Goal: Task Accomplishment & Management: Manage account settings

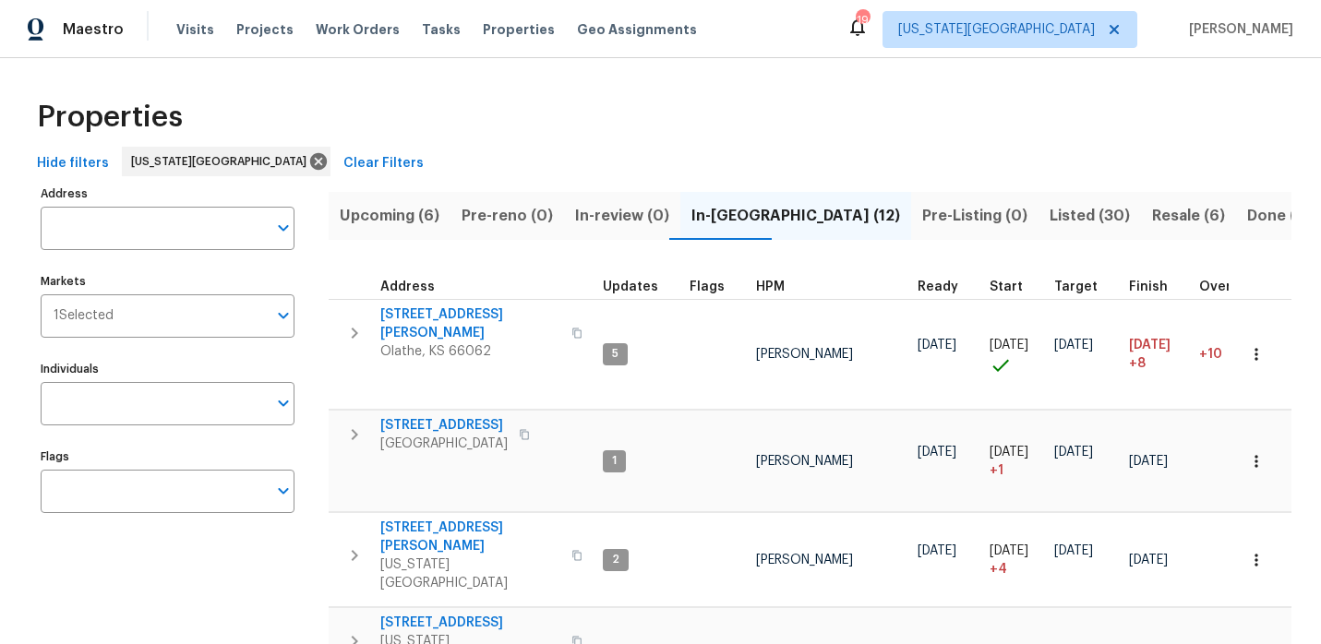
click at [89, 49] on div "Maestro Visits Projects Work Orders Tasks Properties Geo Assignments 19 Kansas …" at bounding box center [660, 29] width 1321 height 58
click at [90, 33] on span "Maestro" at bounding box center [93, 29] width 61 height 18
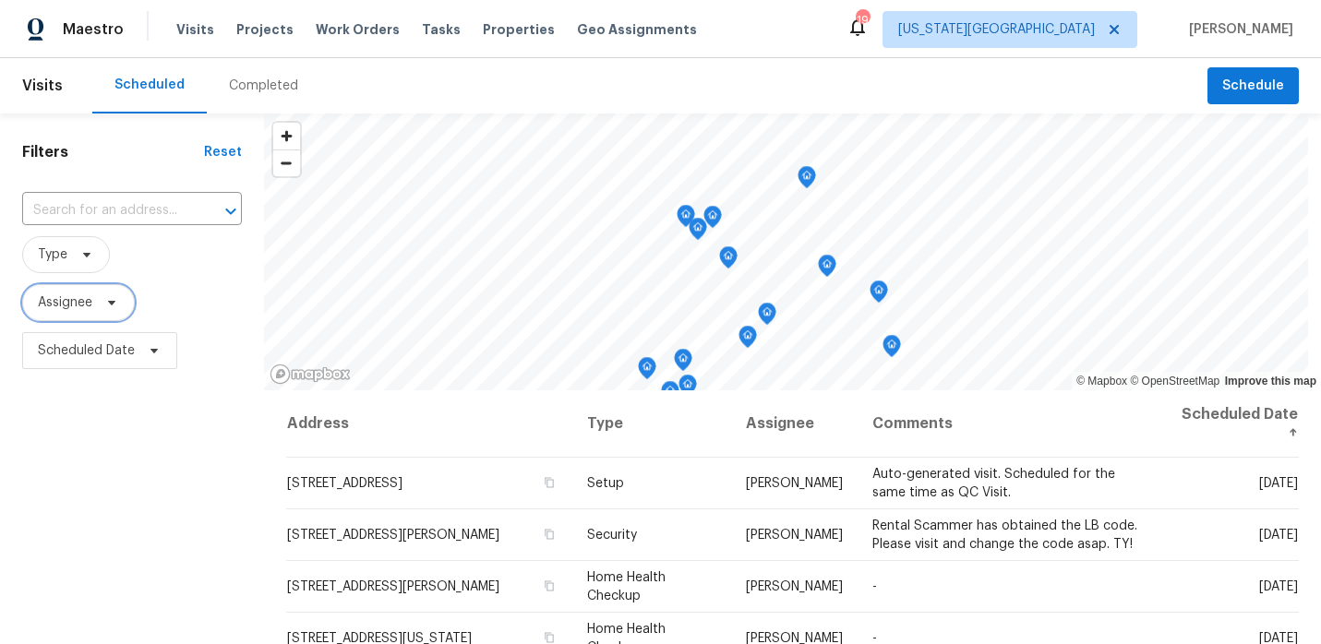
click at [83, 308] on span "Assignee" at bounding box center [65, 303] width 54 height 18
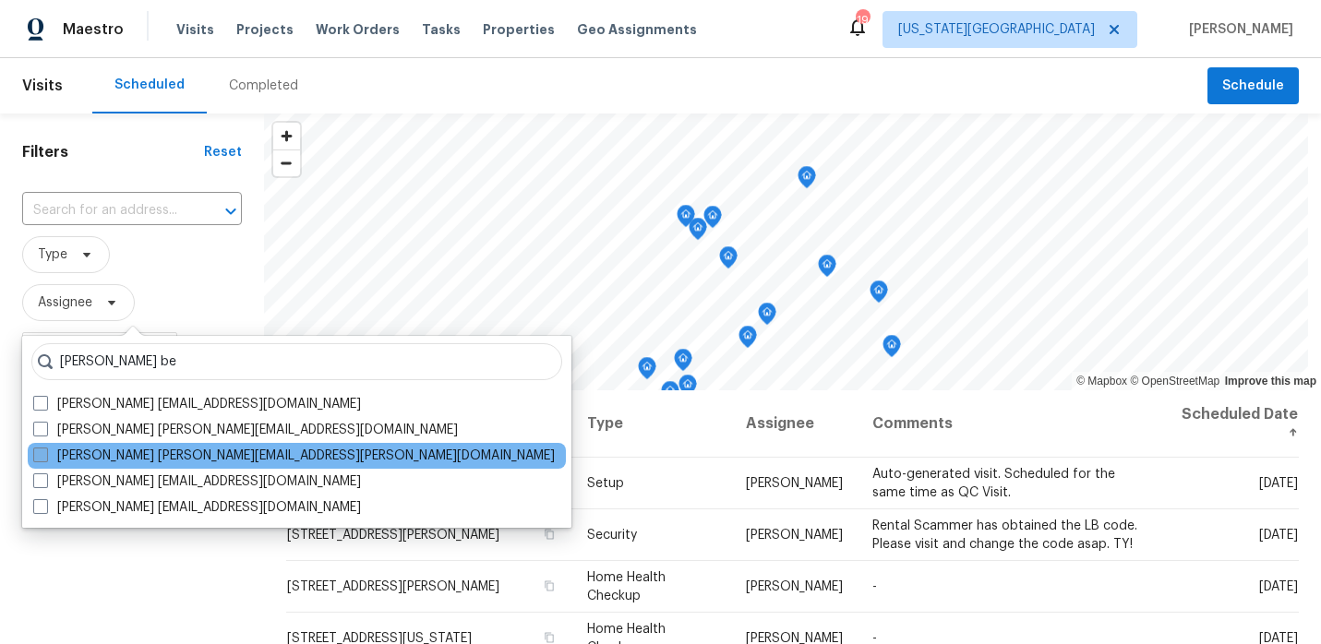
type input "[PERSON_NAME] be"
click at [44, 453] on span at bounding box center [40, 455] width 15 height 15
click at [44, 453] on input "[PERSON_NAME] [PERSON_NAME][EMAIL_ADDRESS][PERSON_NAME][DOMAIN_NAME]" at bounding box center [39, 453] width 12 height 12
checkbox input "true"
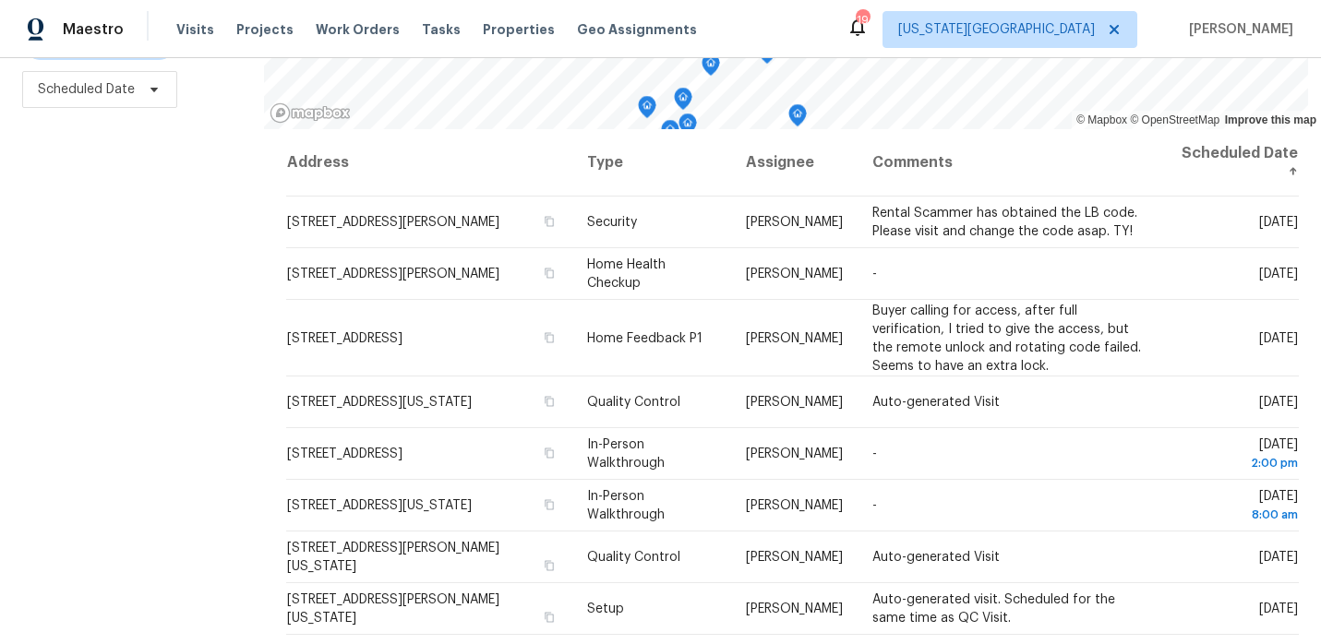
scroll to position [260, 0]
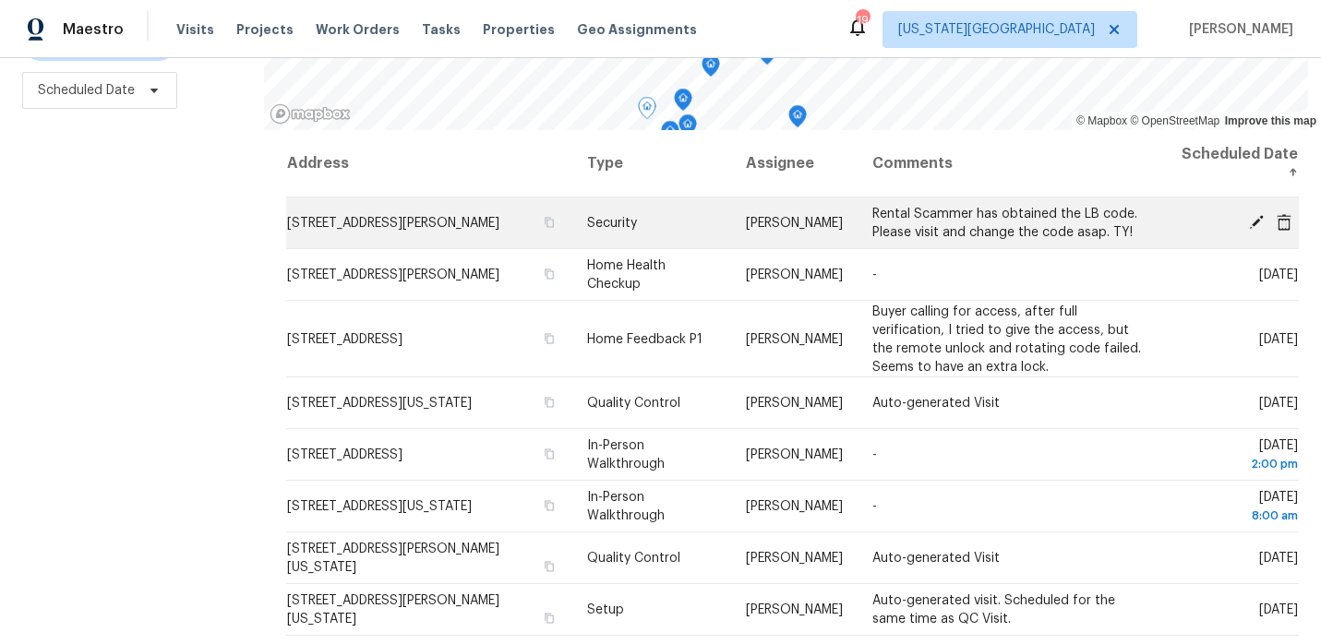
click at [1254, 223] on icon at bounding box center [1256, 221] width 15 height 15
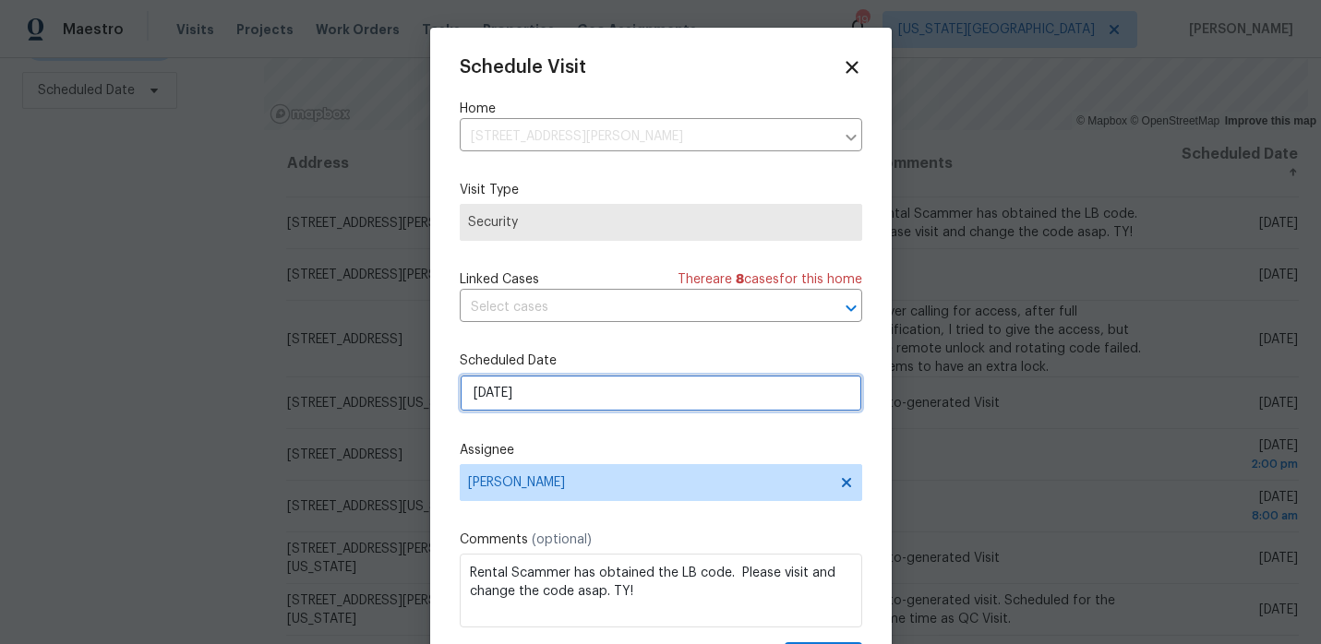
click at [575, 392] on input "9/15/2025" at bounding box center [661, 393] width 402 height 37
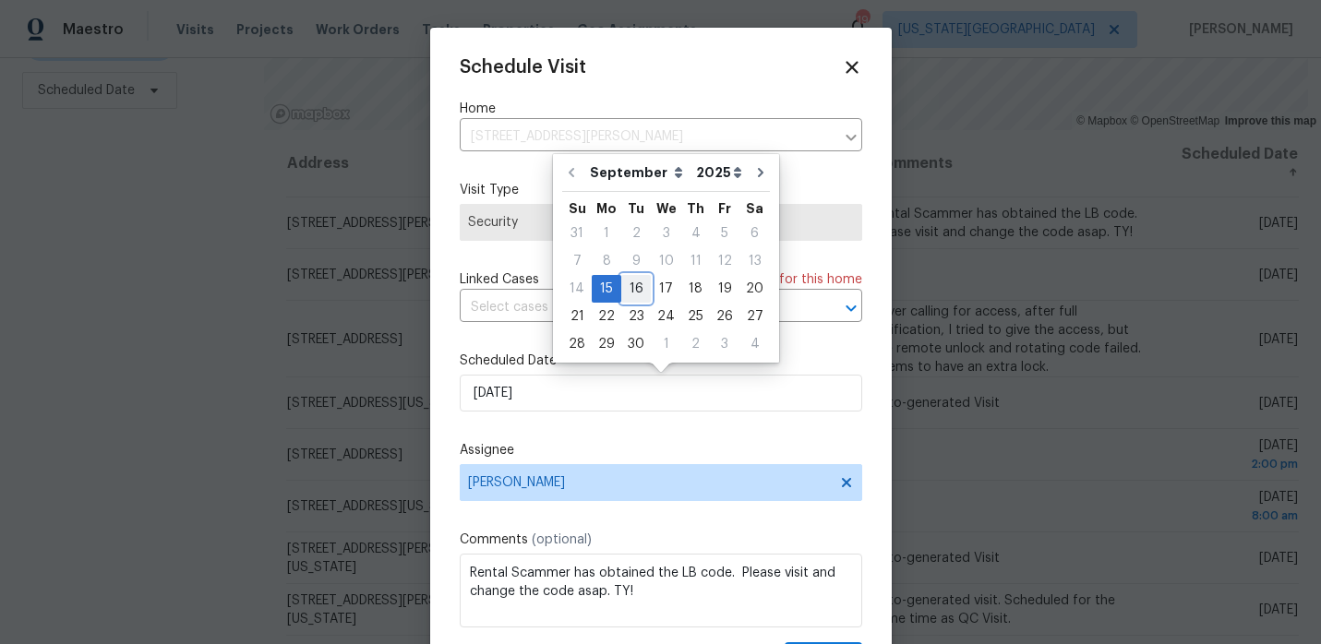
click at [630, 282] on div "16" at bounding box center [636, 289] width 30 height 26
type input "9/16/2025"
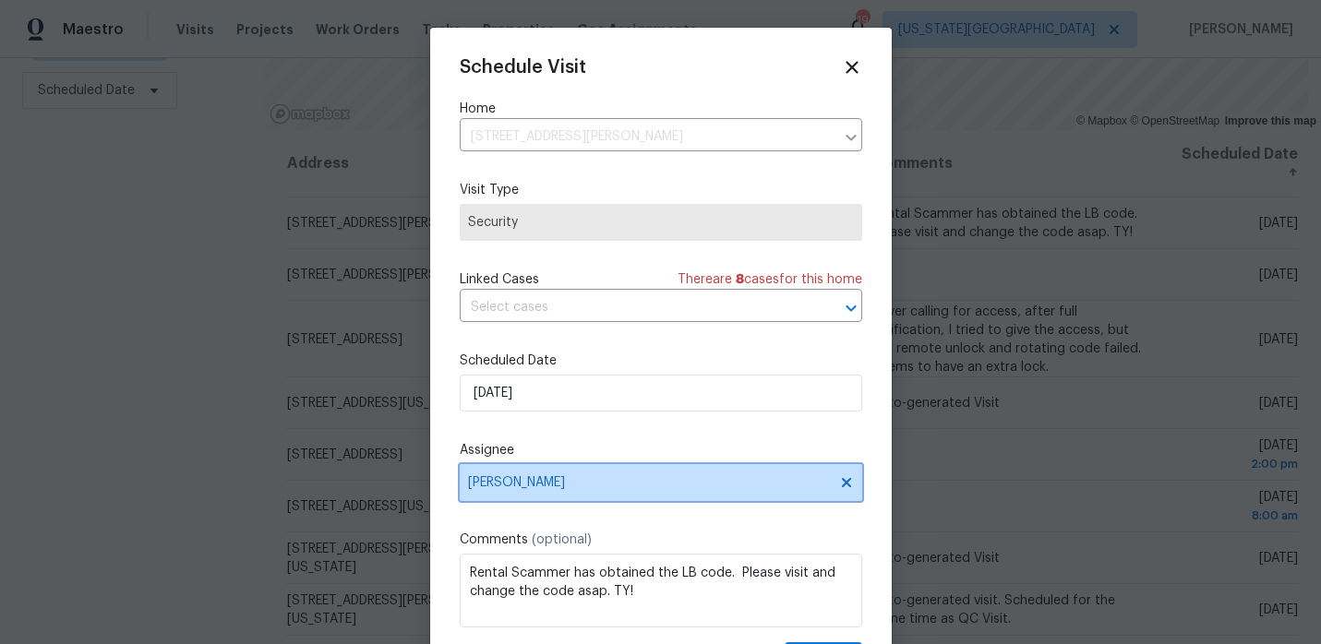
click at [540, 483] on span "Joshua Beatty" at bounding box center [649, 482] width 362 height 15
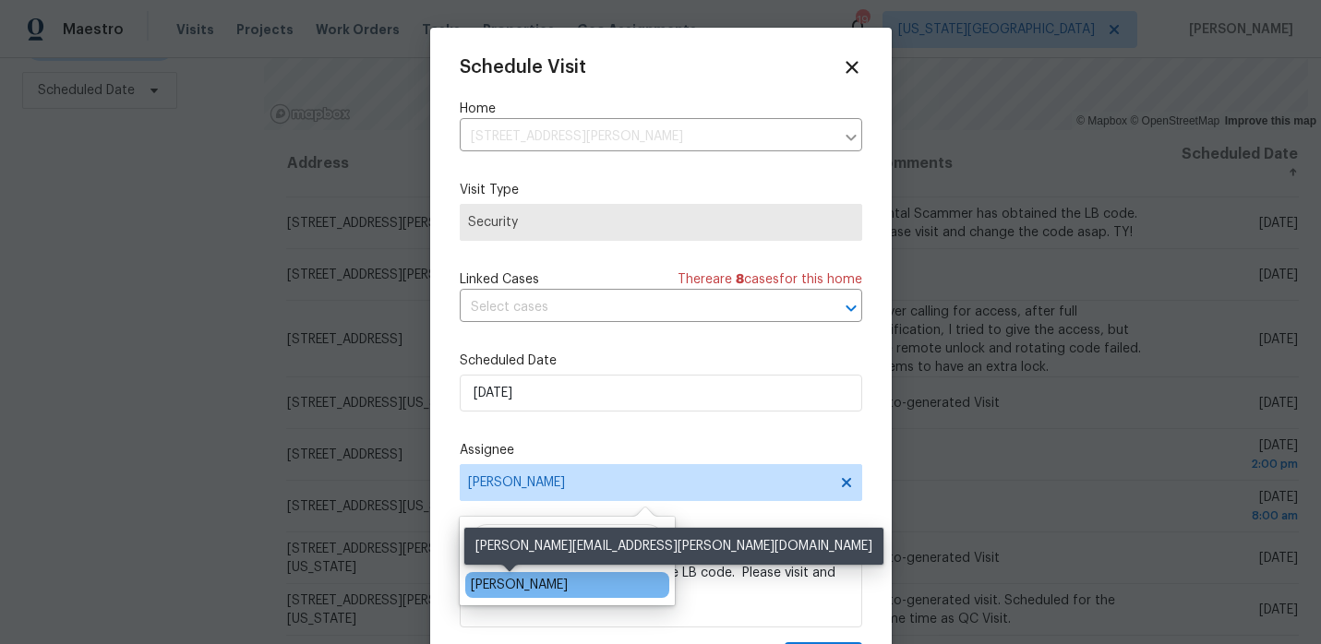
type input "matt"
click at [487, 577] on div "Matt McEvoy" at bounding box center [519, 585] width 97 height 18
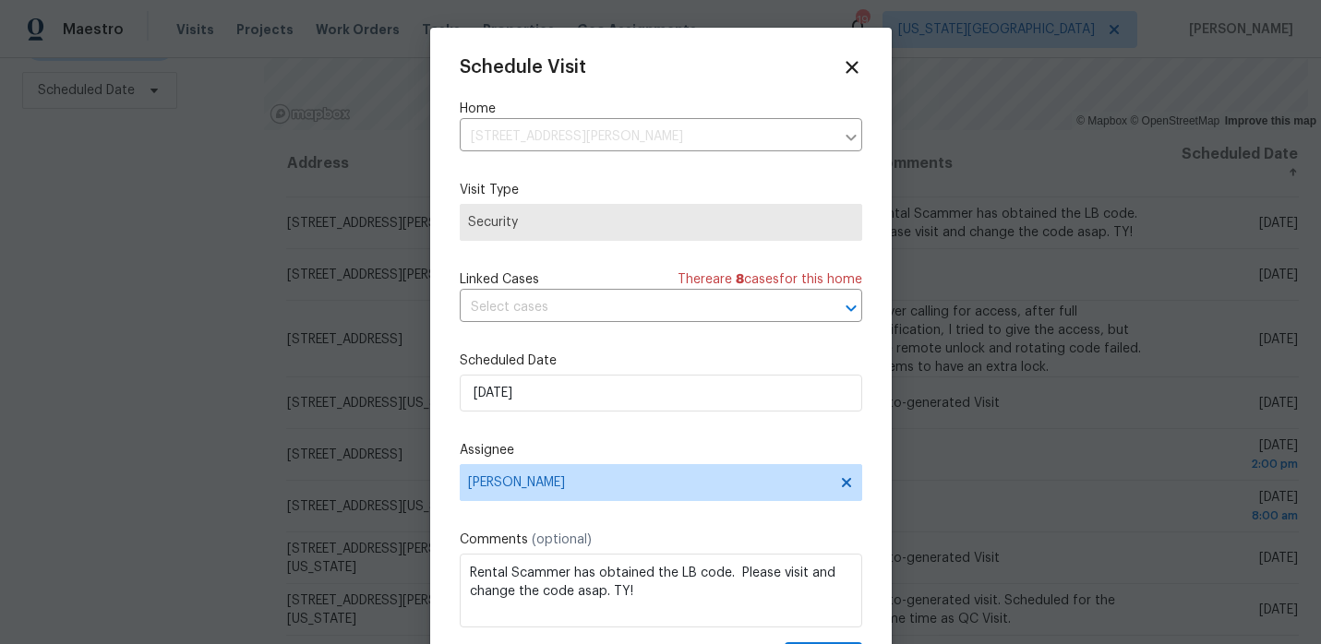
click at [672, 435] on div "Schedule Visit Home 612 N Logan St, Olathe, KS 66061 ​ Visit Type Security Link…" at bounding box center [661, 366] width 402 height 619
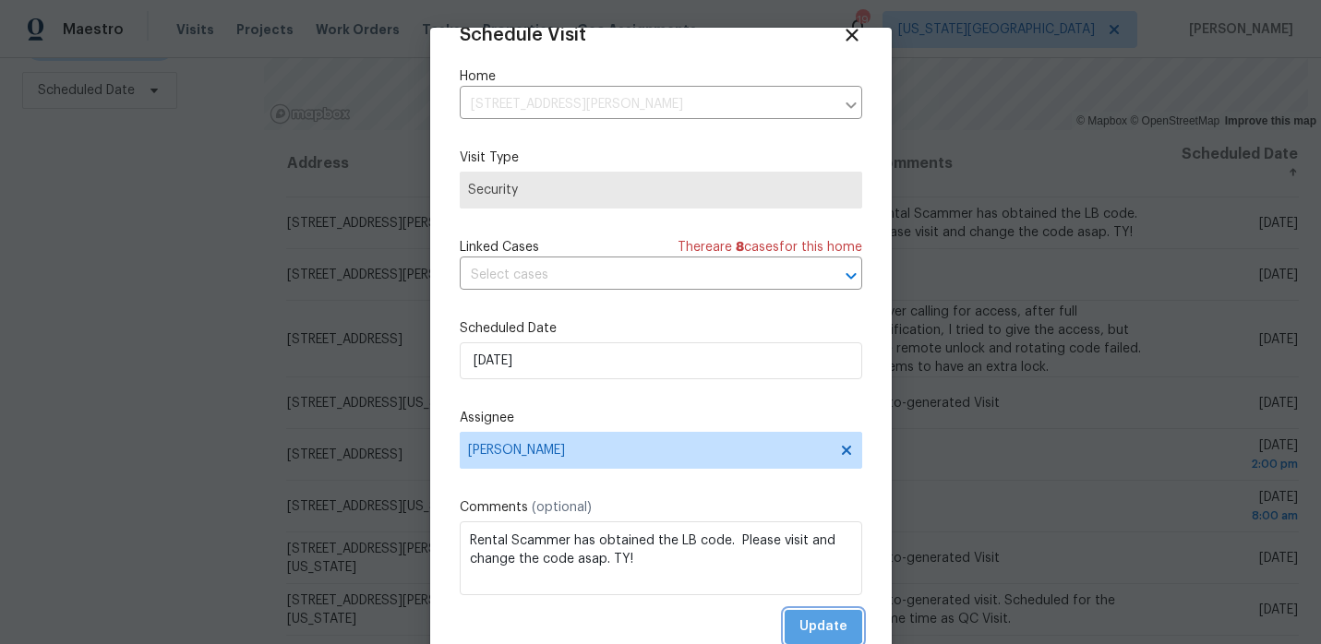
click at [812, 617] on span "Update" at bounding box center [823, 627] width 48 height 23
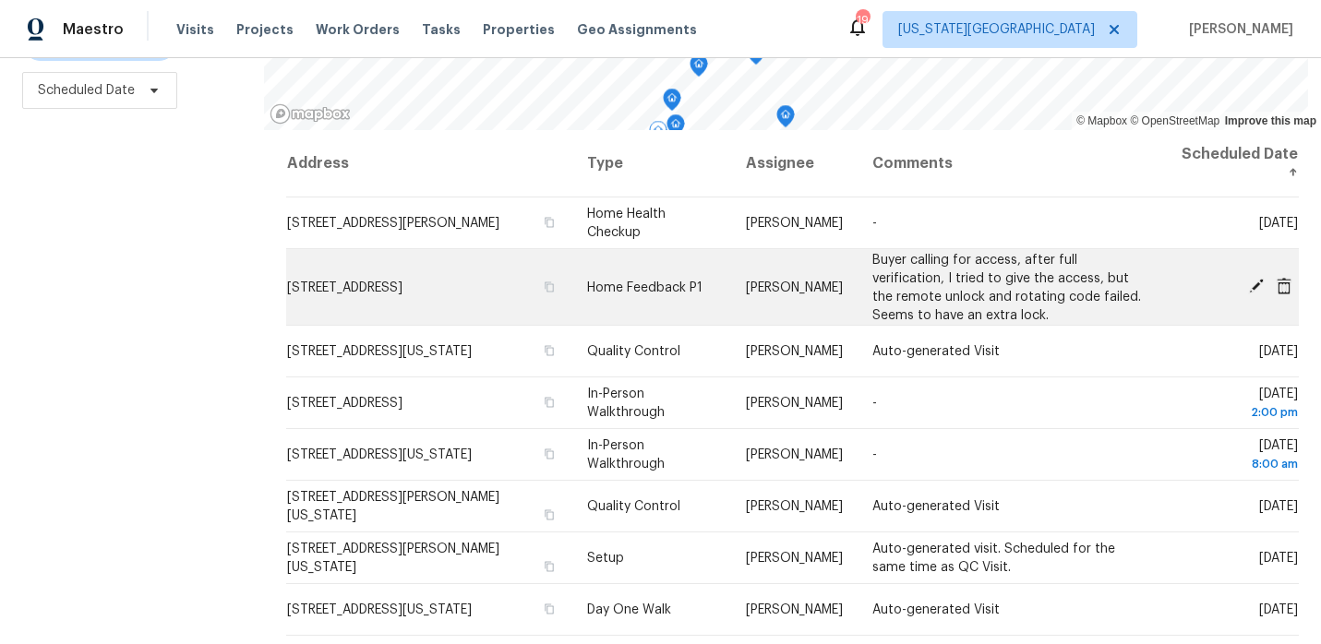
click at [1259, 289] on icon at bounding box center [1256, 286] width 17 height 17
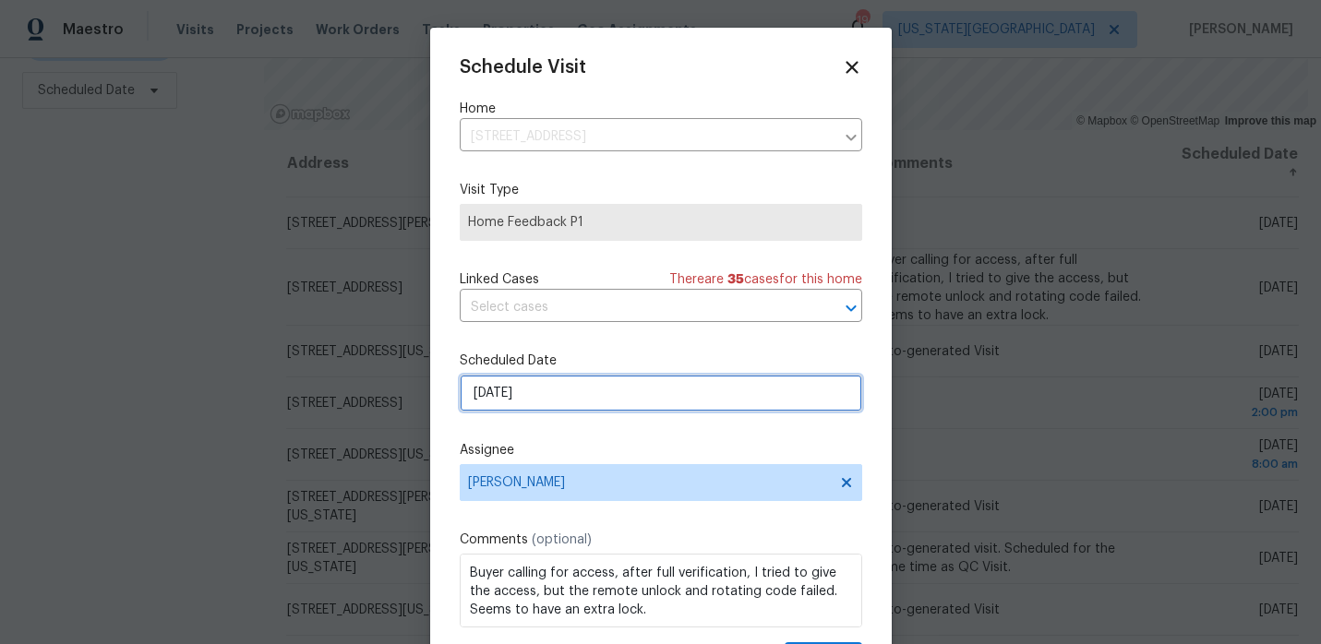
click at [616, 396] on input "9/16/2025" at bounding box center [661, 393] width 402 height 37
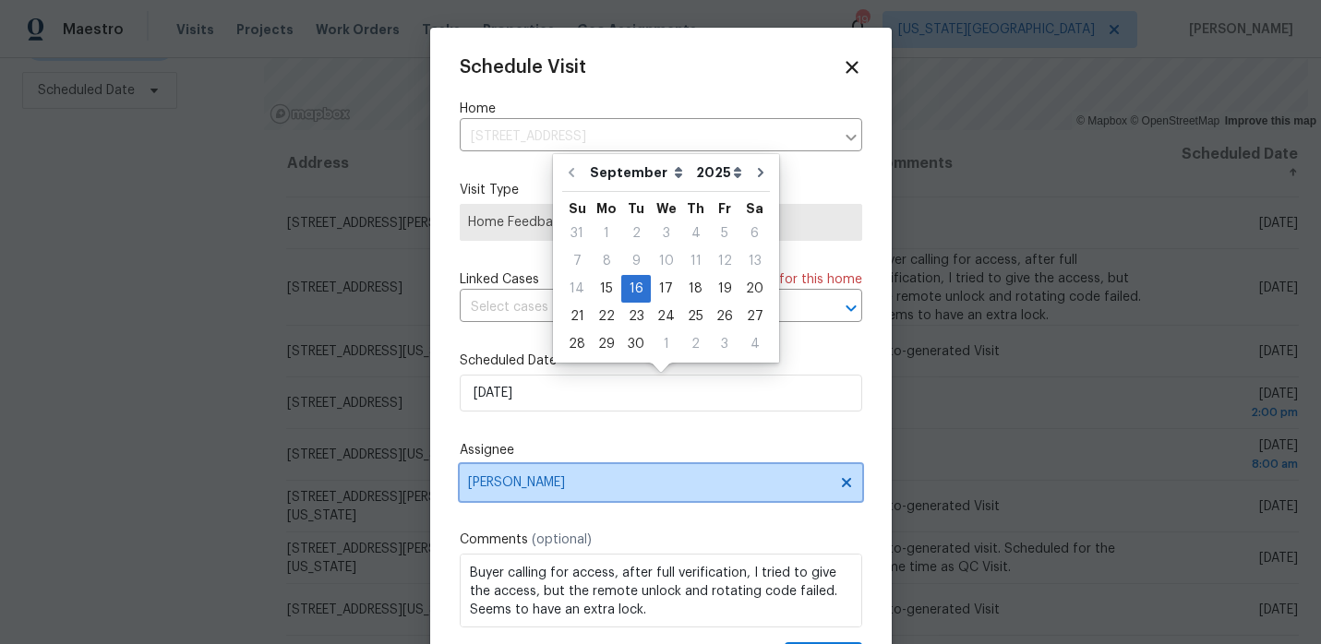
click at [613, 486] on span "[PERSON_NAME]" at bounding box center [649, 482] width 362 height 15
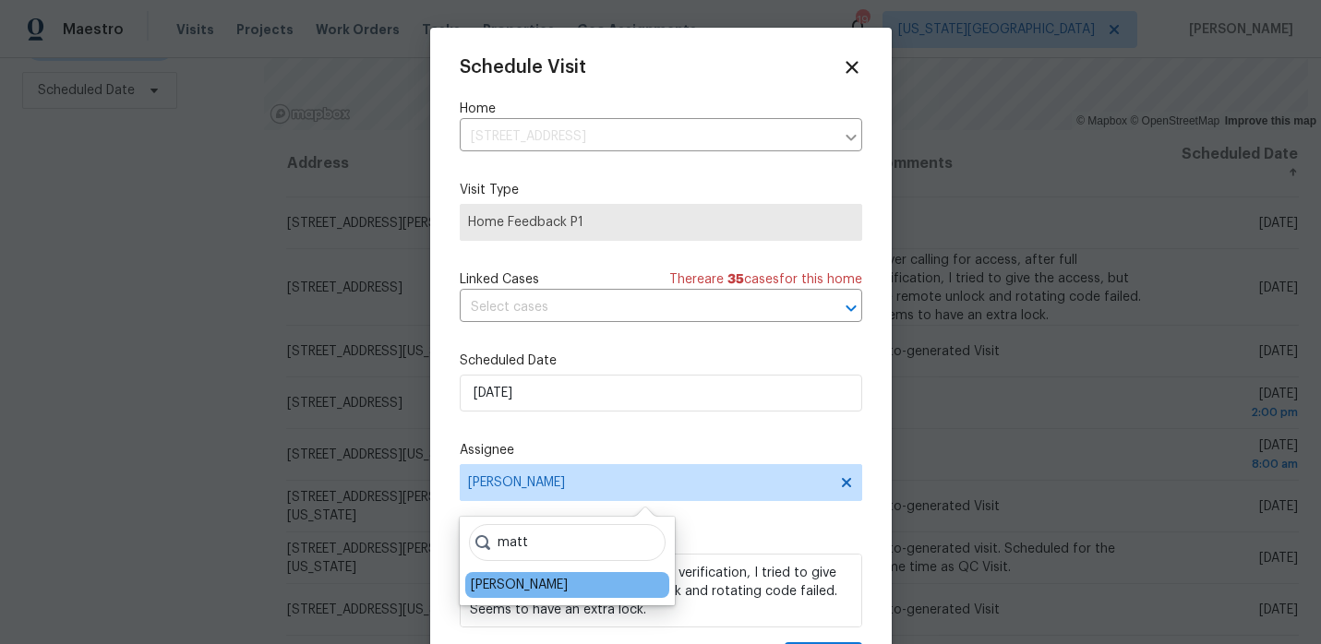
type input "matt"
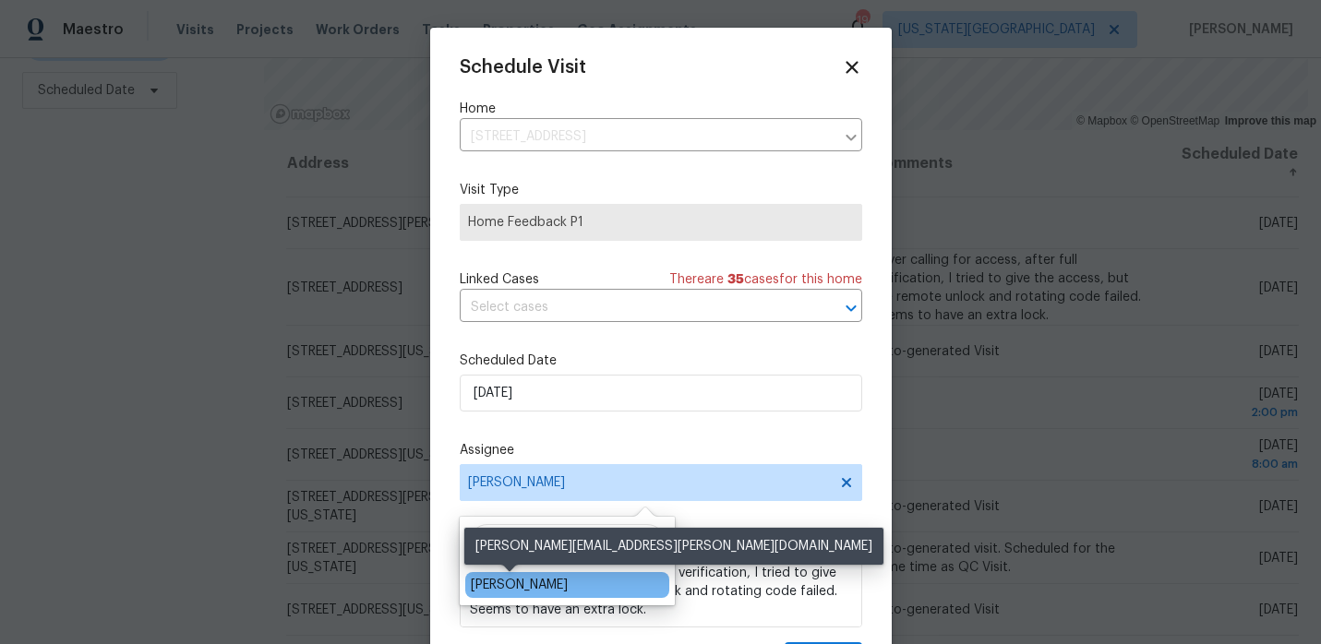
click at [541, 590] on div "Matt McEvoy" at bounding box center [519, 585] width 97 height 18
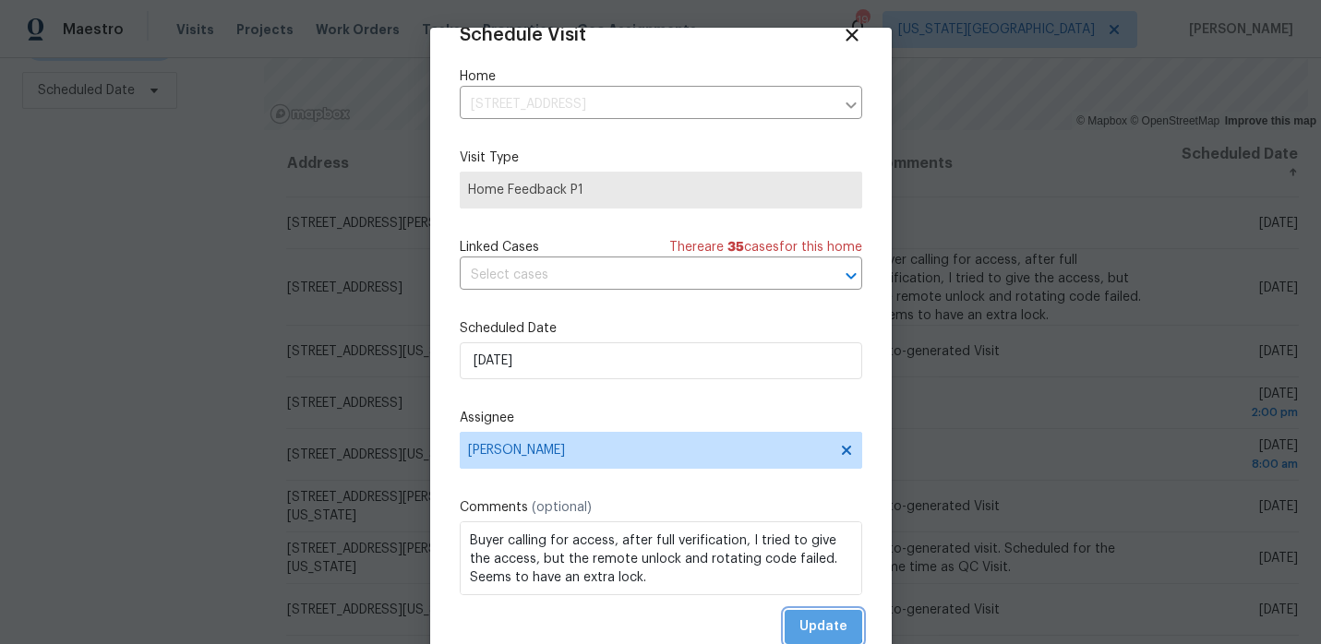
click at [810, 625] on span "Update" at bounding box center [823, 627] width 48 height 23
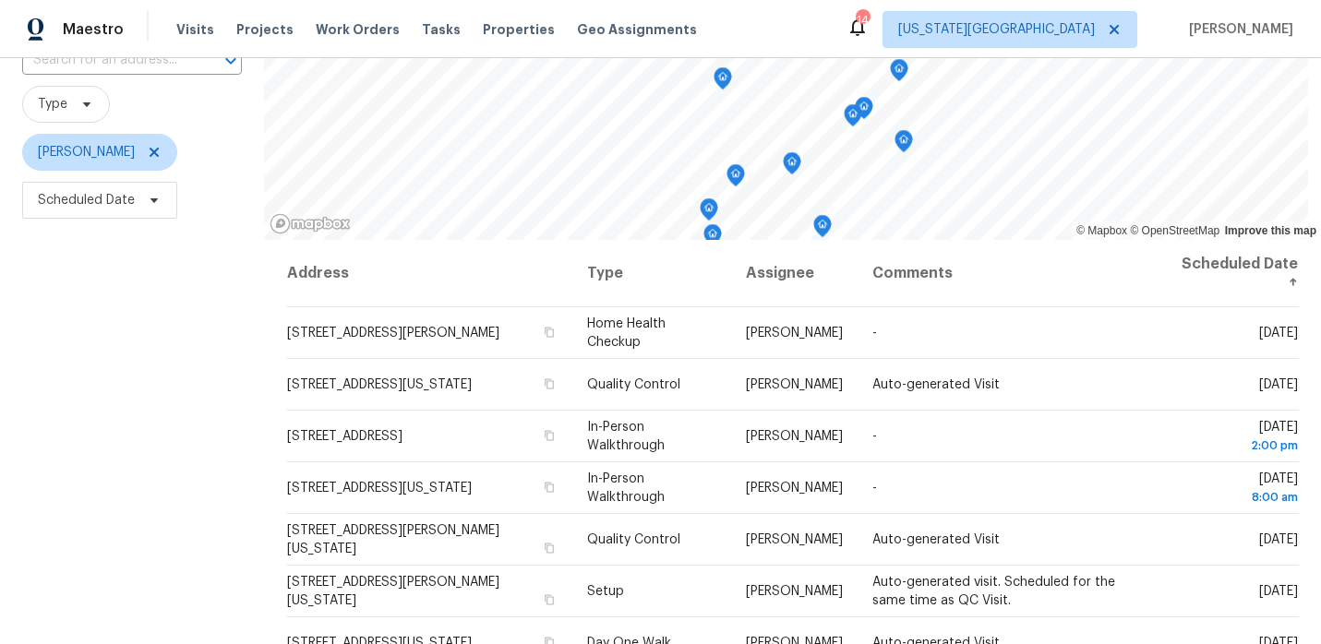
scroll to position [0, 0]
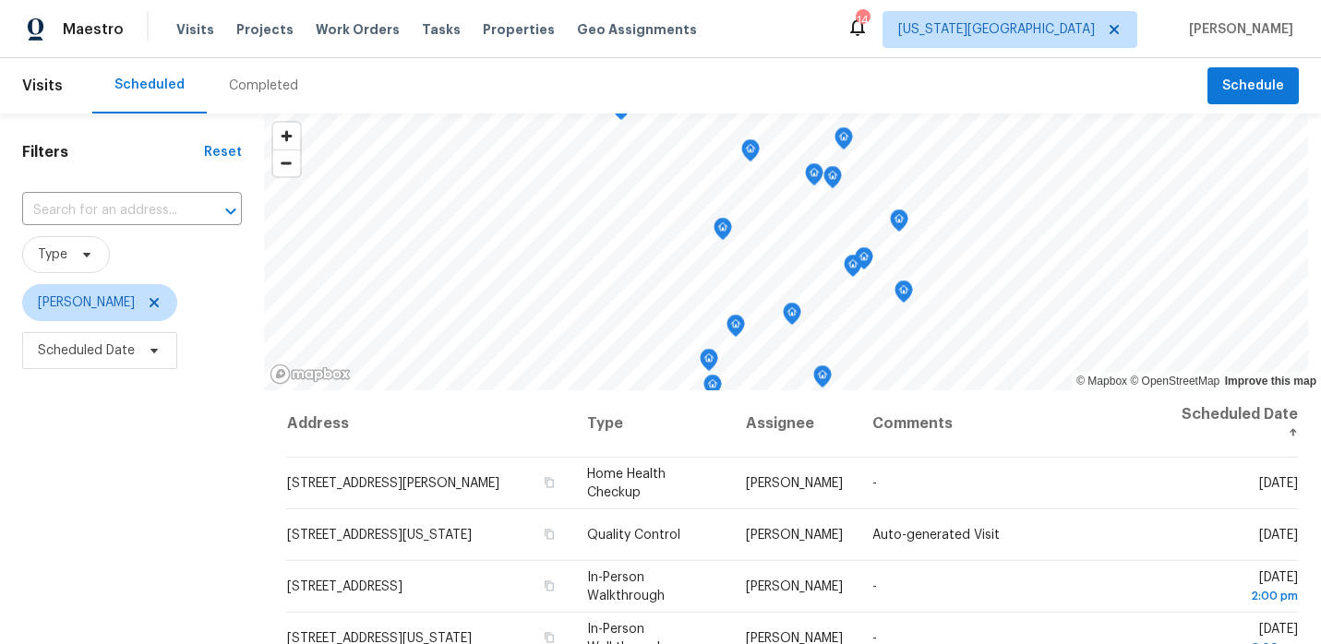
click at [51, 19] on div "Maestro" at bounding box center [62, 29] width 124 height 37
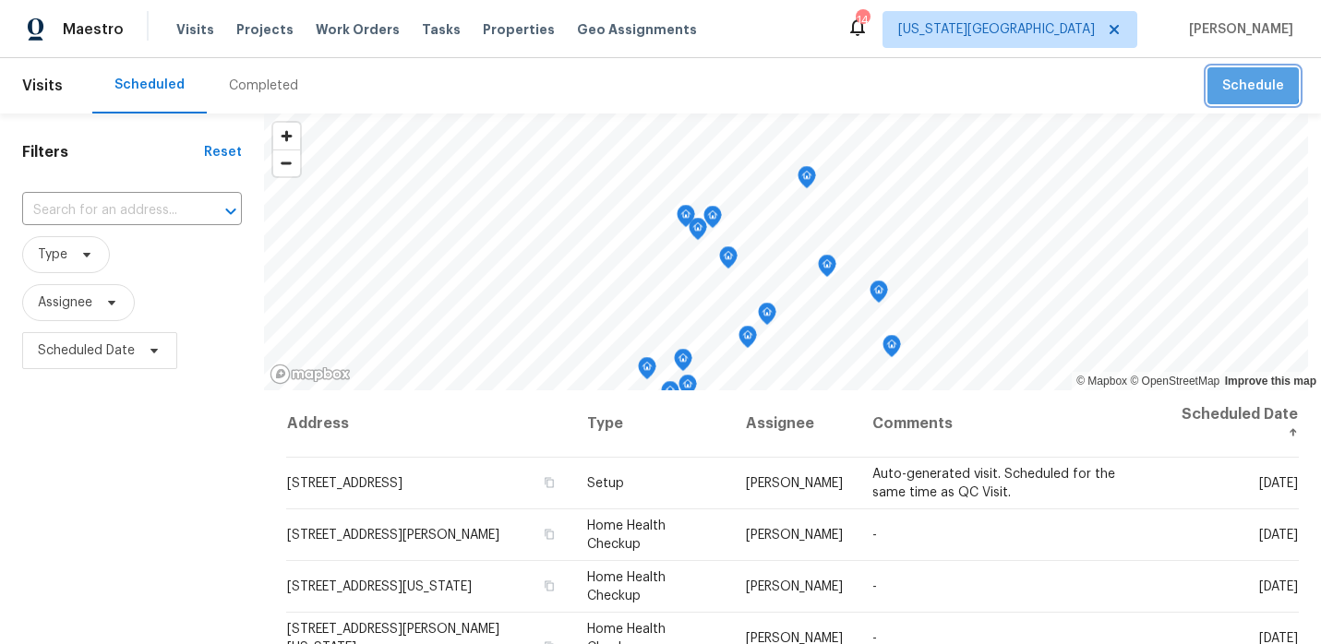
click at [1243, 84] on span "Schedule" at bounding box center [1253, 86] width 62 height 23
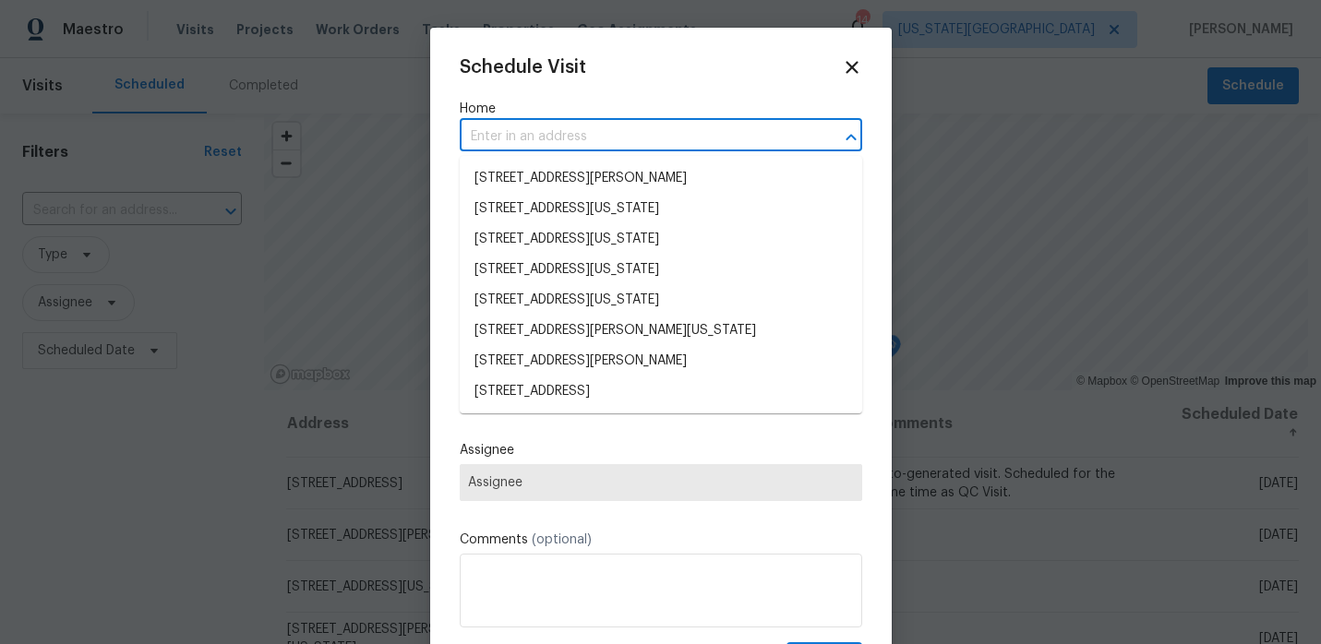
click at [618, 137] on input "text" at bounding box center [635, 137] width 351 height 29
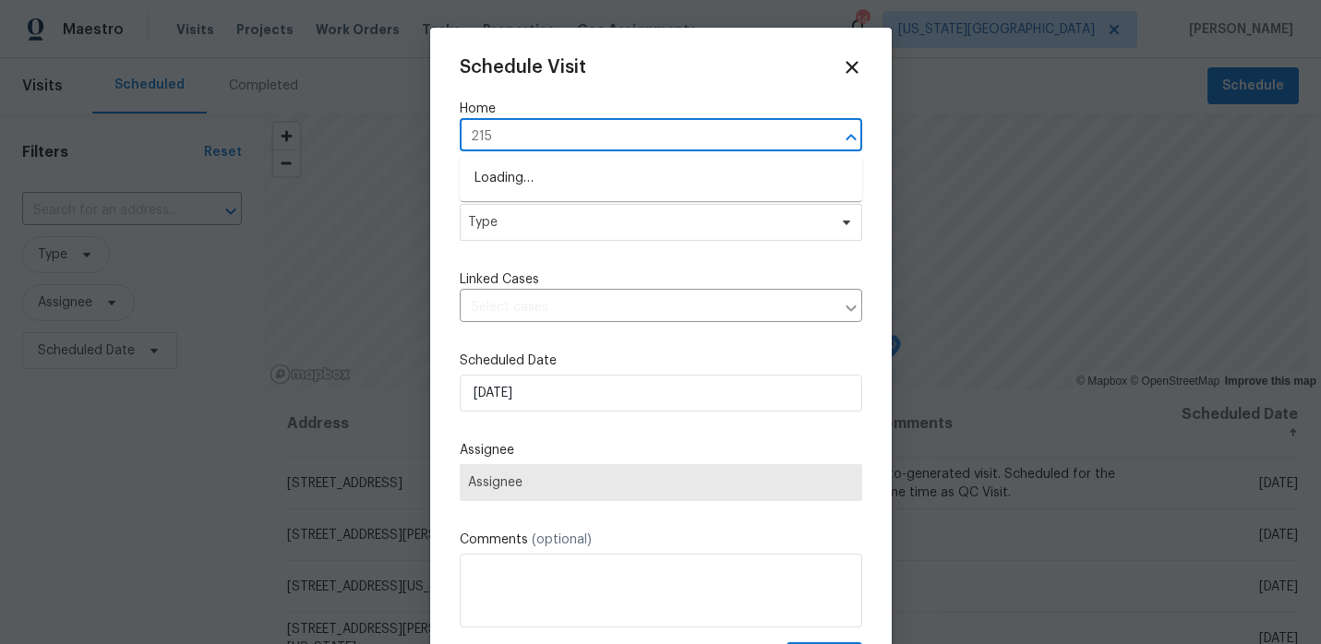
type input "2157"
click at [550, 177] on li "2157 E 154th St, Olathe, KS 66062" at bounding box center [661, 178] width 402 height 30
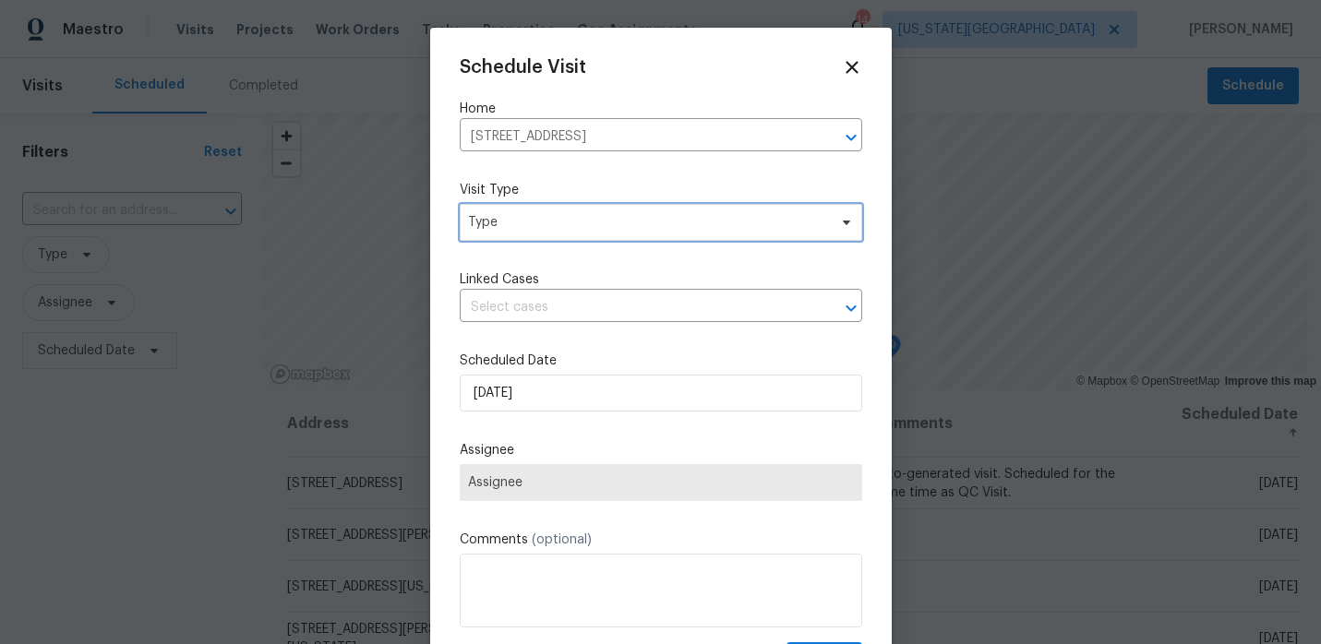
click at [521, 213] on span "Type" at bounding box center [647, 222] width 359 height 18
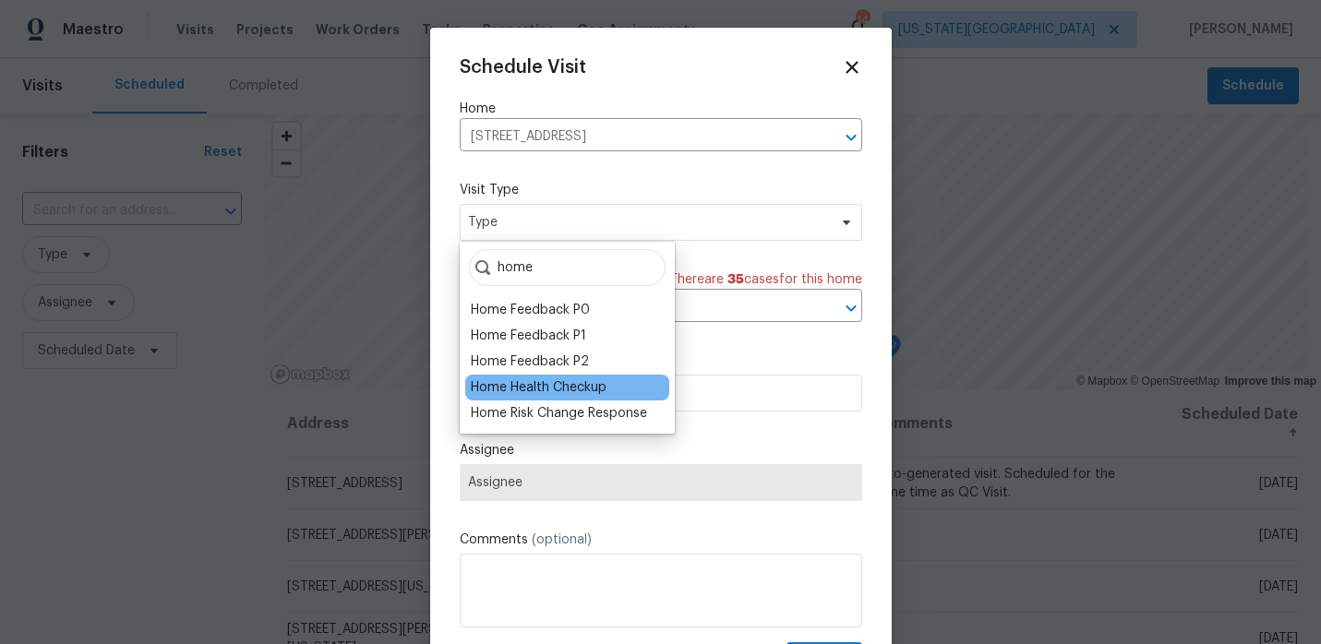
type input "home"
click at [556, 386] on div "Home Health Checkup" at bounding box center [539, 387] width 136 height 18
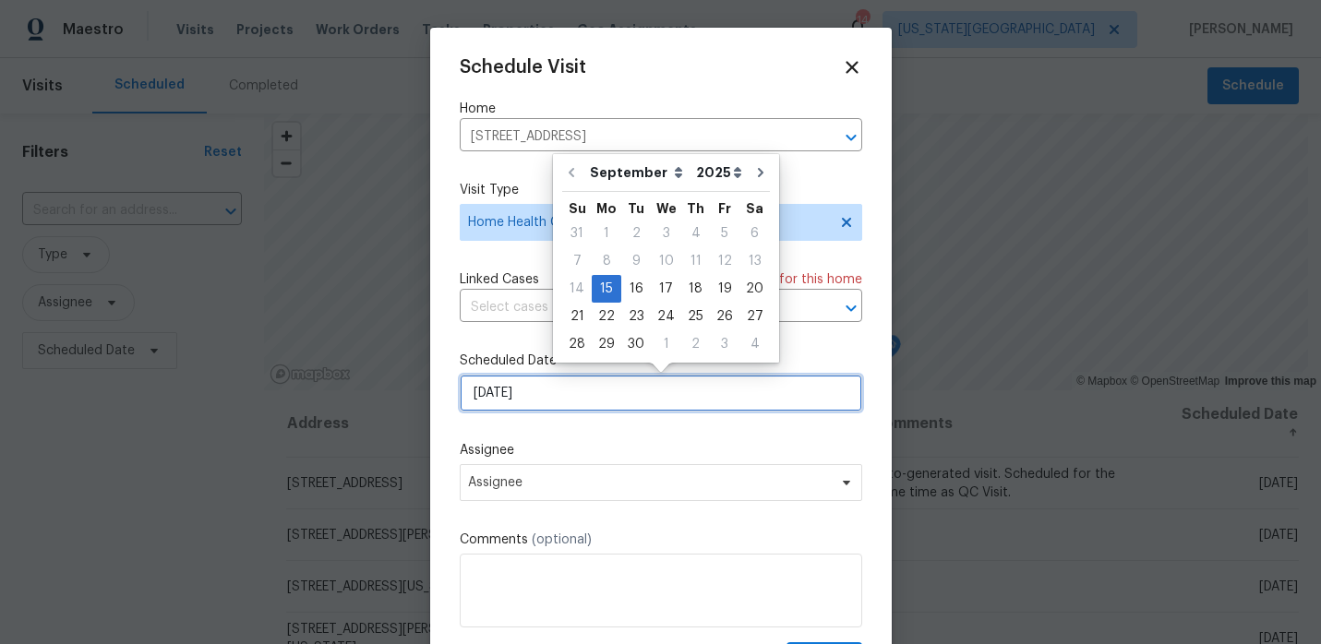
click at [608, 396] on input "9/15/2025" at bounding box center [661, 393] width 402 height 37
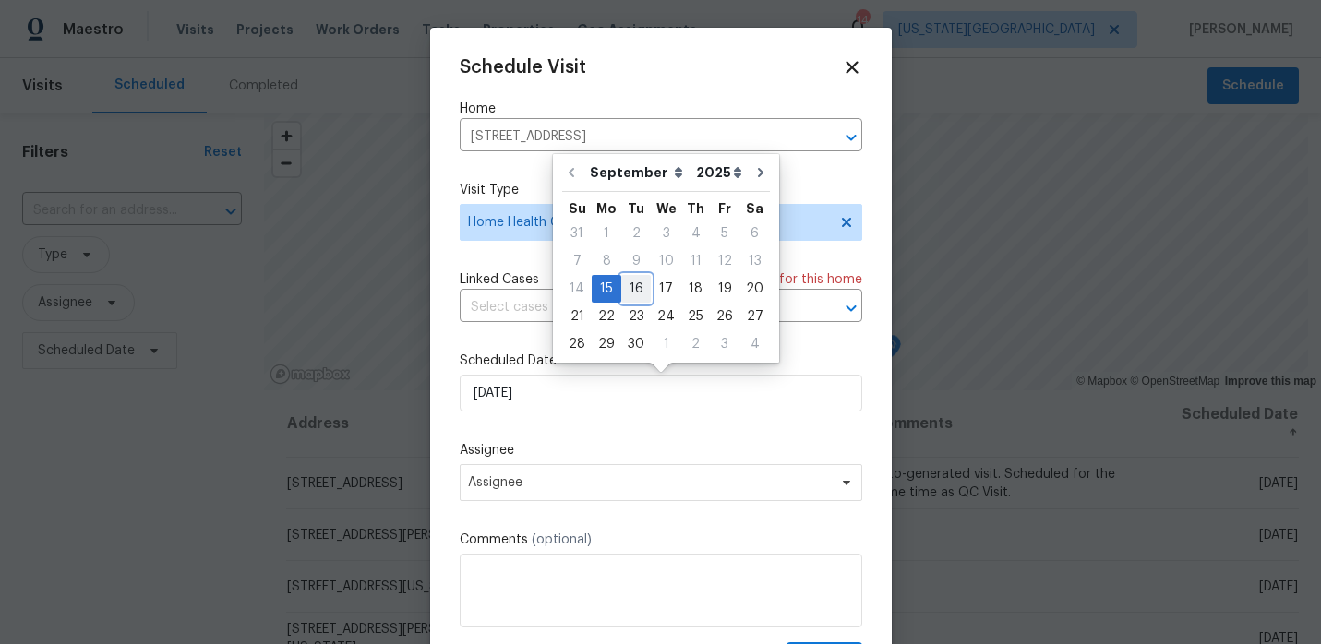
click at [625, 294] on div "16" at bounding box center [636, 289] width 30 height 26
type input "9/16/2025"
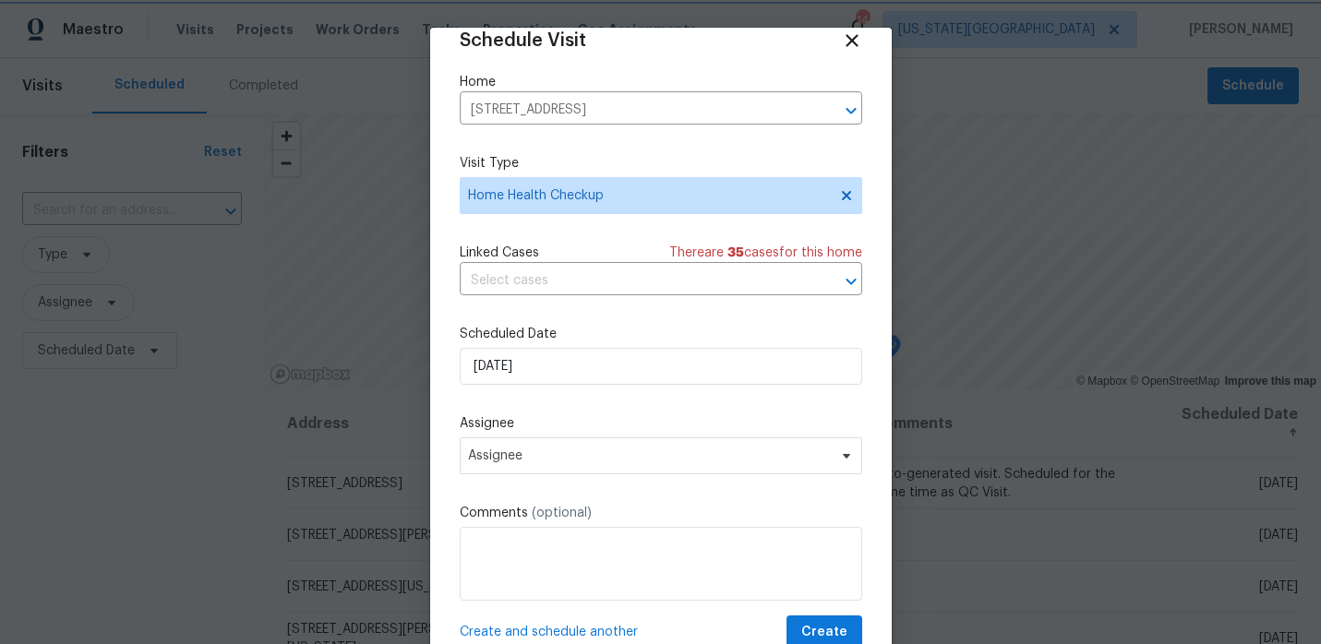
scroll to position [28, 0]
click at [557, 461] on span "Assignee" at bounding box center [649, 455] width 362 height 15
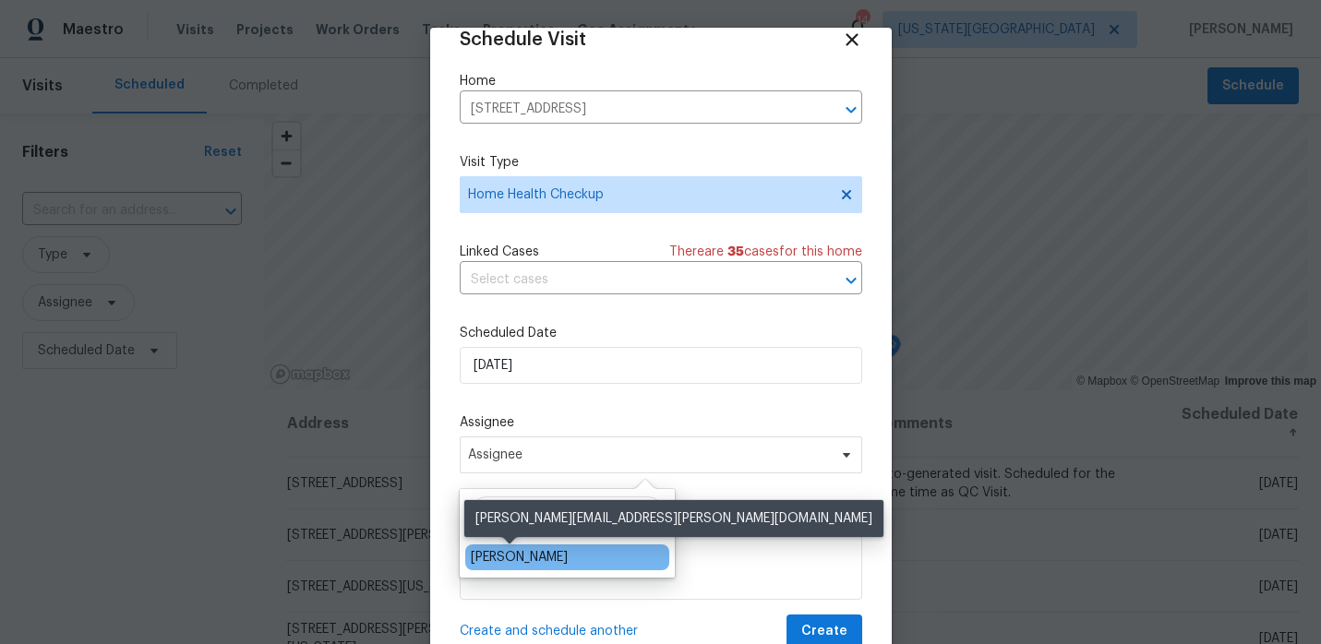
type input "matt"
click at [498, 557] on div "[PERSON_NAME]" at bounding box center [519, 557] width 97 height 18
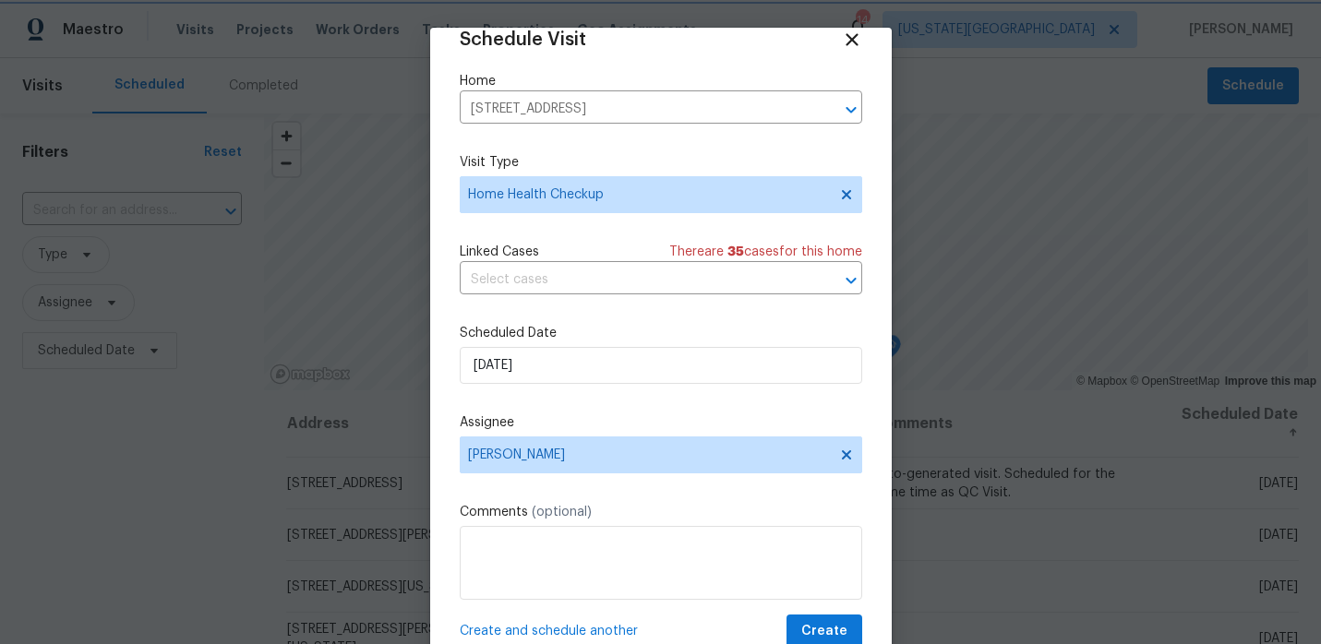
scroll to position [33, 0]
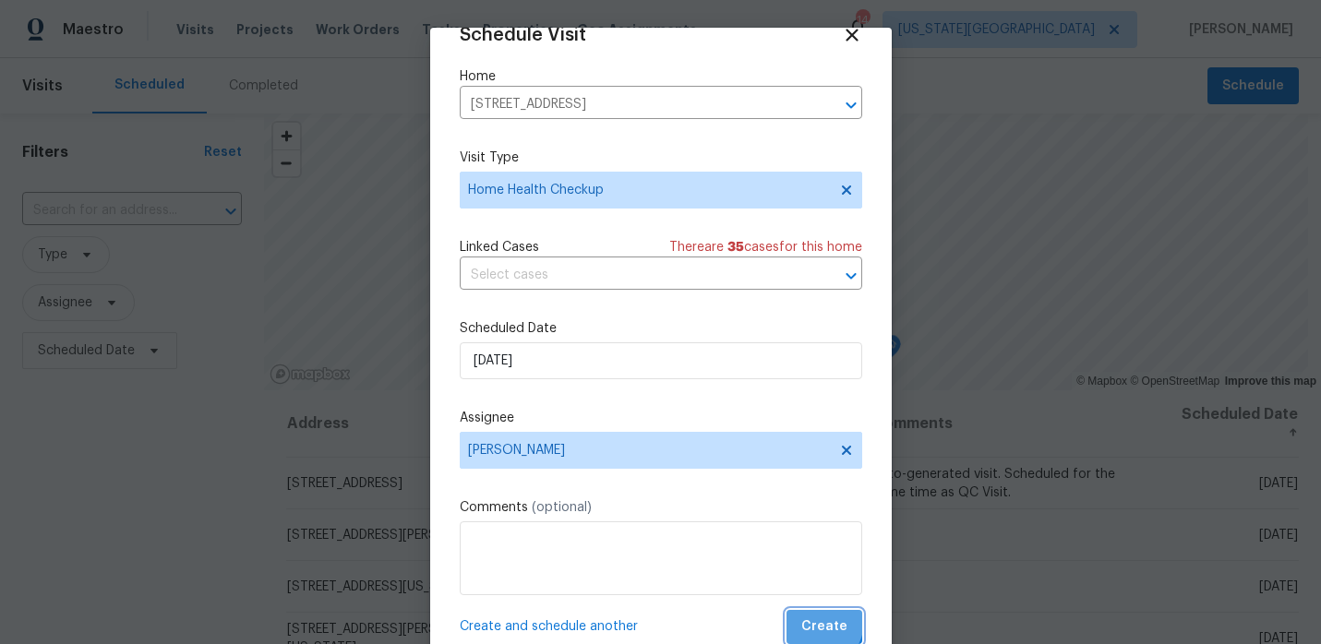
click at [815, 621] on span "Create" at bounding box center [824, 627] width 46 height 23
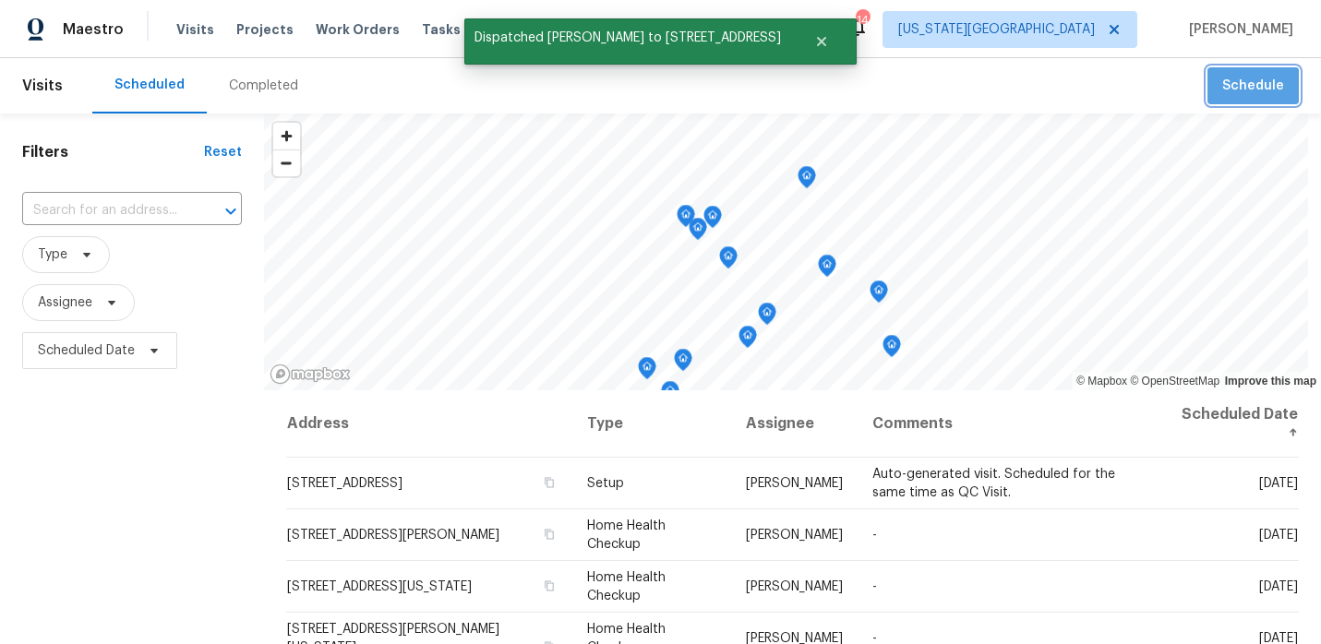
click at [1246, 99] on button "Schedule" at bounding box center [1252, 86] width 91 height 38
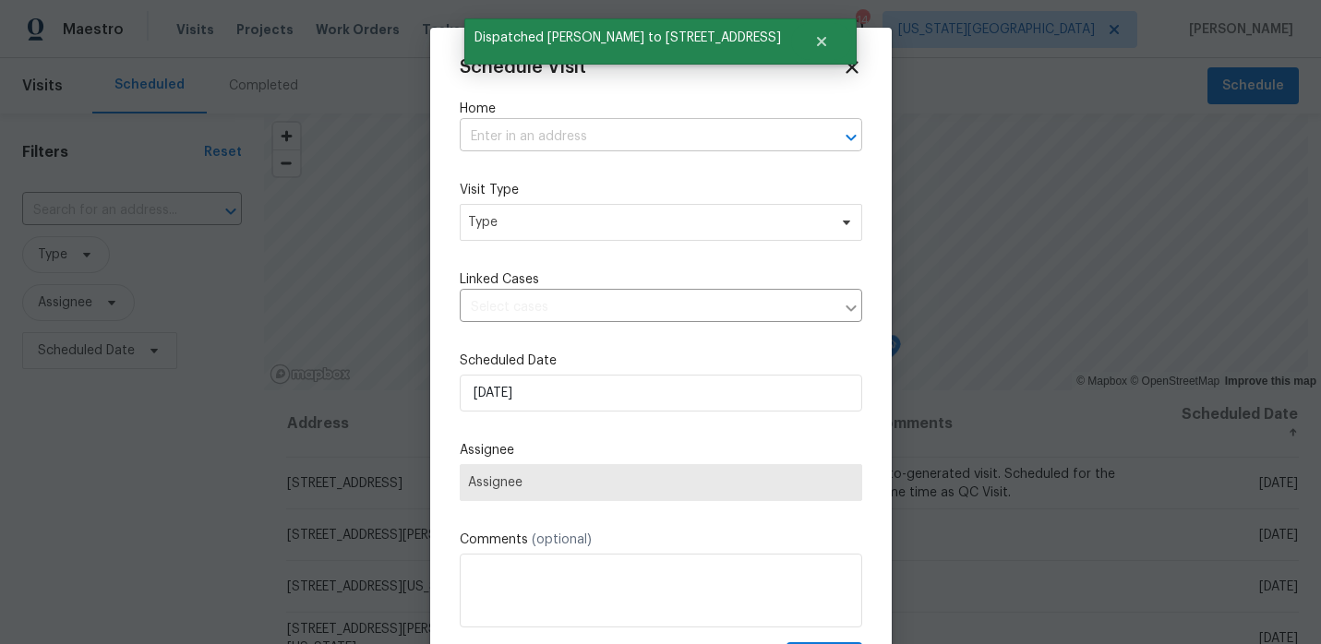
click at [585, 135] on input "text" at bounding box center [635, 137] width 351 height 29
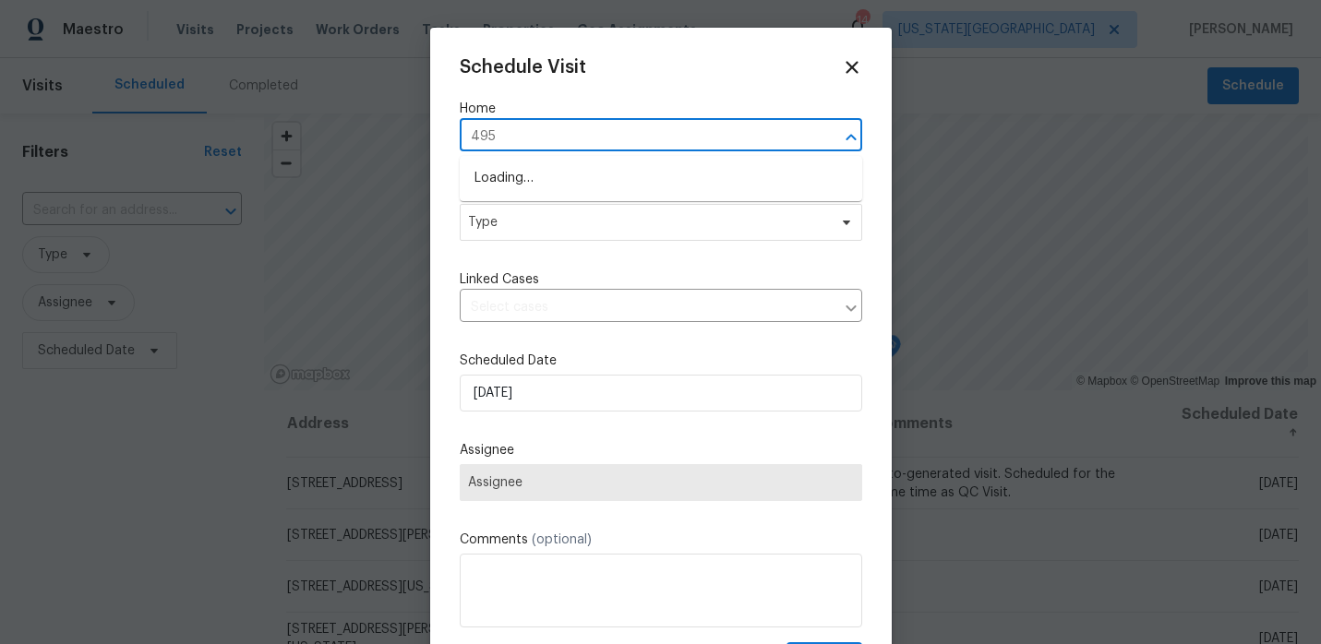
type input "4958"
click at [564, 180] on li "4958 N Lister Ave, Kansas City, MO 64119" at bounding box center [661, 178] width 402 height 30
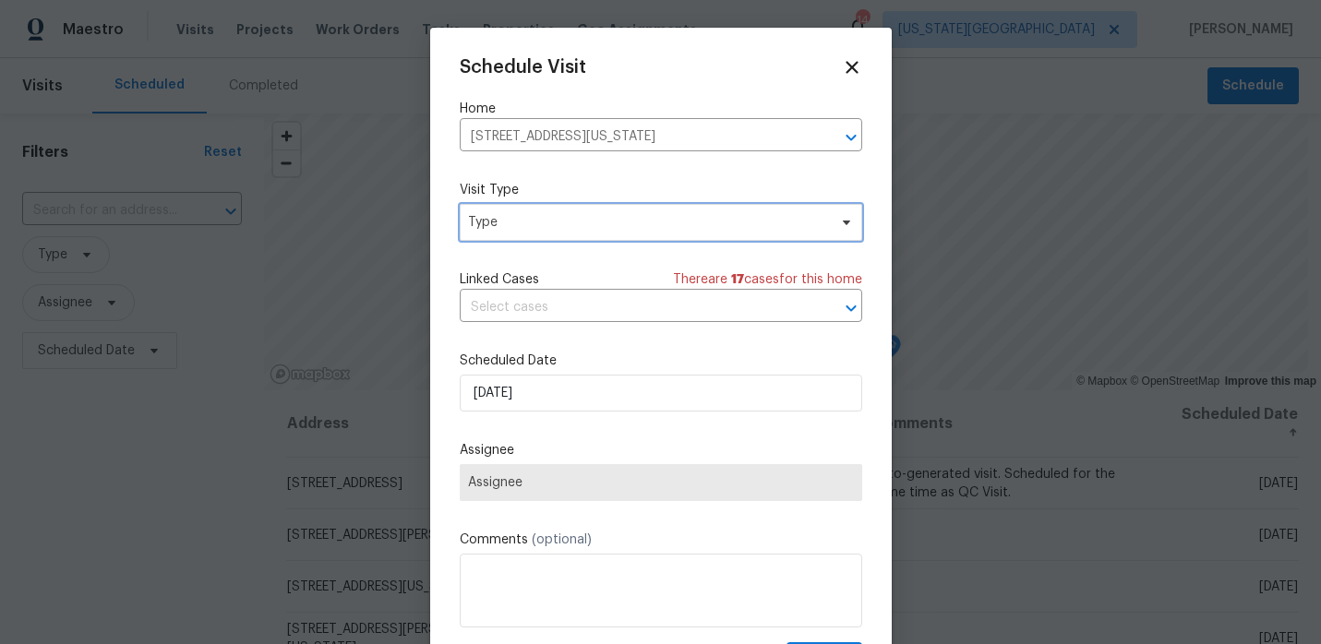
click at [534, 217] on span "Type" at bounding box center [647, 222] width 359 height 18
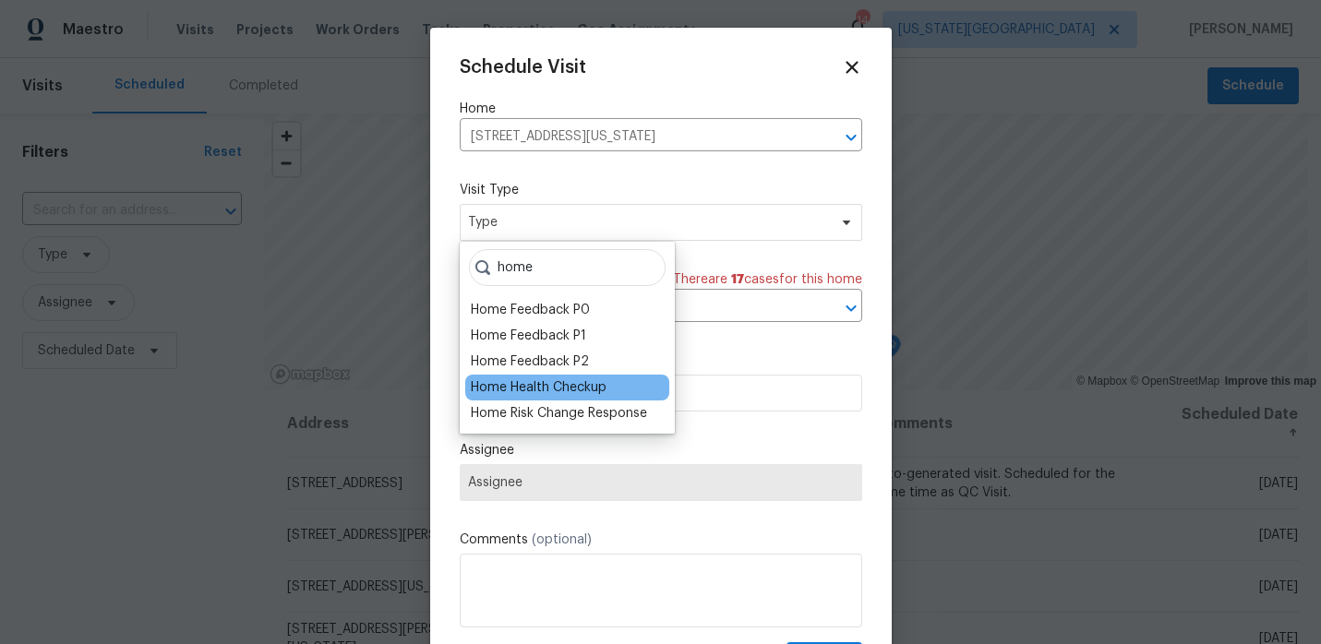
type input "home"
click at [521, 386] on div "Home Health Checkup" at bounding box center [539, 387] width 136 height 18
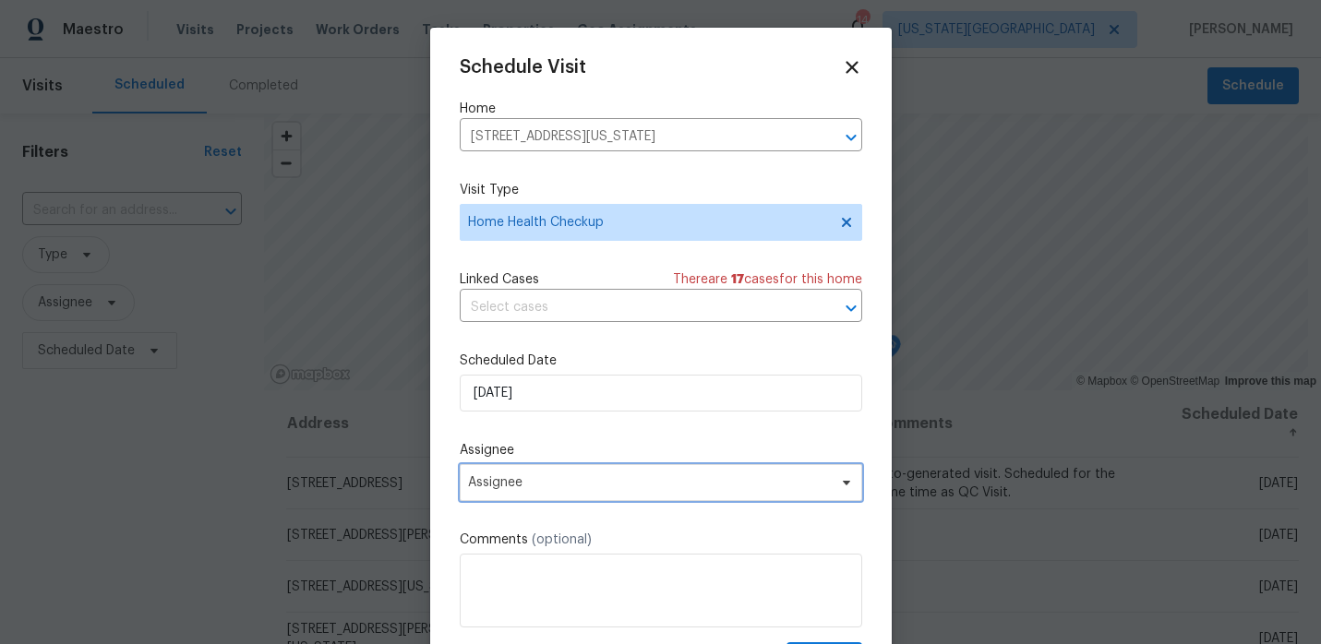
click at [520, 480] on span "Assignee" at bounding box center [649, 482] width 362 height 15
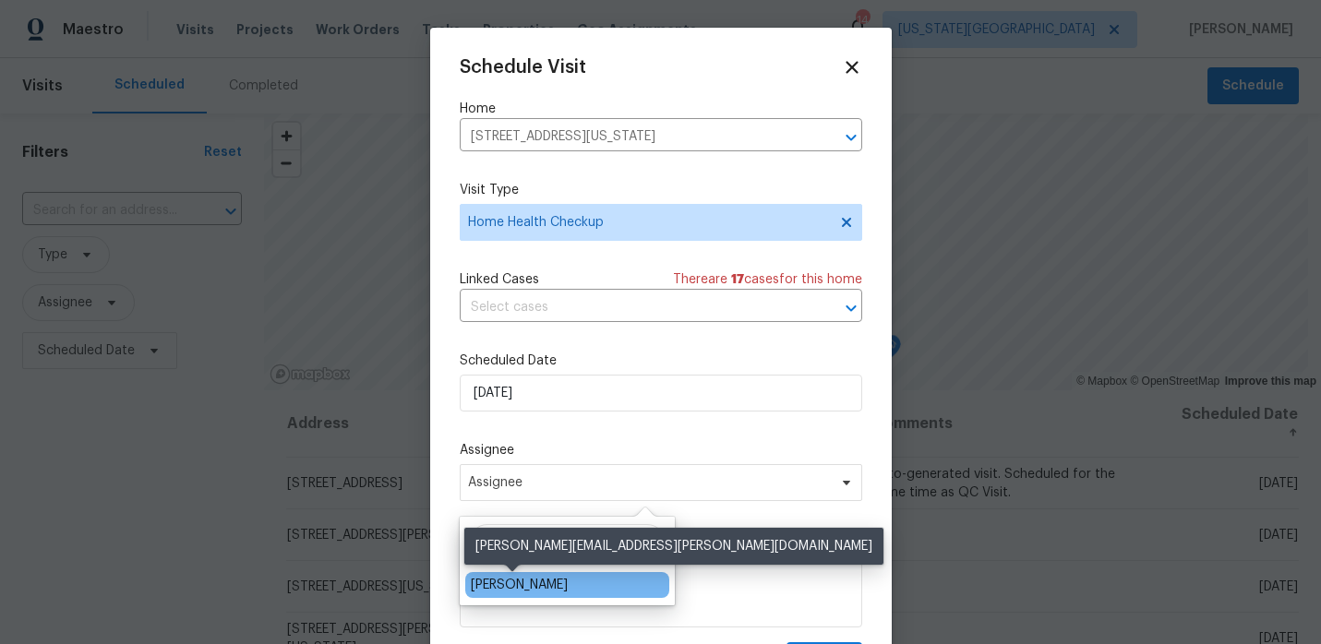
type input "josh"
click at [512, 590] on div "[PERSON_NAME]" at bounding box center [519, 585] width 97 height 18
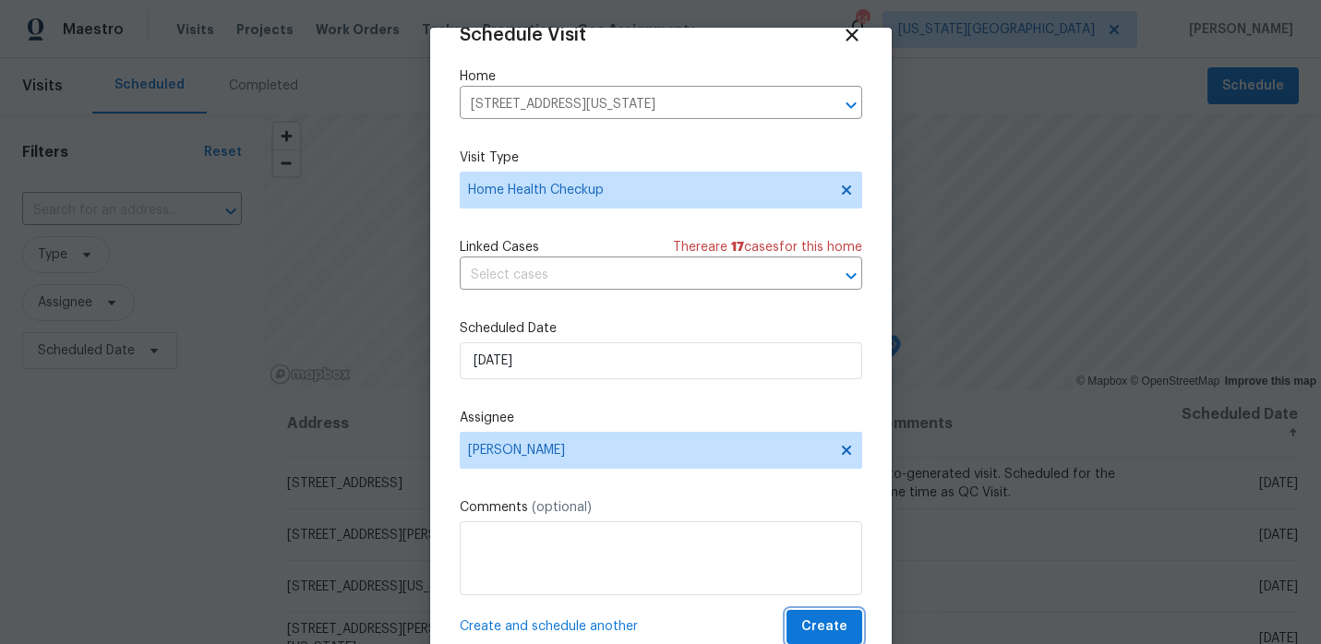
click at [830, 613] on button "Create" at bounding box center [824, 627] width 76 height 34
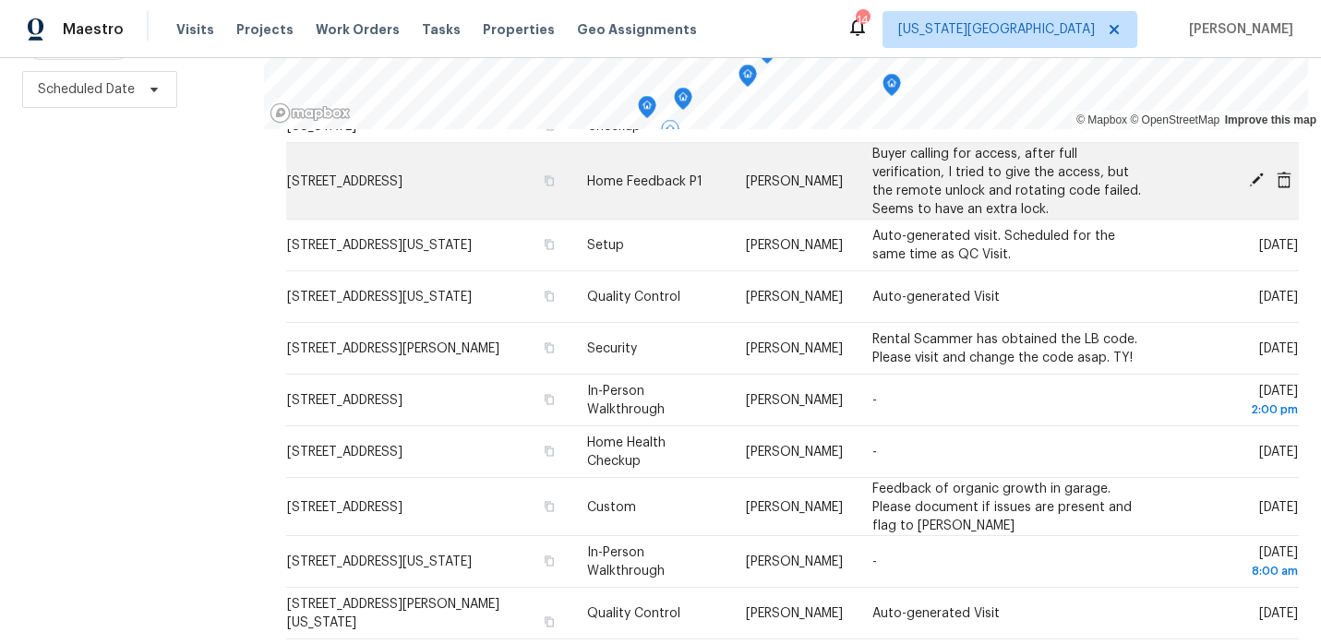
scroll to position [323, 0]
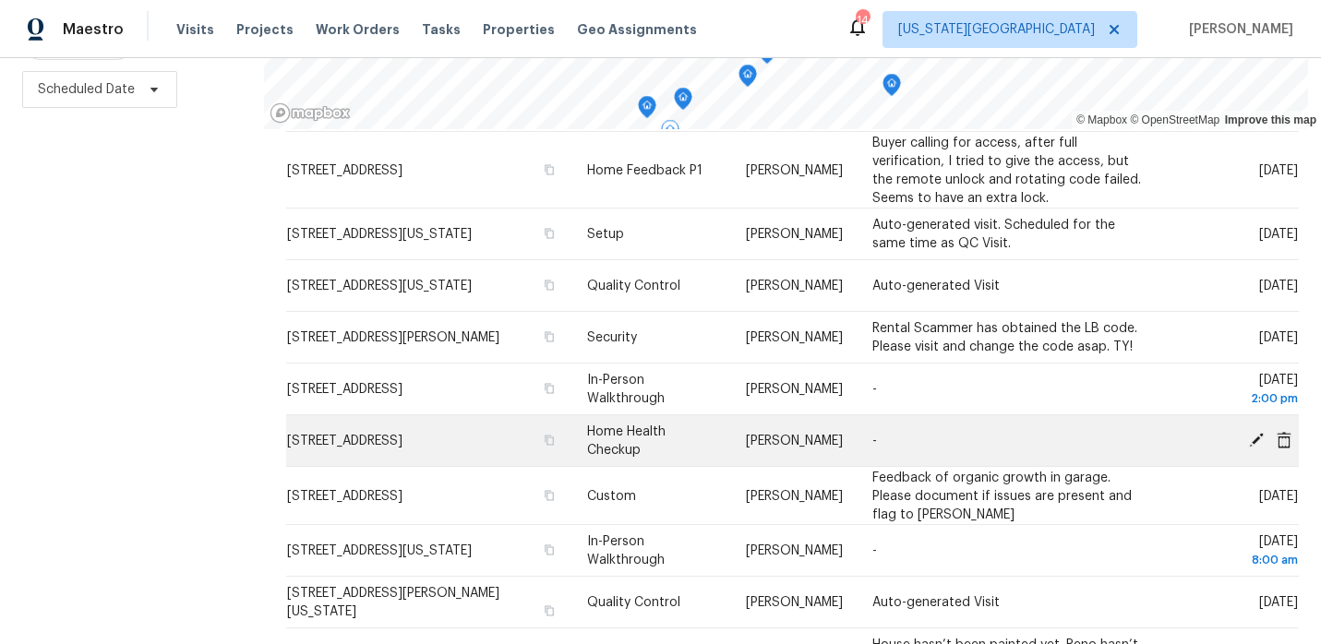
click at [1249, 441] on icon at bounding box center [1256, 439] width 17 height 17
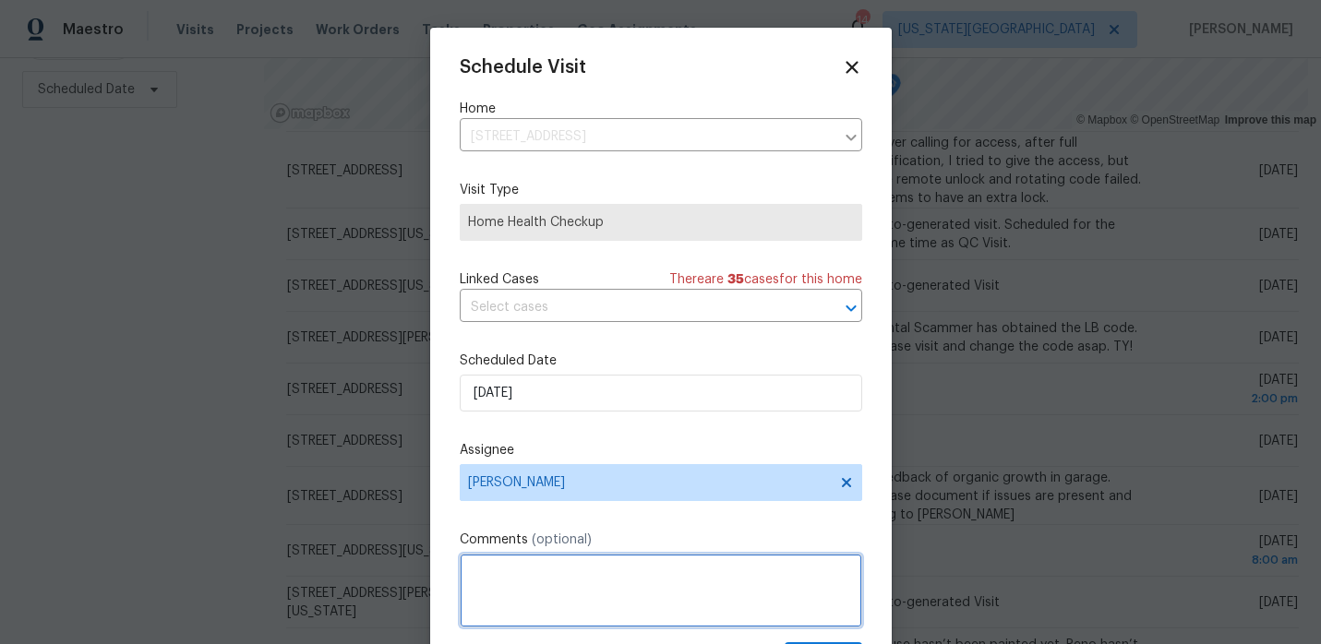
click at [510, 583] on textarea at bounding box center [661, 591] width 402 height 74
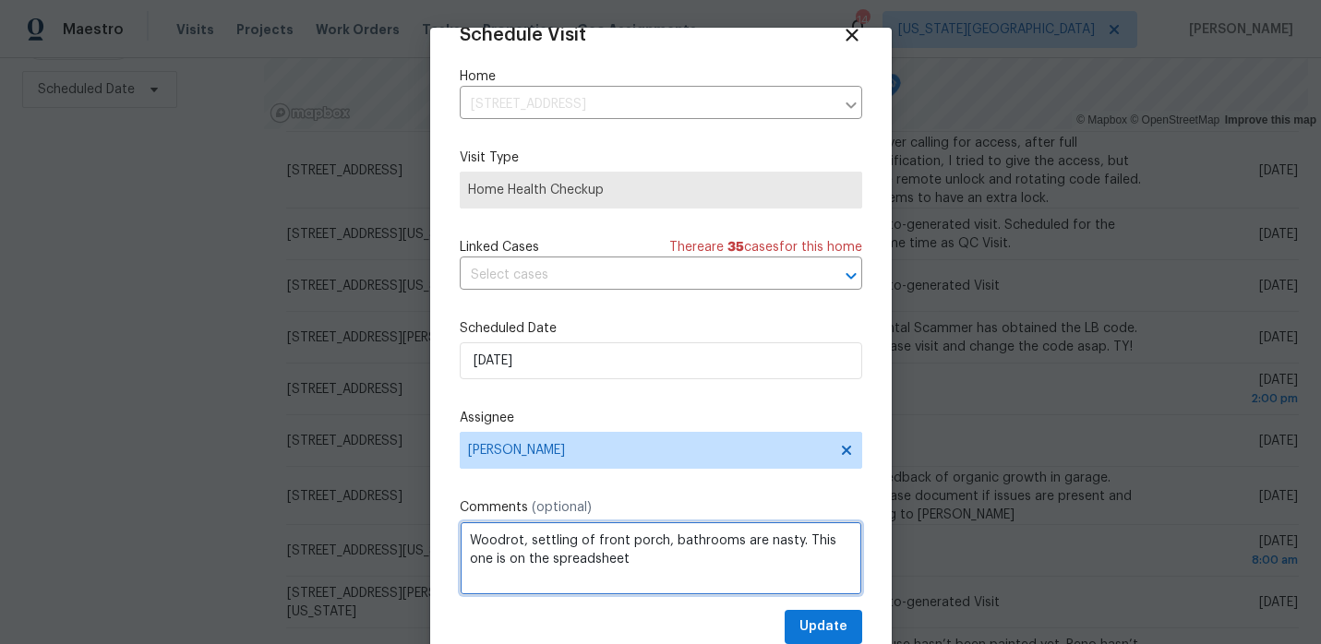
type textarea "Woodrot, settling of front porch, bathrooms are nasty. This one is on the sprea…"
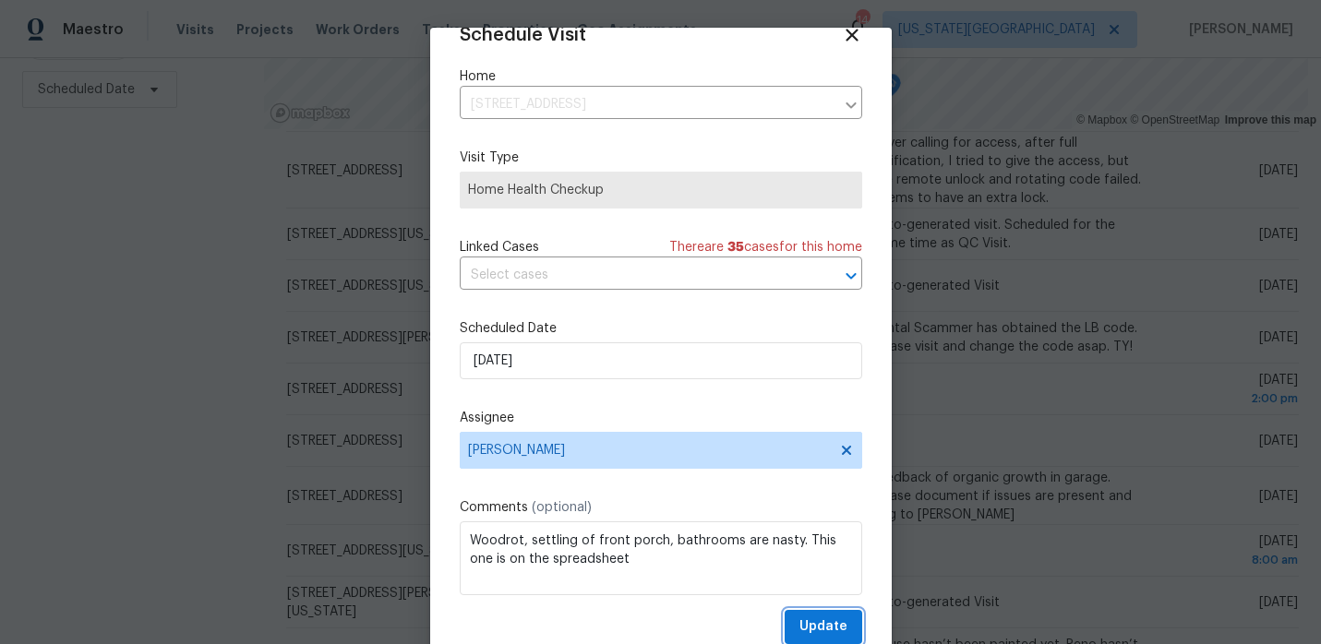
click at [833, 630] on span "Update" at bounding box center [823, 627] width 48 height 23
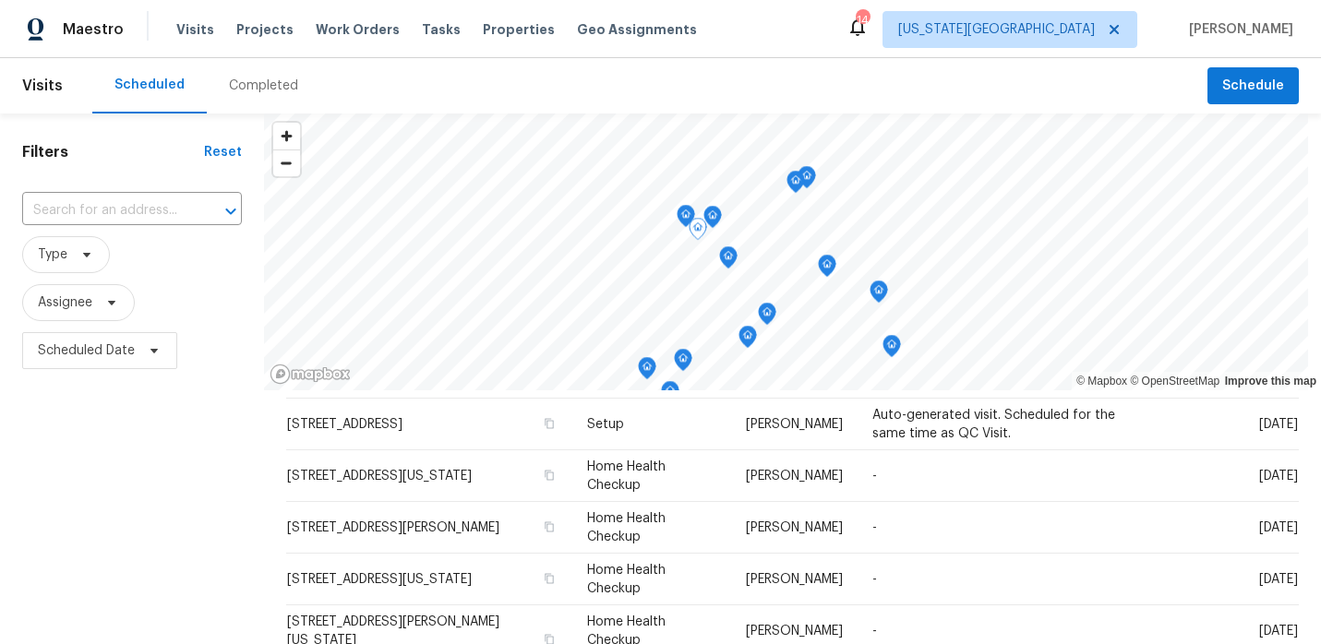
scroll to position [0, 0]
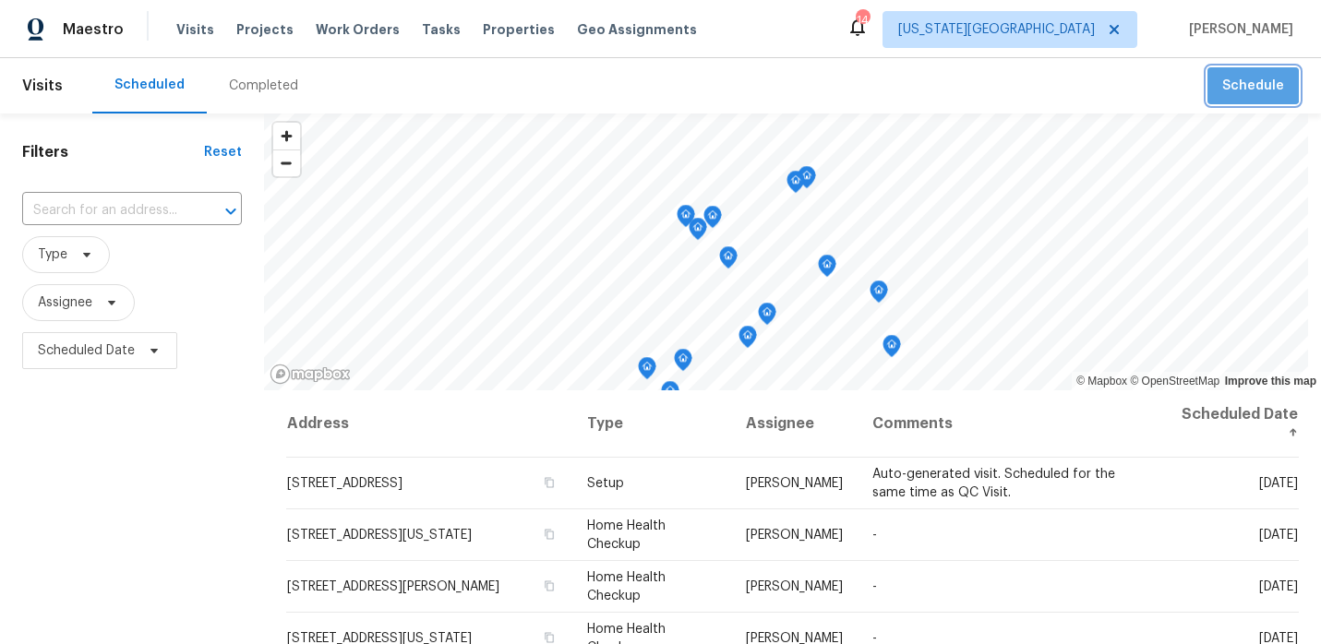
click at [1244, 73] on button "Schedule" at bounding box center [1252, 86] width 91 height 38
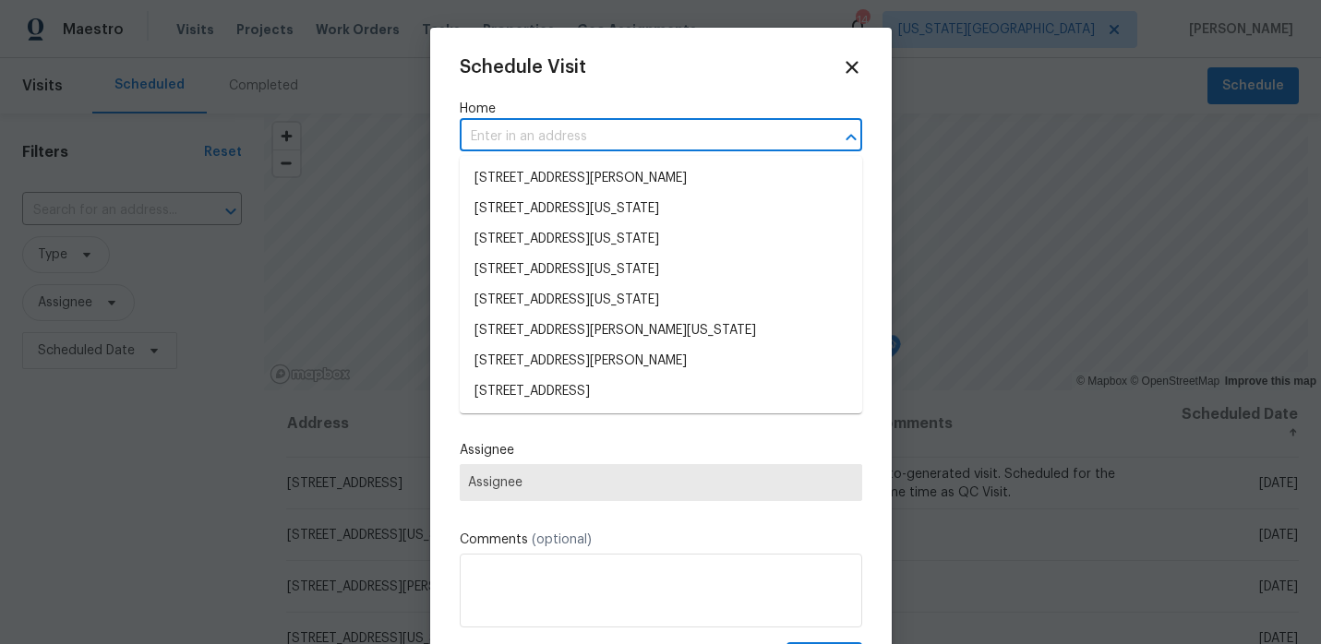
click at [740, 131] on input "text" at bounding box center [635, 137] width 351 height 29
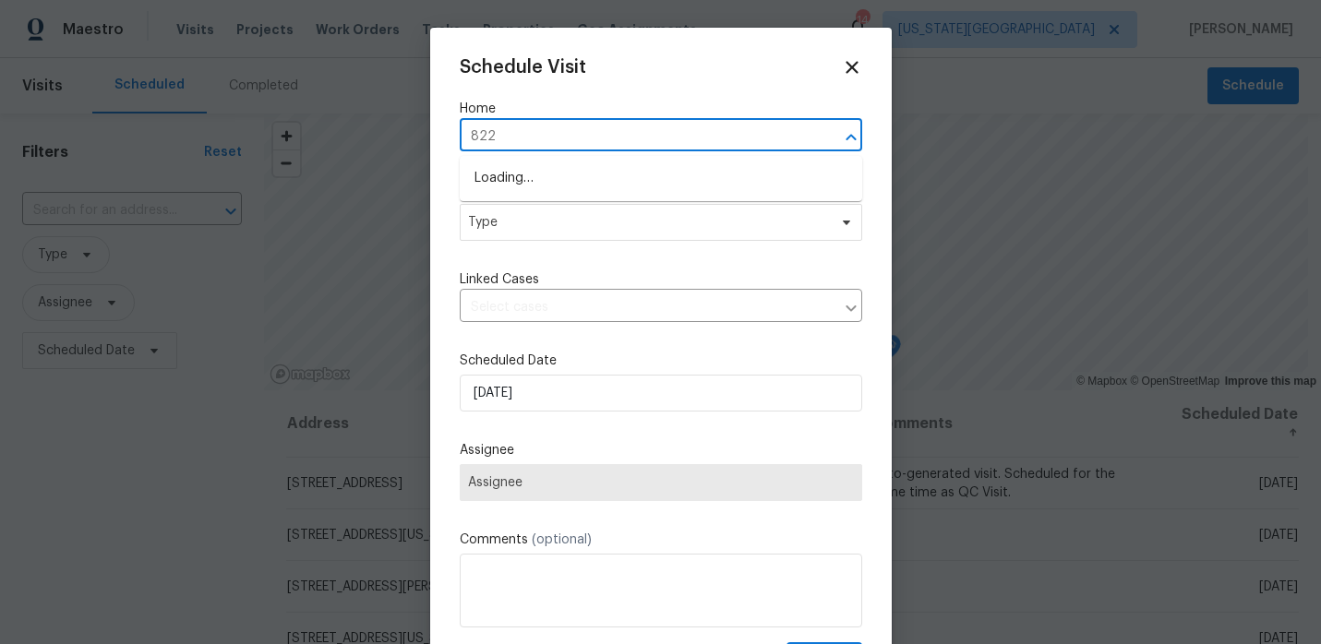
type input "8226"
click at [676, 181] on li "8226 NW 82nd Ct, Kansas City, MO 64152" at bounding box center [661, 178] width 402 height 30
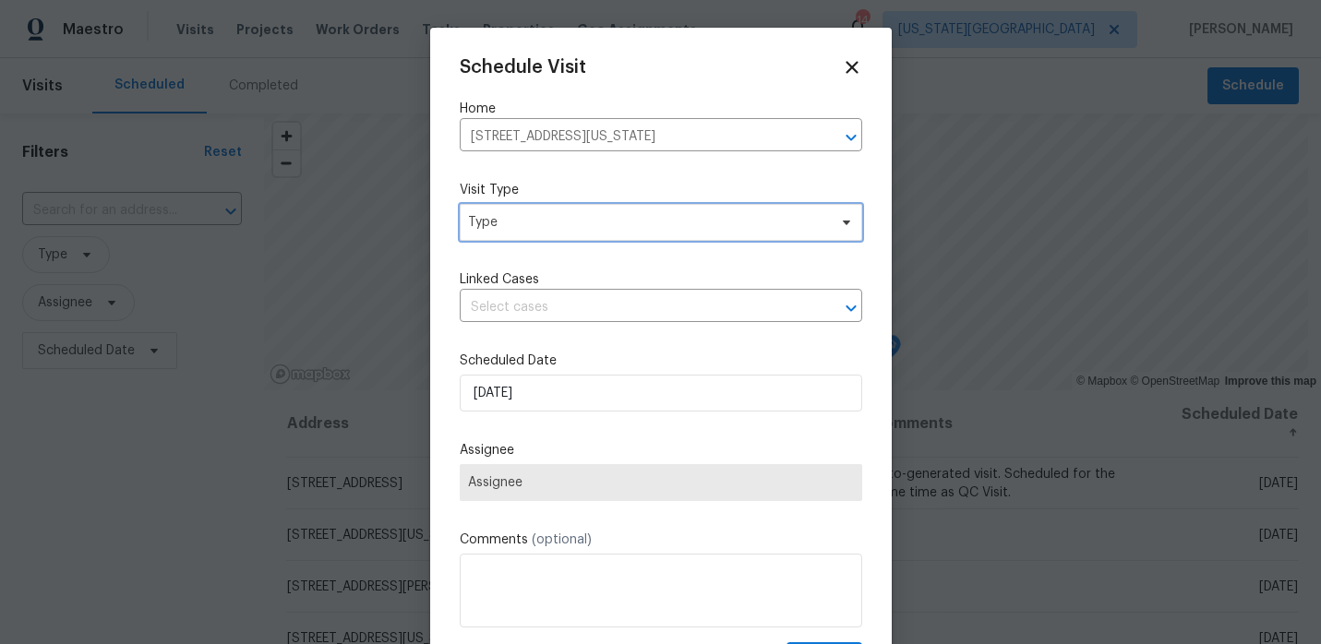
click at [629, 204] on span "Type" at bounding box center [661, 222] width 402 height 37
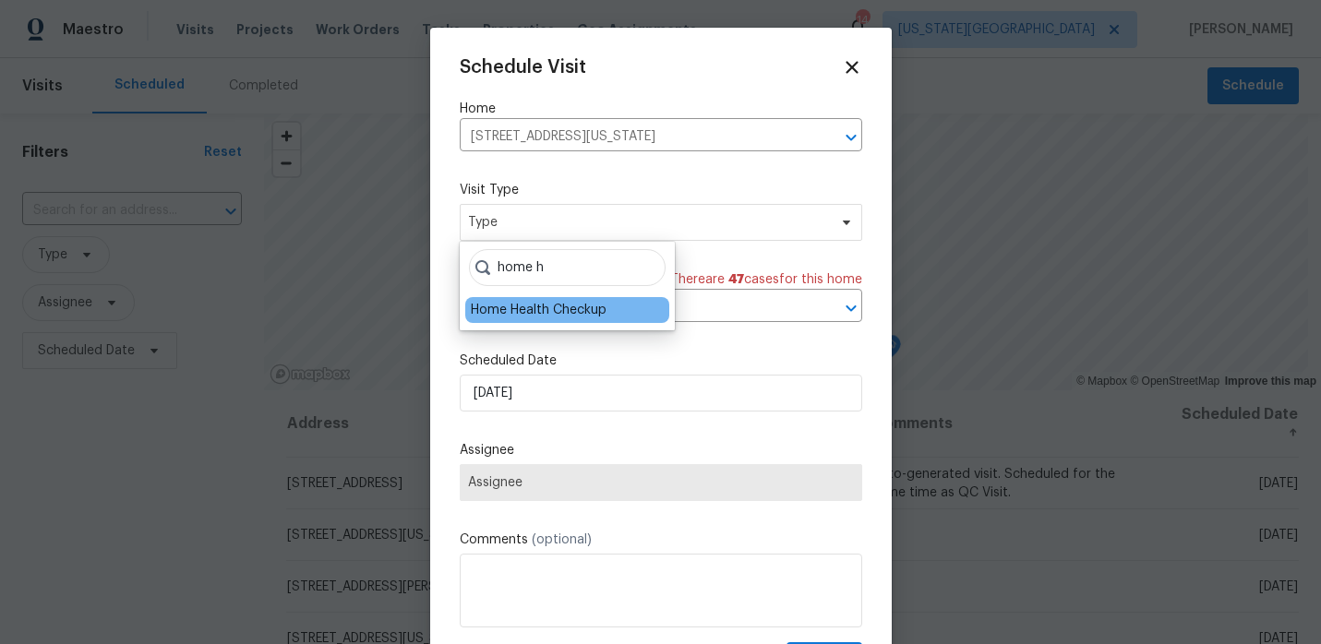
type input "home h"
click at [543, 314] on div "Home Health Checkup" at bounding box center [539, 310] width 136 height 18
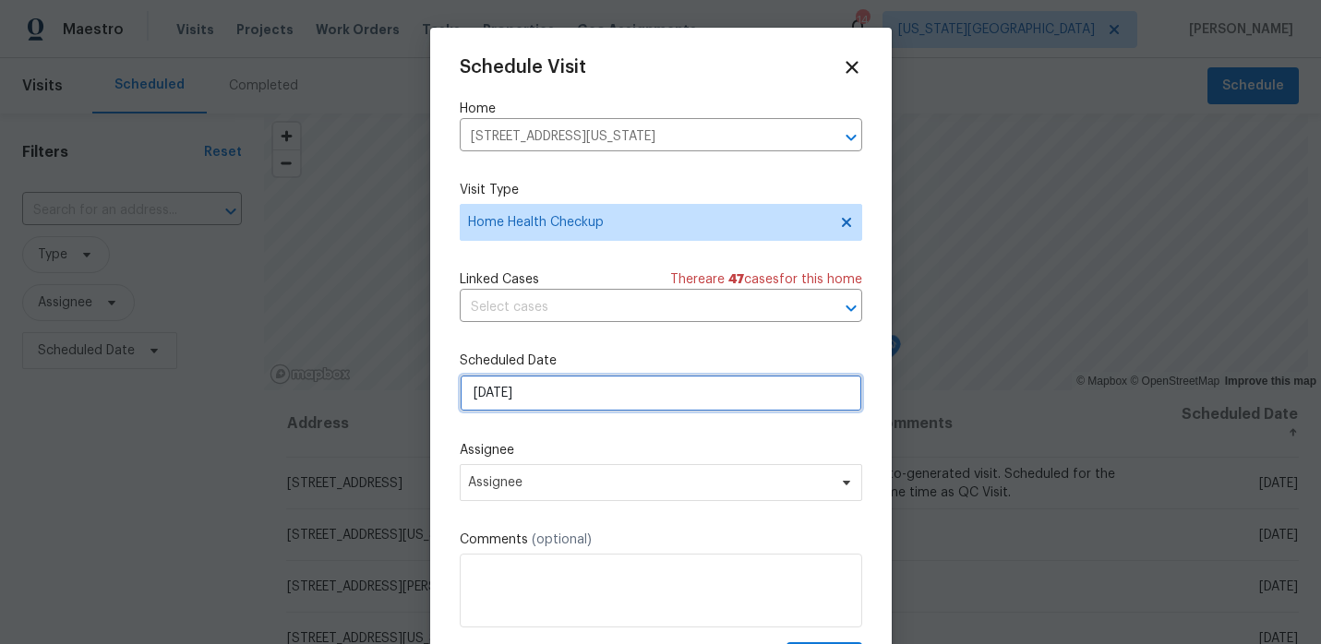
click at [551, 392] on input "9/15/2025" at bounding box center [661, 393] width 402 height 37
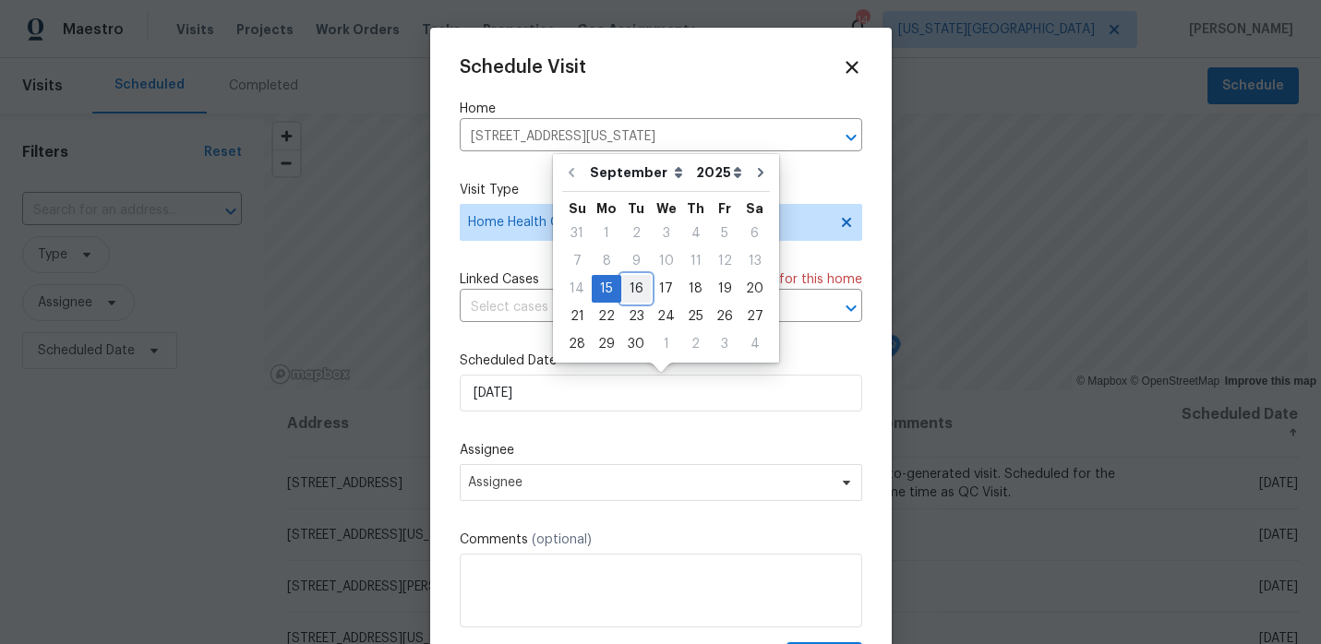
click at [622, 292] on div "16" at bounding box center [636, 289] width 30 height 26
type input "9/16/2025"
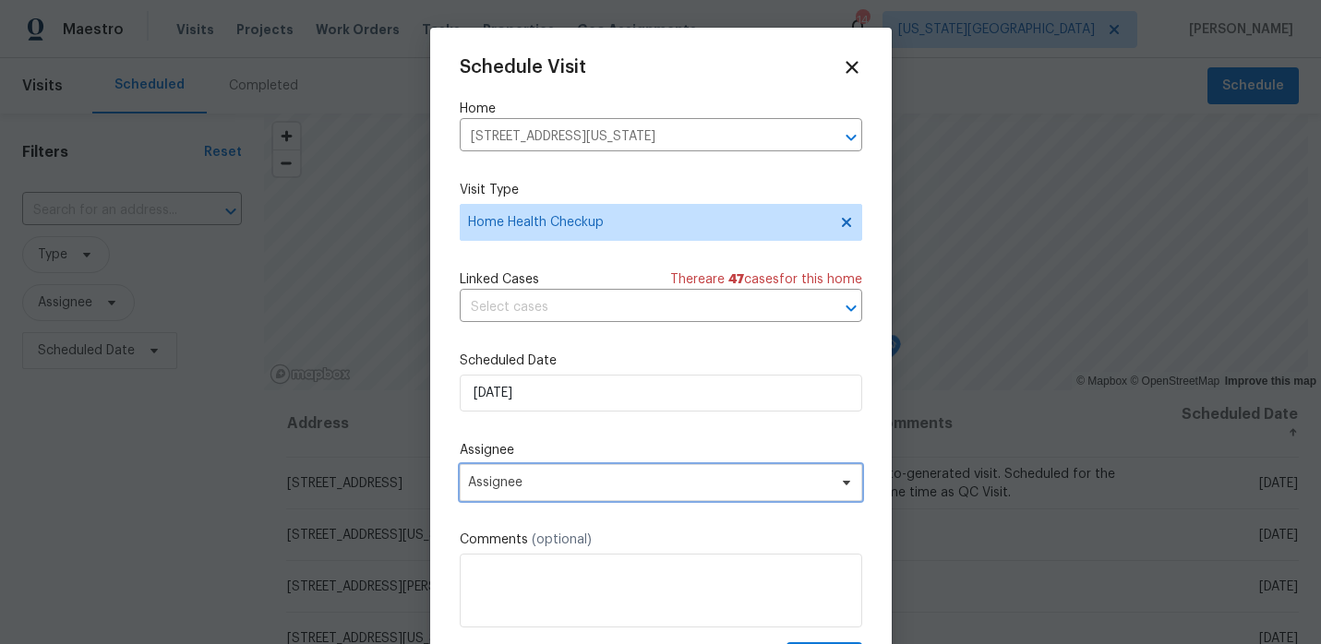
click at [532, 481] on span "Assignee" at bounding box center [649, 482] width 362 height 15
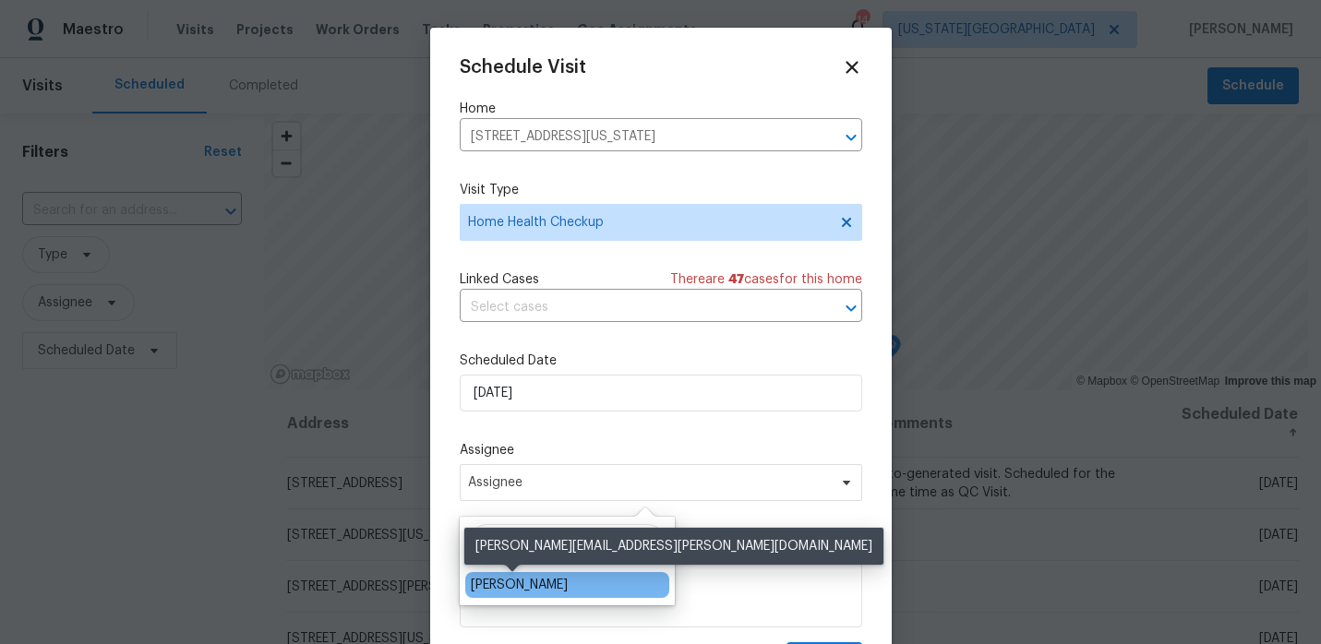
type input "josh"
click at [502, 584] on div "[PERSON_NAME]" at bounding box center [519, 585] width 97 height 18
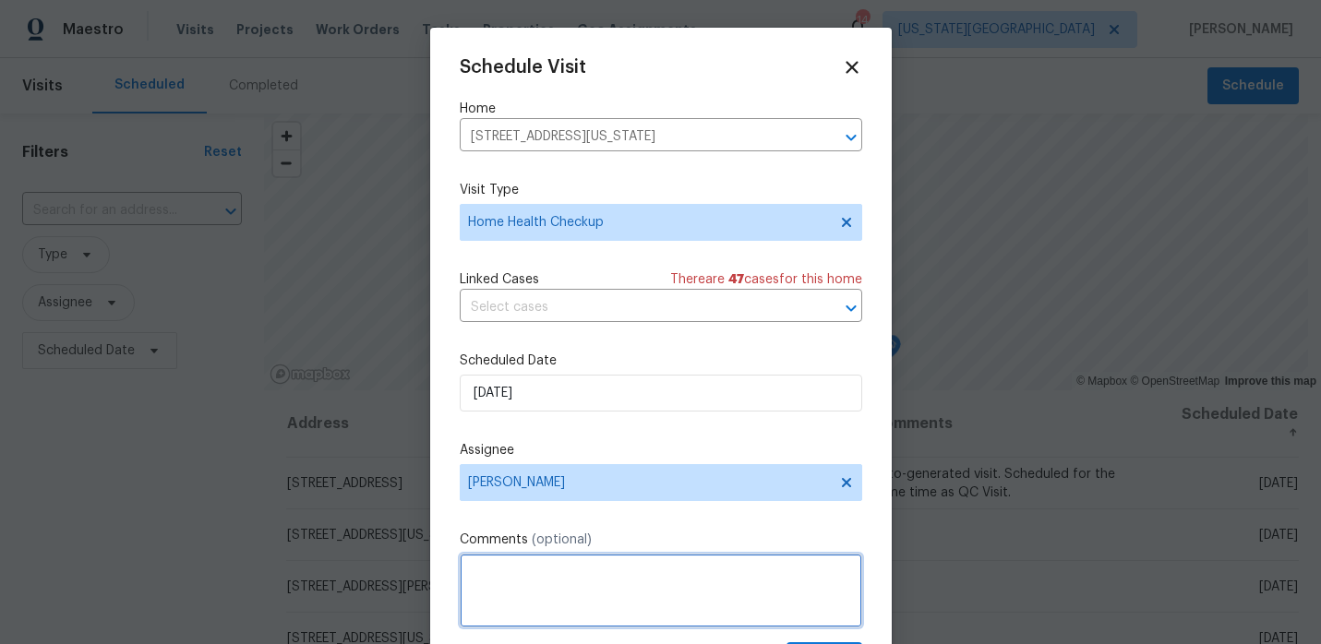
click at [522, 557] on textarea at bounding box center [661, 591] width 402 height 74
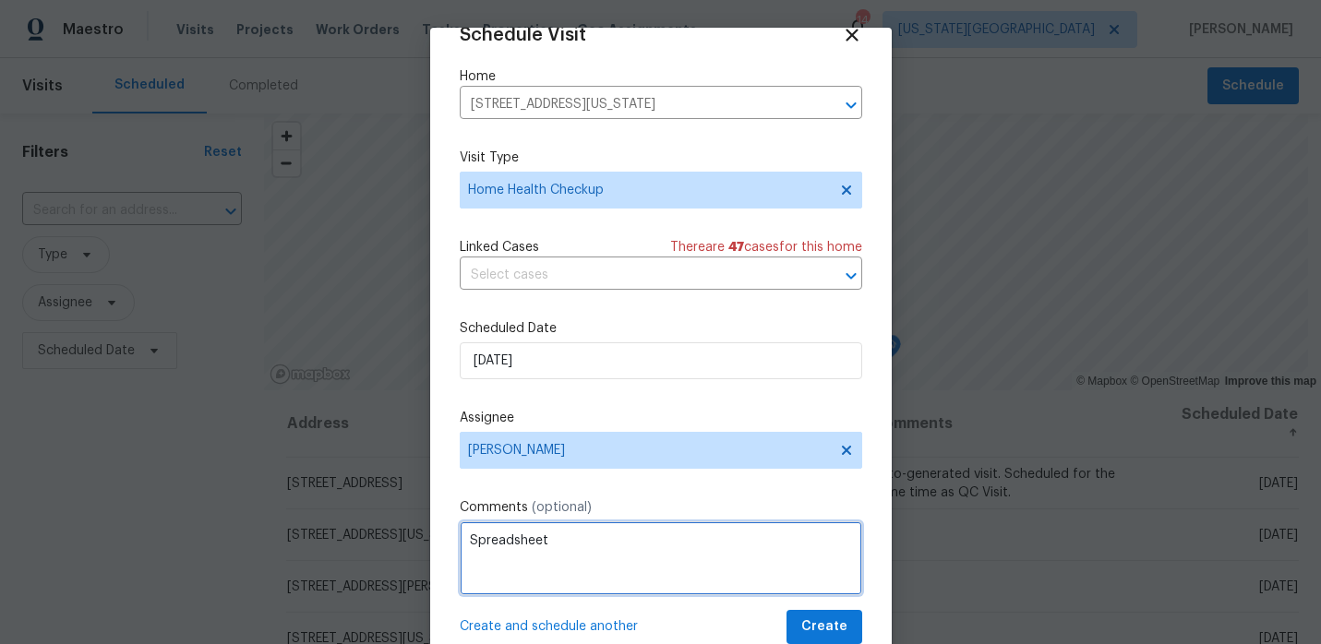
type textarea "Spreadsheet"
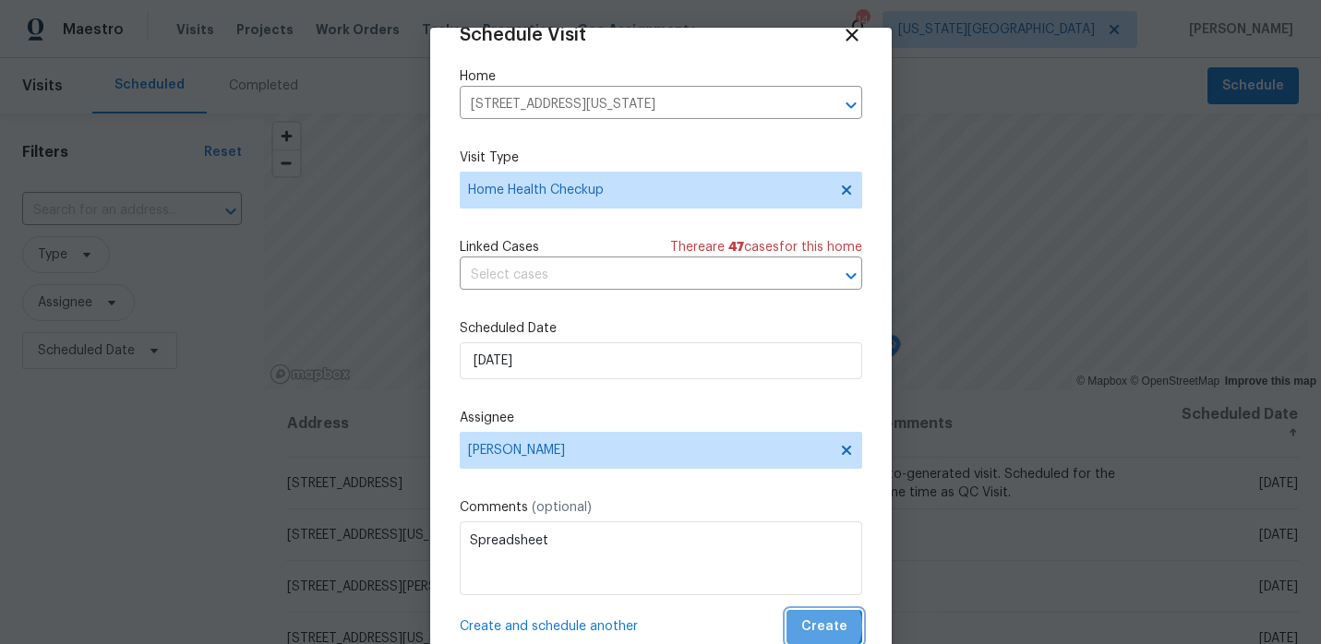
click at [821, 626] on span "Create" at bounding box center [824, 627] width 46 height 23
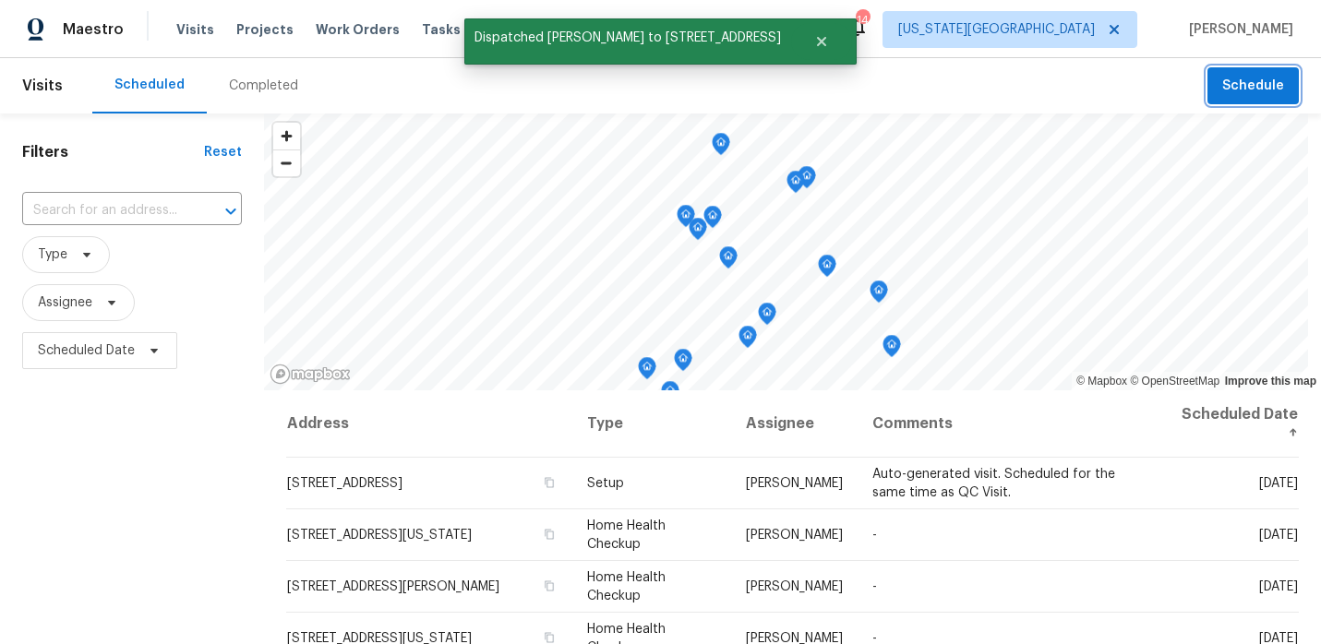
click at [1265, 94] on span "Schedule" at bounding box center [1253, 86] width 62 height 23
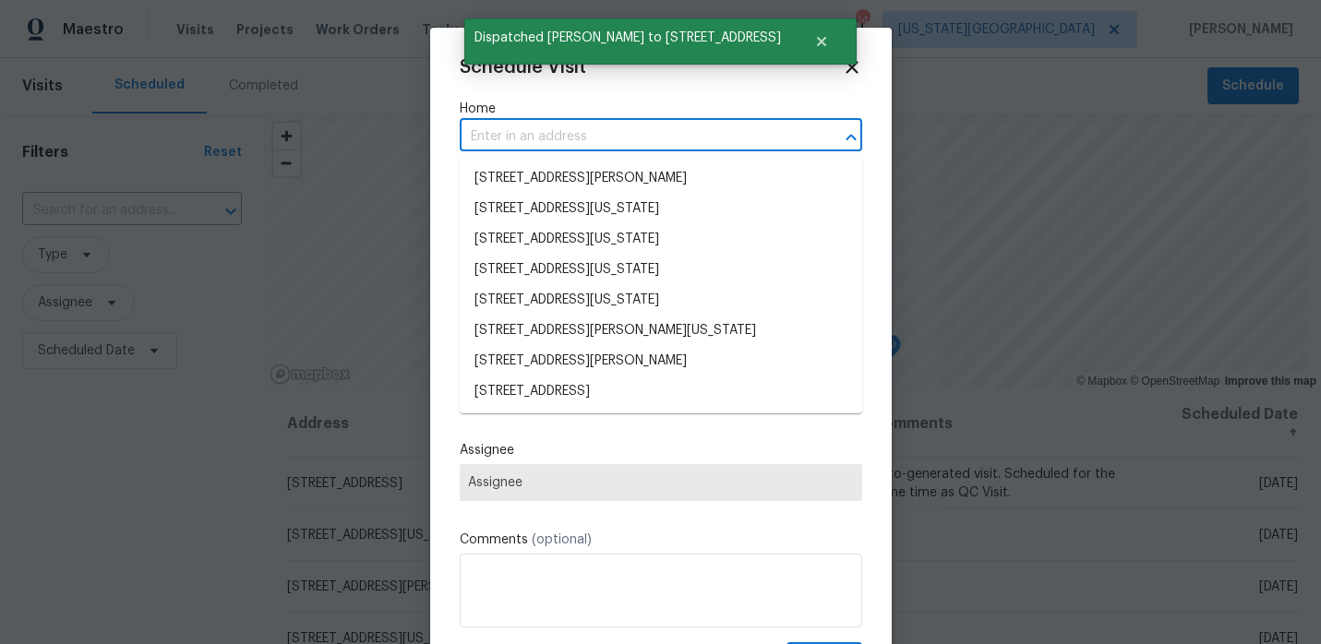
click at [559, 132] on input "text" at bounding box center [635, 137] width 351 height 29
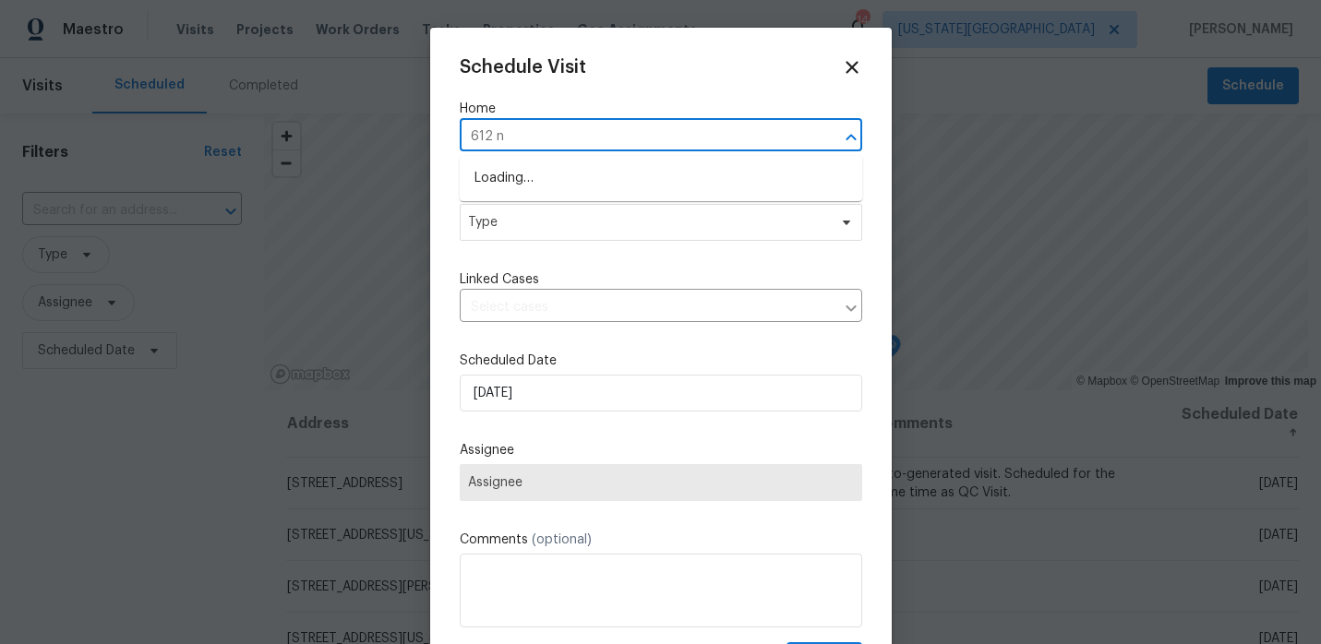
type input "612 n l"
click at [586, 183] on li "612 N Logan St, Olathe, KS 66061" at bounding box center [661, 178] width 402 height 30
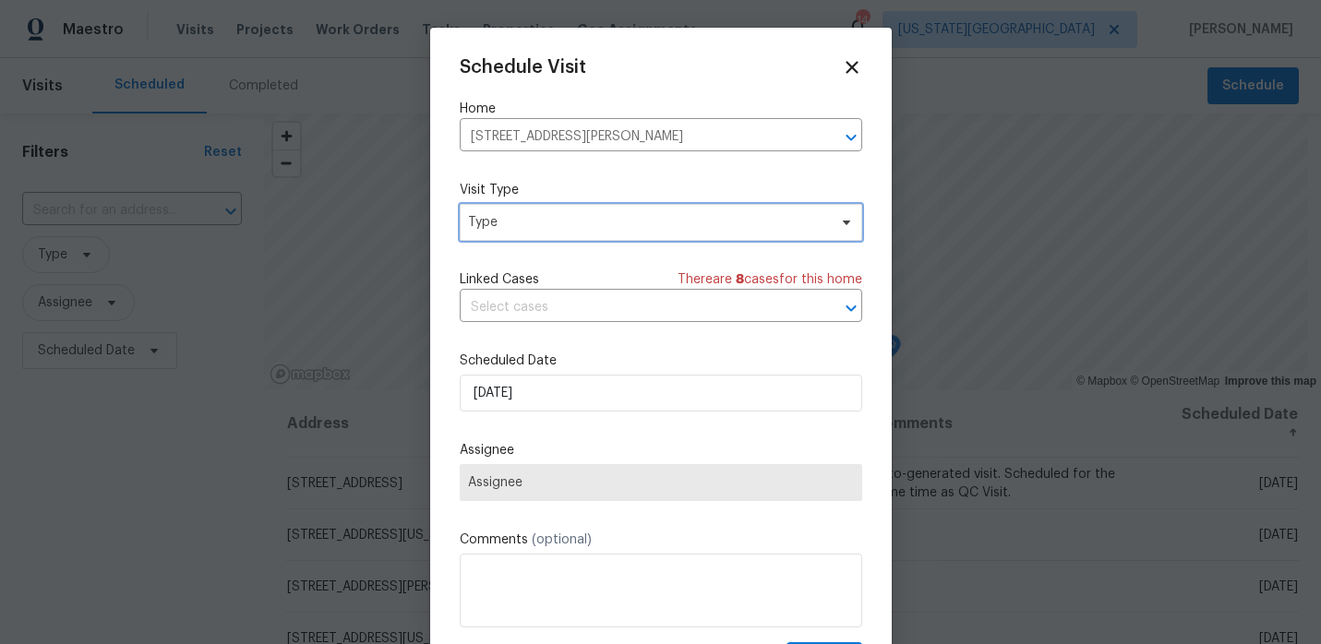
click at [558, 218] on span "Type" at bounding box center [647, 222] width 359 height 18
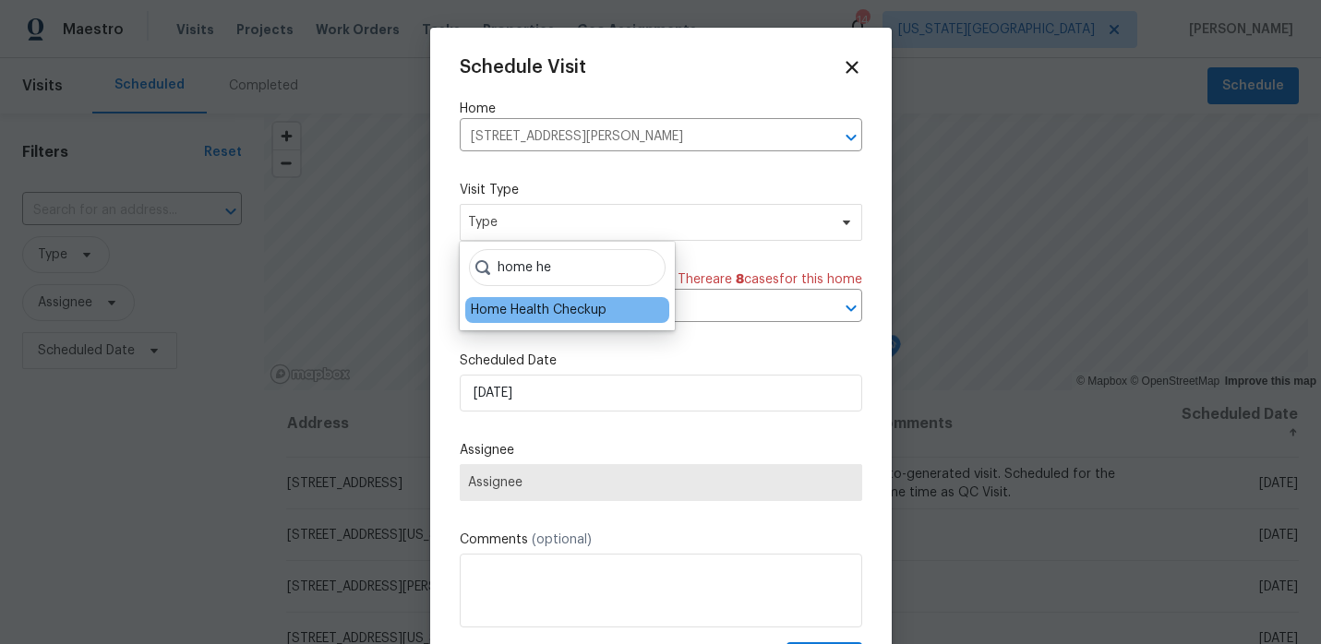
type input "home he"
click at [542, 315] on div "Home Health Checkup" at bounding box center [539, 310] width 136 height 18
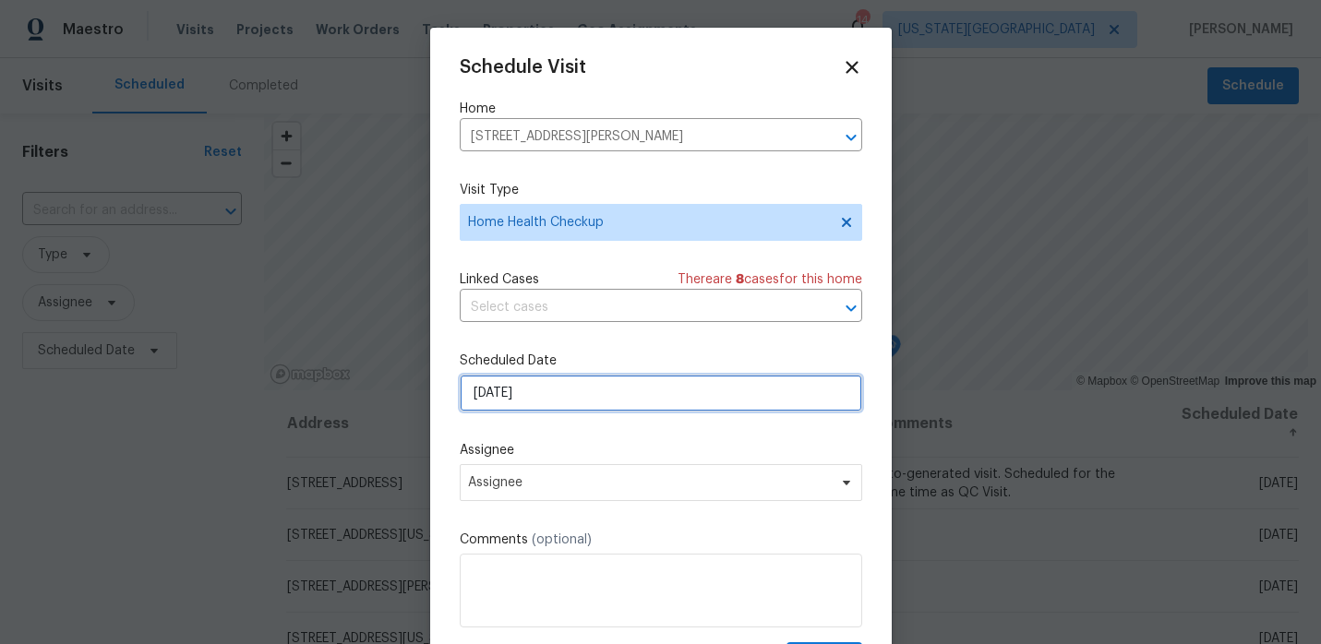
click at [575, 393] on input "9/15/2025" at bounding box center [661, 393] width 402 height 37
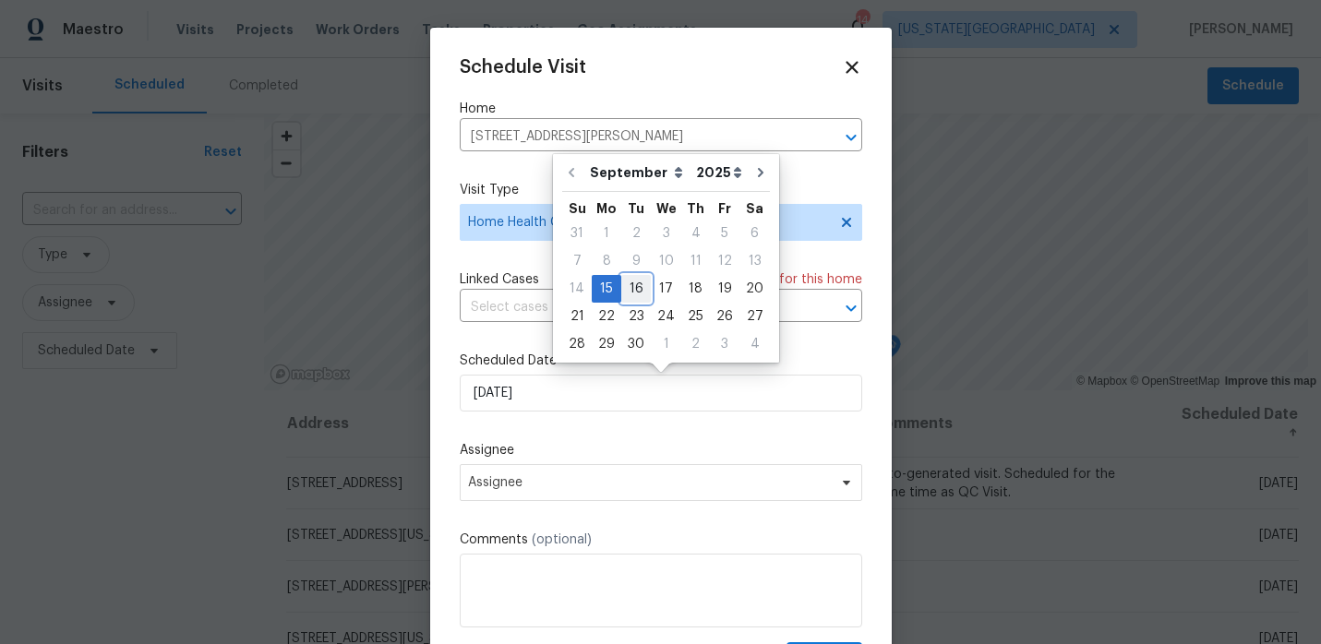
click at [635, 286] on div "16" at bounding box center [636, 289] width 30 height 26
type input "9/16/2025"
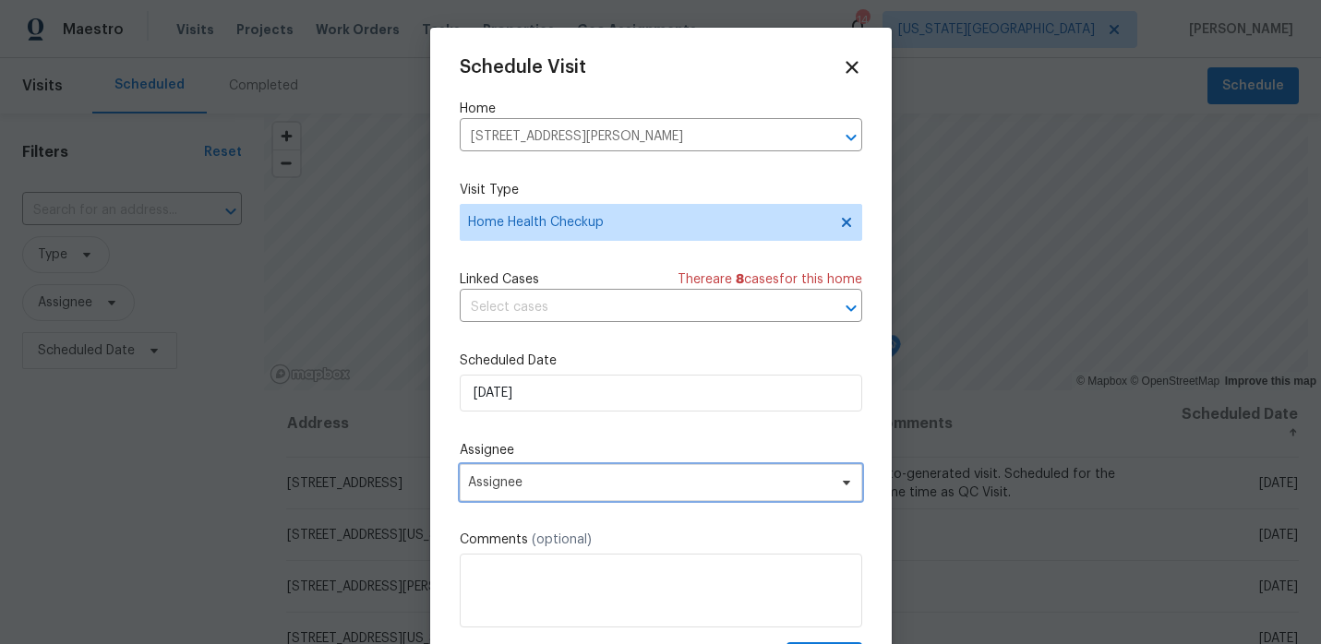
click at [545, 480] on span "Assignee" at bounding box center [649, 482] width 362 height 15
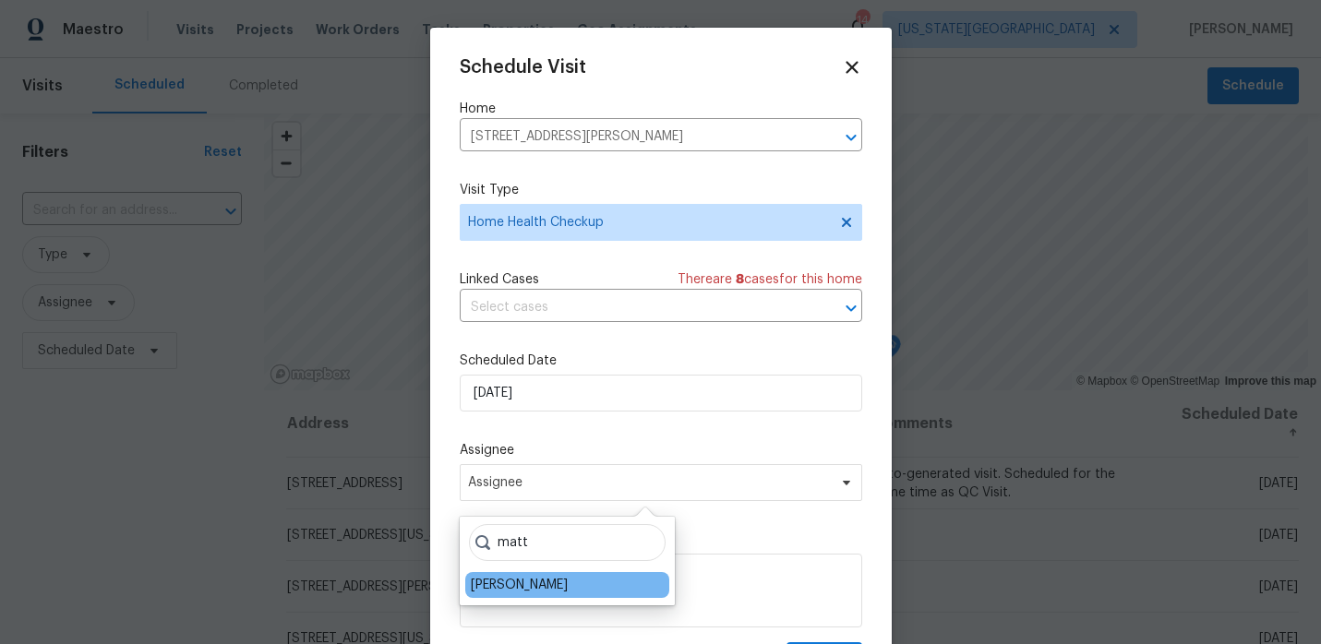
type input "matt"
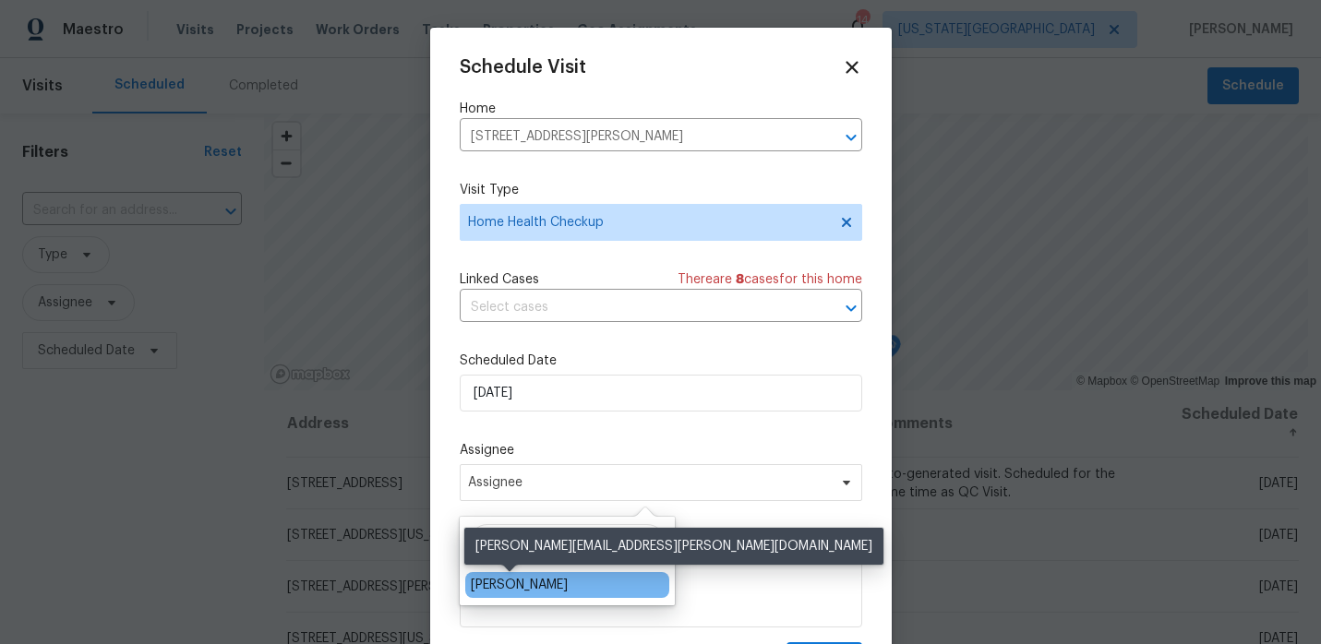
click at [505, 589] on div "[PERSON_NAME]" at bounding box center [519, 585] width 97 height 18
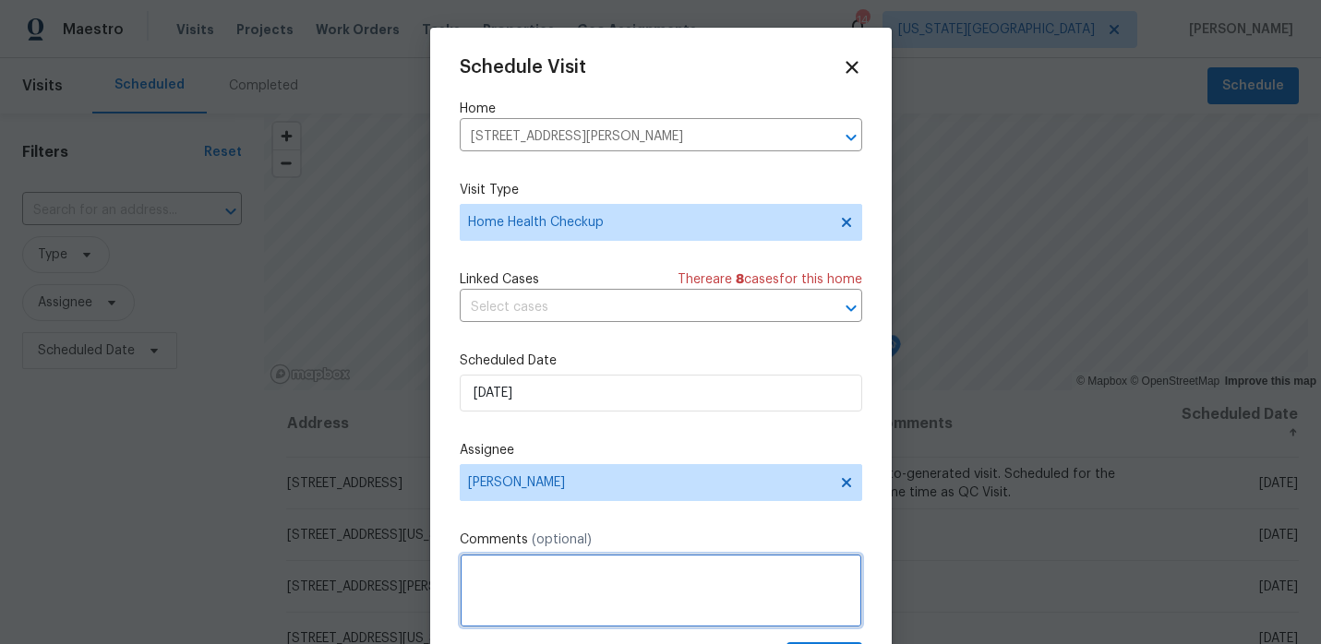
click at [518, 563] on textarea at bounding box center [661, 591] width 402 height 74
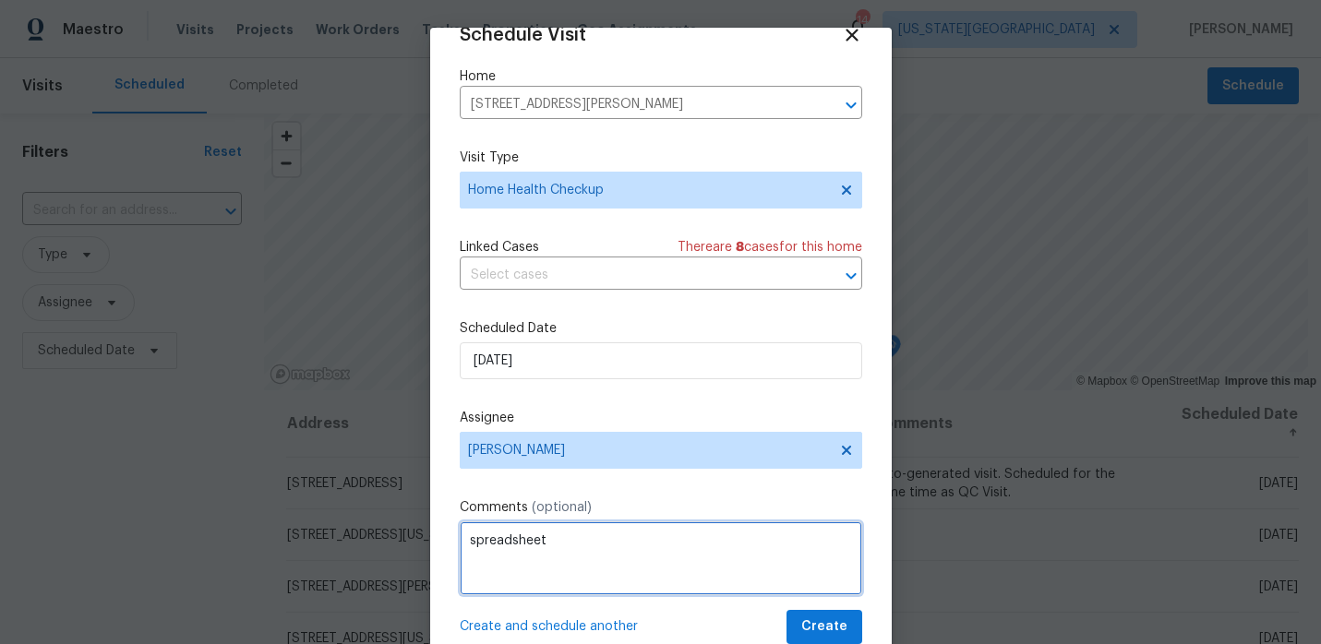
type textarea "spreadsheet"
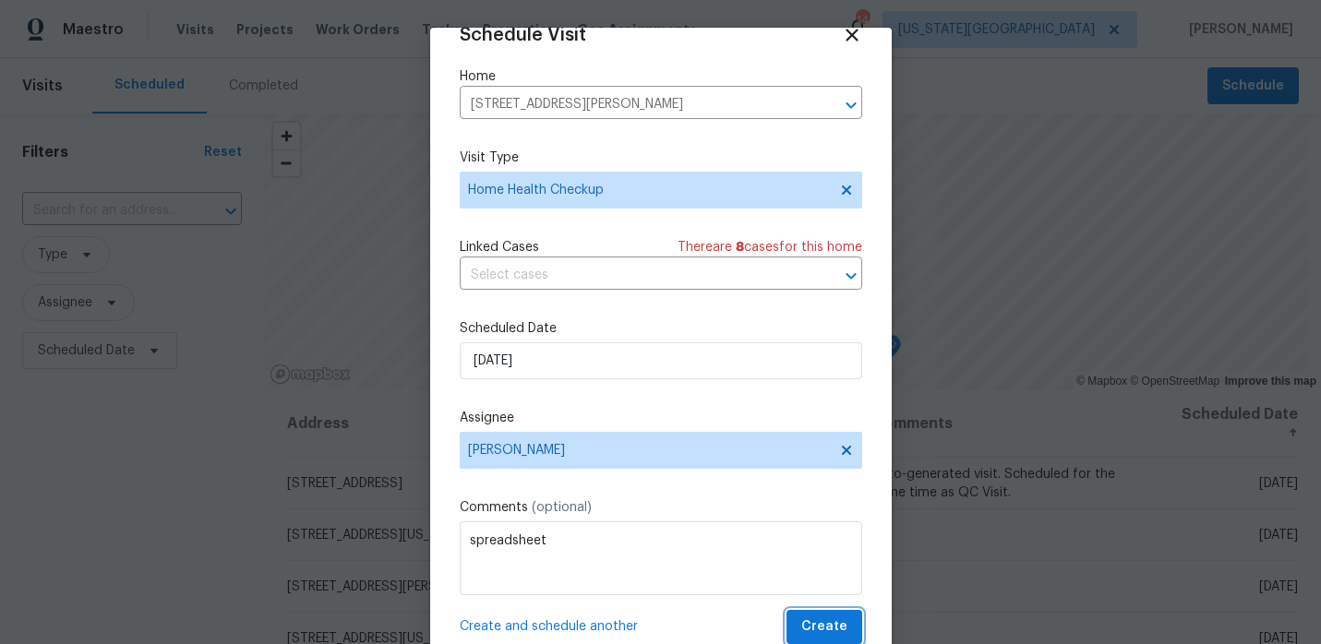
click at [825, 629] on span "Create" at bounding box center [824, 627] width 46 height 23
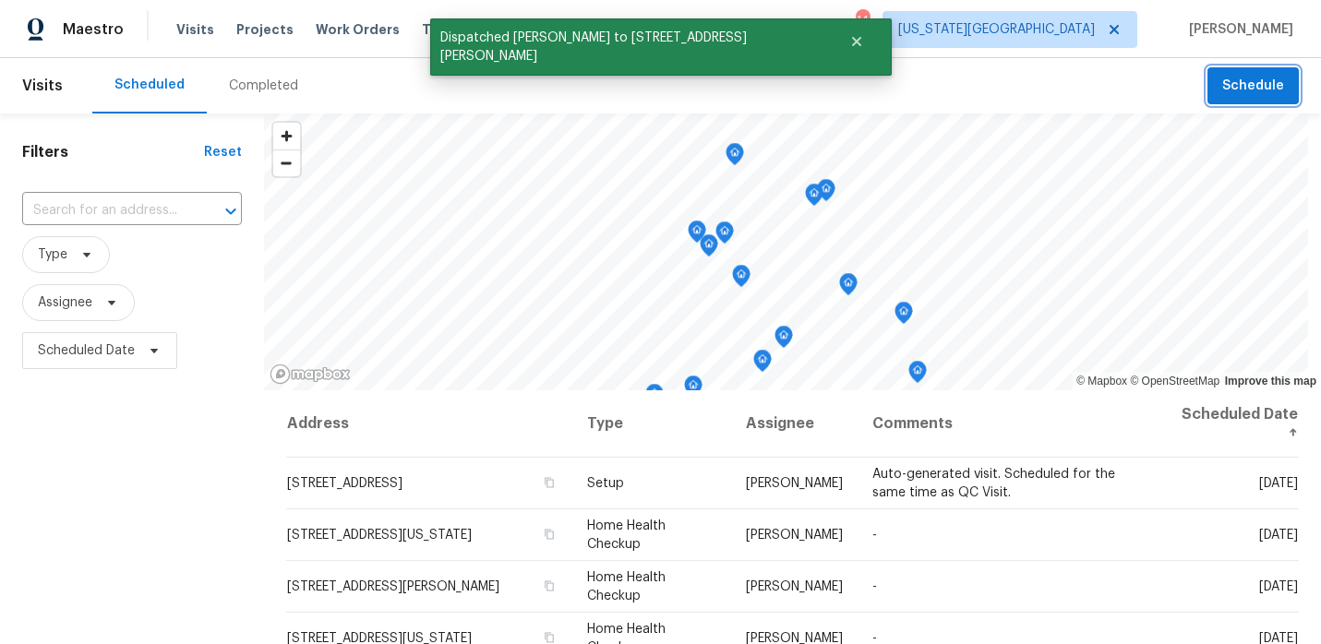
click at [1269, 89] on span "Schedule" at bounding box center [1253, 86] width 62 height 23
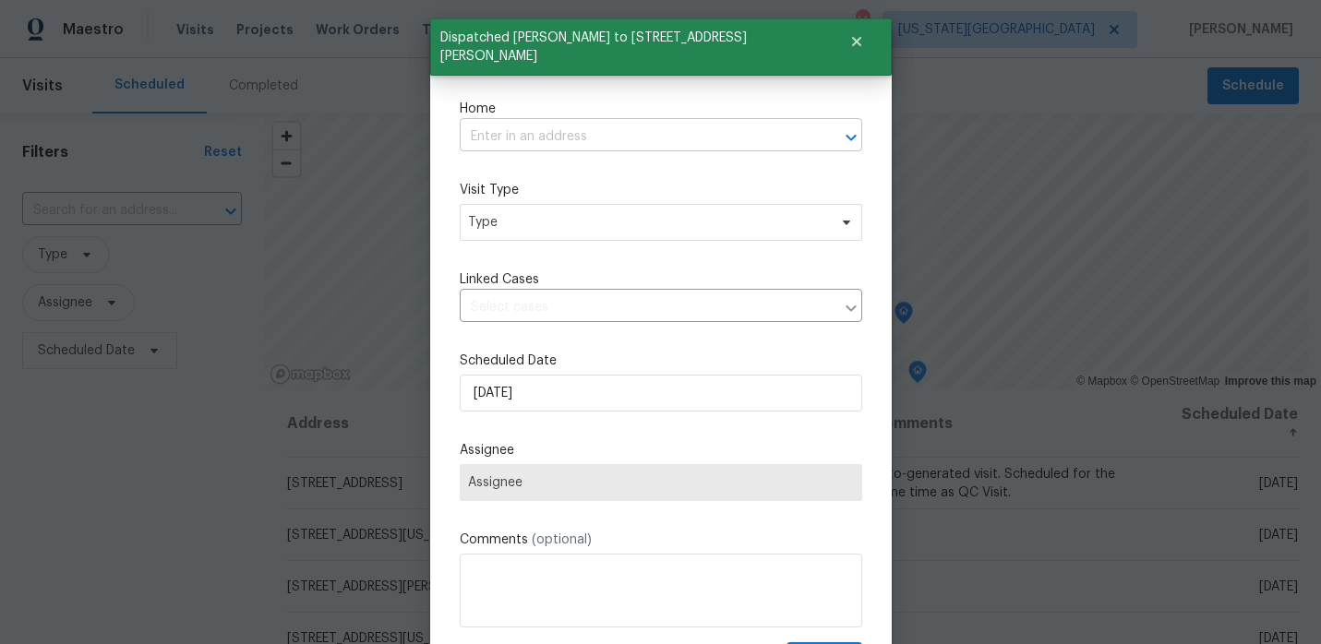
click at [581, 123] on input "text" at bounding box center [635, 137] width 351 height 29
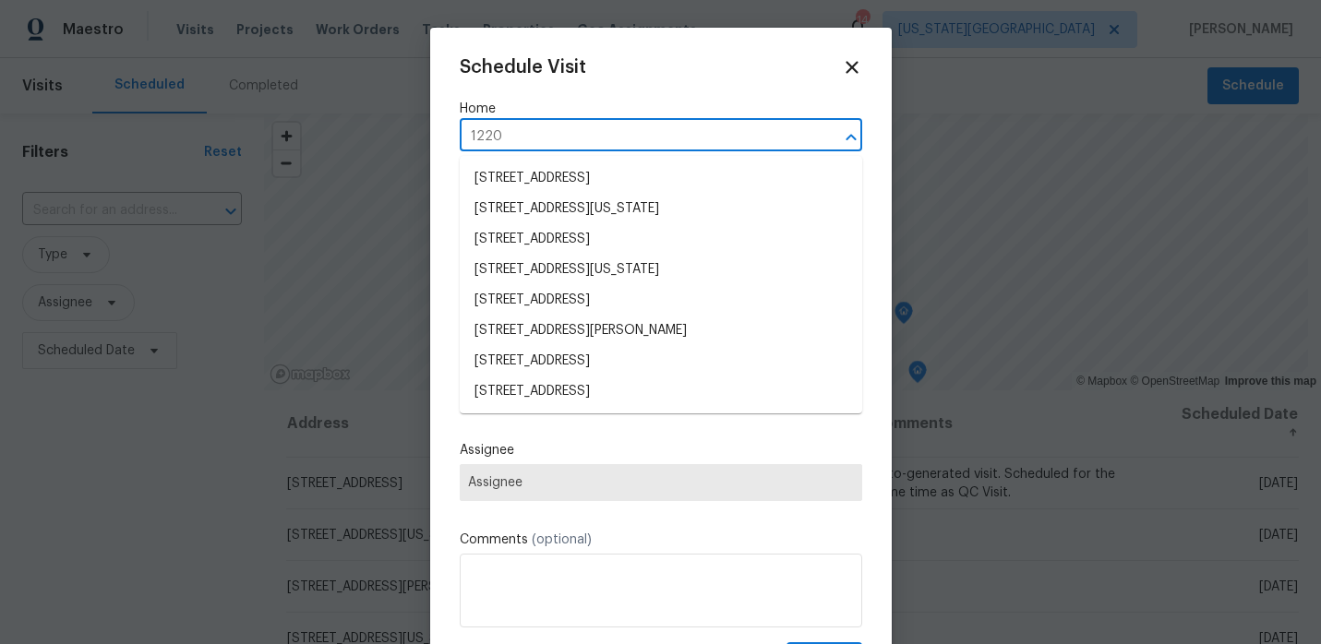
type input "12207"
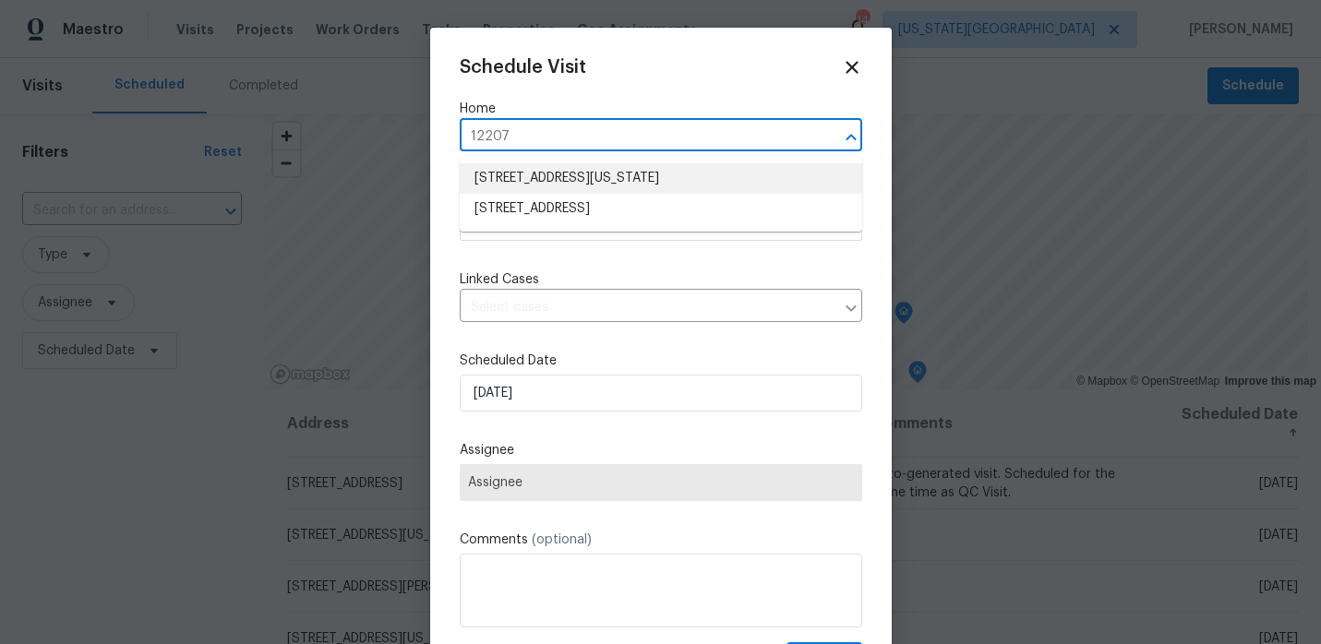
click at [570, 182] on li "12207 N Pomona Ave, Kansas City, MO 64163" at bounding box center [661, 178] width 402 height 30
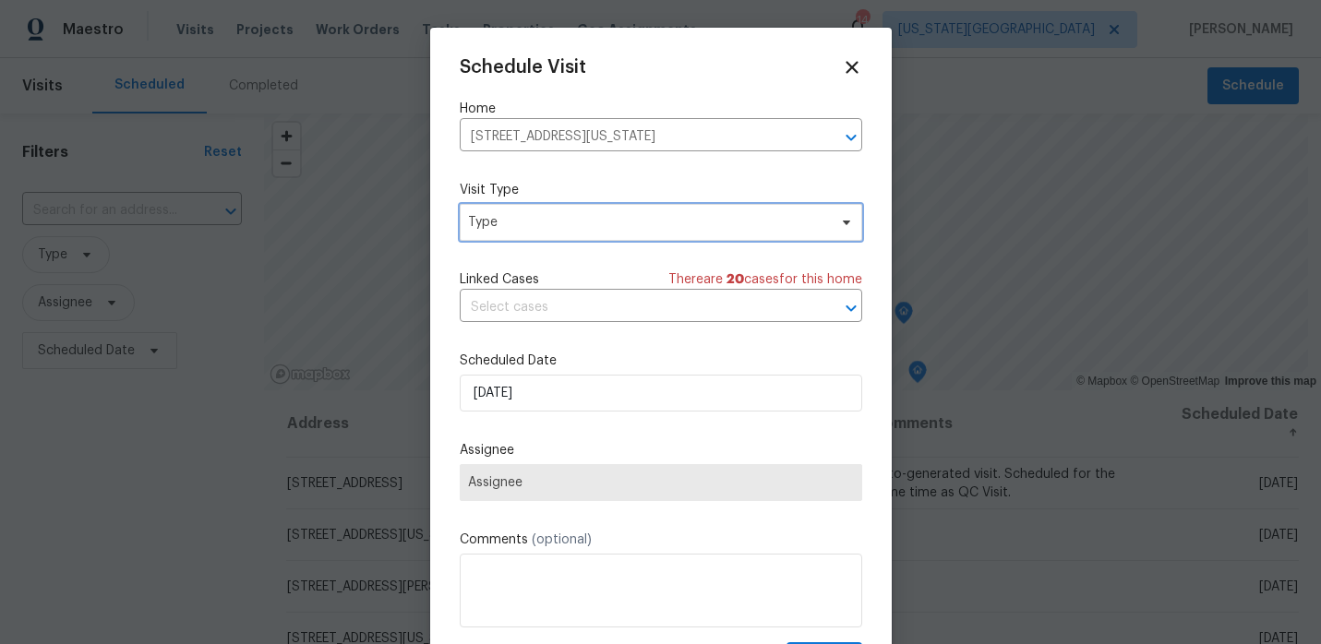
click at [536, 228] on span "Type" at bounding box center [647, 222] width 359 height 18
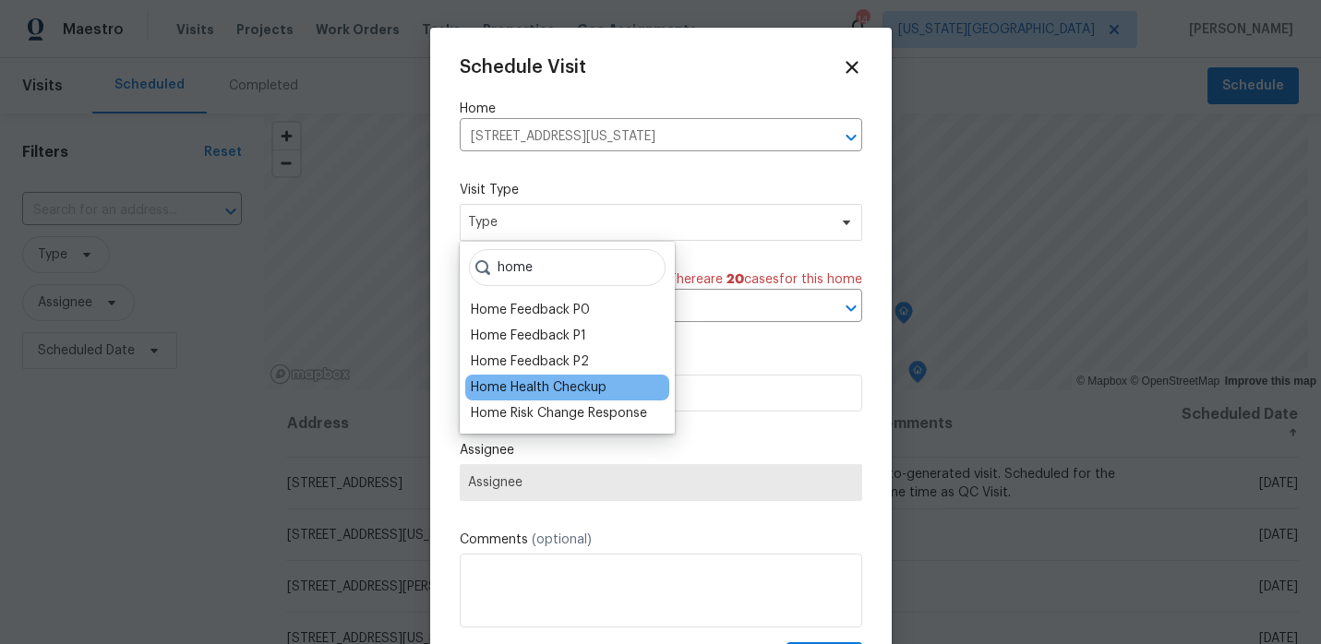
type input "home"
click at [543, 380] on div "Home Health Checkup" at bounding box center [539, 387] width 136 height 18
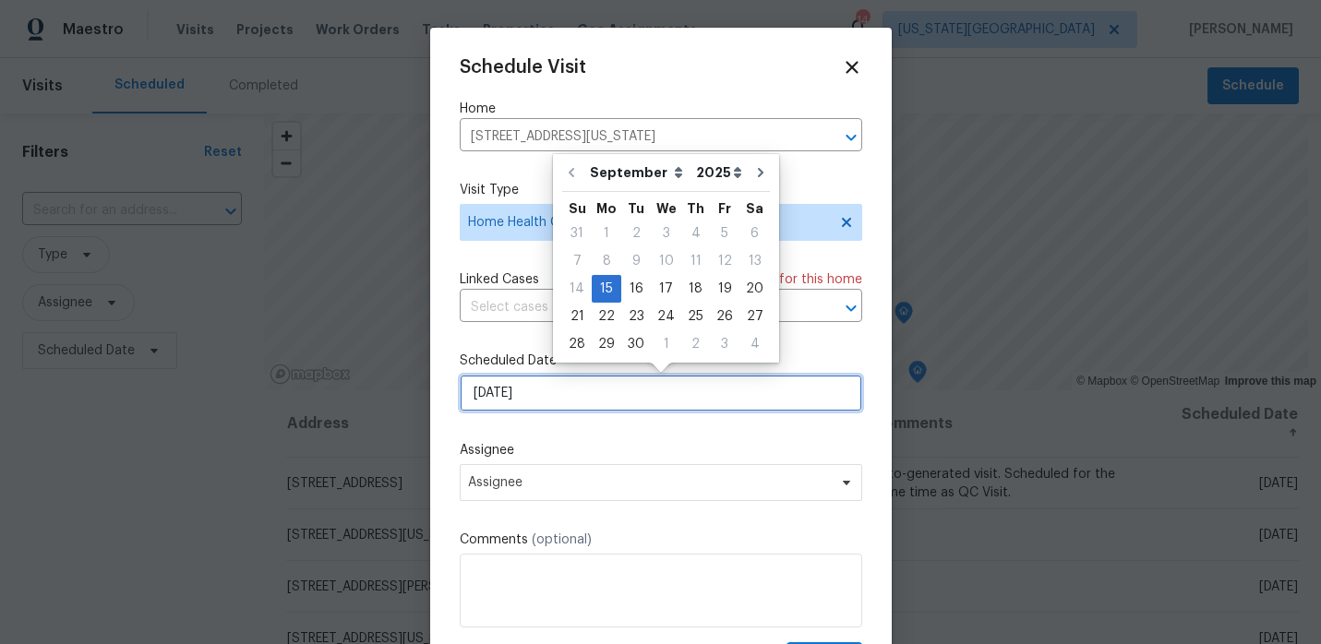
click at [550, 394] on input "9/15/2025" at bounding box center [661, 393] width 402 height 37
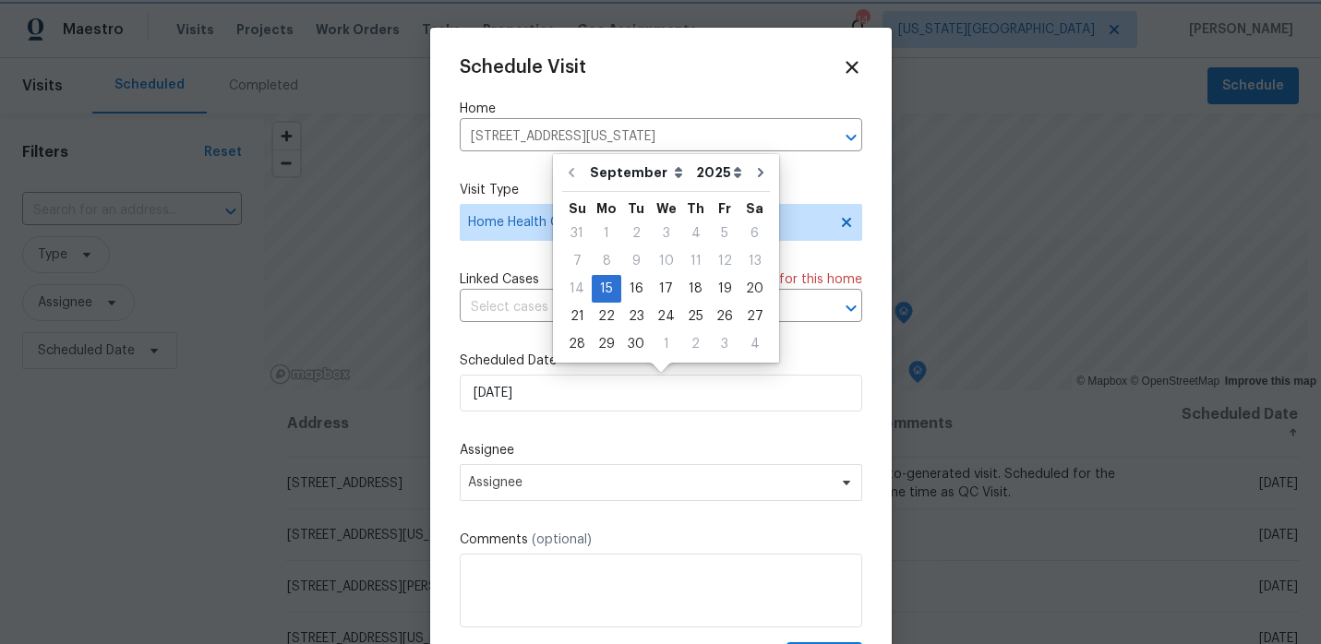
click at [589, 435] on div "Schedule Visit Home 12207 N Pomona Ave, Kansas City, MO 64163 ​ Visit Type Home…" at bounding box center [661, 366] width 402 height 619
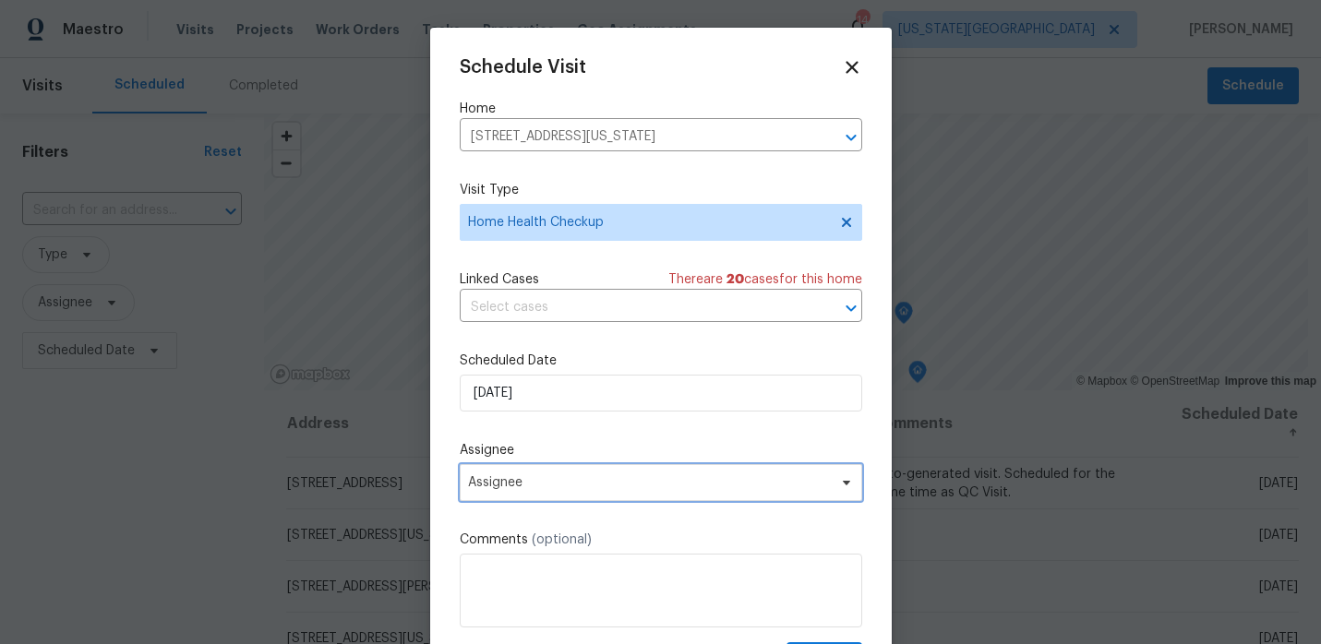
click at [567, 479] on span "Assignee" at bounding box center [649, 482] width 362 height 15
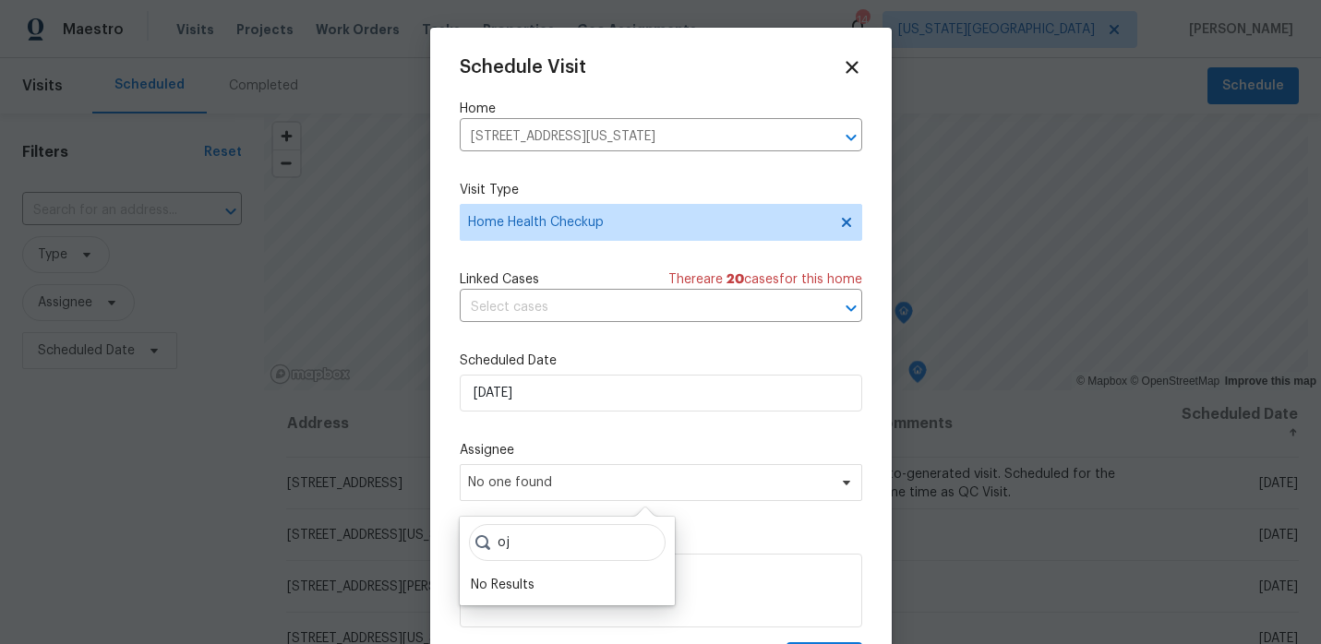
type input "o"
type input "joshu"
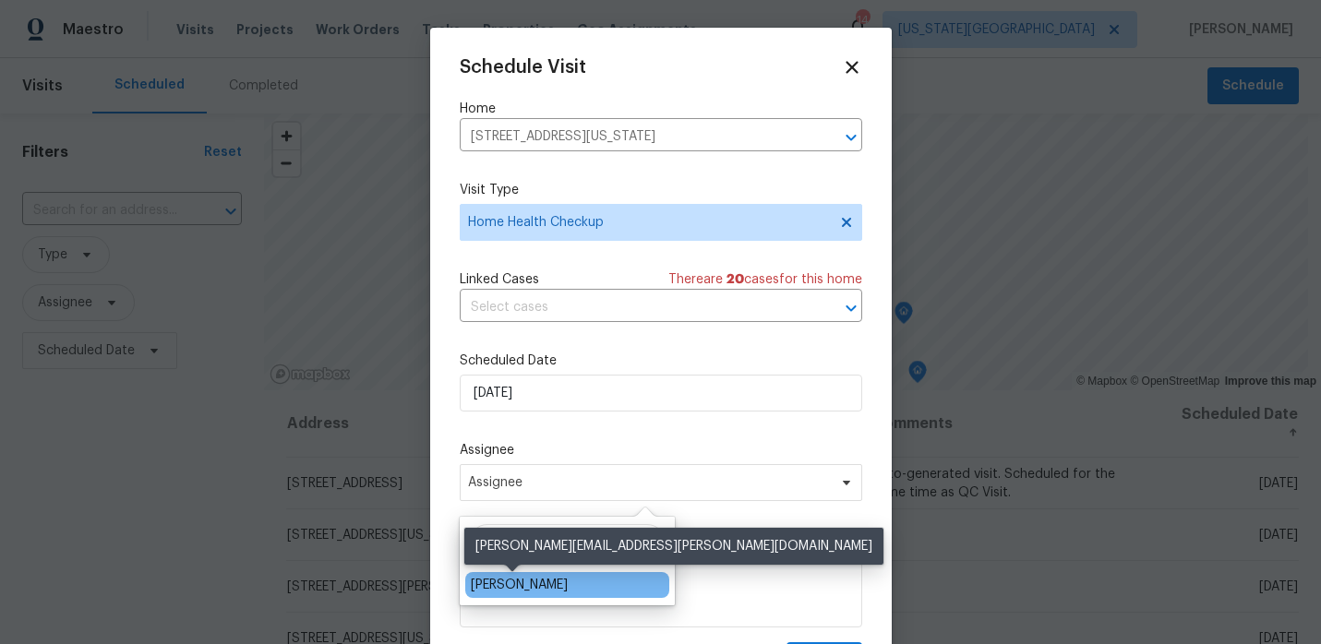
click at [499, 591] on div "[PERSON_NAME]" at bounding box center [519, 585] width 97 height 18
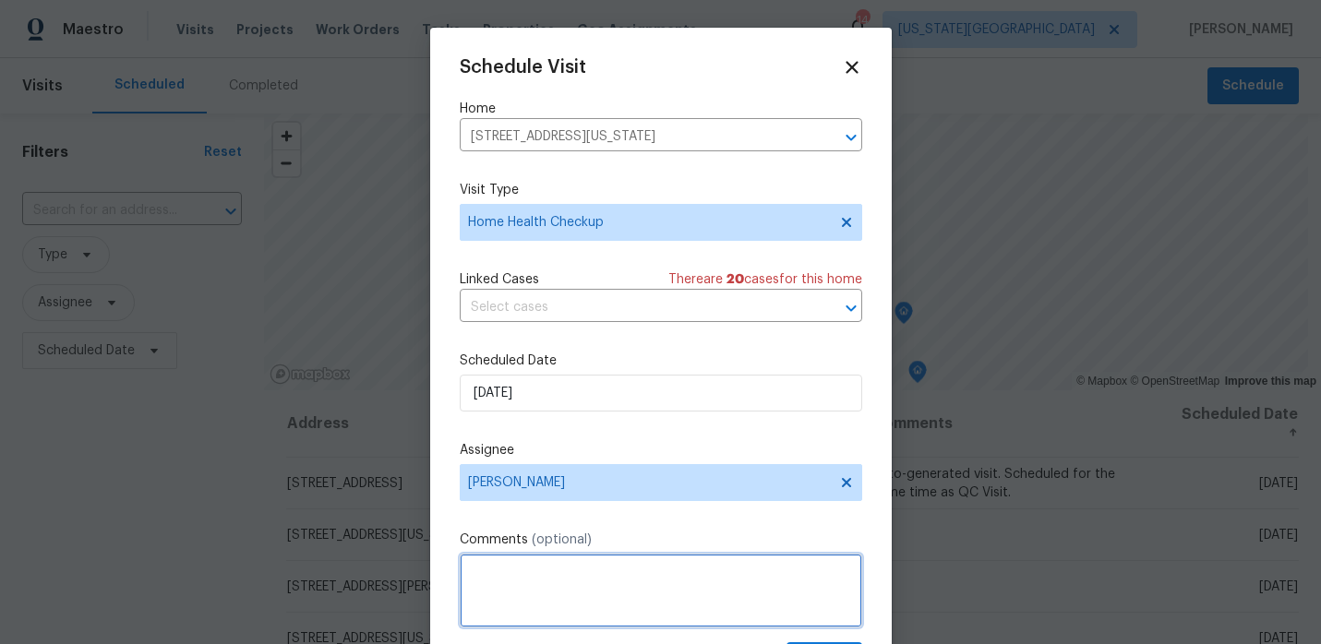
click at [506, 586] on textarea at bounding box center [661, 591] width 402 height 74
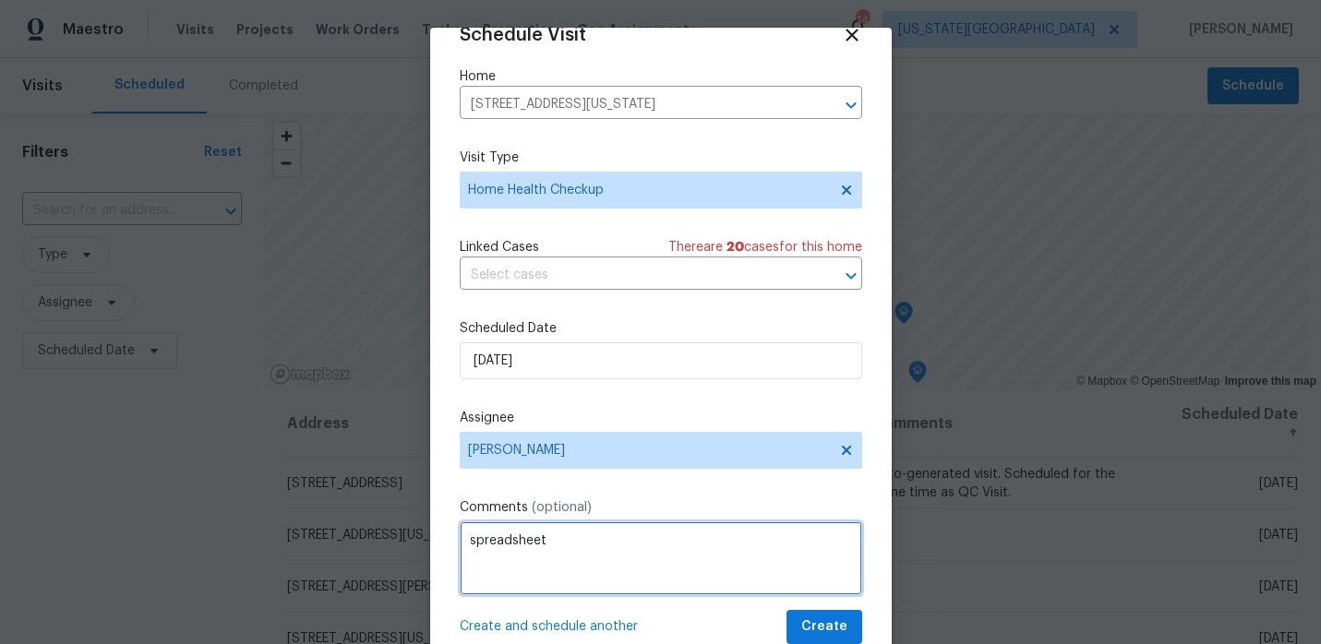
type textarea "spreadsheet"
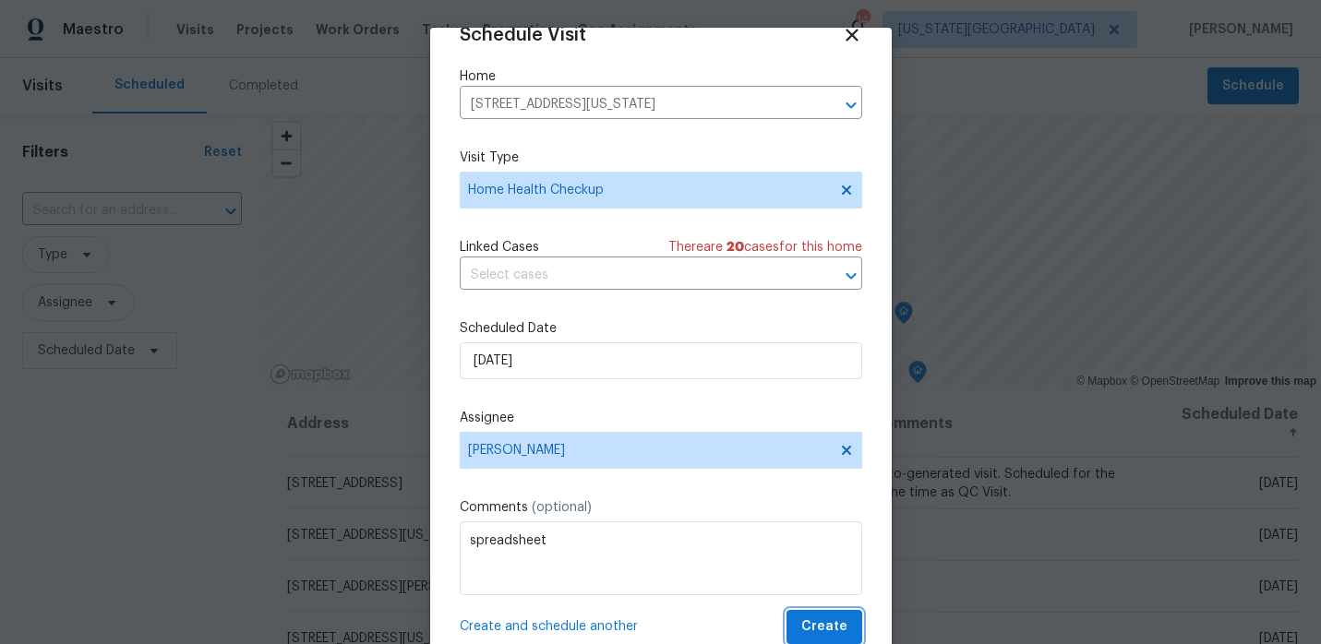
click at [838, 630] on span "Create" at bounding box center [824, 627] width 46 height 23
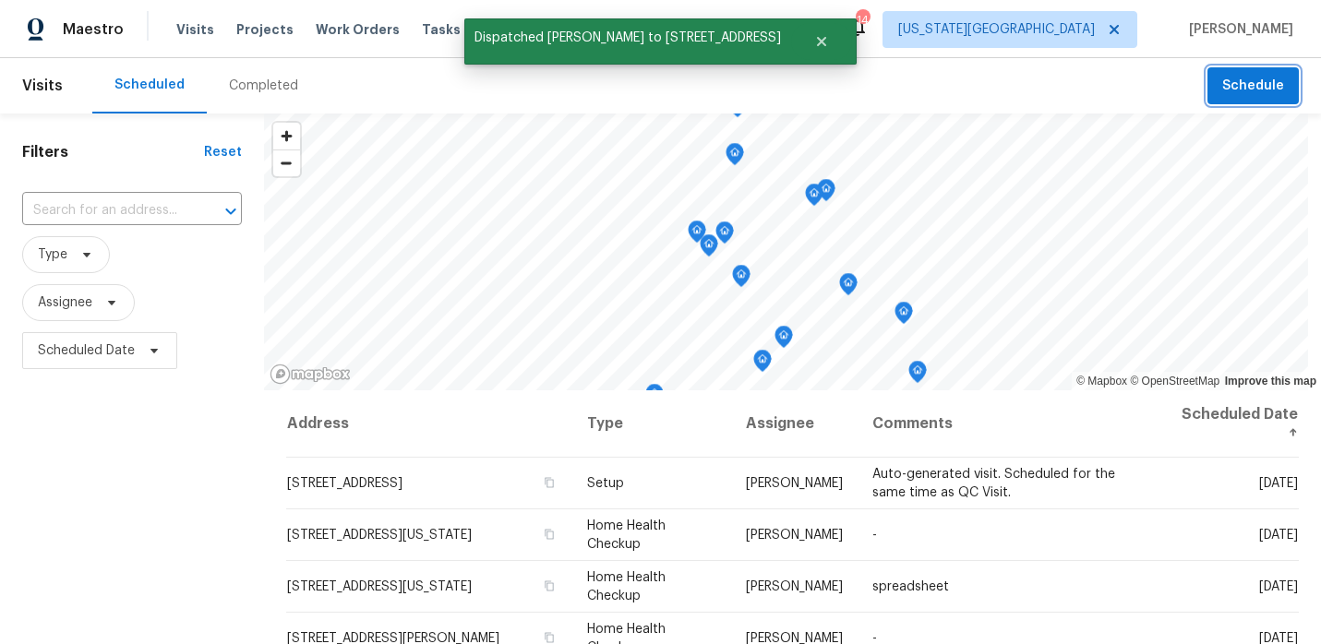
click at [1271, 86] on span "Schedule" at bounding box center [1253, 86] width 62 height 23
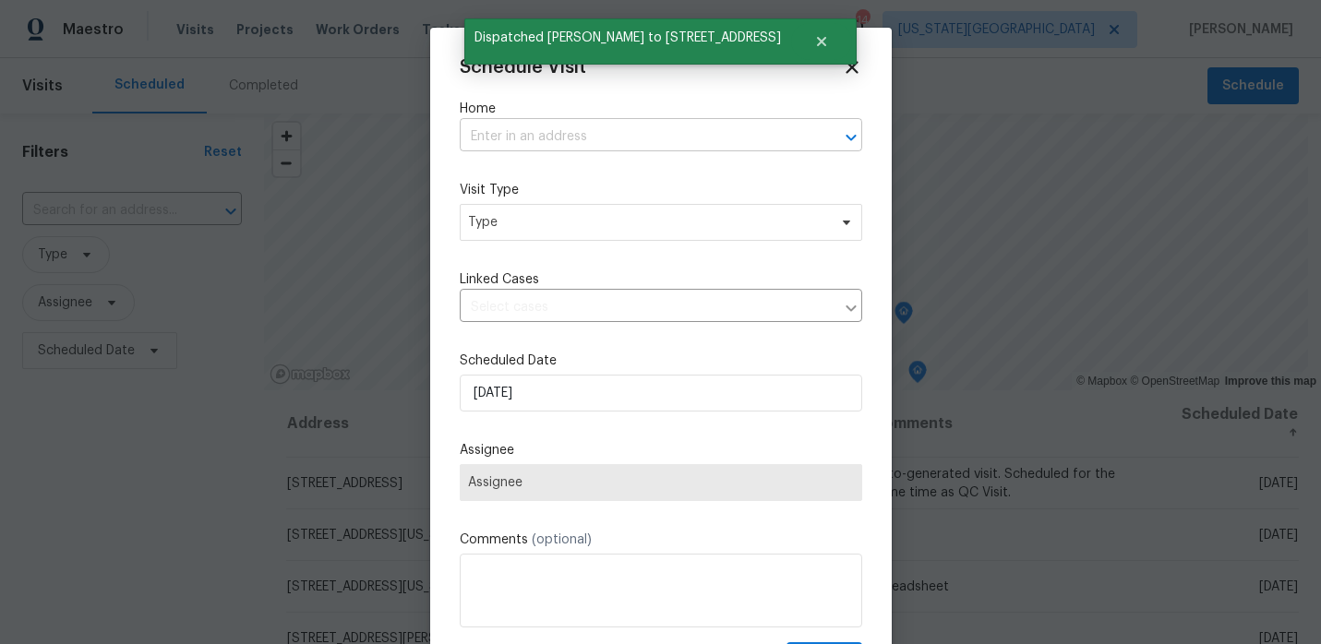
click at [538, 144] on input "text" at bounding box center [635, 137] width 351 height 29
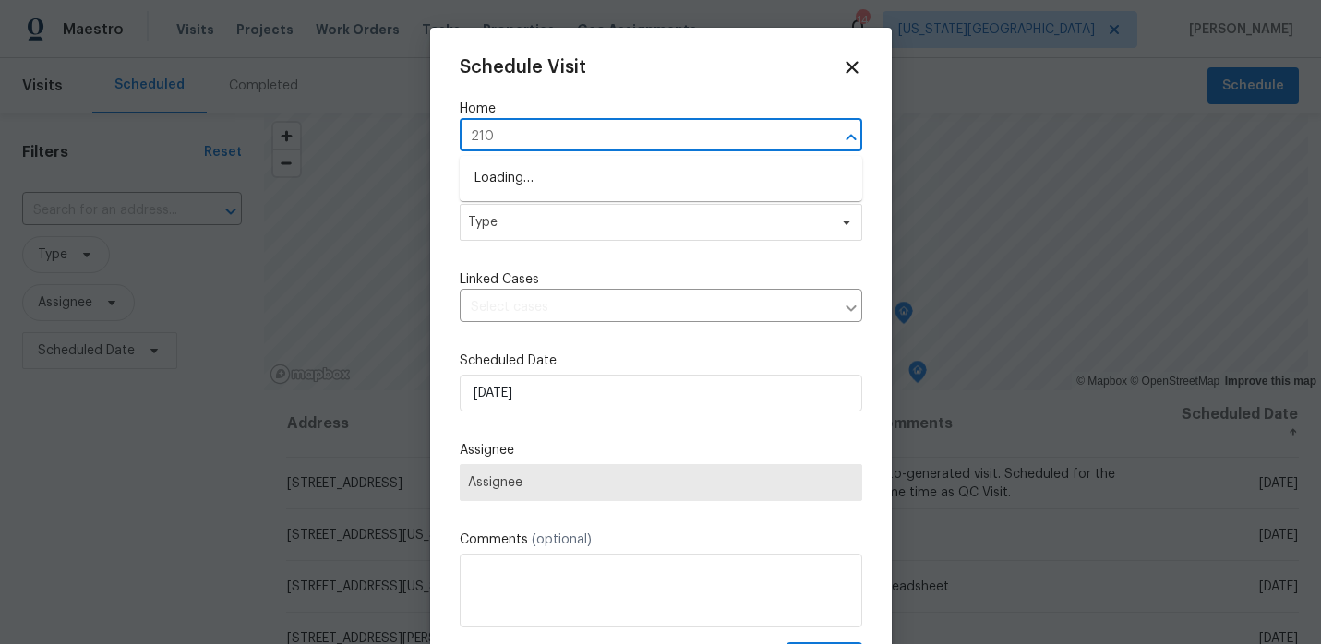
type input "2100"
click at [543, 169] on li "2100 Thunderbird Dr, Harrisonville, MO 64701" at bounding box center [661, 178] width 402 height 30
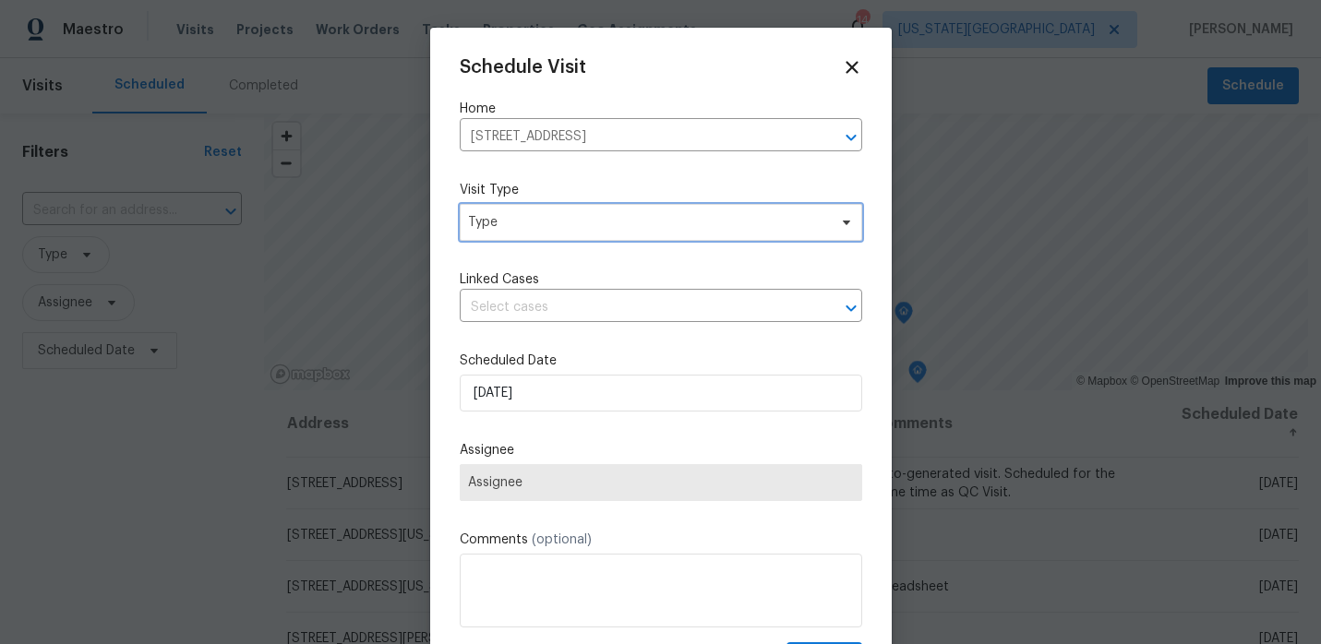
click at [536, 224] on span "Type" at bounding box center [647, 222] width 359 height 18
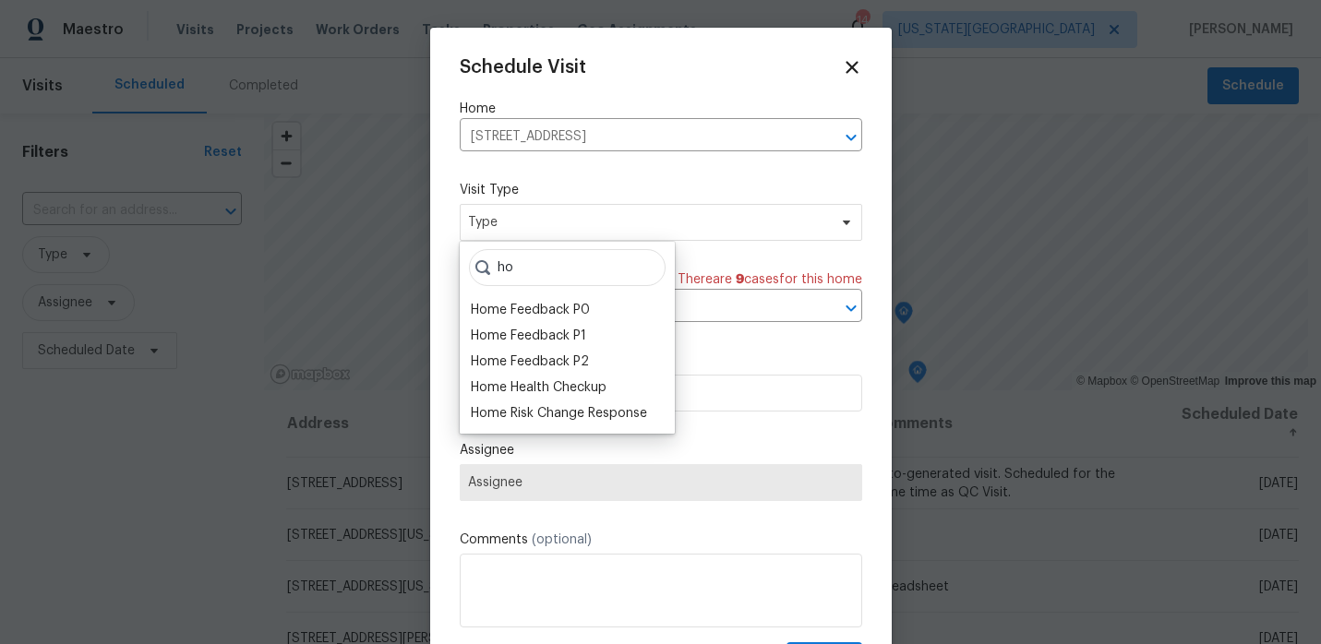
type input "h"
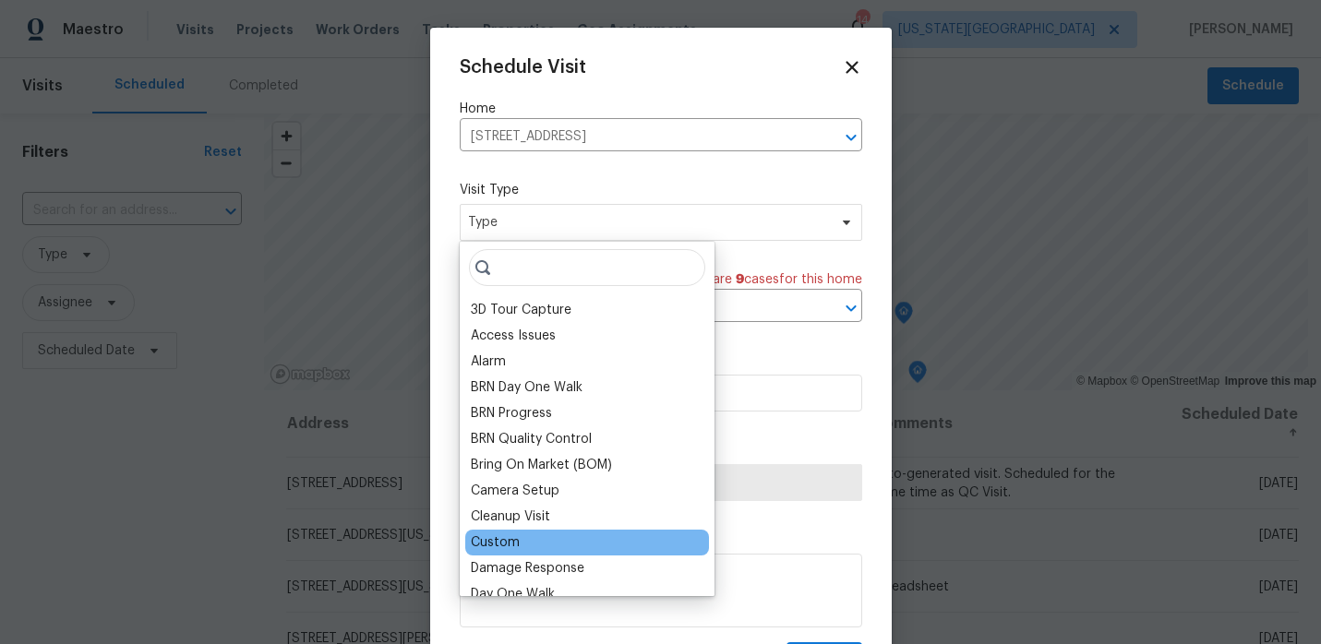
click at [517, 549] on div "Custom" at bounding box center [495, 542] width 49 height 18
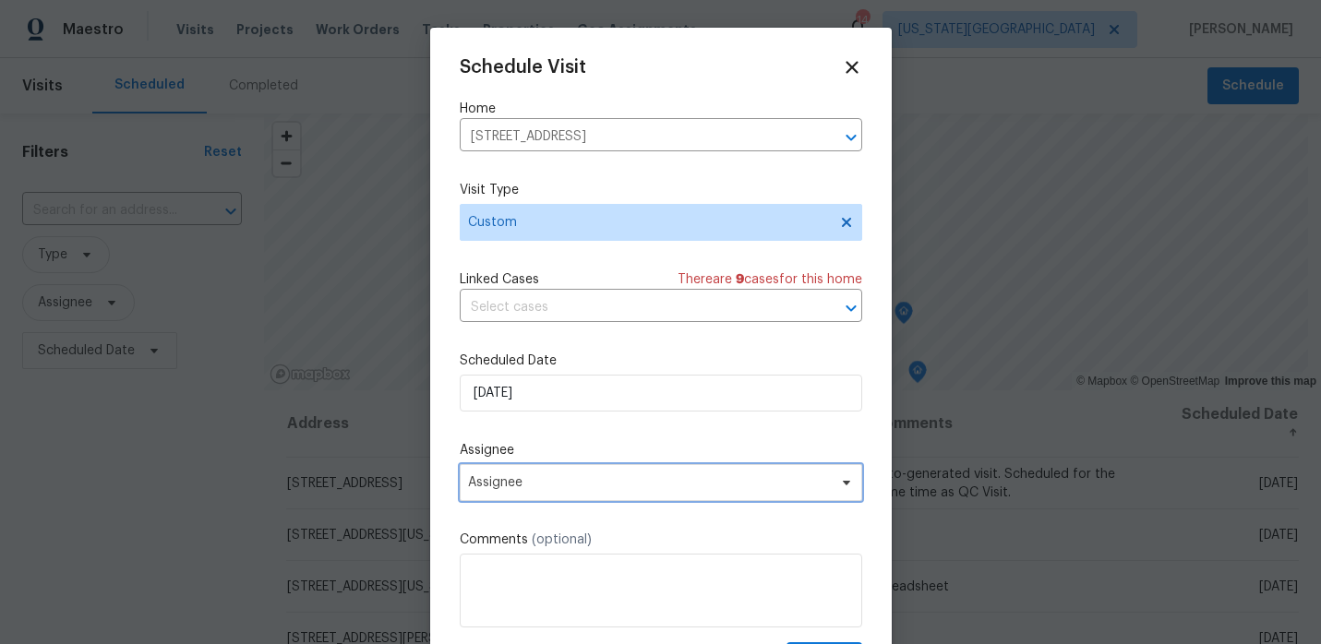
click at [543, 486] on span "Assignee" at bounding box center [649, 482] width 362 height 15
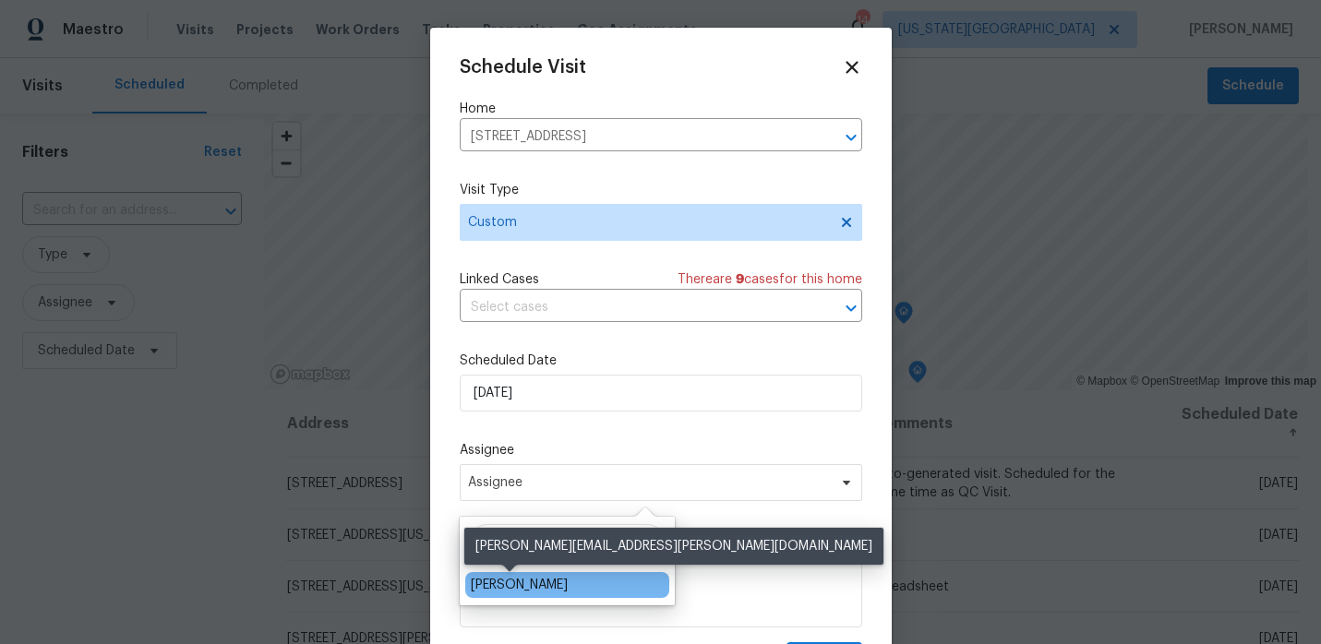
type input "mat"
click at [512, 587] on div "[PERSON_NAME]" at bounding box center [519, 585] width 97 height 18
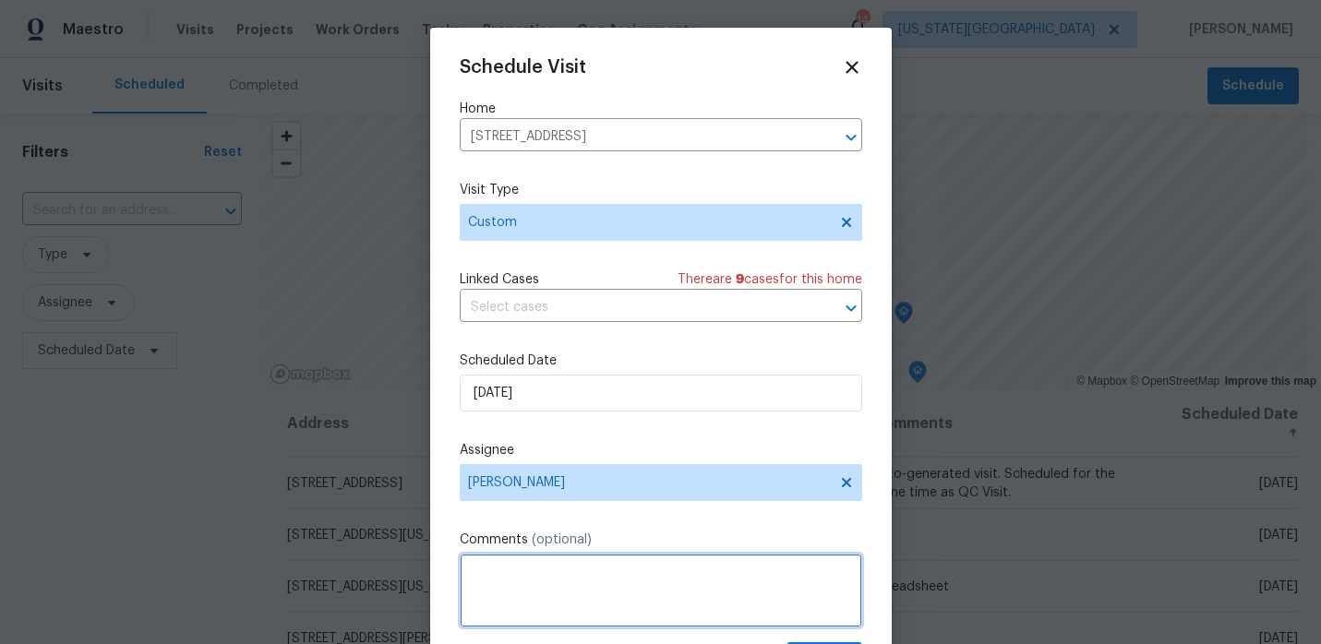
click at [519, 576] on textarea at bounding box center [661, 591] width 402 height 74
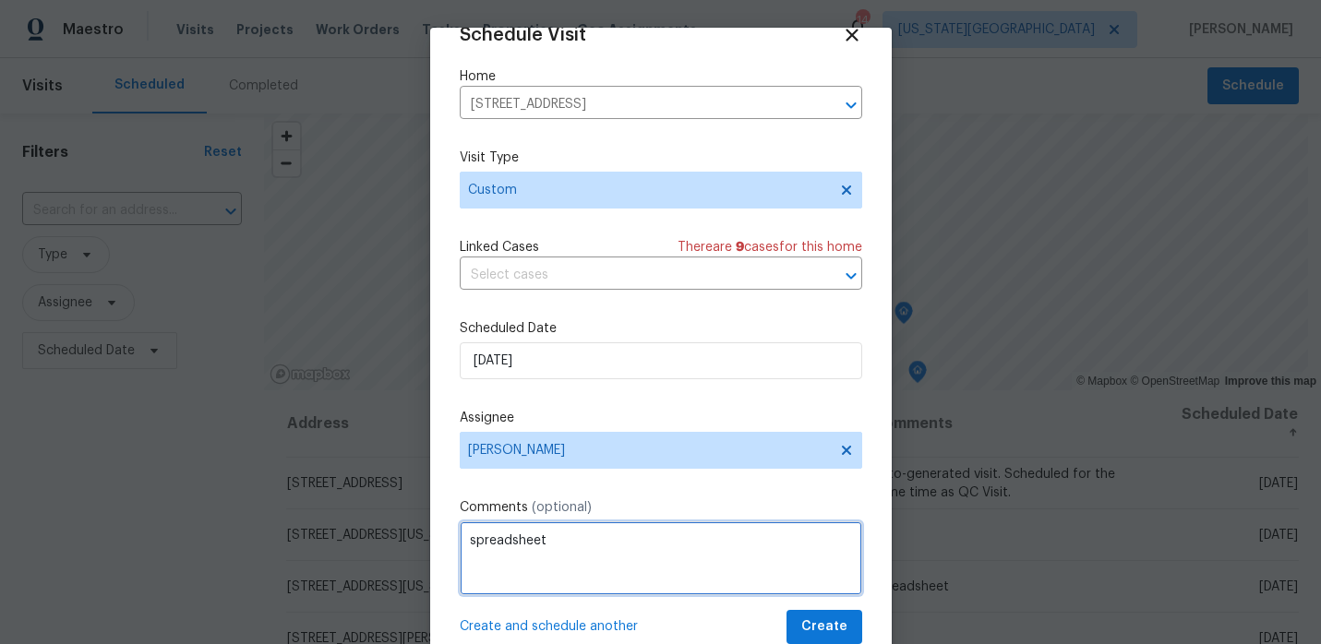
type textarea "spreadsheet"
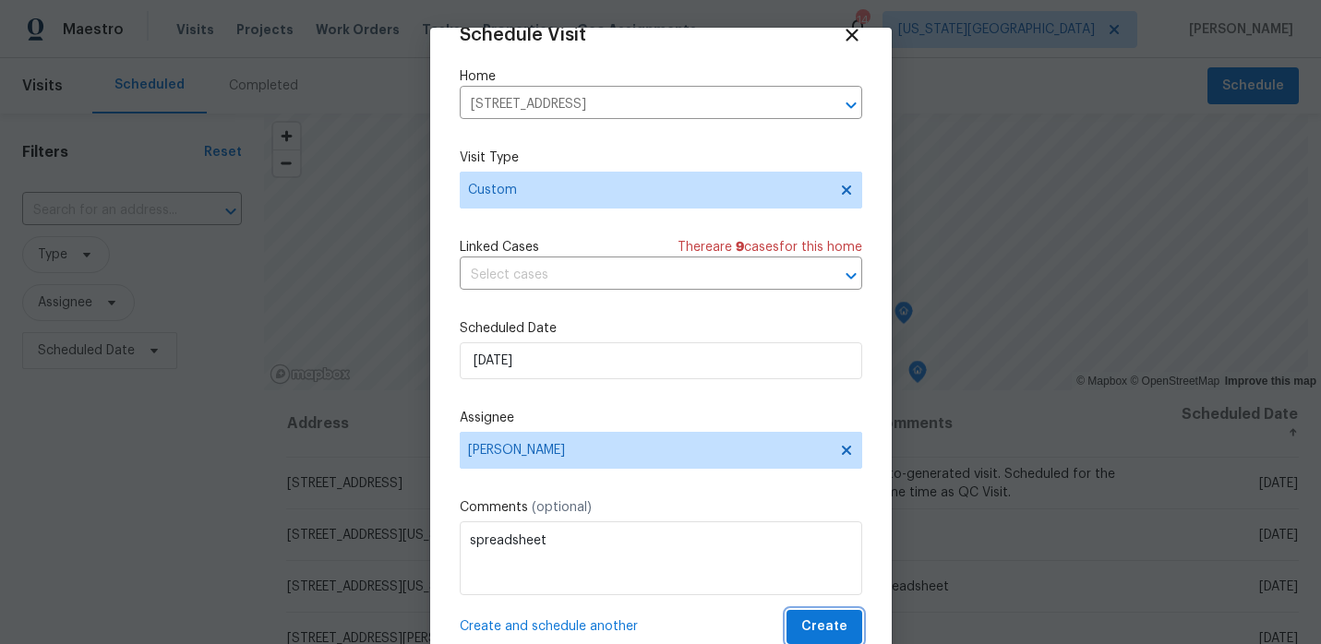
click at [841, 618] on span "Create" at bounding box center [824, 627] width 46 height 23
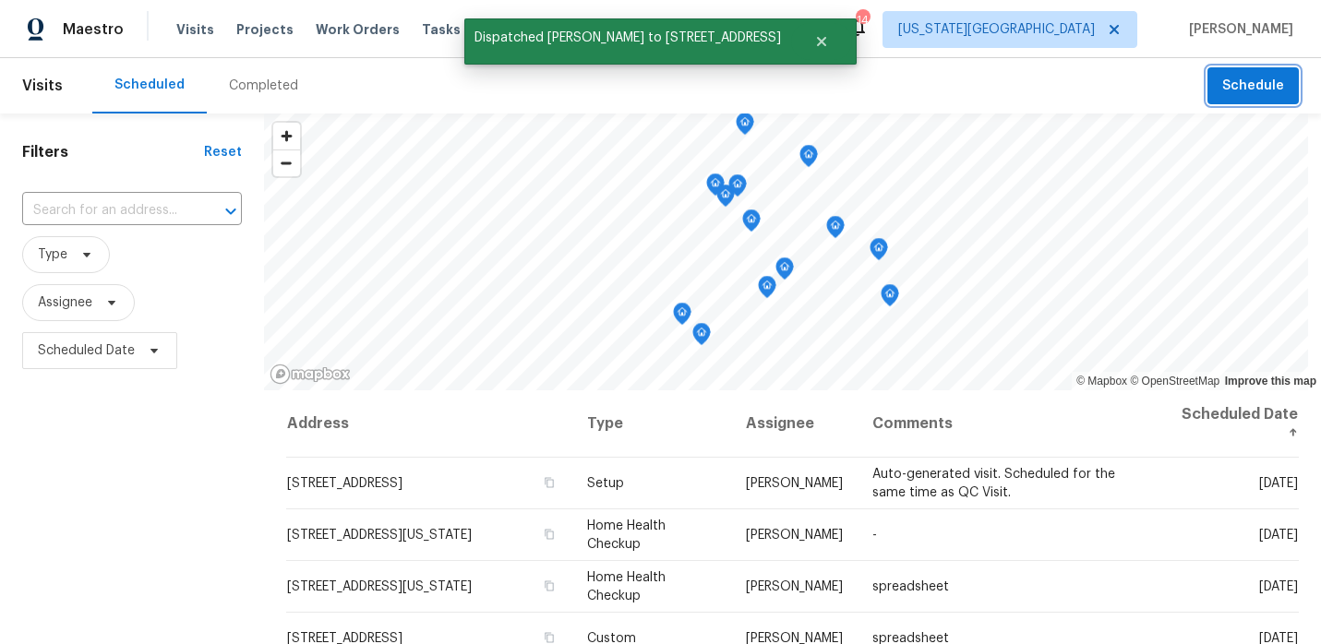
click at [1226, 101] on button "Schedule" at bounding box center [1252, 86] width 91 height 38
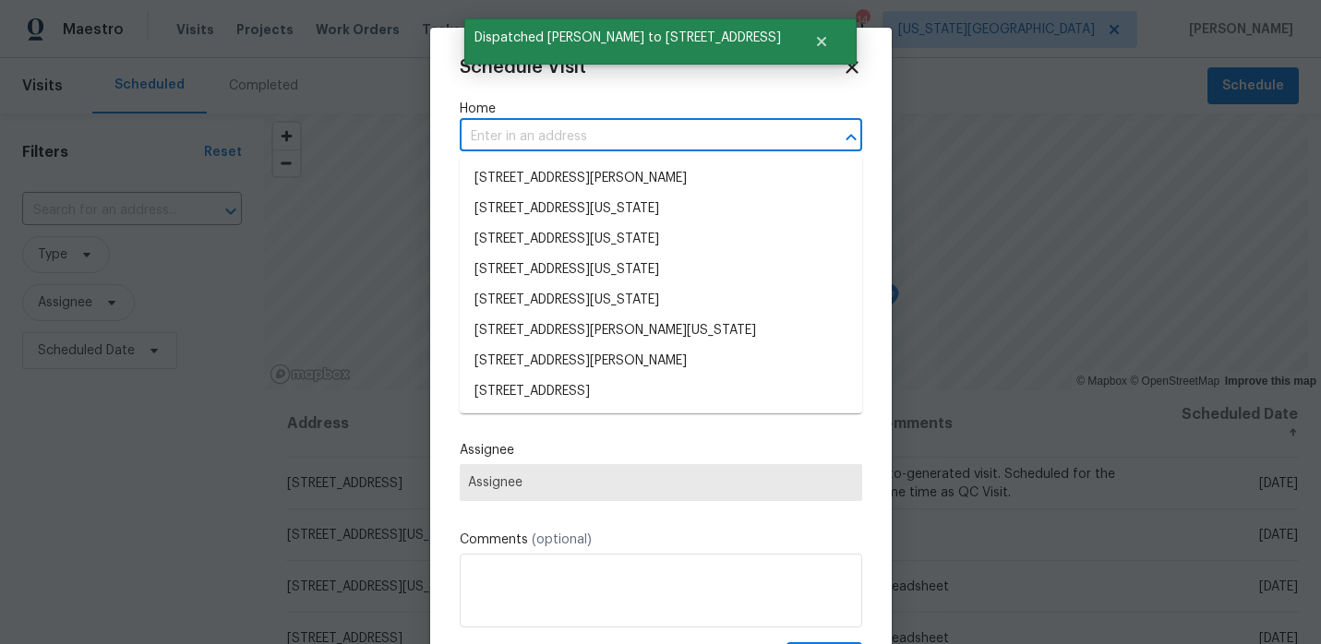
click at [622, 127] on input "text" at bounding box center [635, 137] width 351 height 29
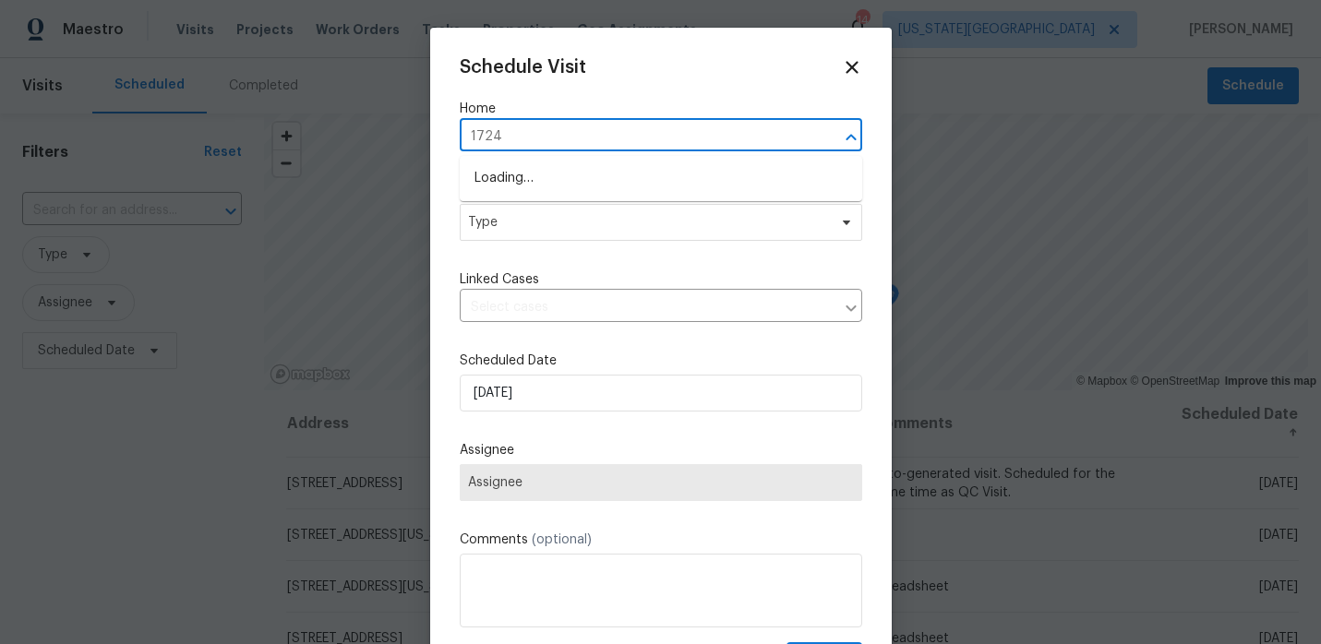
type input "17244"
click at [564, 184] on li "17244 Montgall Dr, Belton, MO 64012" at bounding box center [661, 178] width 402 height 30
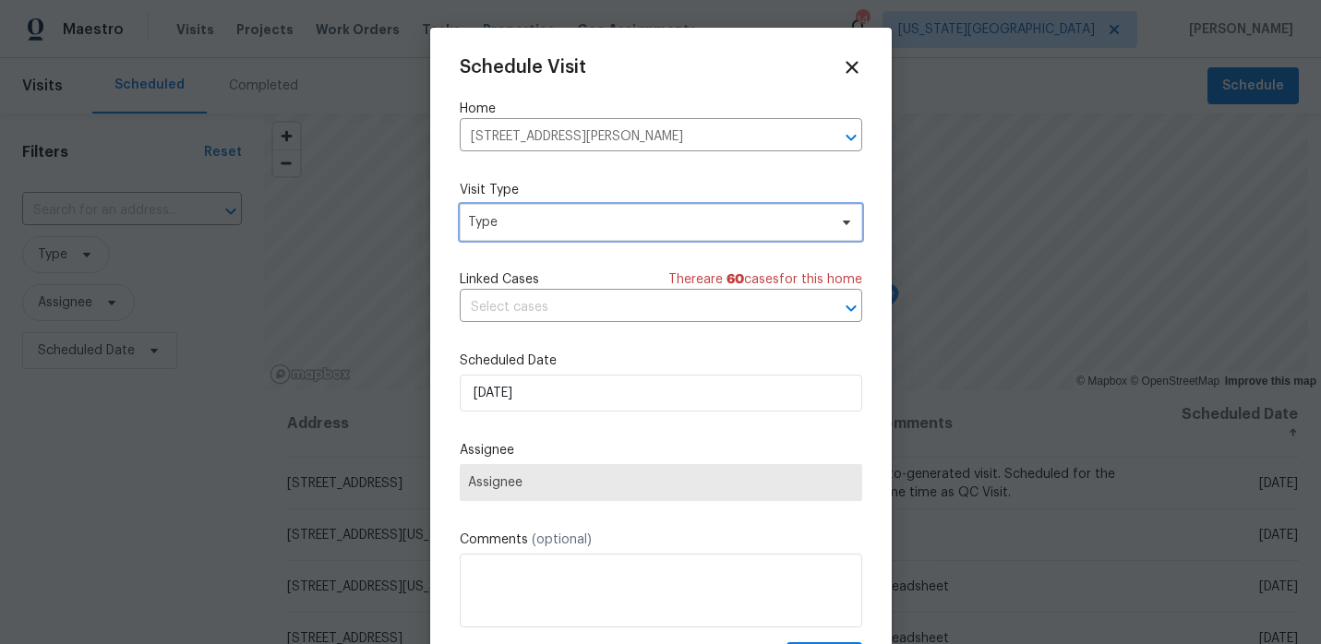
click at [548, 220] on span "Type" at bounding box center [647, 222] width 359 height 18
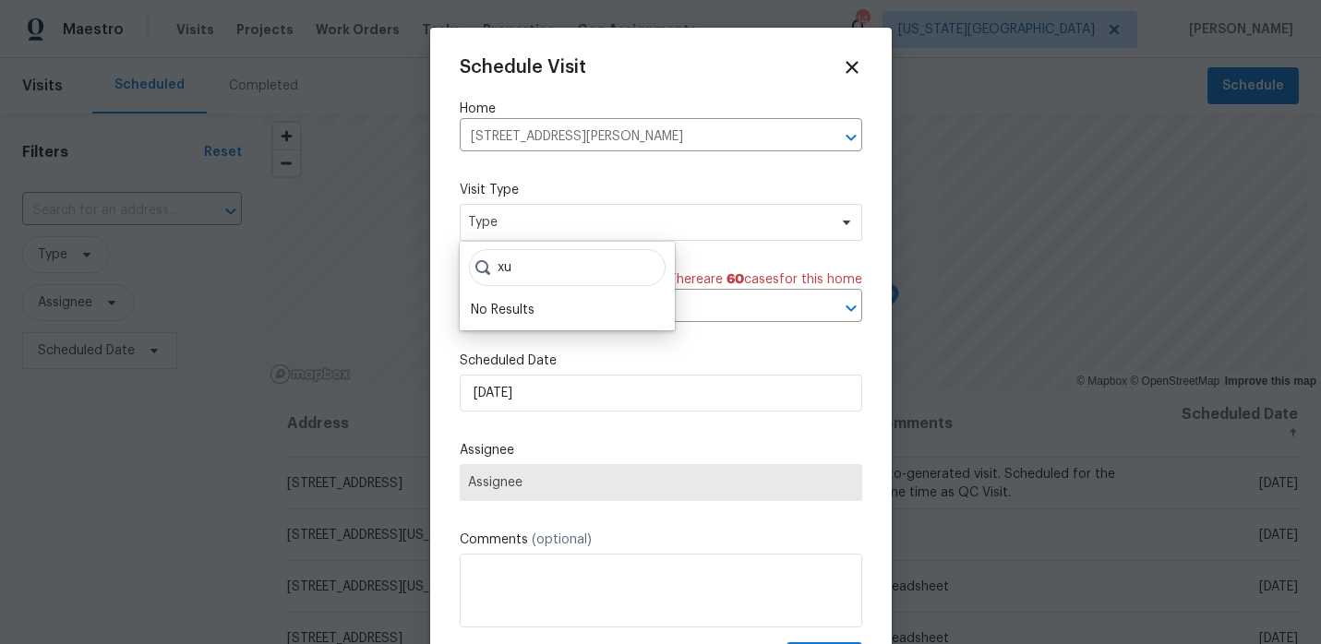
type input "x"
type input "cus"
click at [497, 318] on div "Custom" at bounding box center [495, 310] width 49 height 18
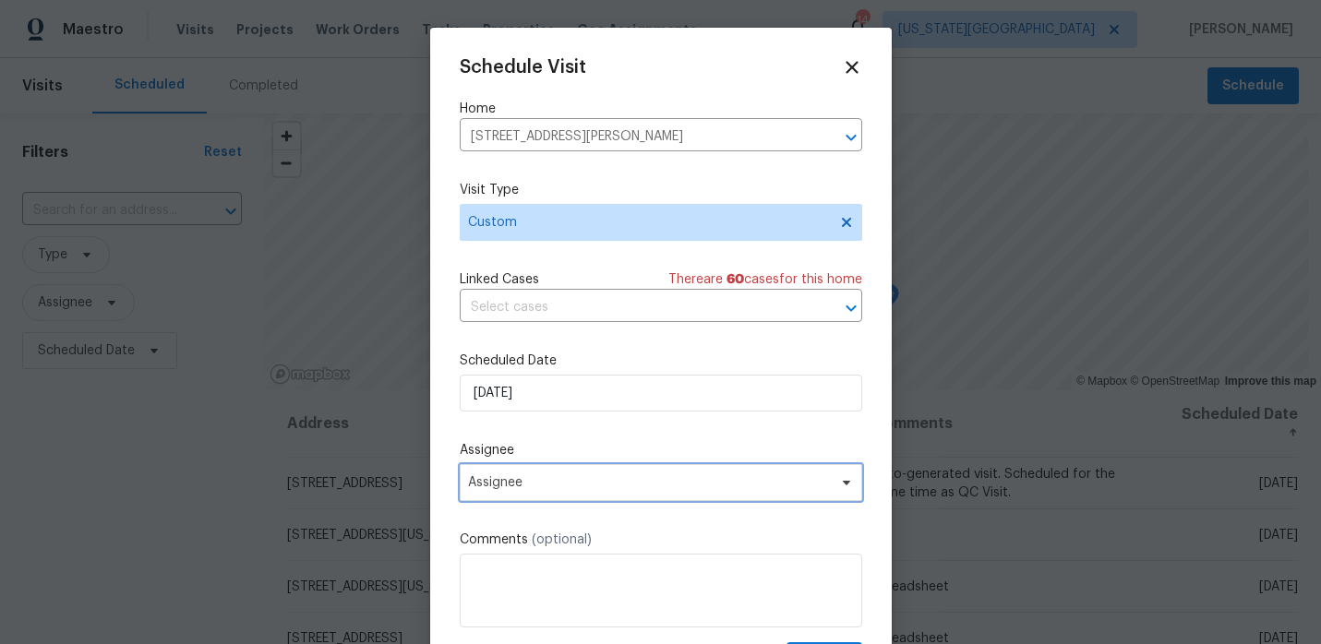
click at [526, 471] on span "Assignee" at bounding box center [661, 482] width 402 height 37
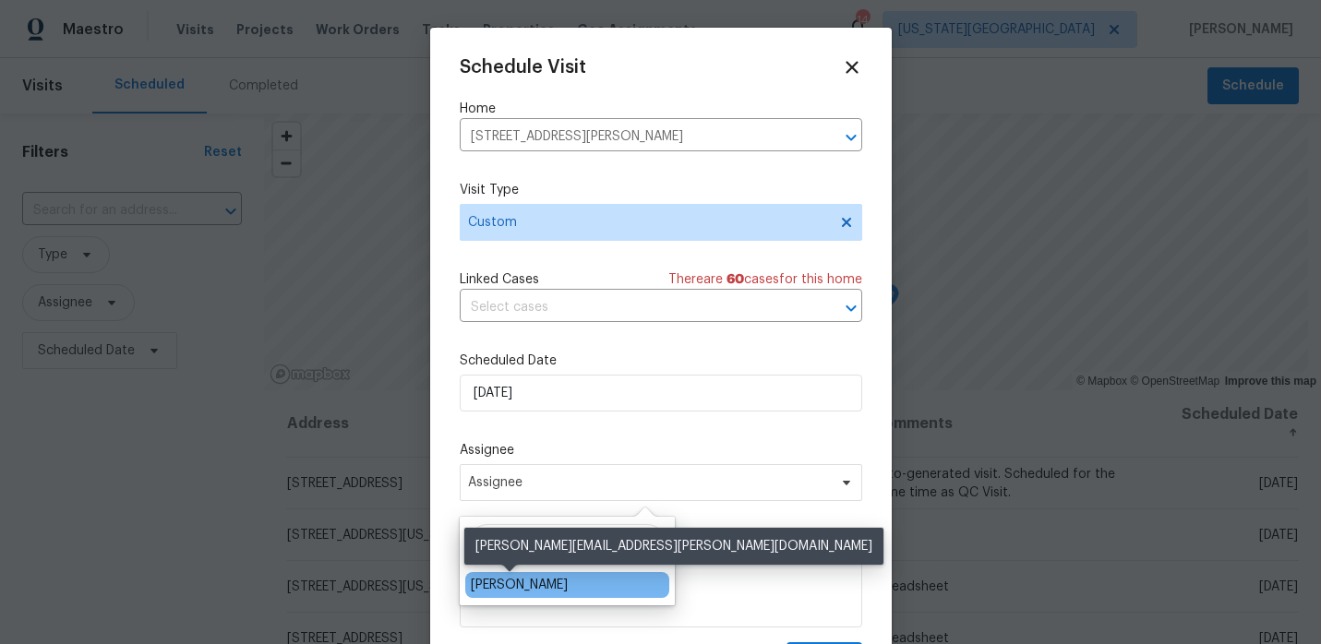
type input "matt"
click at [532, 588] on div "[PERSON_NAME]" at bounding box center [519, 585] width 97 height 18
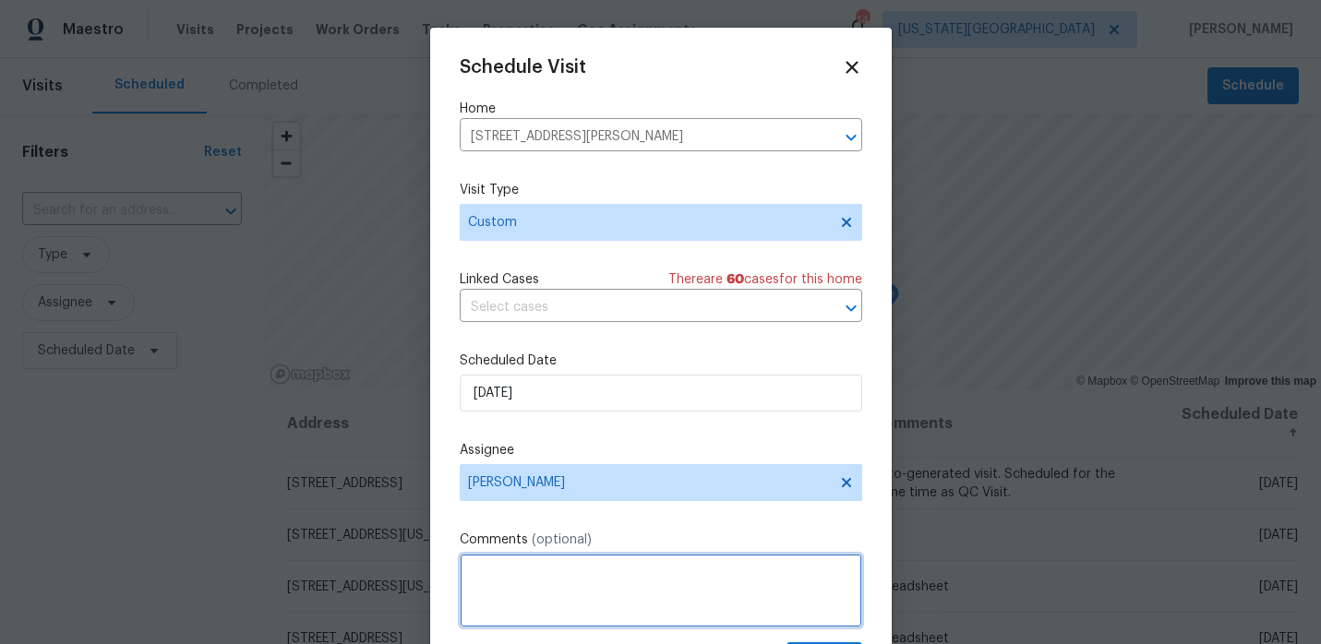
click at [531, 582] on textarea at bounding box center [661, 591] width 402 height 74
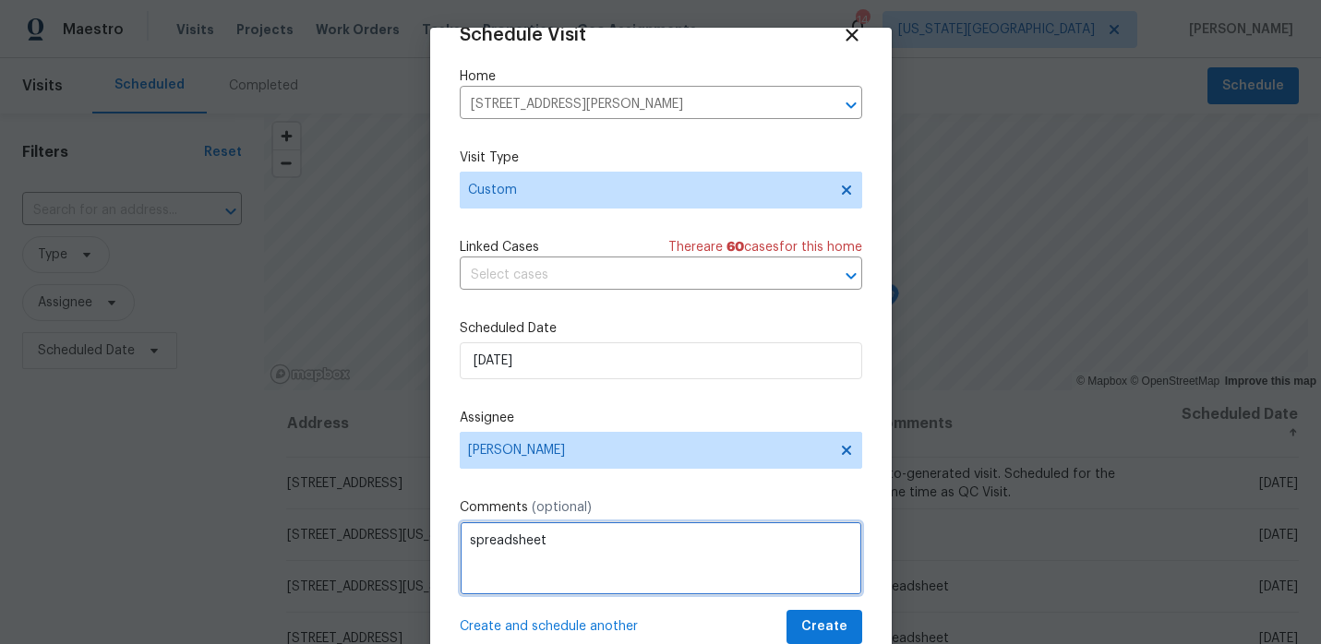
type textarea "spreadsheet"
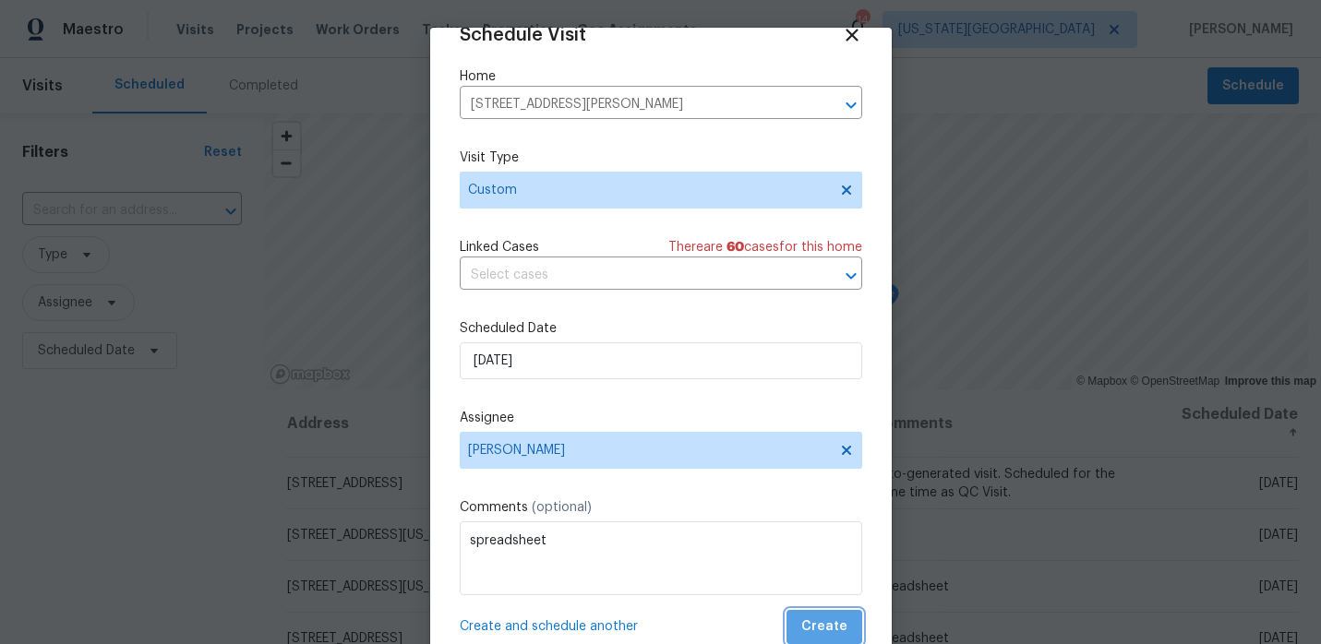
click at [827, 622] on span "Create" at bounding box center [824, 627] width 46 height 23
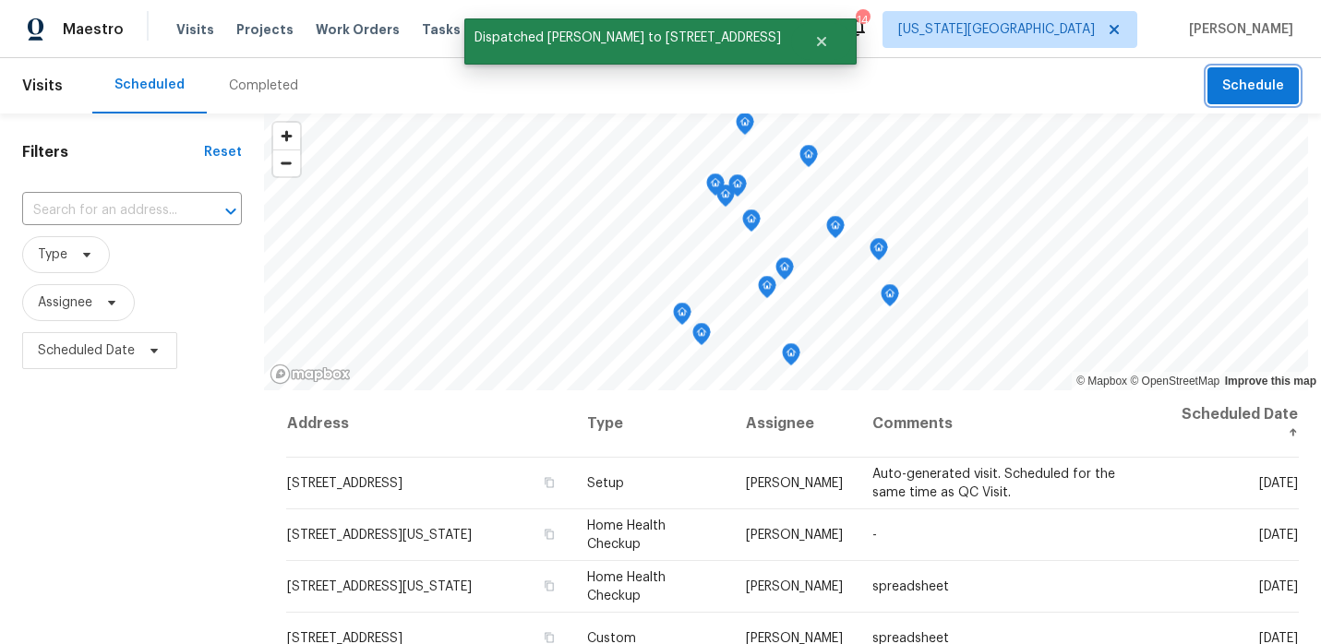
click at [1242, 80] on span "Schedule" at bounding box center [1253, 86] width 62 height 23
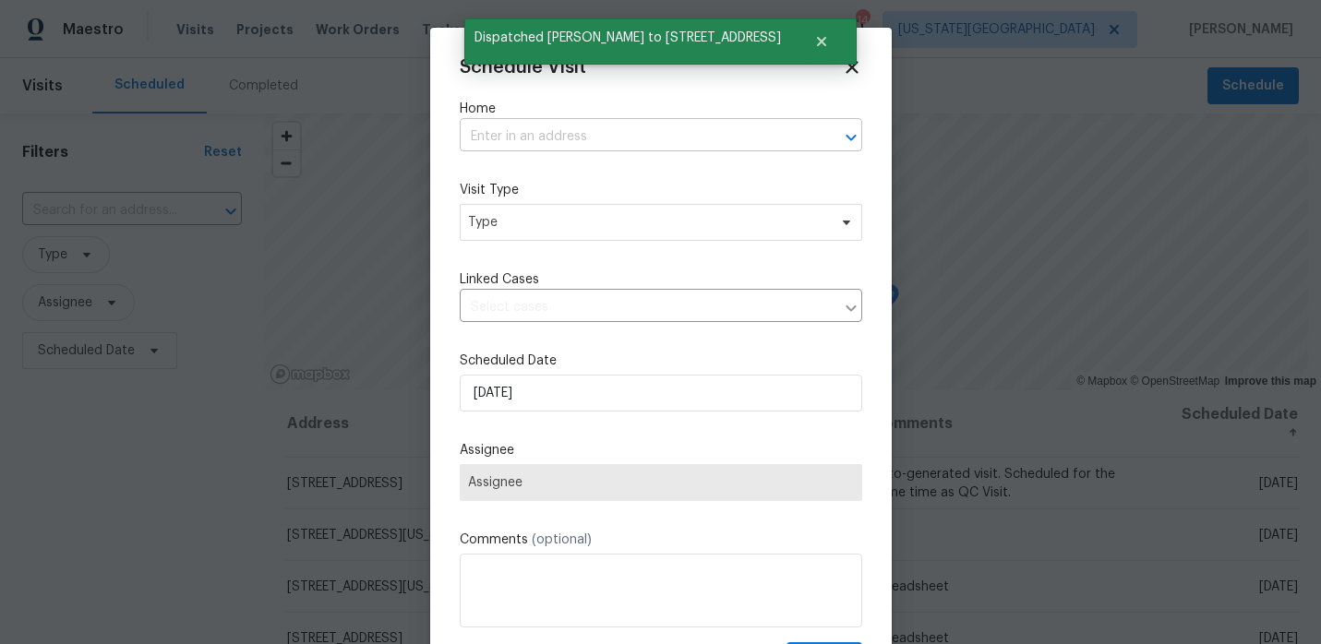
click at [733, 133] on input "text" at bounding box center [635, 137] width 351 height 29
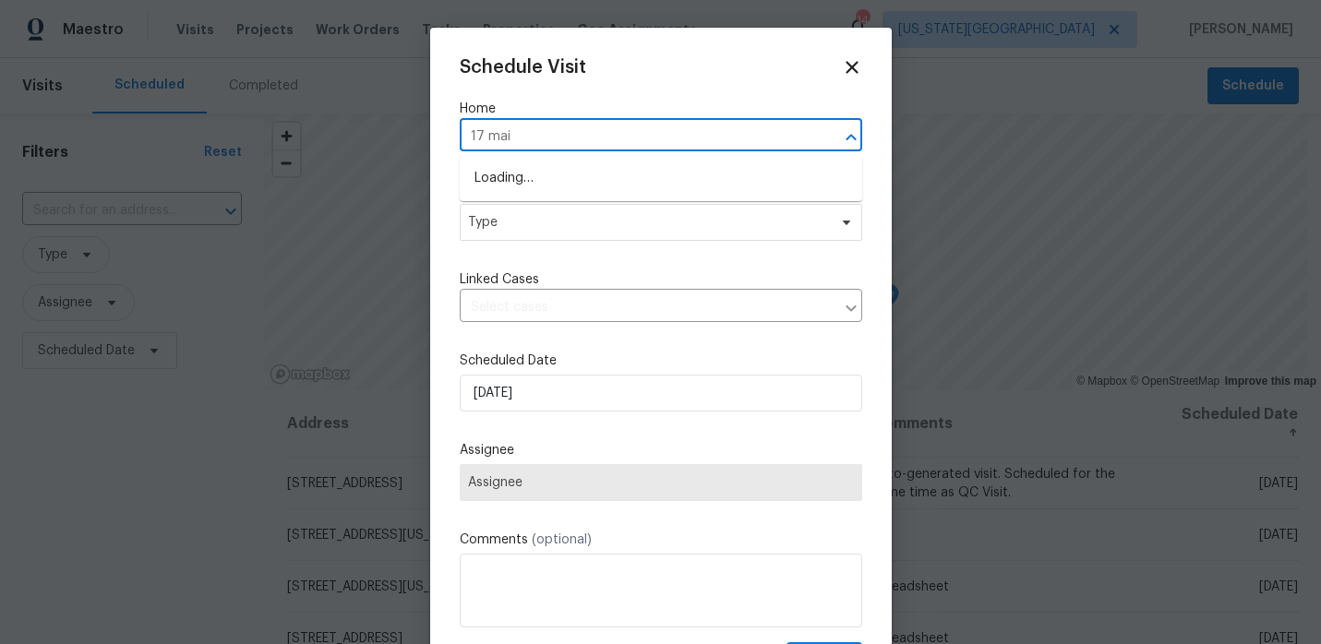
type input "17 main"
click at [686, 175] on li "17 Main Ct, Liberty, MO 64068" at bounding box center [661, 178] width 402 height 30
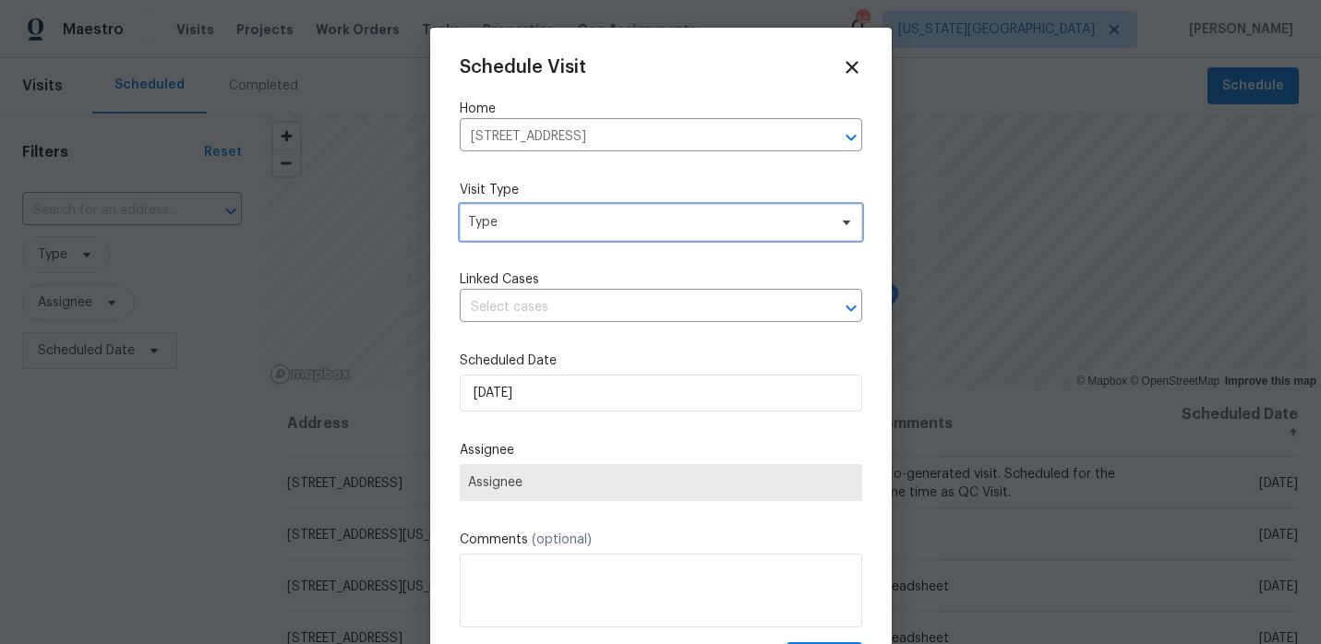
click at [614, 214] on span "Type" at bounding box center [647, 222] width 359 height 18
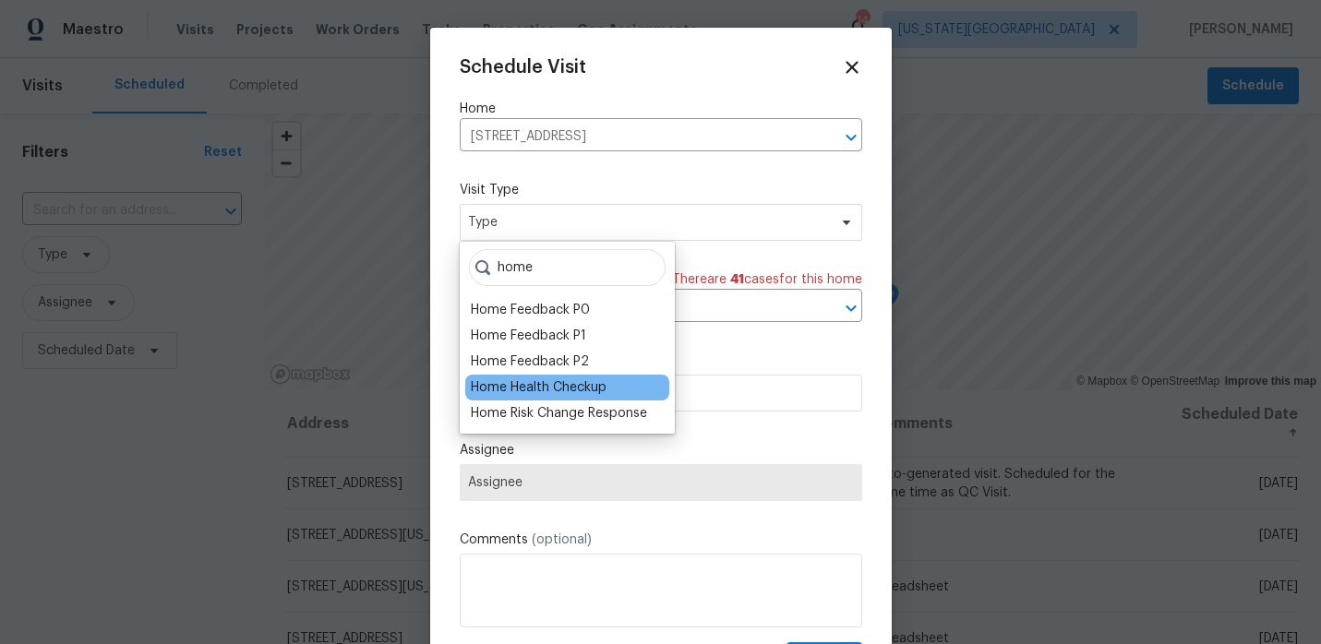
type input "home"
click at [568, 383] on div "Home Health Checkup" at bounding box center [539, 387] width 136 height 18
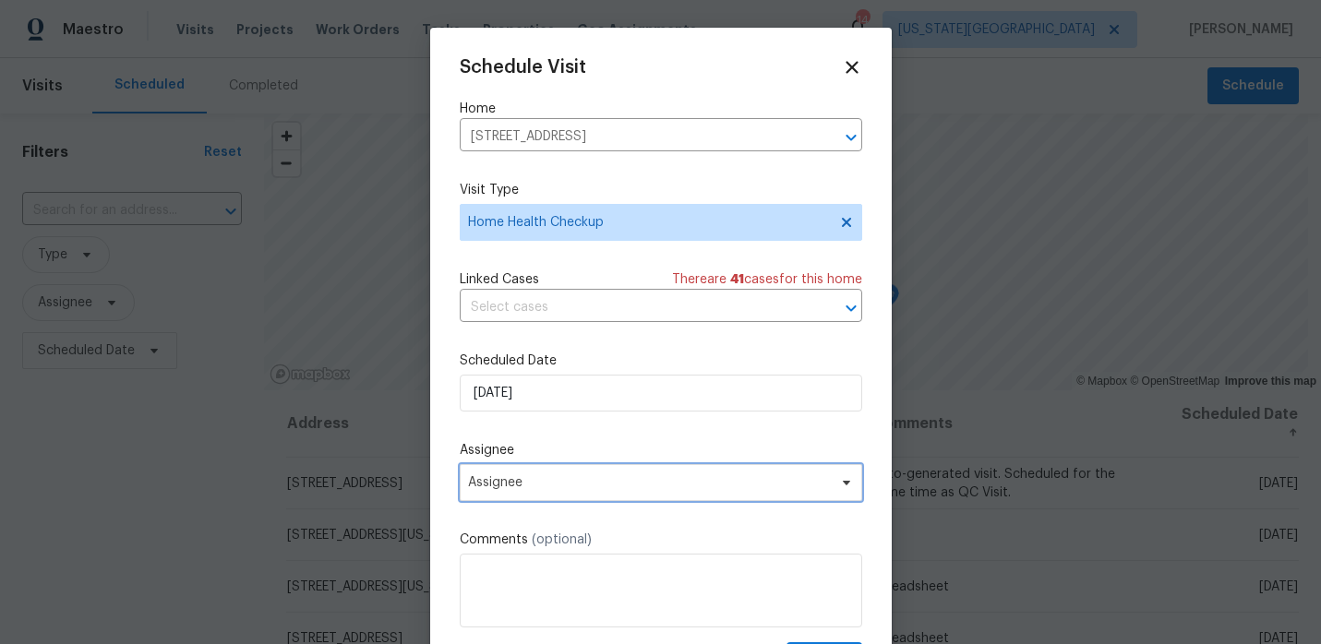
click at [522, 472] on span "Assignee" at bounding box center [661, 482] width 402 height 37
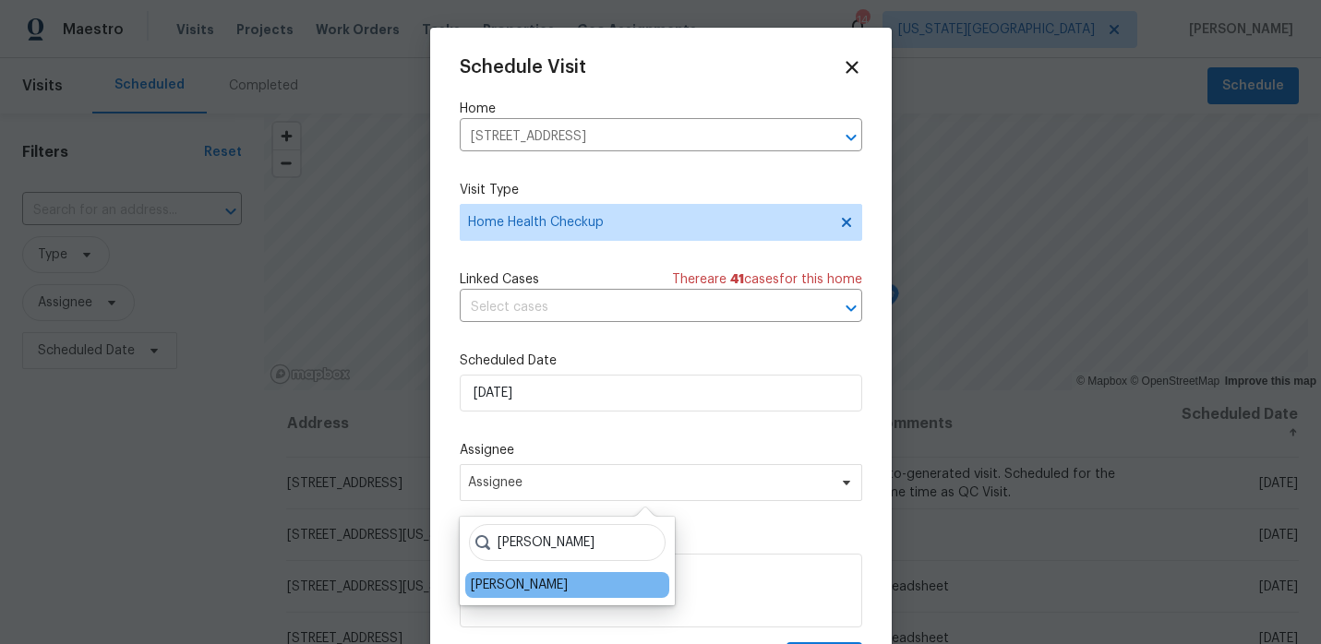
type input "josh"
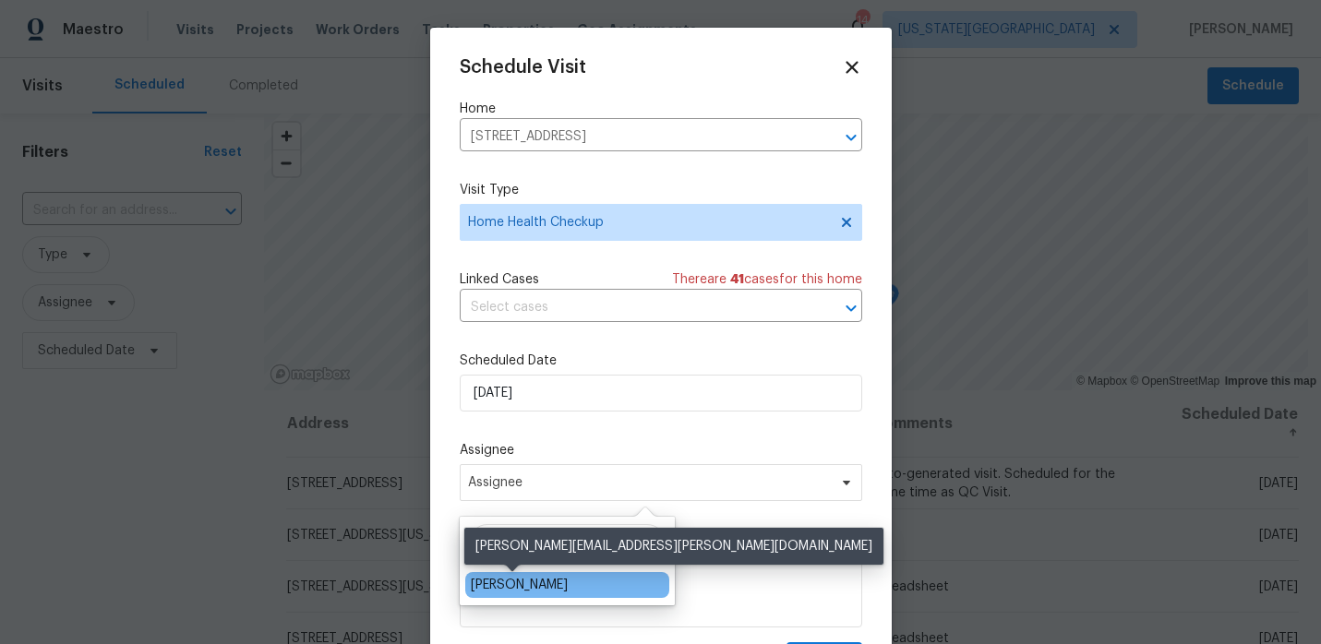
click at [497, 579] on div "[PERSON_NAME]" at bounding box center [519, 585] width 97 height 18
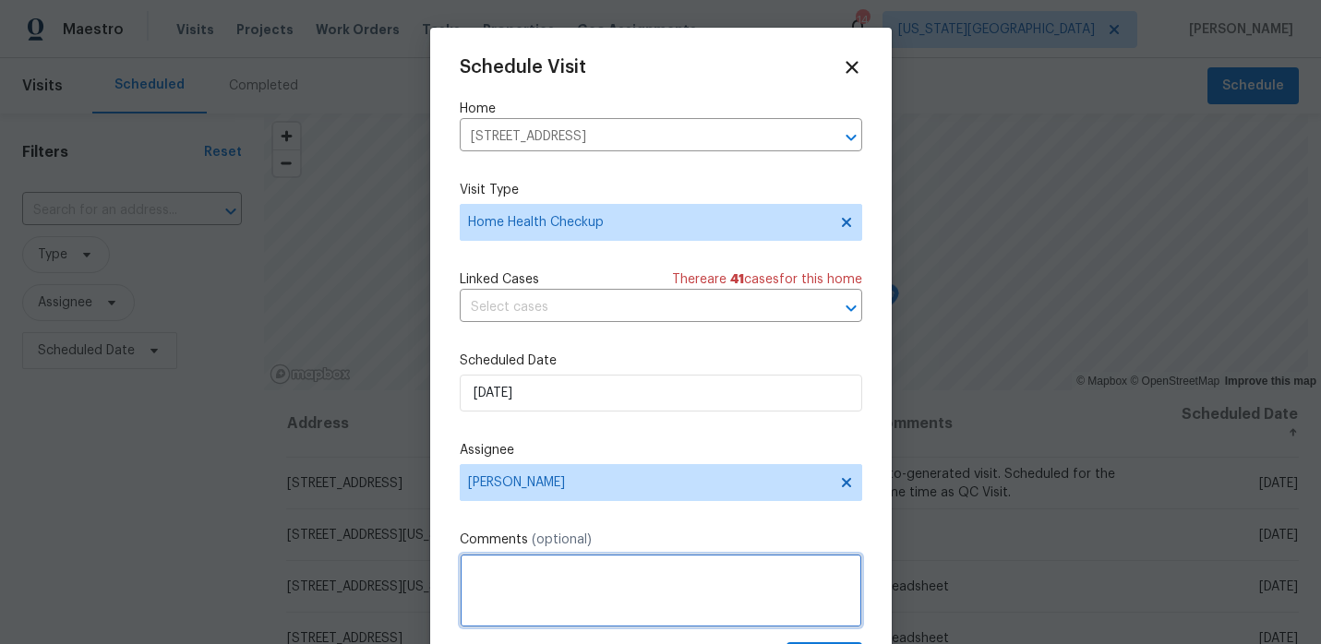
click at [497, 575] on textarea at bounding box center [661, 591] width 402 height 74
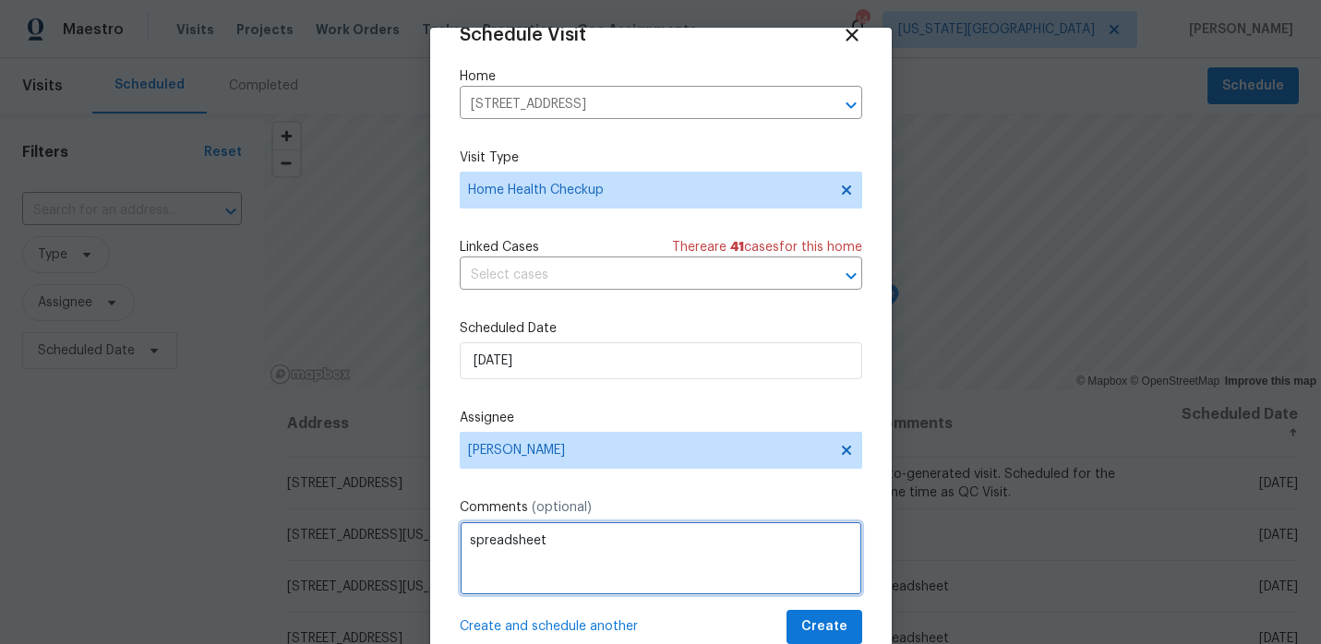
type textarea "spreadsheet"
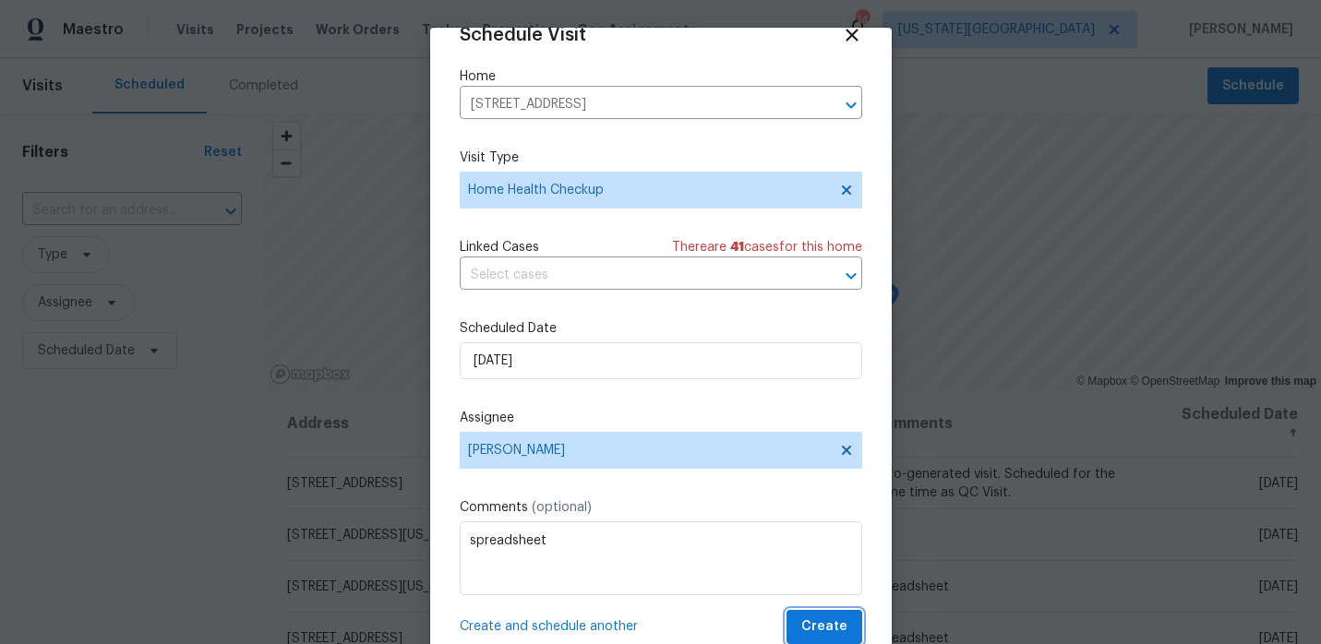
click at [835, 621] on span "Create" at bounding box center [824, 627] width 46 height 23
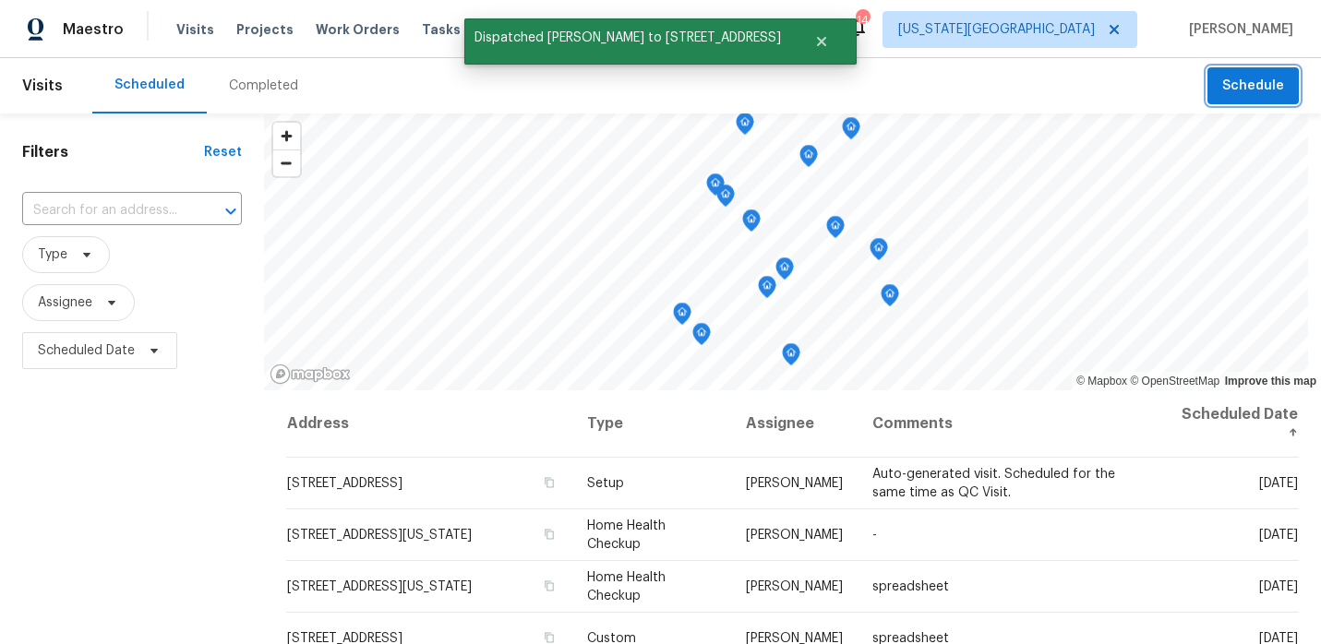
click at [1253, 98] on button "Schedule" at bounding box center [1252, 86] width 91 height 38
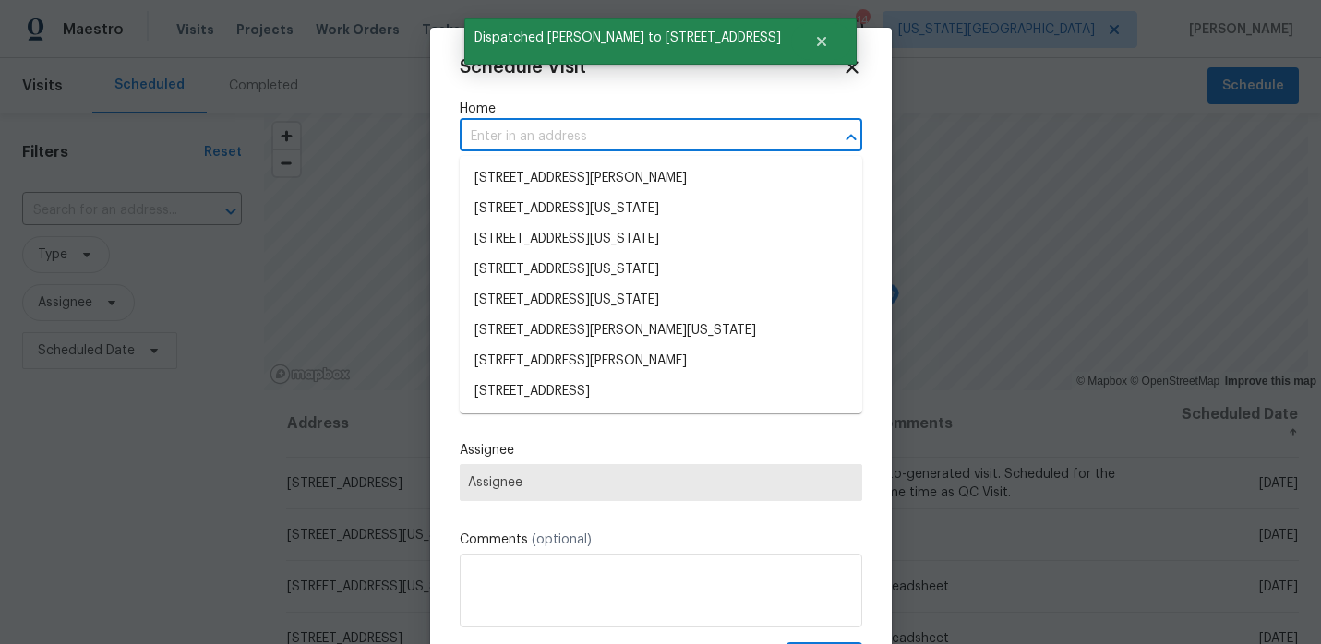
click at [514, 145] on input "text" at bounding box center [635, 137] width 351 height 29
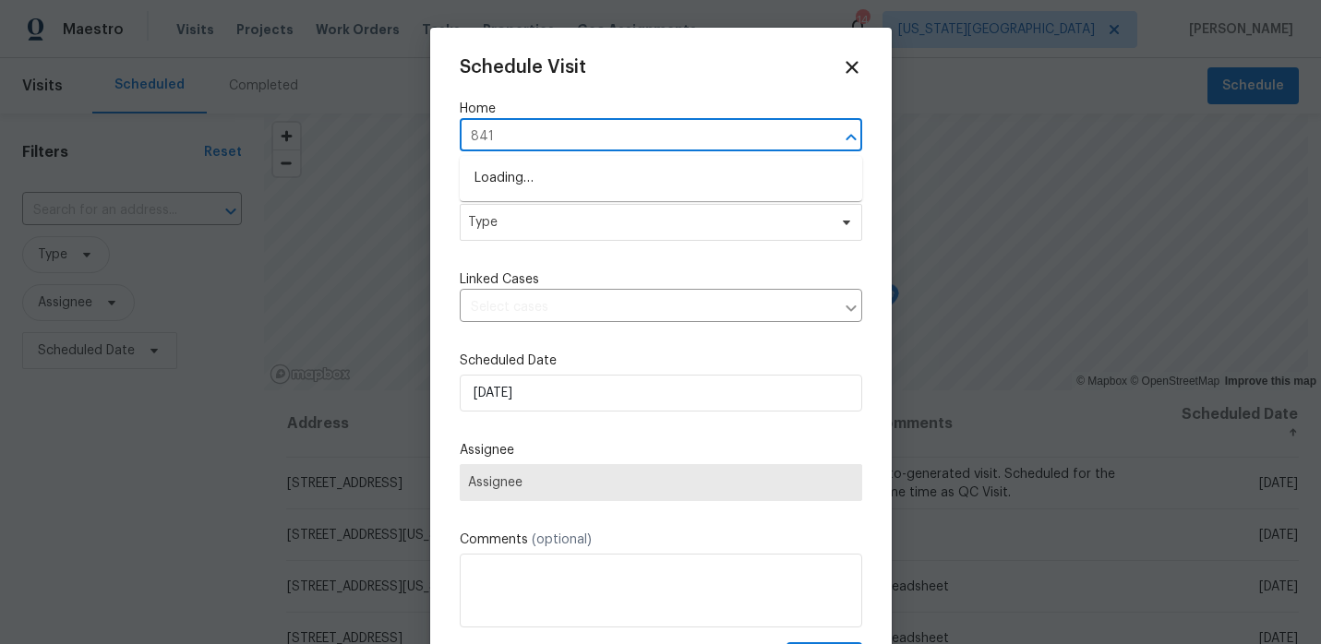
type input "8412"
click at [530, 169] on li "8412 E 103rd Ter, Kansas City, MO 64134" at bounding box center [661, 178] width 402 height 30
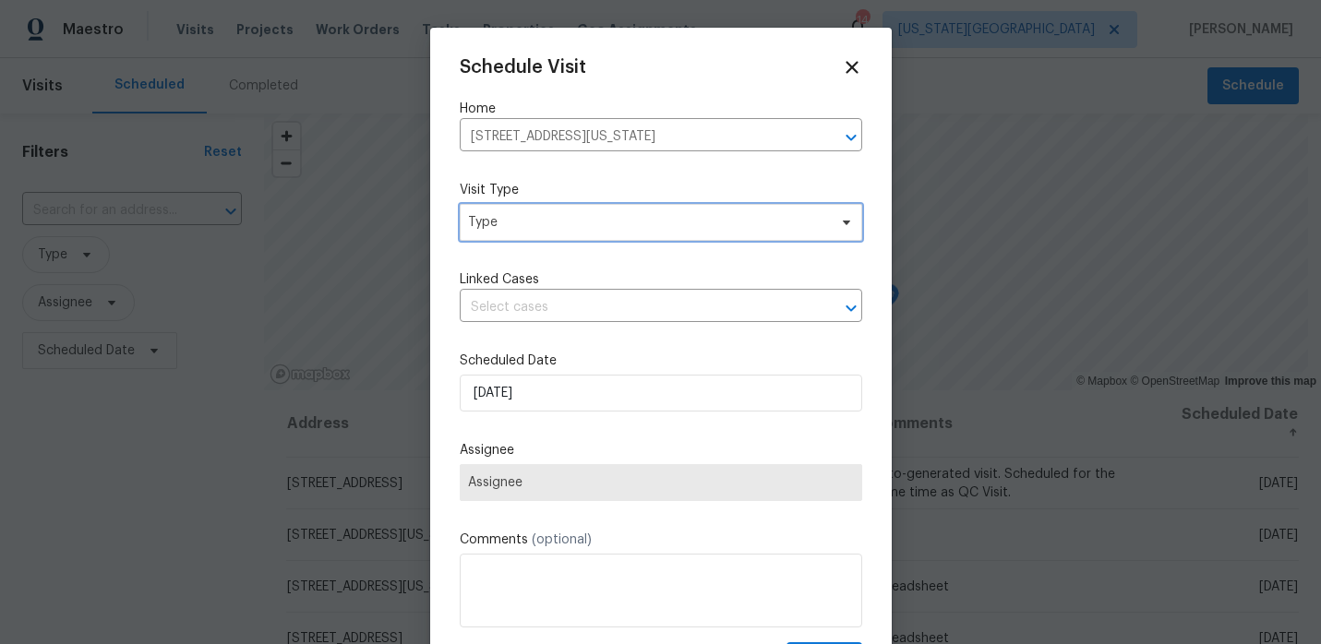
click at [521, 229] on span "Type" at bounding box center [647, 222] width 359 height 18
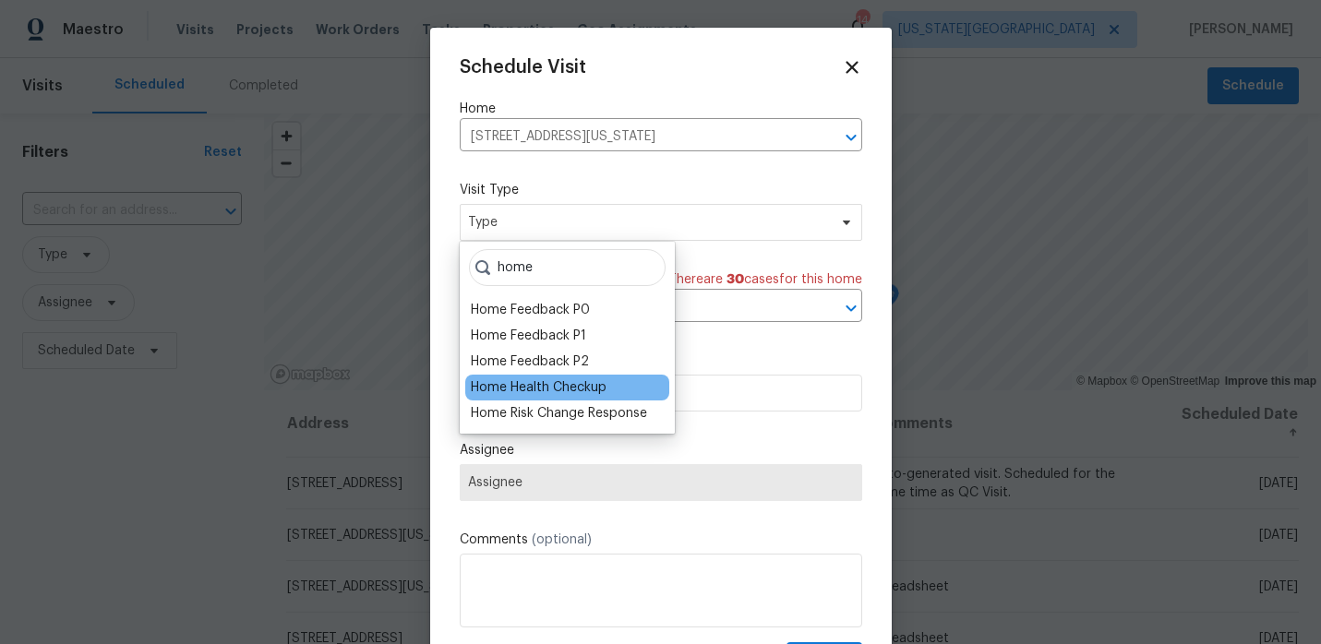
type input "home"
click at [517, 395] on div "Home Health Checkup" at bounding box center [539, 387] width 136 height 18
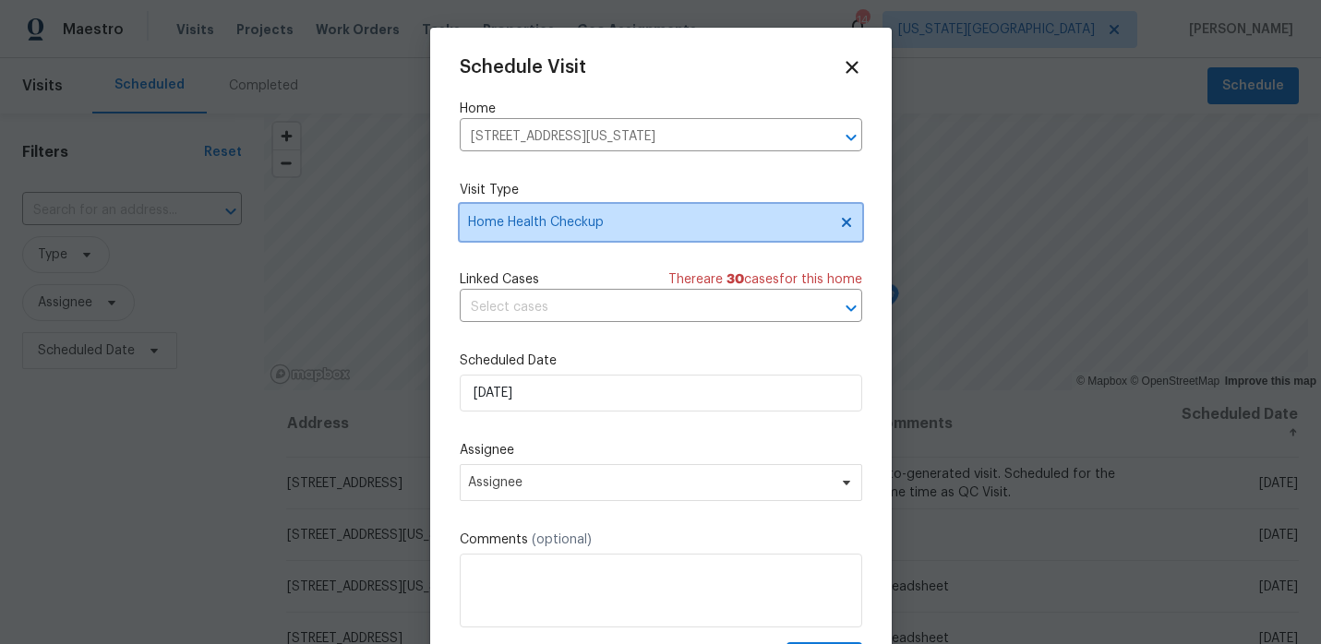
click at [844, 217] on icon at bounding box center [846, 222] width 15 height 15
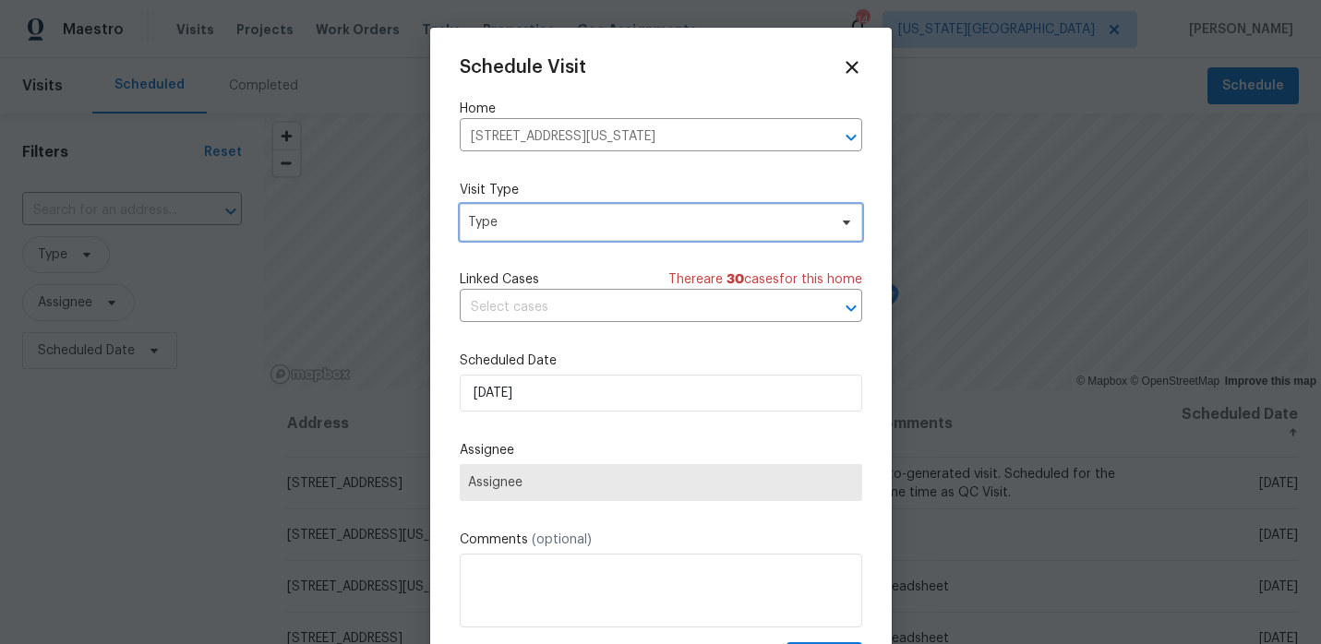
click at [768, 226] on span "Type" at bounding box center [647, 222] width 359 height 18
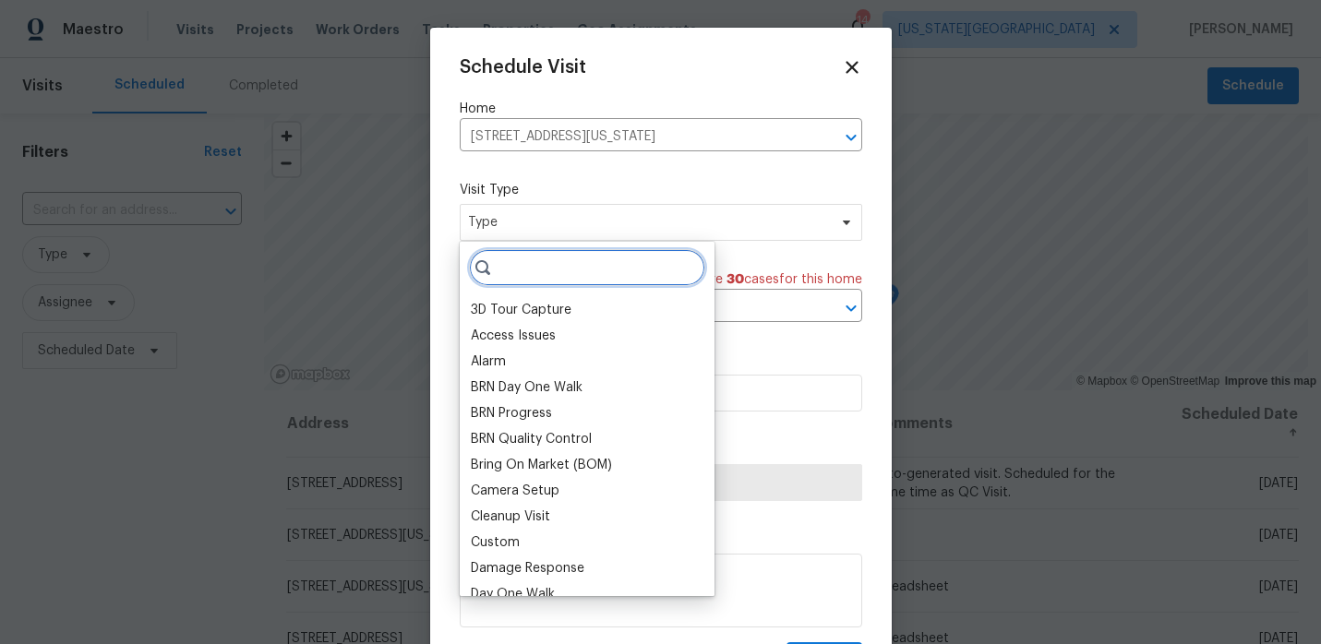
click at [656, 259] on input "search" at bounding box center [587, 267] width 236 height 37
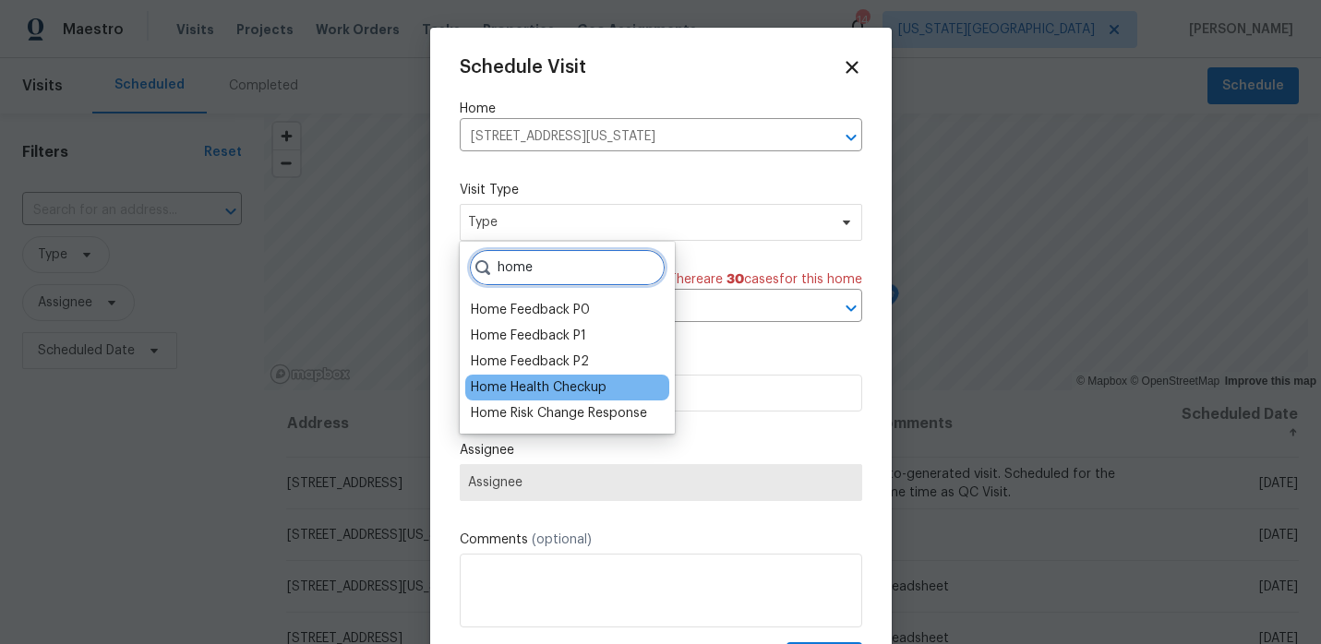
type input "home"
click at [592, 384] on div "Home Health Checkup" at bounding box center [539, 387] width 136 height 18
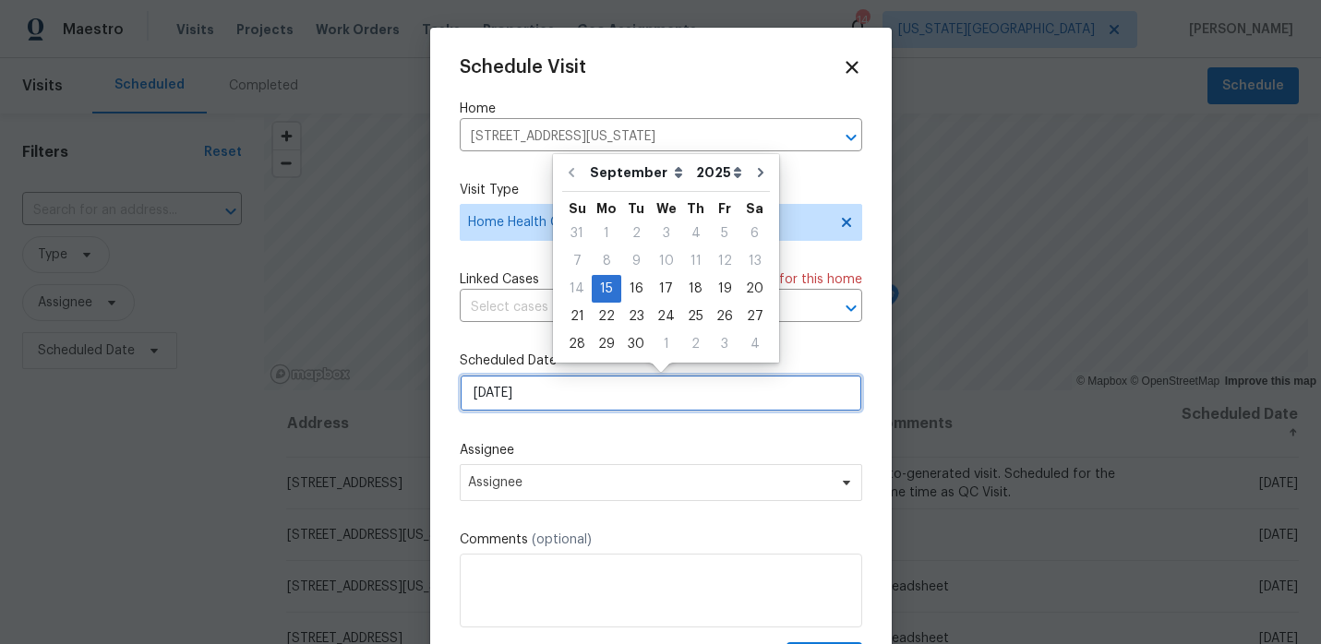
click at [581, 403] on input "9/15/2025" at bounding box center [661, 393] width 402 height 37
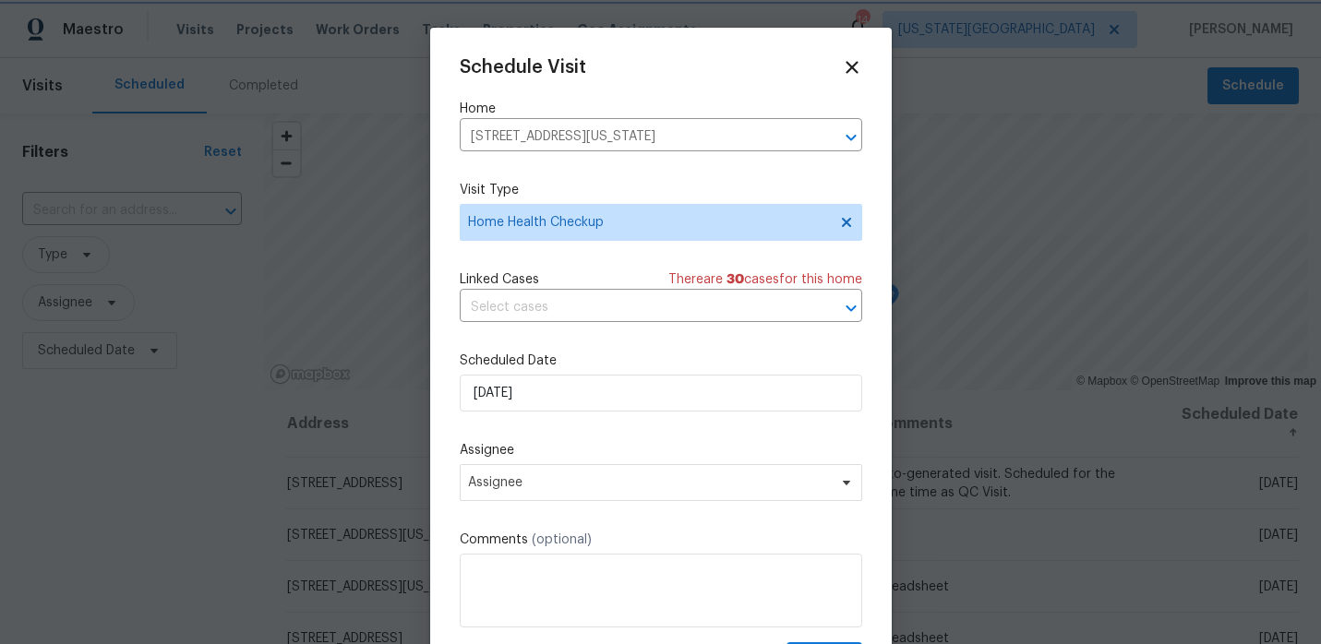
click at [570, 452] on label "Assignee" at bounding box center [661, 450] width 402 height 18
click at [569, 473] on span "Assignee" at bounding box center [661, 482] width 402 height 37
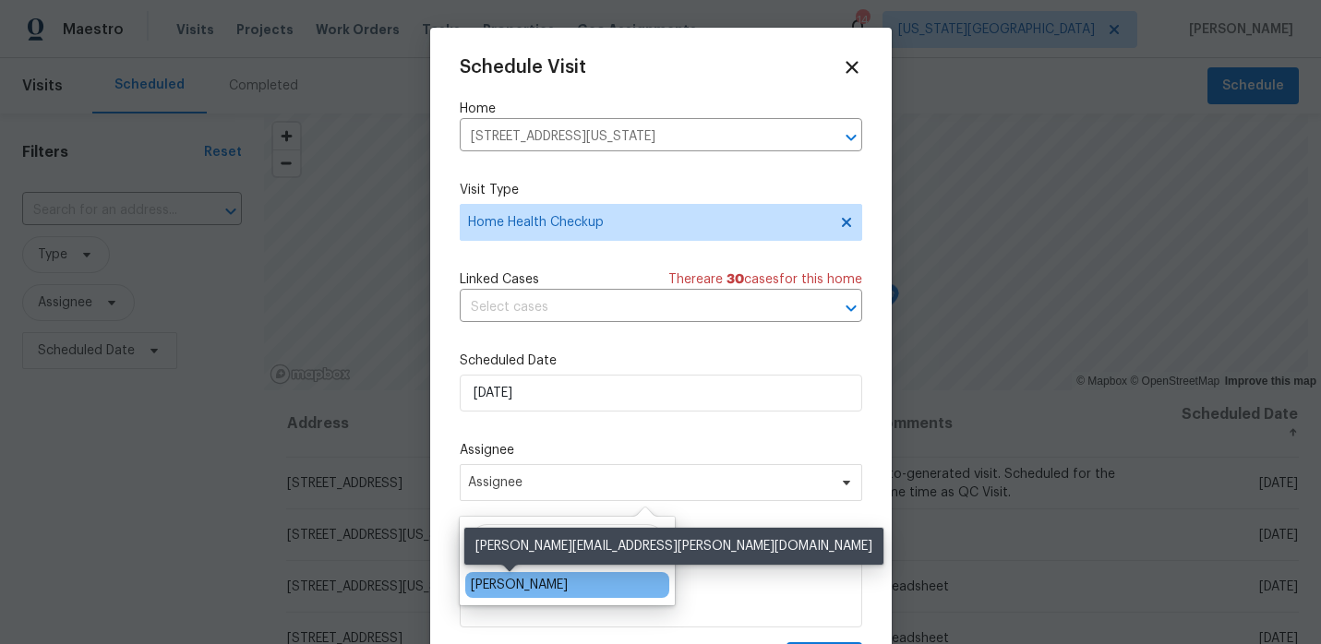
type input "mat"
click at [499, 585] on div "[PERSON_NAME]" at bounding box center [519, 585] width 97 height 18
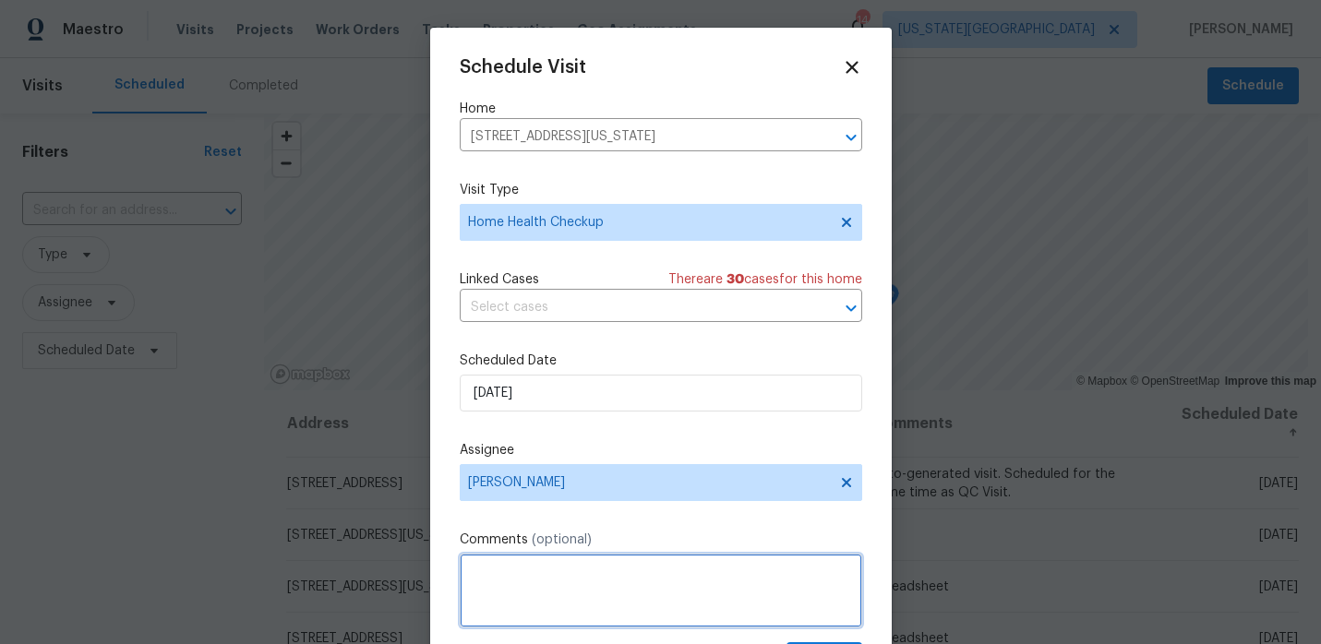
click at [542, 563] on textarea at bounding box center [661, 591] width 402 height 74
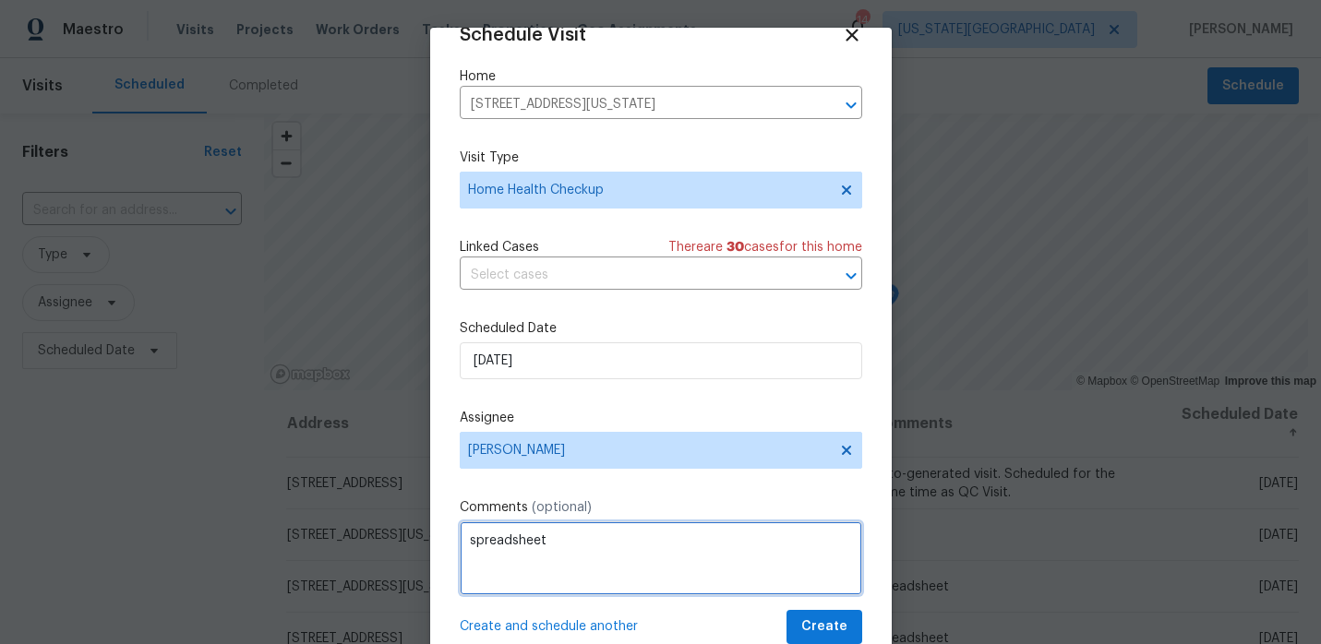
type textarea "spreadsheet"
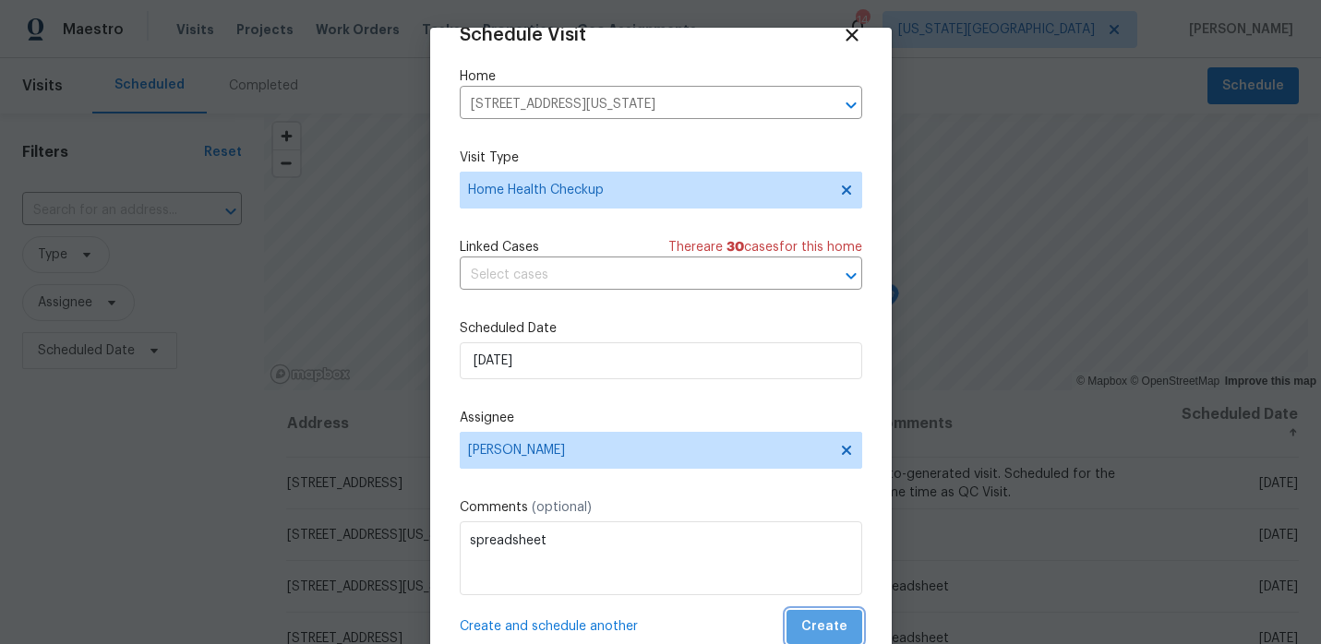
click at [835, 624] on span "Create" at bounding box center [824, 627] width 46 height 23
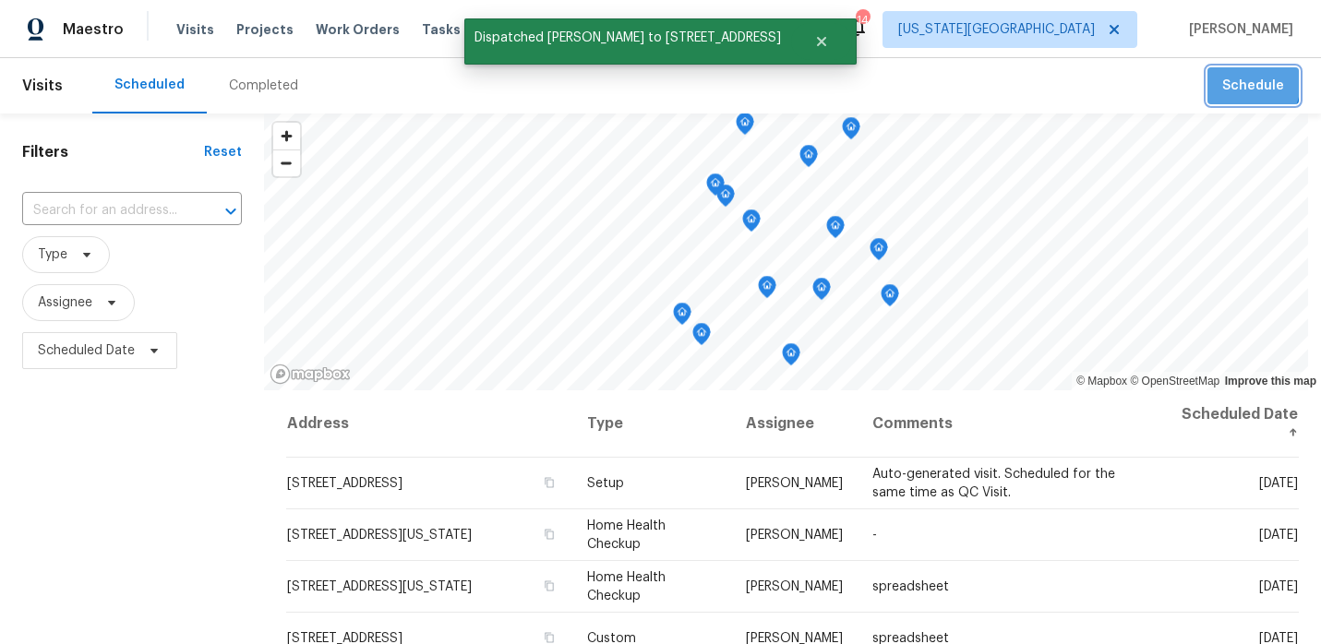
click at [1237, 81] on span "Schedule" at bounding box center [1253, 86] width 62 height 23
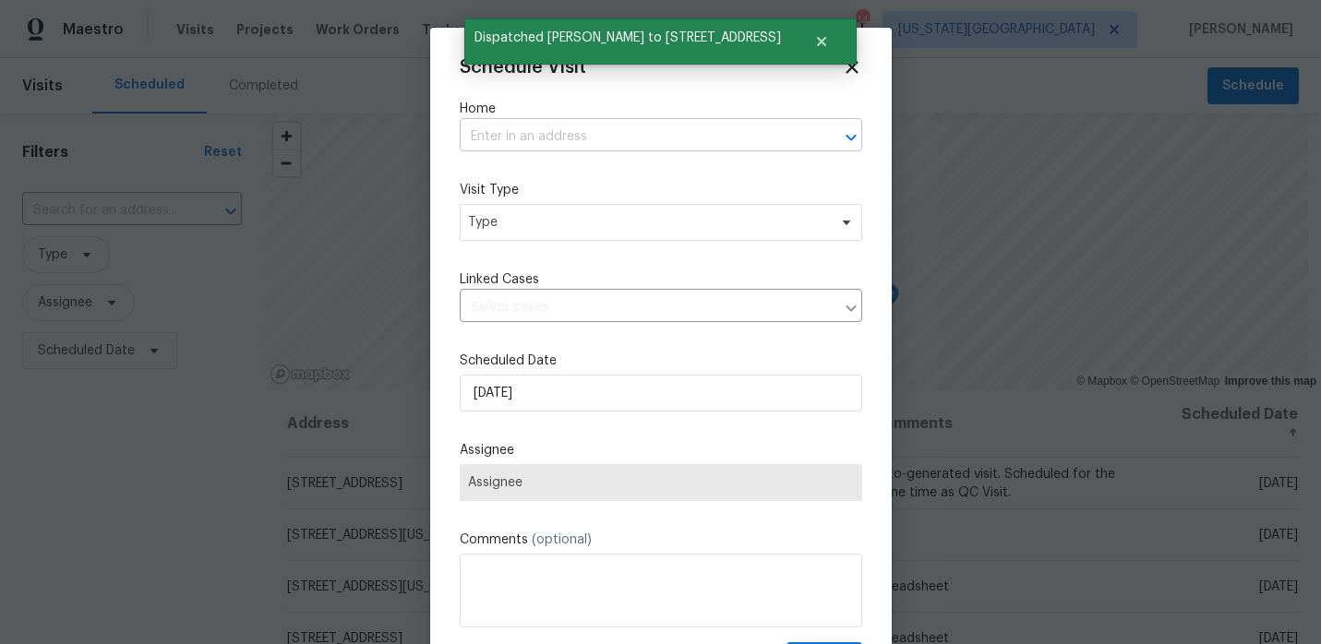
click at [663, 138] on input "text" at bounding box center [635, 137] width 351 height 29
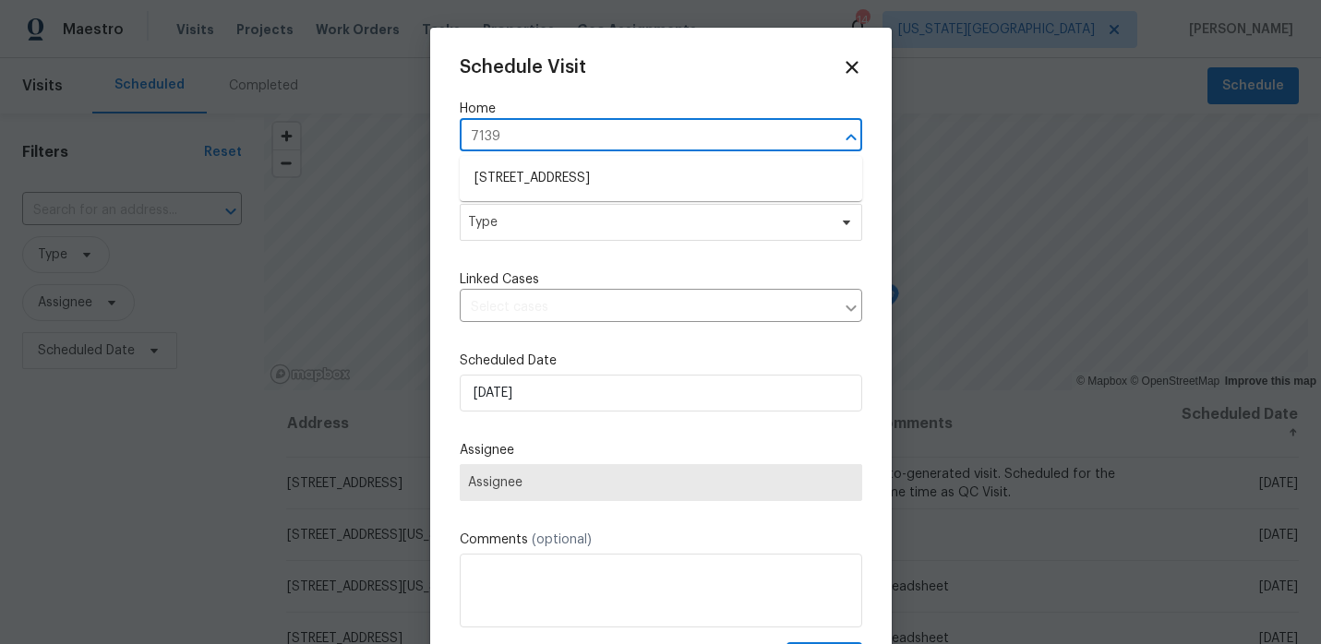
type input "7139"
click at [623, 178] on li "7139 Hardy St, Overland Park, KS 66204" at bounding box center [661, 178] width 402 height 30
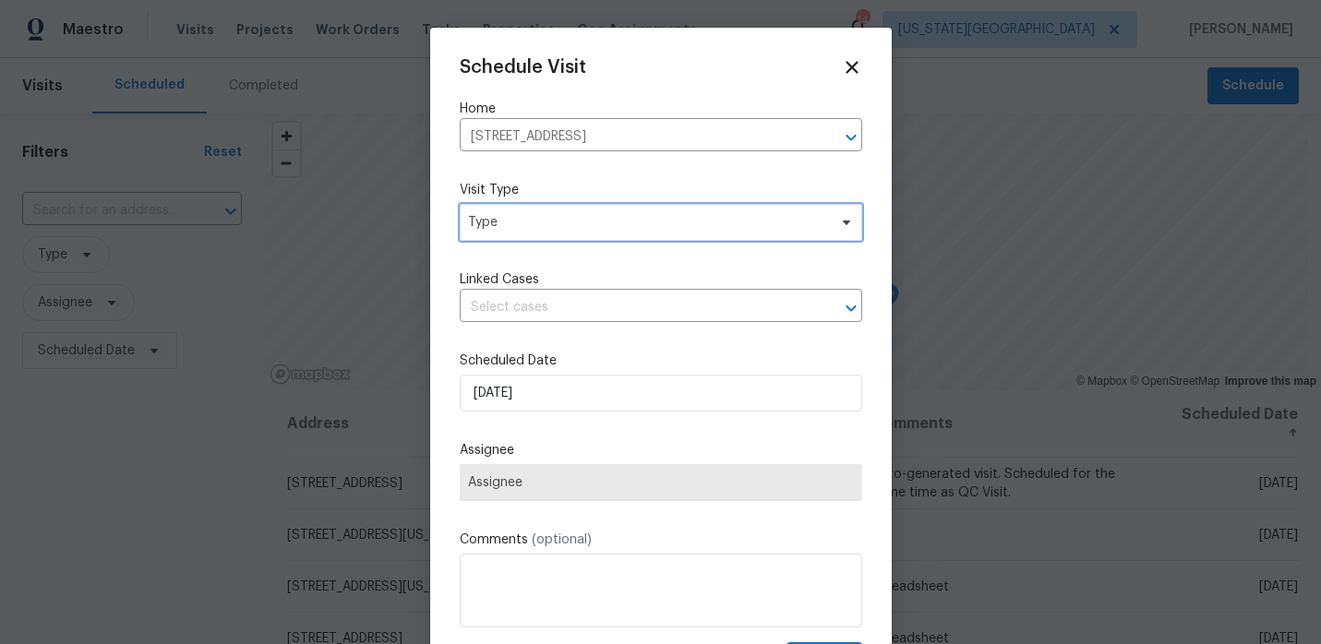
click at [584, 236] on span "Type" at bounding box center [661, 222] width 402 height 37
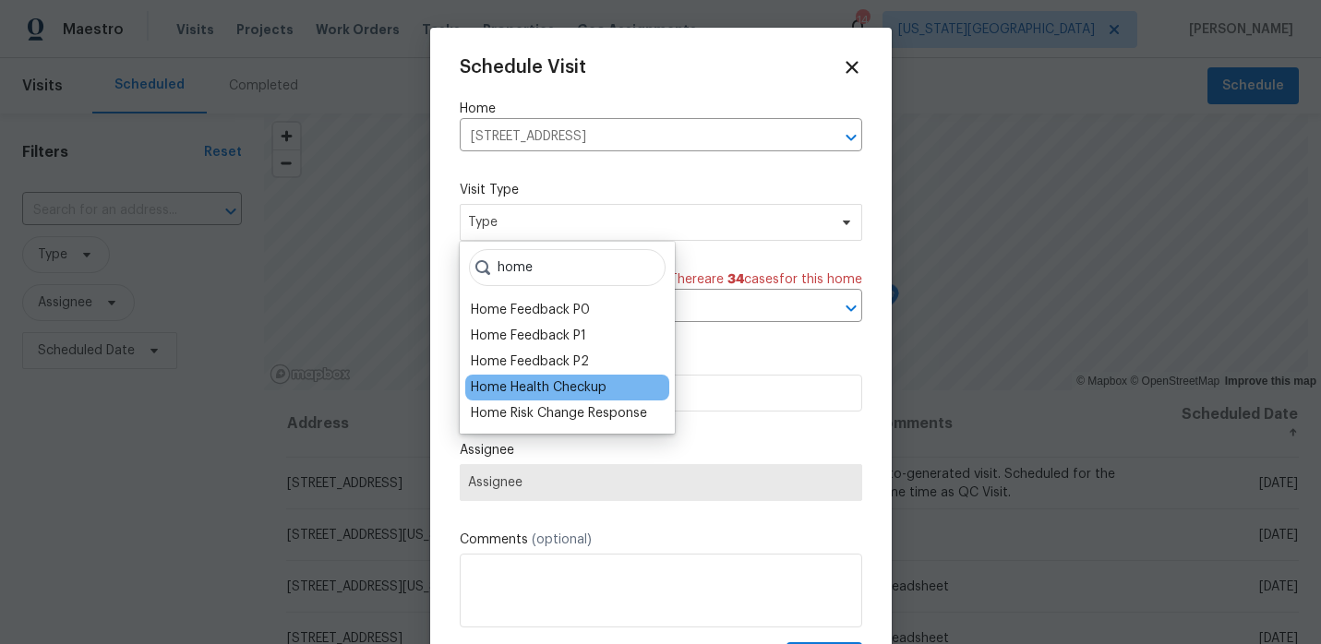
type input "home"
click at [529, 385] on div "Home Health Checkup" at bounding box center [539, 387] width 136 height 18
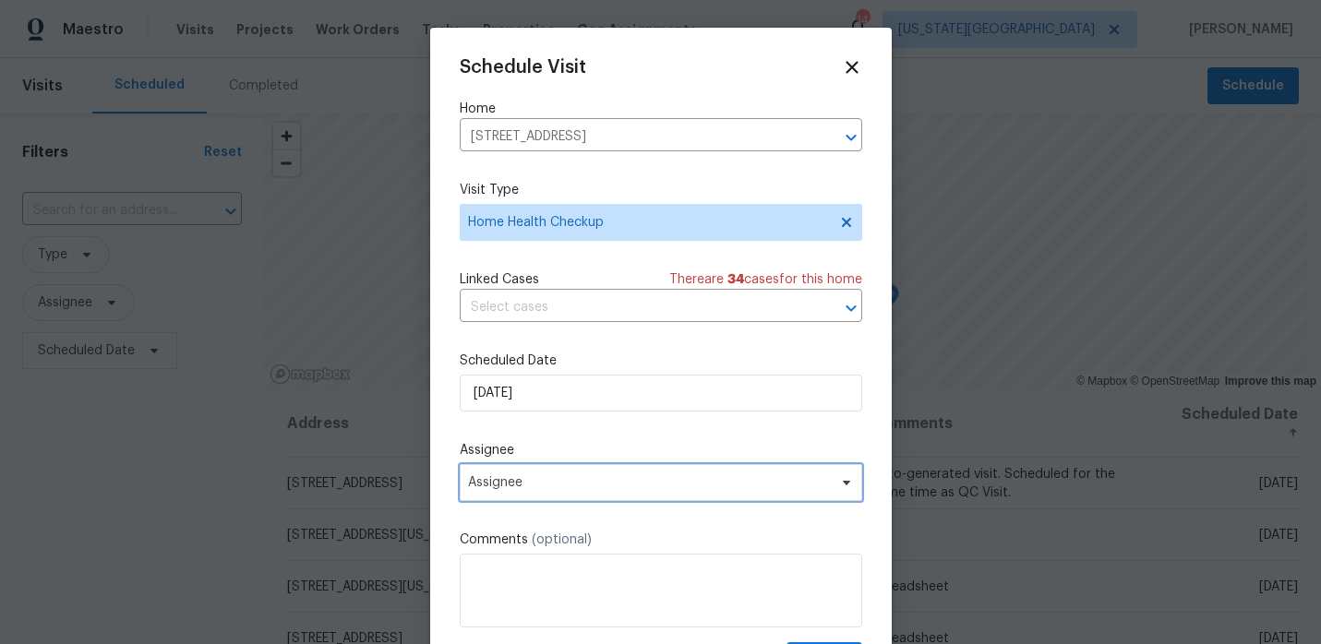
click at [541, 478] on span "Assignee" at bounding box center [649, 482] width 362 height 15
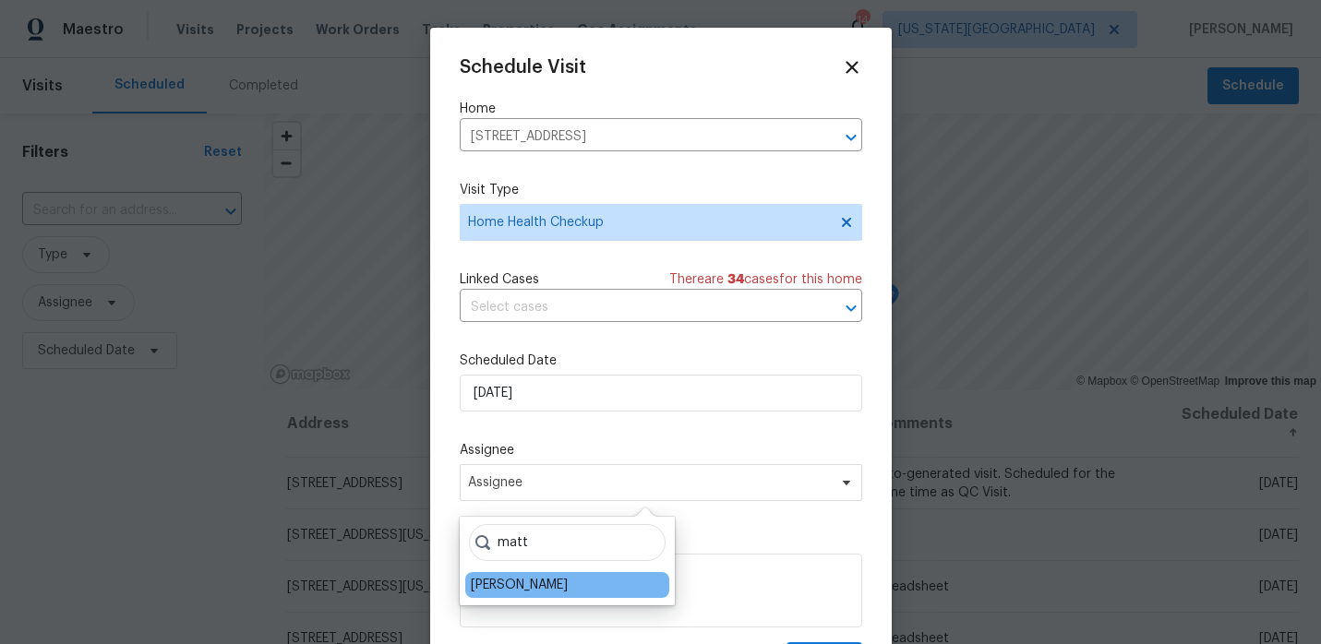
type input "matt"
click at [509, 593] on div "[PERSON_NAME]" at bounding box center [519, 585] width 97 height 18
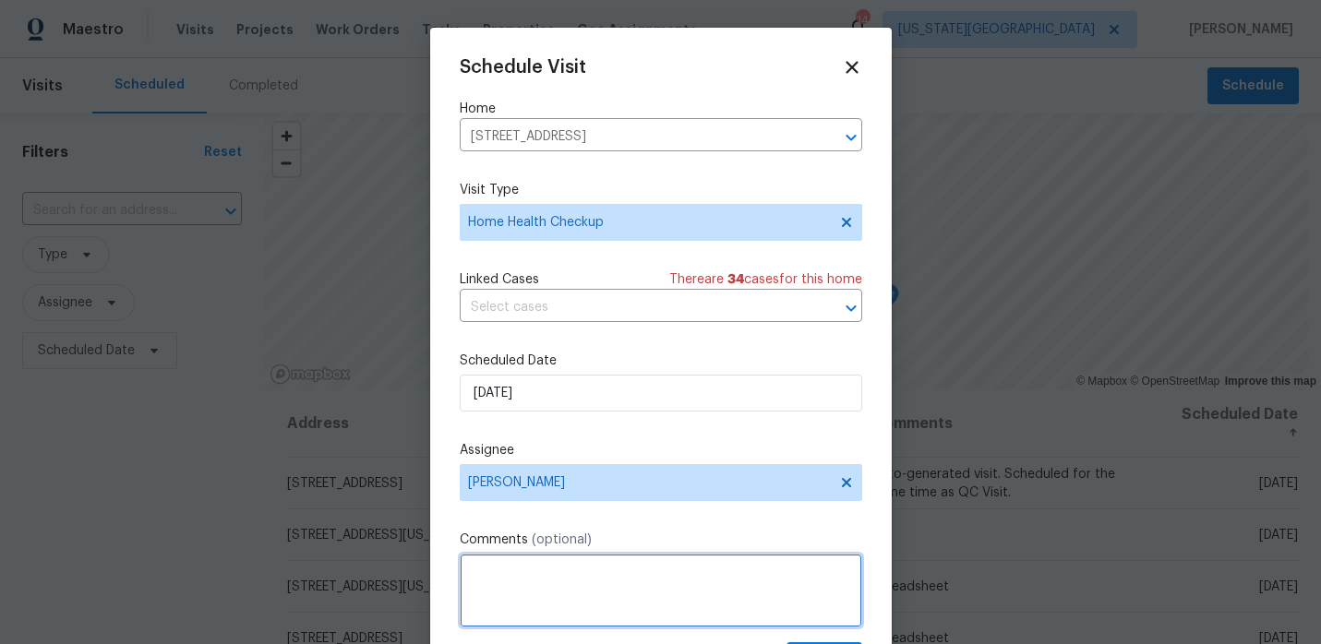
click at [566, 570] on textarea at bounding box center [661, 591] width 402 height 74
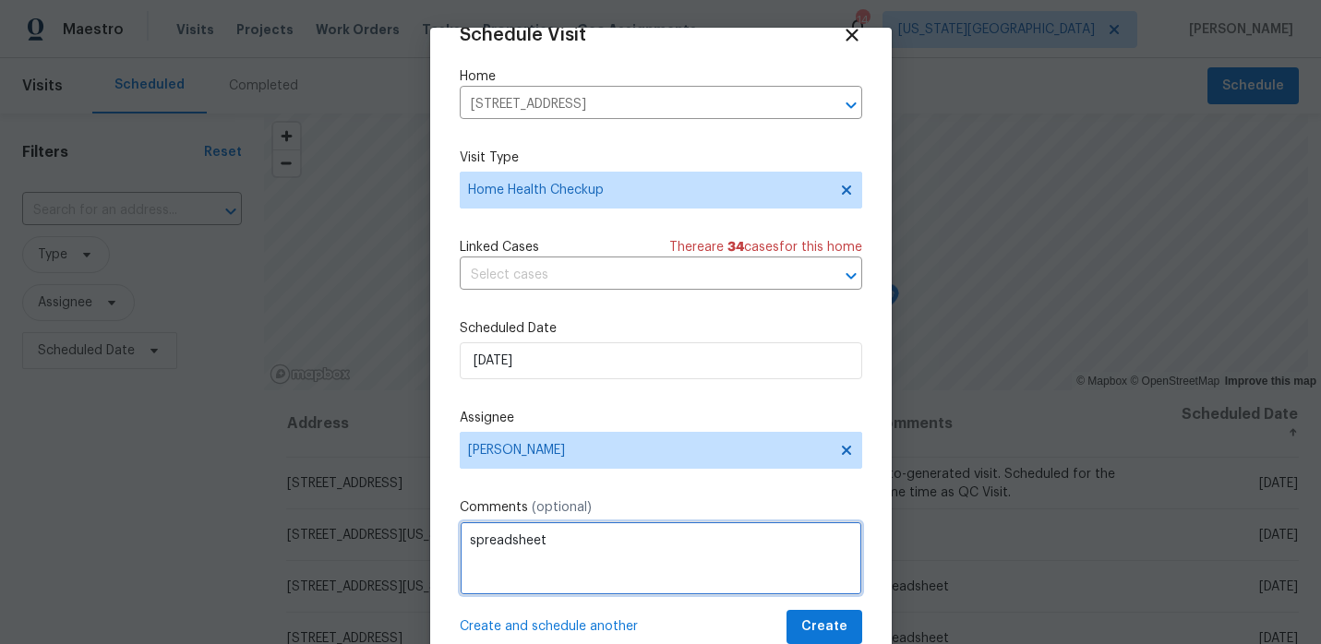
type textarea "spreadsheet"
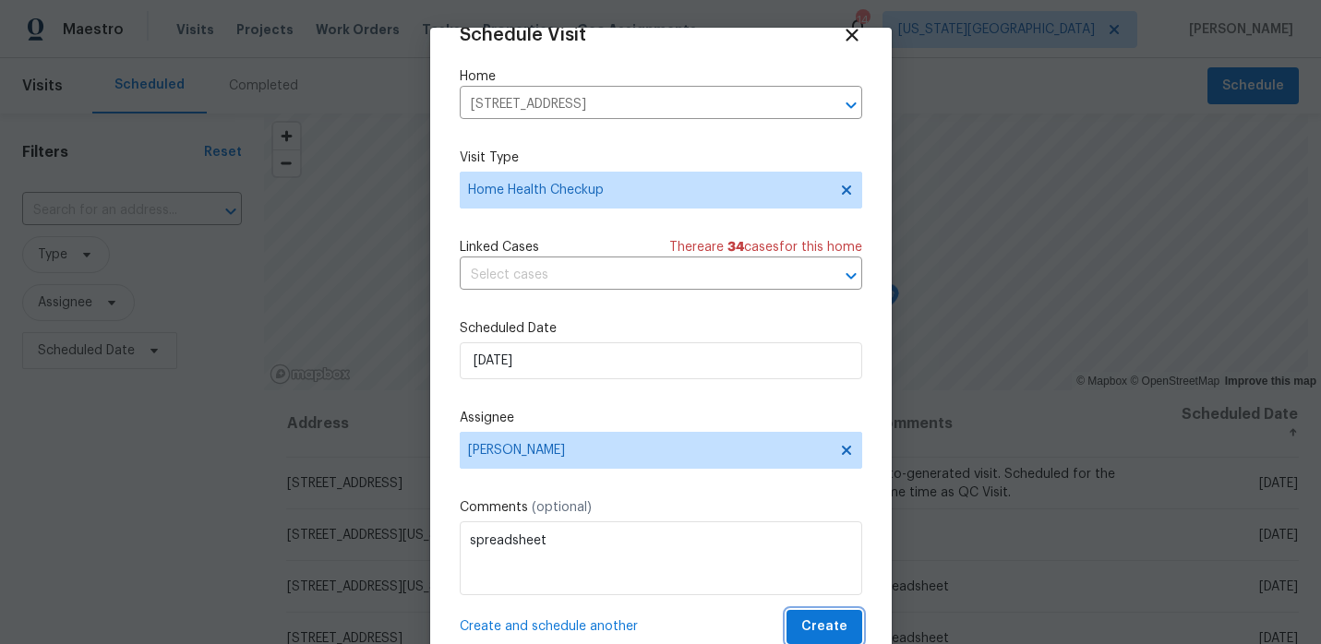
click at [822, 630] on span "Create" at bounding box center [824, 627] width 46 height 23
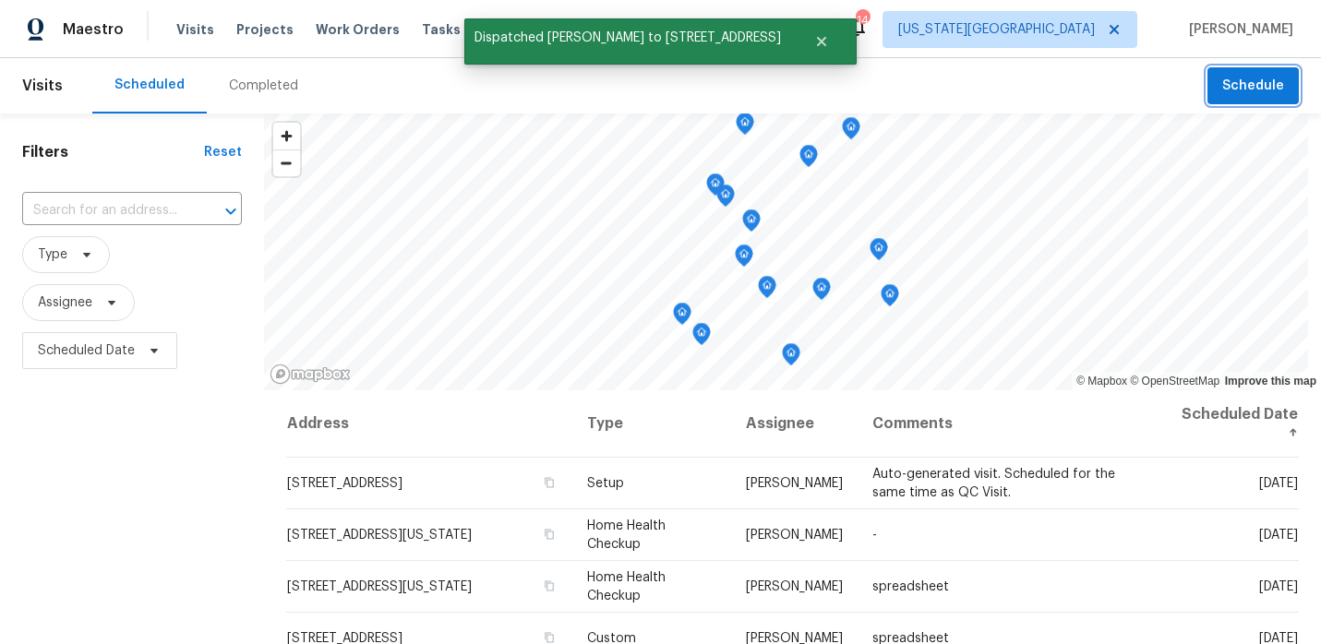
click at [1262, 73] on button "Schedule" at bounding box center [1252, 86] width 91 height 38
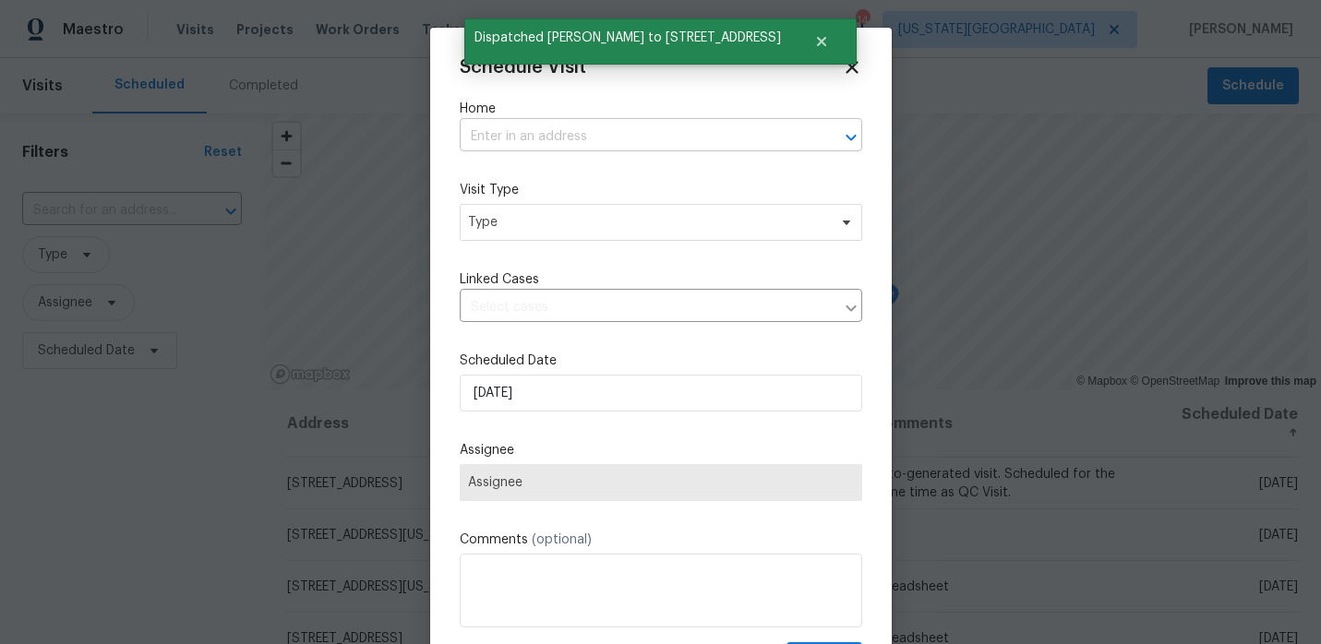
click at [570, 127] on input "text" at bounding box center [635, 137] width 351 height 29
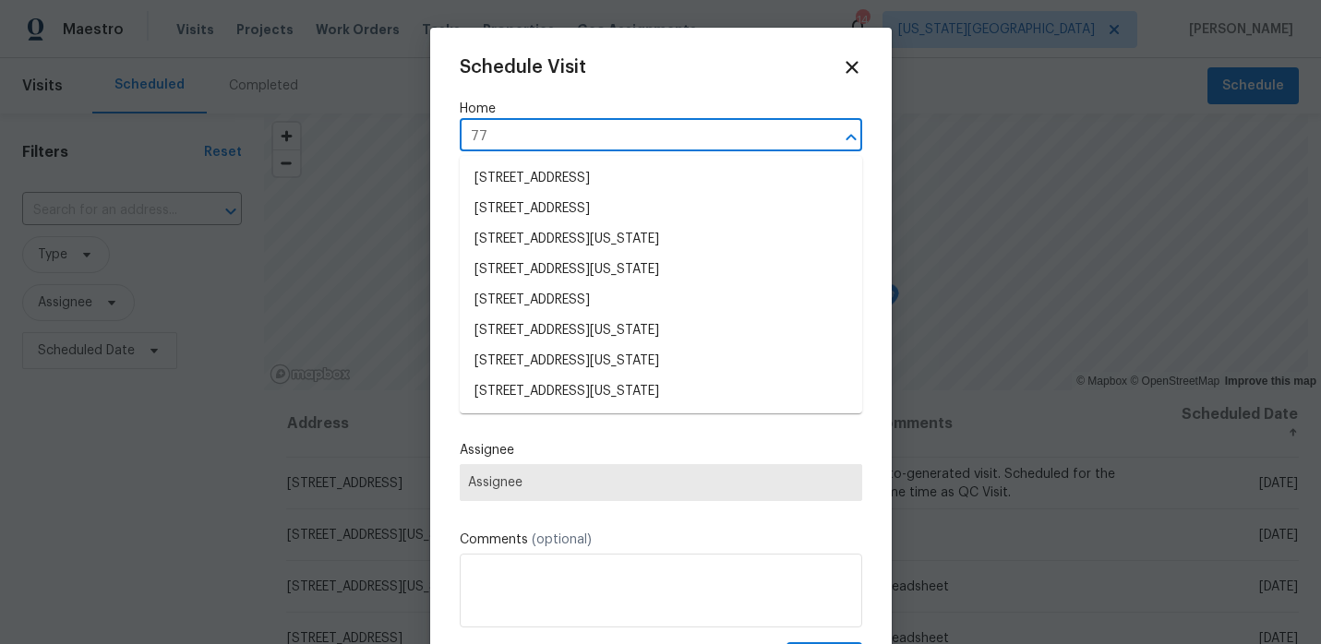
type input "7"
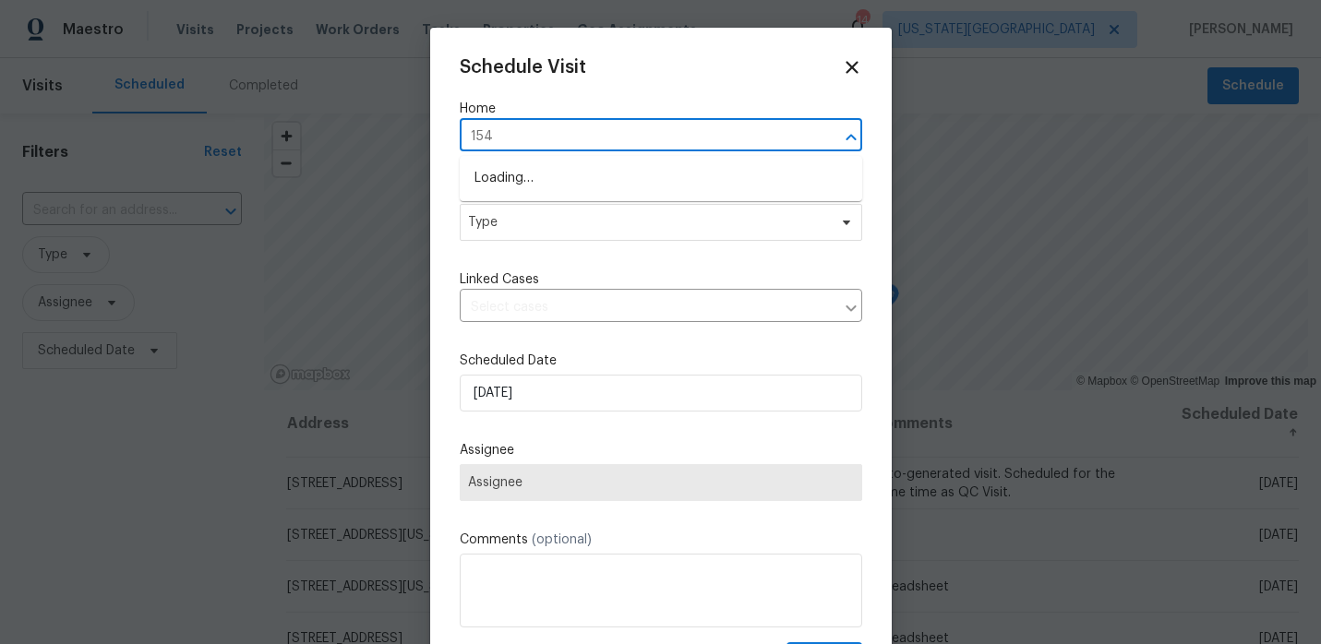
type input "1541"
click at [525, 177] on li "15416 Floyd St, Overland Park, KS 66223" at bounding box center [661, 178] width 402 height 30
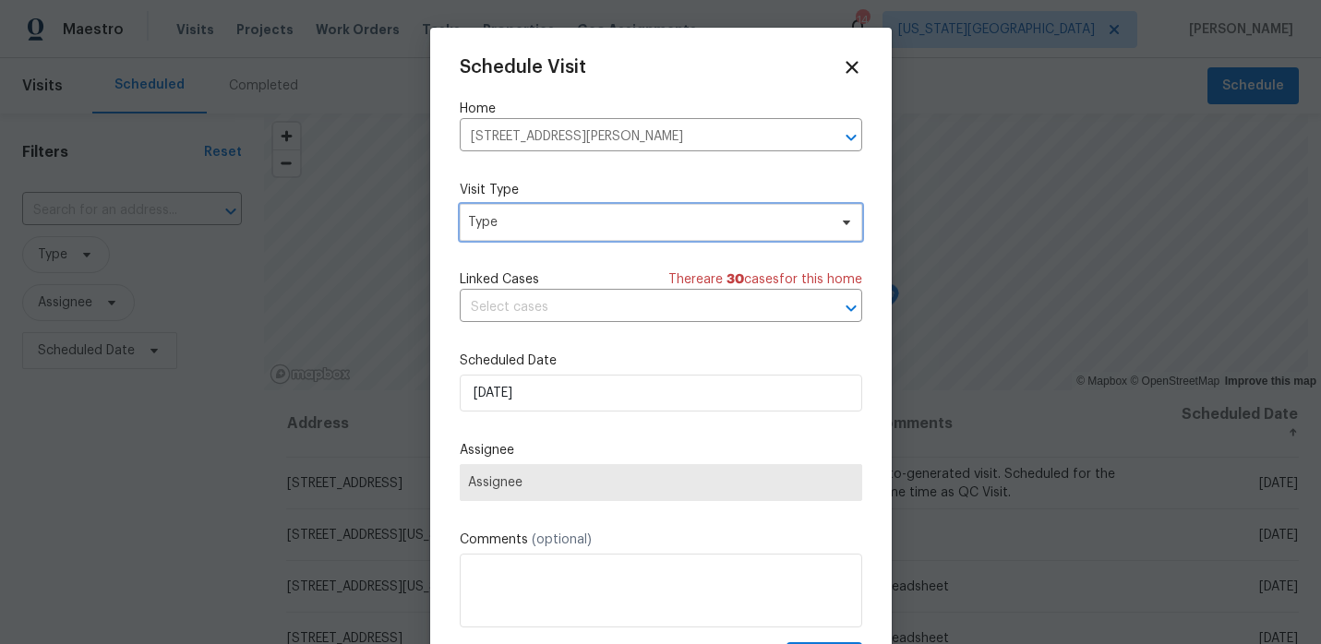
click at [528, 230] on span "Type" at bounding box center [647, 222] width 359 height 18
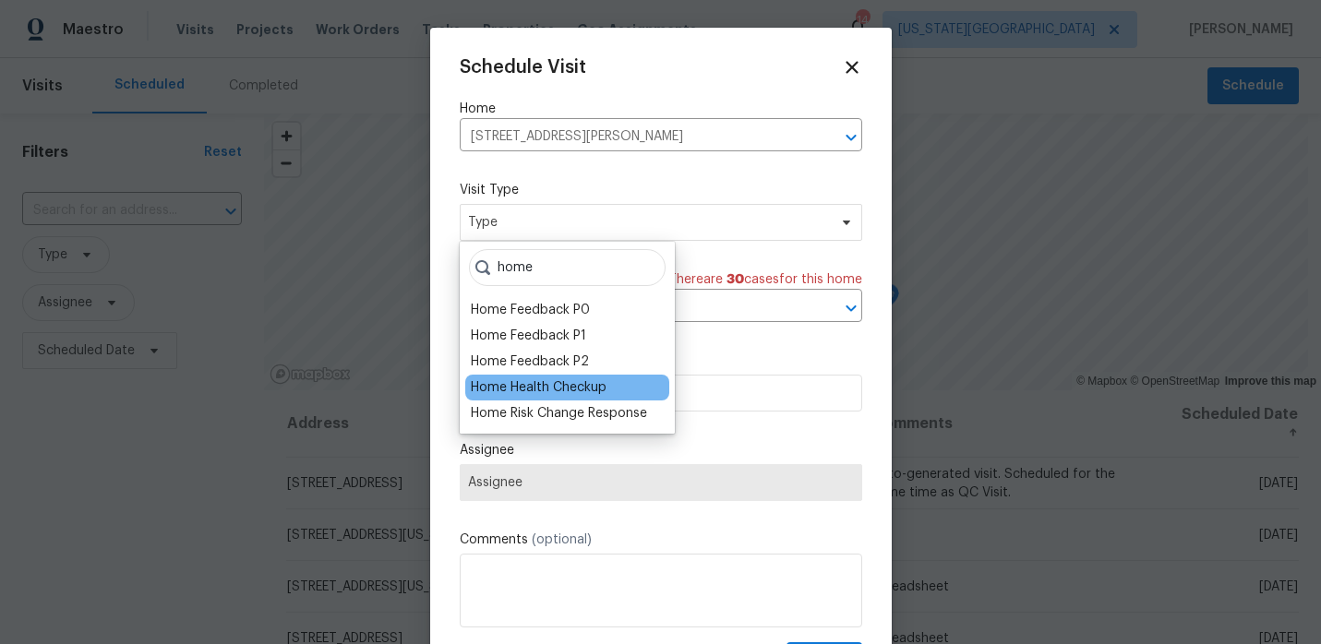
type input "home"
click at [509, 381] on div "Home Health Checkup" at bounding box center [539, 387] width 136 height 18
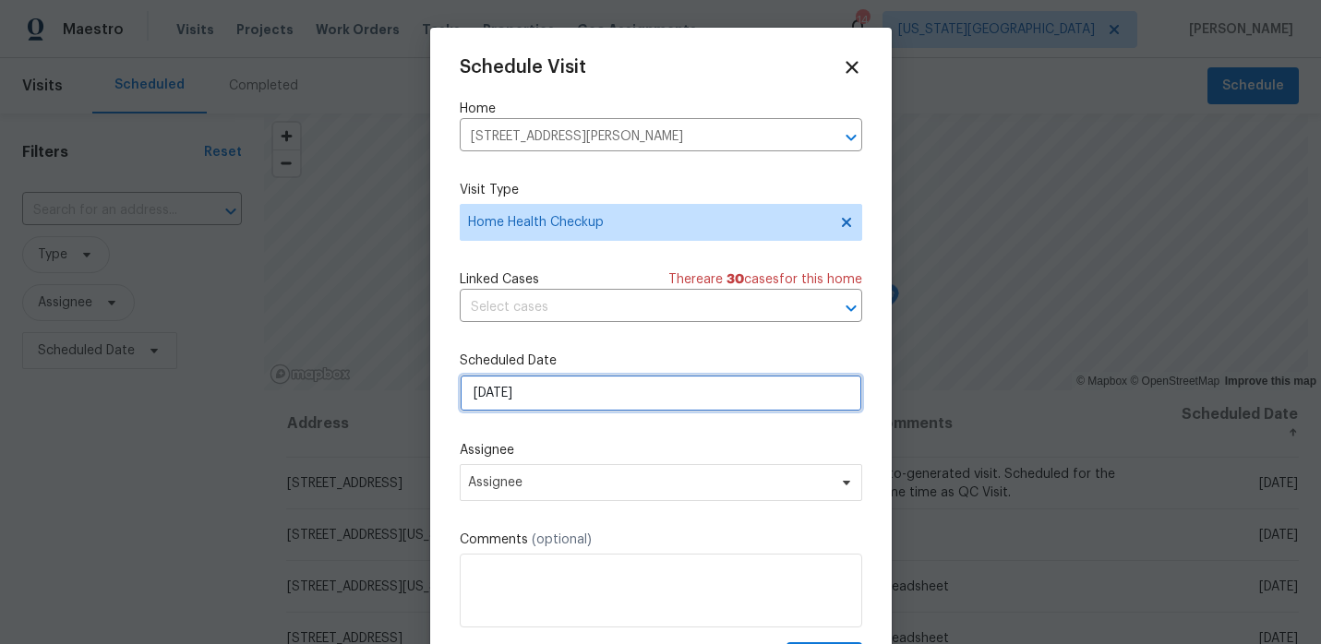
click at [545, 390] on input "9/15/2025" at bounding box center [661, 393] width 402 height 37
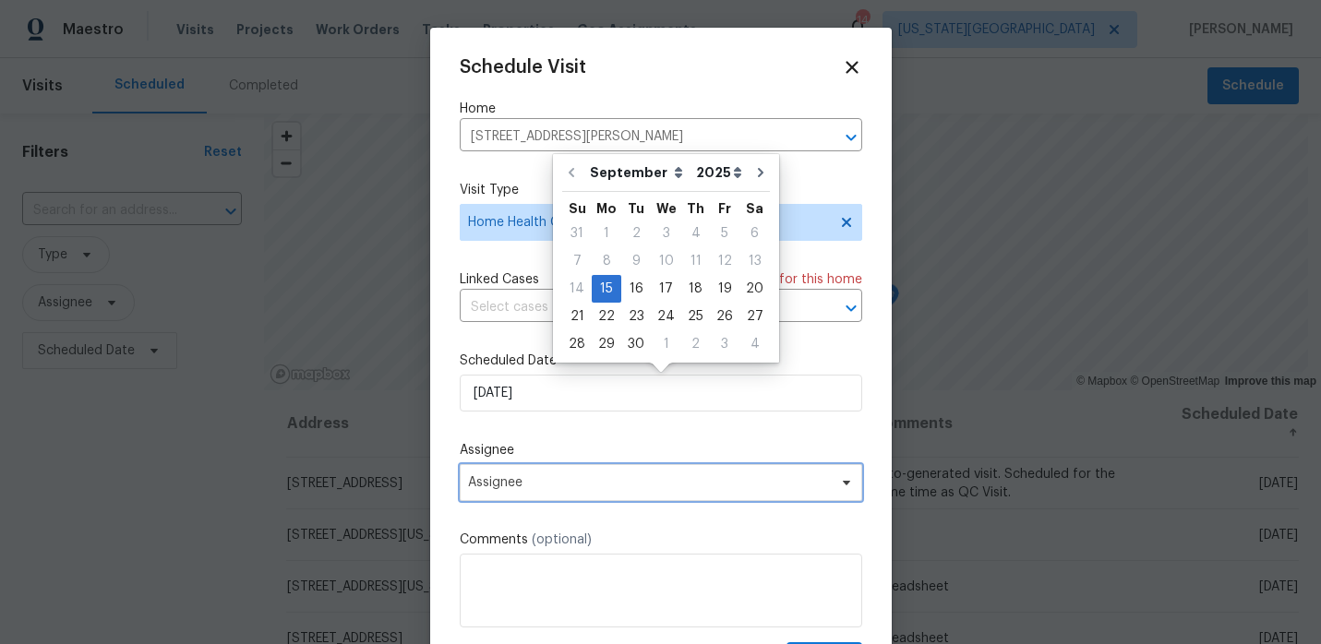
click at [533, 474] on span "Assignee" at bounding box center [661, 482] width 402 height 37
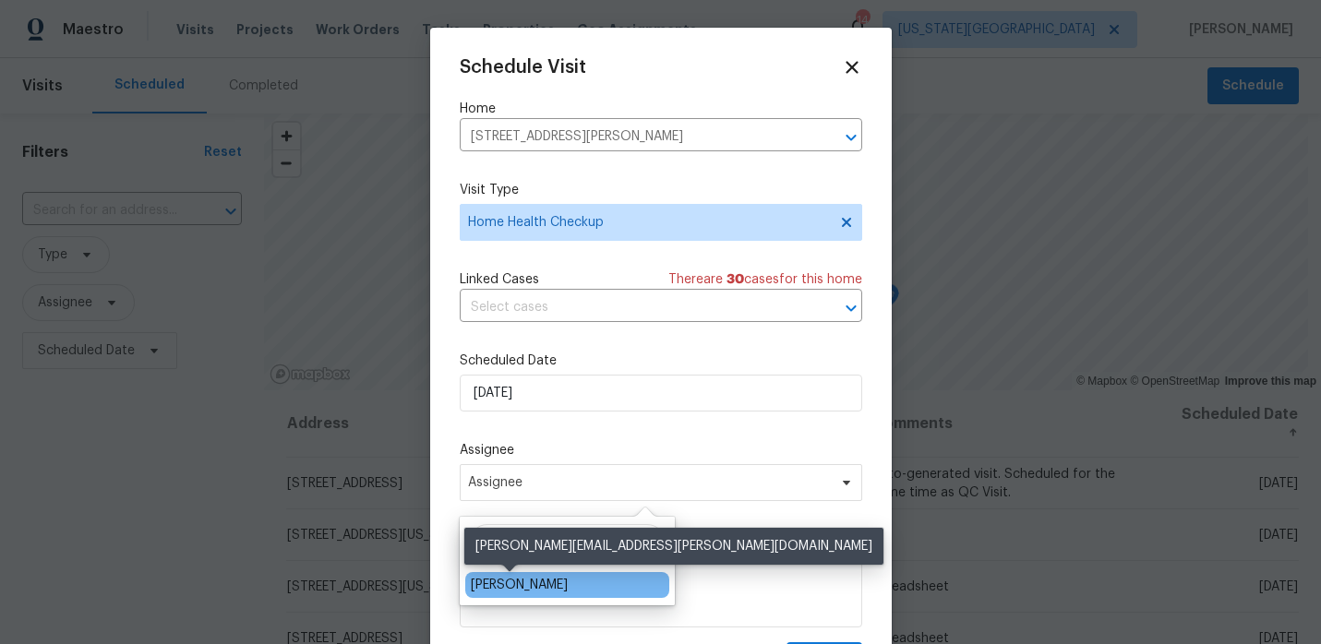
type input "matt"
click at [503, 586] on div "[PERSON_NAME]" at bounding box center [519, 585] width 97 height 18
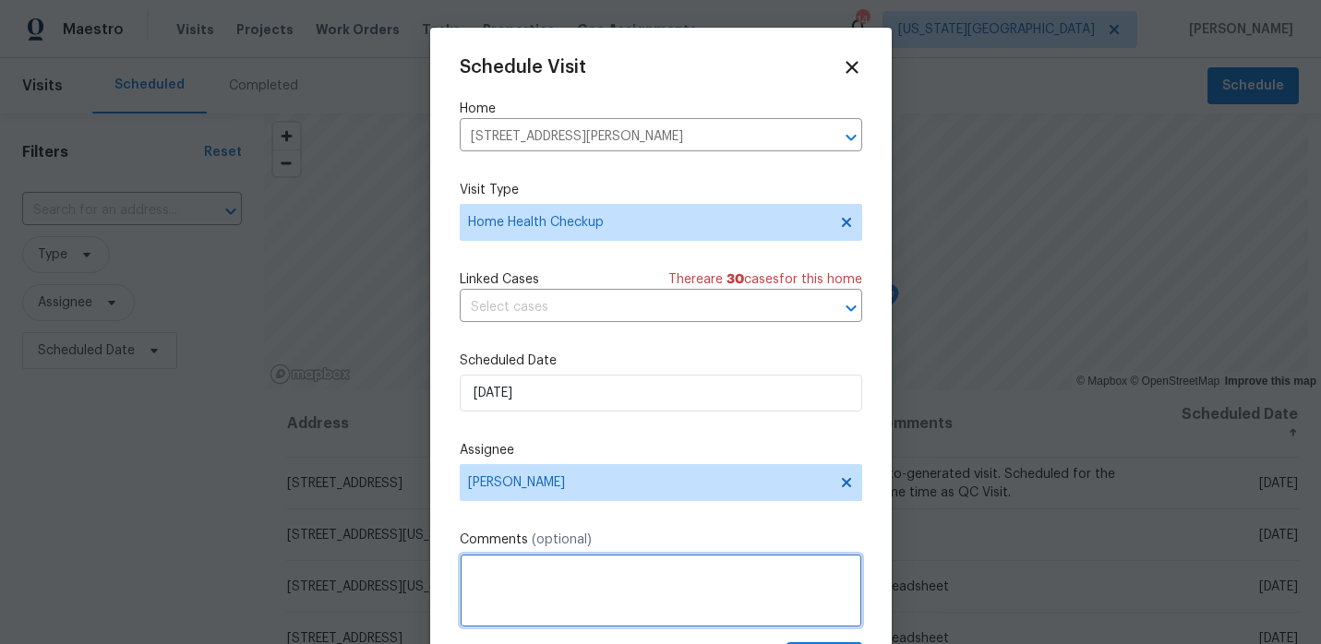
click at [504, 574] on textarea at bounding box center [661, 591] width 402 height 74
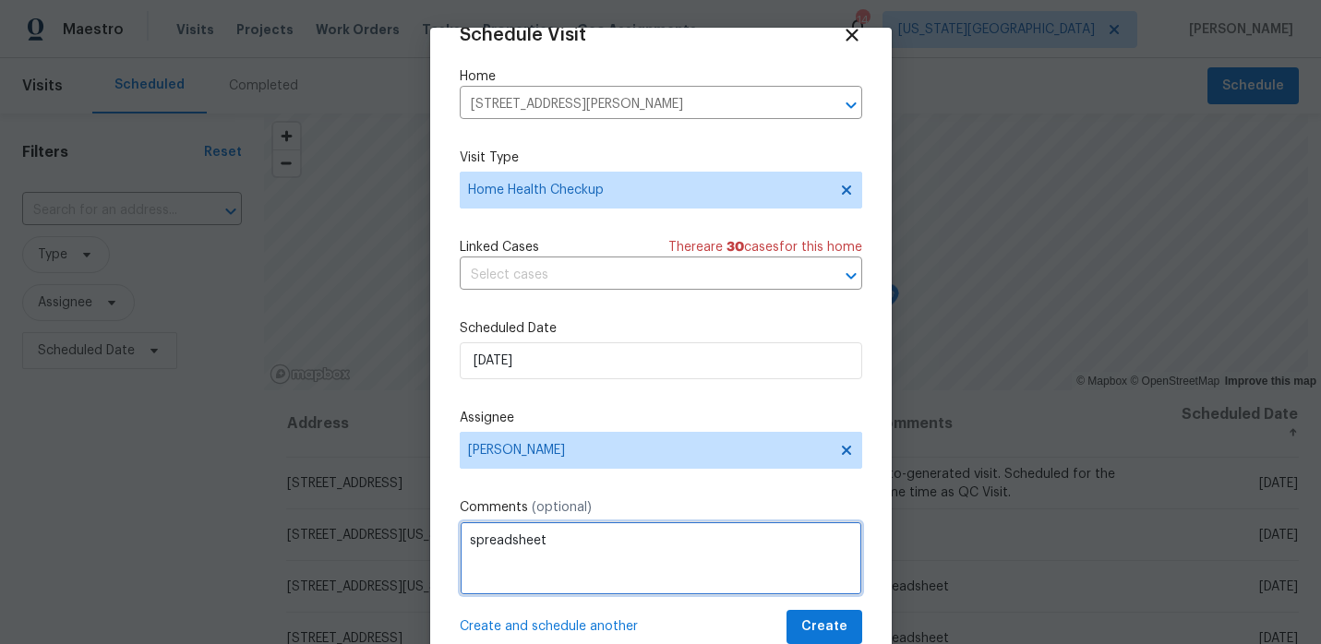
type textarea "spreadsheet"
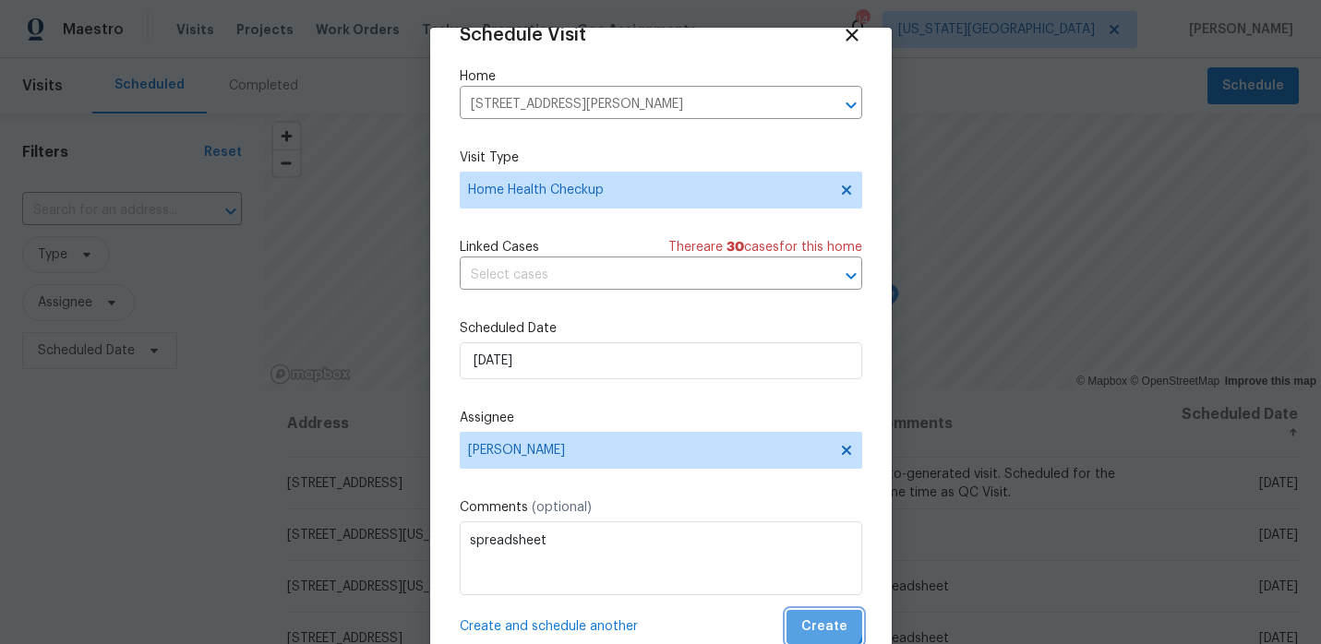
click at [823, 622] on span "Create" at bounding box center [824, 627] width 46 height 23
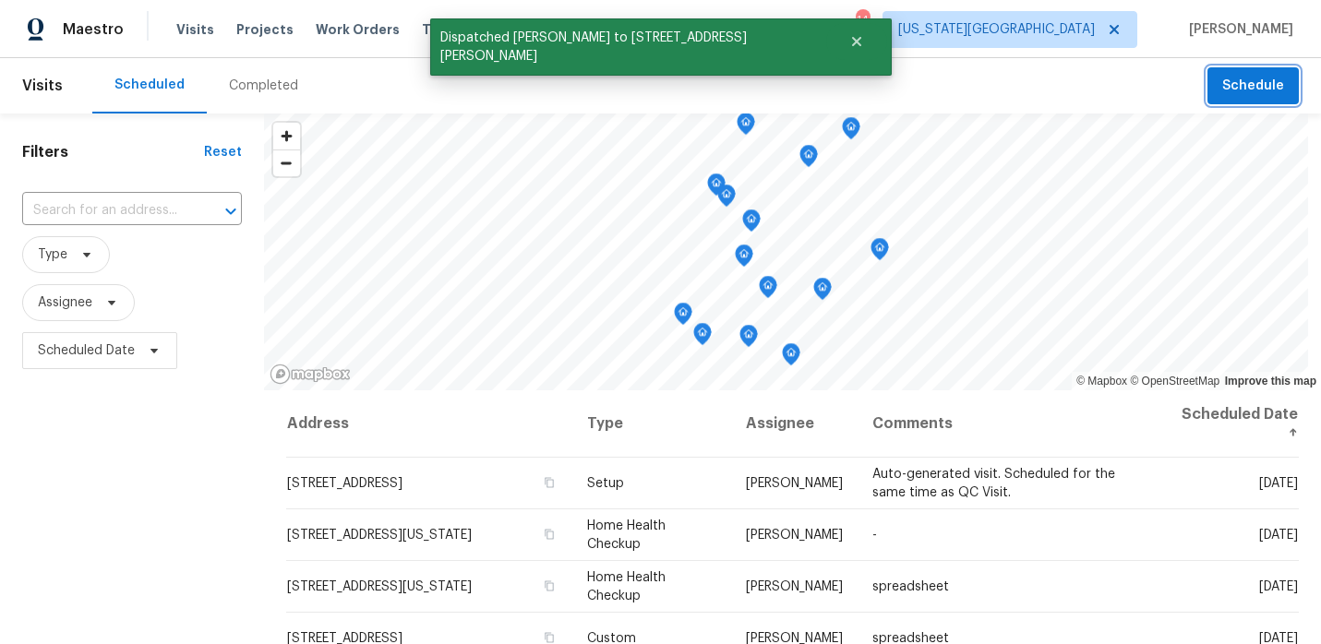
click at [1248, 85] on span "Schedule" at bounding box center [1253, 86] width 62 height 23
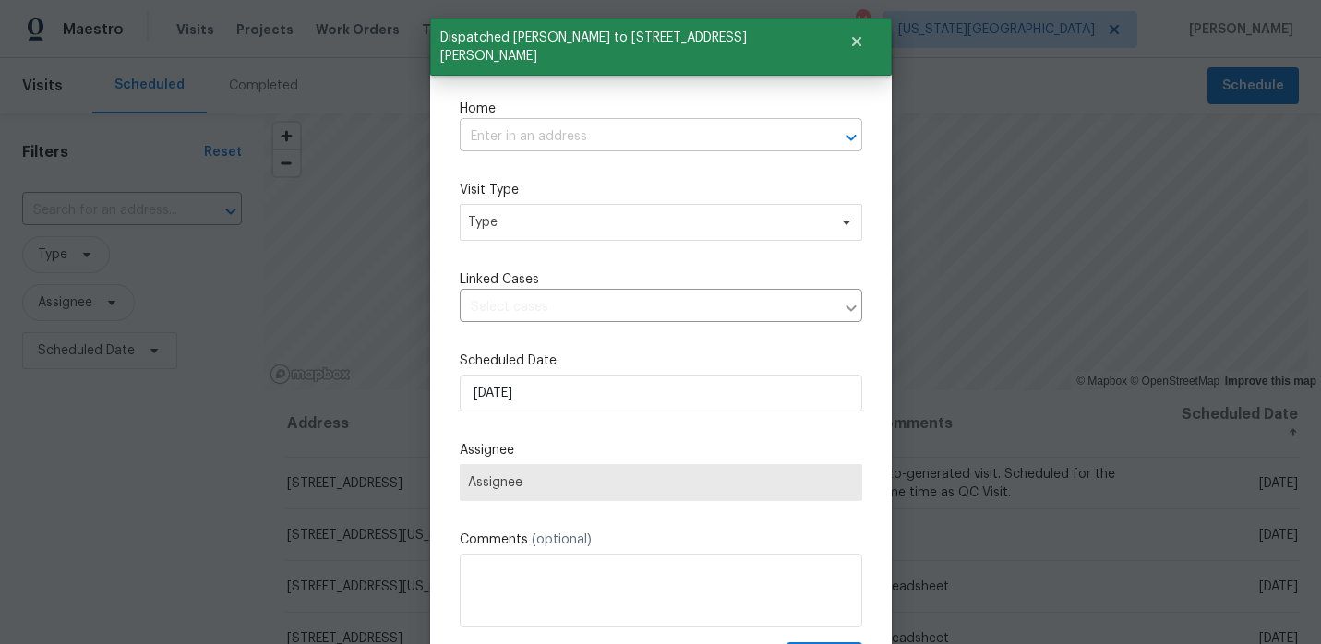
click at [534, 126] on input "text" at bounding box center [635, 137] width 351 height 29
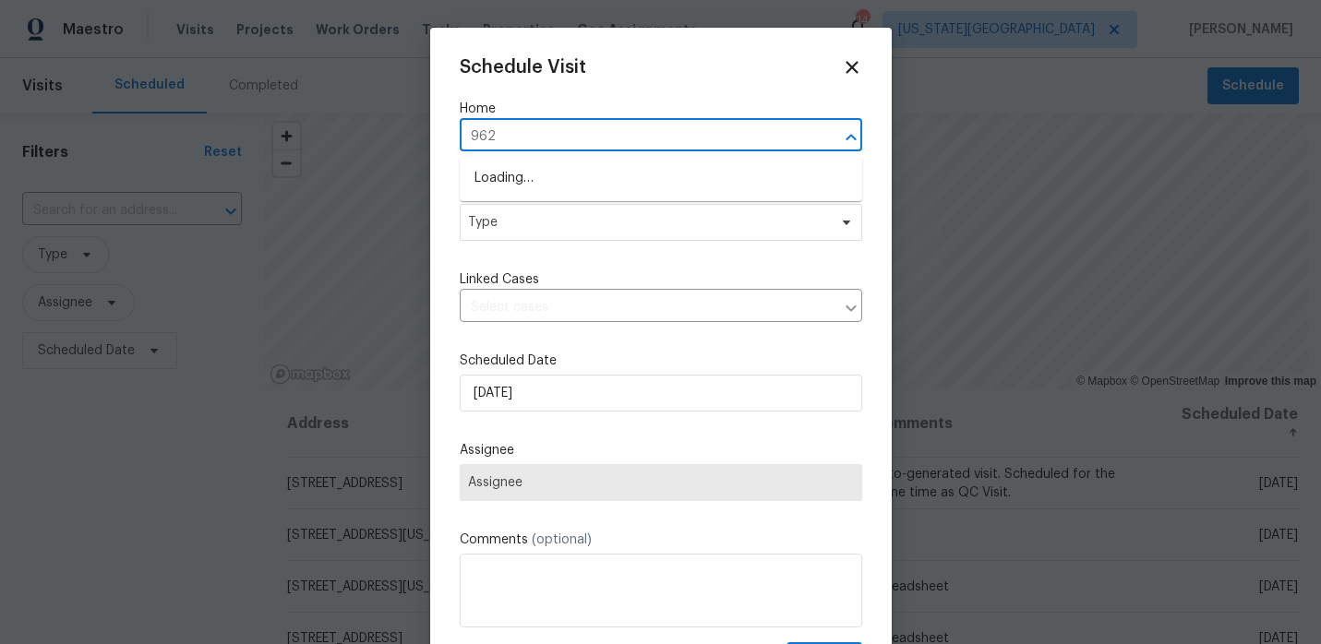
type input "9624"
click at [519, 169] on li "9624 Ditman Way, Kansas City, MO 64134" at bounding box center [661, 178] width 402 height 30
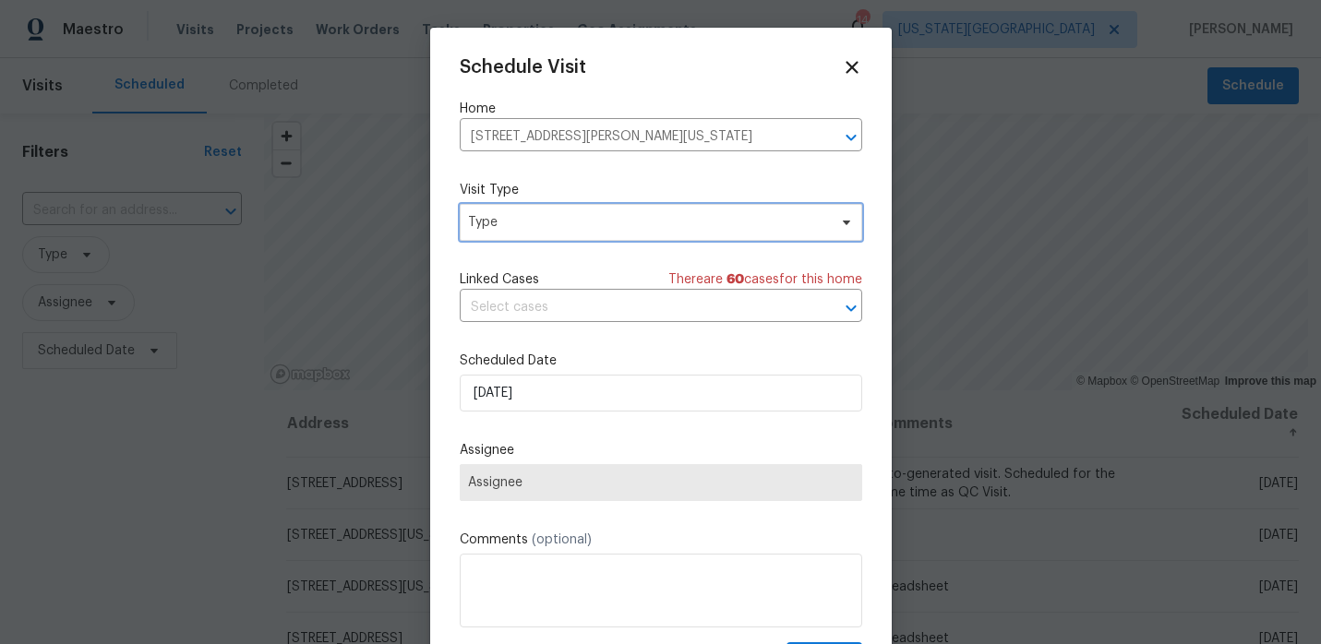
click at [534, 226] on span "Type" at bounding box center [647, 222] width 359 height 18
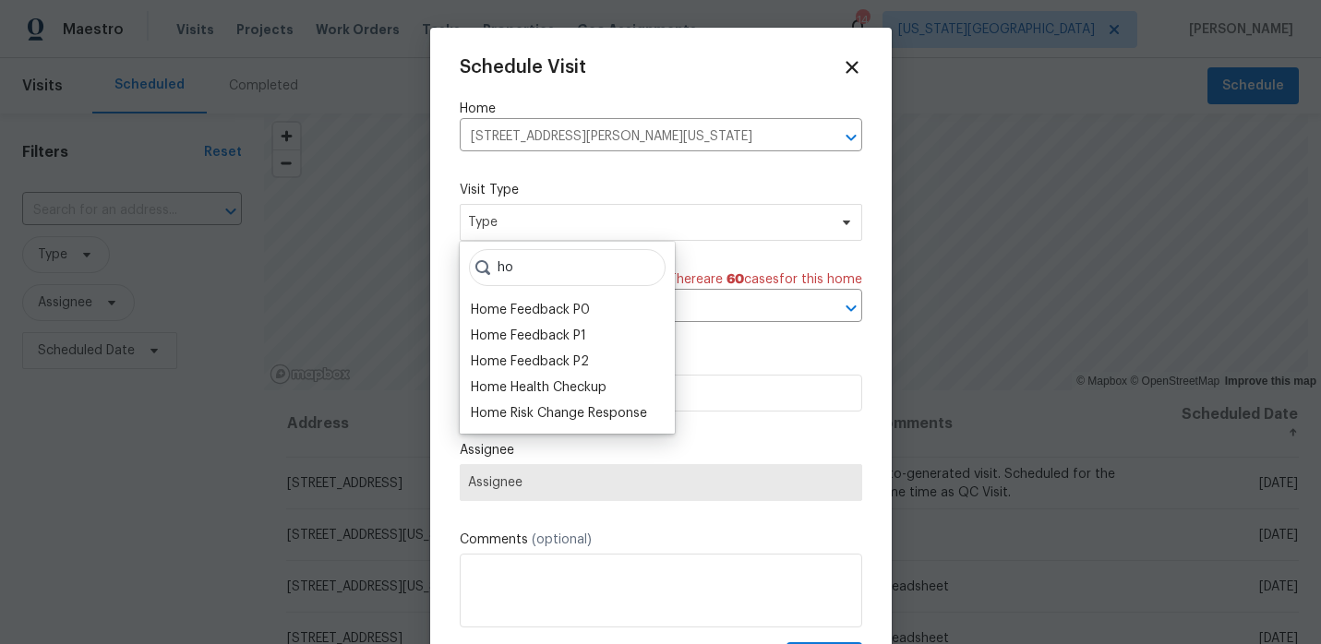
type input "h"
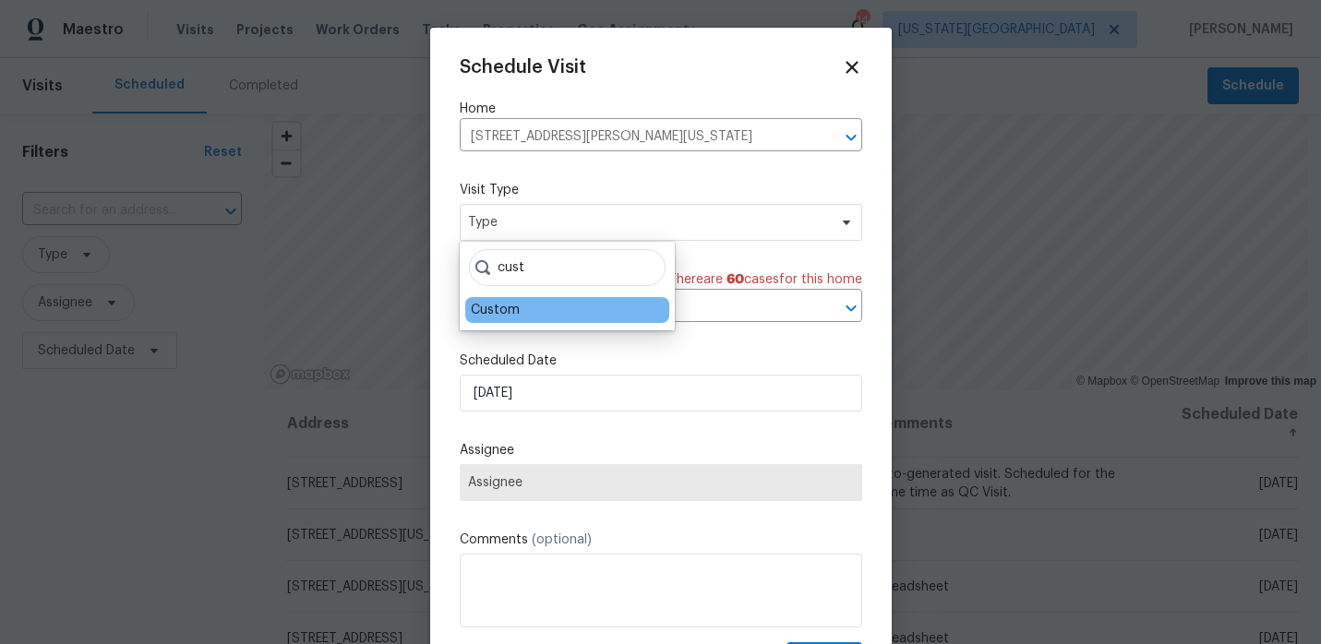
type input "cust"
click at [497, 313] on div "Custom" at bounding box center [495, 310] width 49 height 18
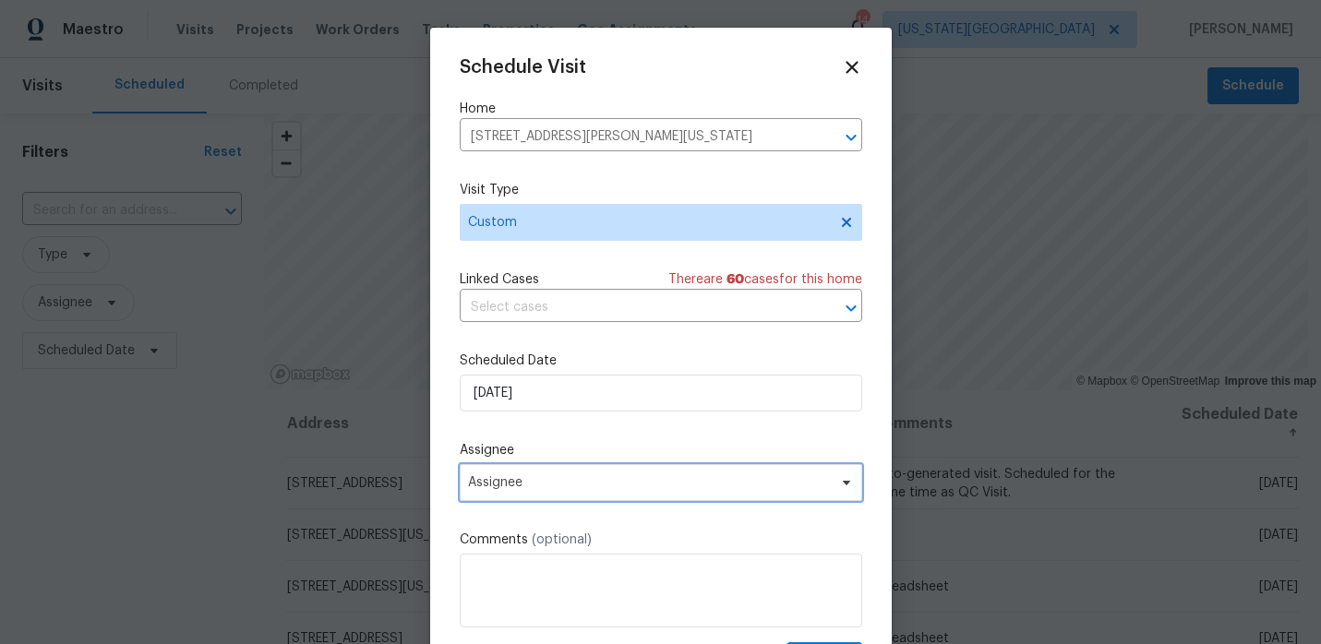
click at [542, 471] on span "Assignee" at bounding box center [661, 482] width 402 height 37
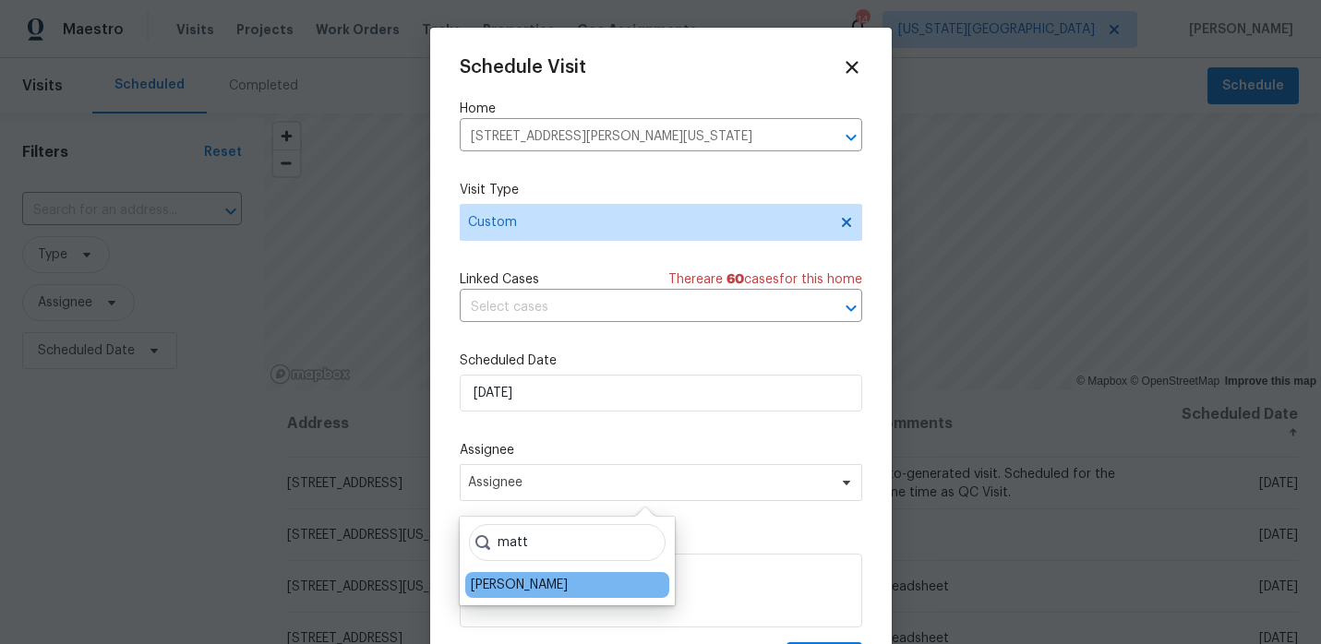
type input "matt"
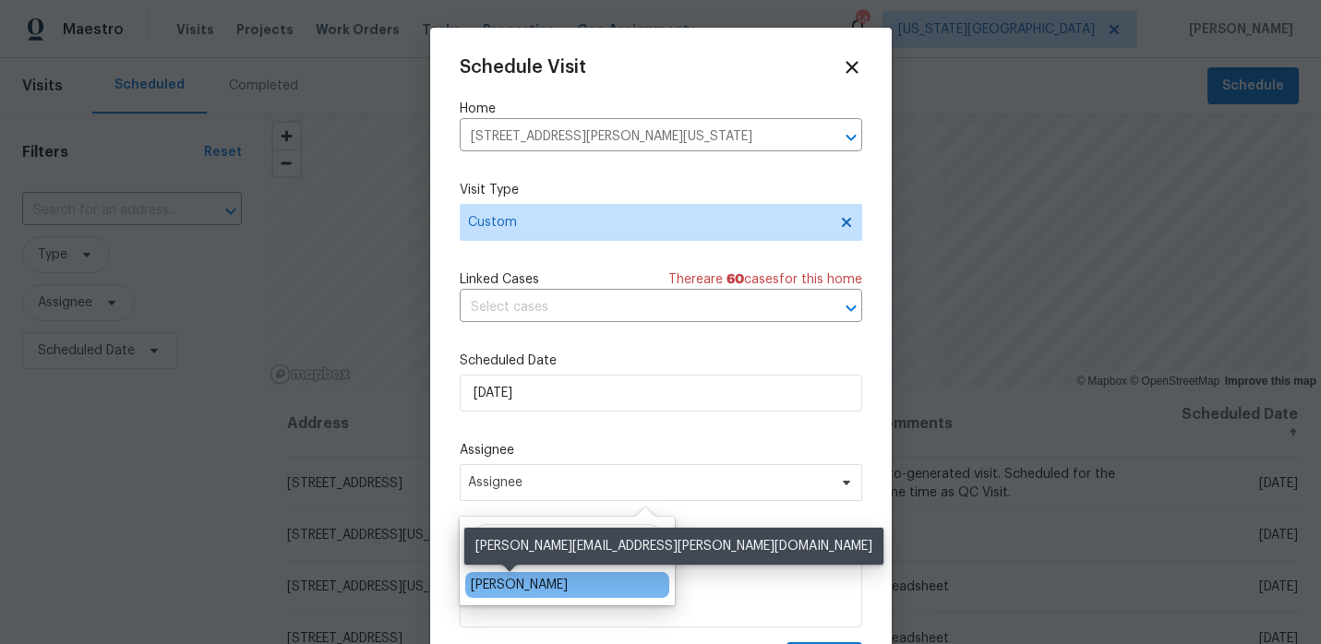
click at [517, 580] on div "[PERSON_NAME]" at bounding box center [519, 585] width 97 height 18
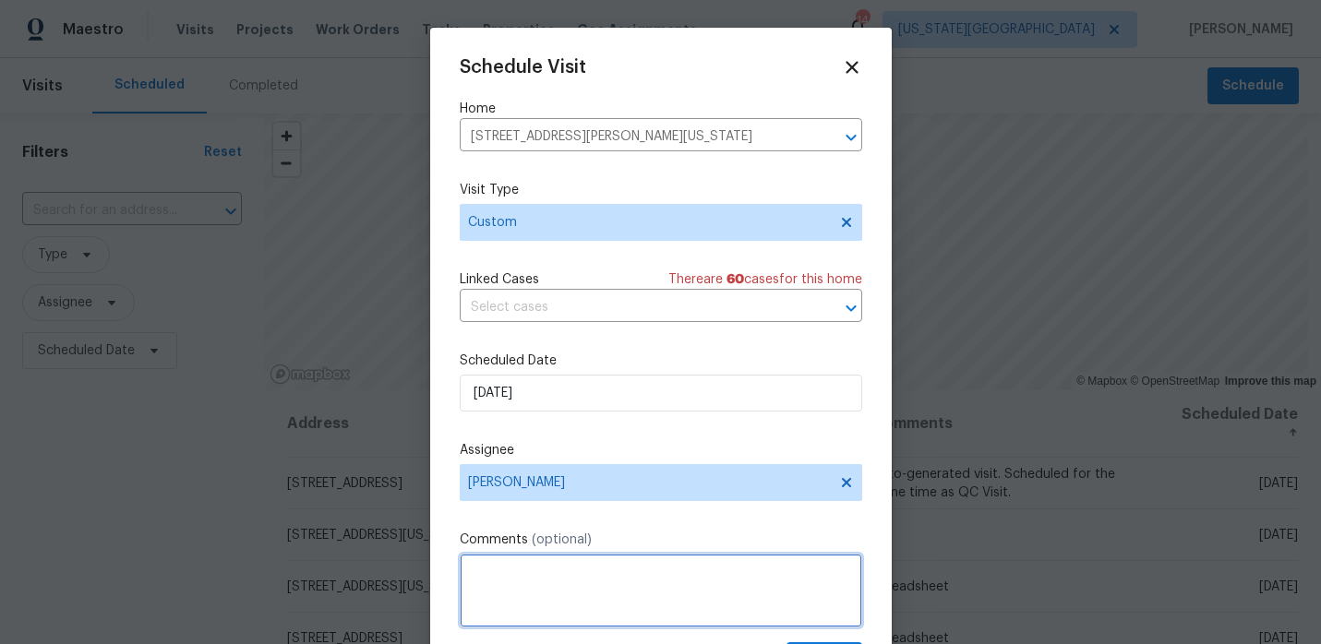
click at [521, 578] on textarea at bounding box center [661, 591] width 402 height 74
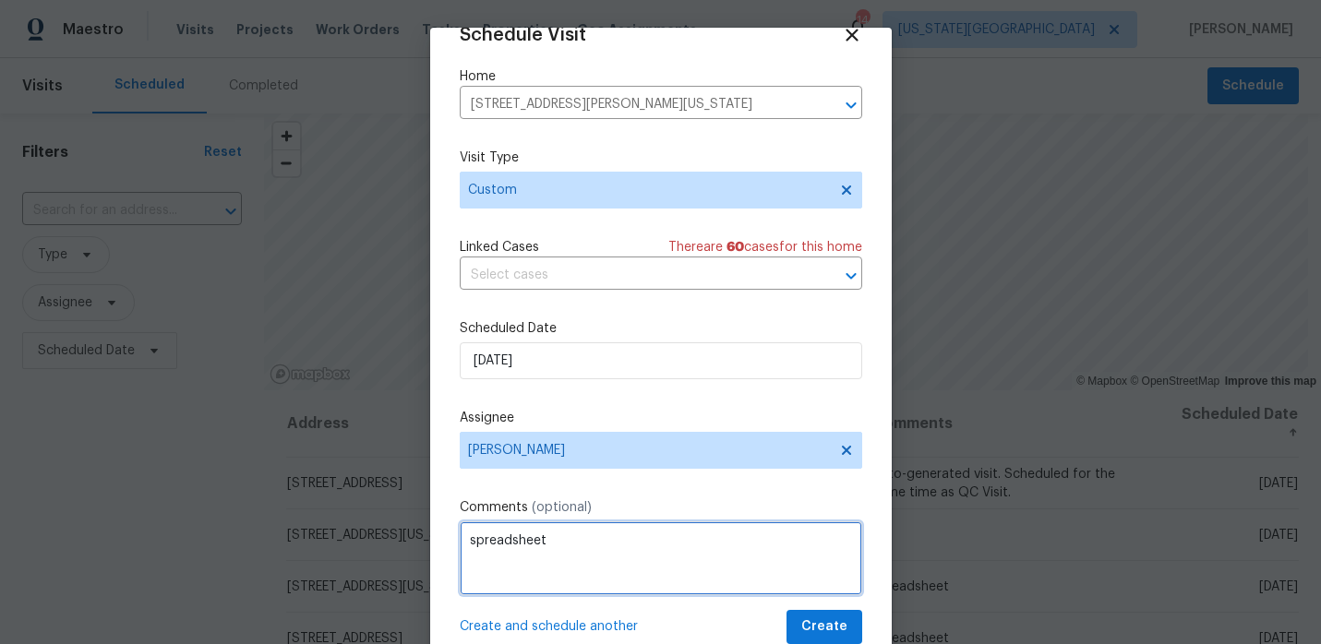
type textarea "spreadsheet"
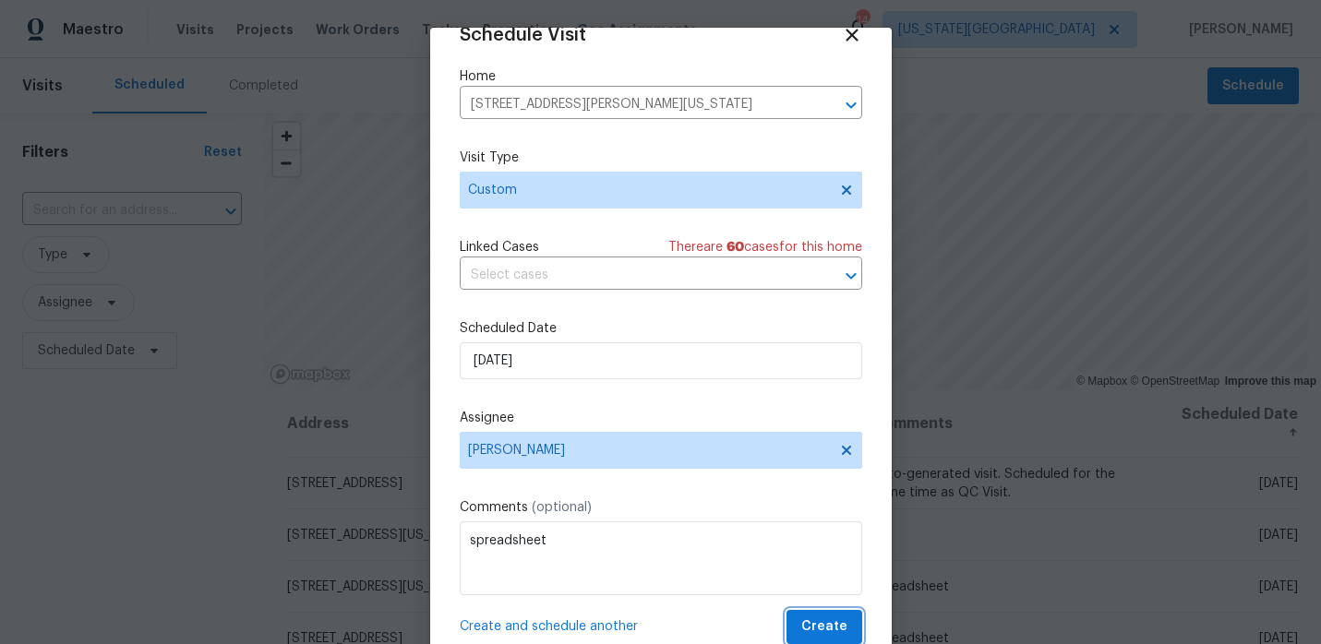
click at [825, 625] on span "Create" at bounding box center [824, 627] width 46 height 23
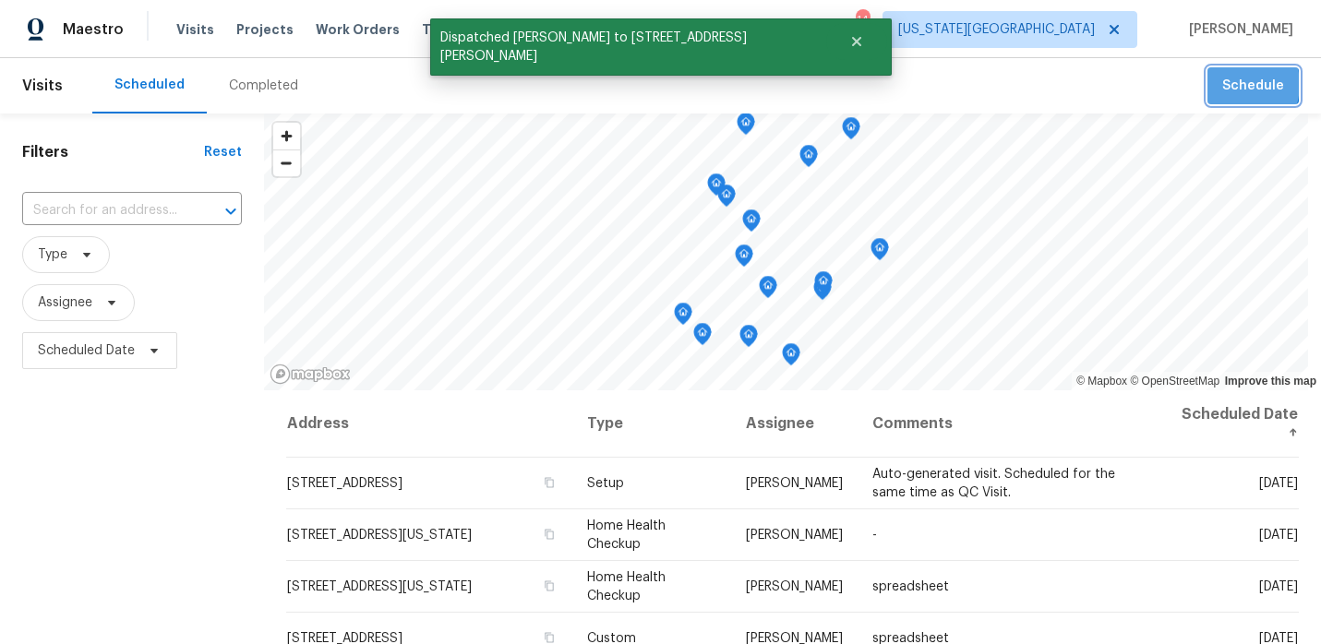
click at [1232, 85] on span "Schedule" at bounding box center [1253, 86] width 62 height 23
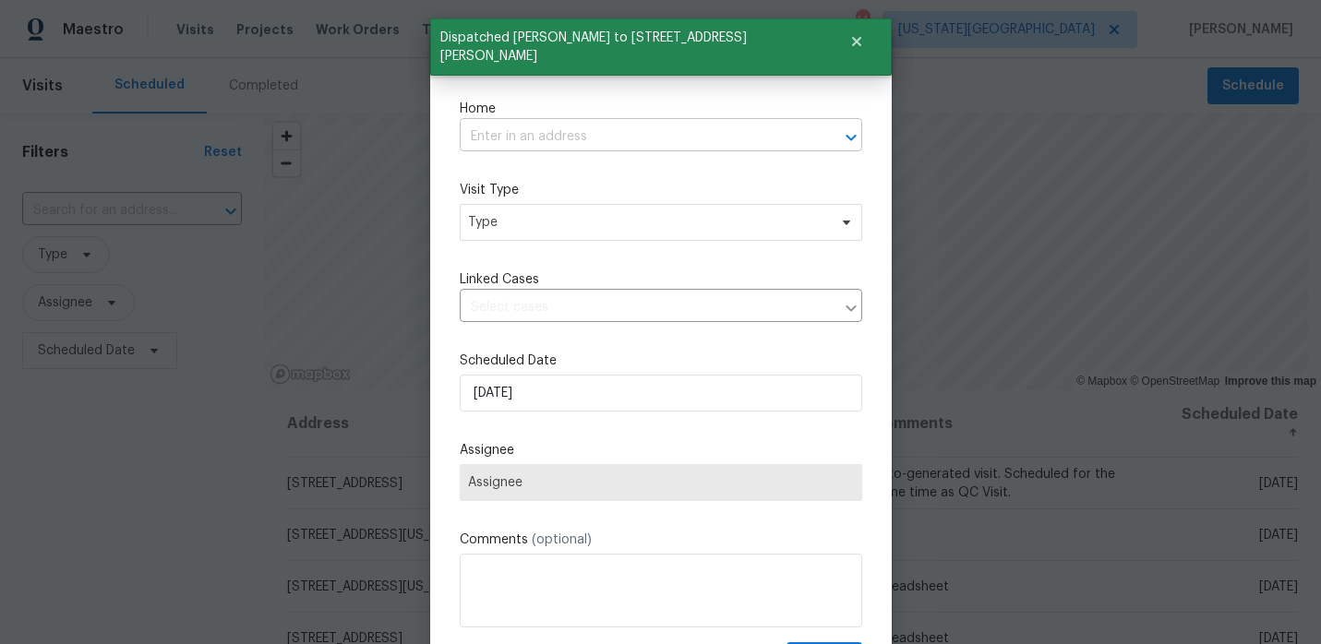
click at [575, 140] on input "text" at bounding box center [635, 137] width 351 height 29
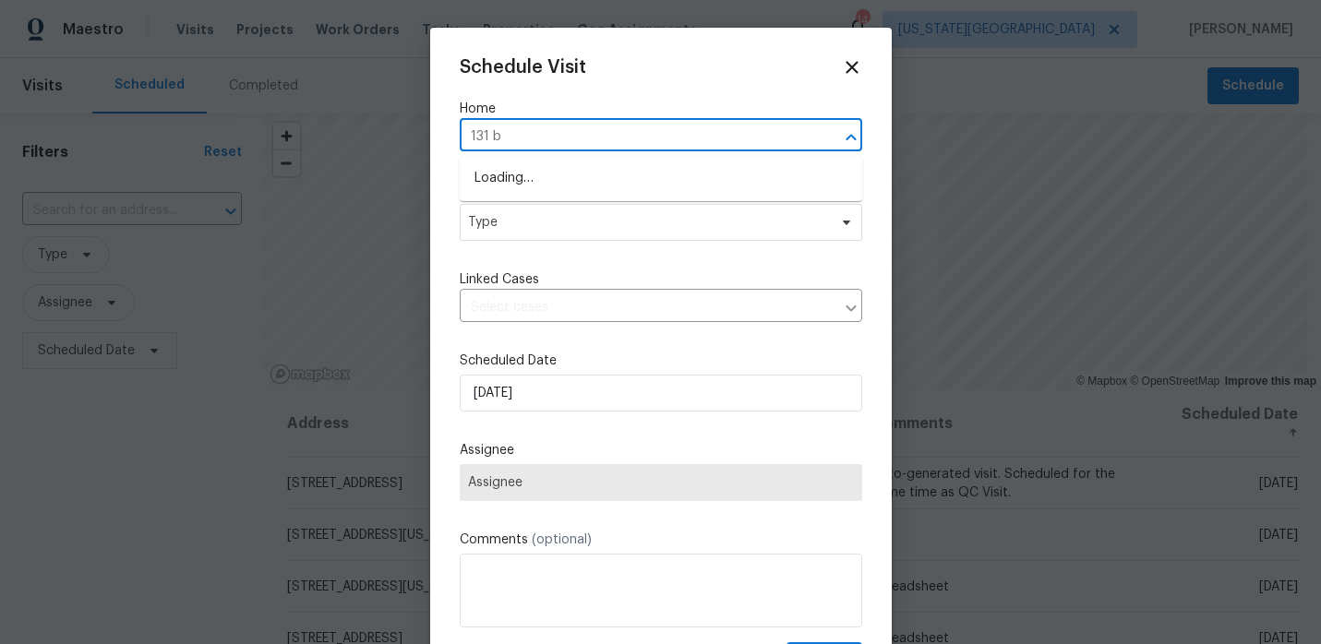
type input "131 br"
click at [540, 183] on li "131 Brookridge St, Lansing, KS 66043" at bounding box center [661, 178] width 402 height 30
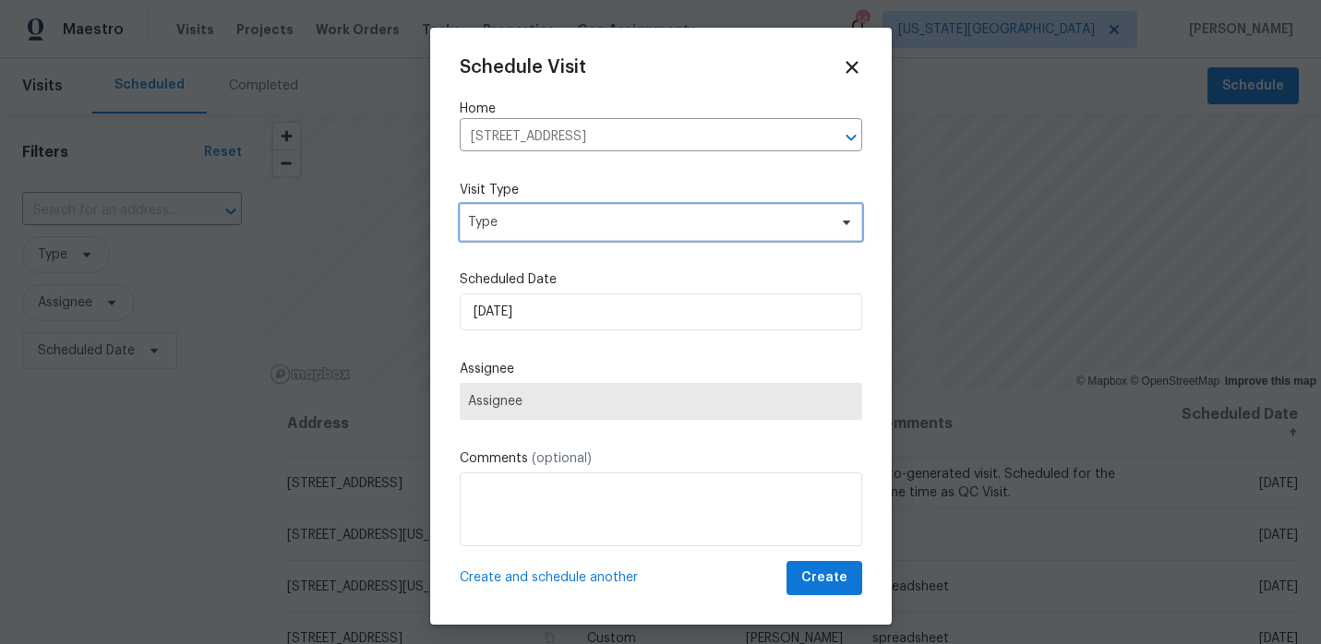
click at [535, 236] on span "Type" at bounding box center [661, 222] width 402 height 37
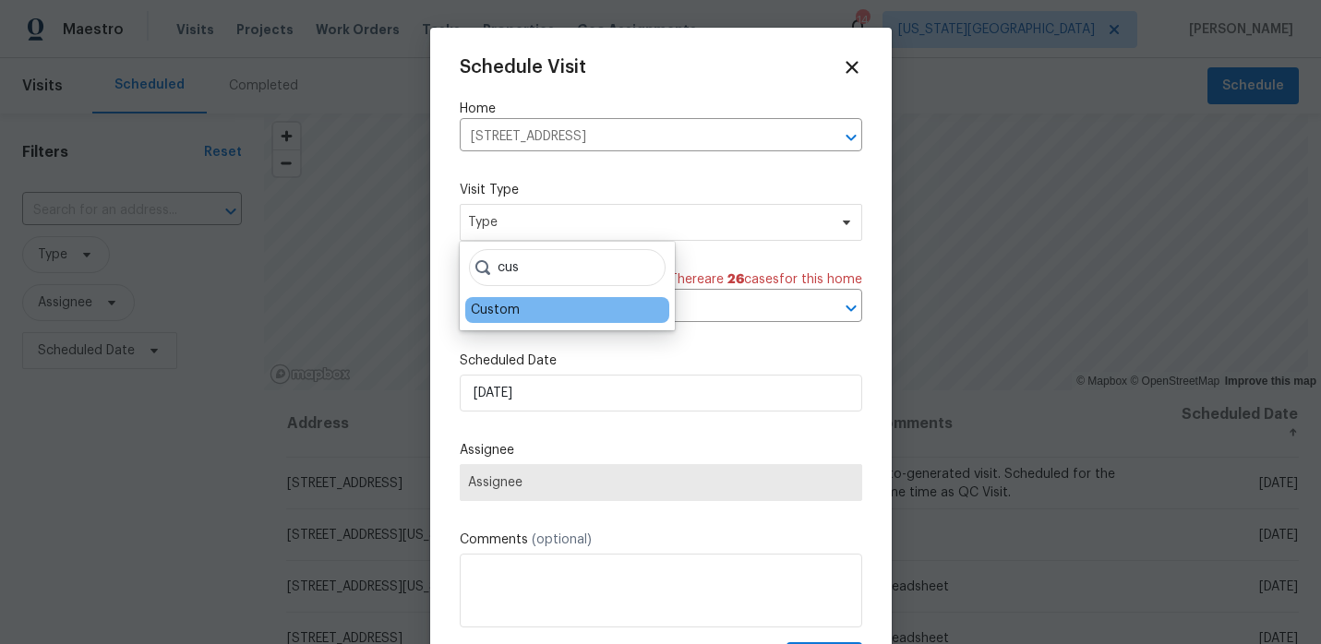
type input "cus"
click at [506, 308] on div "Custom" at bounding box center [495, 310] width 49 height 18
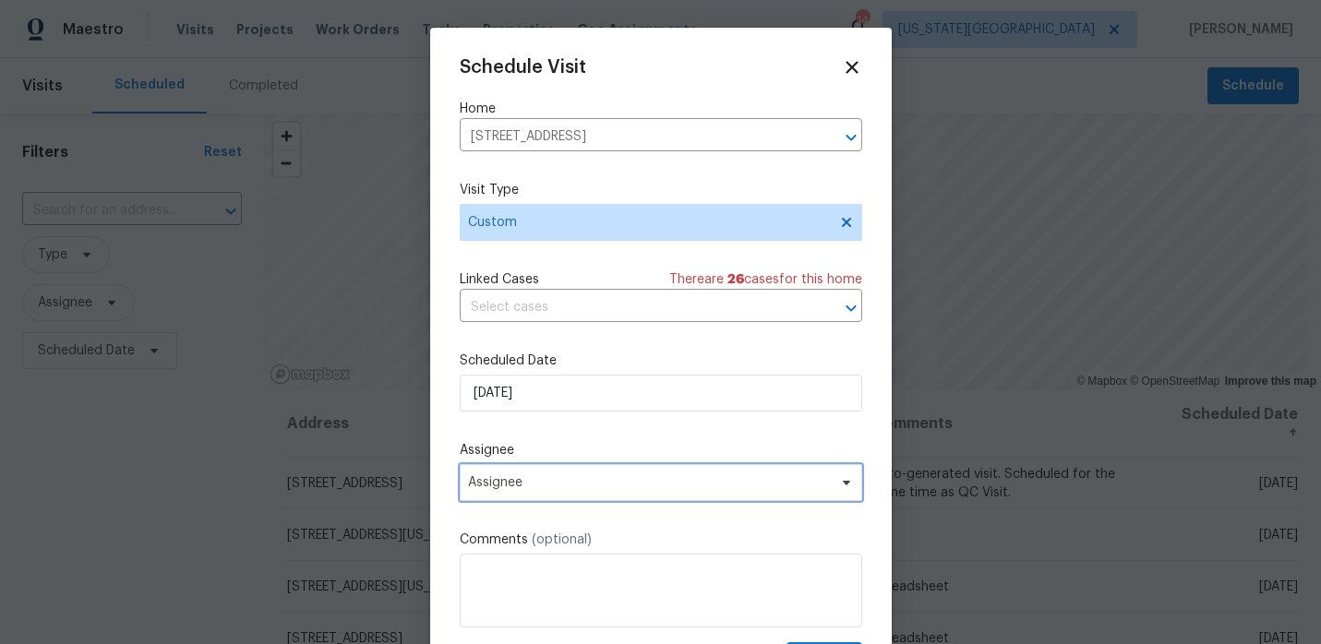
click at [539, 481] on span "Assignee" at bounding box center [649, 482] width 362 height 15
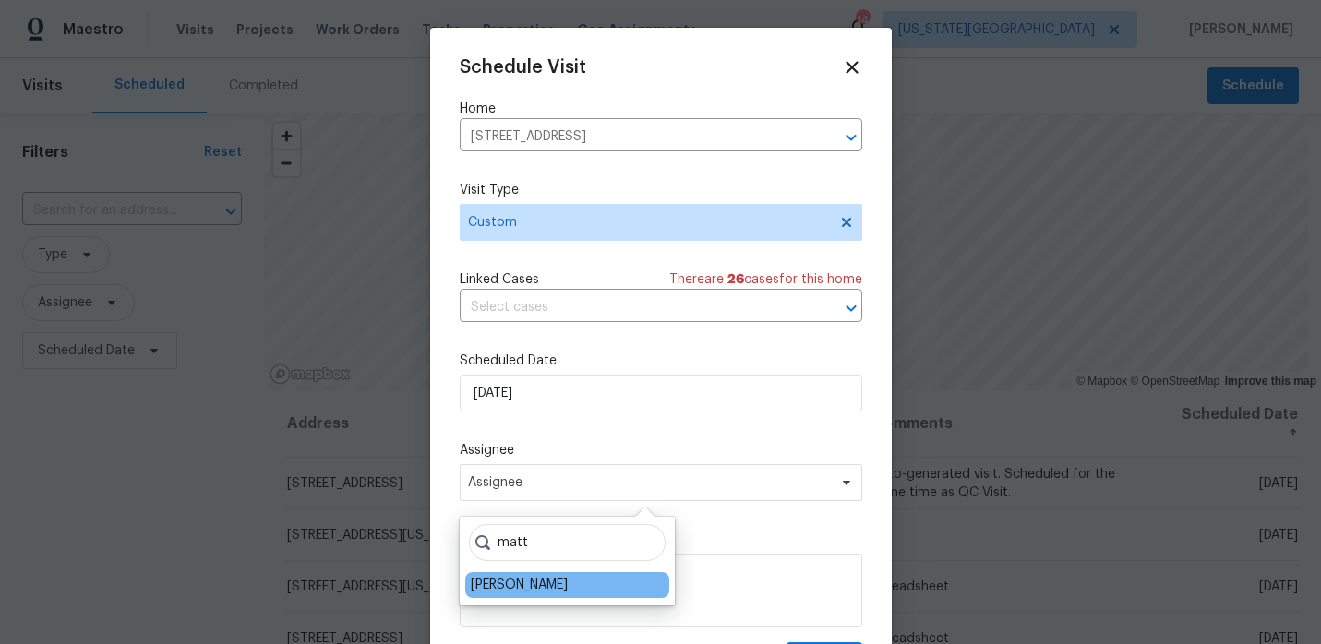
type input "matt"
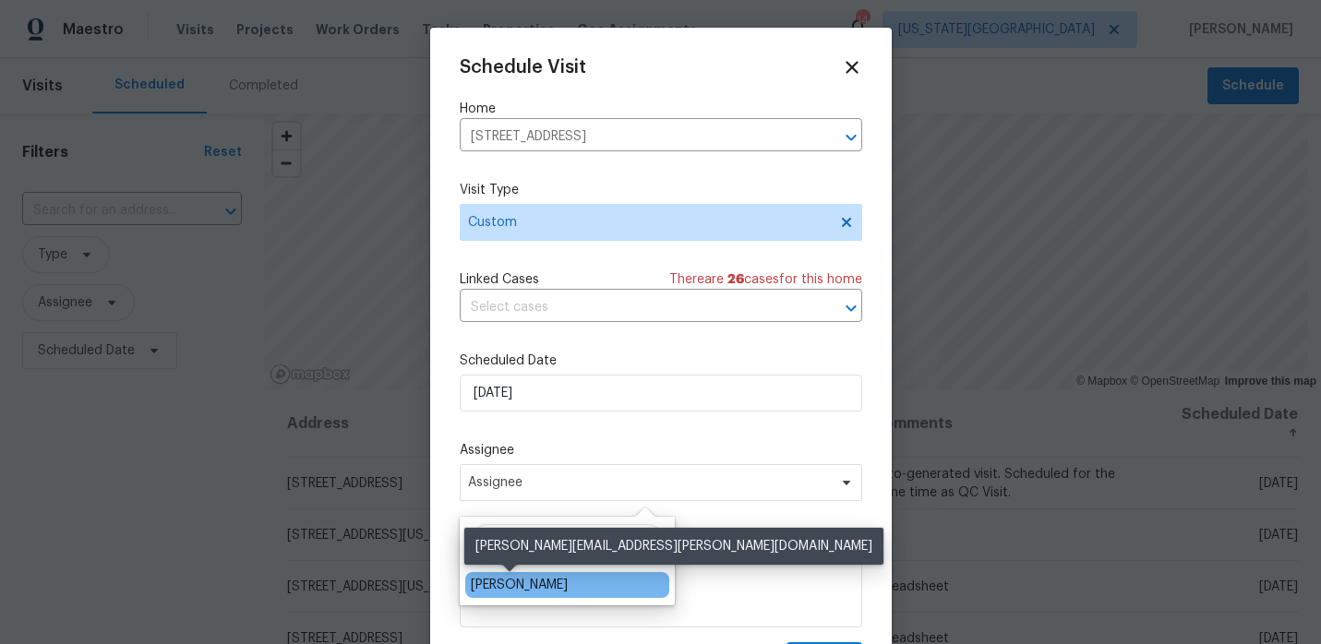
click at [494, 578] on div "[PERSON_NAME]" at bounding box center [519, 585] width 97 height 18
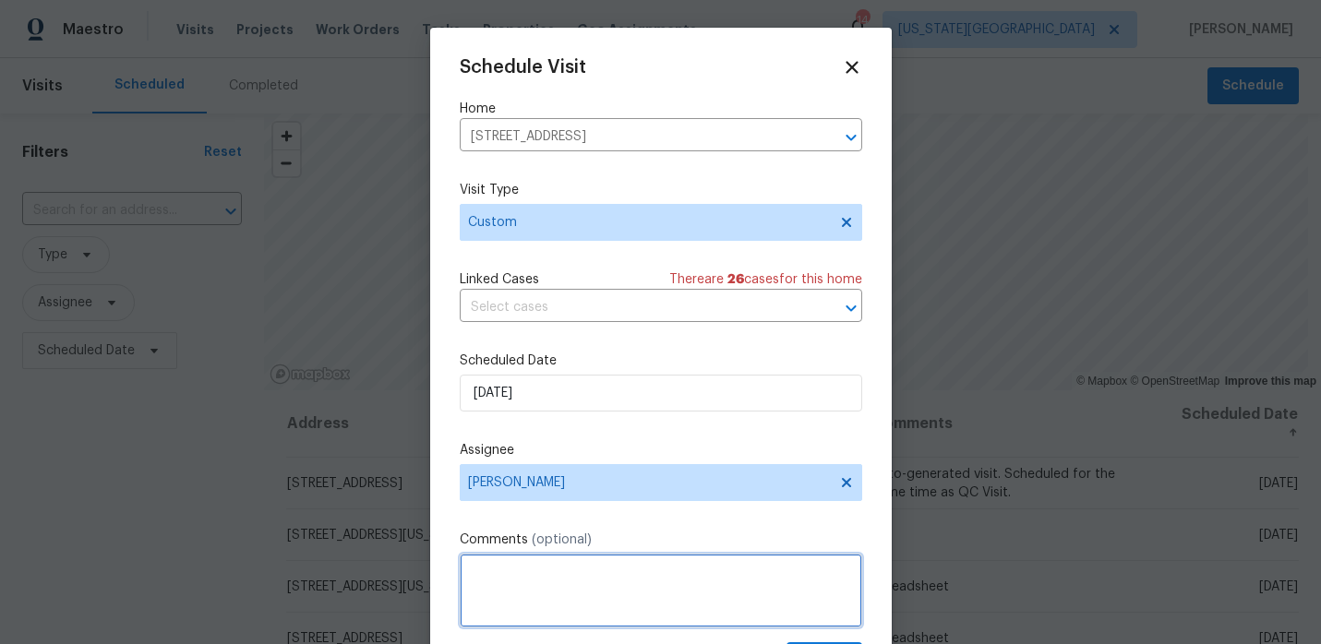
click at [494, 578] on textarea at bounding box center [661, 591] width 402 height 74
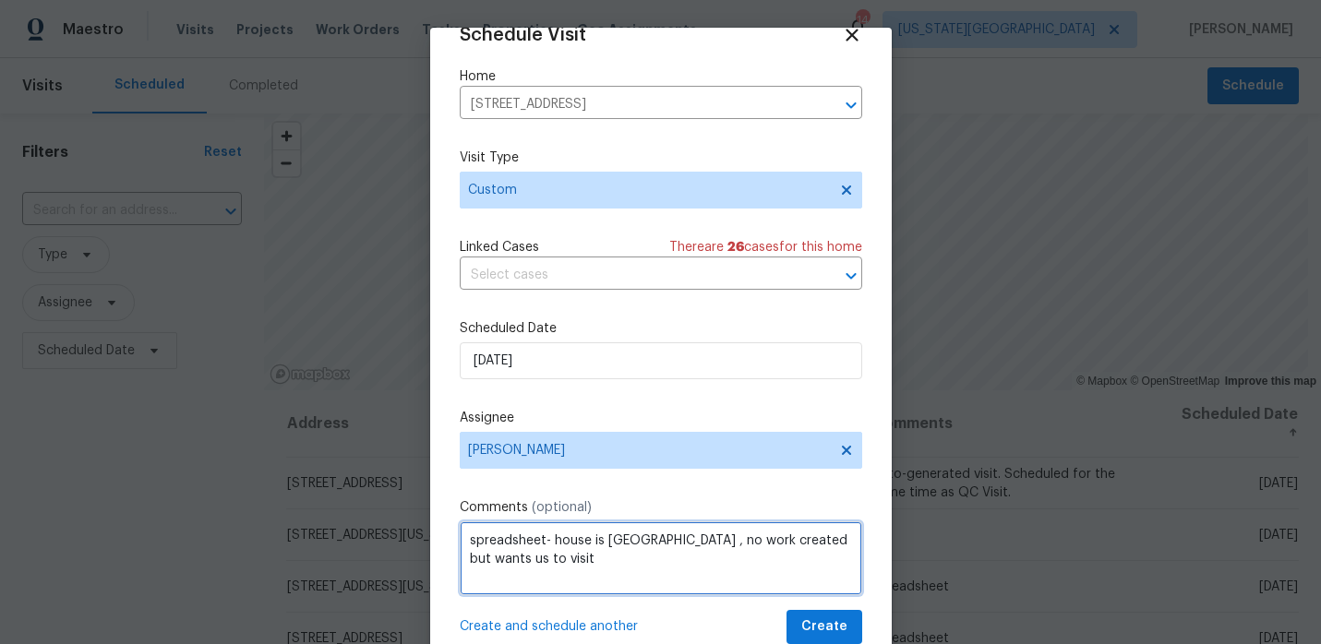
type textarea "spreadsheet- house is UC , no work created but wants us to visit"
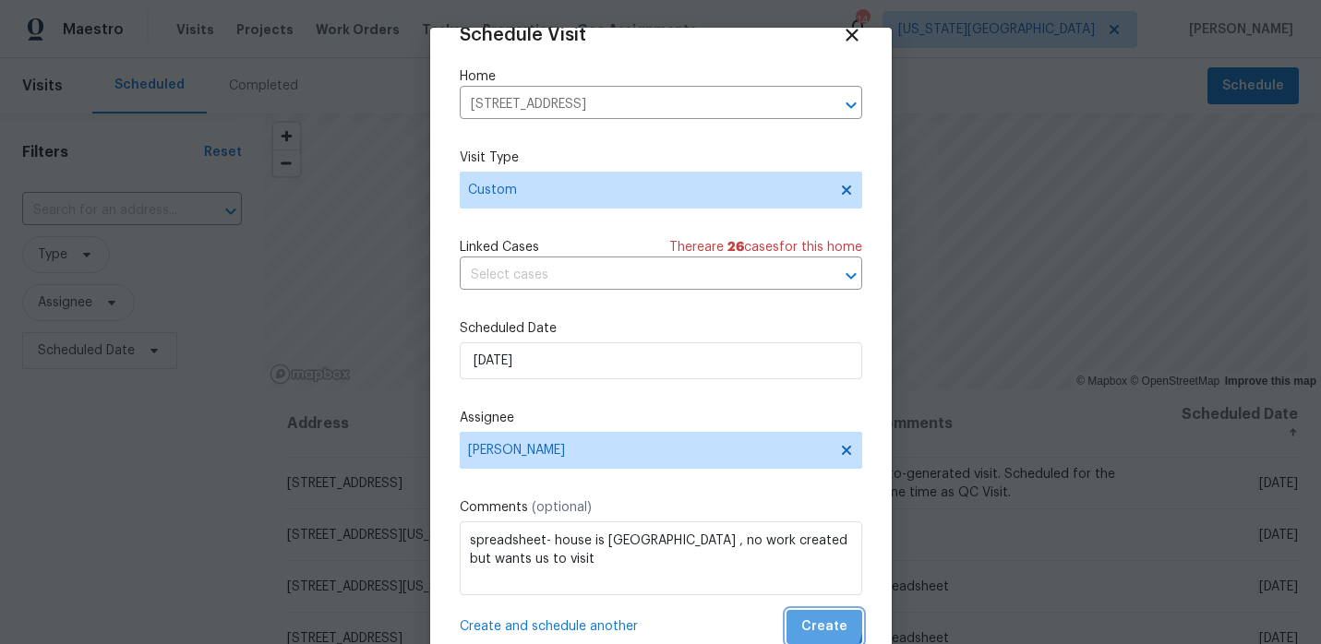
click at [812, 622] on span "Create" at bounding box center [824, 627] width 46 height 23
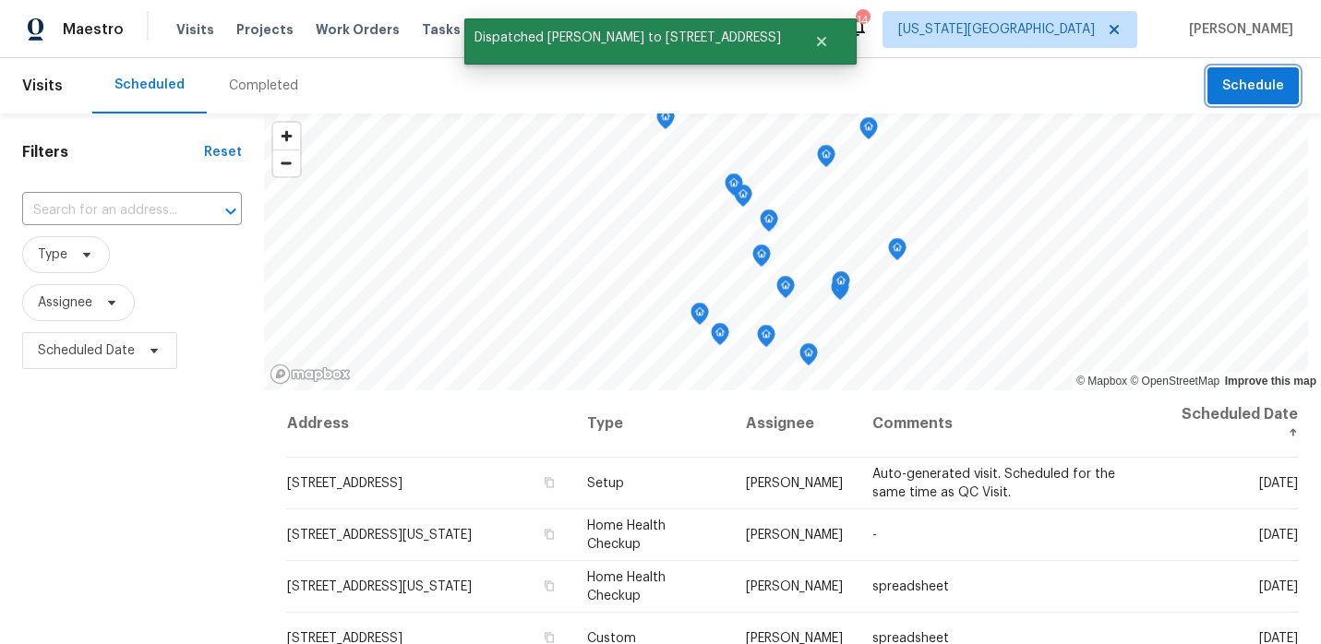
click at [1242, 101] on button "Schedule" at bounding box center [1252, 86] width 91 height 38
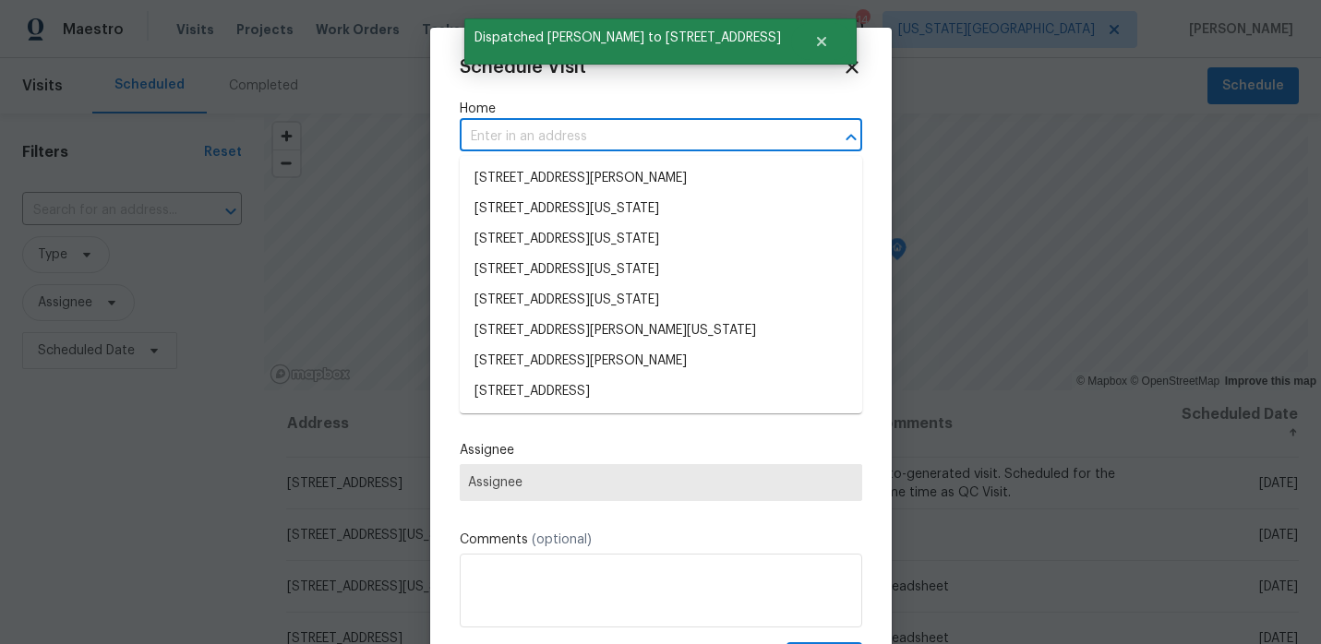
click at [605, 137] on input "text" at bounding box center [635, 137] width 351 height 29
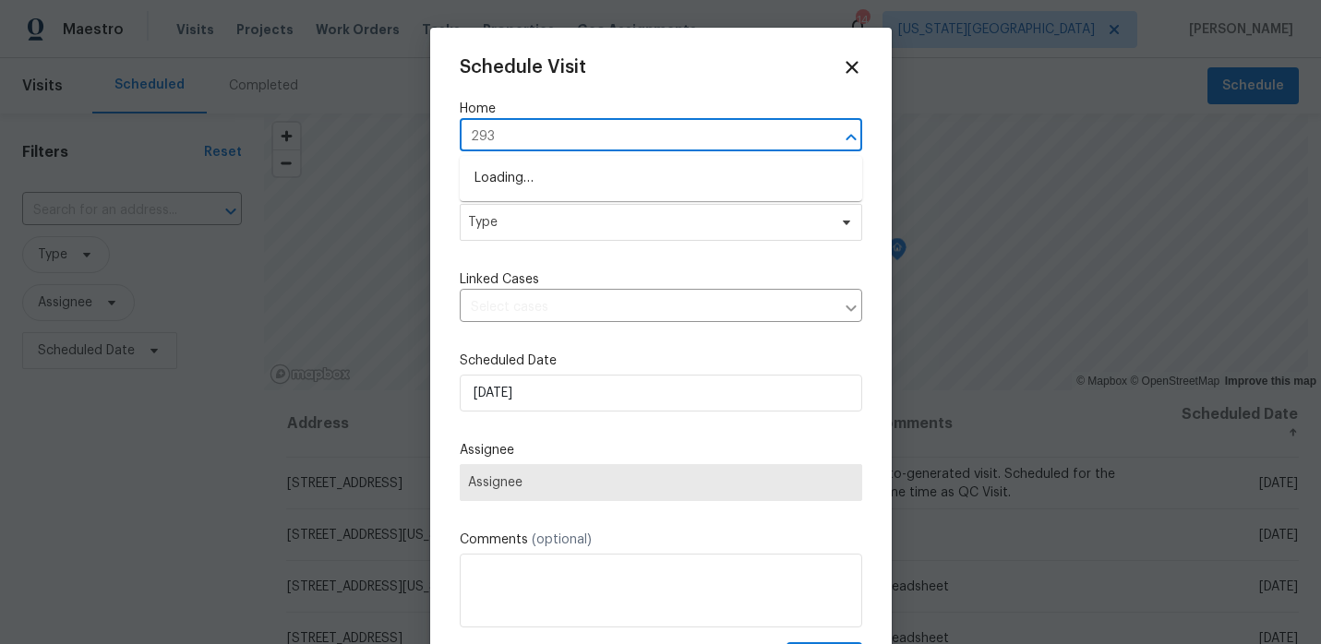
type input "2939"
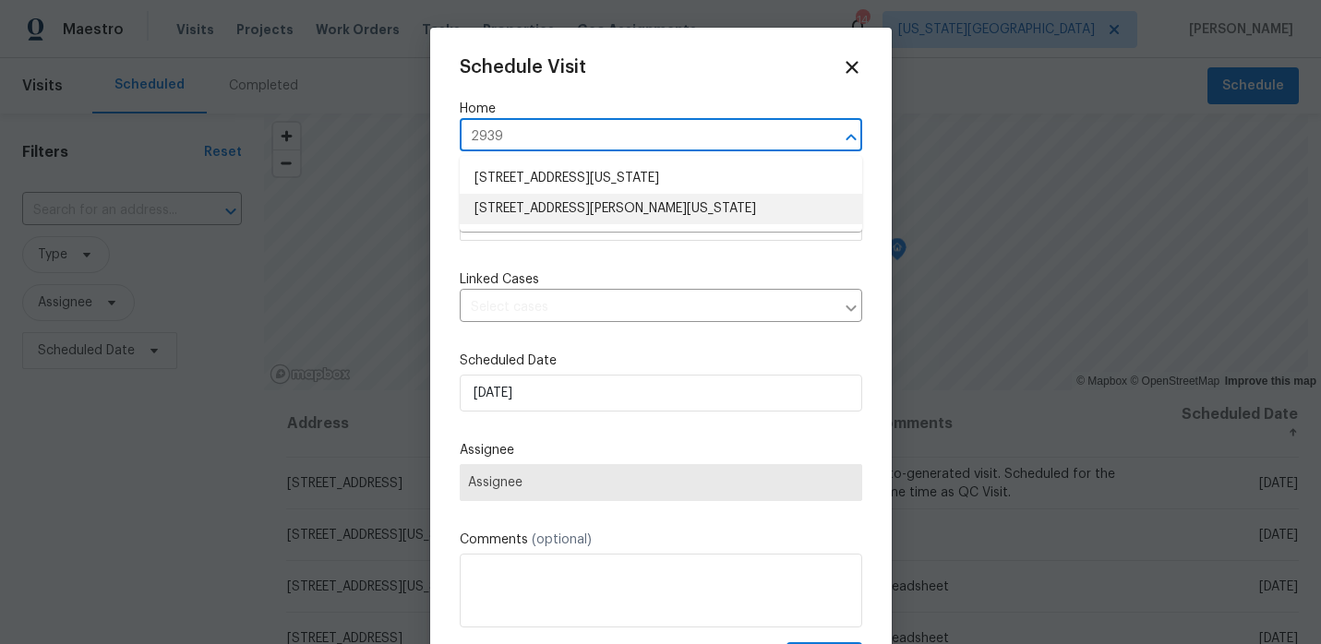
click at [580, 207] on li "2939 NE Jewett St, Kansas City, MO 64117" at bounding box center [661, 209] width 402 height 30
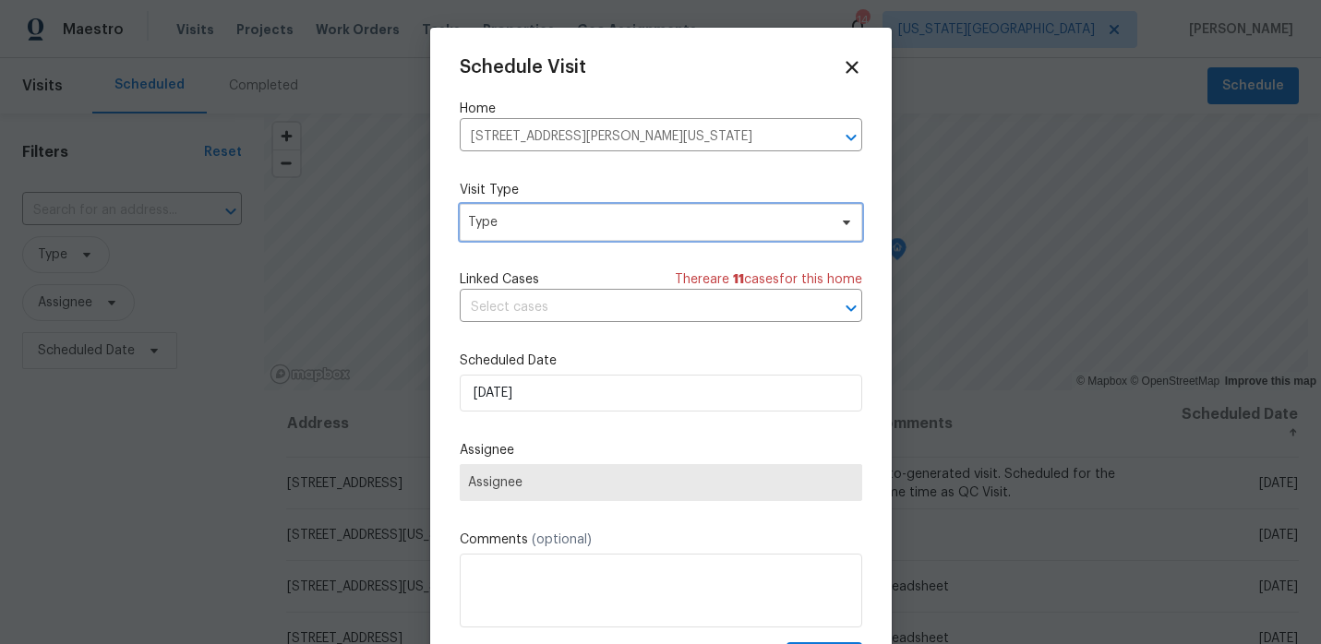
click at [561, 235] on span "Type" at bounding box center [661, 222] width 402 height 37
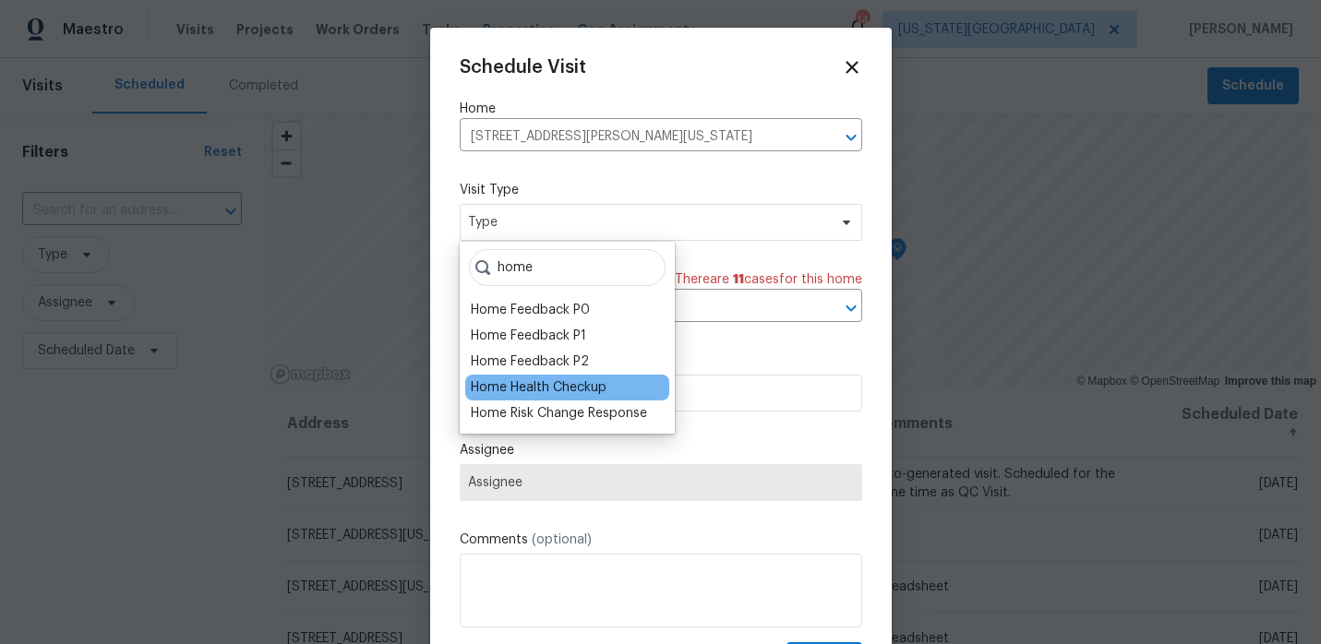
type input "home"
click at [528, 394] on div "Home Health Checkup" at bounding box center [539, 387] width 136 height 18
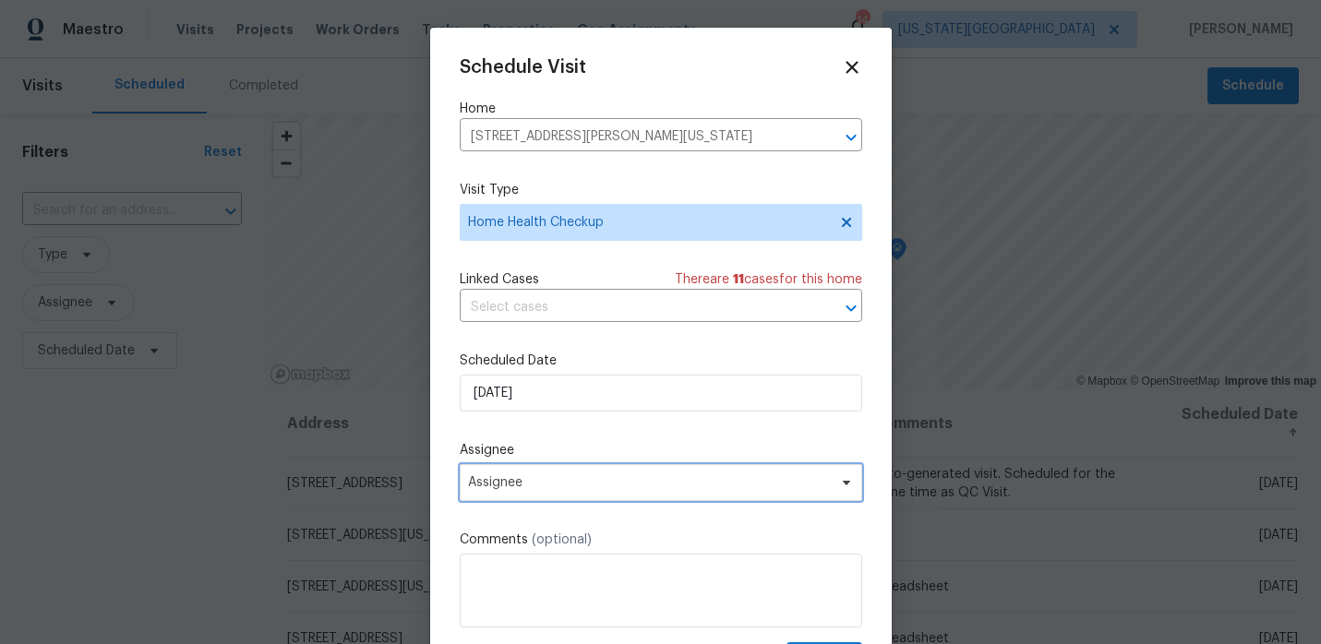
click at [508, 495] on span "Assignee" at bounding box center [661, 482] width 402 height 37
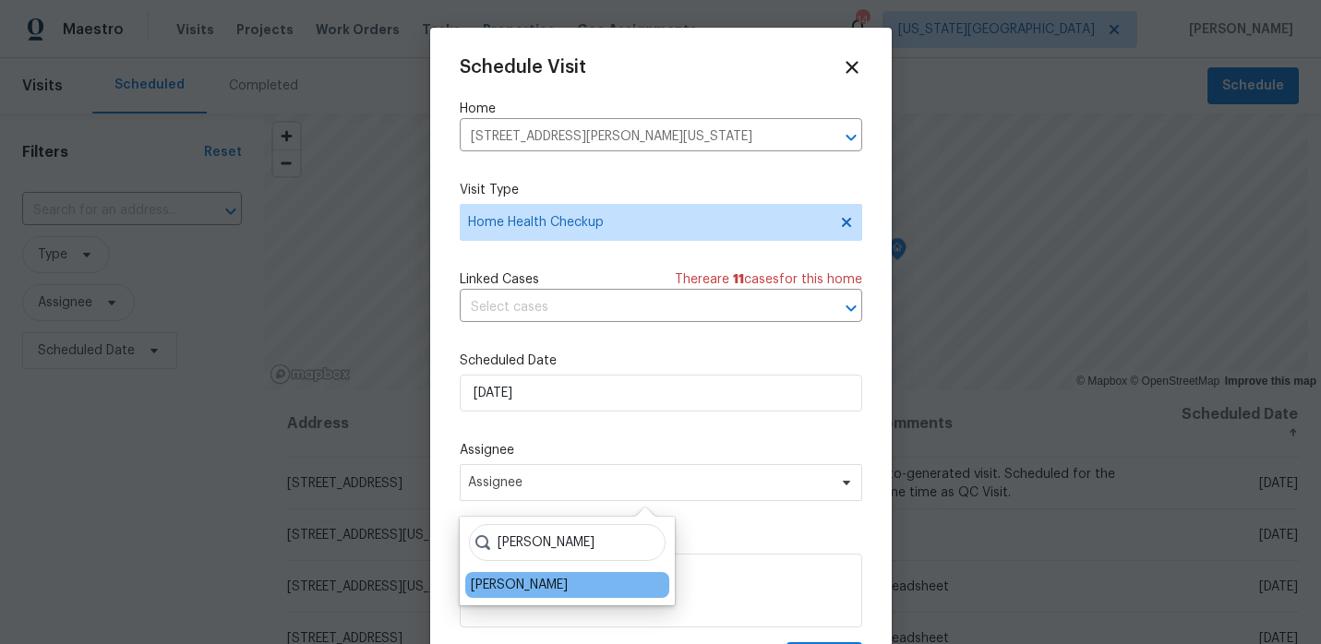
type input "josh"
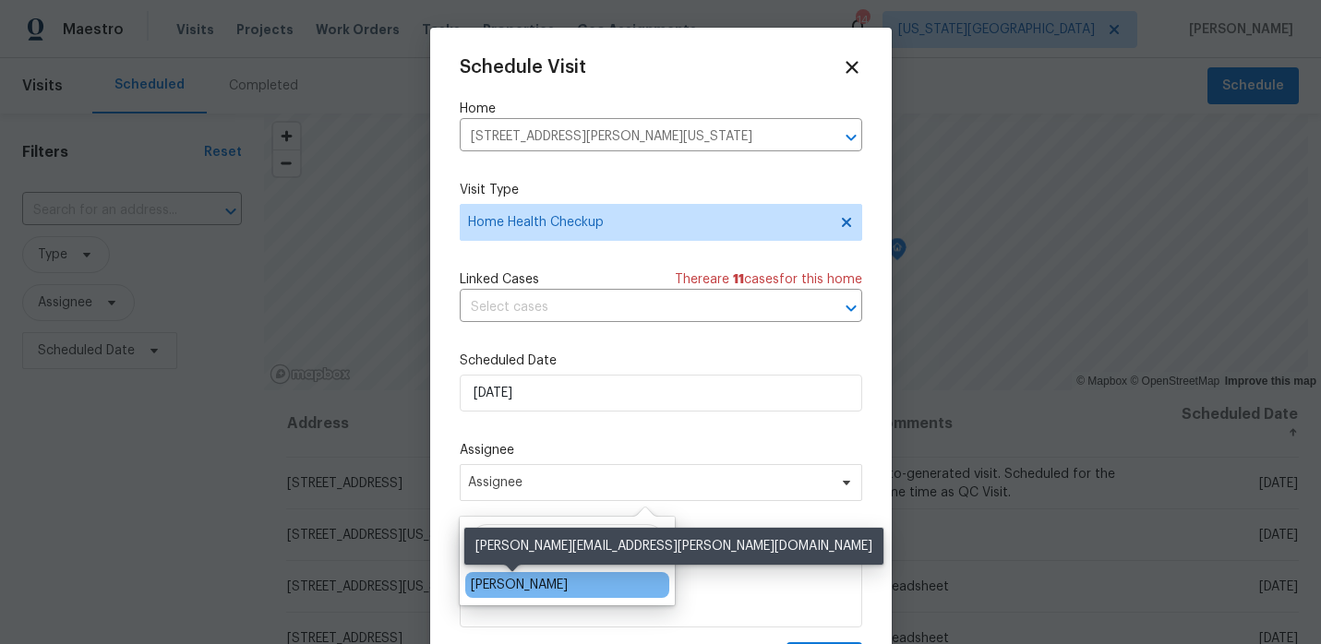
click at [496, 580] on div "[PERSON_NAME]" at bounding box center [519, 585] width 97 height 18
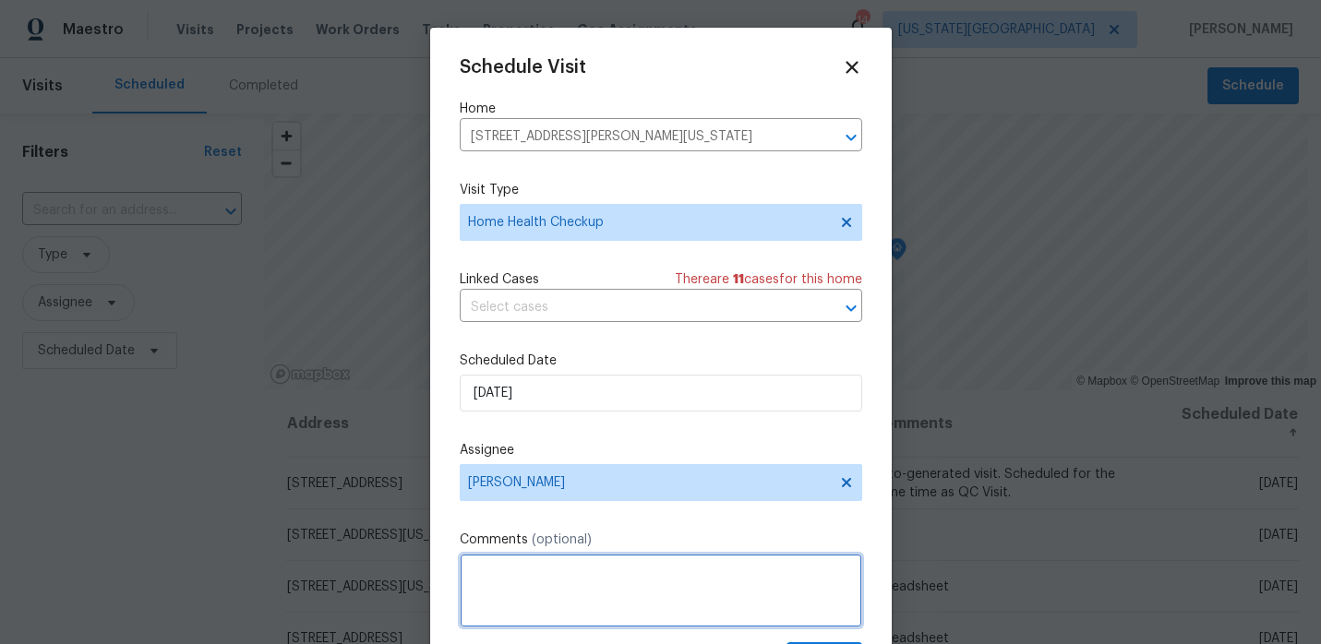
click at [496, 580] on textarea at bounding box center [661, 591] width 402 height 74
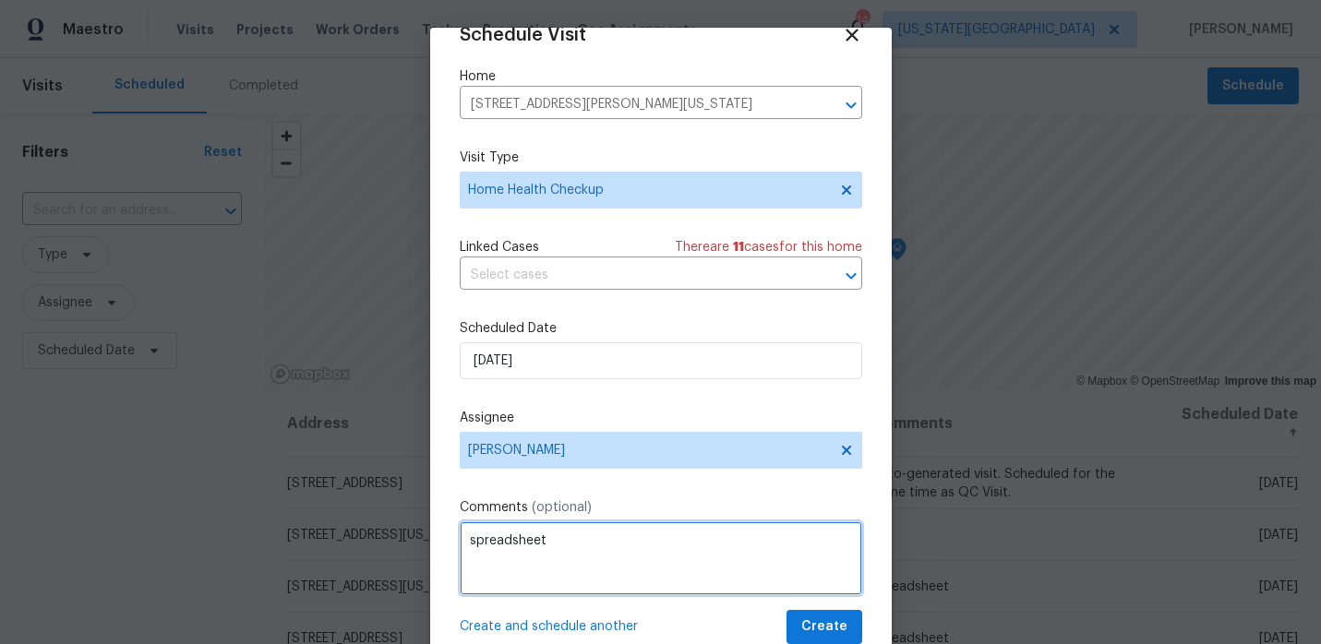
type textarea "spreadsheet"
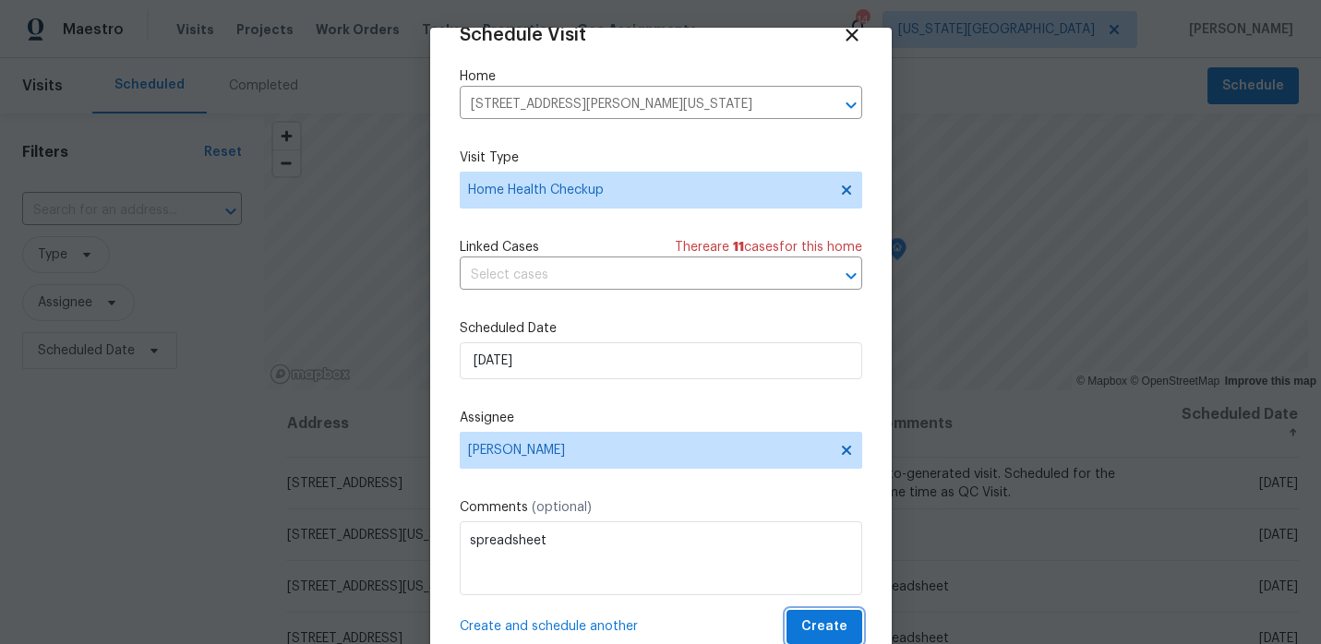
click at [828, 629] on span "Create" at bounding box center [824, 627] width 46 height 23
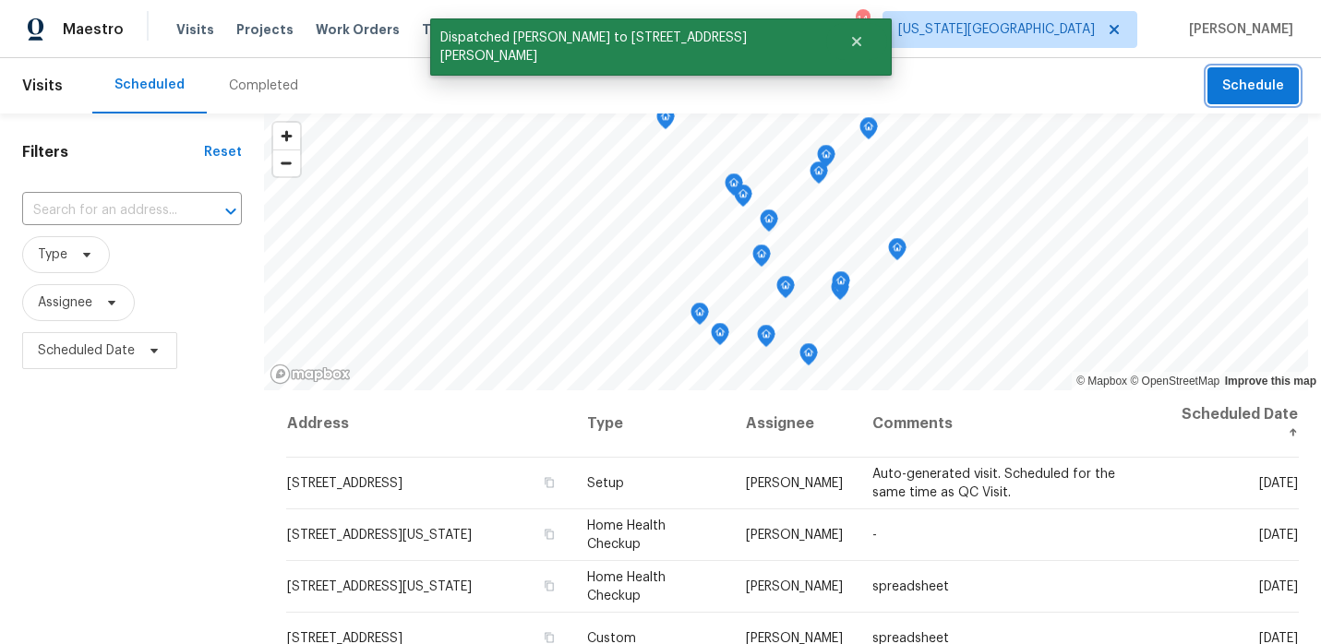
click at [1257, 82] on span "Schedule" at bounding box center [1253, 86] width 62 height 23
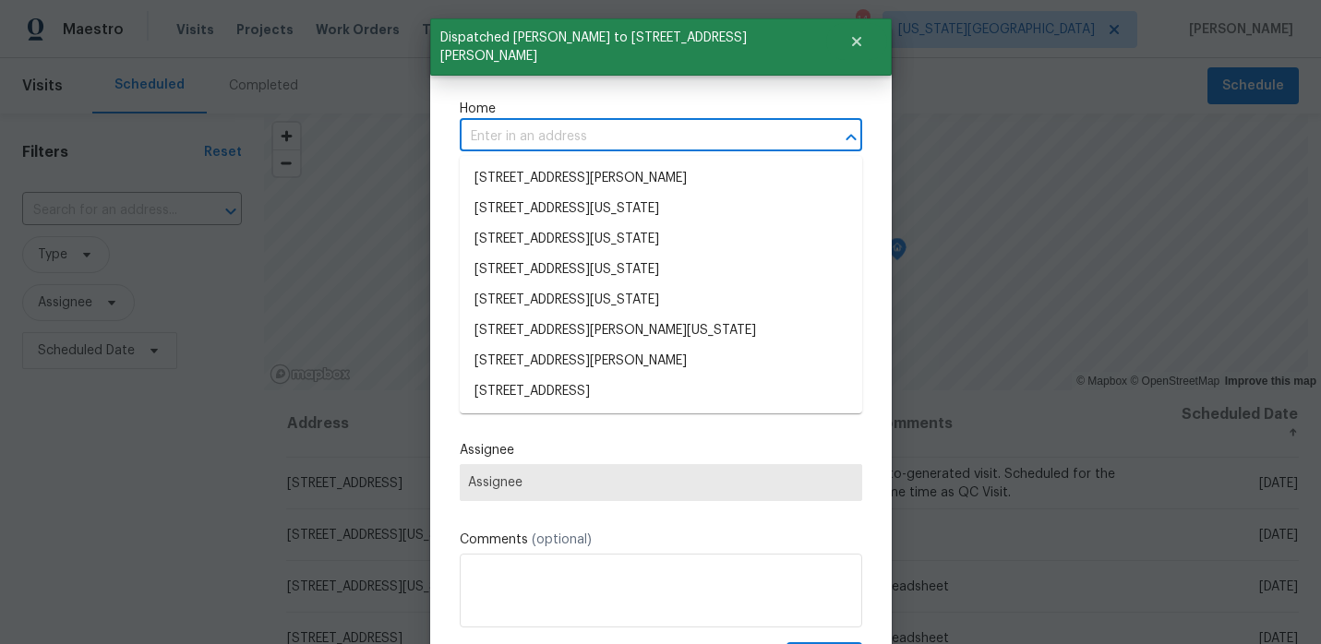
click at [655, 128] on input "text" at bounding box center [635, 137] width 351 height 29
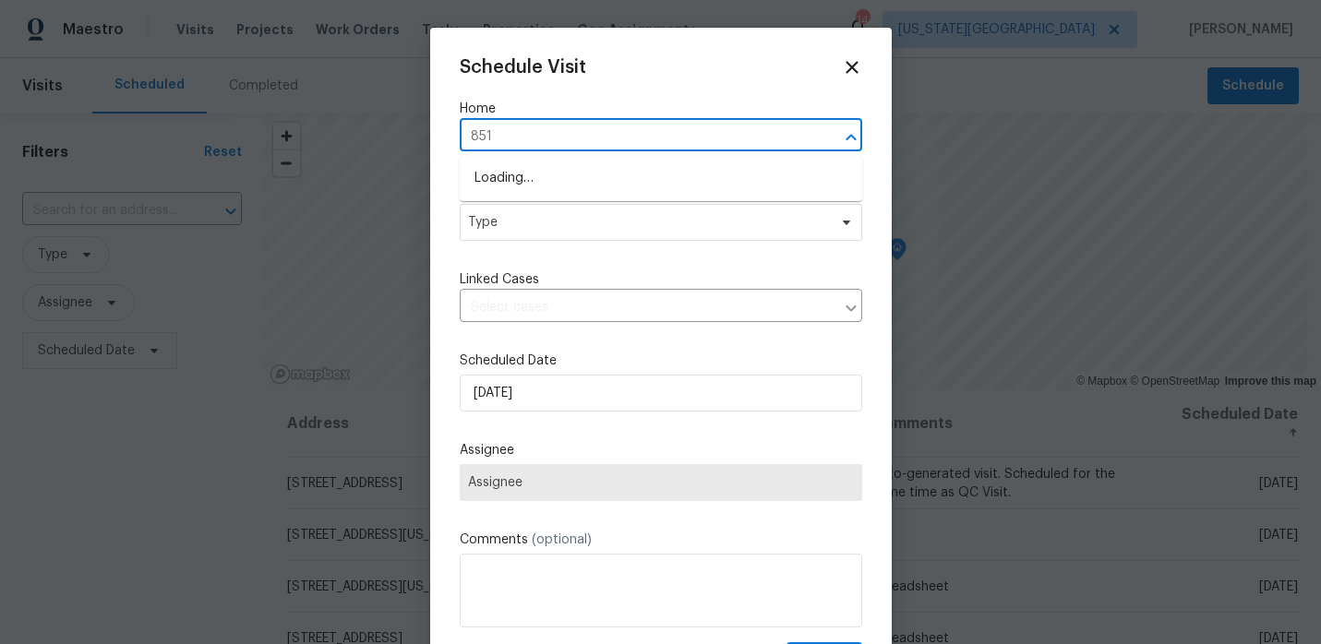
type input "8515"
click at [619, 183] on li "8515 NE 89th Ter, Kansas City, MO 64157" at bounding box center [661, 178] width 402 height 30
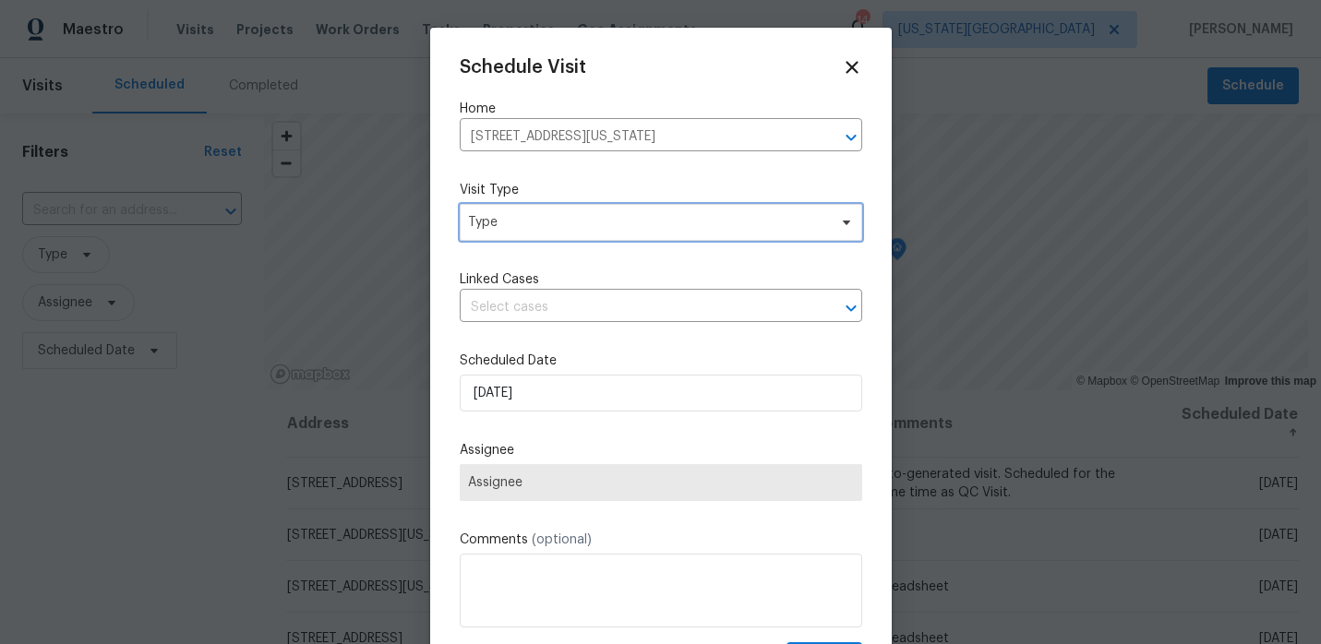
click at [578, 231] on span "Type" at bounding box center [647, 222] width 359 height 18
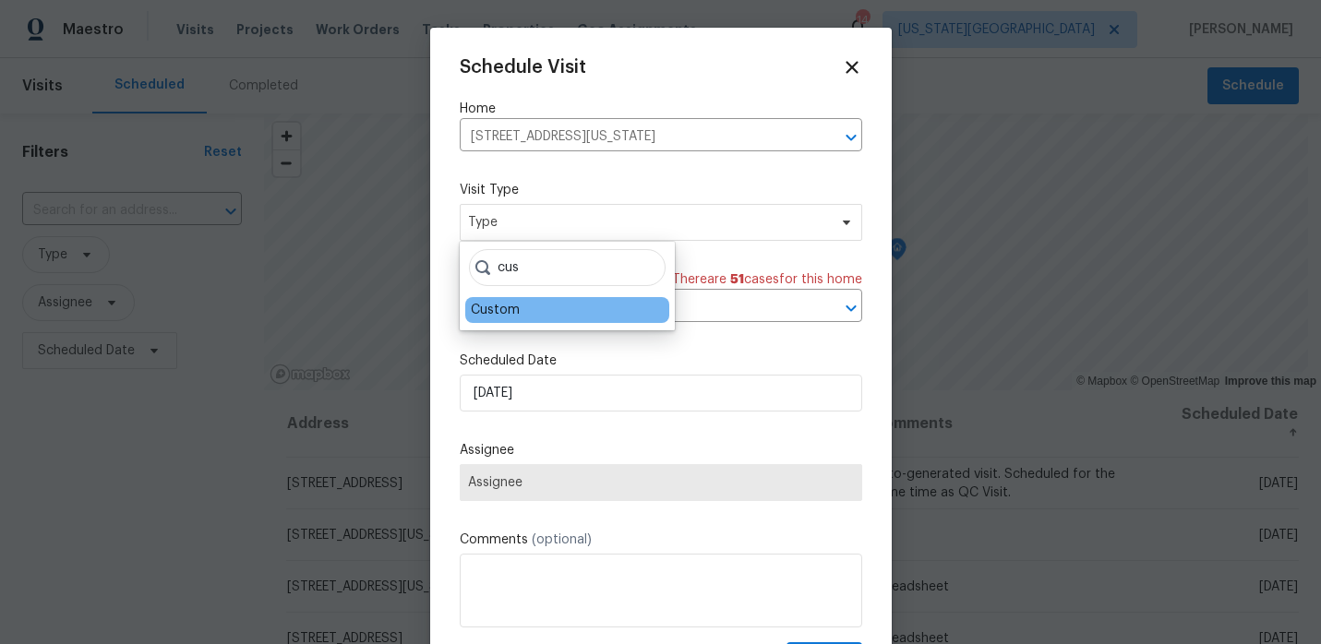
type input "cus"
click at [513, 310] on div "Custom" at bounding box center [495, 310] width 49 height 18
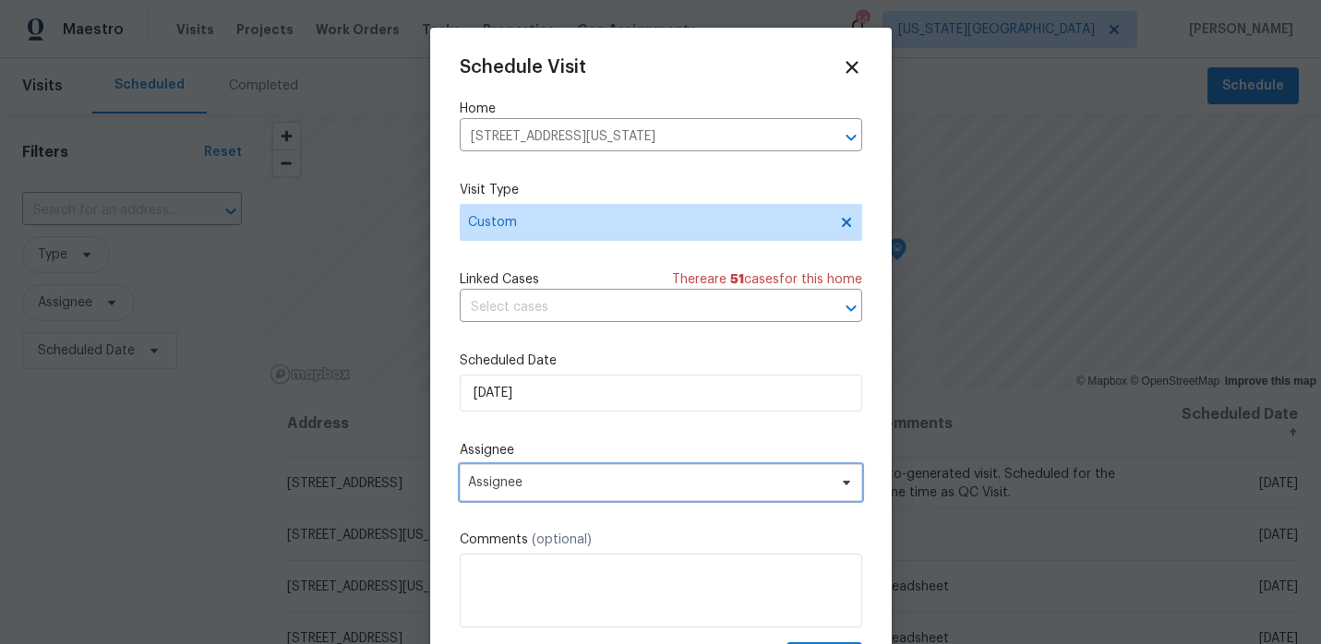
click at [546, 485] on span "Assignee" at bounding box center [649, 482] width 362 height 15
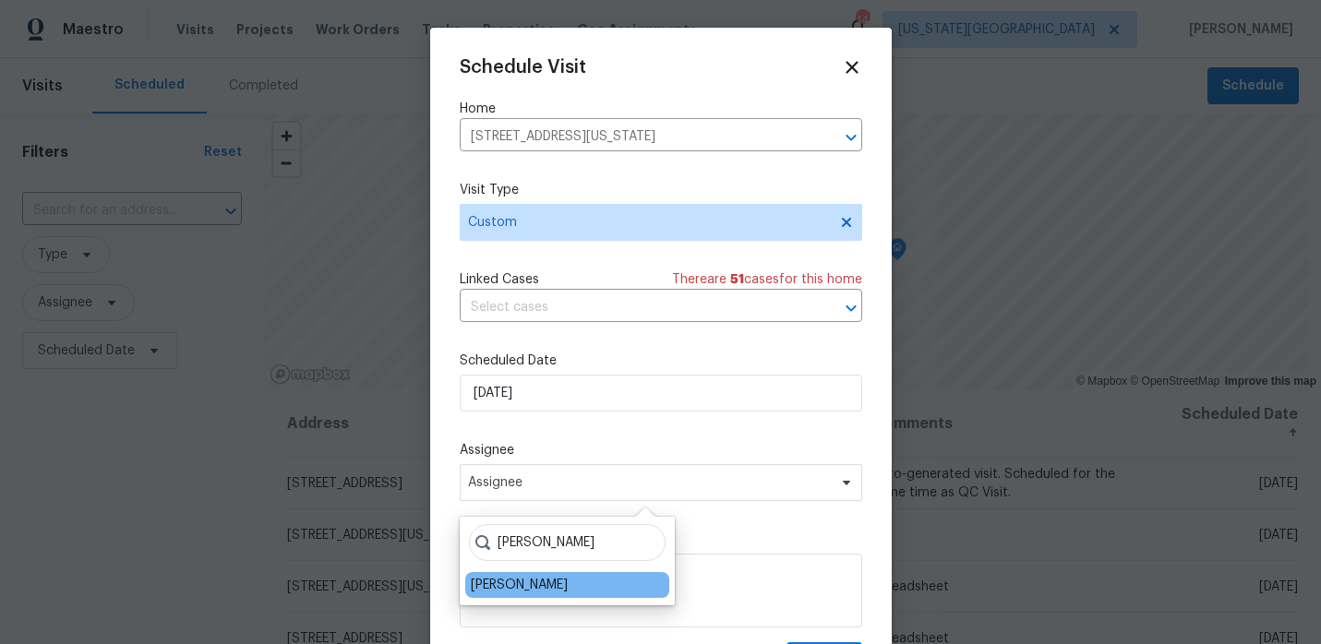
type input "josh"
click at [511, 582] on div "[PERSON_NAME]" at bounding box center [519, 585] width 97 height 18
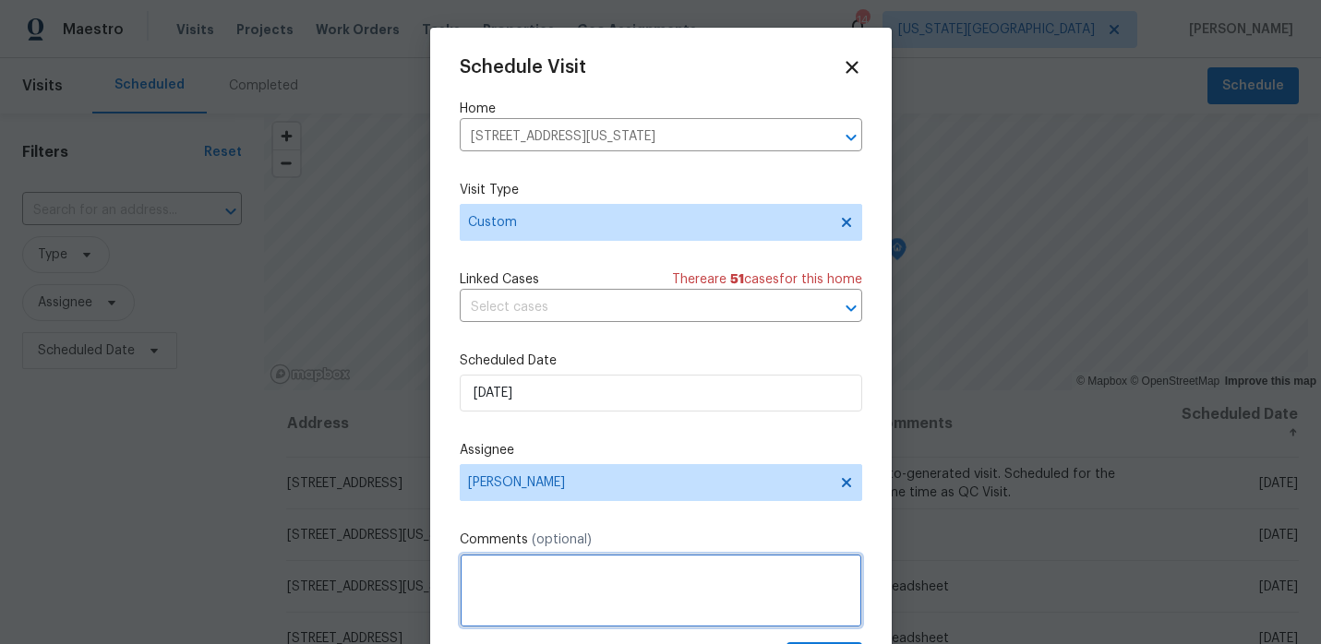
click at [511, 582] on textarea at bounding box center [661, 591] width 402 height 74
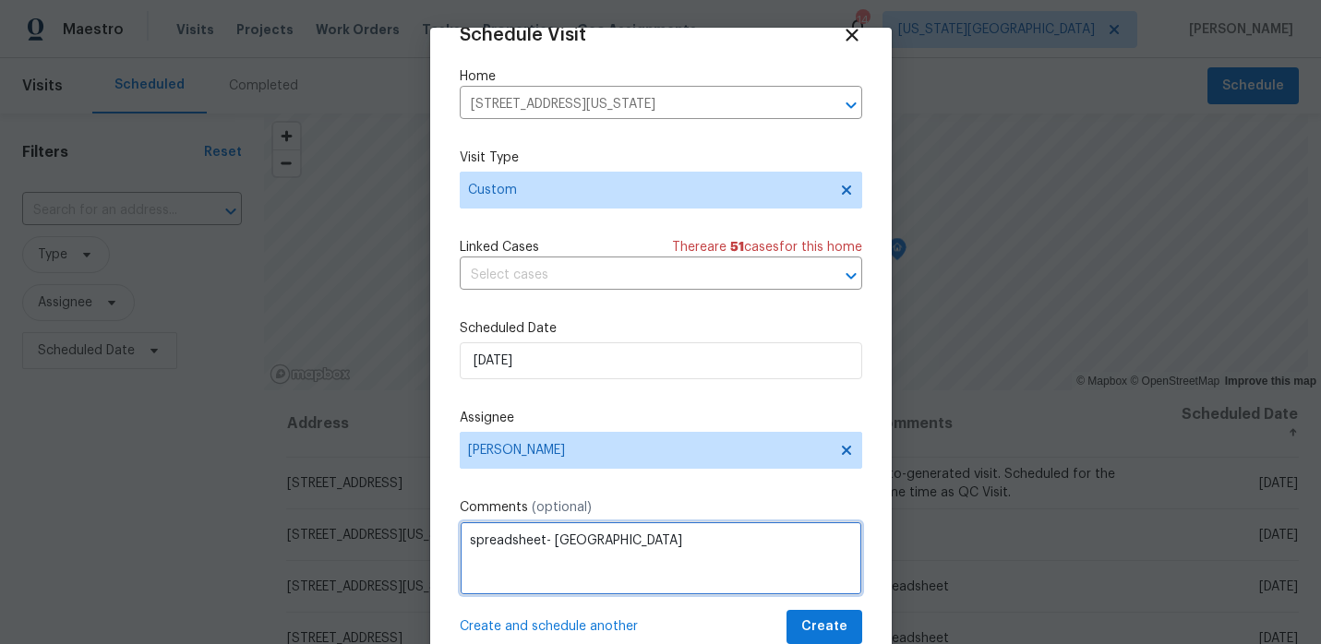
type textarea "spreadsheet- UC"
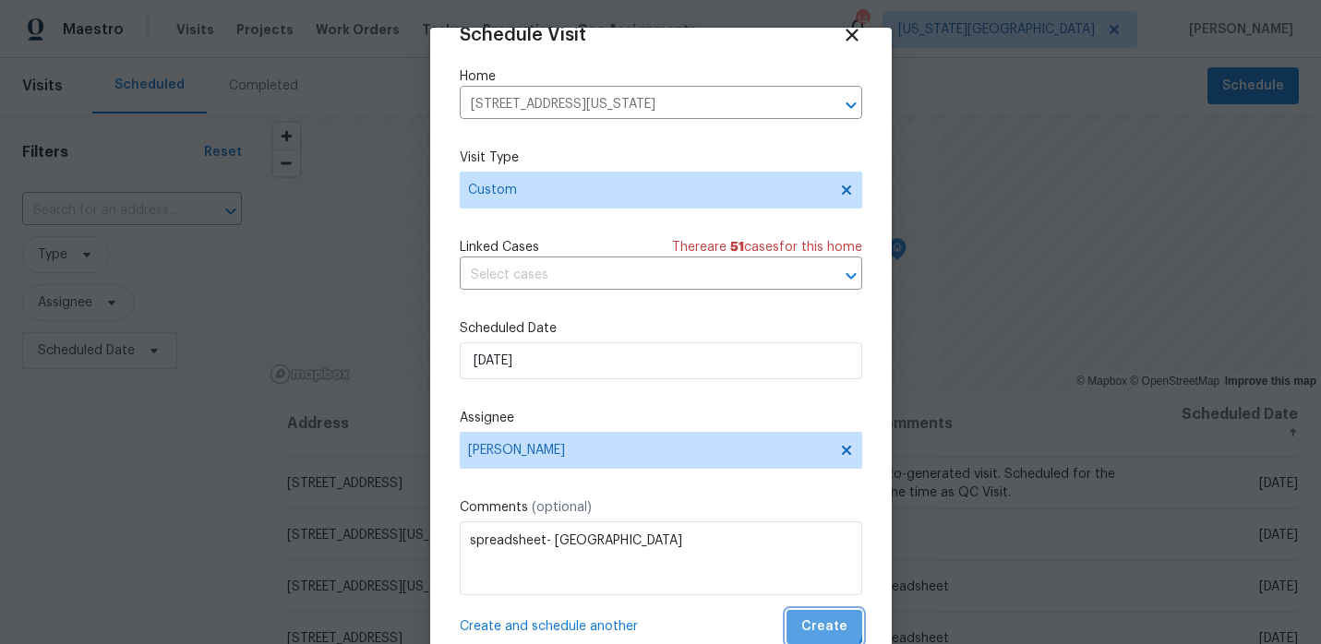
click at [818, 621] on span "Create" at bounding box center [824, 627] width 46 height 23
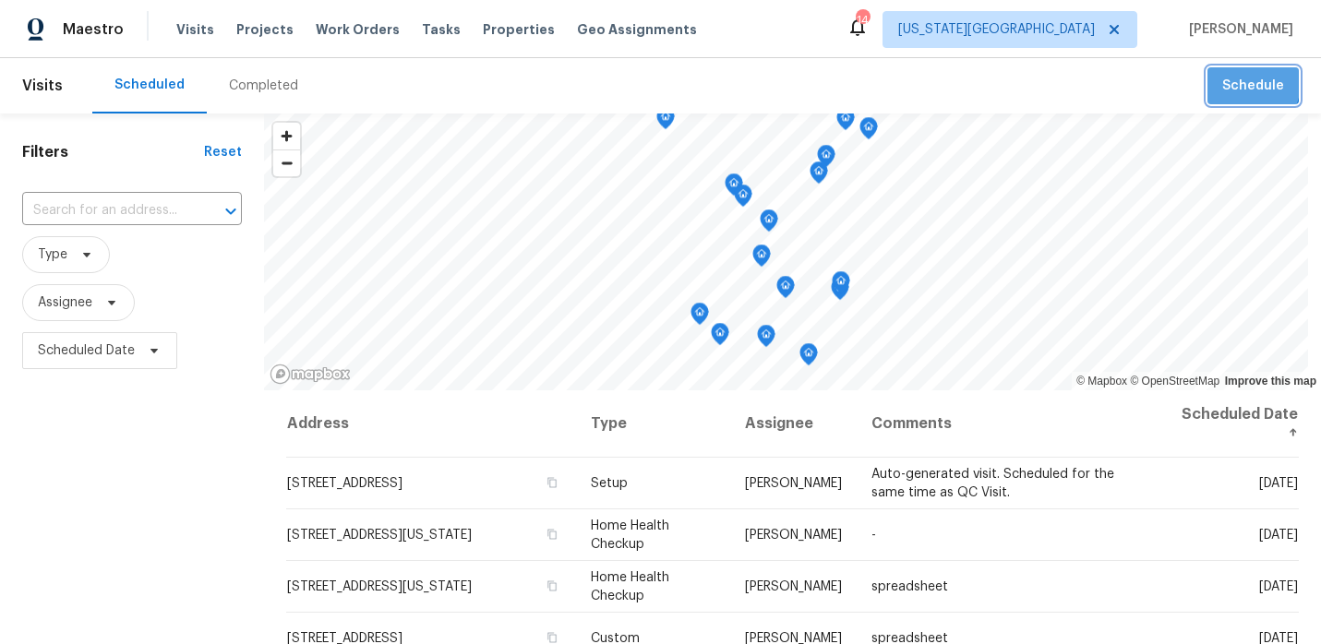
click at [1217, 76] on button "Schedule" at bounding box center [1252, 86] width 91 height 38
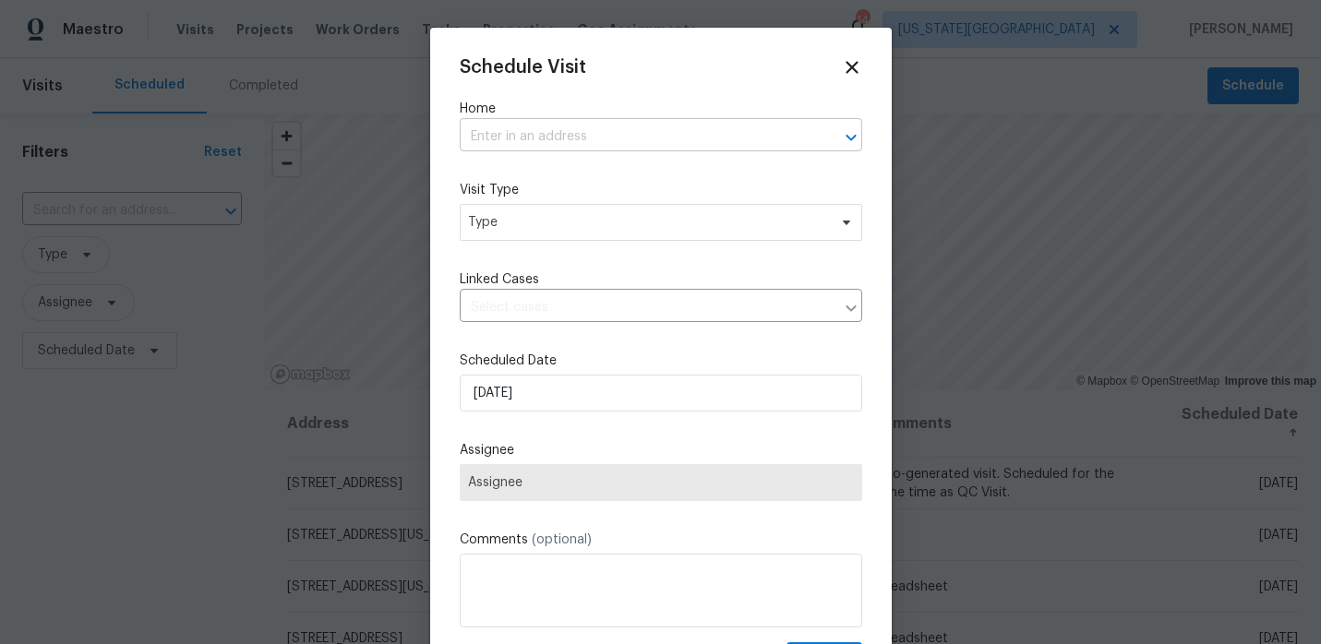
click at [636, 133] on input "text" at bounding box center [635, 137] width 351 height 29
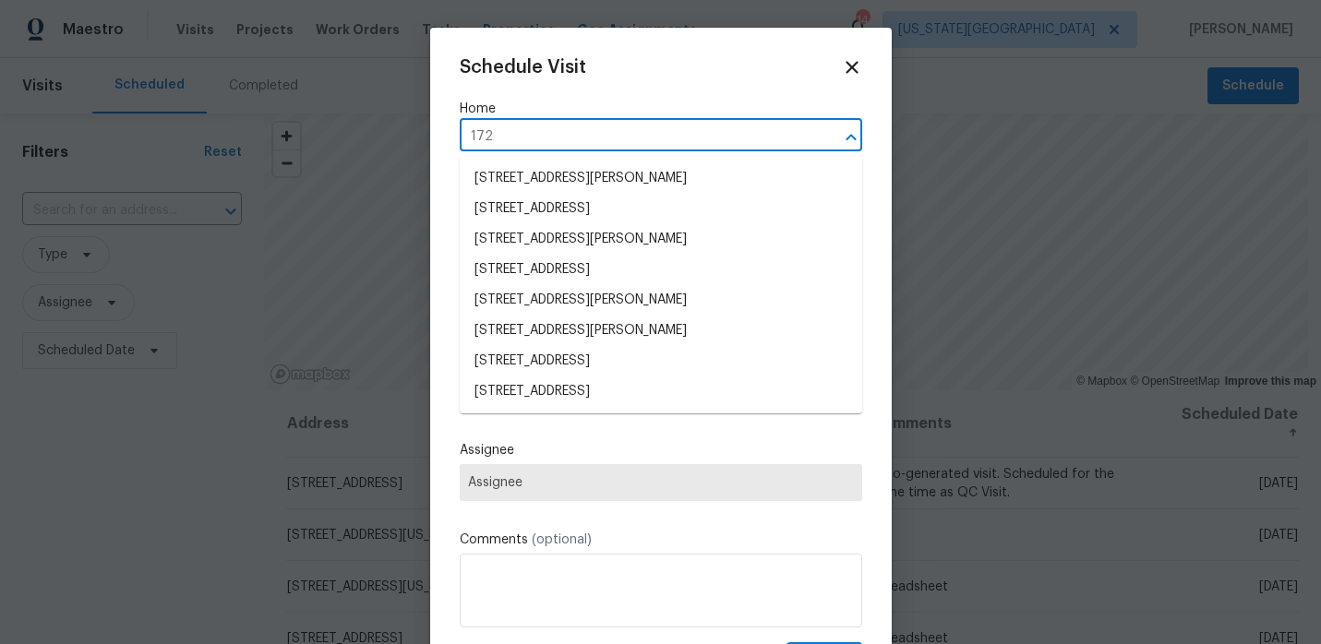
type input "1724"
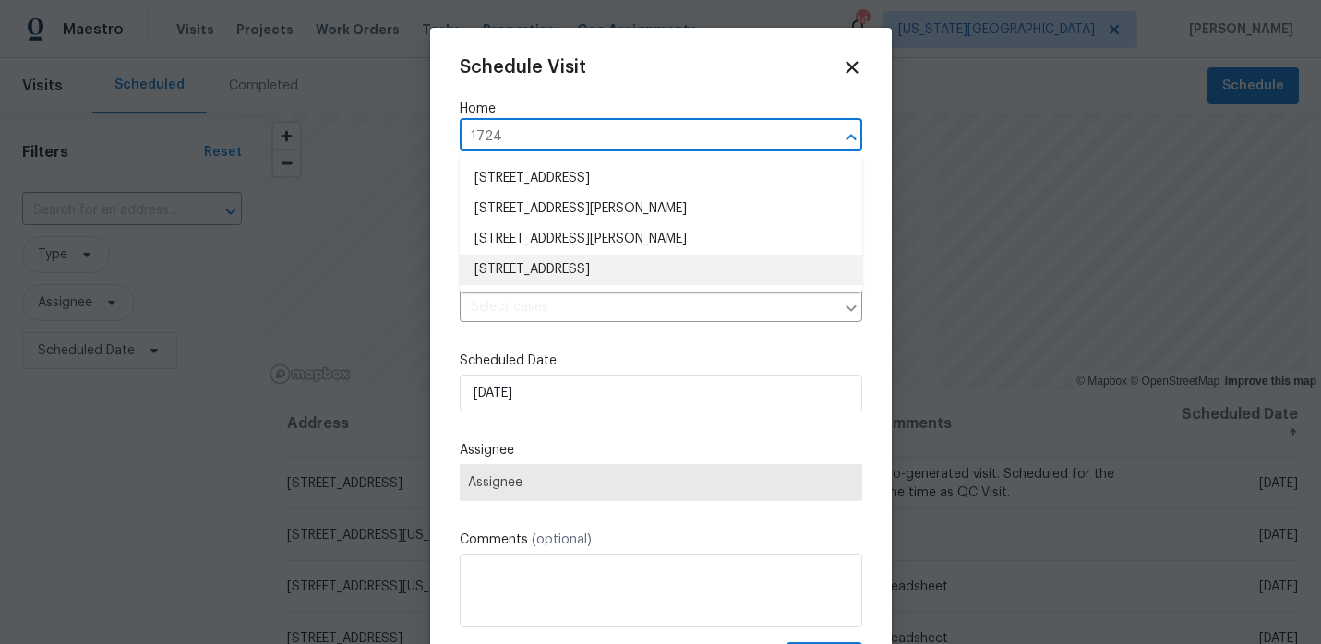
click at [570, 270] on li "1724 Grand Ave, Leavenworth, KS 66048" at bounding box center [661, 270] width 402 height 30
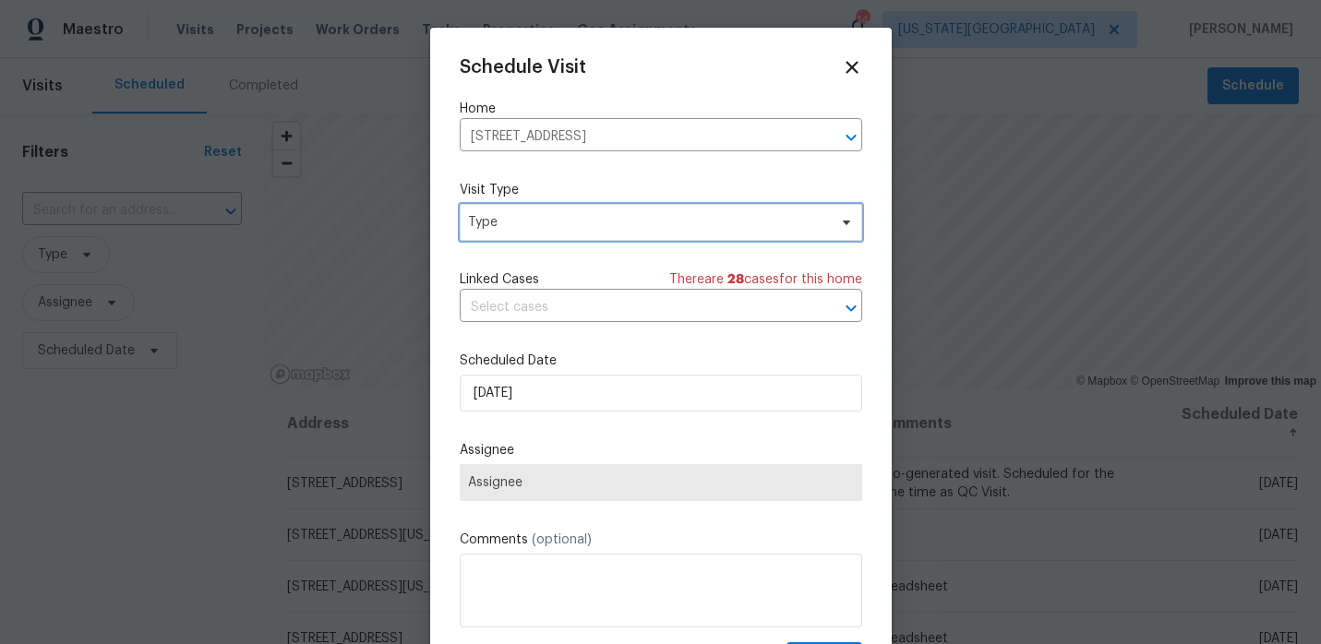
click at [565, 229] on span "Type" at bounding box center [647, 222] width 359 height 18
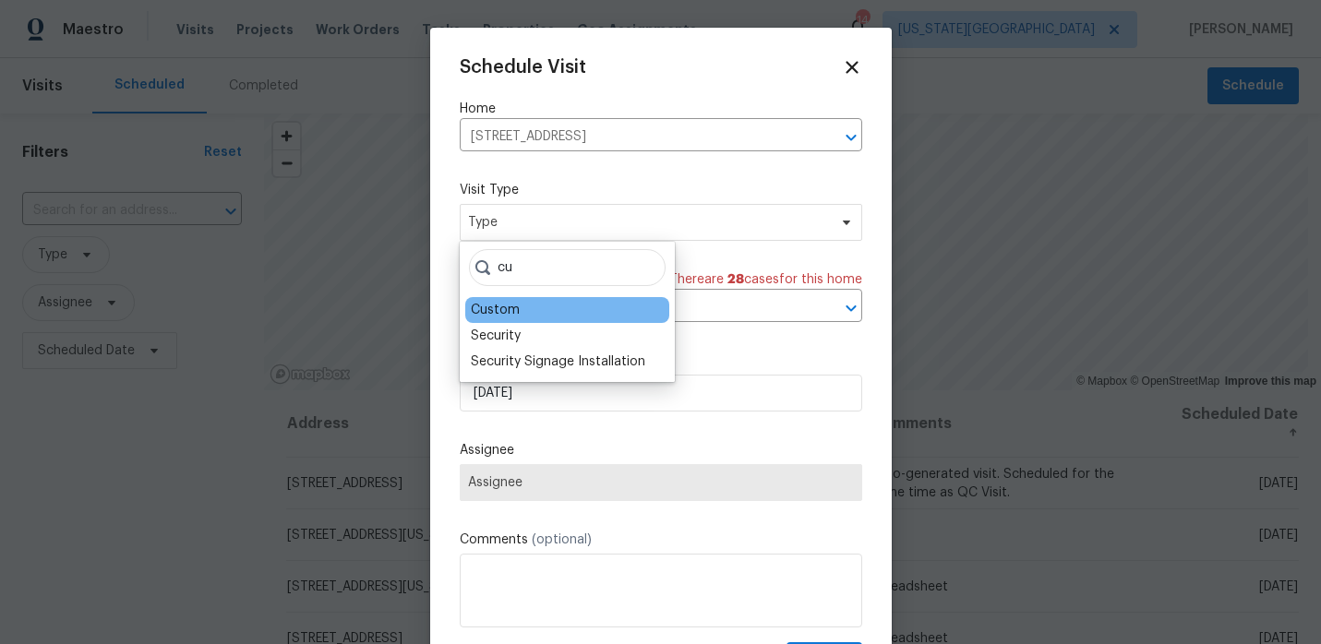
type input "cu"
click at [522, 313] on div "Custom" at bounding box center [567, 310] width 204 height 26
click at [528, 311] on div "Custom" at bounding box center [567, 310] width 204 height 26
click at [523, 313] on div "Custom" at bounding box center [567, 310] width 204 height 26
click at [493, 309] on div "Custom" at bounding box center [495, 310] width 49 height 18
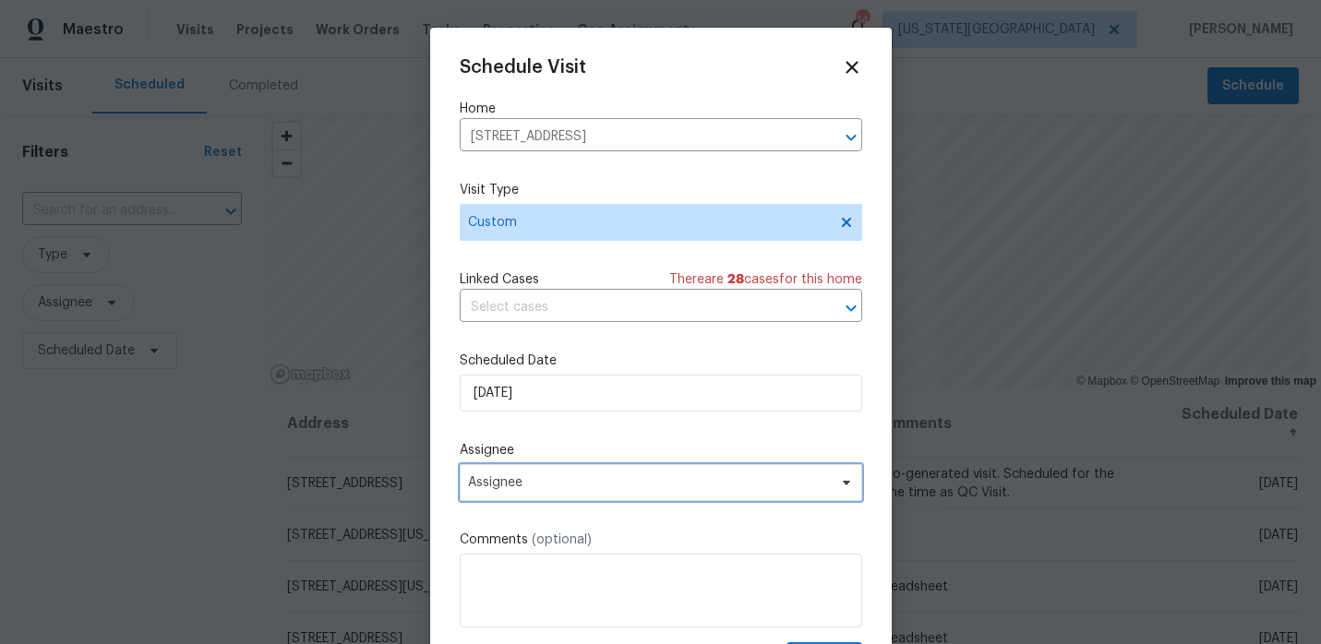
click at [528, 474] on span "Assignee" at bounding box center [661, 482] width 402 height 37
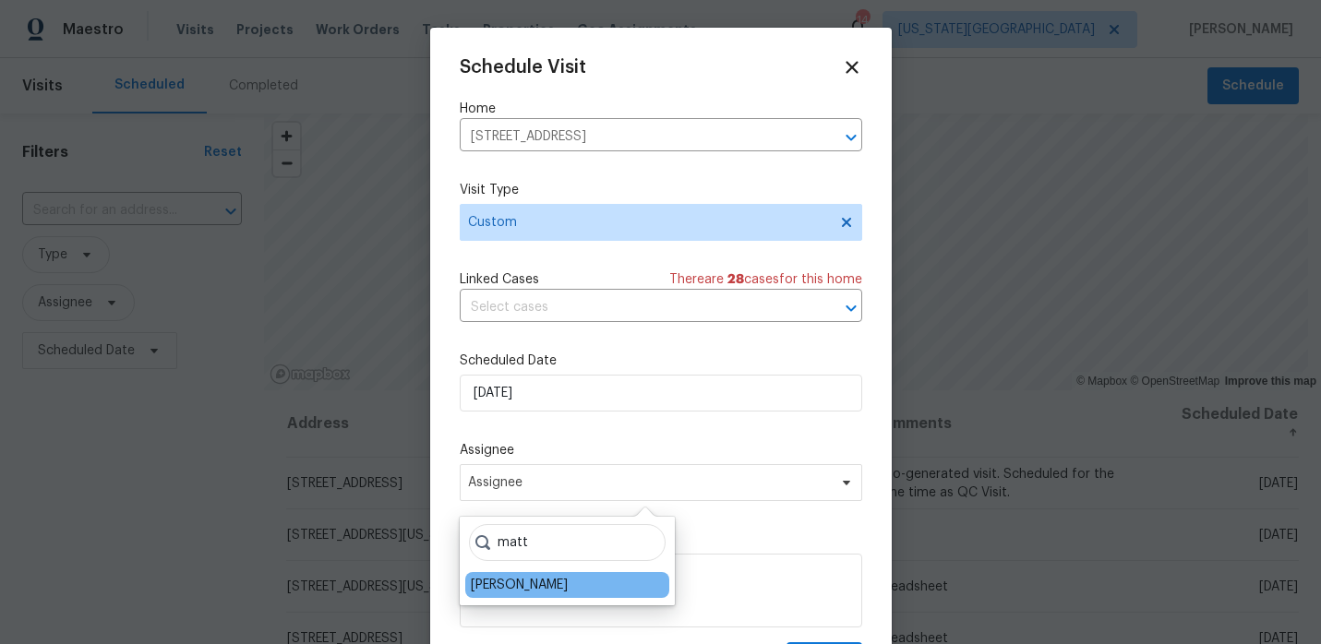
type input "matt"
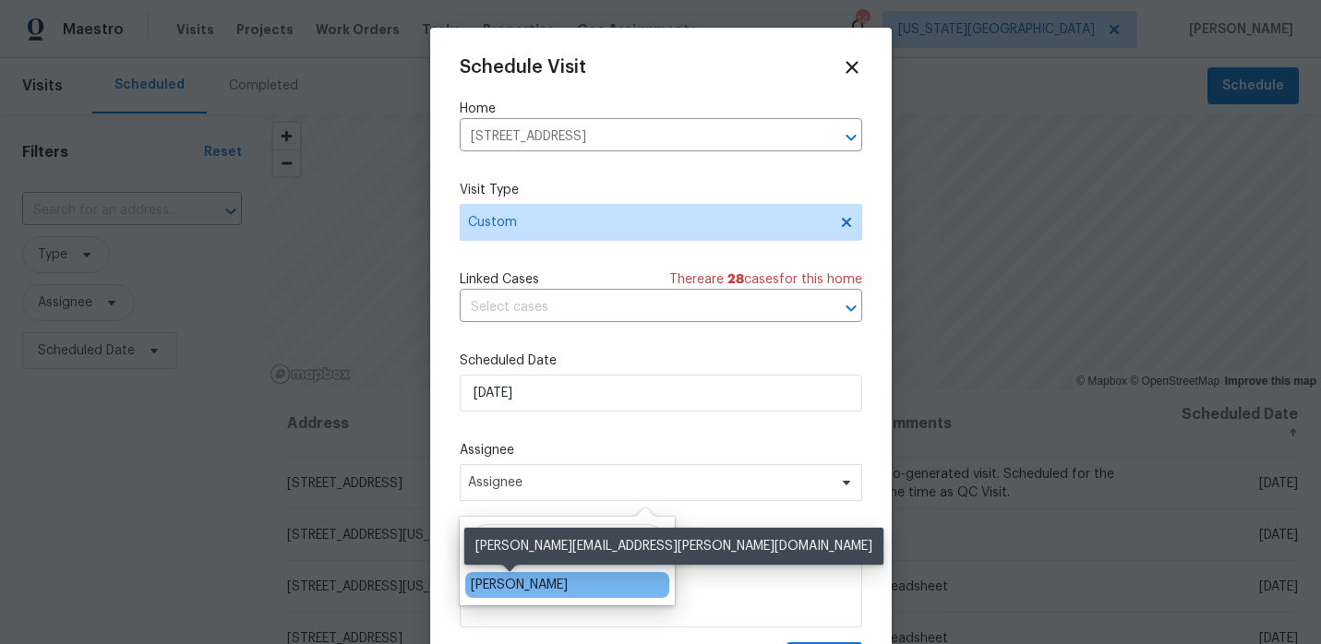
click at [504, 587] on div "[PERSON_NAME]" at bounding box center [519, 585] width 97 height 18
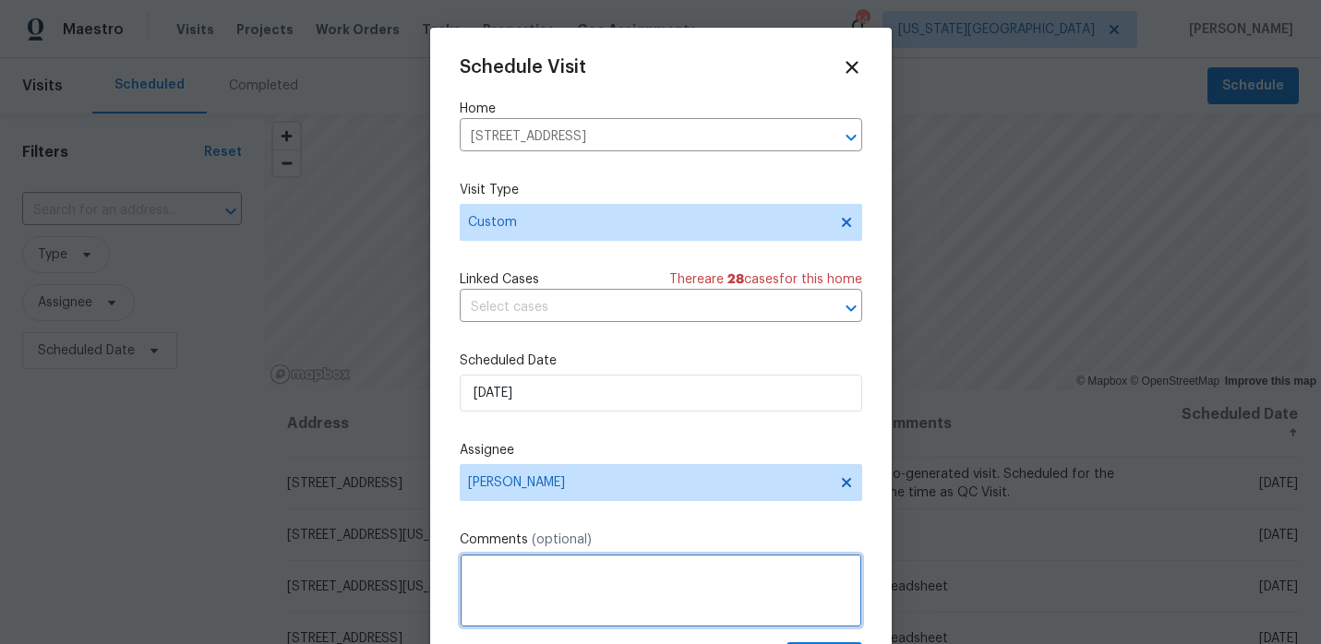
click at [504, 574] on textarea at bounding box center [661, 591] width 402 height 74
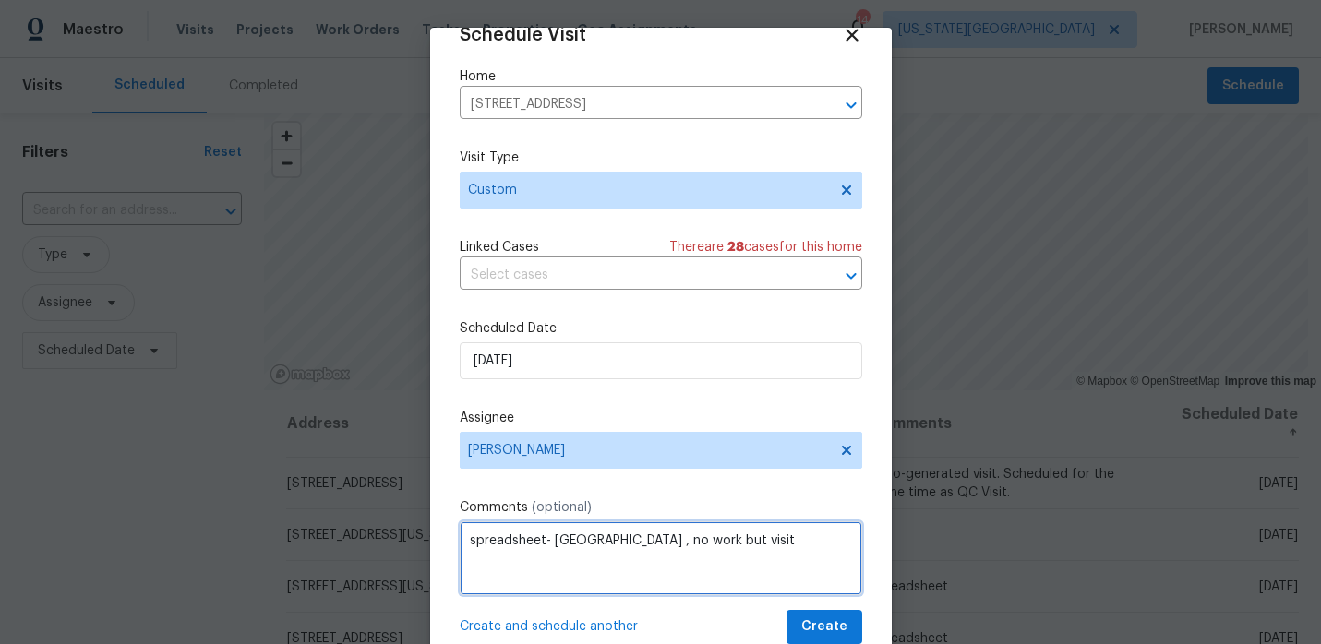
type textarea "spreadsheet- UC , no work but visit"
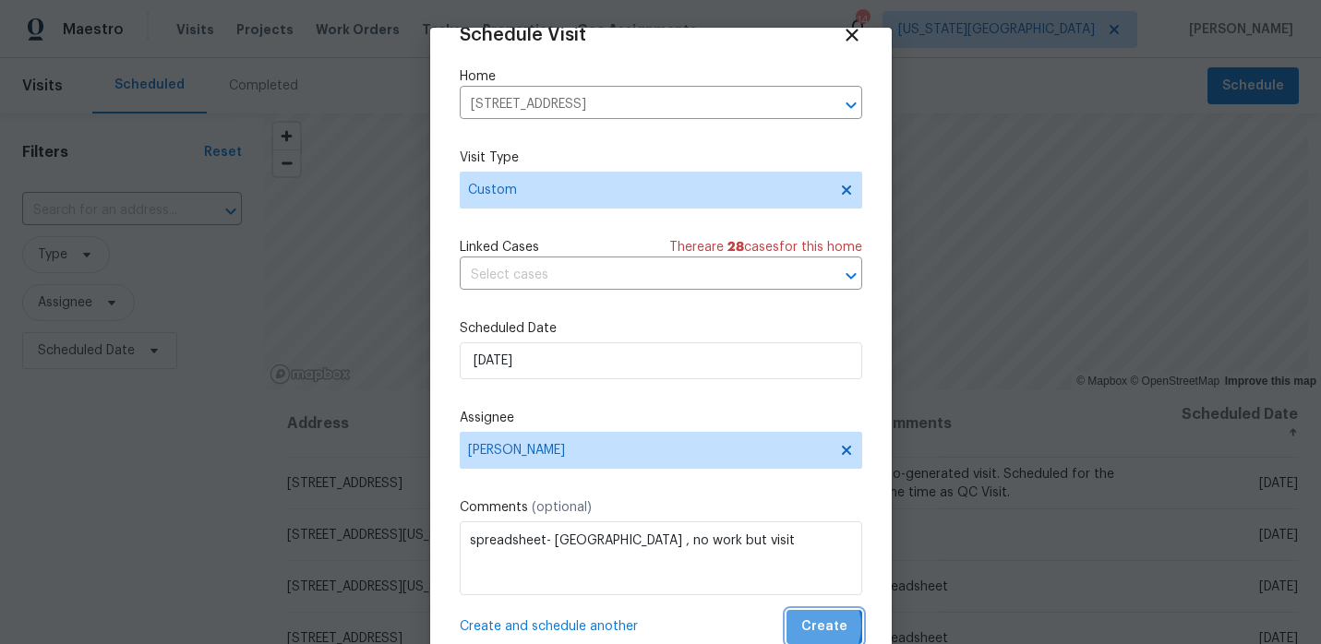
click at [806, 626] on span "Create" at bounding box center [824, 627] width 46 height 23
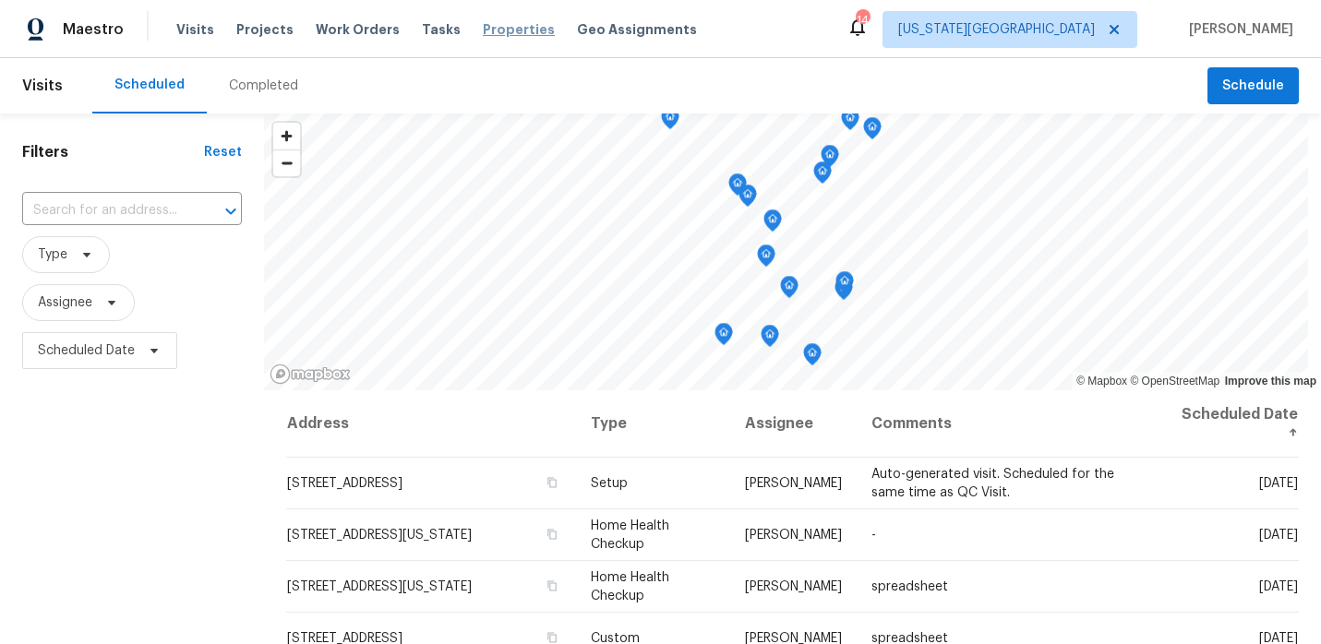
click at [516, 34] on span "Properties" at bounding box center [519, 29] width 72 height 18
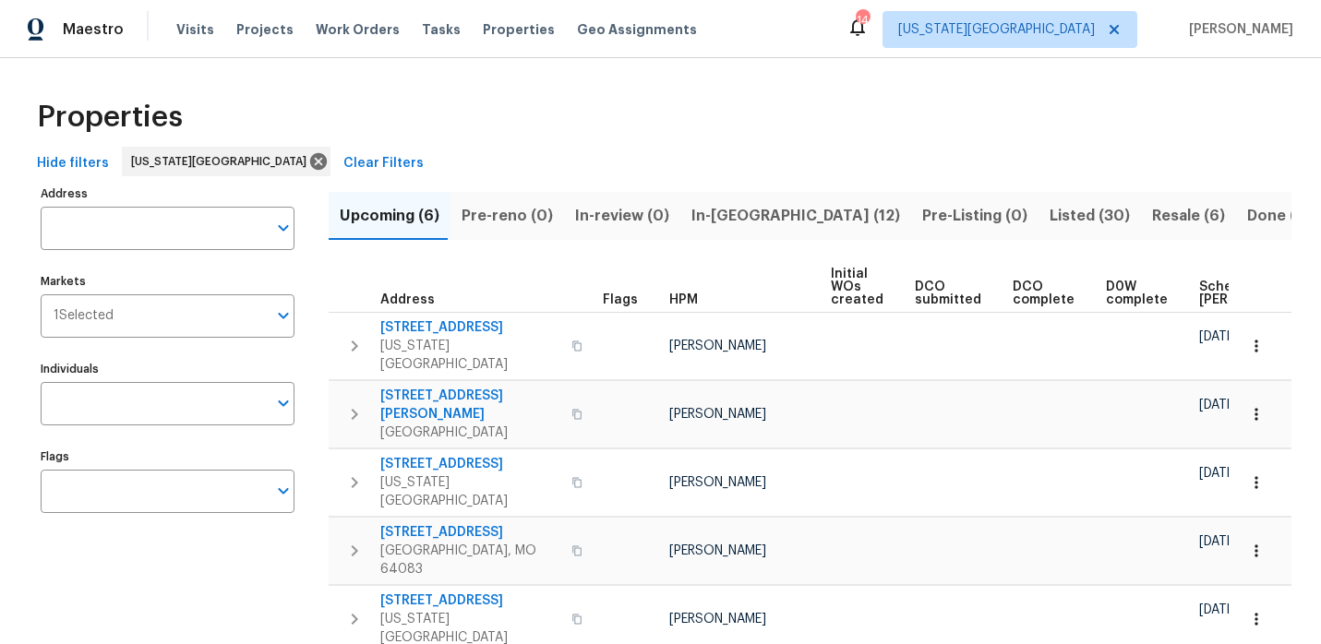
click at [720, 187] on div "Upcoming (6) Pre-reno (0) In-review (0) In-reno (12) Pre-Listing (0) Listed (30…" at bounding box center [810, 474] width 963 height 586
click at [720, 206] on span "In-reno (12)" at bounding box center [795, 216] width 209 height 26
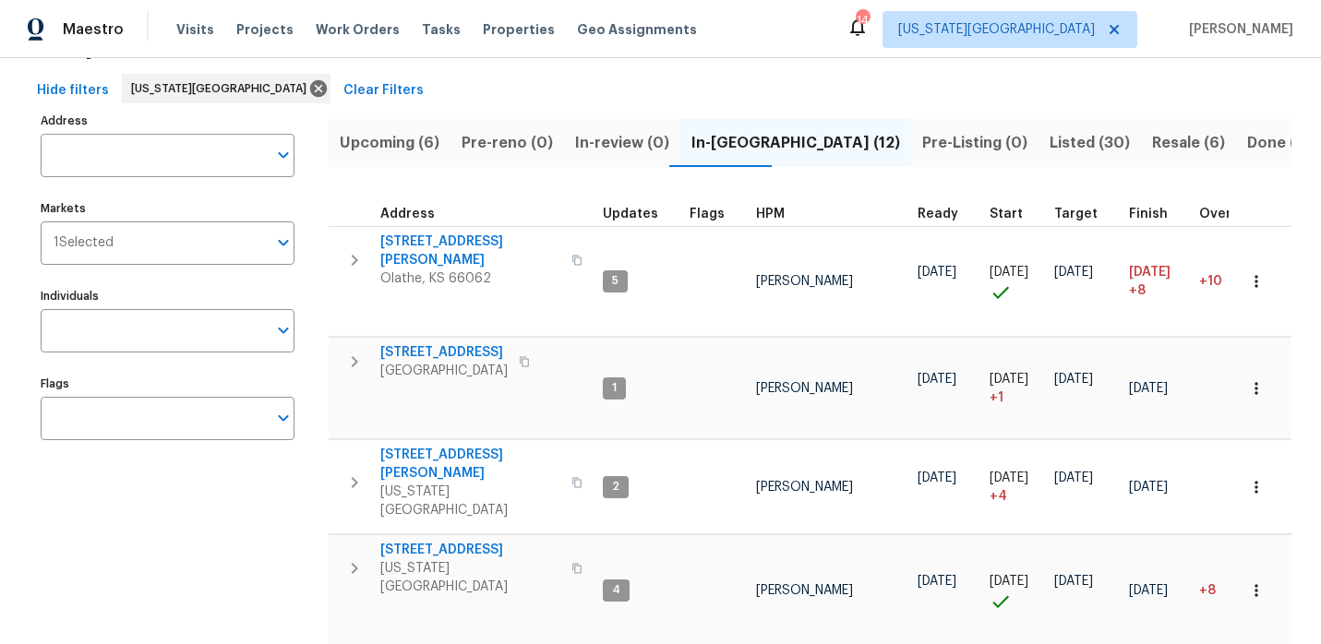
scroll to position [77, 0]
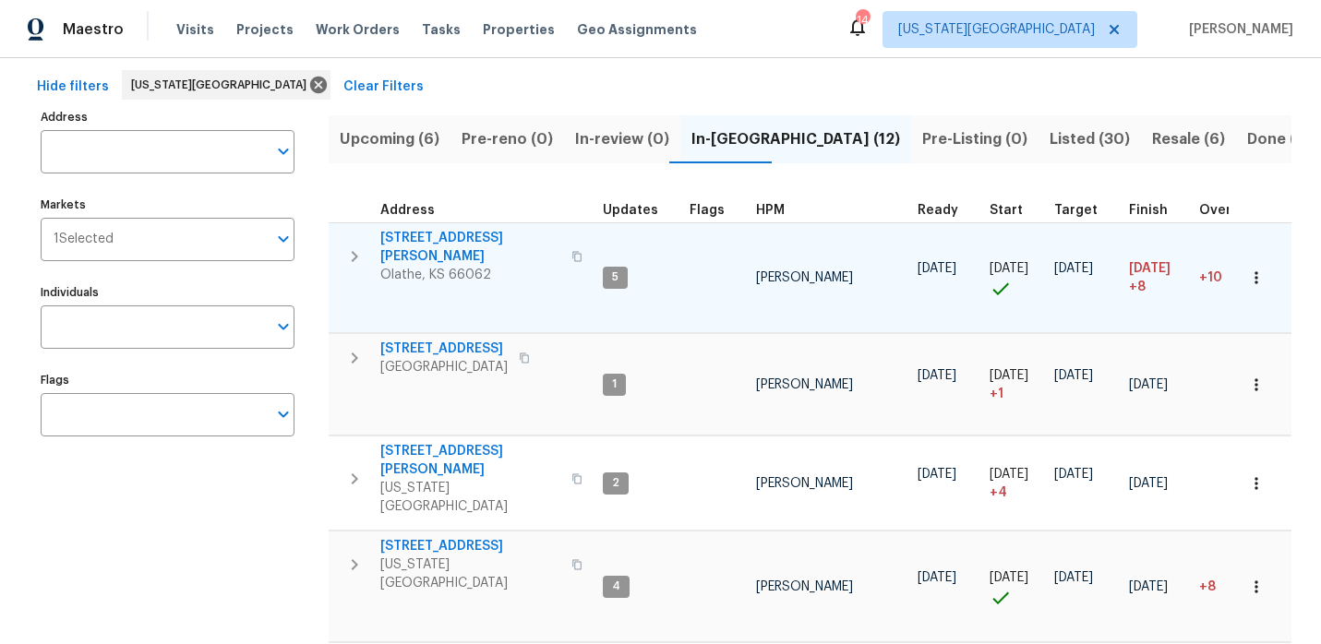
click at [452, 230] on span "12534 S Alcan Cir" at bounding box center [470, 247] width 180 height 37
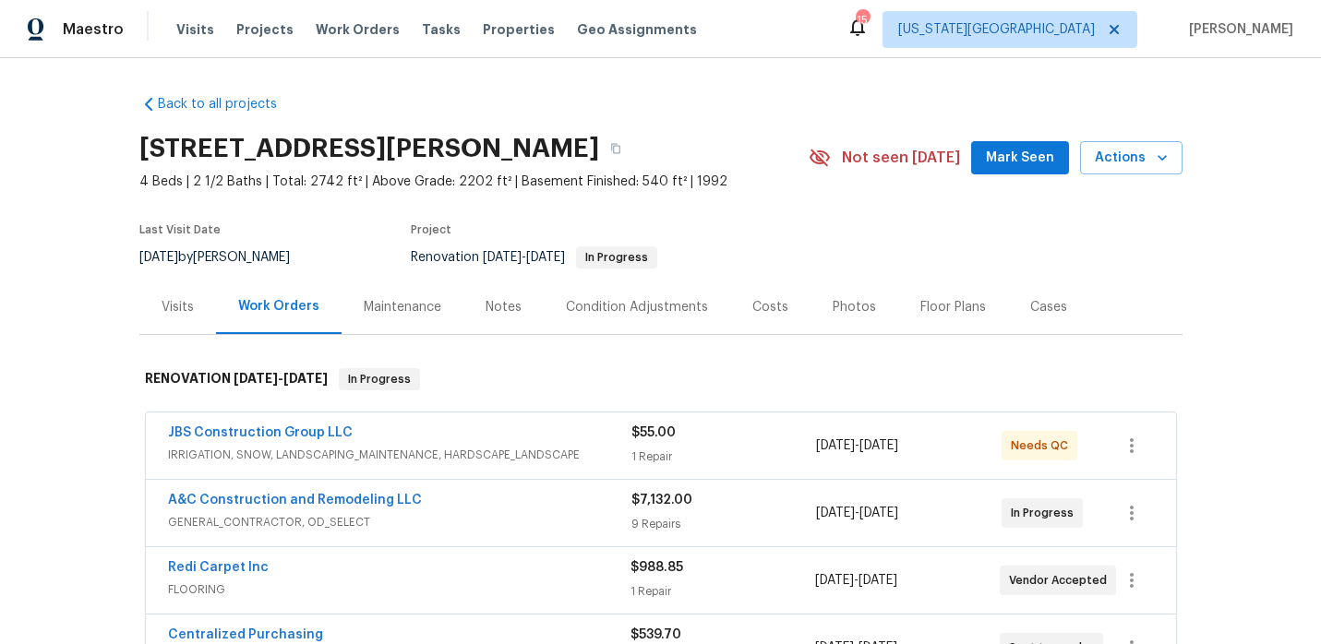
click at [497, 301] on div "Notes" at bounding box center [503, 307] width 36 height 18
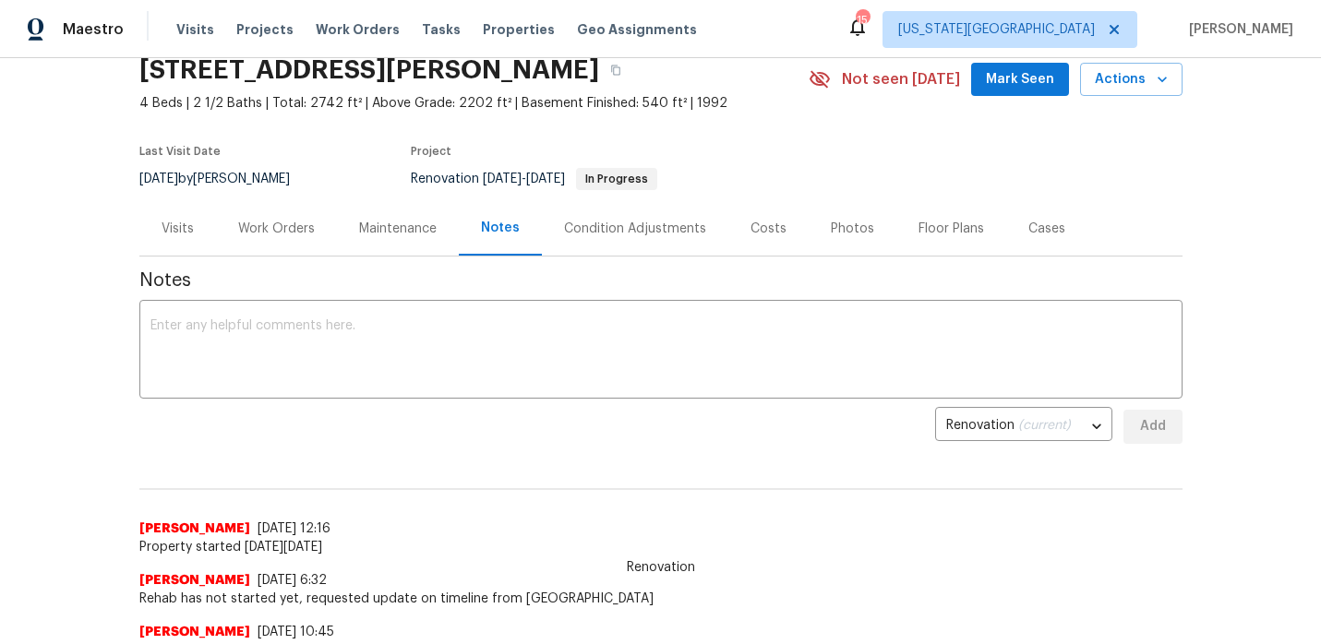
scroll to position [47, 0]
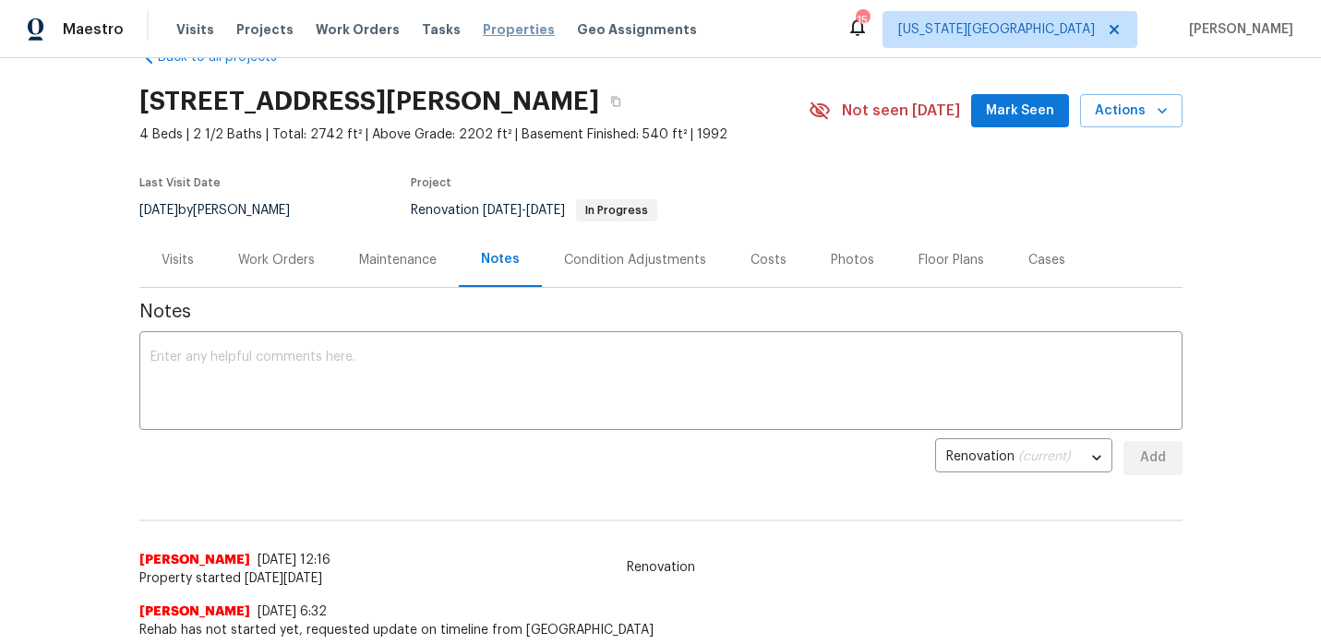
click at [483, 30] on span "Properties" at bounding box center [519, 29] width 72 height 18
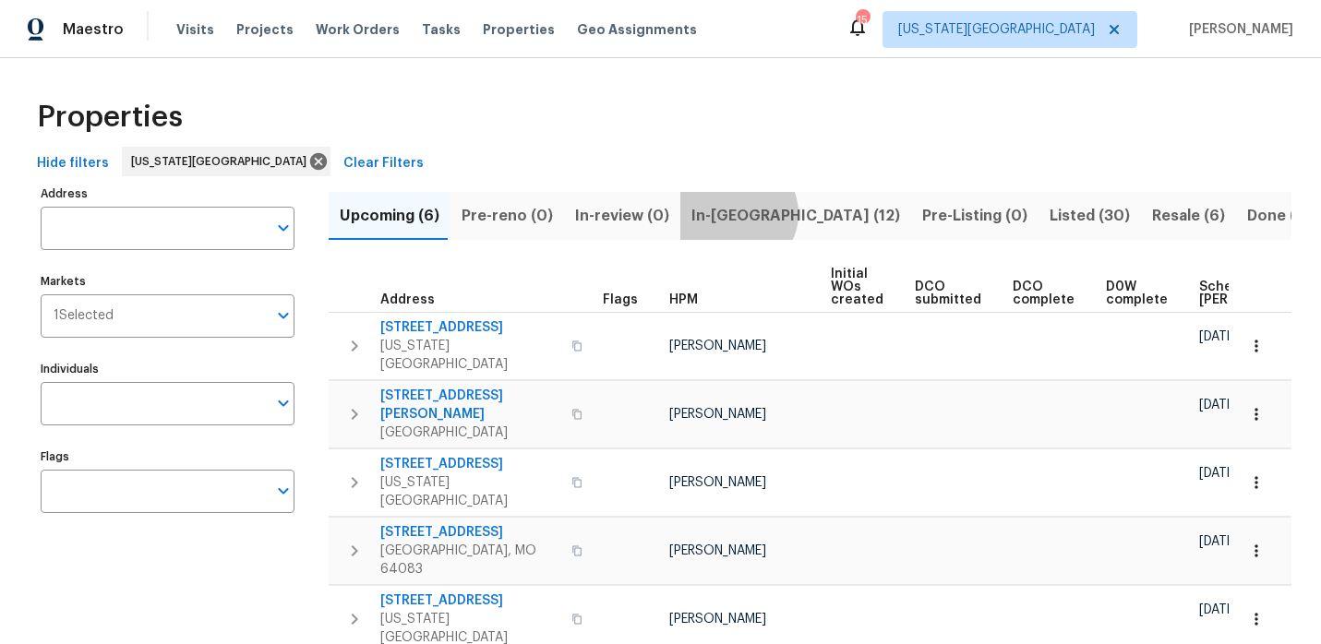
click at [725, 213] on span "In-reno (12)" at bounding box center [795, 216] width 209 height 26
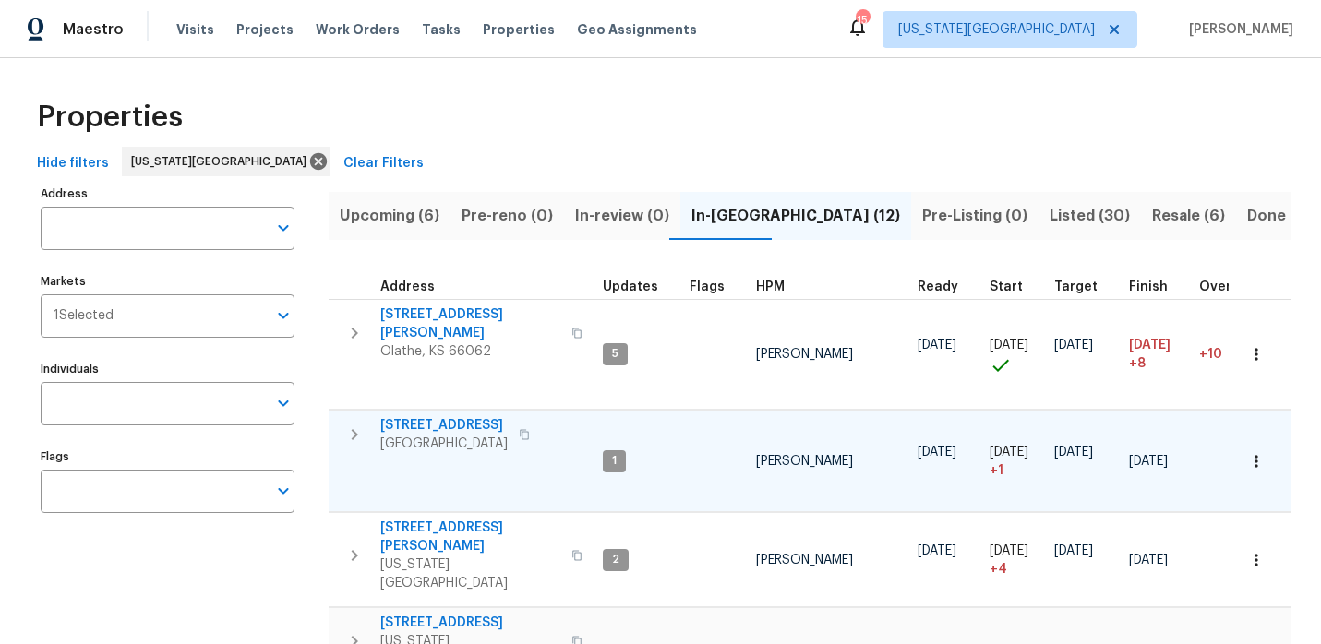
click at [461, 416] on span "10332 Cherokee Ln" at bounding box center [443, 425] width 127 height 18
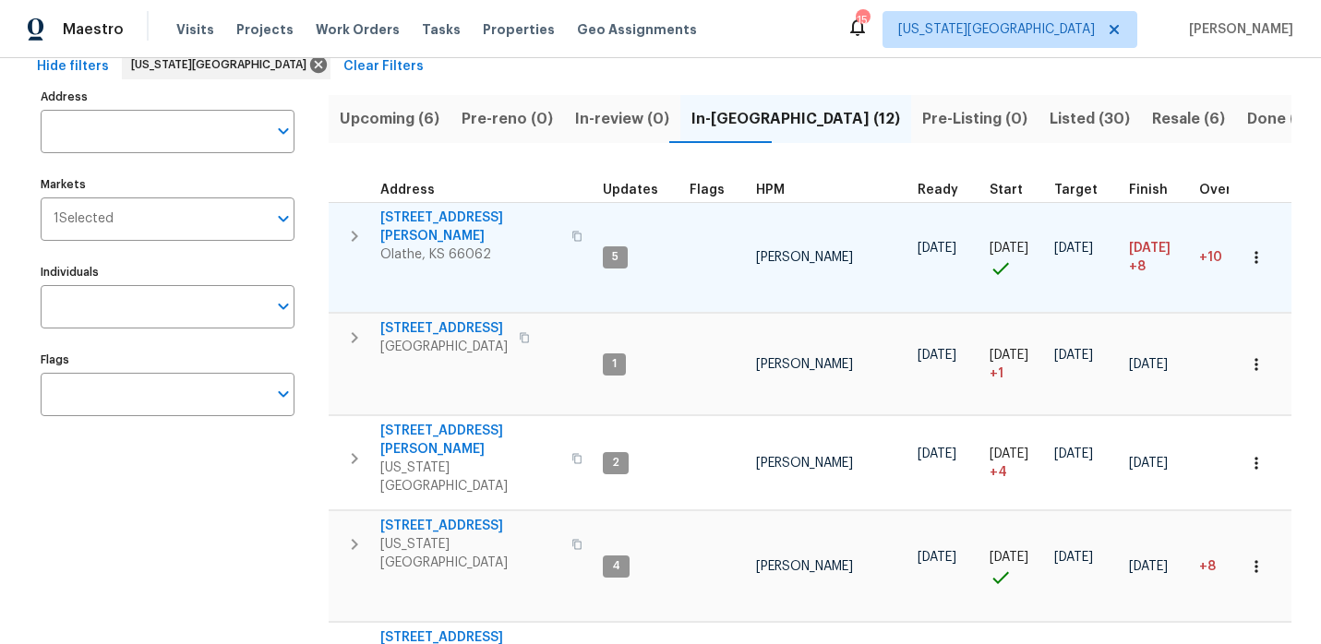
scroll to position [131, 0]
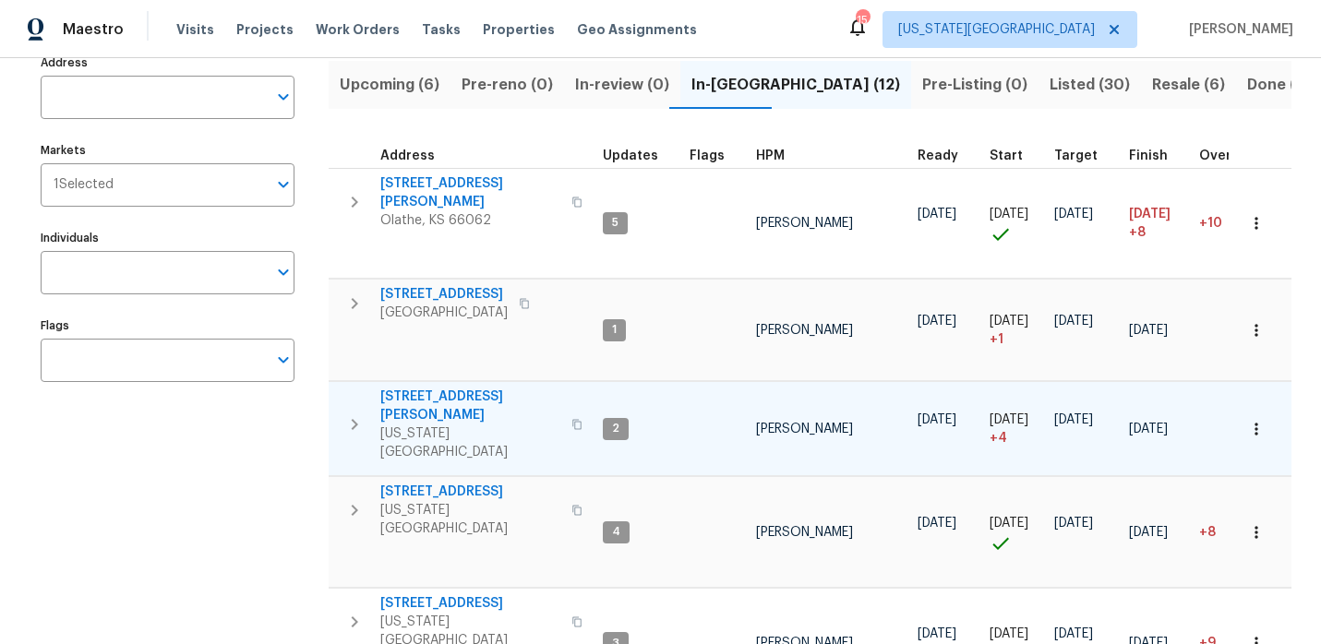
click at [466, 388] on span "8400 Holmes Rd" at bounding box center [470, 406] width 180 height 37
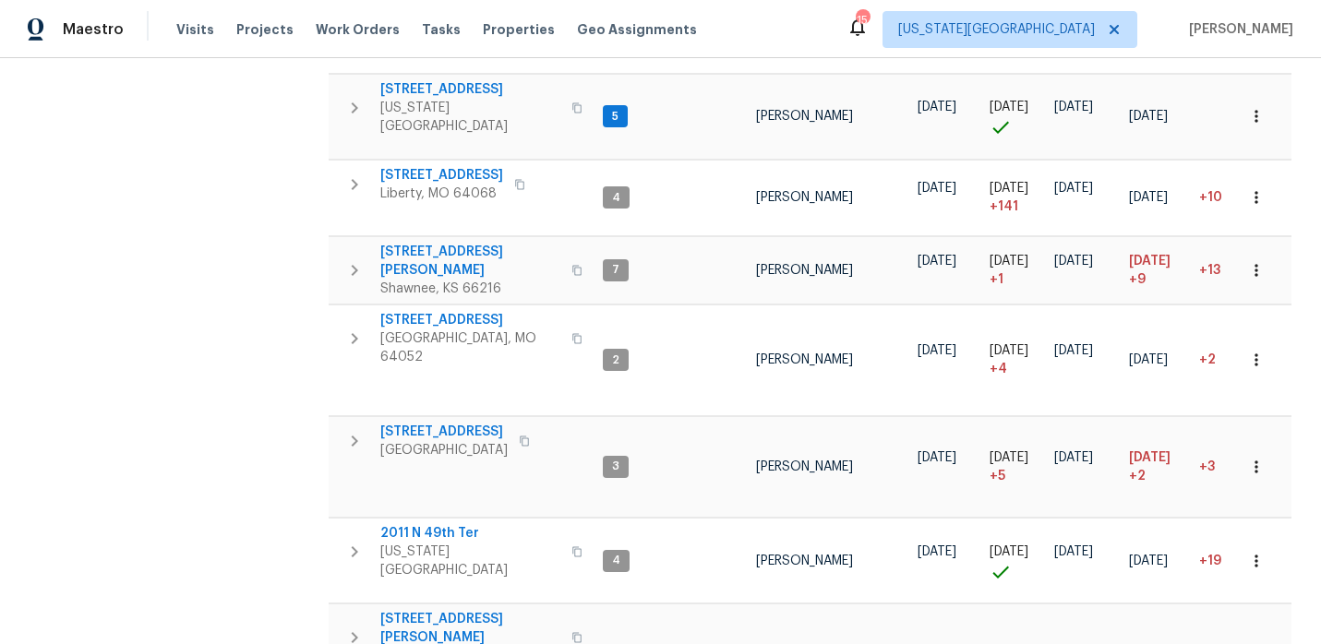
scroll to position [779, 0]
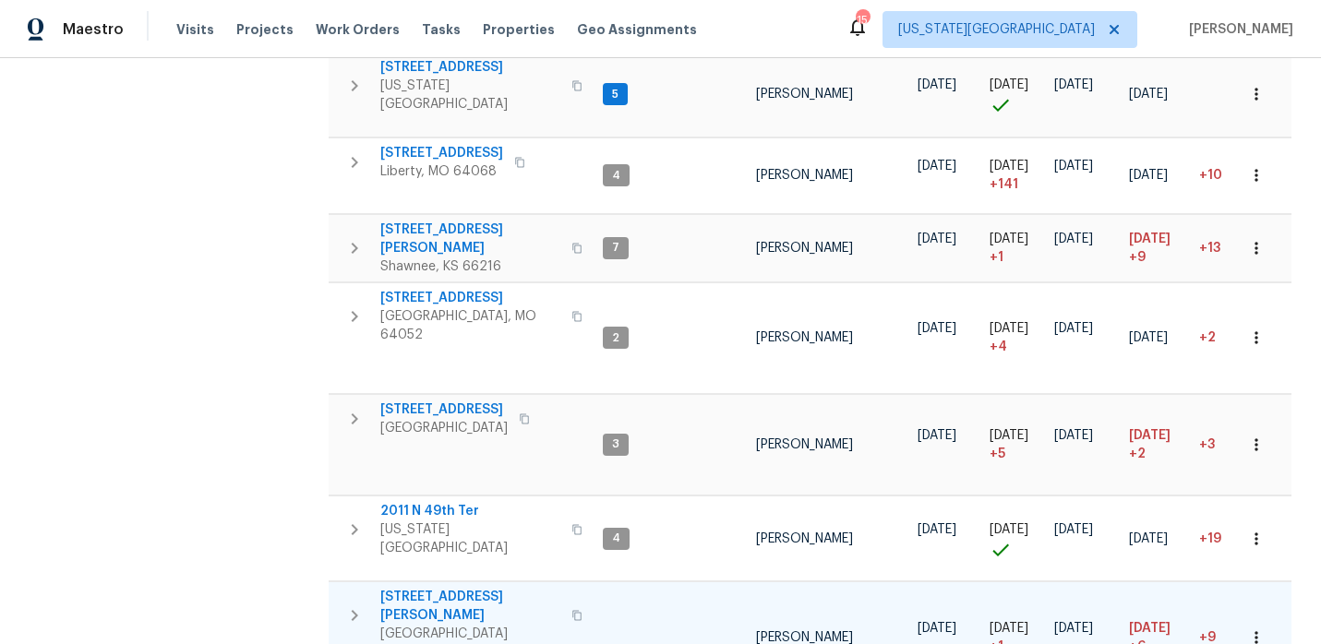
click at [465, 588] on span "309 SE Shawn Ct" at bounding box center [470, 606] width 180 height 37
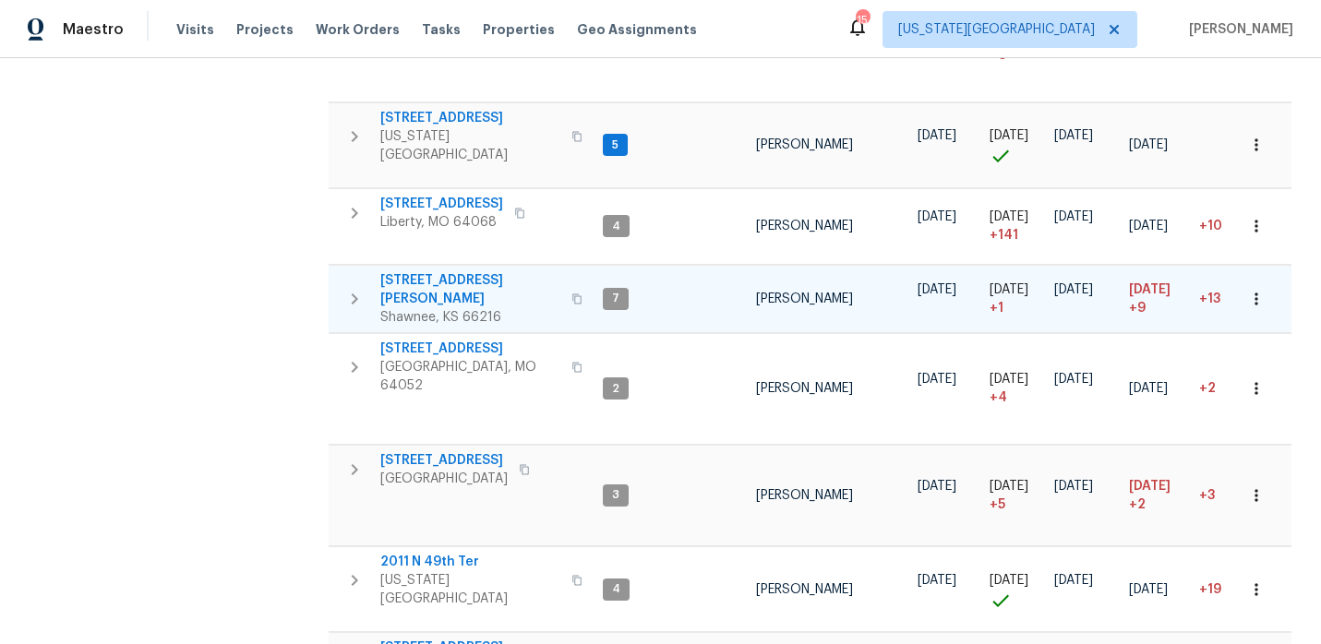
scroll to position [724, 0]
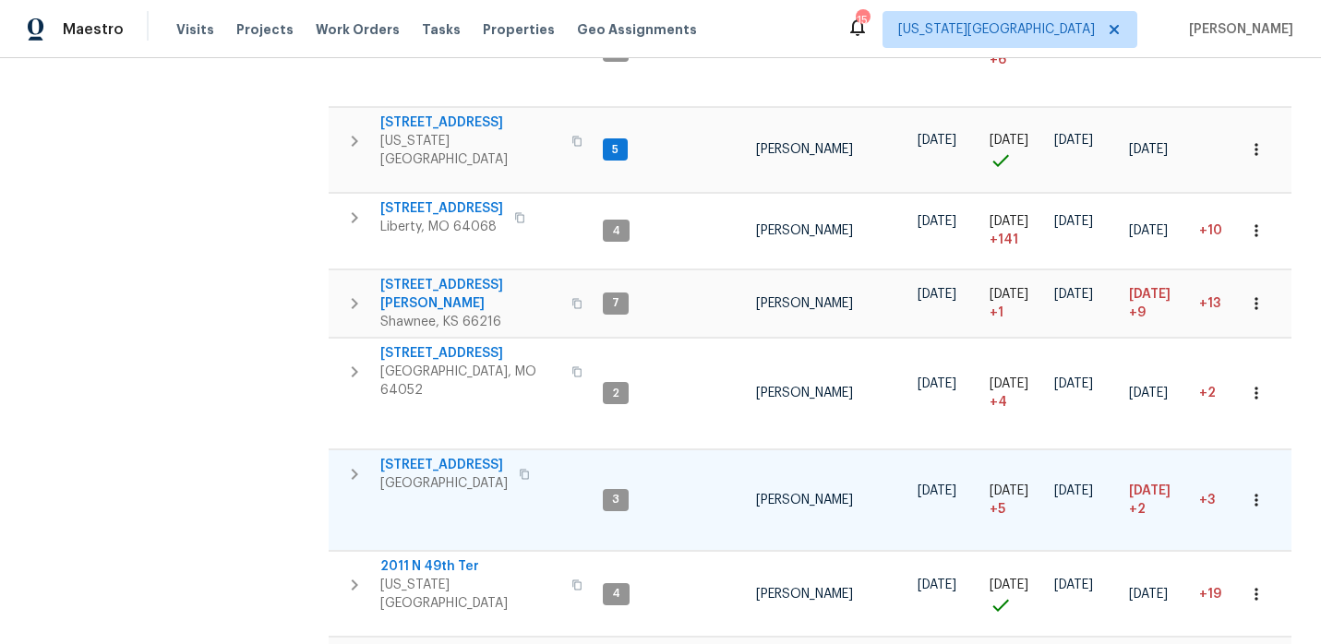
click at [427, 456] on span "1206 Sycamore St" at bounding box center [443, 465] width 127 height 18
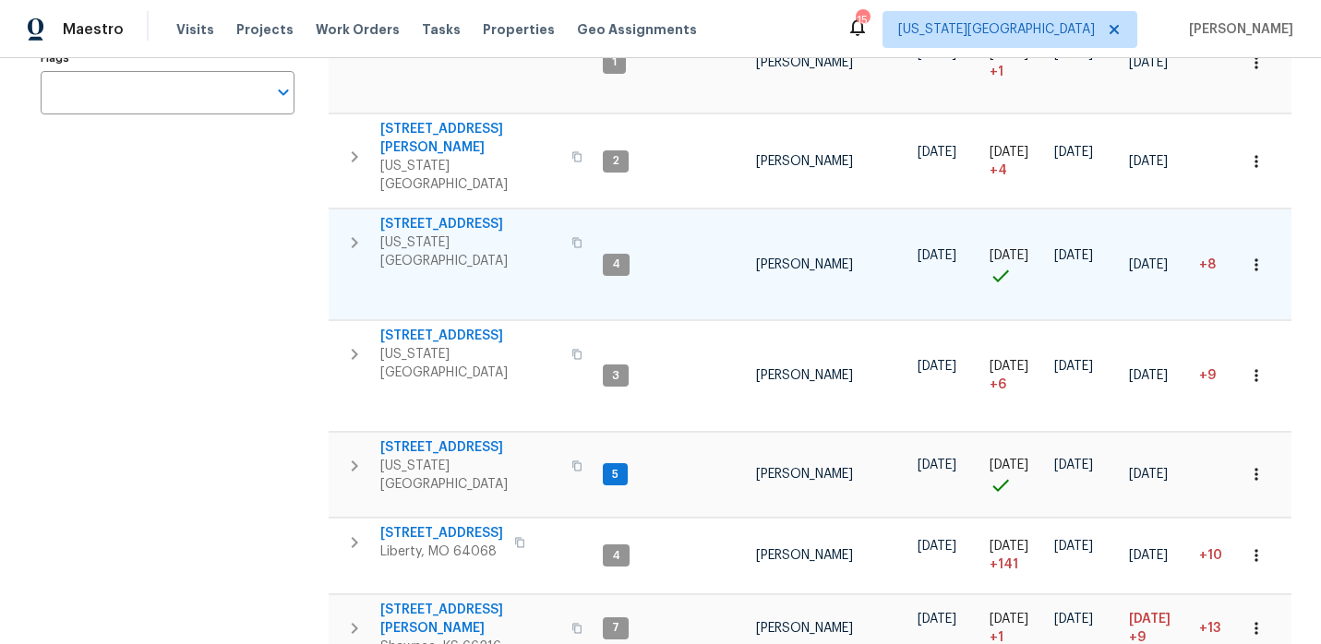
scroll to position [401, 0]
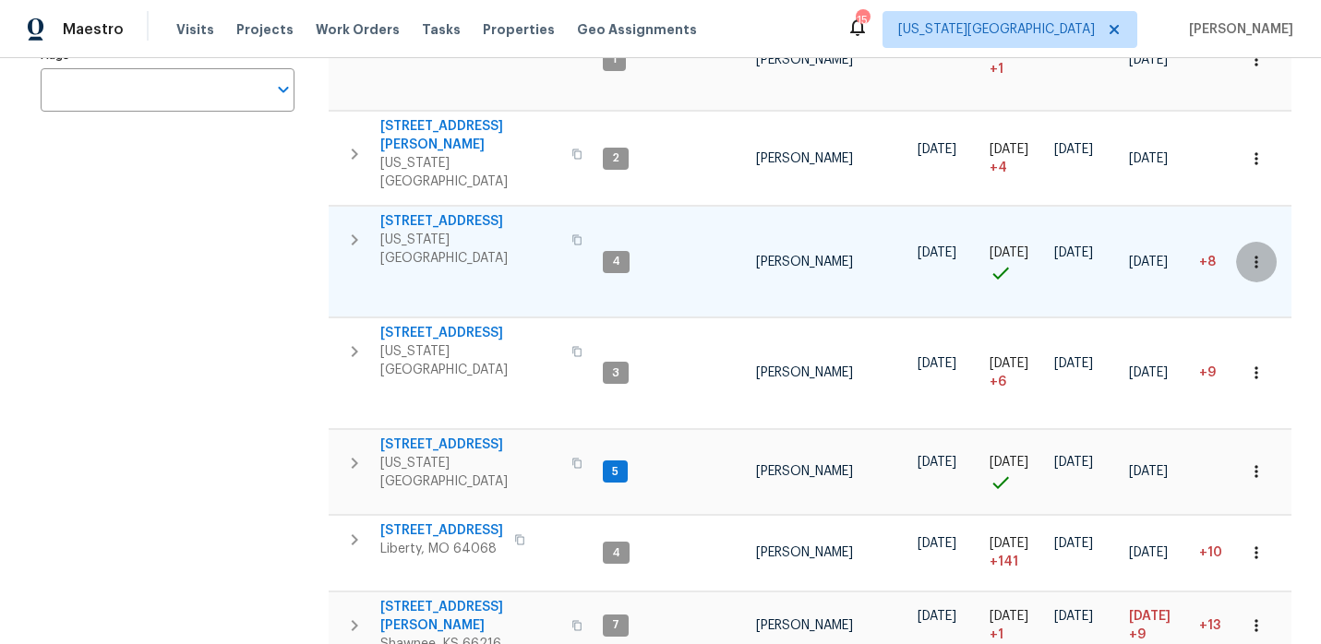
click at [1254, 253] on icon "button" at bounding box center [1256, 262] width 18 height 18
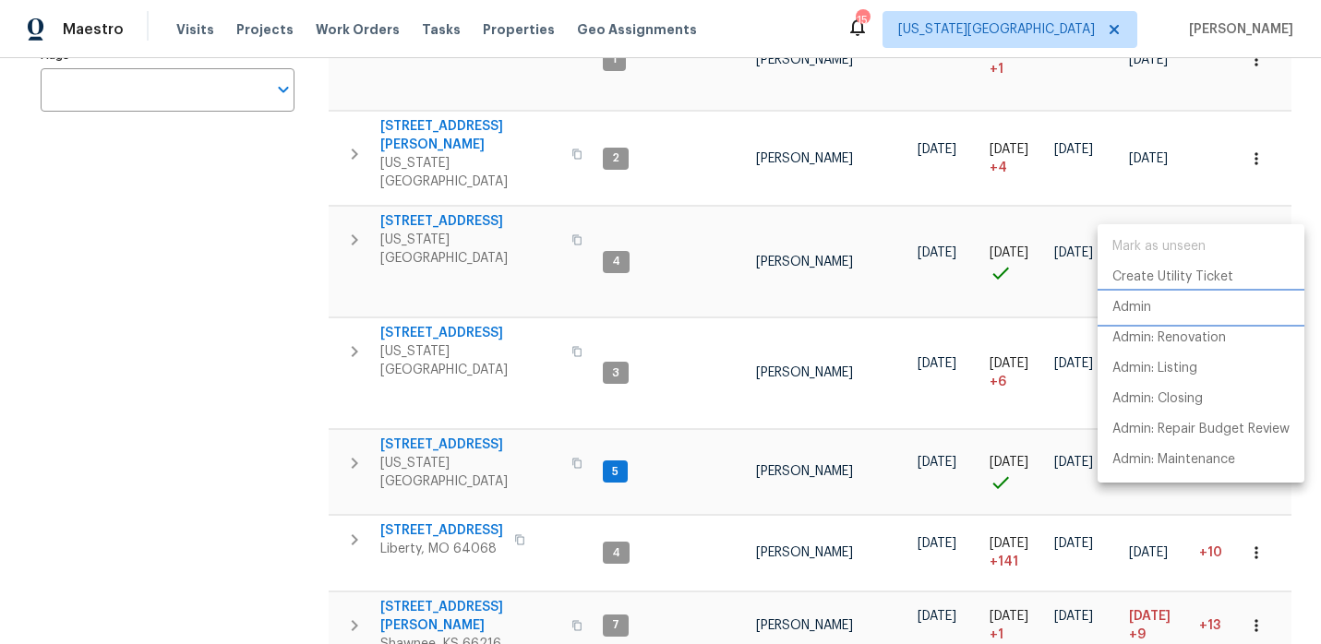
click at [1166, 302] on li "Admin" at bounding box center [1200, 308] width 207 height 30
click at [1207, 276] on p "Create Utility Ticket" at bounding box center [1172, 277] width 121 height 19
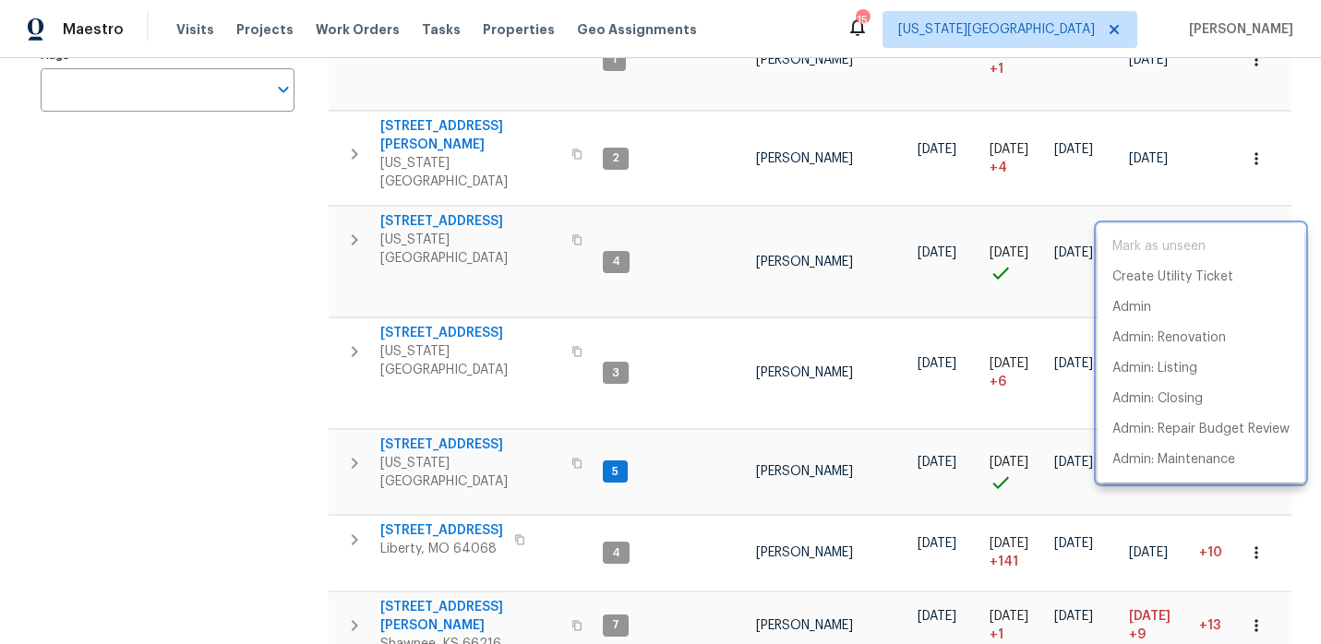
click at [523, 179] on div at bounding box center [660, 322] width 1321 height 644
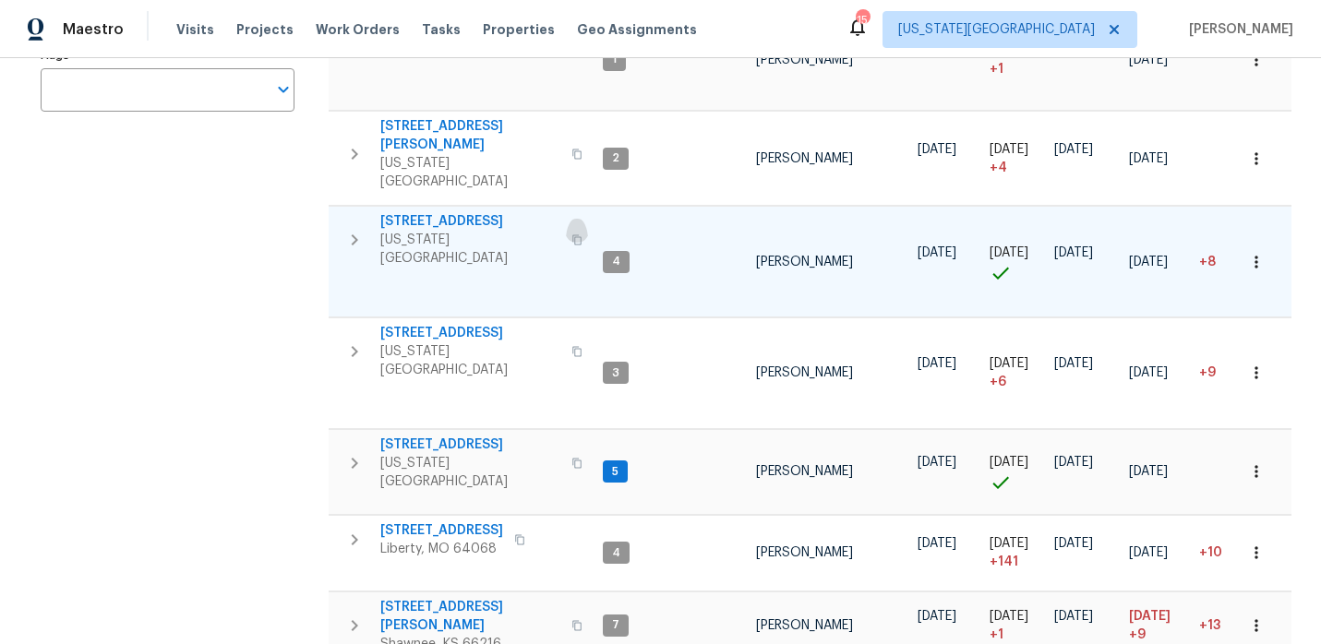
click at [571, 234] on icon "button" at bounding box center [576, 239] width 11 height 11
click at [419, 212] on span "623 N 62nd Pl" at bounding box center [470, 221] width 180 height 18
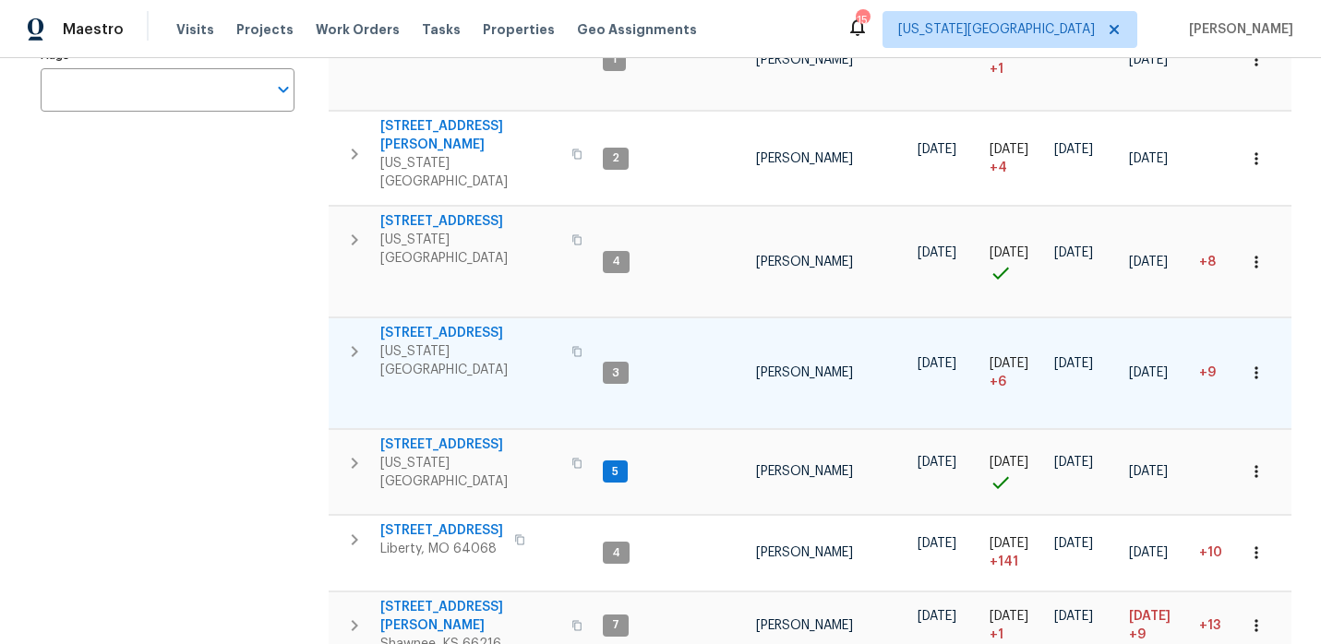
click at [428, 324] on span "7518 NW 76th Pl" at bounding box center [470, 333] width 180 height 18
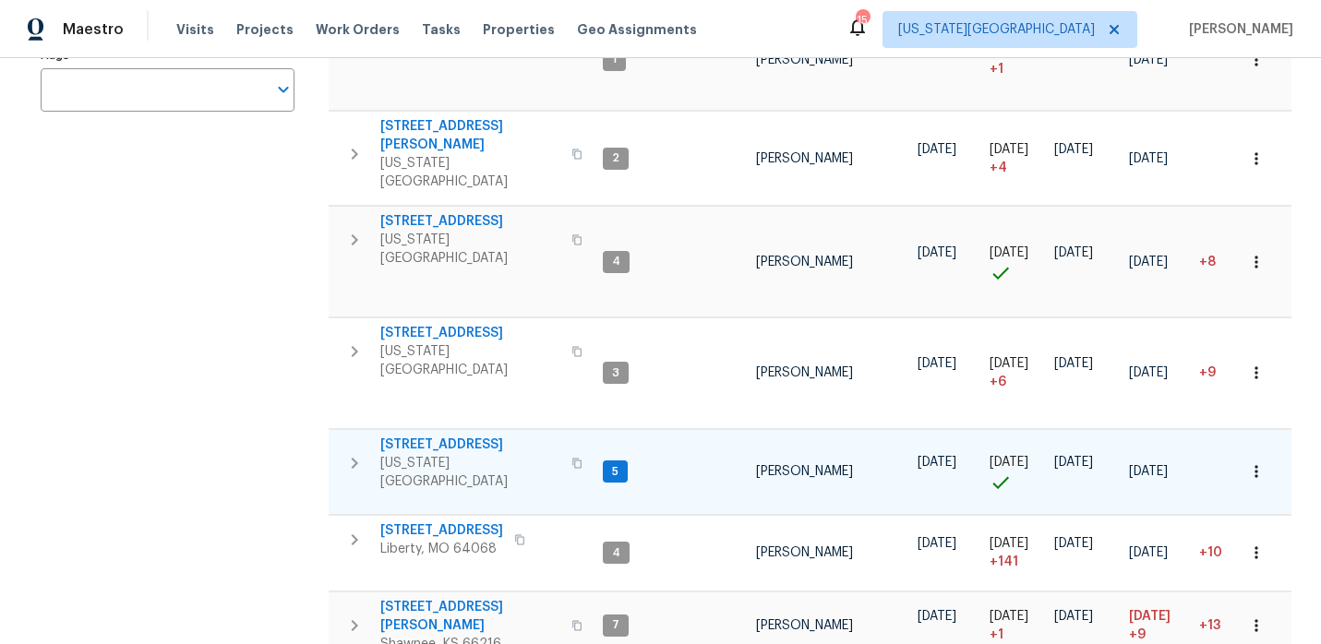
click at [449, 436] on span "3605 NE 57th St" at bounding box center [470, 445] width 180 height 18
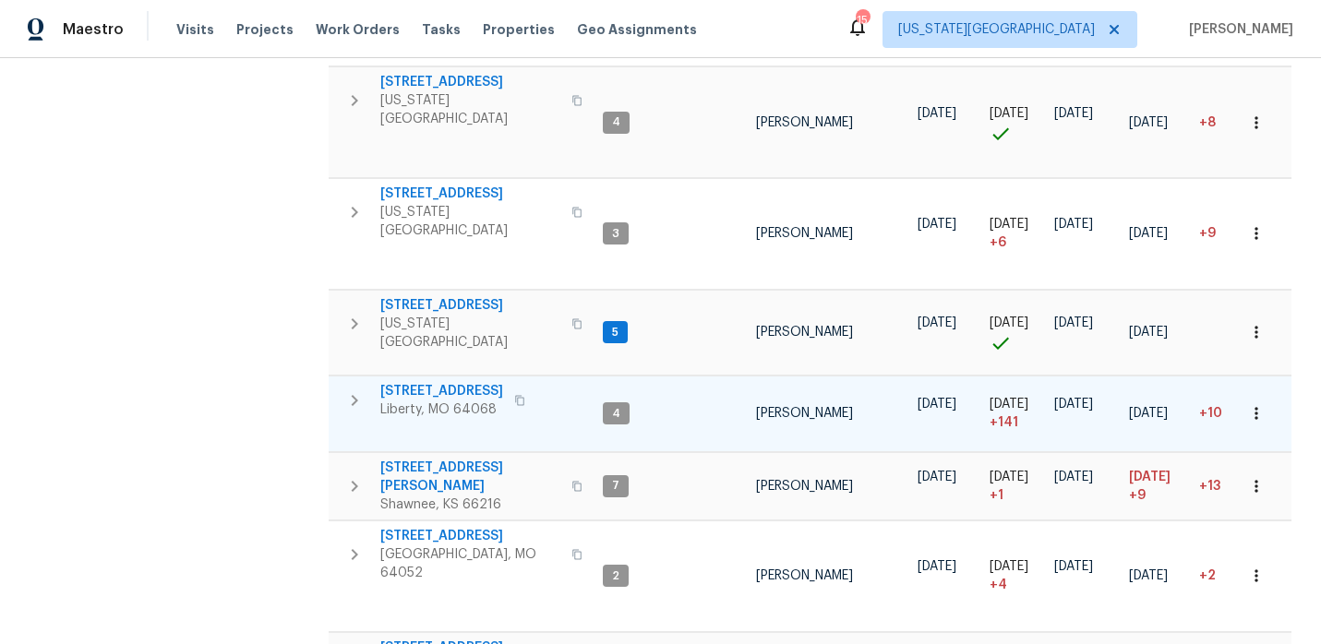
scroll to position [550, 0]
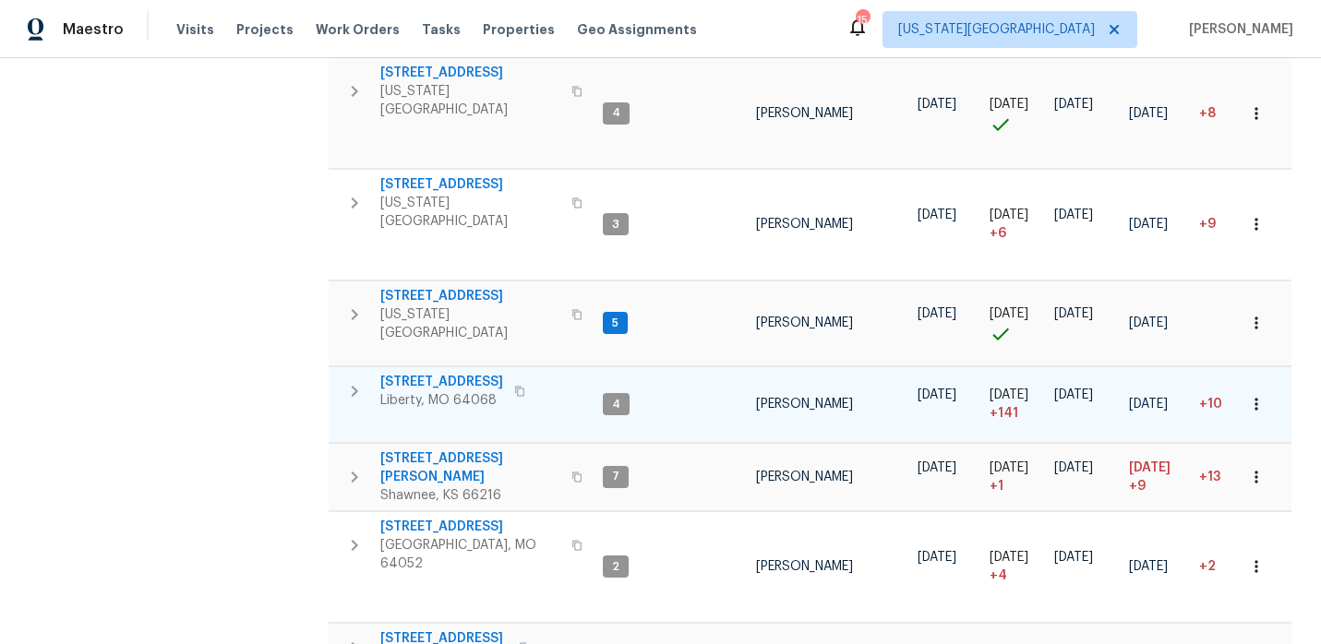
click at [478, 373] on span "1209 Liberty Drive Ter" at bounding box center [441, 382] width 123 height 18
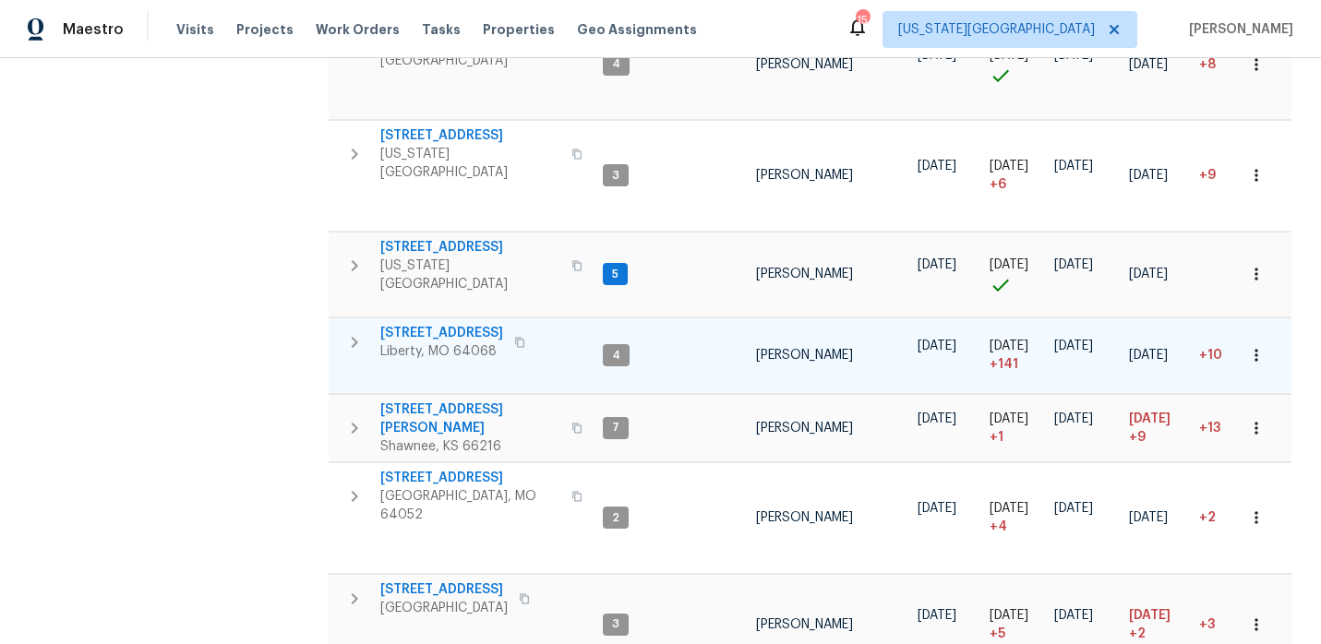
scroll to position [611, 0]
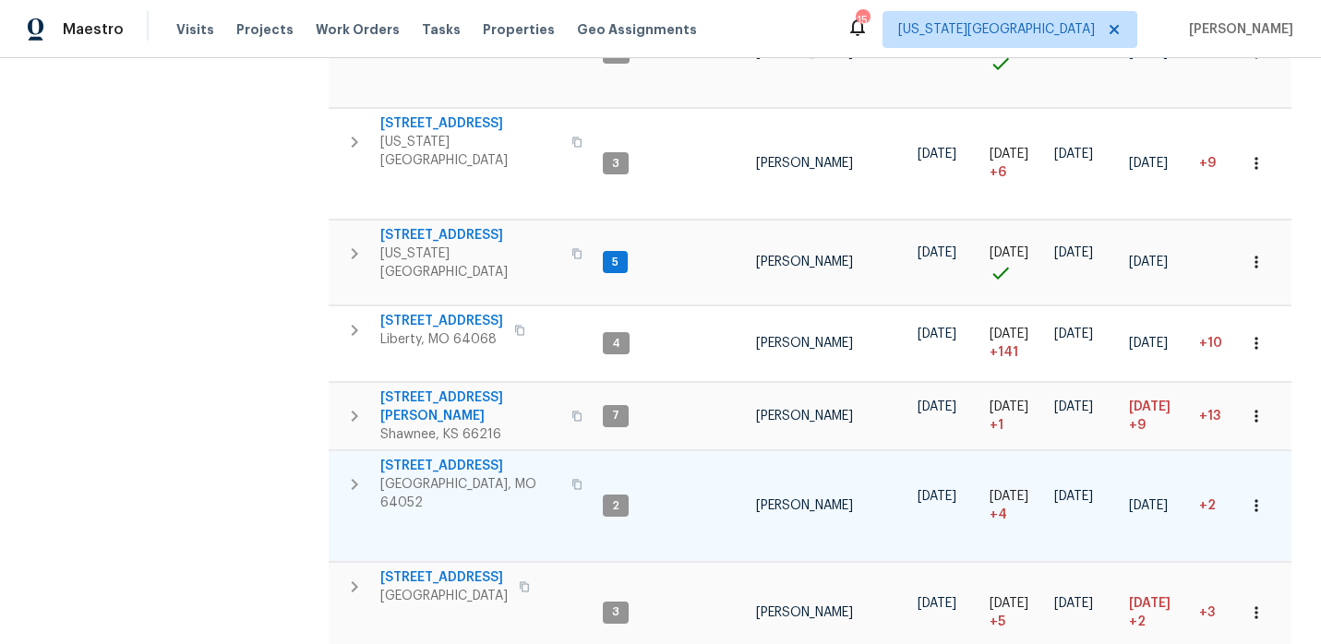
click at [448, 457] on span "12300 E 32nd St S" at bounding box center [470, 466] width 180 height 18
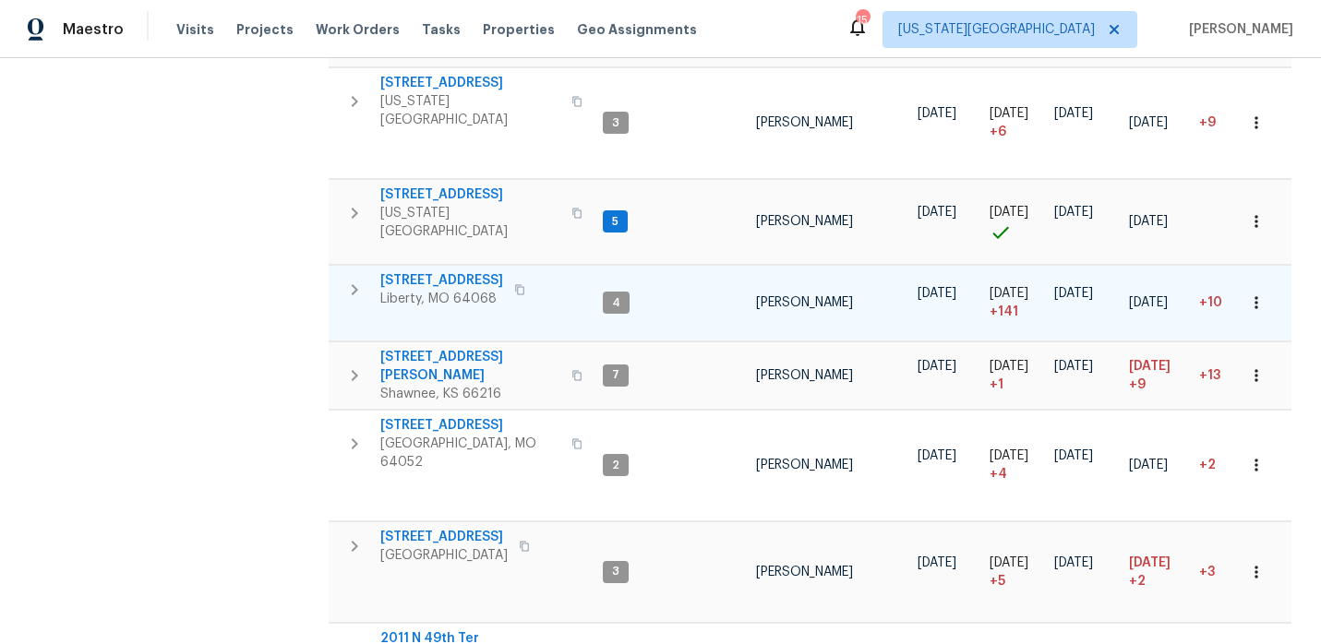
scroll to position [642, 0]
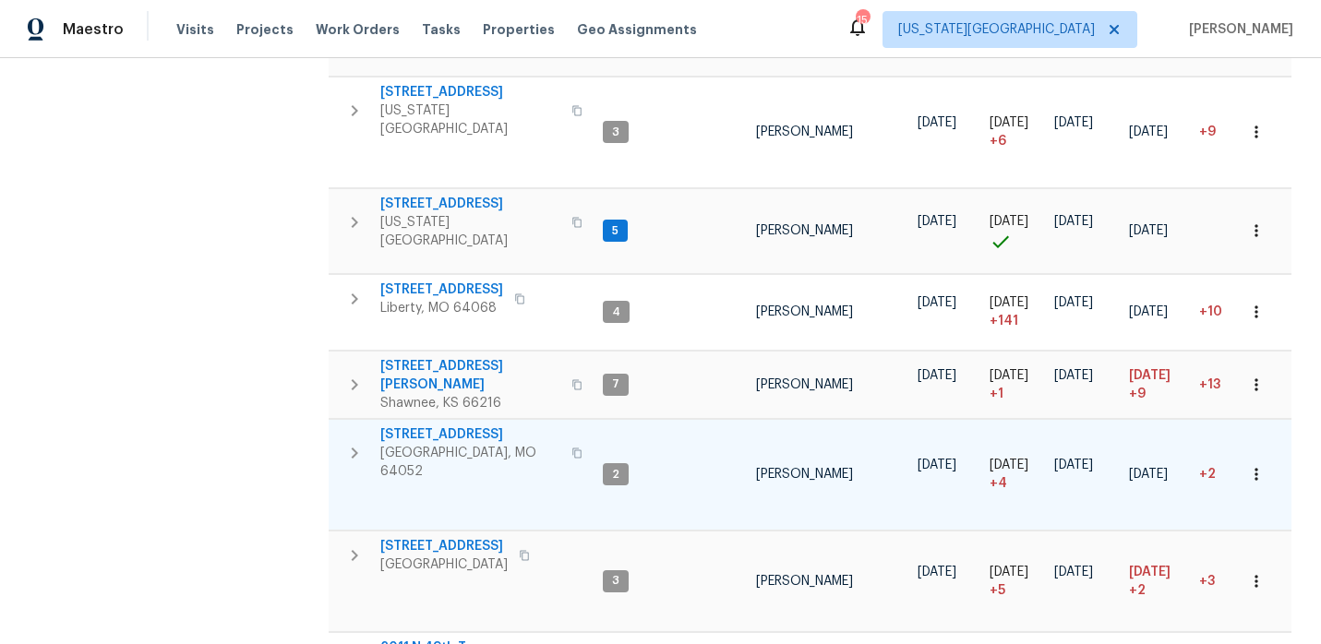
click at [451, 425] on span "12300 E 32nd St S" at bounding box center [470, 434] width 180 height 18
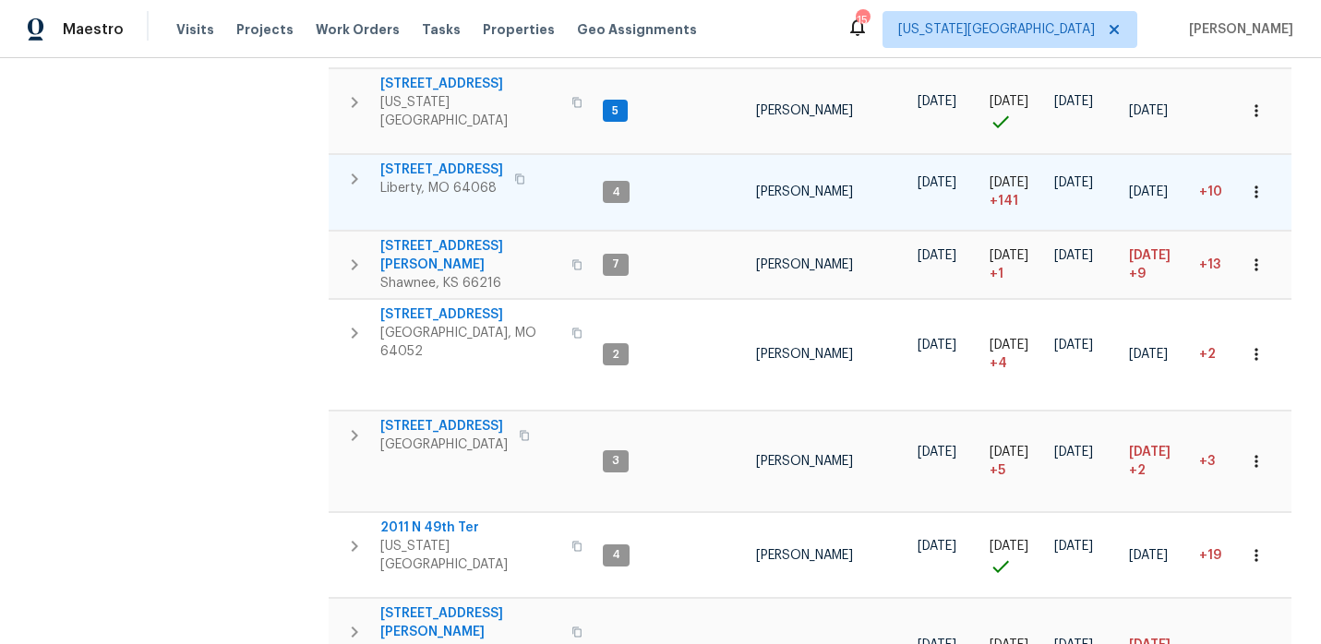
scroll to position [773, 0]
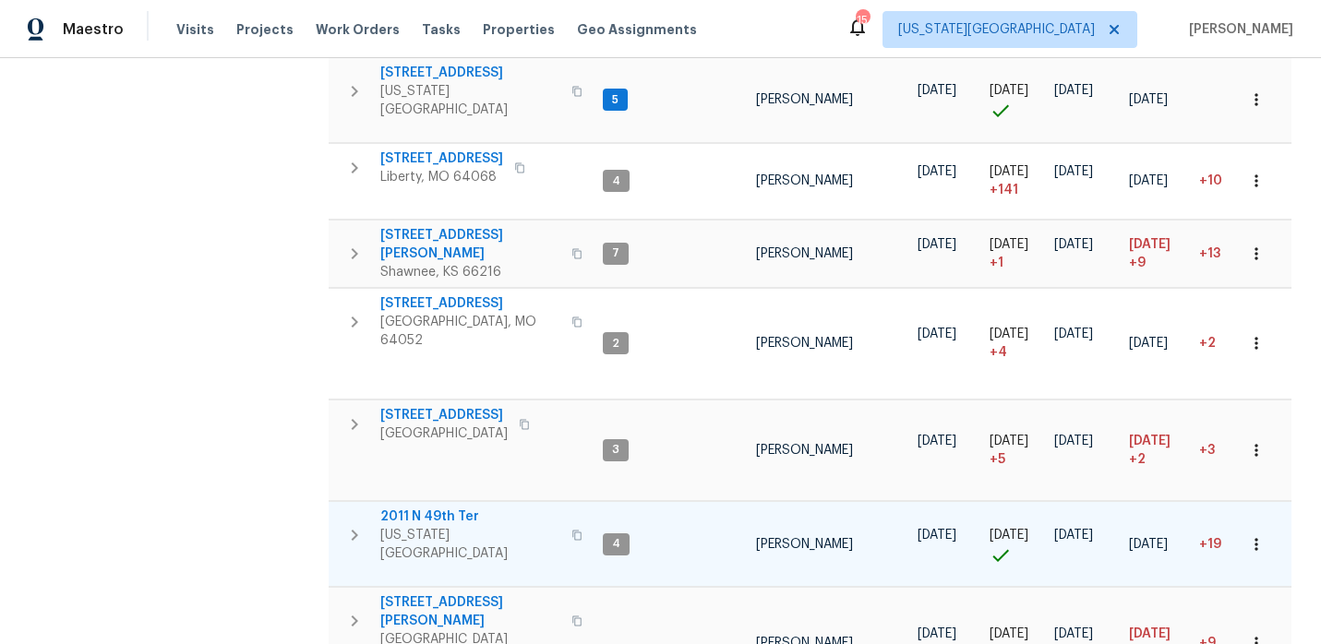
click at [445, 508] on span "2011 N 49th Ter" at bounding box center [470, 517] width 180 height 18
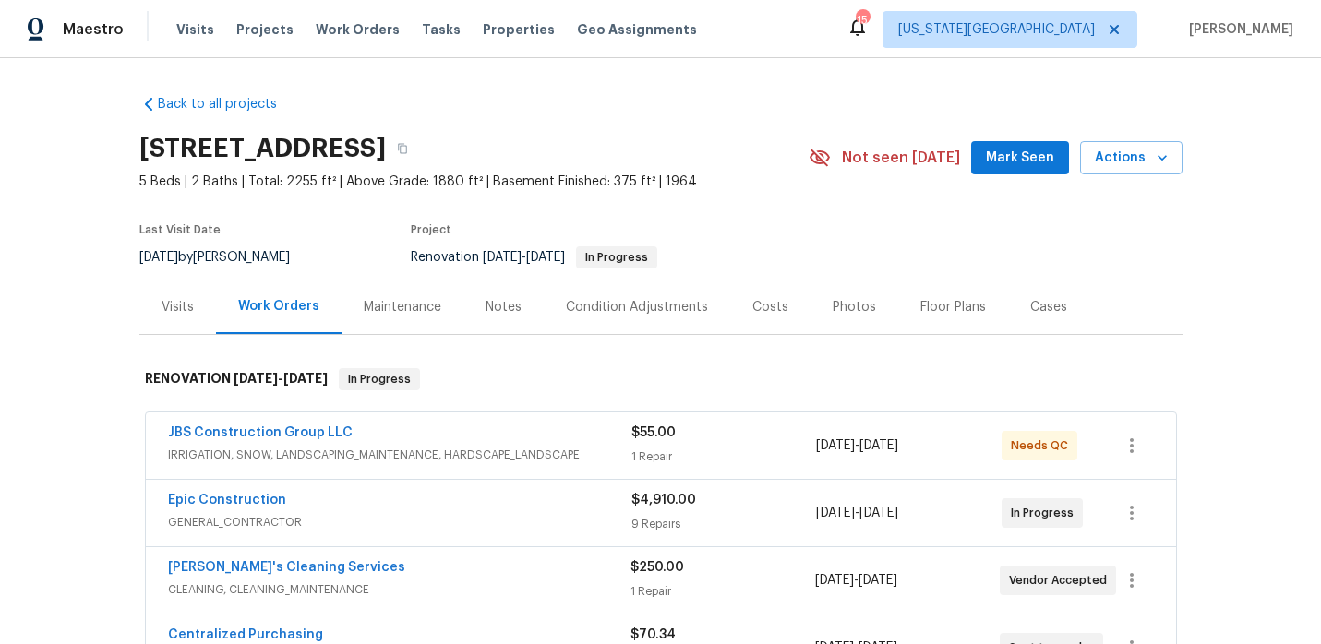
click at [485, 306] on div "Notes" at bounding box center [503, 307] width 36 height 18
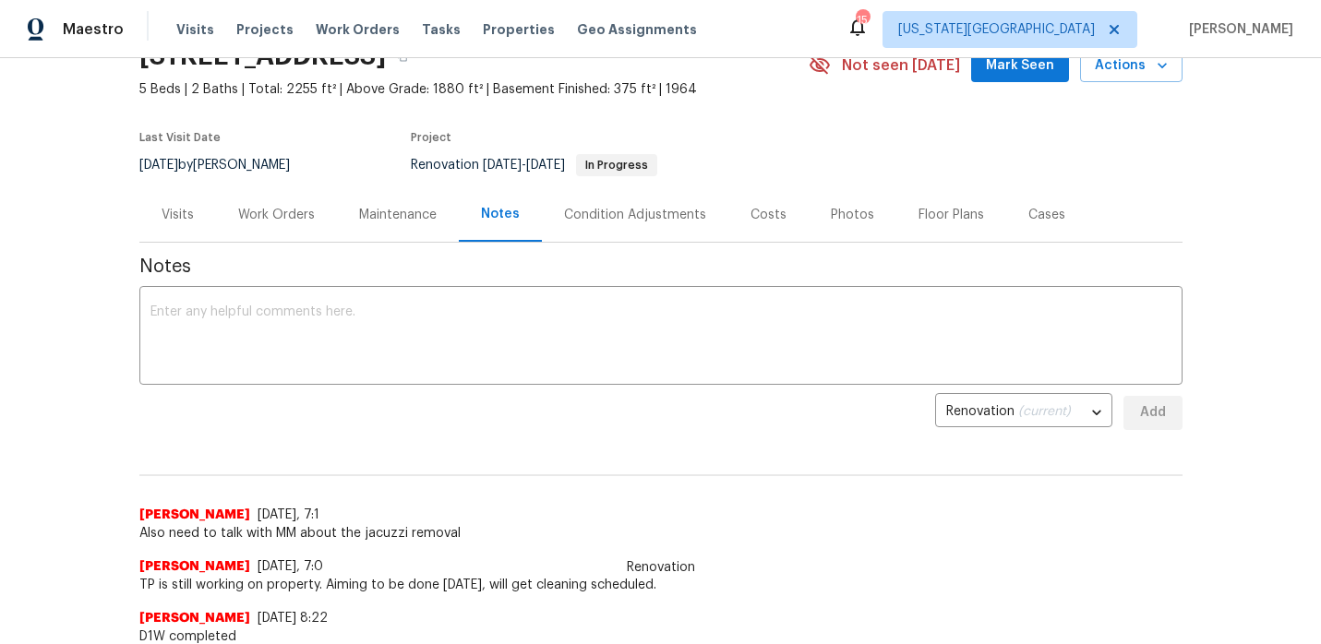
scroll to position [95, 0]
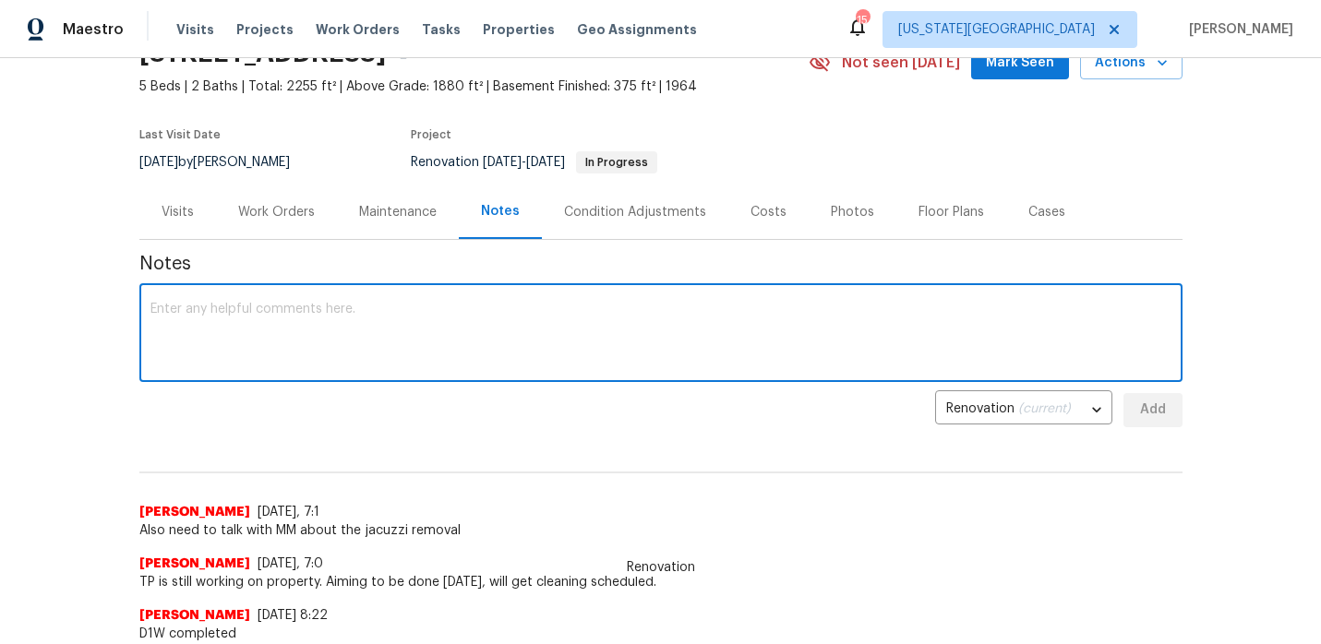
click at [397, 305] on textarea at bounding box center [660, 335] width 1021 height 65
click at [257, 210] on div "Work Orders" at bounding box center [276, 212] width 77 height 18
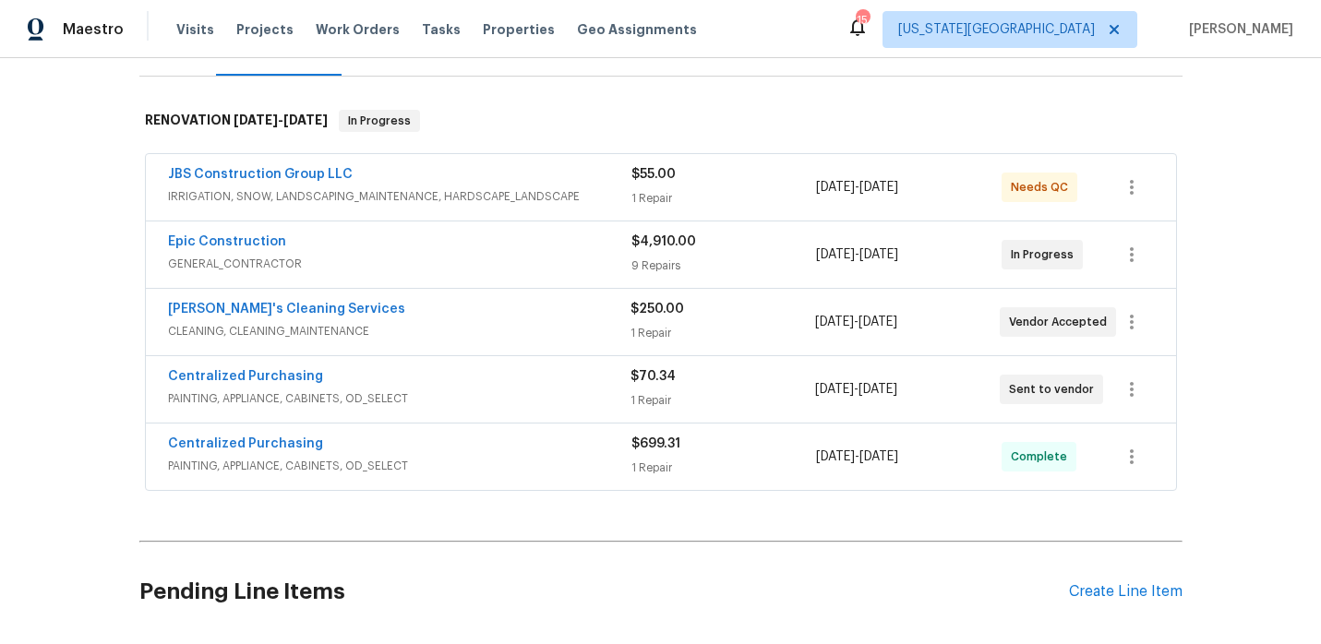
scroll to position [260, 0]
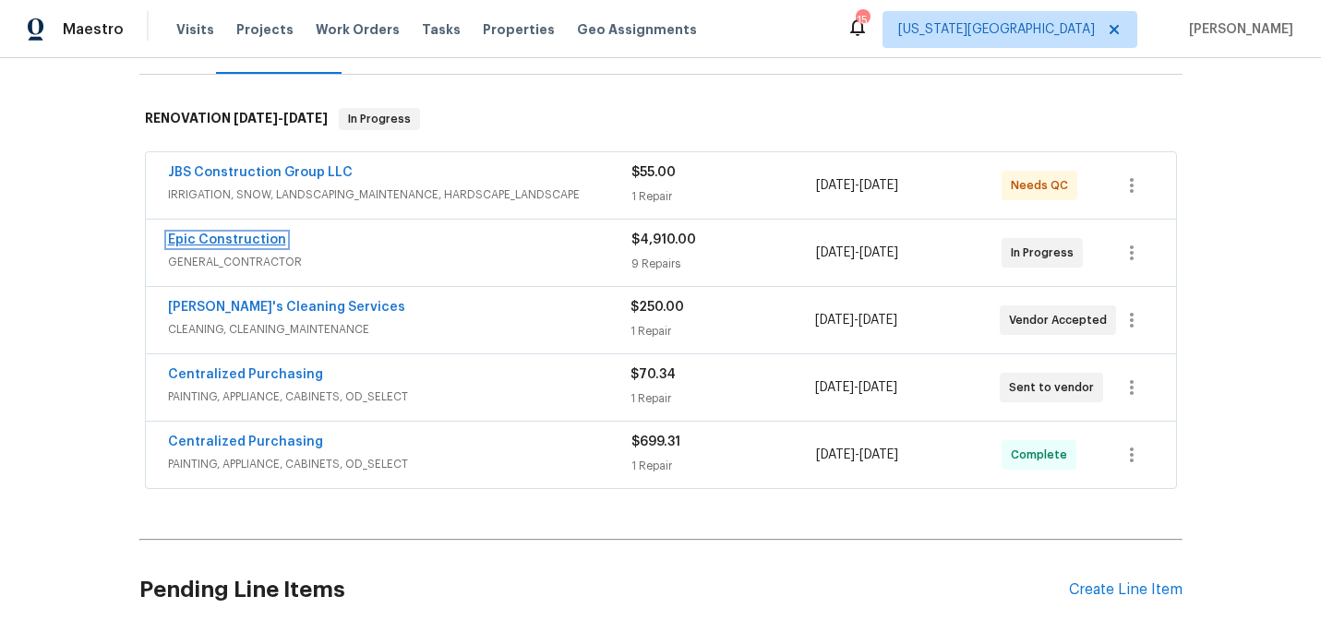
click at [260, 241] on link "Epic Construction" at bounding box center [227, 240] width 118 height 13
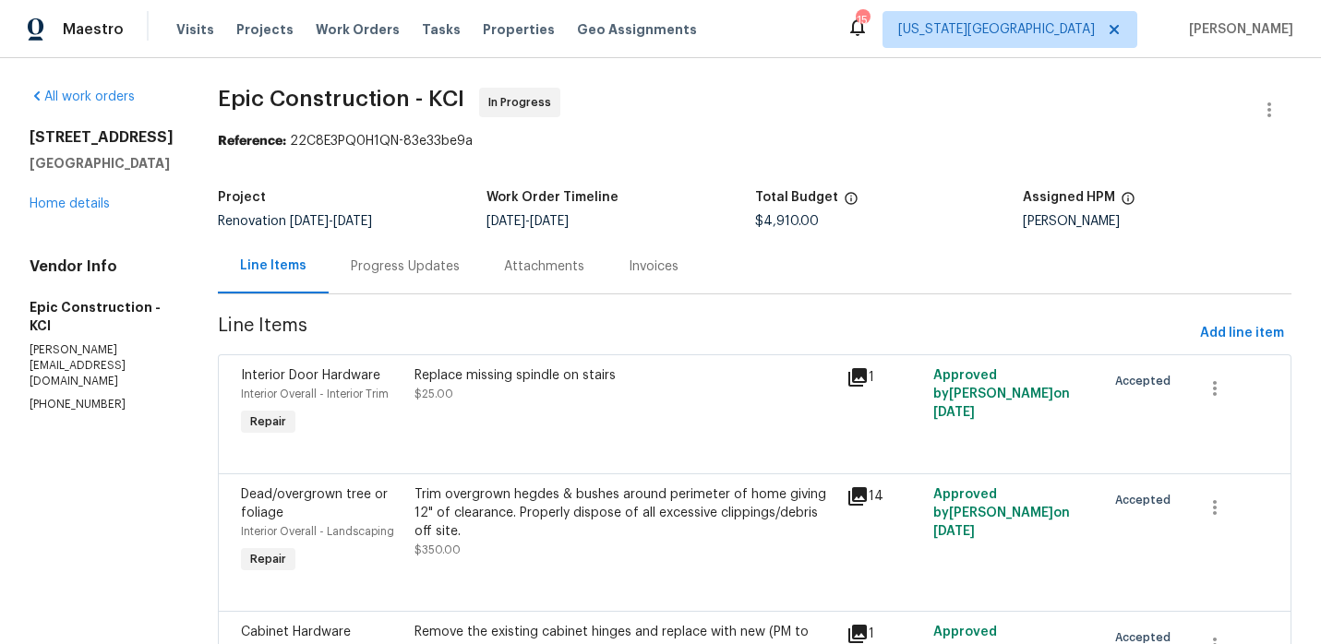
click at [365, 249] on div "Progress Updates" at bounding box center [405, 266] width 153 height 54
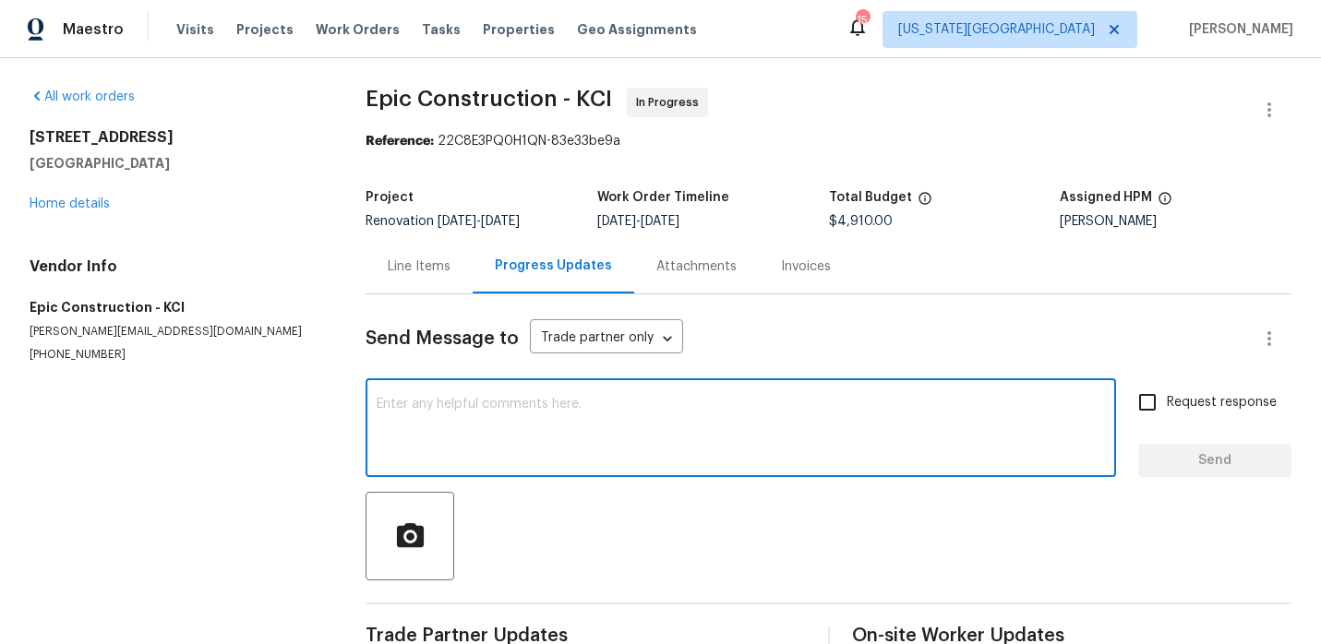
click at [514, 425] on textarea at bounding box center [741, 430] width 728 height 65
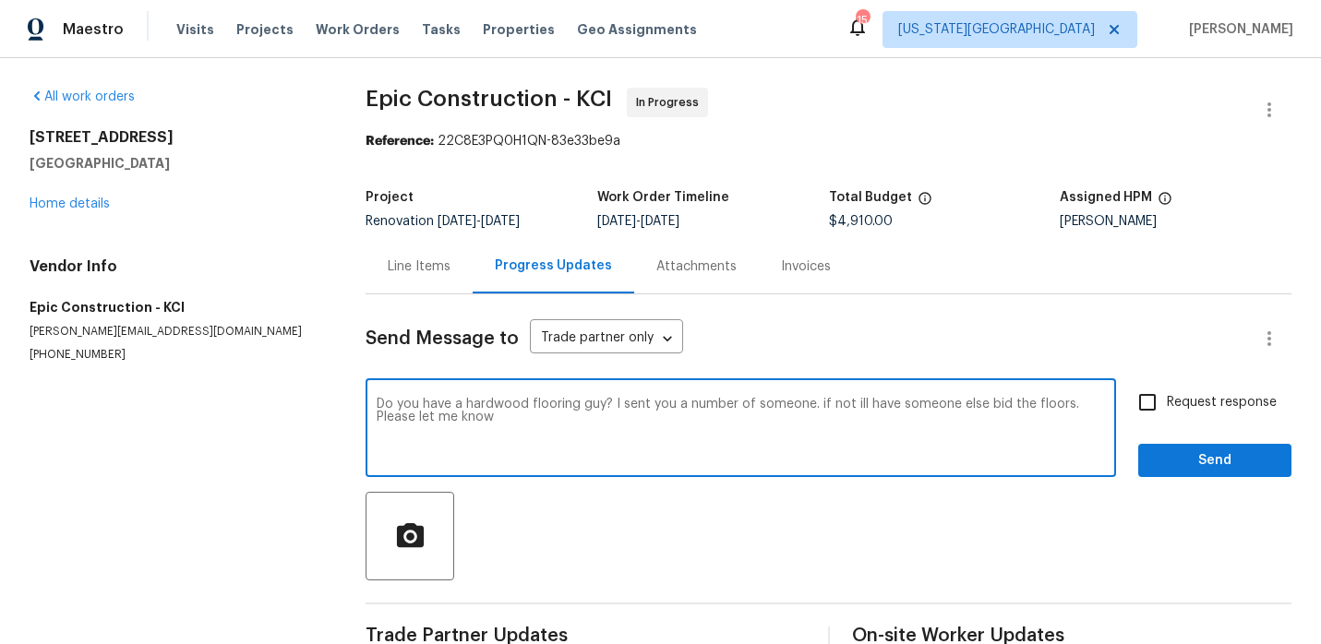
type textarea "Do you have a hardwood flooring guy? I sent you a number of someone. if not ill…"
click at [1182, 468] on span "Send" at bounding box center [1215, 460] width 124 height 23
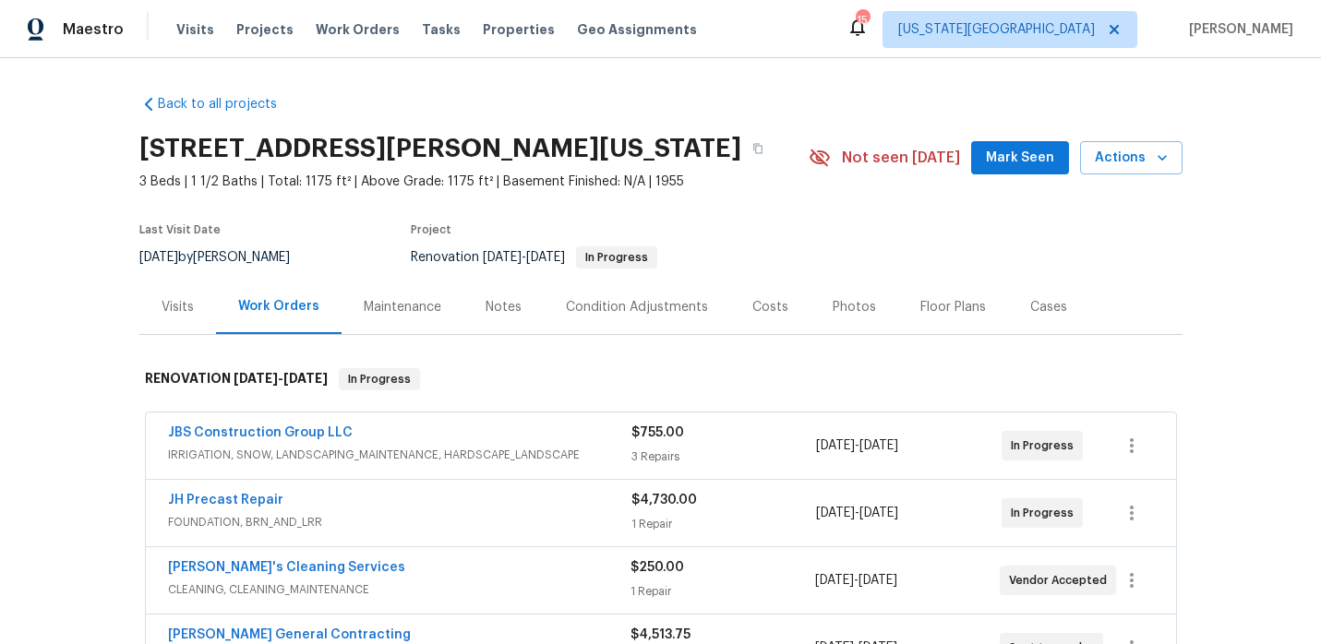
click at [490, 296] on div "Notes" at bounding box center [503, 307] width 80 height 54
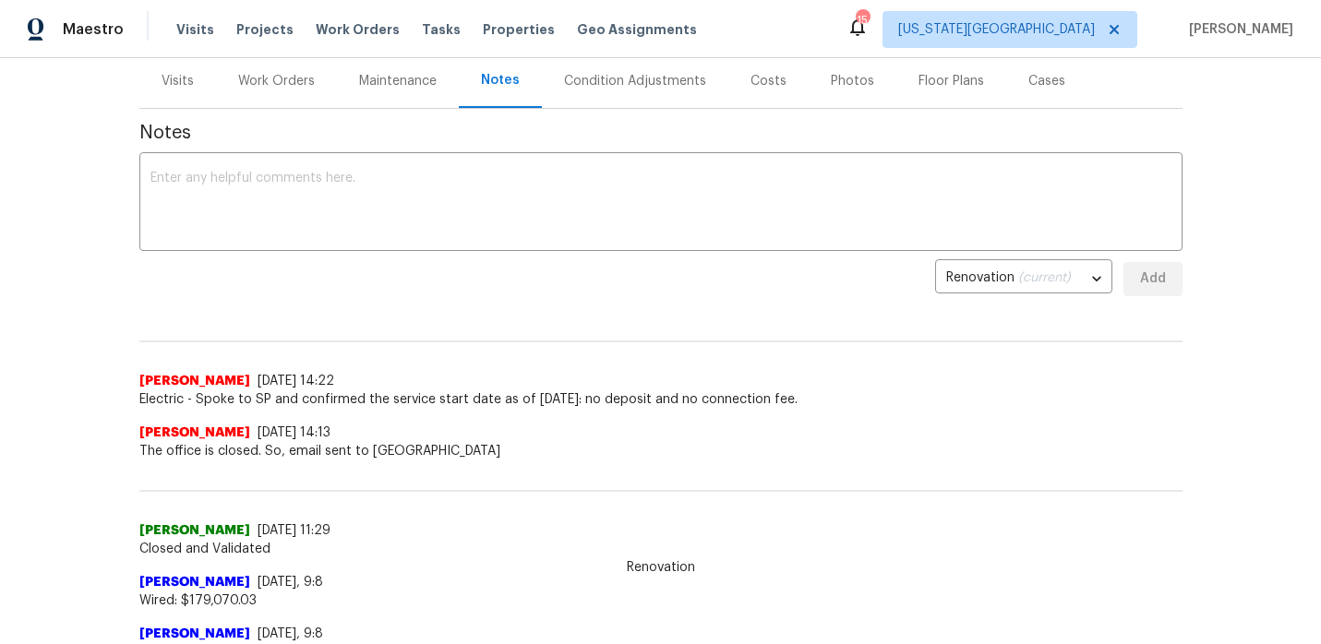
scroll to position [297, 0]
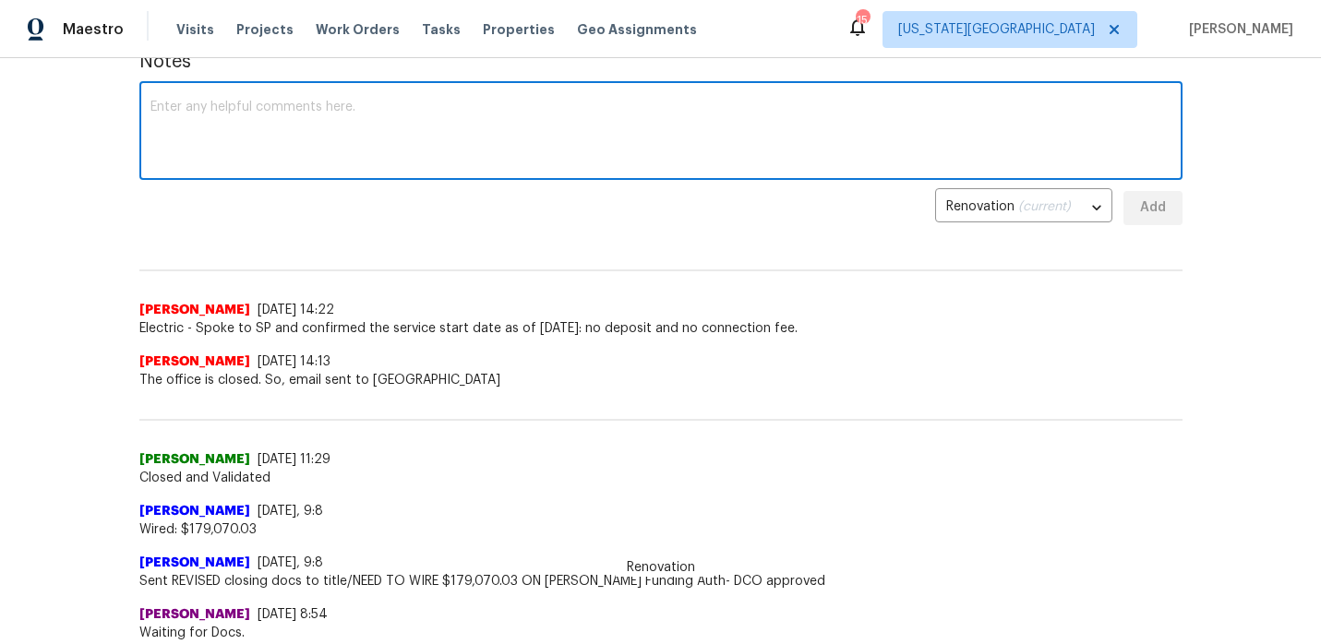
click at [408, 135] on textarea at bounding box center [660, 133] width 1021 height 65
type textarea "Switched TPs [DATE] , TP will start on in first thing [DATE] morning"
click at [1132, 210] on button "Add" at bounding box center [1152, 208] width 59 height 34
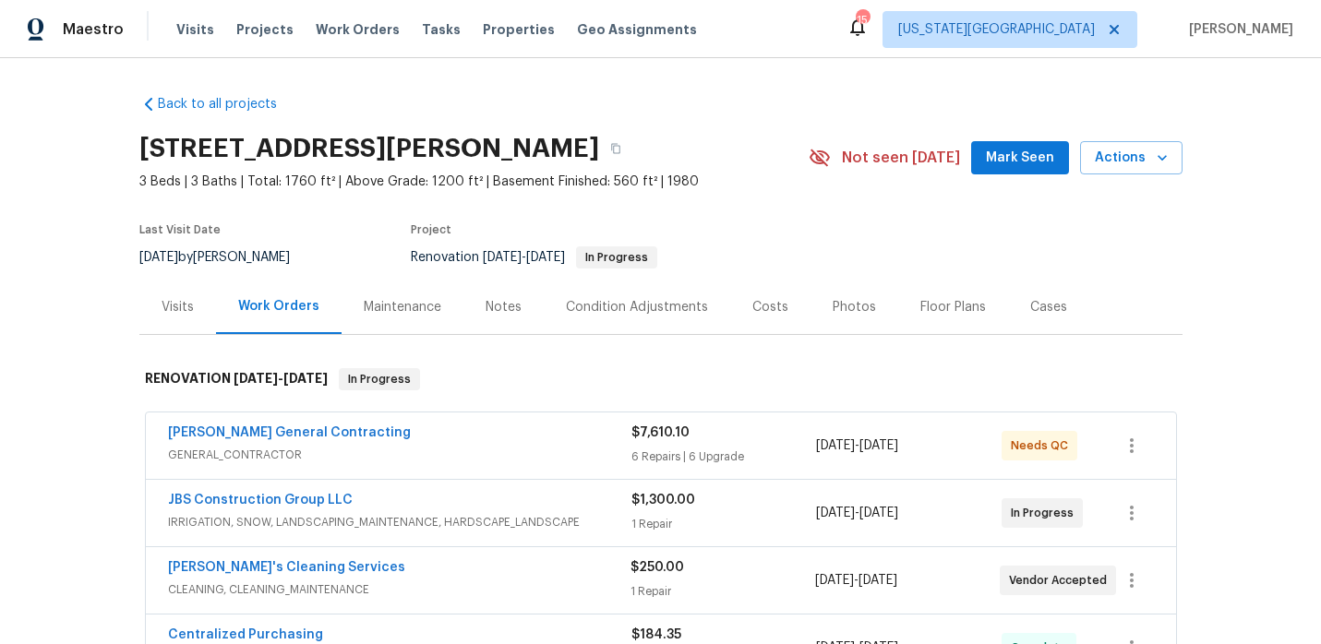
click at [511, 308] on div "Notes" at bounding box center [503, 307] width 36 height 18
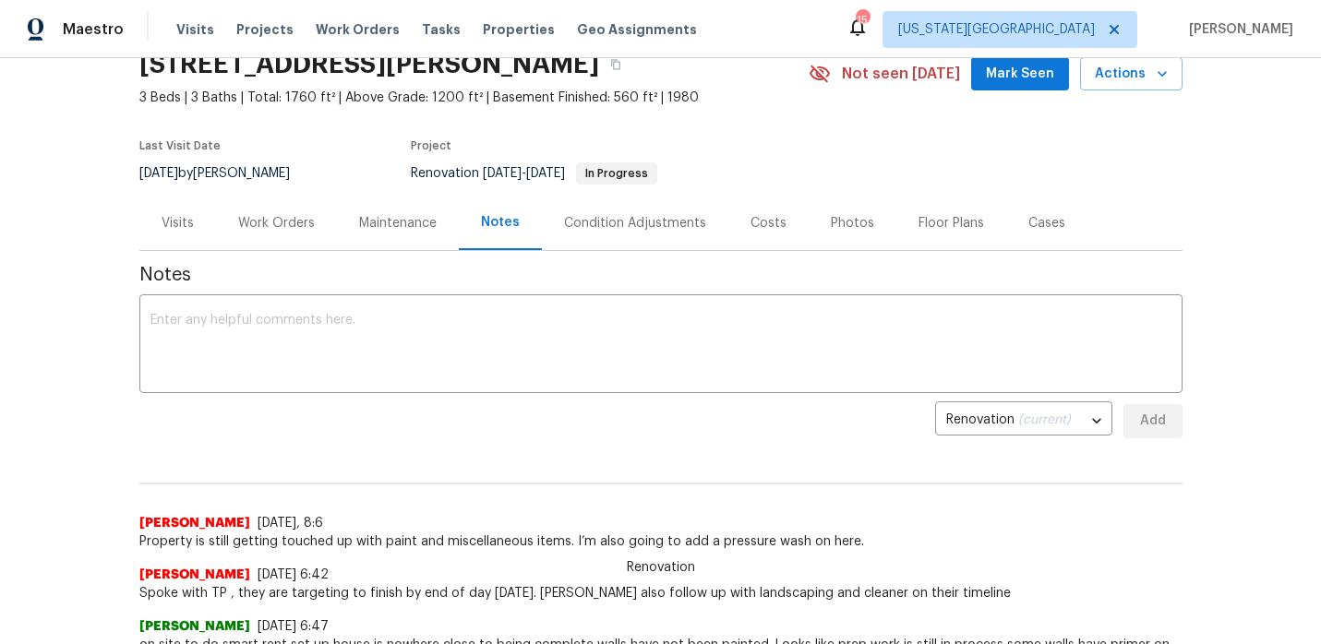
scroll to position [86, 0]
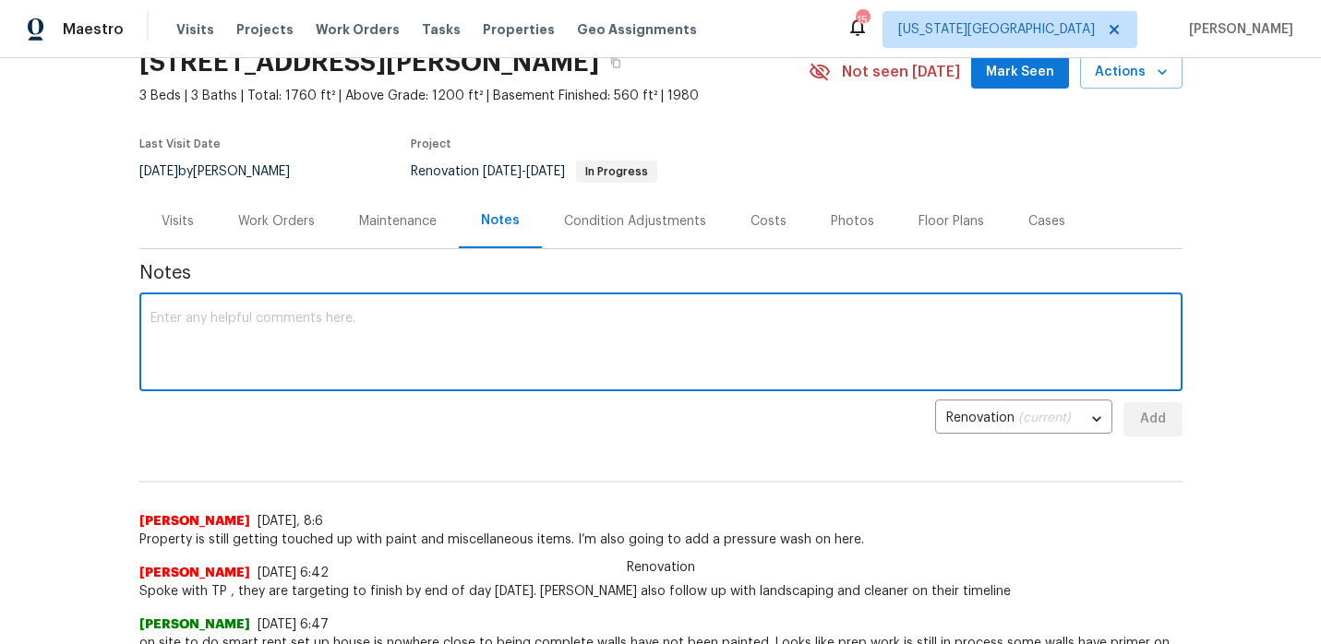
click at [427, 368] on textarea at bounding box center [660, 344] width 1021 height 65
type textarea "TP has completed their SOW, cleaning is scheduling now"
click at [1159, 423] on span "Add" at bounding box center [1153, 419] width 30 height 23
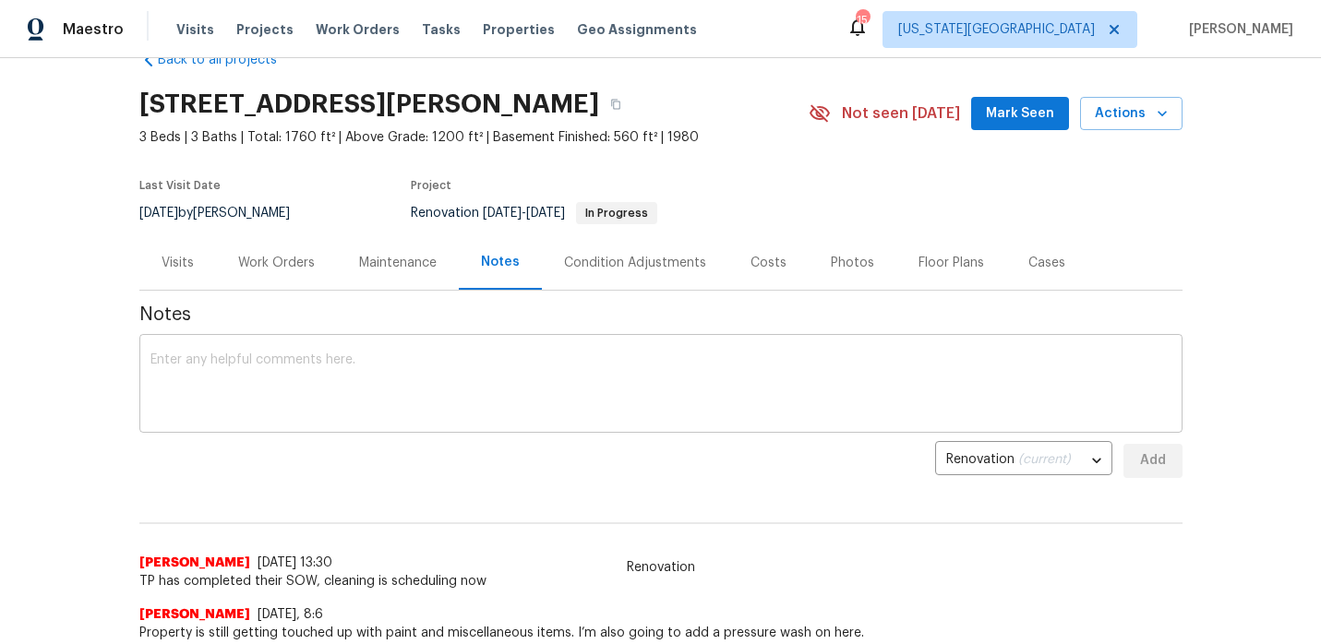
scroll to position [0, 0]
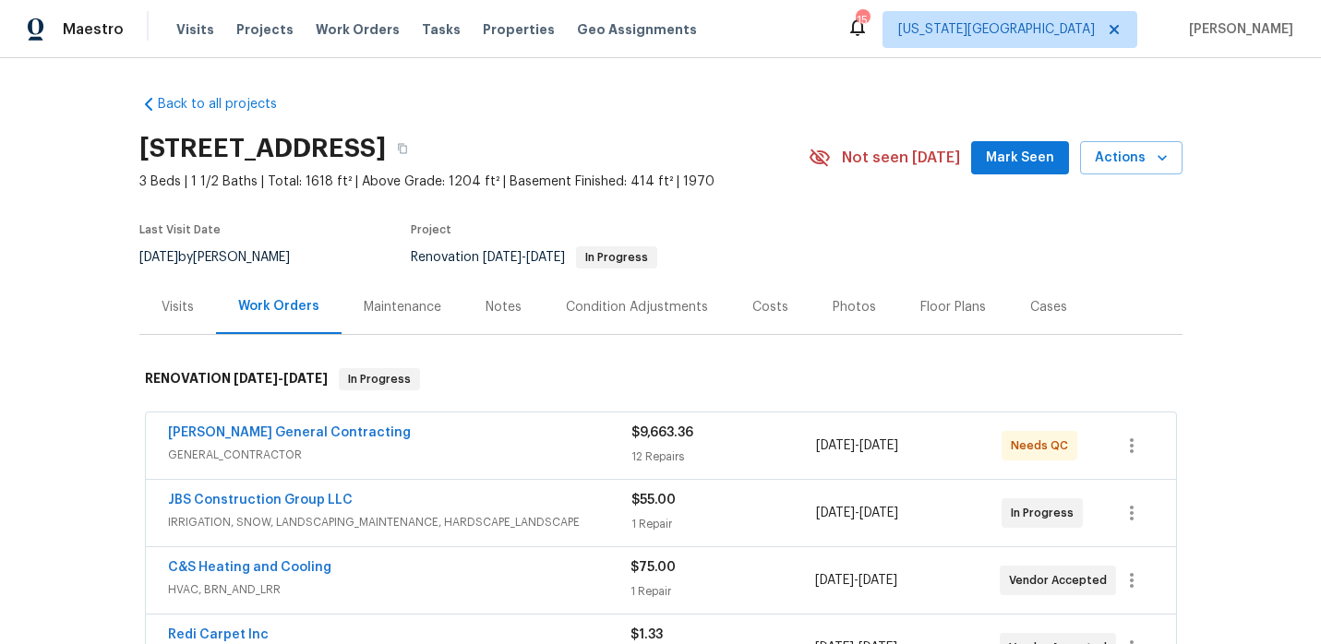
click at [499, 298] on div "Notes" at bounding box center [503, 307] width 36 height 18
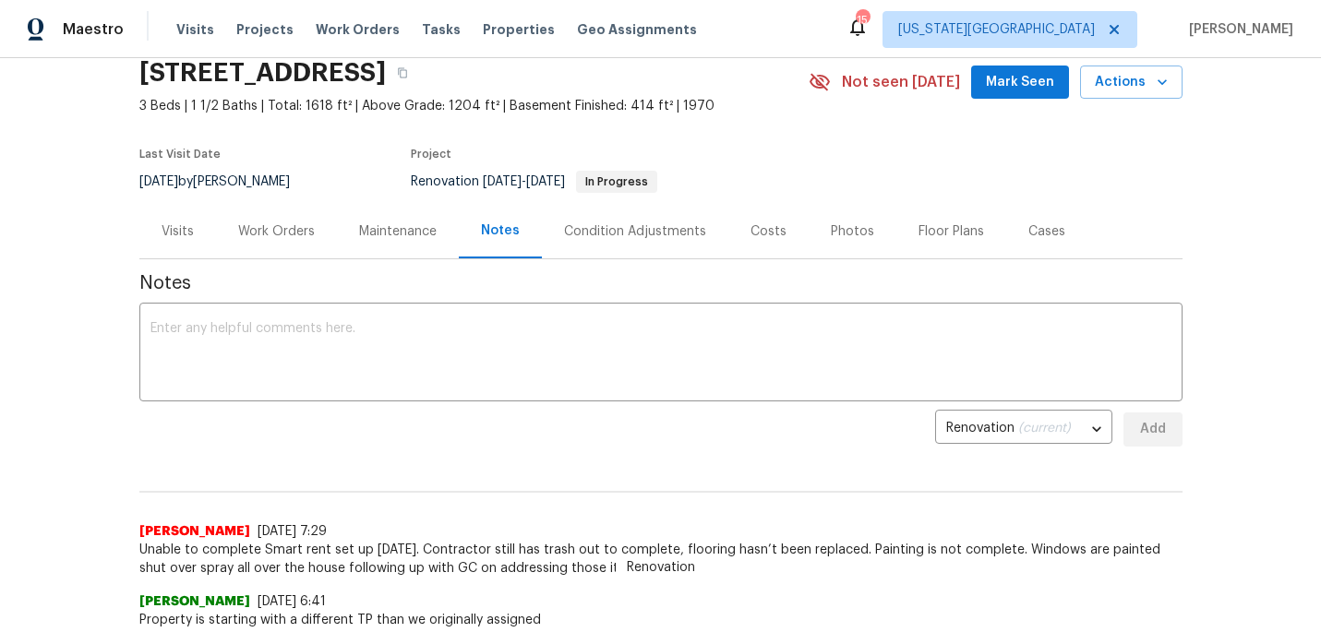
scroll to position [89, 0]
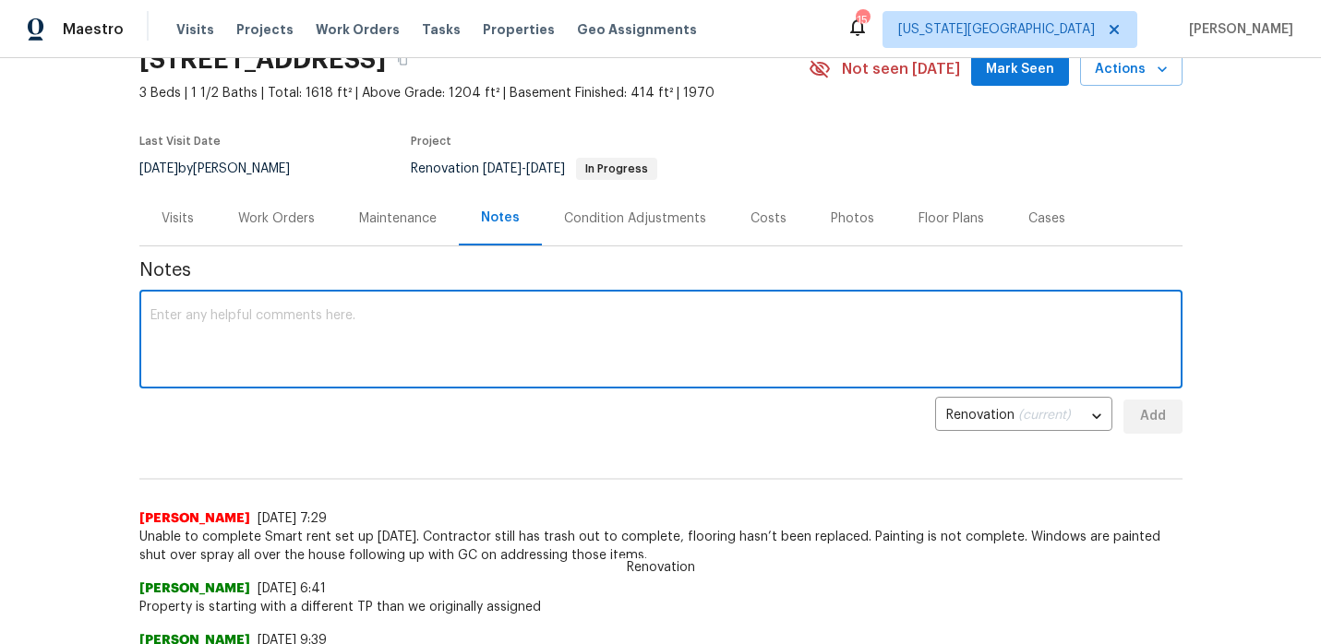
click at [305, 322] on textarea at bounding box center [660, 341] width 1021 height 65
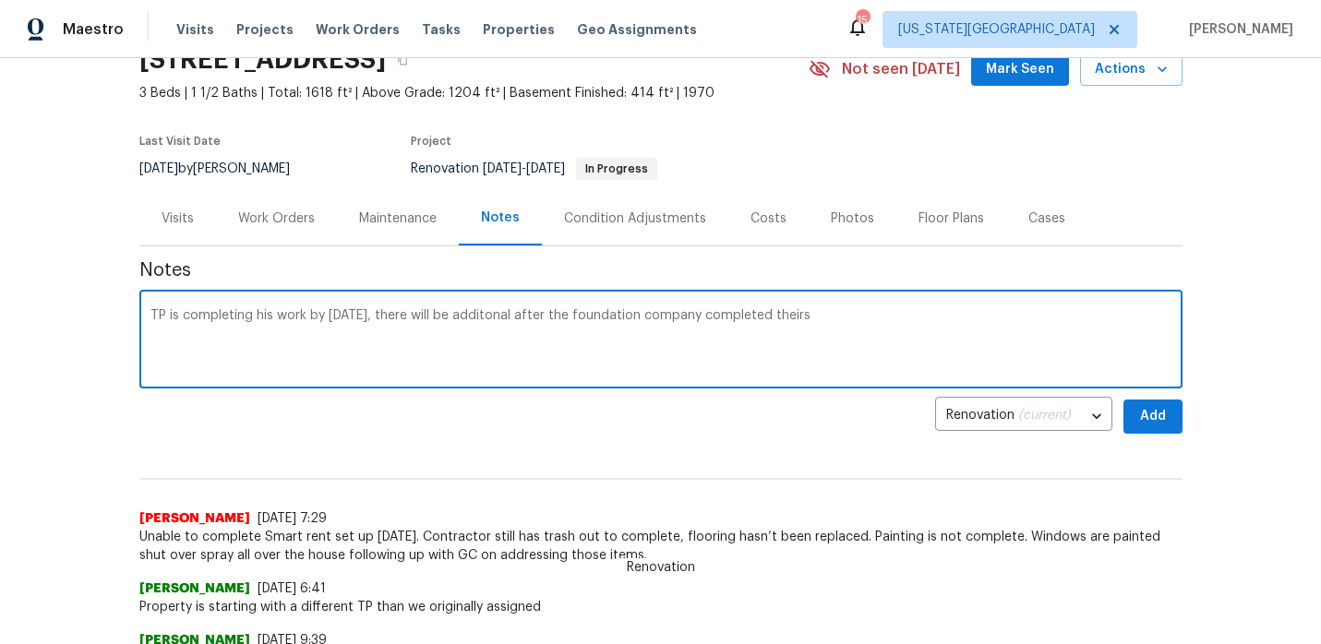
type textarea "TP is completing his work by today, there will be additonal after the foundatio…"
click at [1138, 419] on span "Add" at bounding box center [1153, 416] width 30 height 23
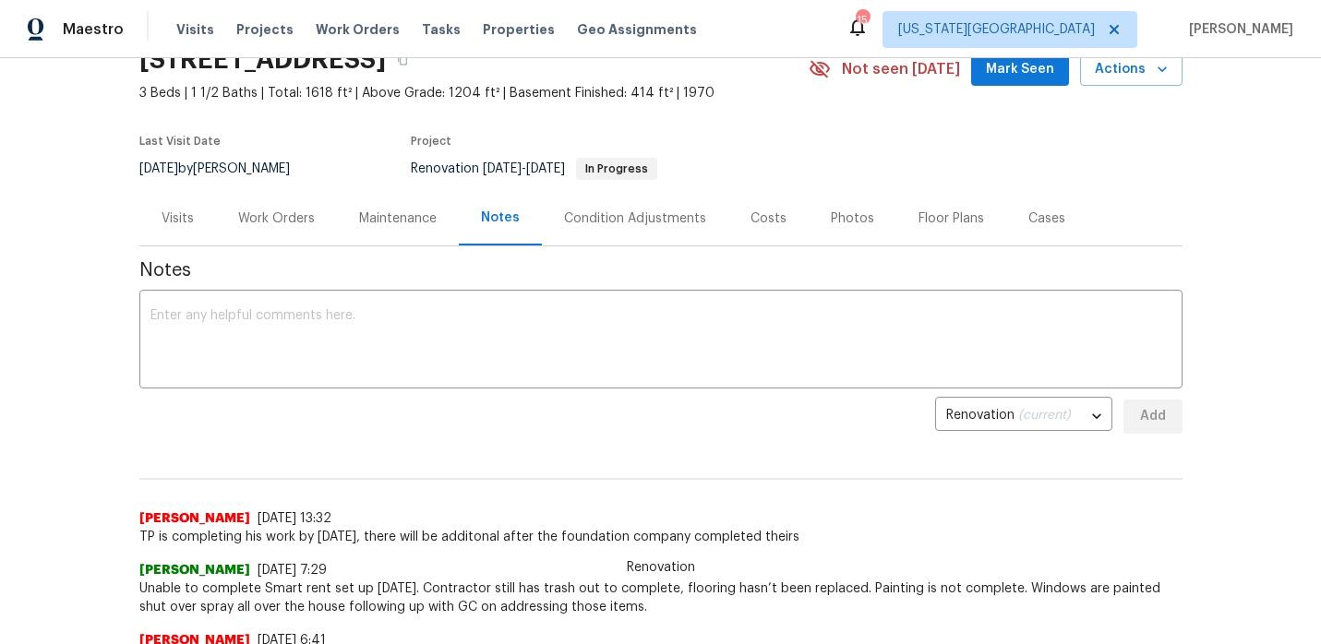
click at [292, 211] on div "Work Orders" at bounding box center [276, 219] width 77 height 18
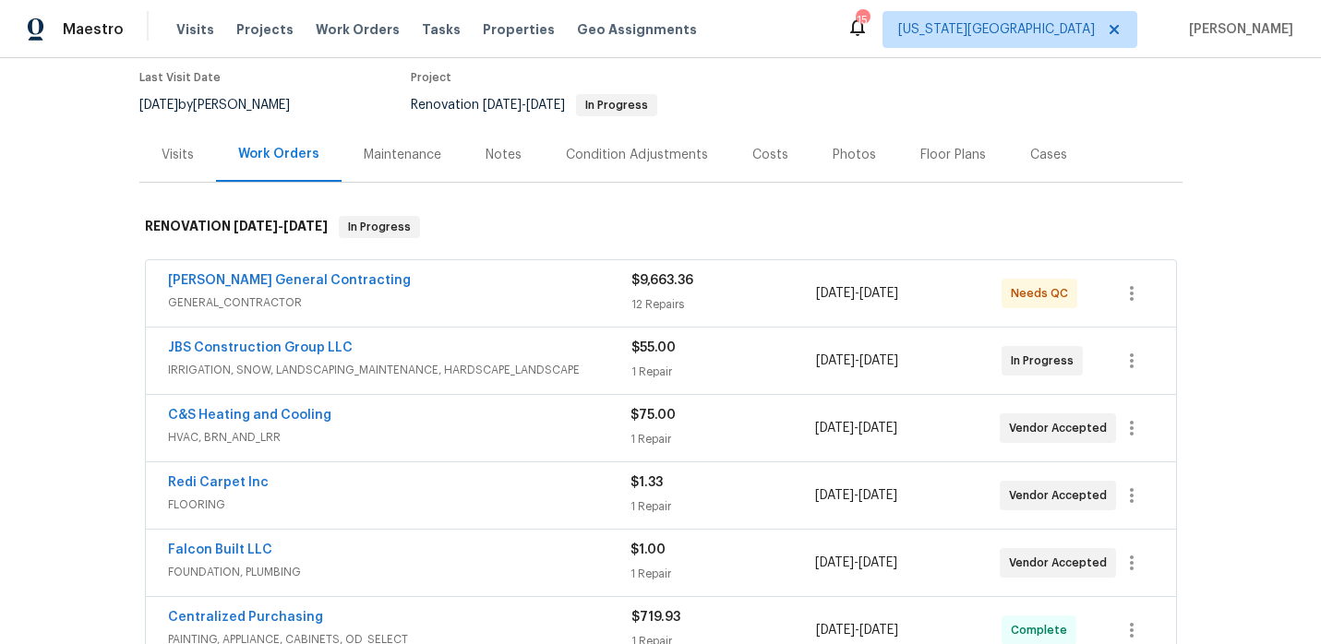
scroll to position [154, 0]
click at [259, 542] on link "Falcon Built LLC" at bounding box center [220, 548] width 104 height 13
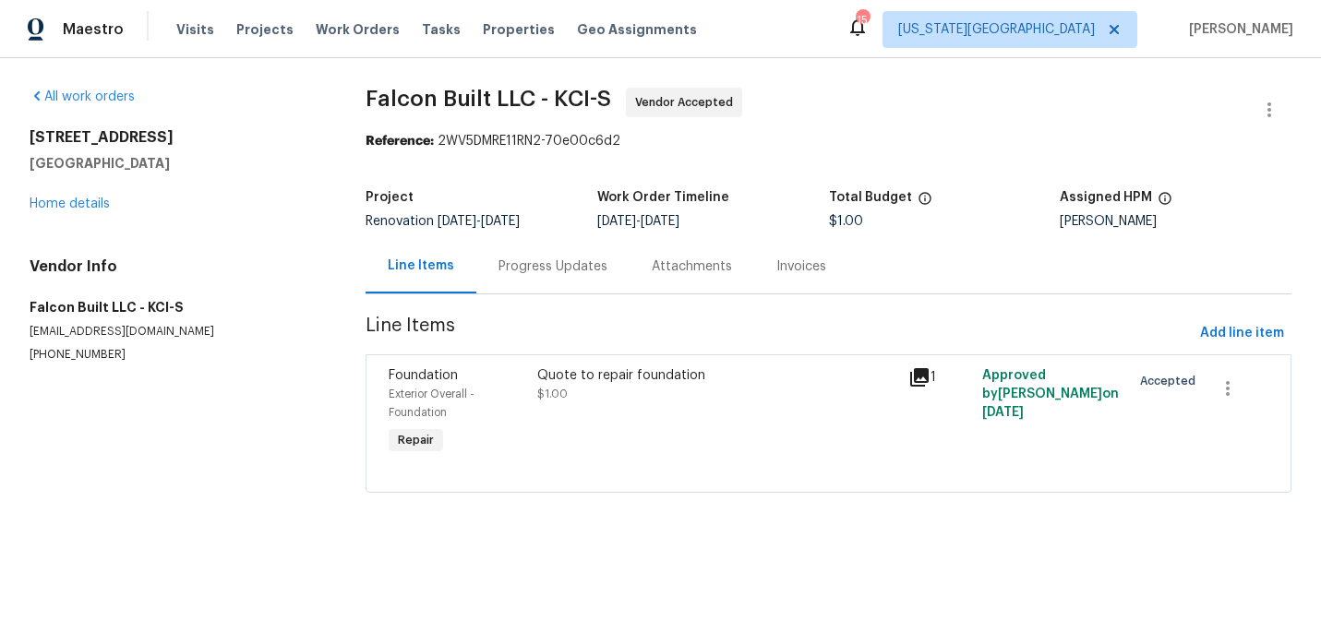
click at [515, 239] on div "Progress Updates" at bounding box center [552, 266] width 153 height 54
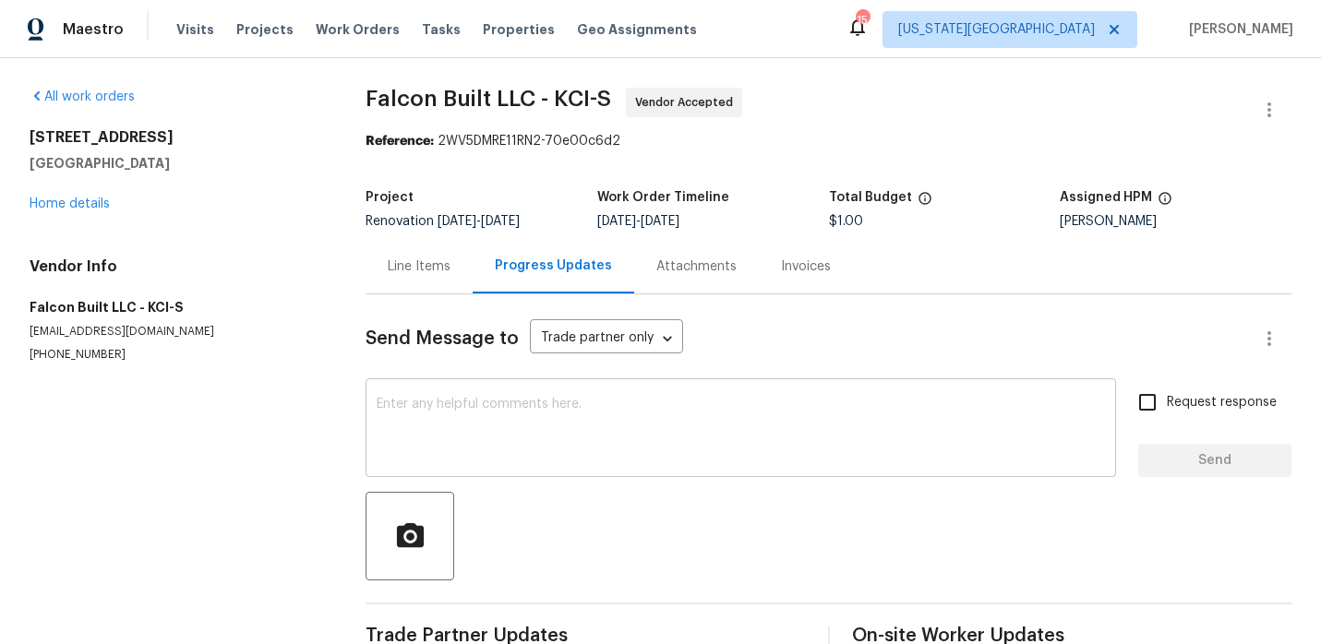
scroll to position [42, 0]
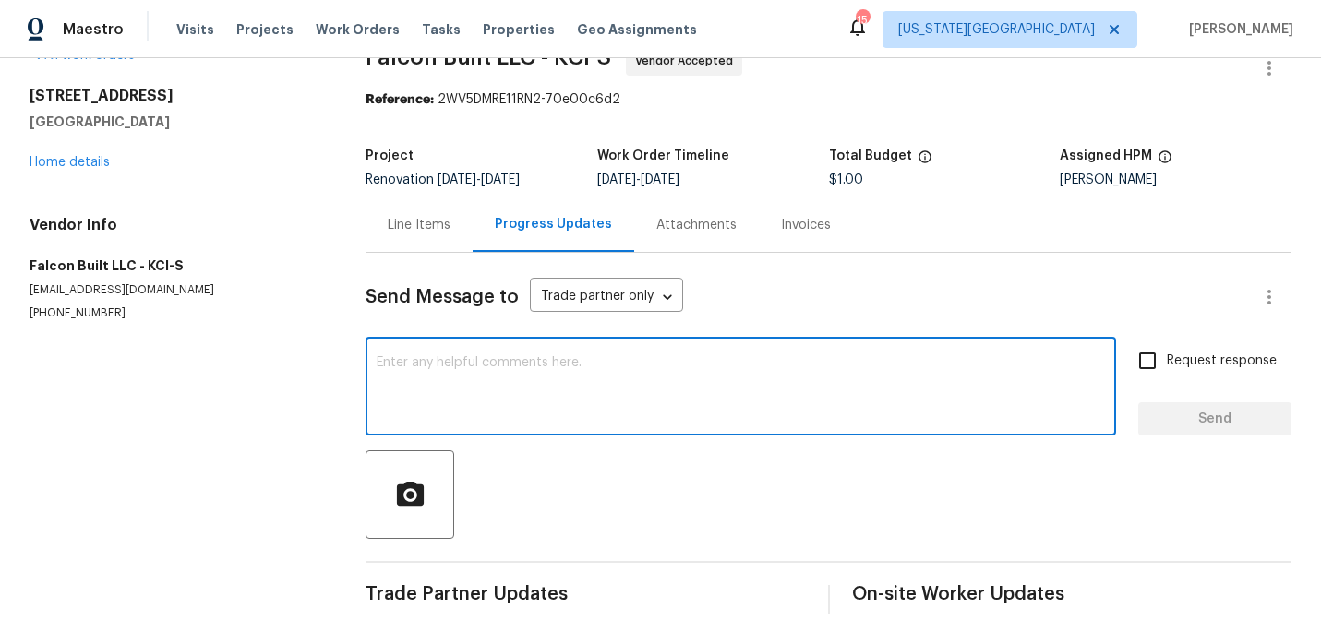
click at [501, 376] on textarea at bounding box center [741, 388] width 728 height 65
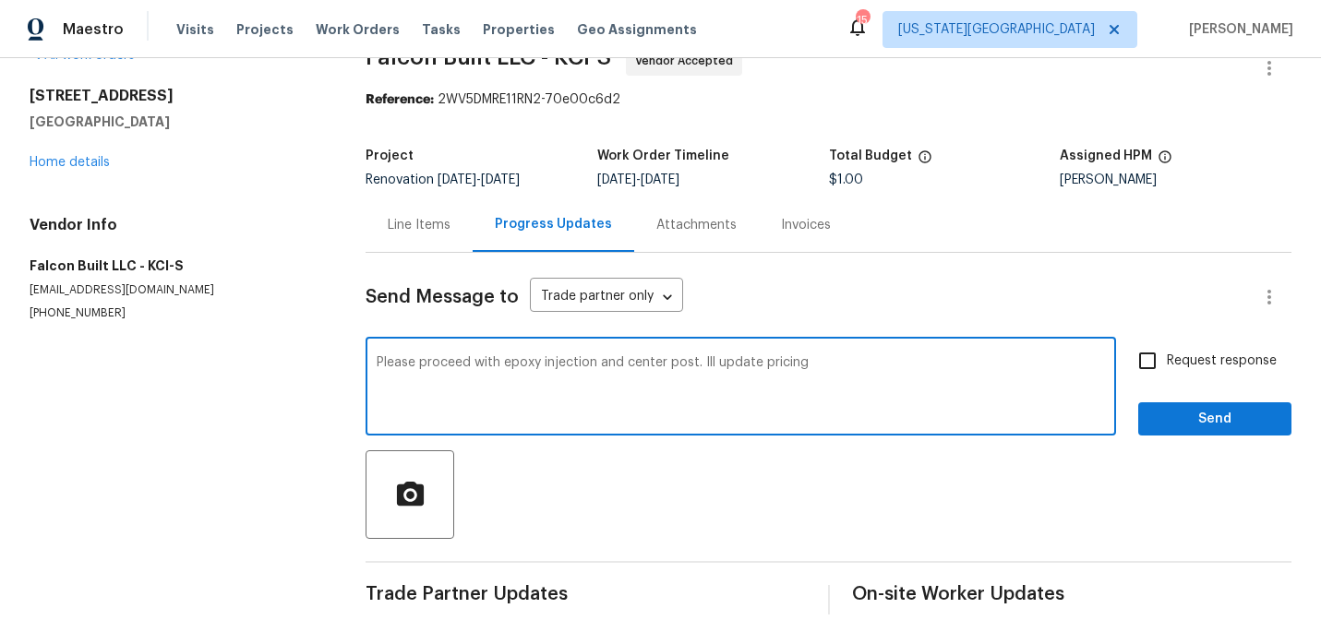
type textarea "Please proceed with epoxy injection and center post. Ill update pricing"
click at [1250, 424] on span "Send" at bounding box center [1215, 419] width 124 height 23
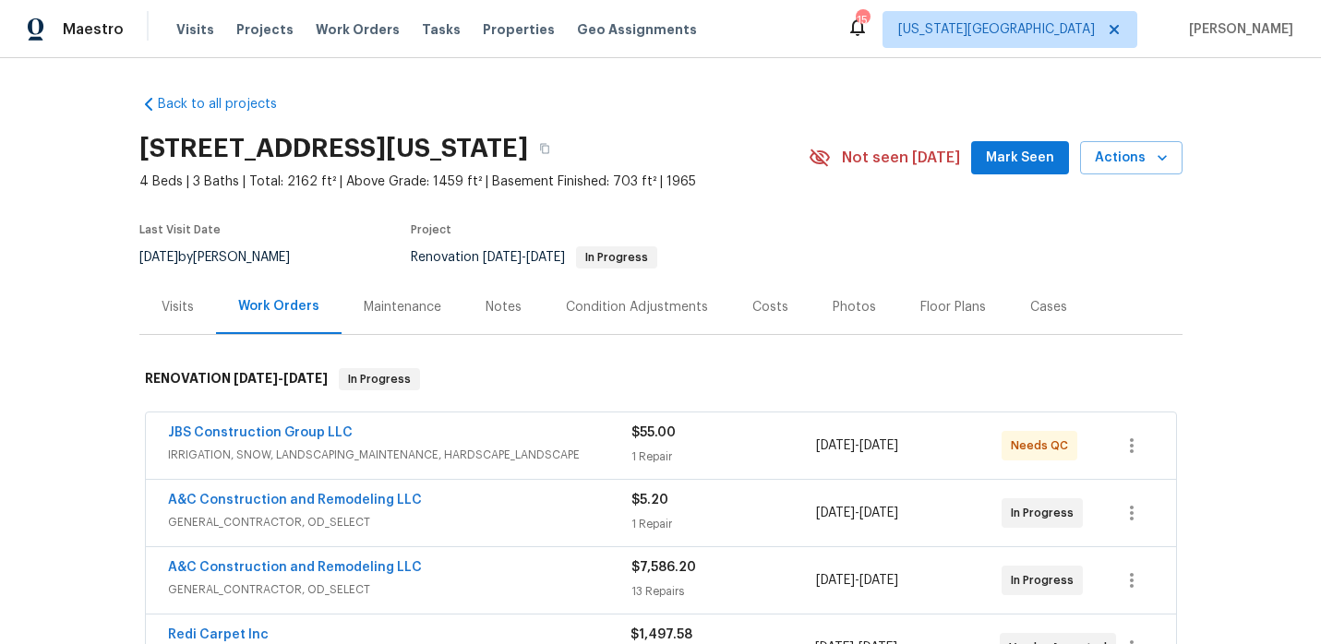
click at [497, 296] on div "Notes" at bounding box center [503, 307] width 80 height 54
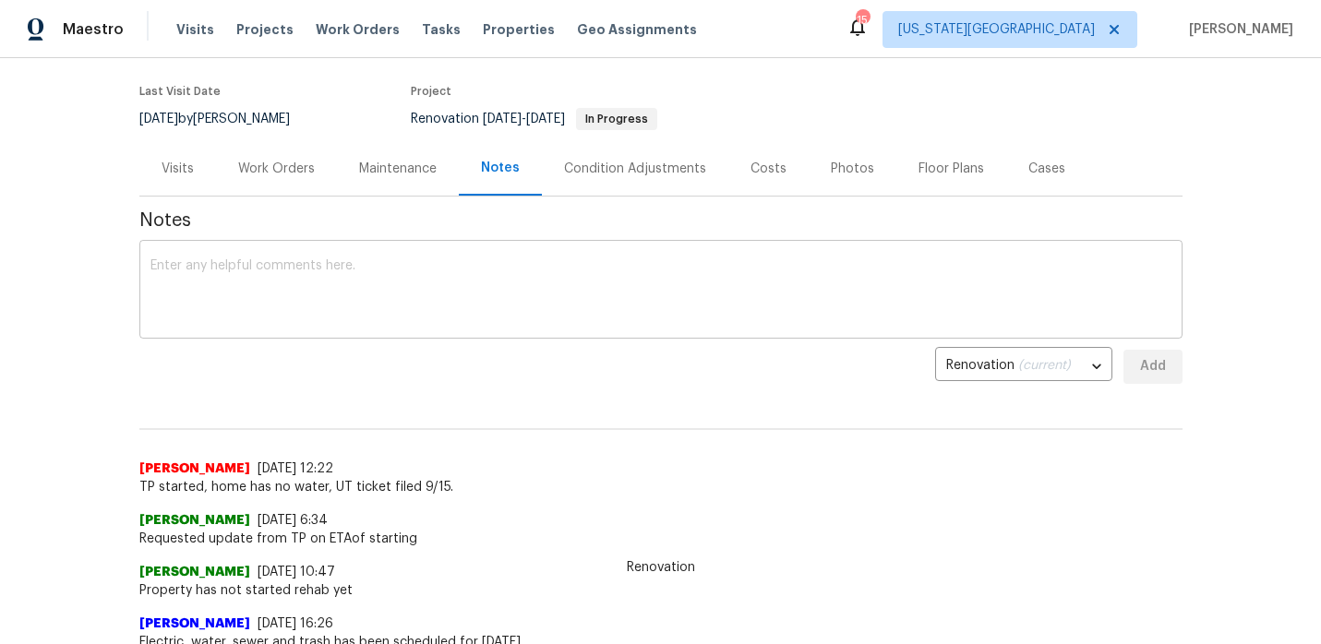
scroll to position [136, 0]
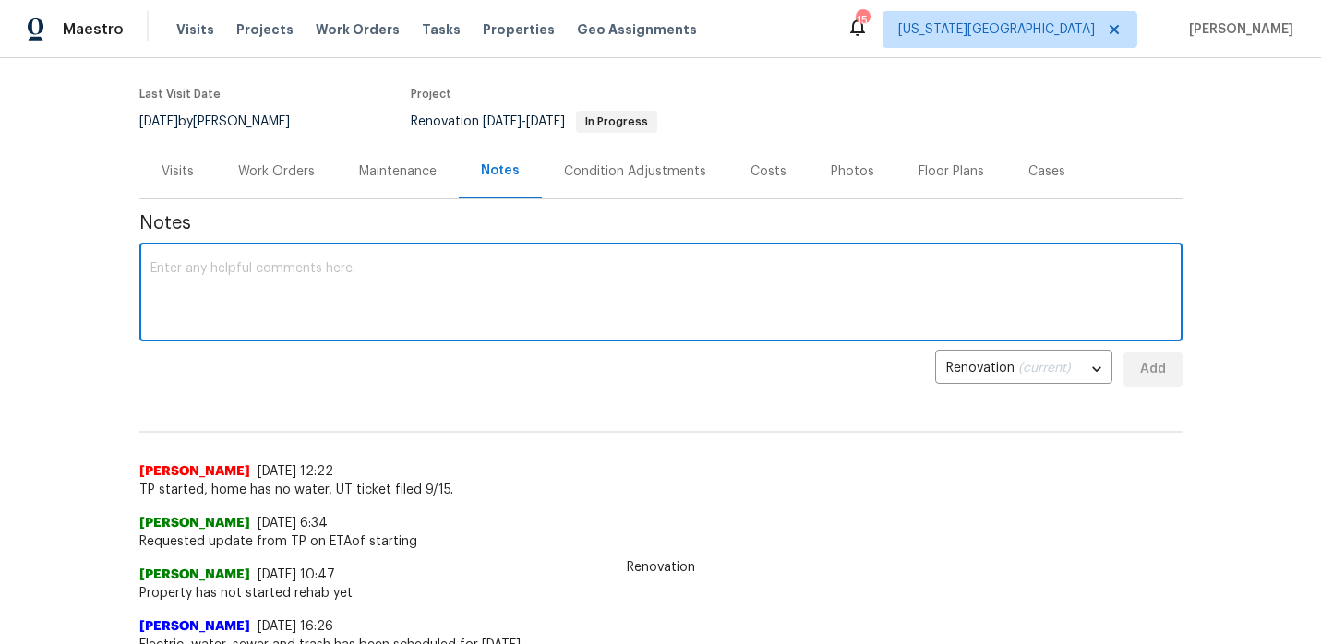
click at [401, 287] on textarea at bounding box center [660, 294] width 1021 height 65
type textarea "Utility ticket submitted"
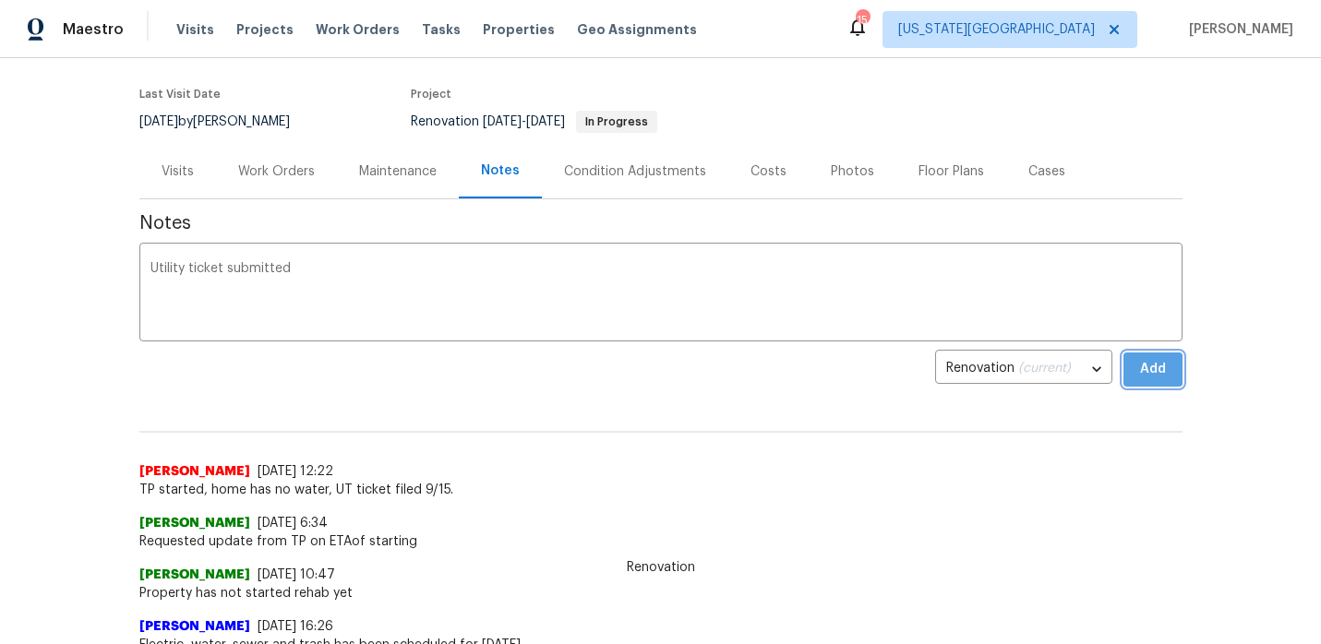
click at [1130, 379] on button "Add" at bounding box center [1152, 370] width 59 height 34
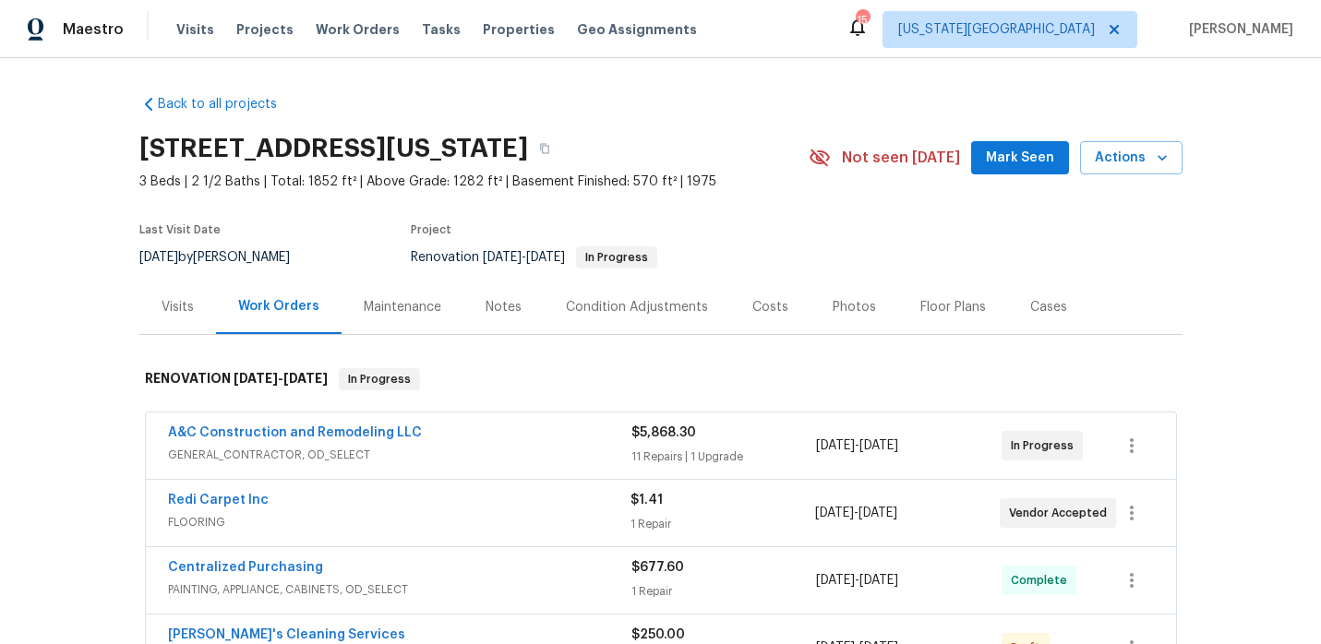
click at [485, 304] on div "Notes" at bounding box center [503, 307] width 36 height 18
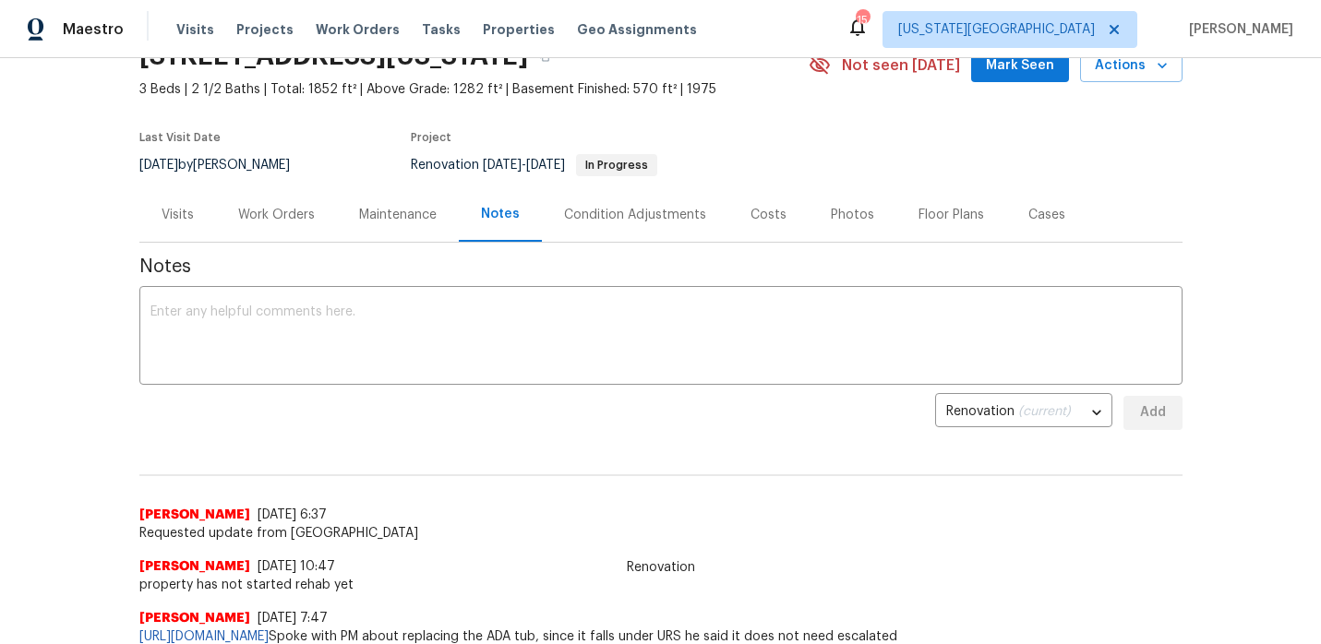
scroll to position [94, 0]
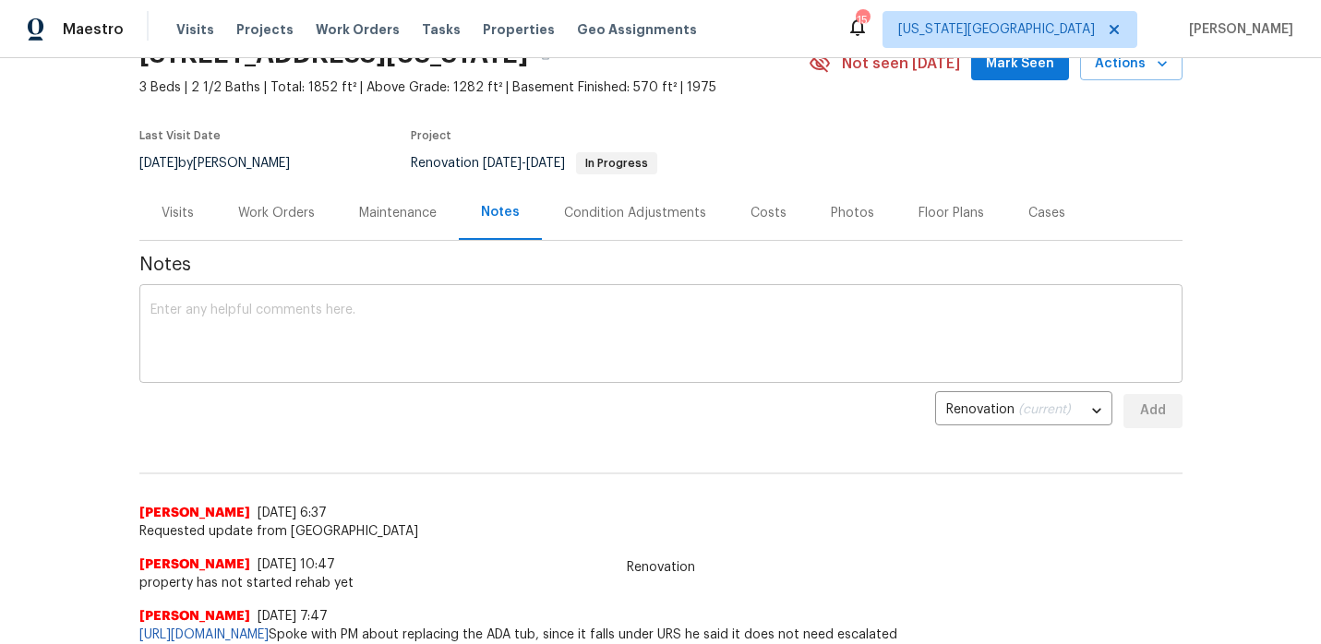
click at [481, 304] on textarea at bounding box center [660, 336] width 1021 height 65
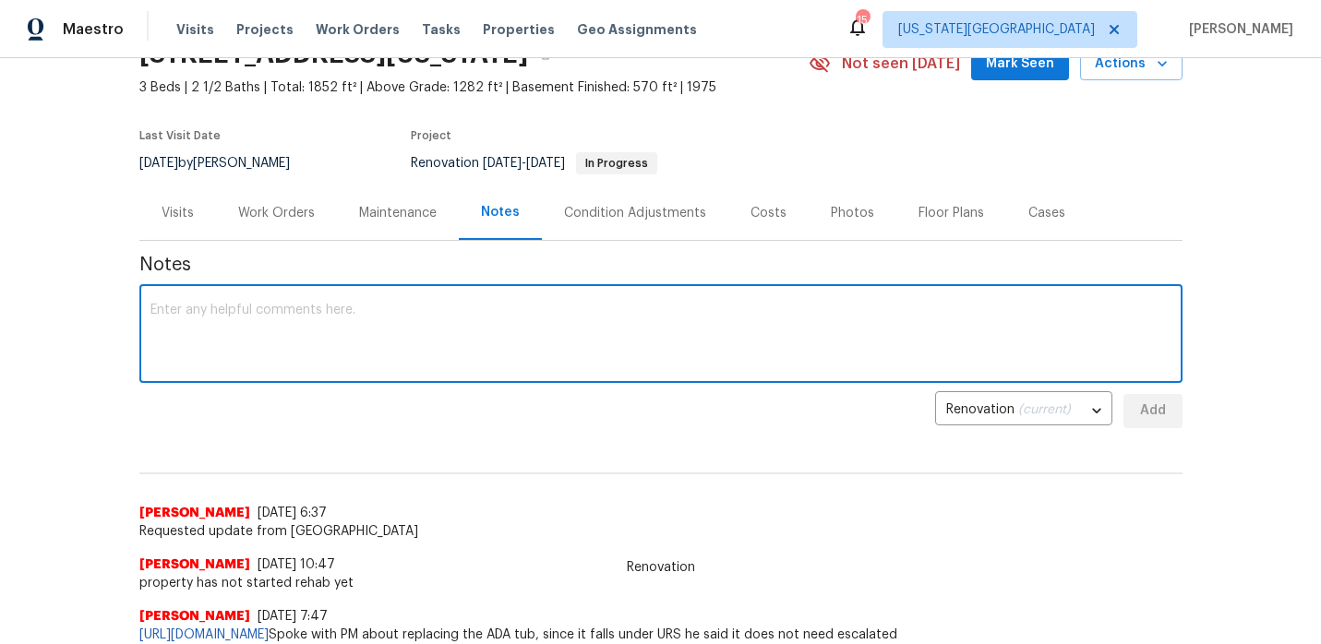
click at [294, 207] on div "Work Orders" at bounding box center [276, 213] width 77 height 18
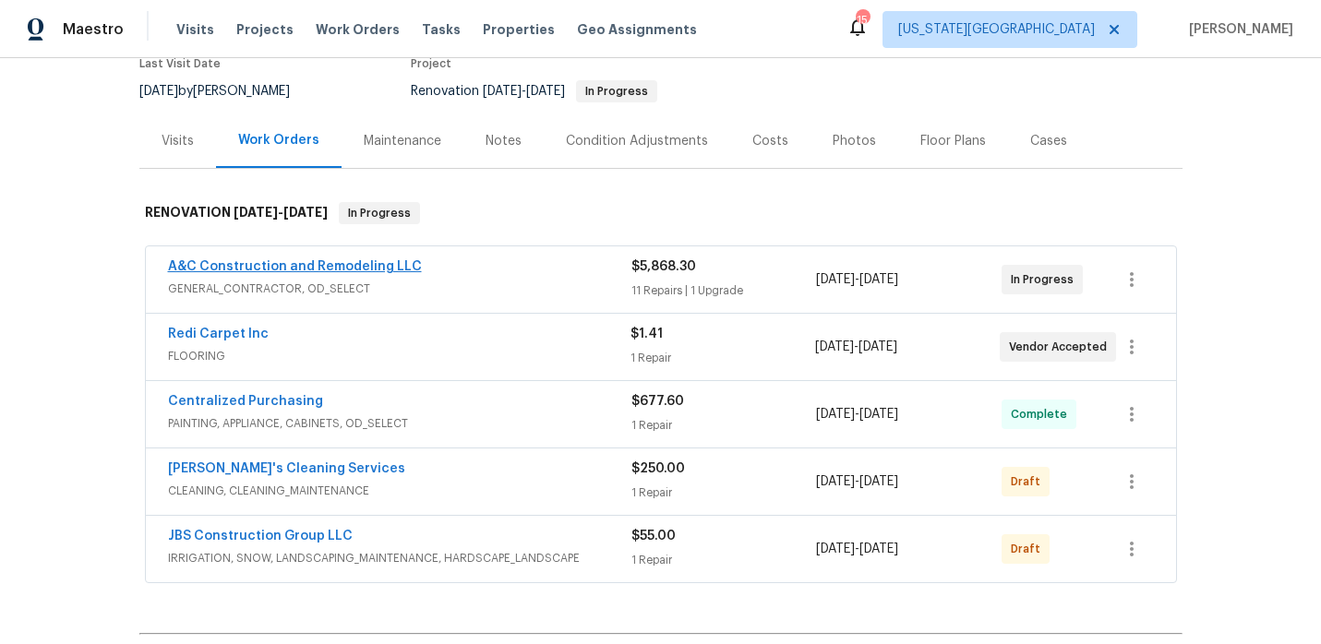
scroll to position [174, 0]
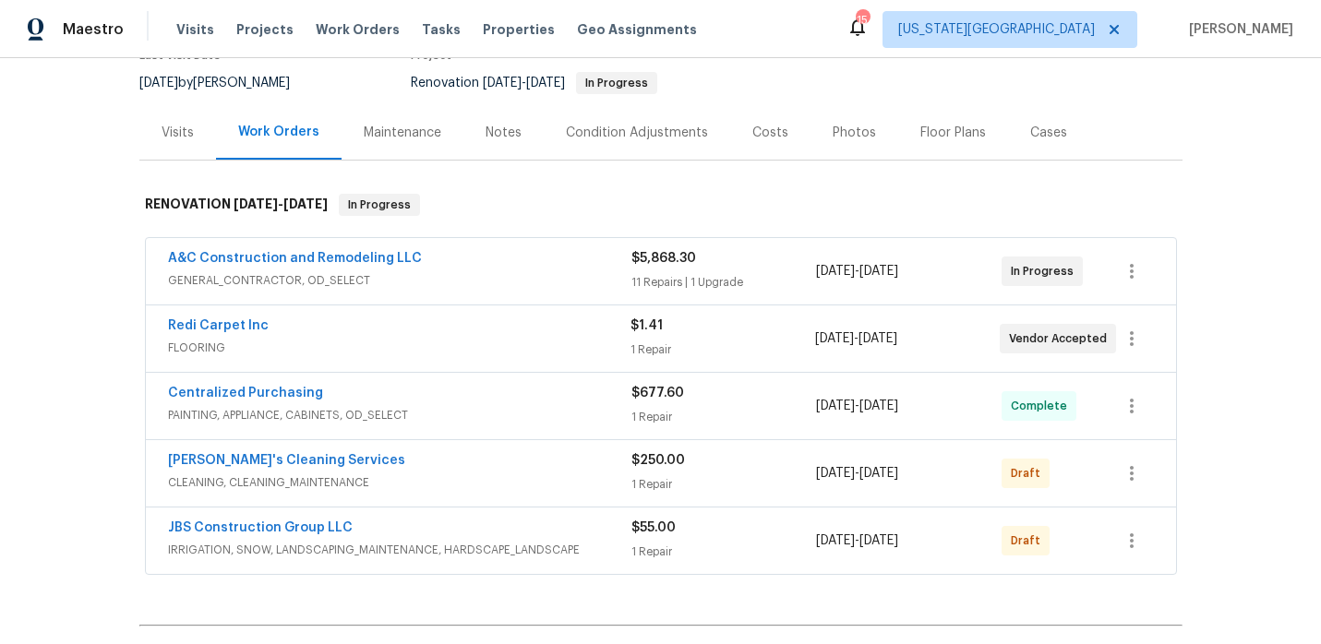
click at [278, 249] on span "A&C Construction and Remodeling LLC" at bounding box center [295, 258] width 254 height 18
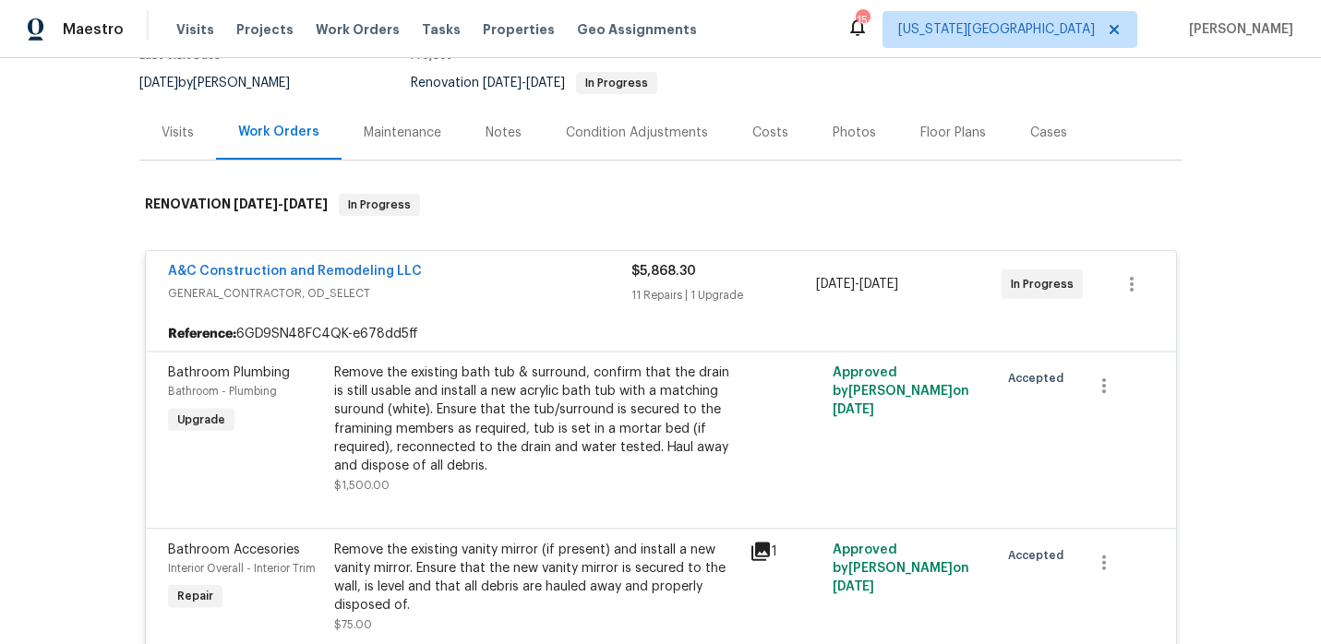
click at [280, 258] on div "A&C Construction and Remodeling LLC GENERAL_CONTRACTOR, OD_SELECT $5,868.30 11 …" at bounding box center [661, 284] width 1030 height 66
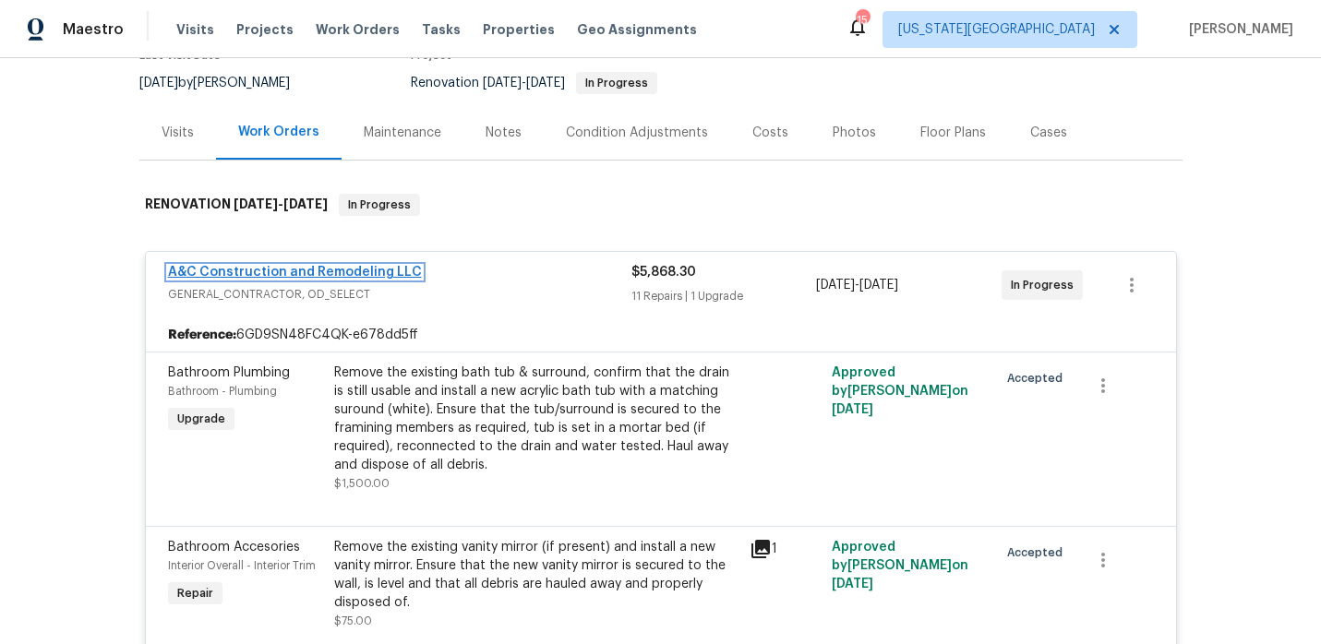
click at [296, 266] on link "A&C Construction and Remodeling LLC" at bounding box center [295, 272] width 254 height 13
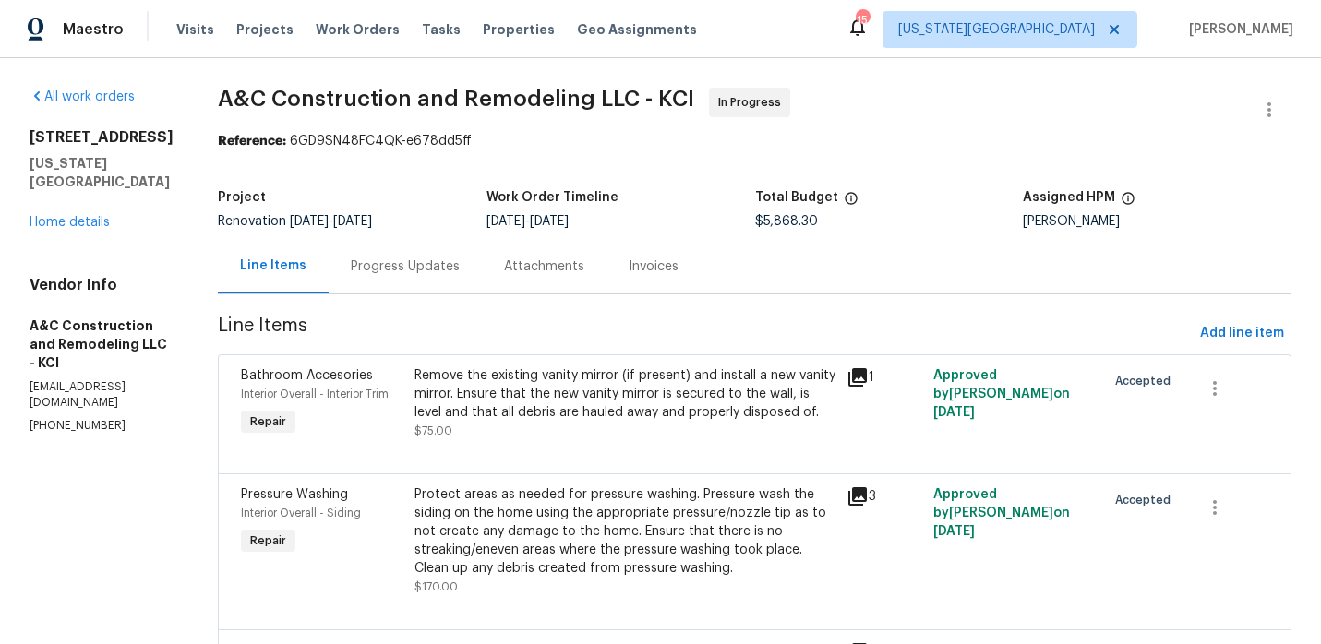
click at [451, 257] on div "Progress Updates" at bounding box center [405, 266] width 153 height 54
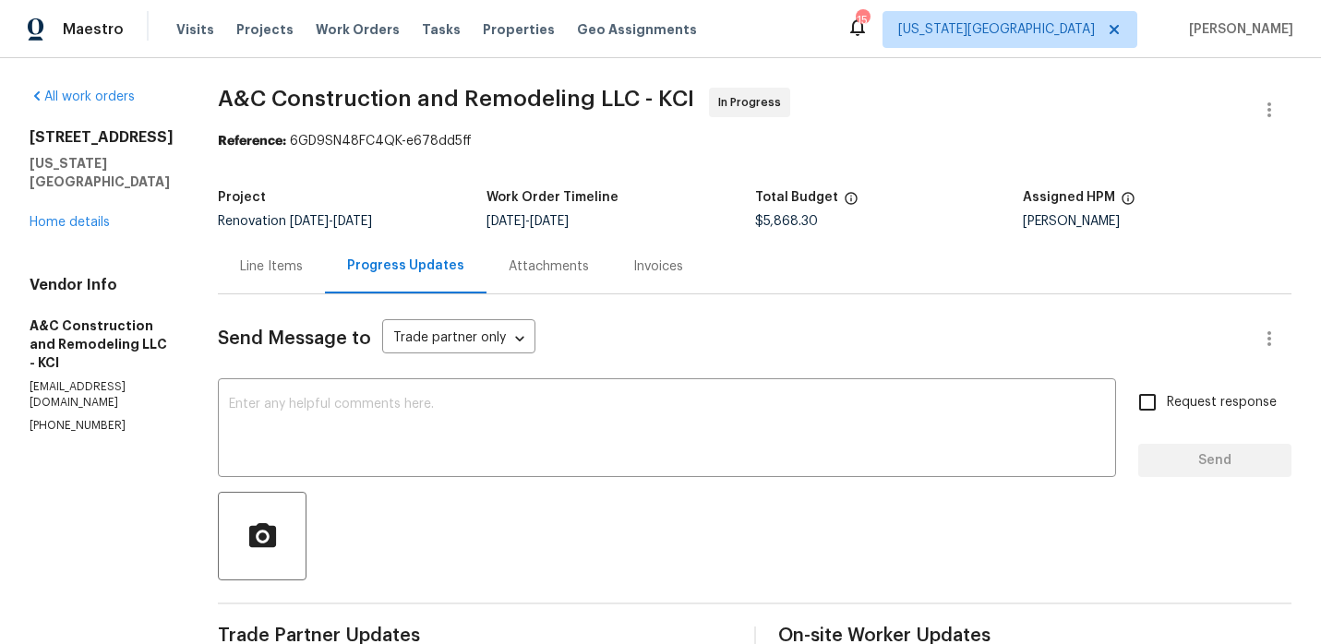
click at [113, 199] on div "7518 NW 76th Pl Kansas City, MO 64152 Home details" at bounding box center [102, 179] width 144 height 103
click at [106, 216] on link "Home details" at bounding box center [70, 222] width 80 height 13
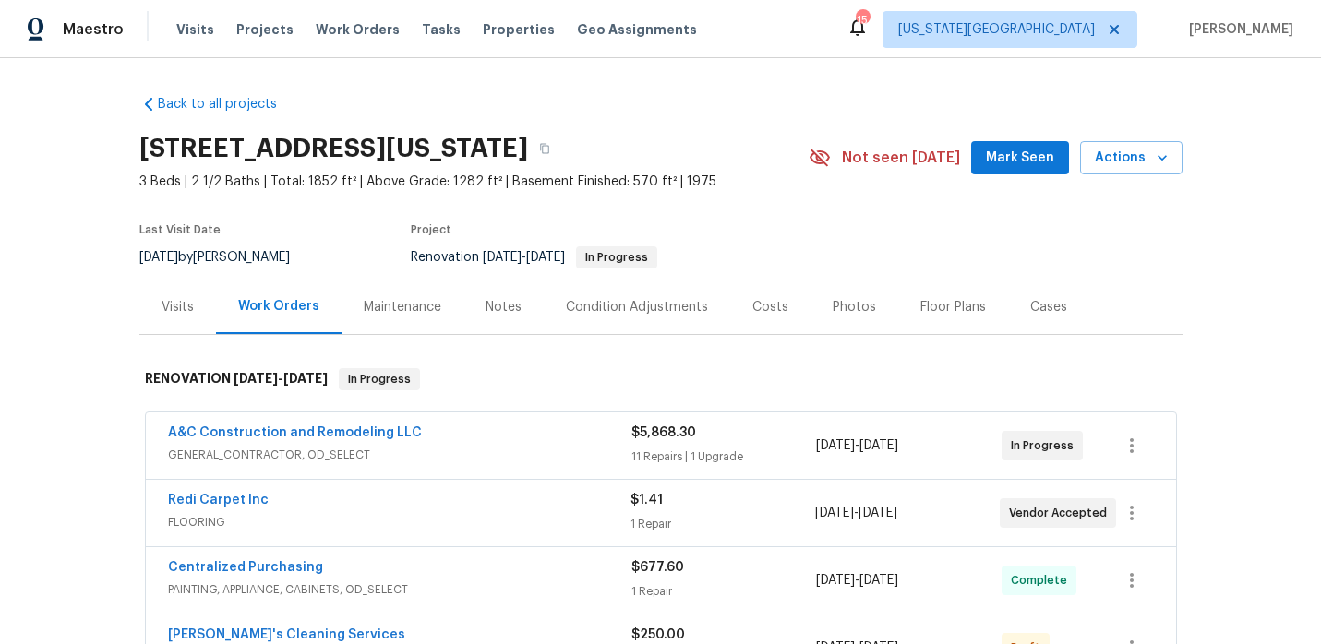
click at [498, 306] on div "Notes" at bounding box center [503, 307] width 36 height 18
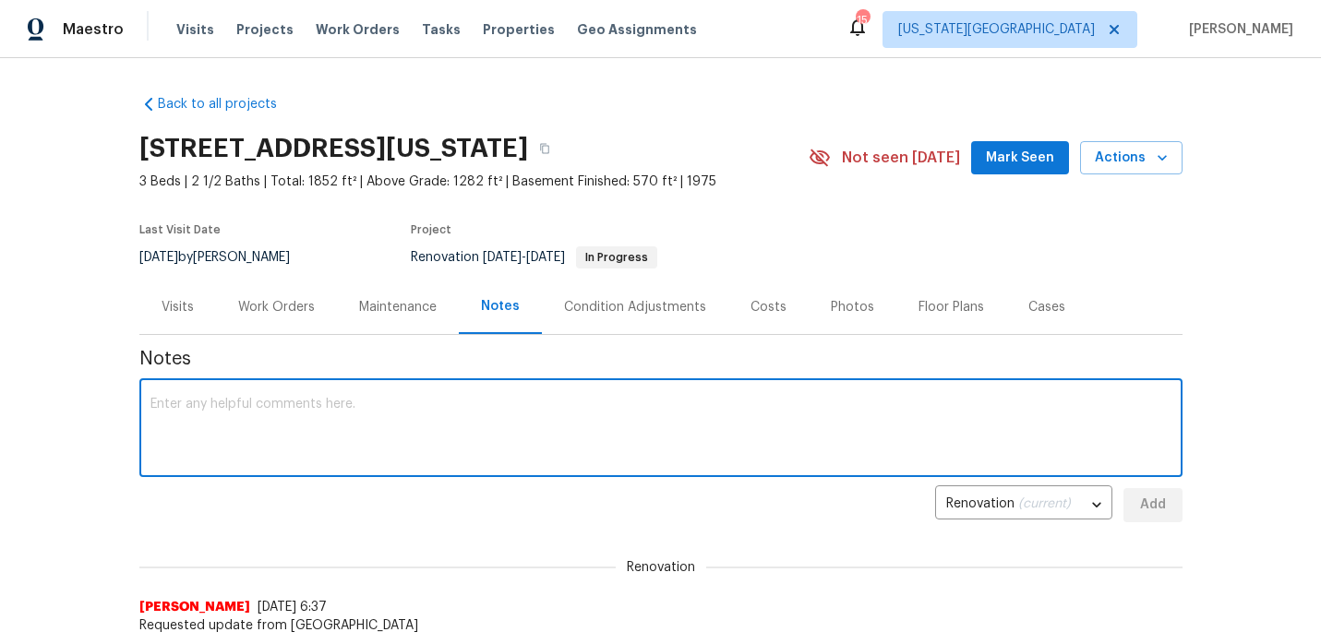
click at [397, 413] on textarea at bounding box center [660, 430] width 1021 height 65
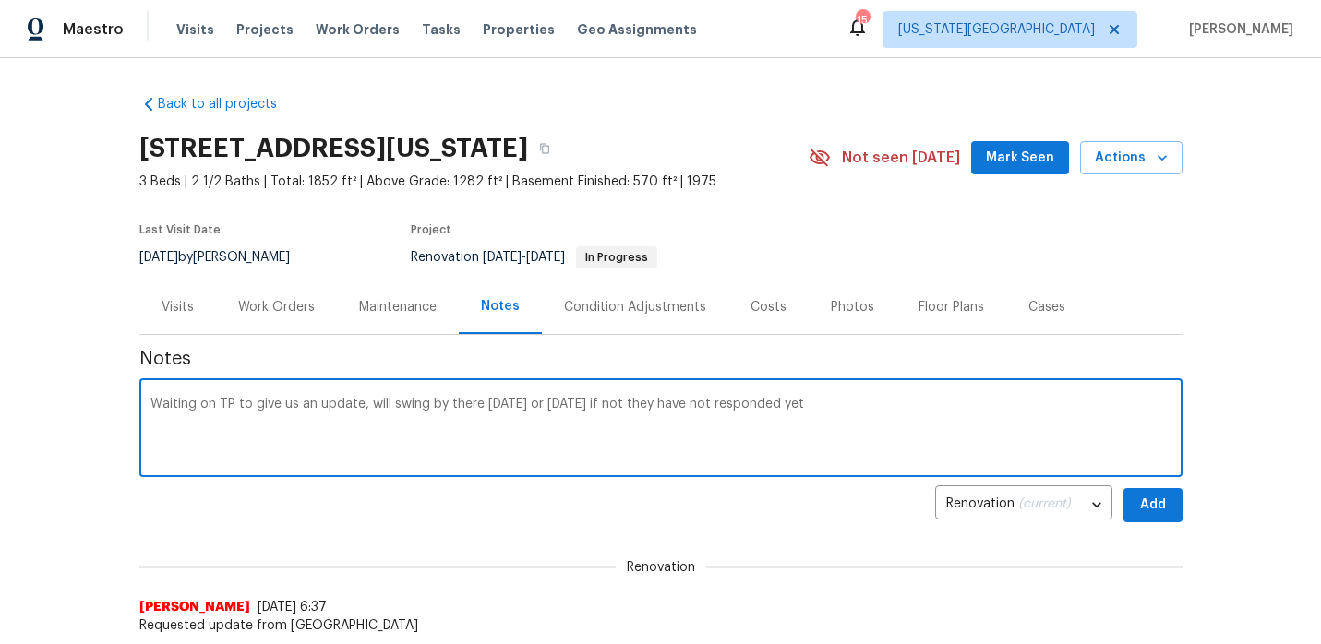
type textarea "Waiting on TP to give us an update, will swing by there today or tomorrow if no…"
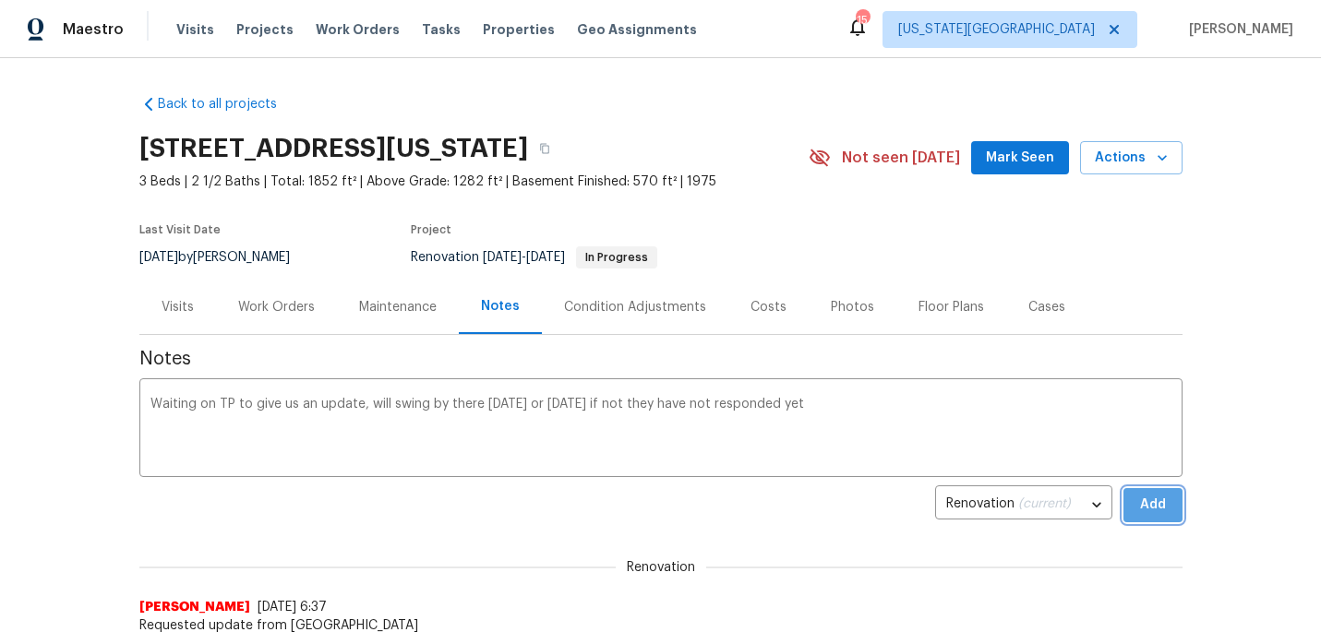
click at [1133, 514] on button "Add" at bounding box center [1152, 505] width 59 height 34
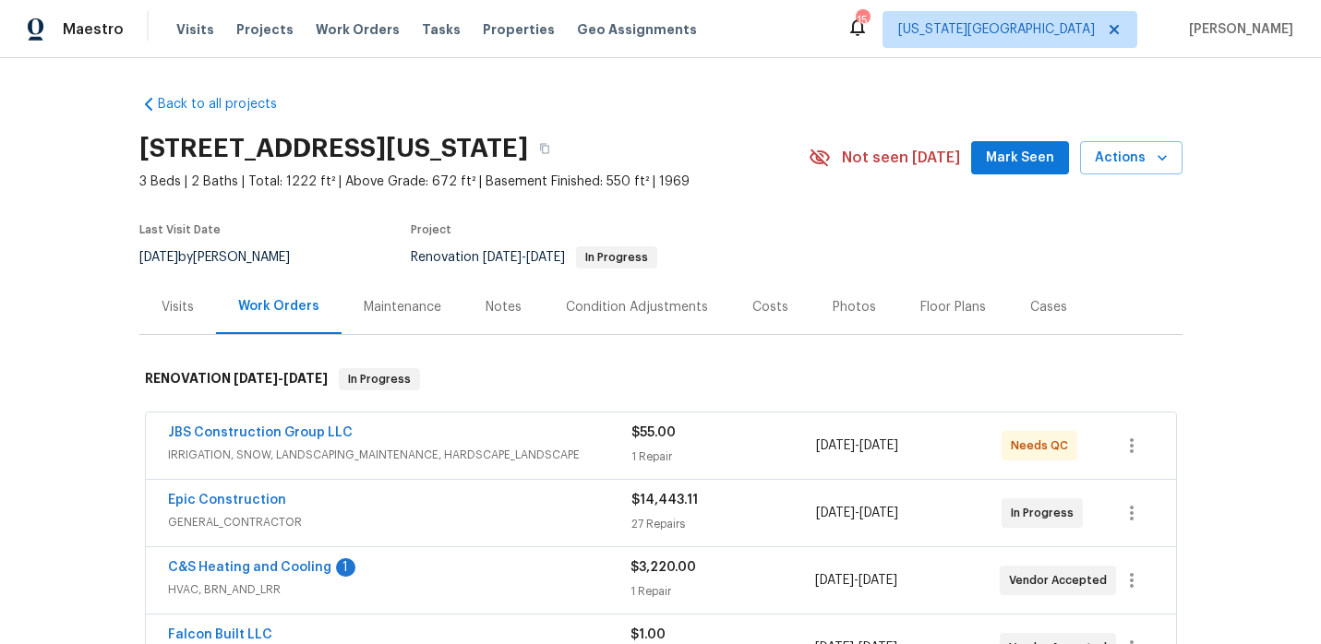
click at [496, 300] on div "Notes" at bounding box center [503, 307] width 36 height 18
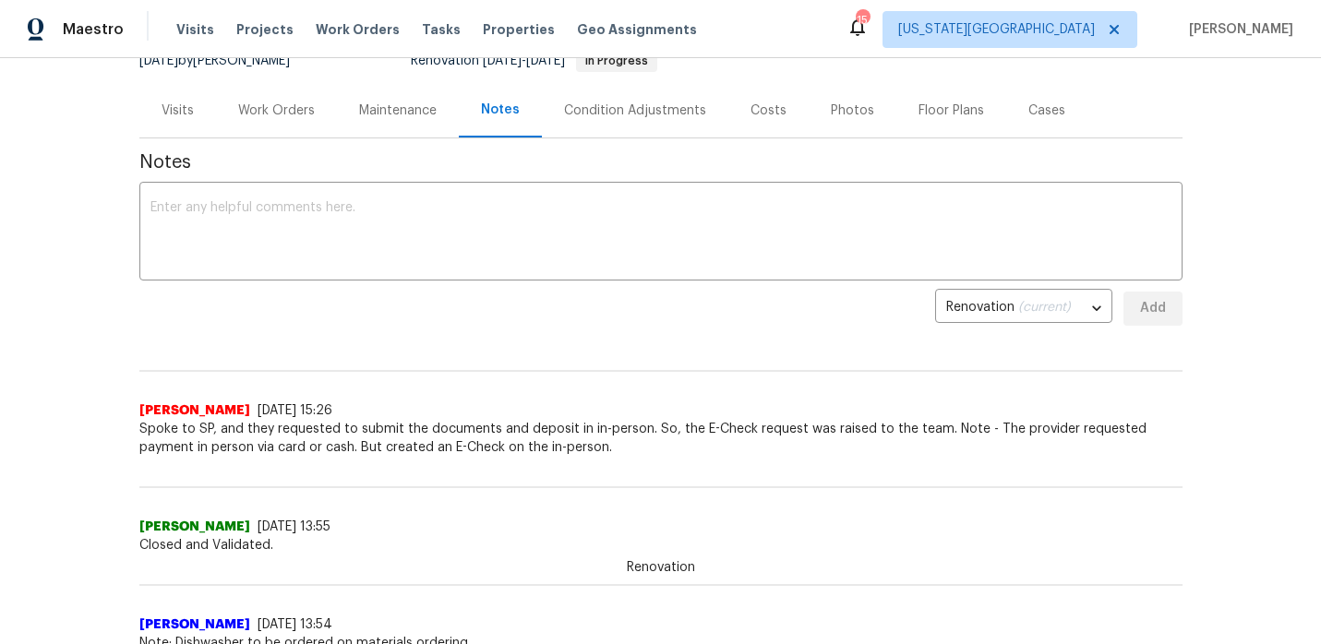
scroll to position [211, 0]
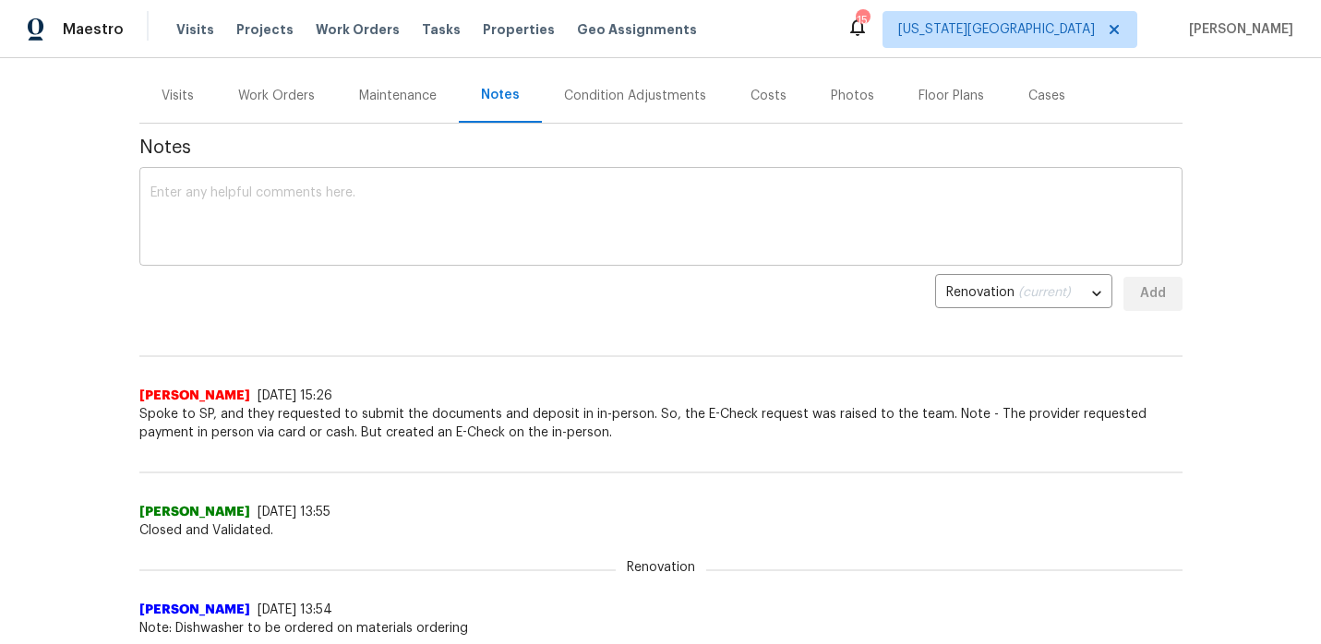
click at [452, 224] on textarea at bounding box center [660, 218] width 1021 height 65
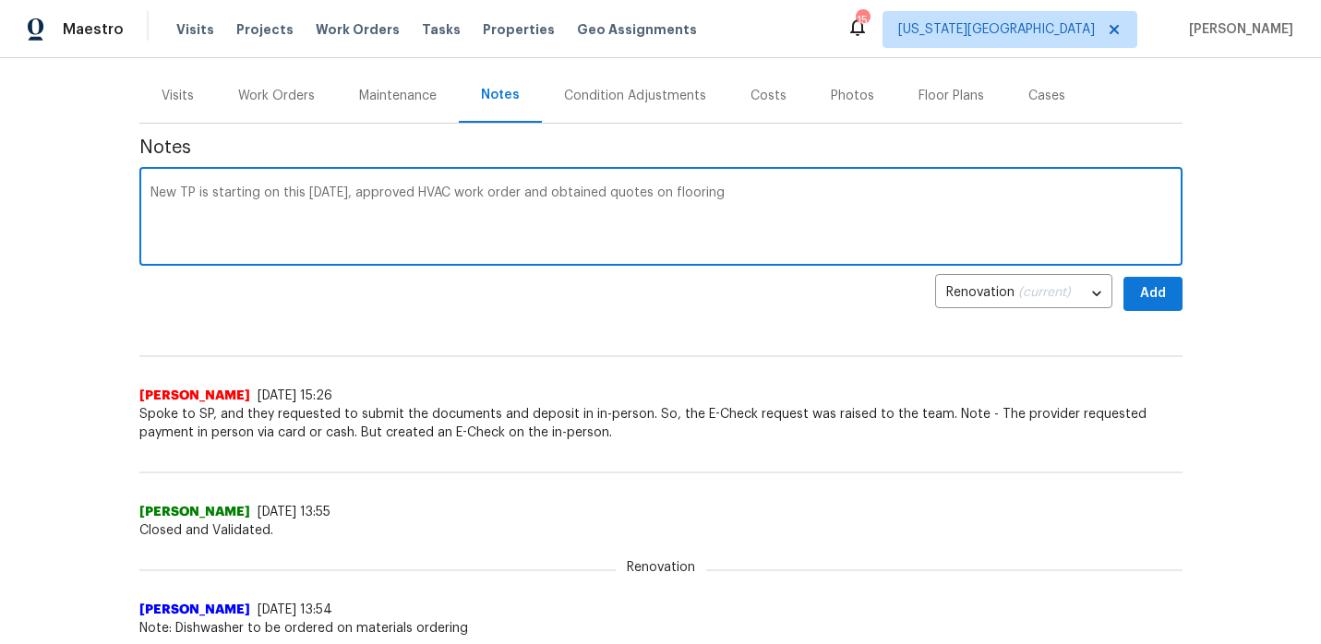
type textarea "New TP is starting on this [DATE], approved HVAC work order and obtained quotes…"
click at [1146, 304] on span "Add" at bounding box center [1153, 293] width 30 height 23
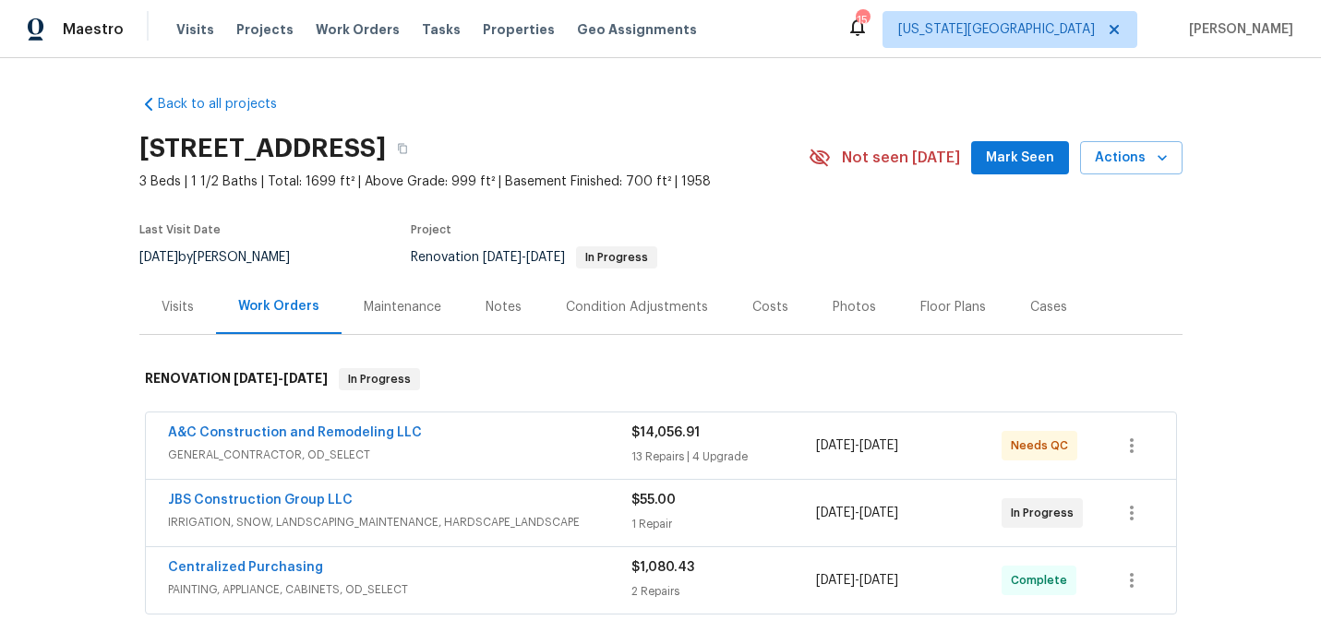
click at [503, 299] on div "Notes" at bounding box center [503, 307] width 36 height 18
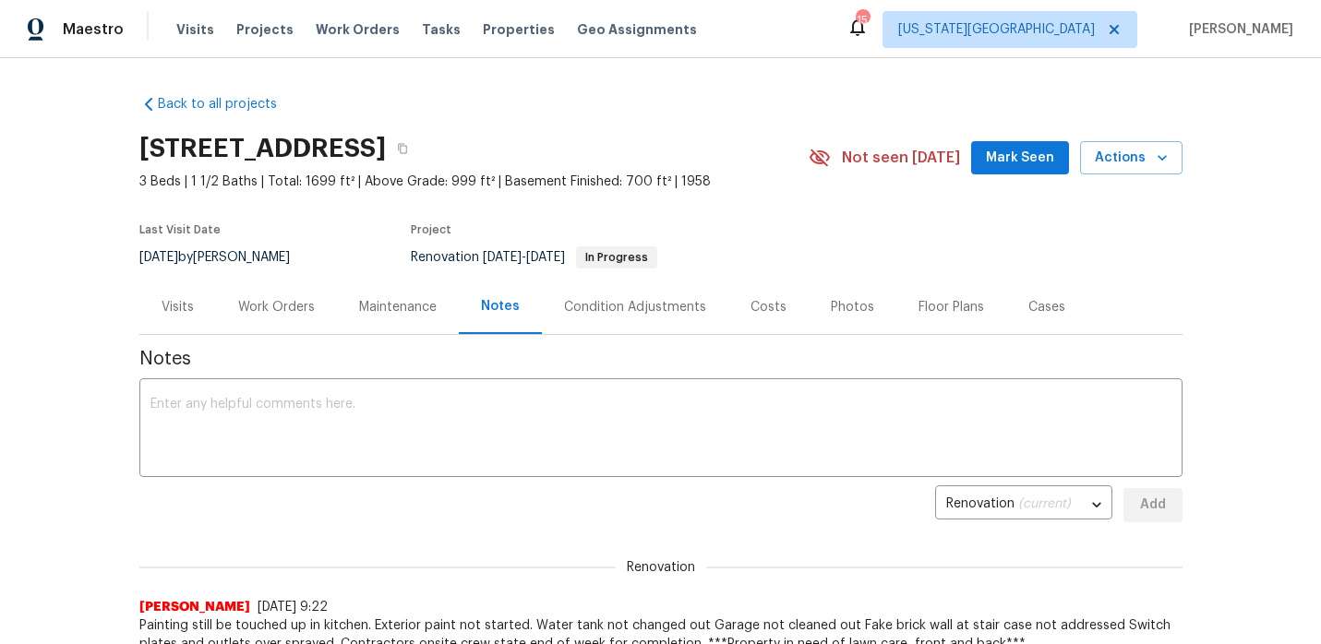
click at [305, 315] on div "Work Orders" at bounding box center [276, 307] width 77 height 18
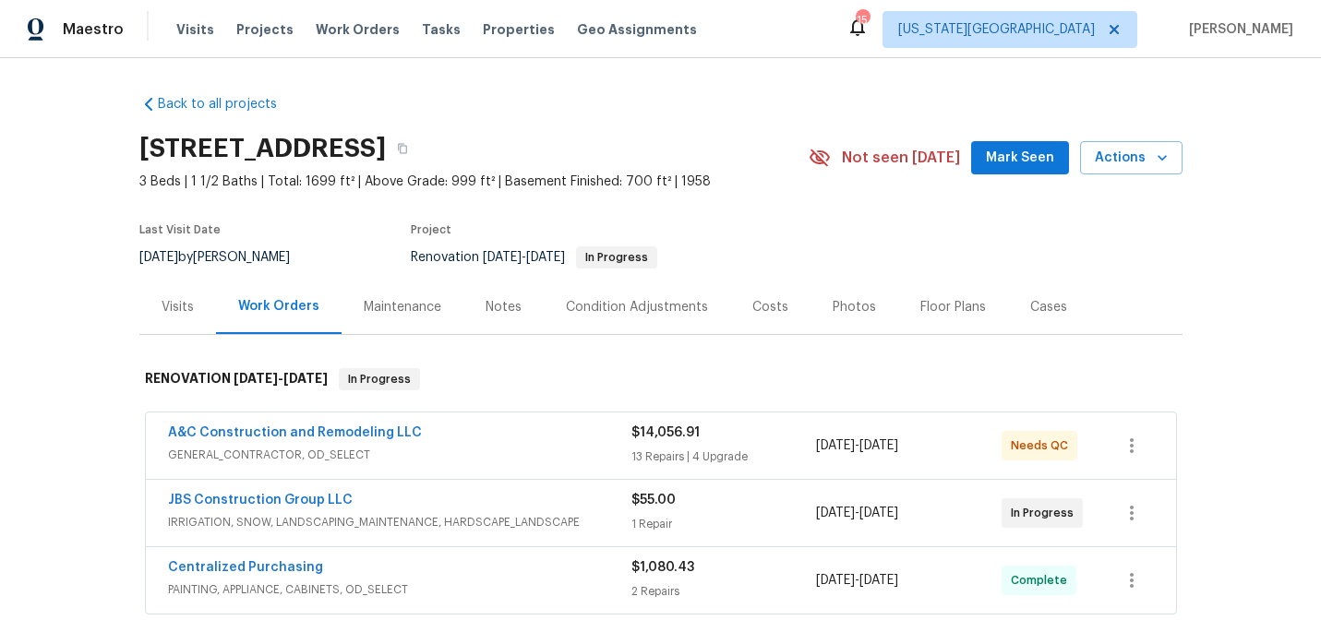
click at [498, 300] on div "Notes" at bounding box center [503, 307] width 36 height 18
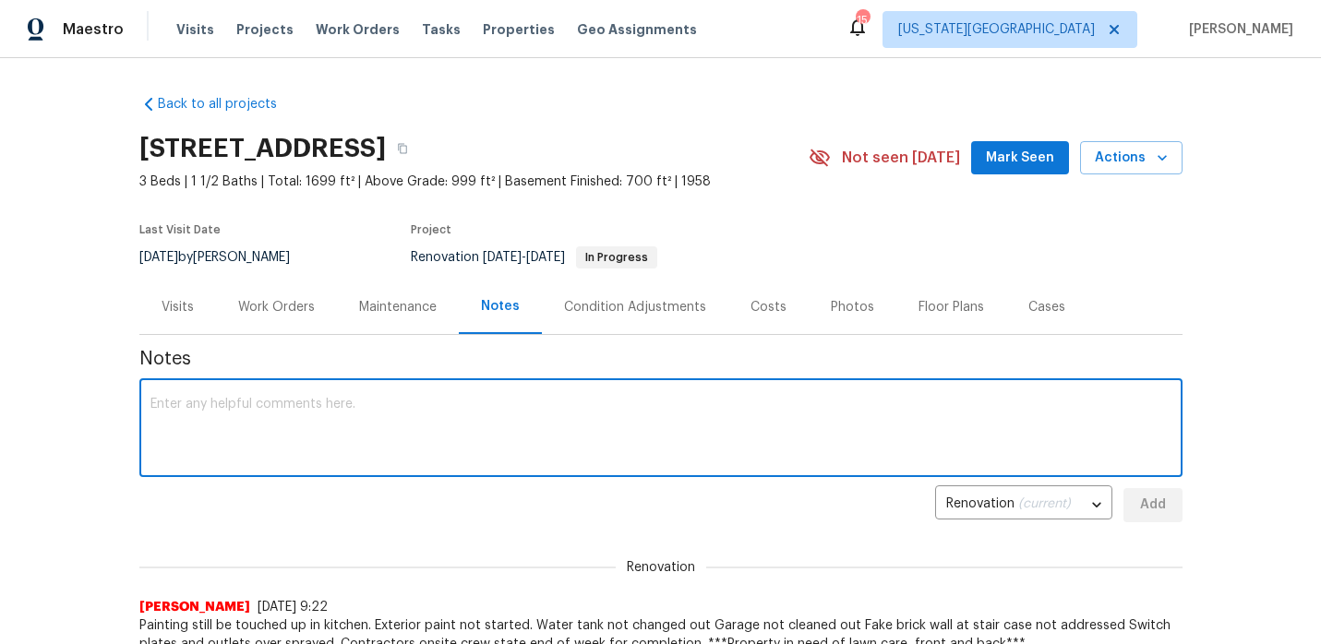
click at [396, 413] on textarea at bounding box center [660, 430] width 1021 height 65
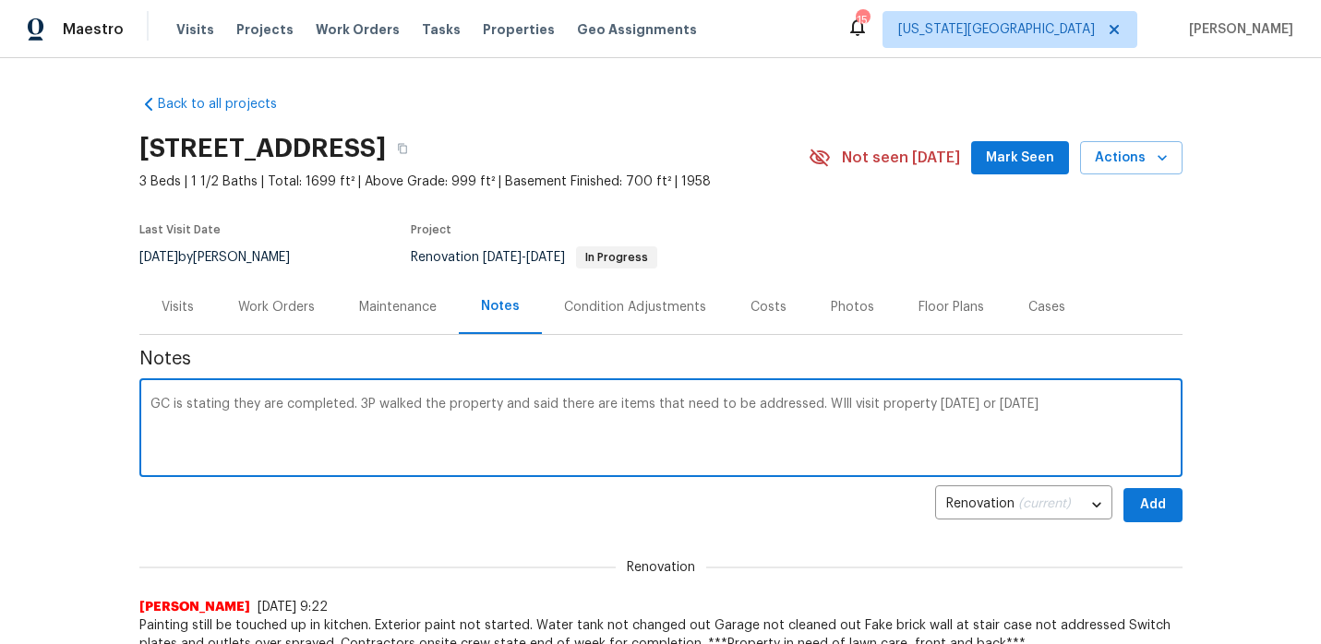
type textarea "GC is stating they are completed. 3P walked the property and said there are ite…"
click at [1141, 494] on span "Add" at bounding box center [1153, 505] width 30 height 23
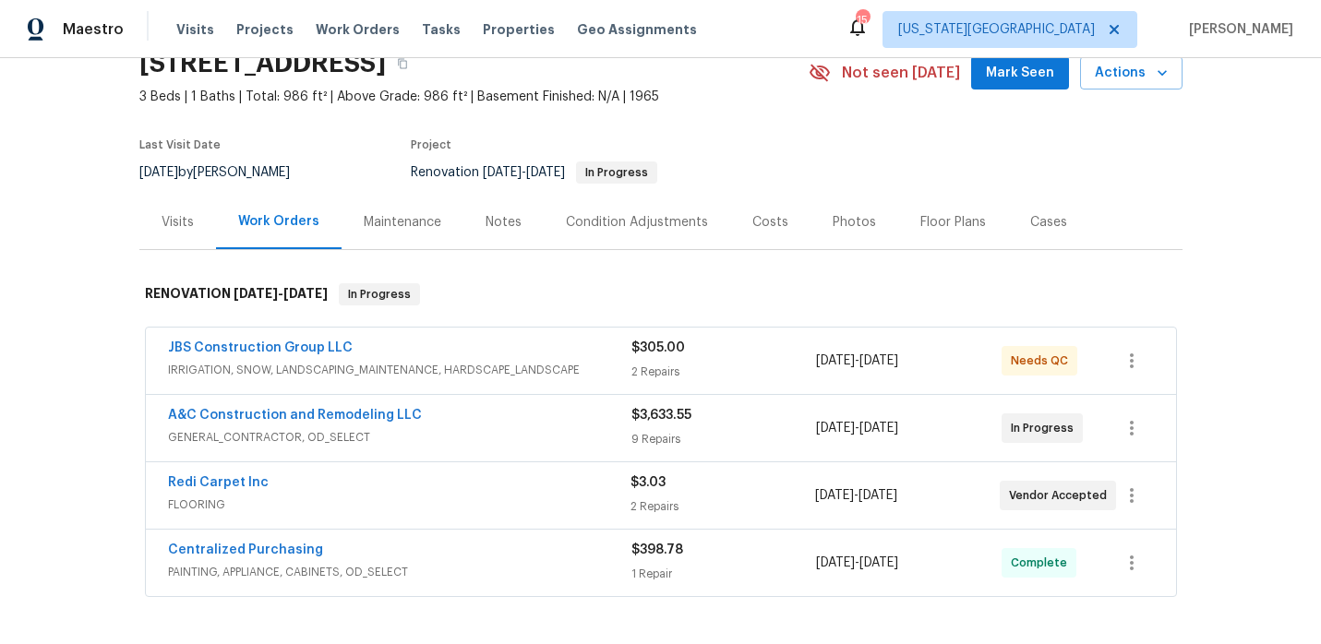
scroll to position [97, 0]
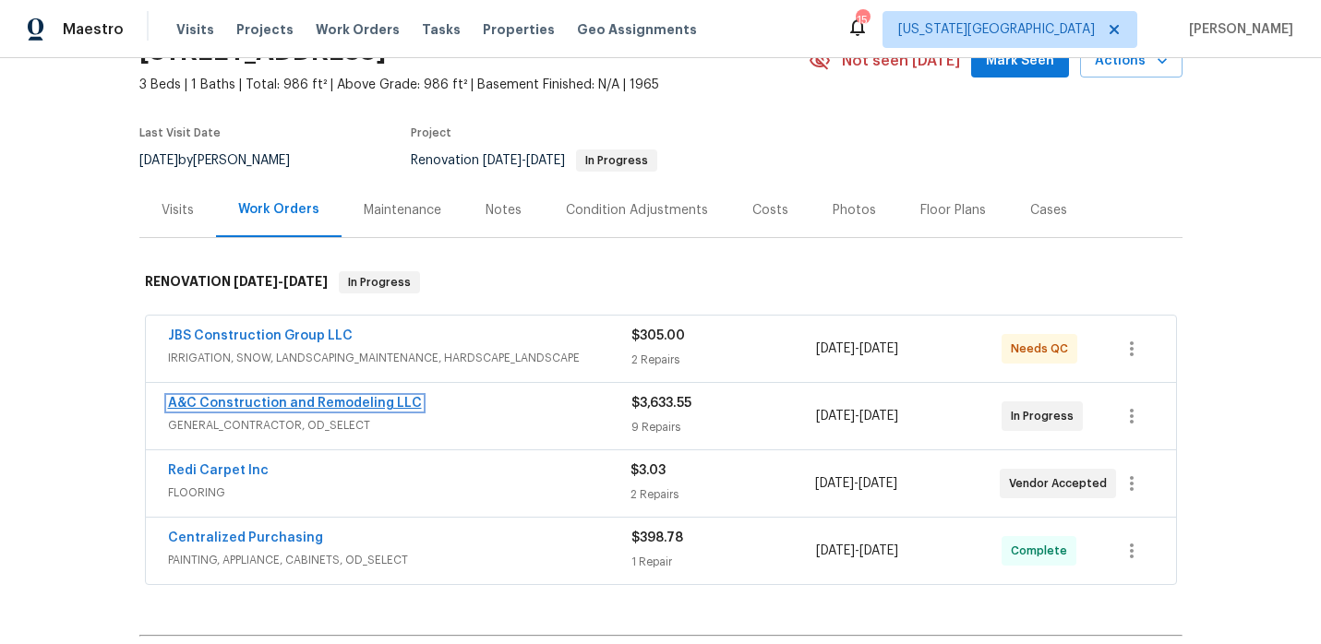
click at [364, 403] on link "A&C Construction and Remodeling LLC" at bounding box center [295, 403] width 254 height 13
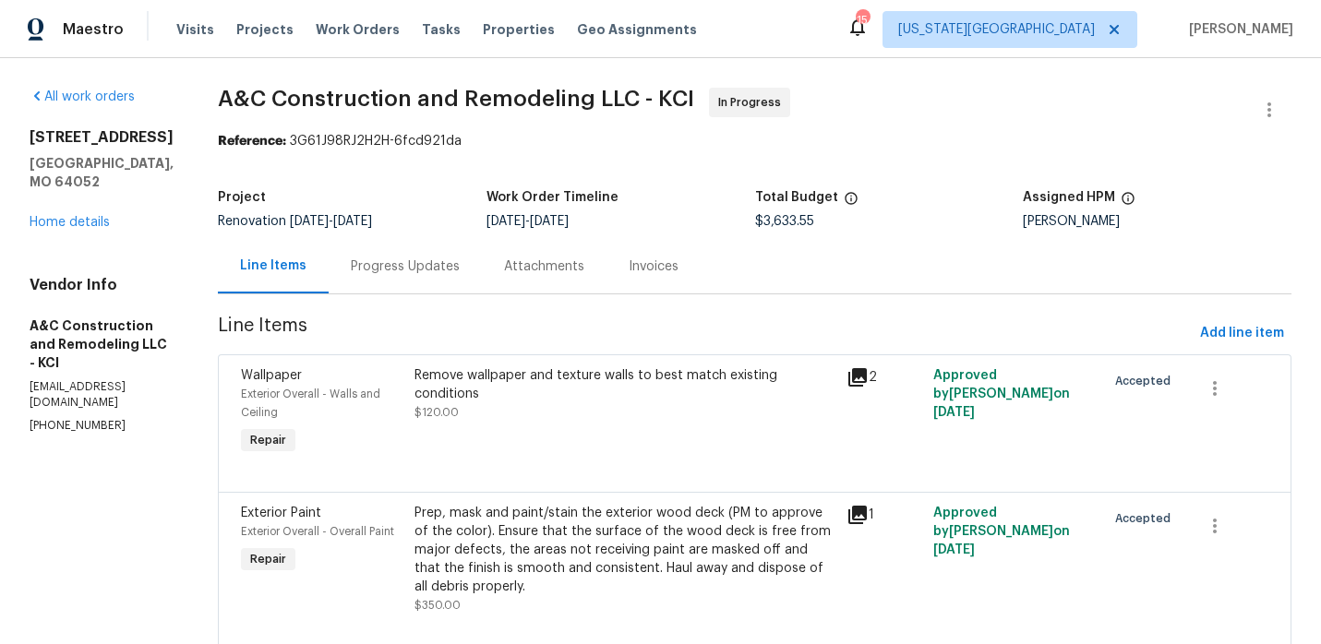
scroll to position [18, 0]
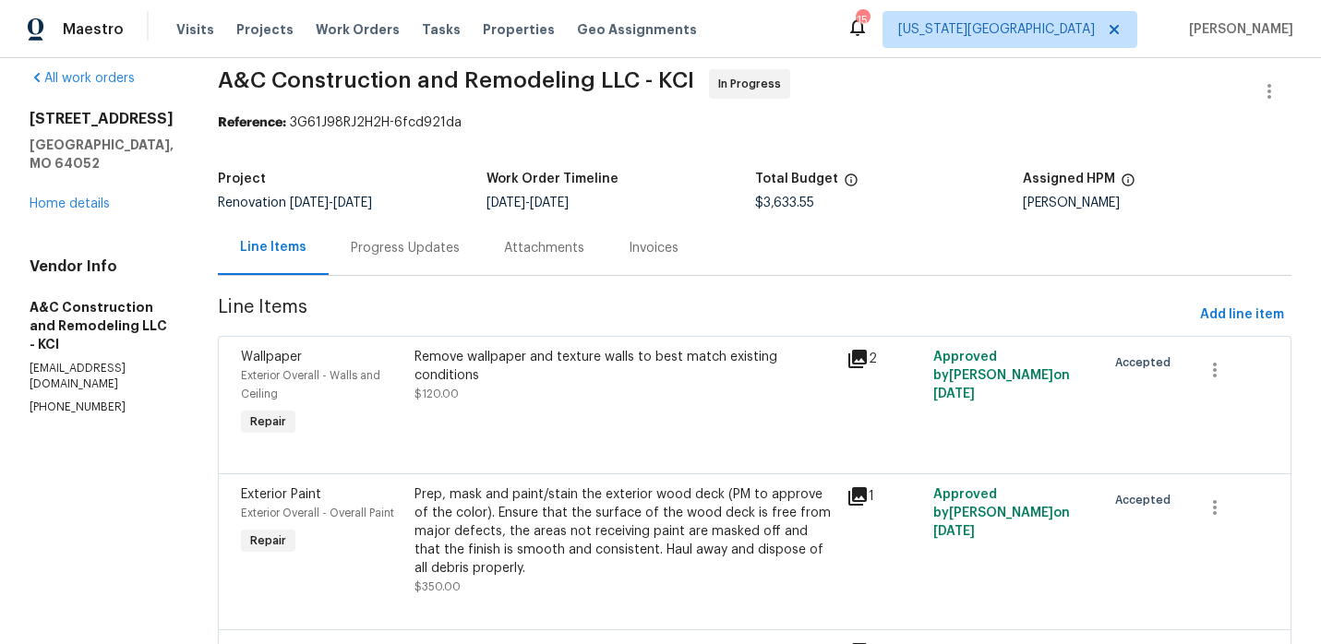
click at [413, 258] on div "Progress Updates" at bounding box center [405, 248] width 153 height 54
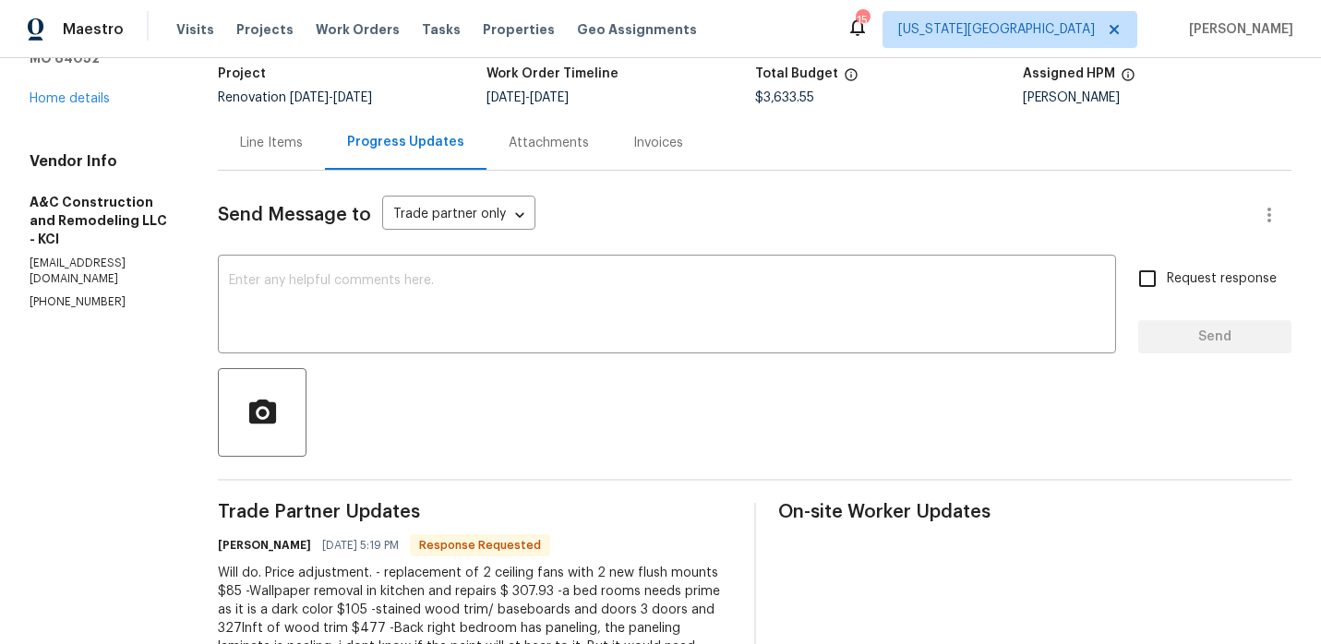
scroll to position [135, 0]
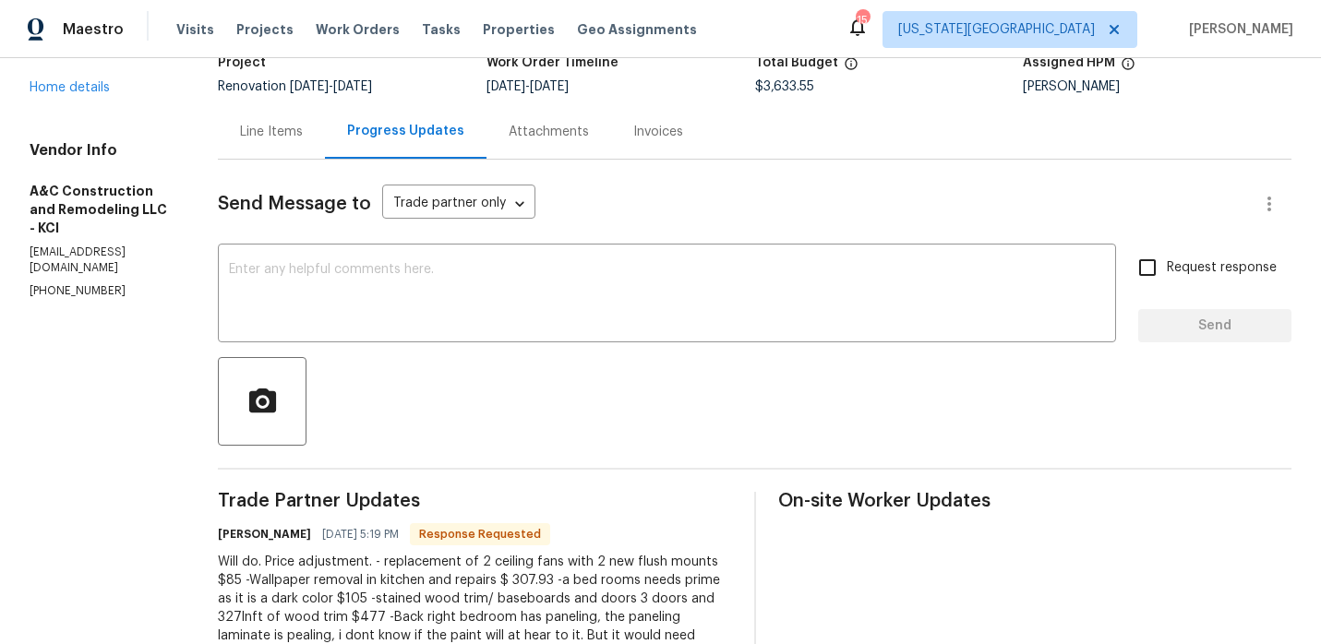
click at [104, 79] on div "All work orders 12300 E 32nd St S Independence, MO 64052 Home details Vendor In…" at bounding box center [102, 126] width 144 height 346
click at [100, 81] on link "Home details" at bounding box center [70, 87] width 80 height 13
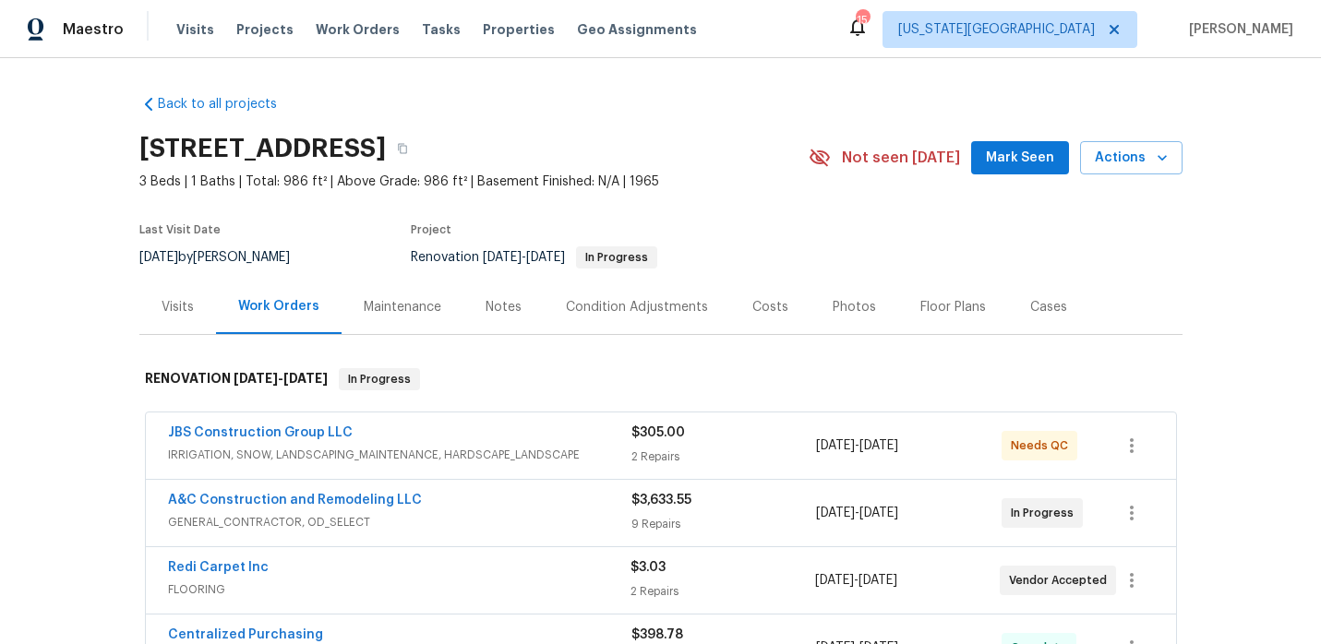
click at [523, 304] on div "Notes" at bounding box center [503, 307] width 80 height 54
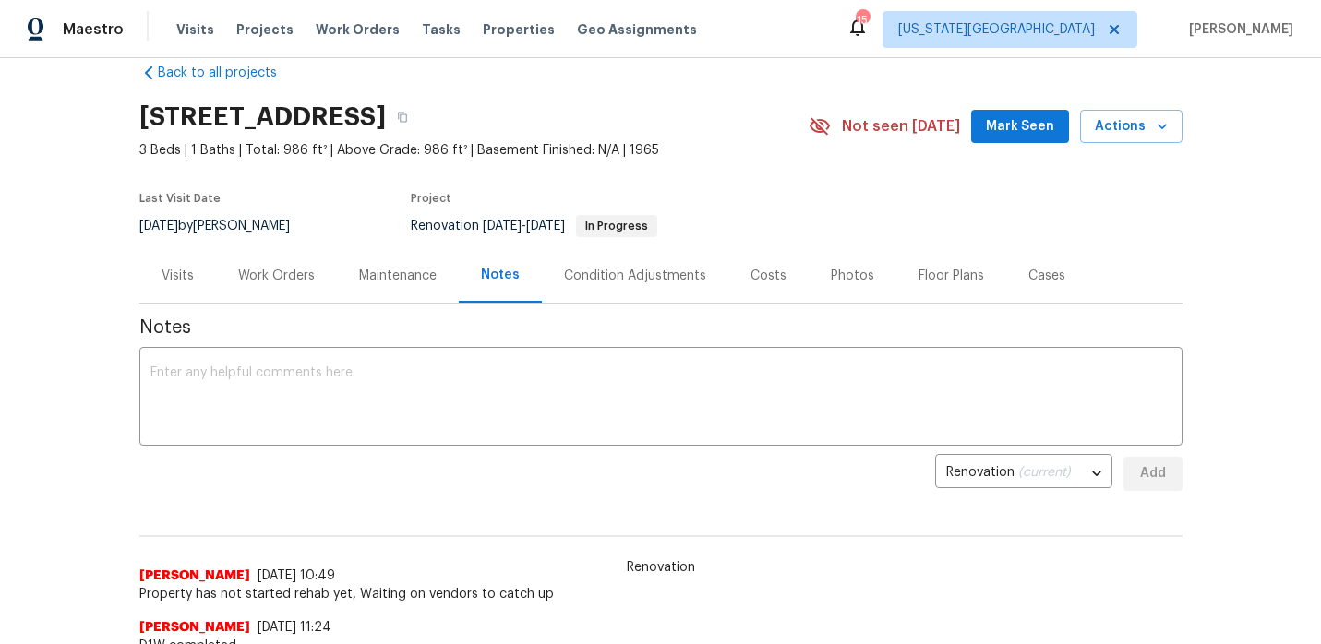
scroll to position [32, 0]
click at [433, 360] on div "x ​" at bounding box center [660, 398] width 1043 height 94
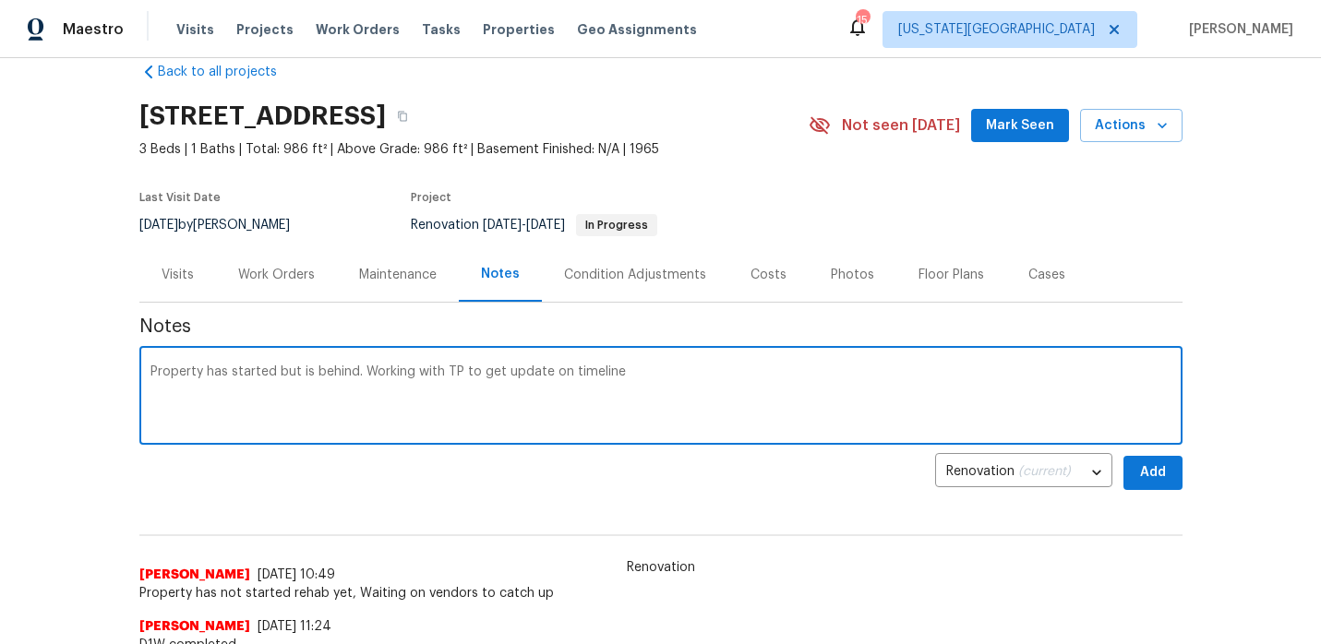
type textarea "Property has started but is behind. Working with TP to get update on timeline"
click at [1166, 476] on span "Add" at bounding box center [1153, 472] width 30 height 23
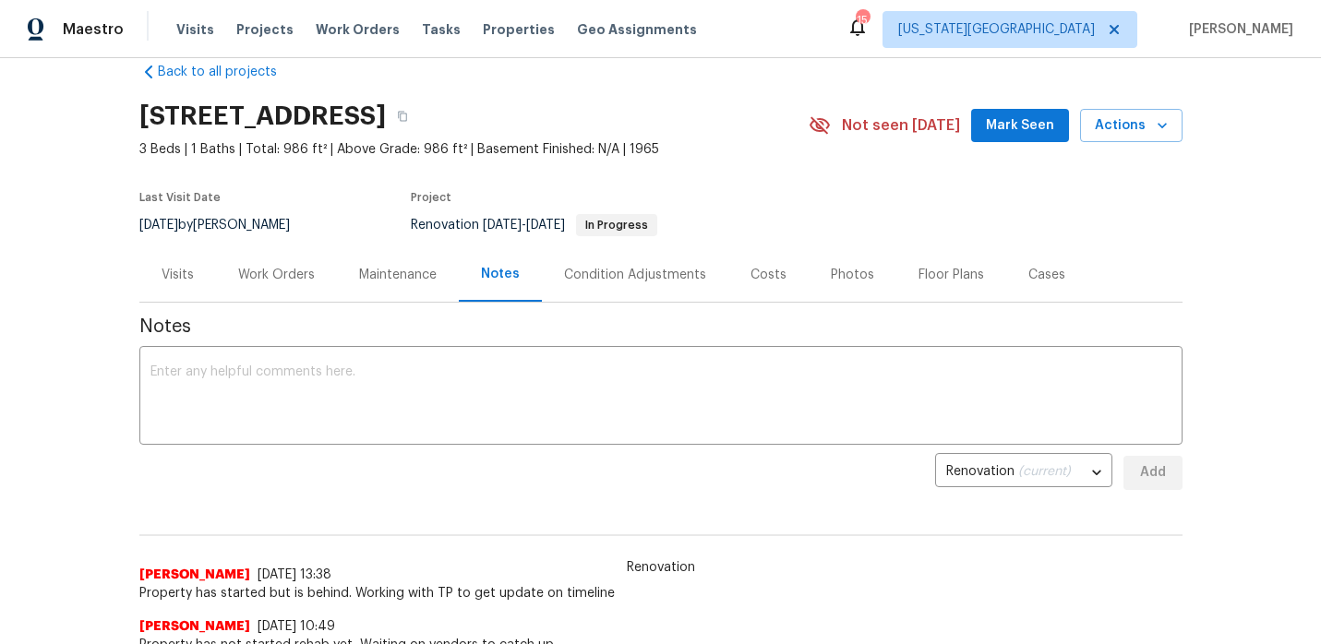
click at [247, 268] on div "Work Orders" at bounding box center [276, 275] width 77 height 18
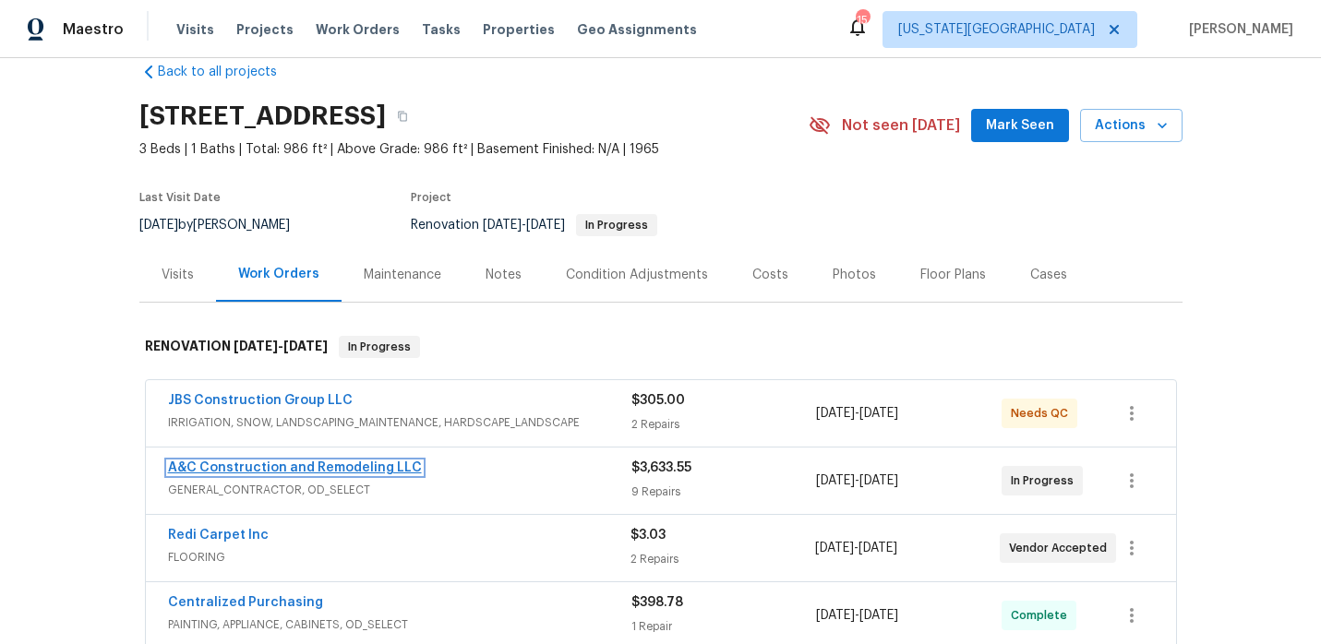
click at [369, 465] on link "A&C Construction and Remodeling LLC" at bounding box center [295, 467] width 254 height 13
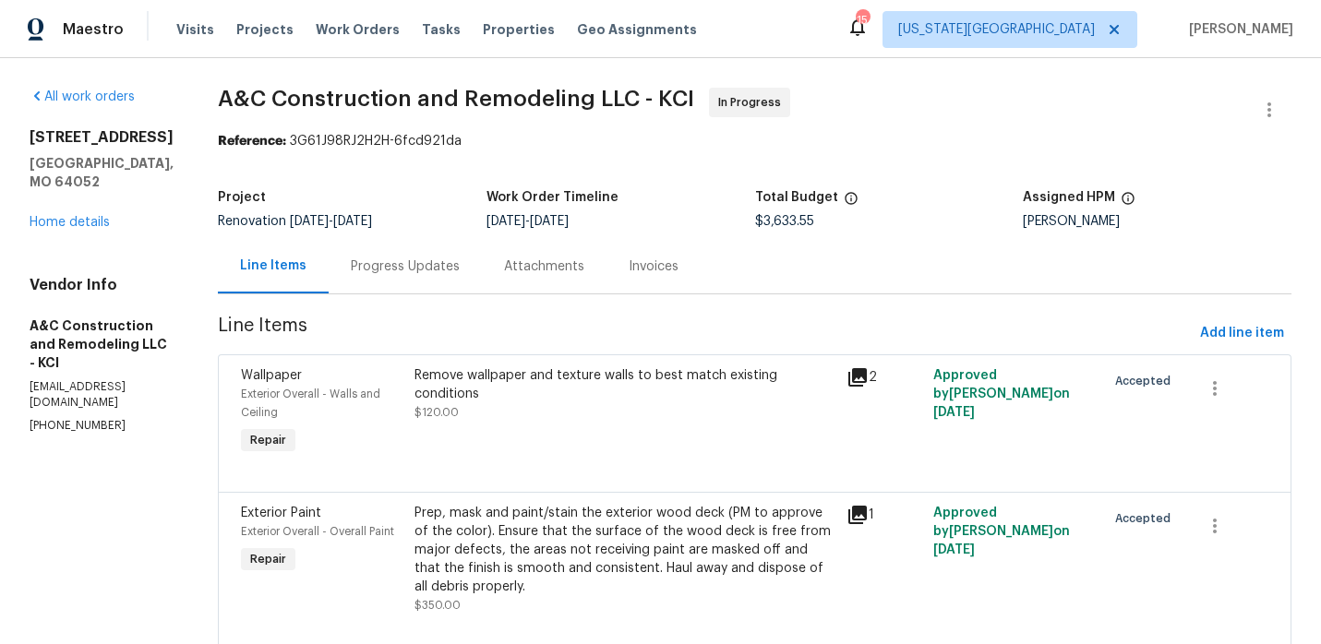
click at [433, 264] on div "Progress Updates" at bounding box center [405, 267] width 109 height 18
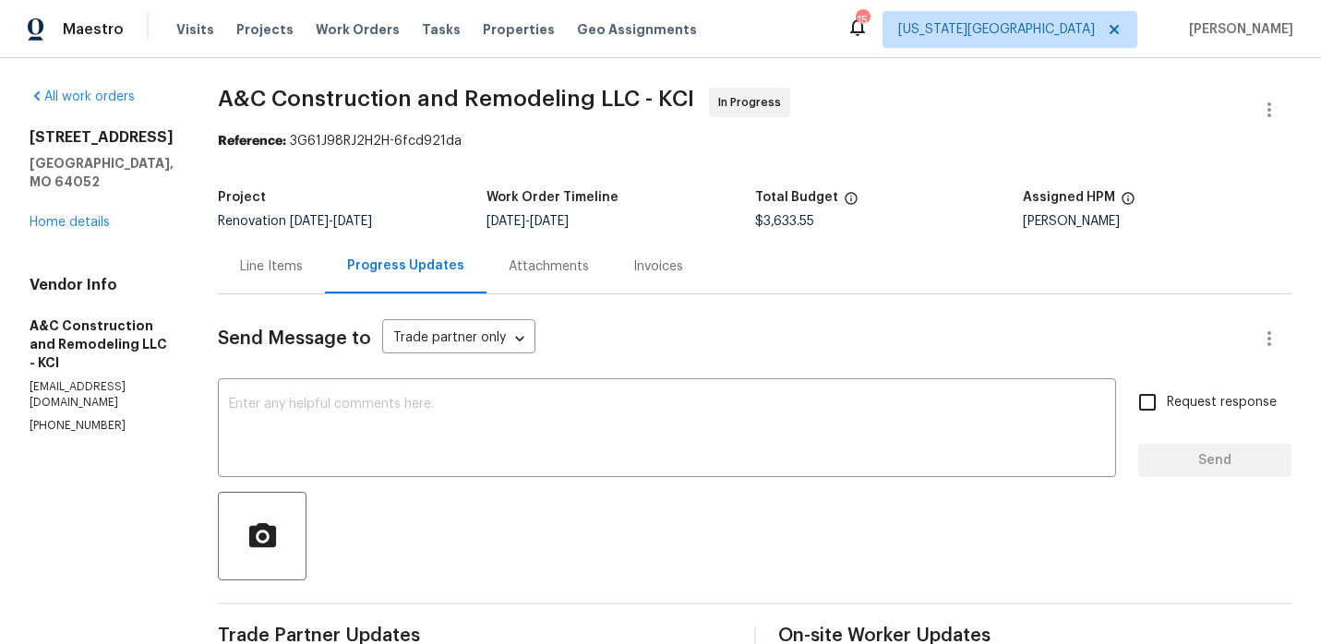
click at [303, 267] on div "Line Items" at bounding box center [271, 267] width 63 height 18
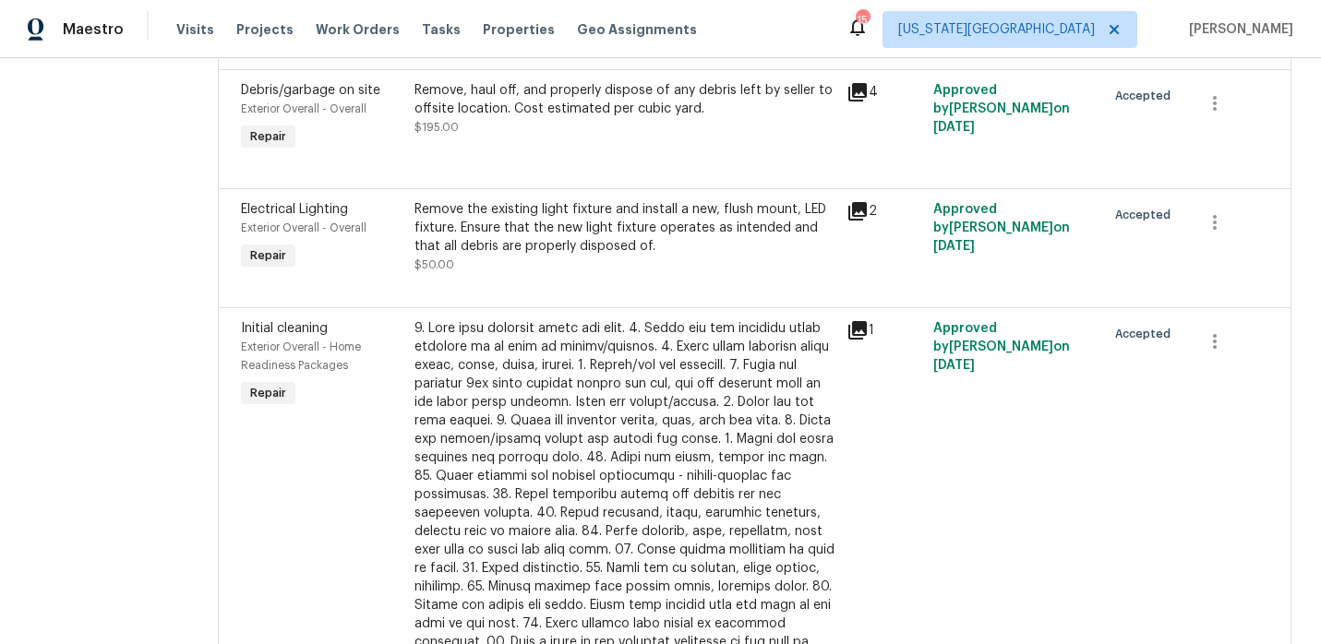
scroll to position [1238, 0]
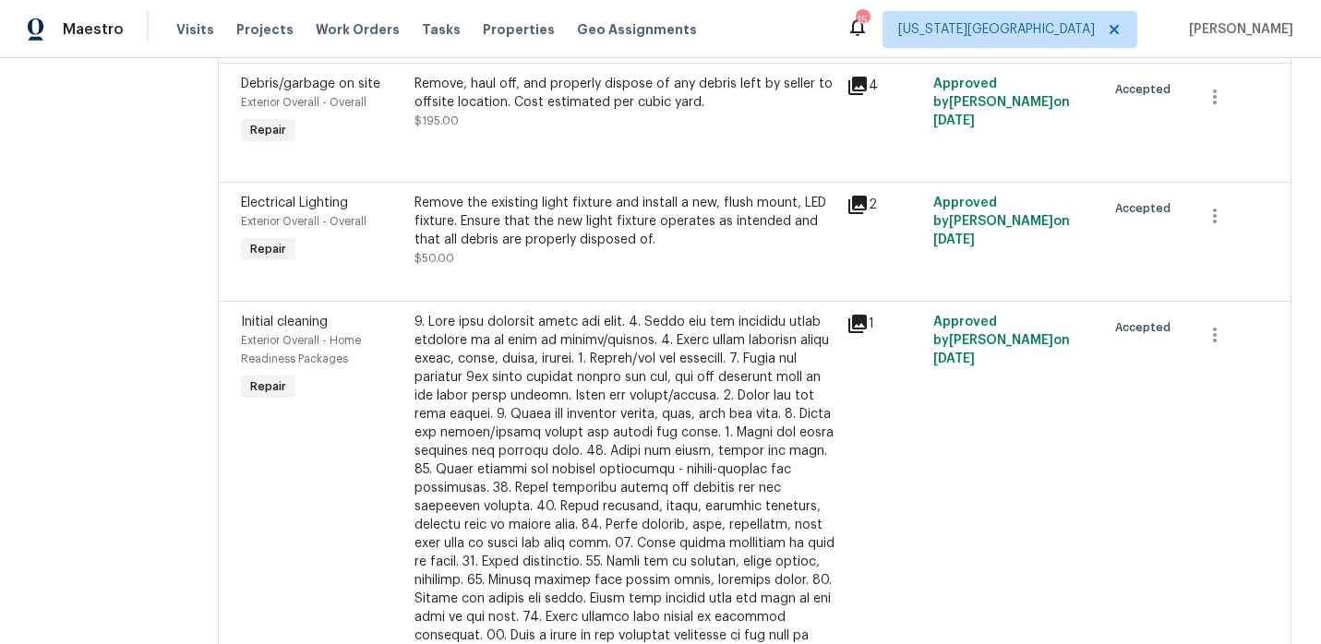
click at [623, 242] on div "Remove the existing light fixture and install a new, flush mount, LED fixture. …" at bounding box center [625, 221] width 422 height 55
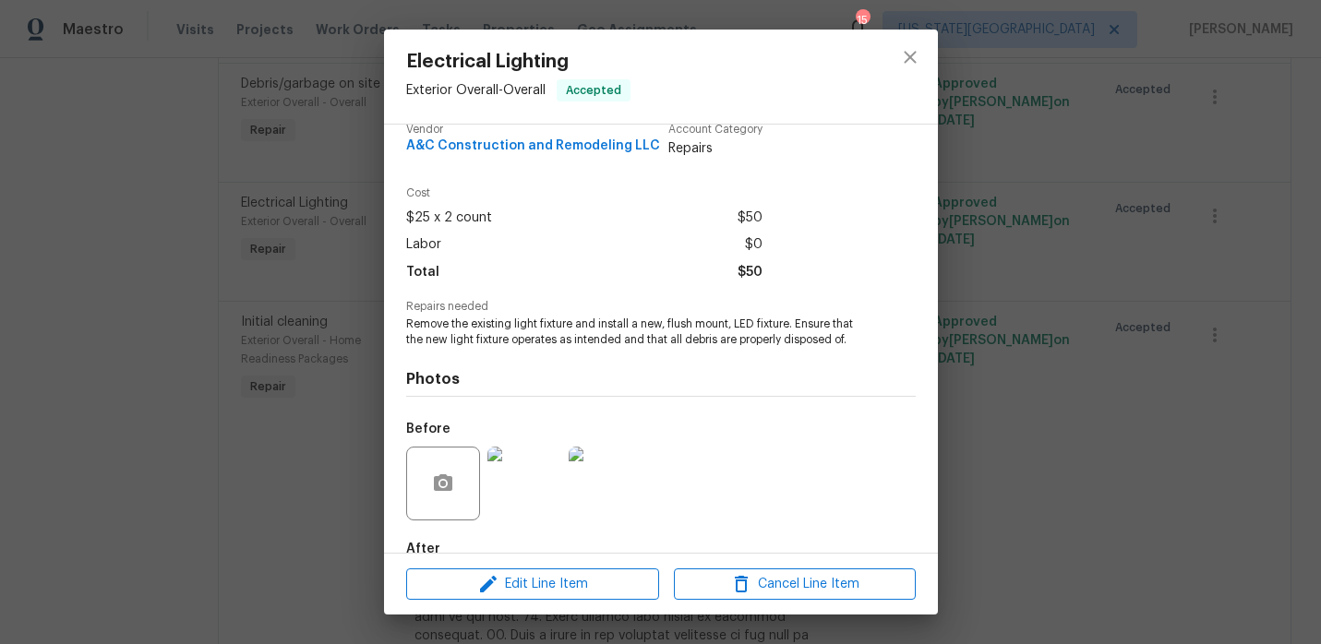
scroll to position [91, 0]
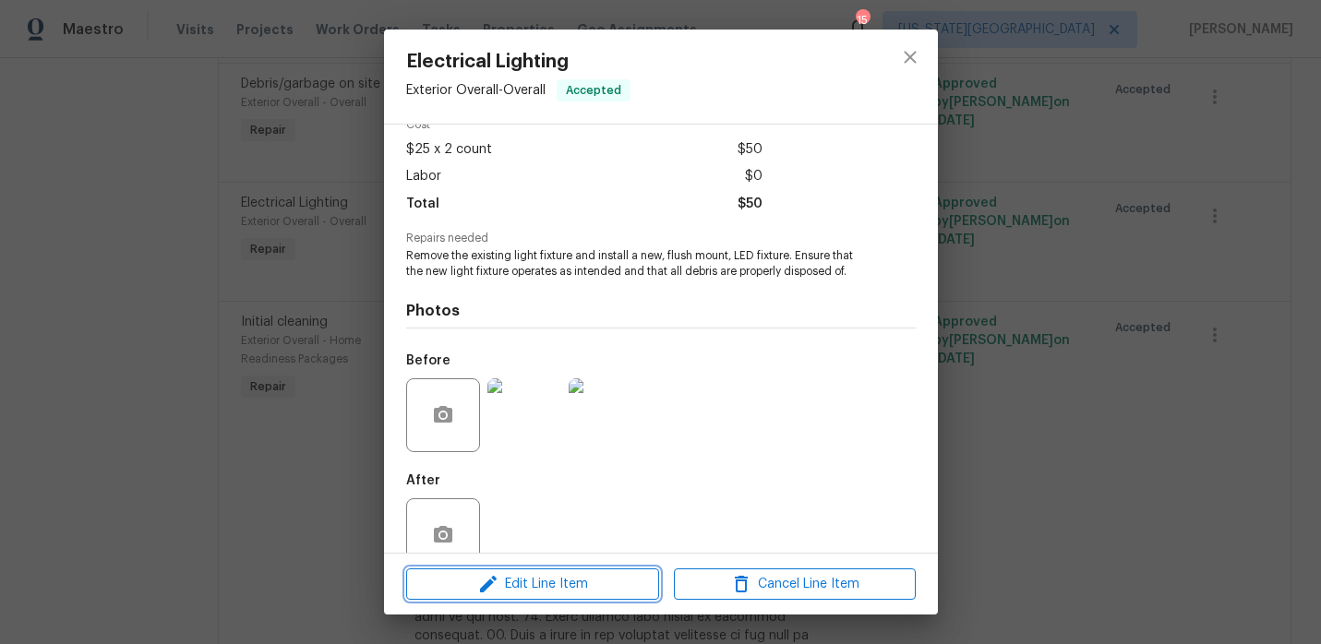
click at [487, 589] on icon "button" at bounding box center [488, 584] width 22 height 22
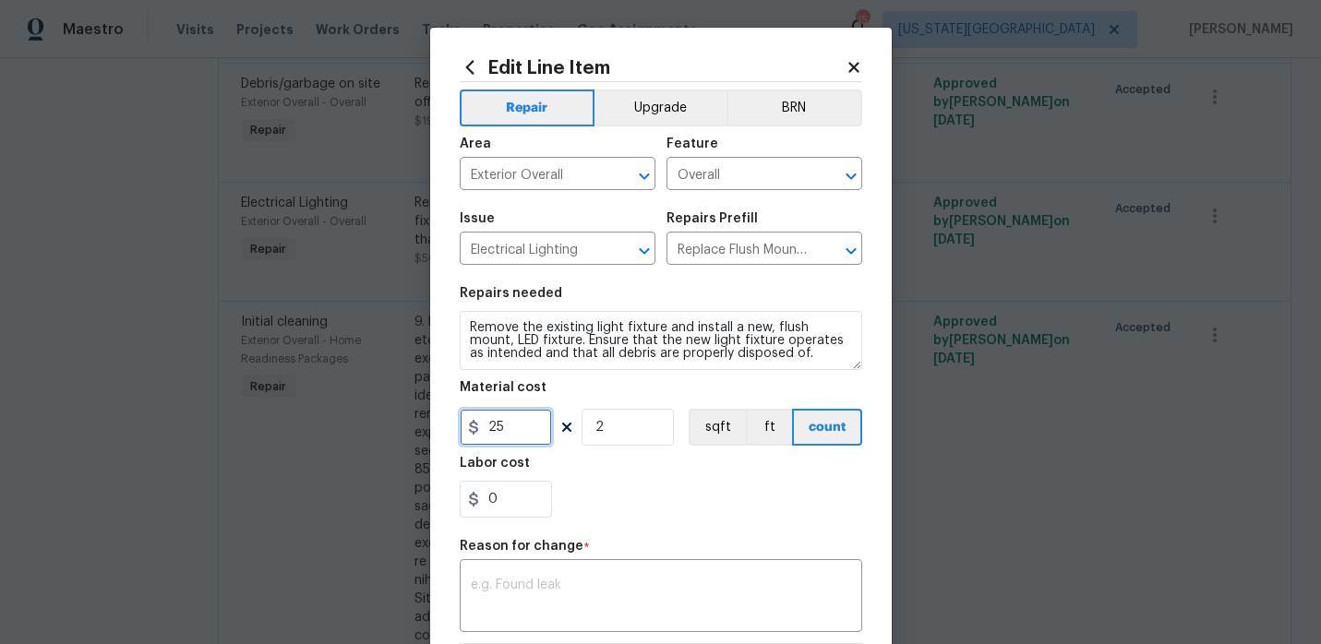
click at [515, 433] on input "25" at bounding box center [506, 427] width 92 height 37
type input "85"
click at [645, 425] on input "2" at bounding box center [627, 427] width 92 height 37
type input "1"
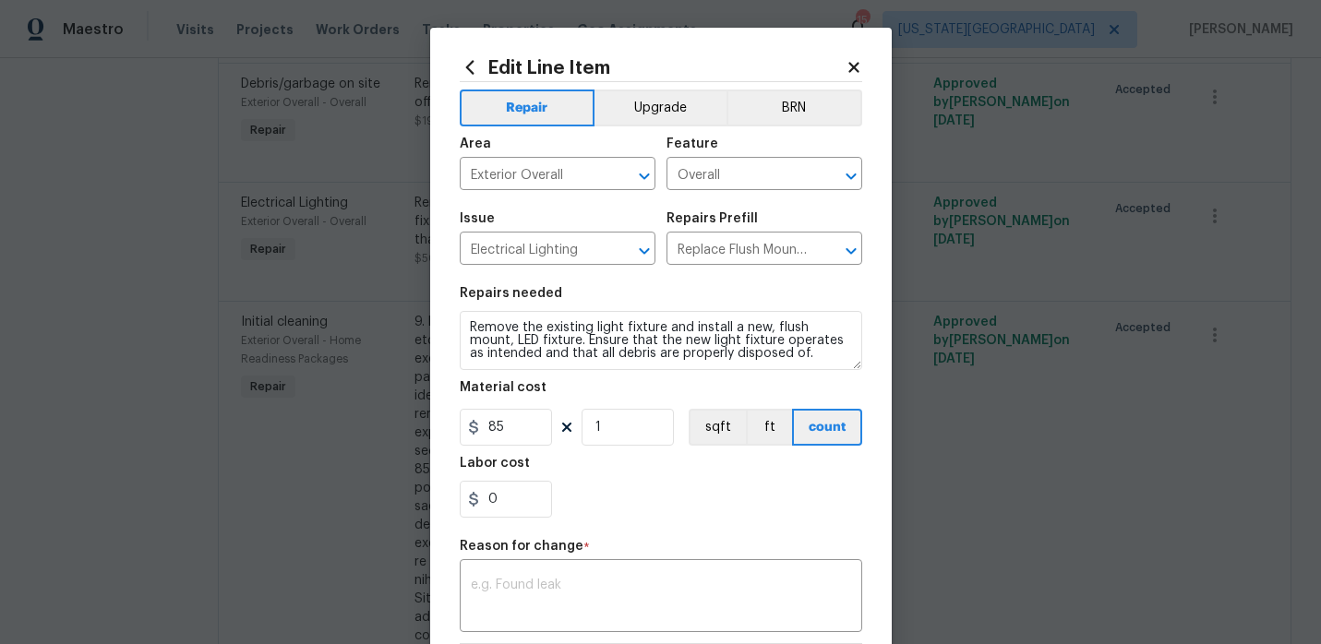
click at [647, 533] on div "Repair Upgrade BRN Area Exterior Overall ​ Feature Overall ​ Issue Electrical L…" at bounding box center [661, 440] width 402 height 717
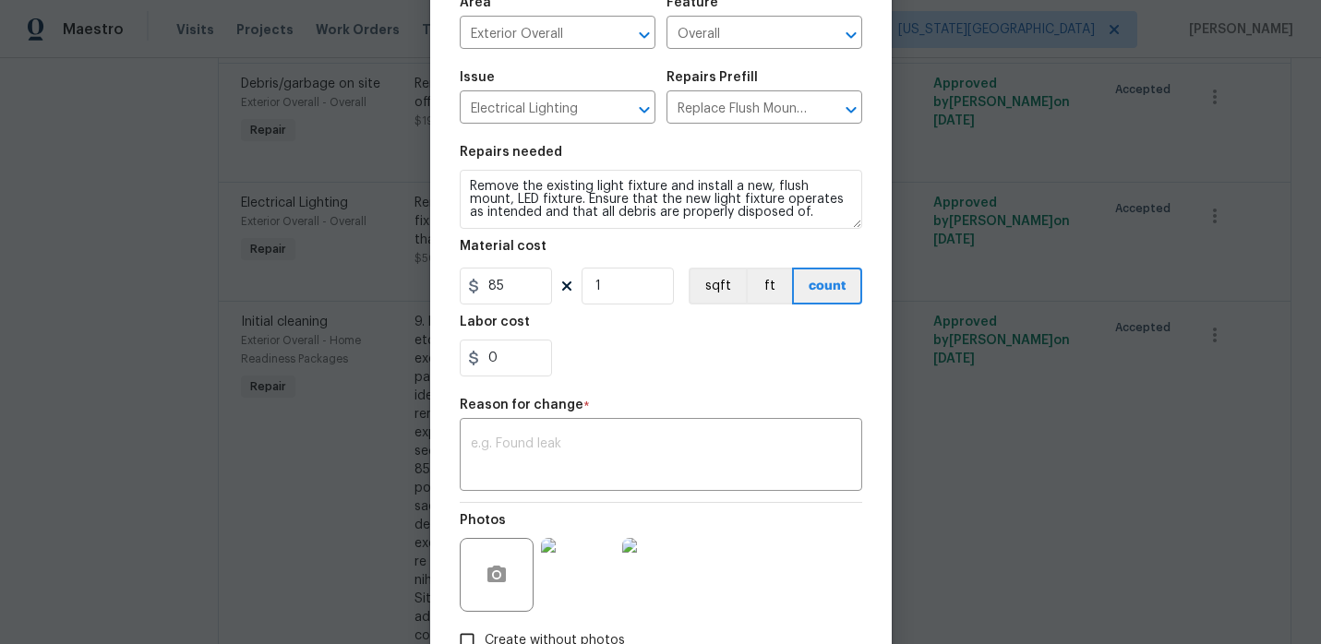
scroll to position [166, 0]
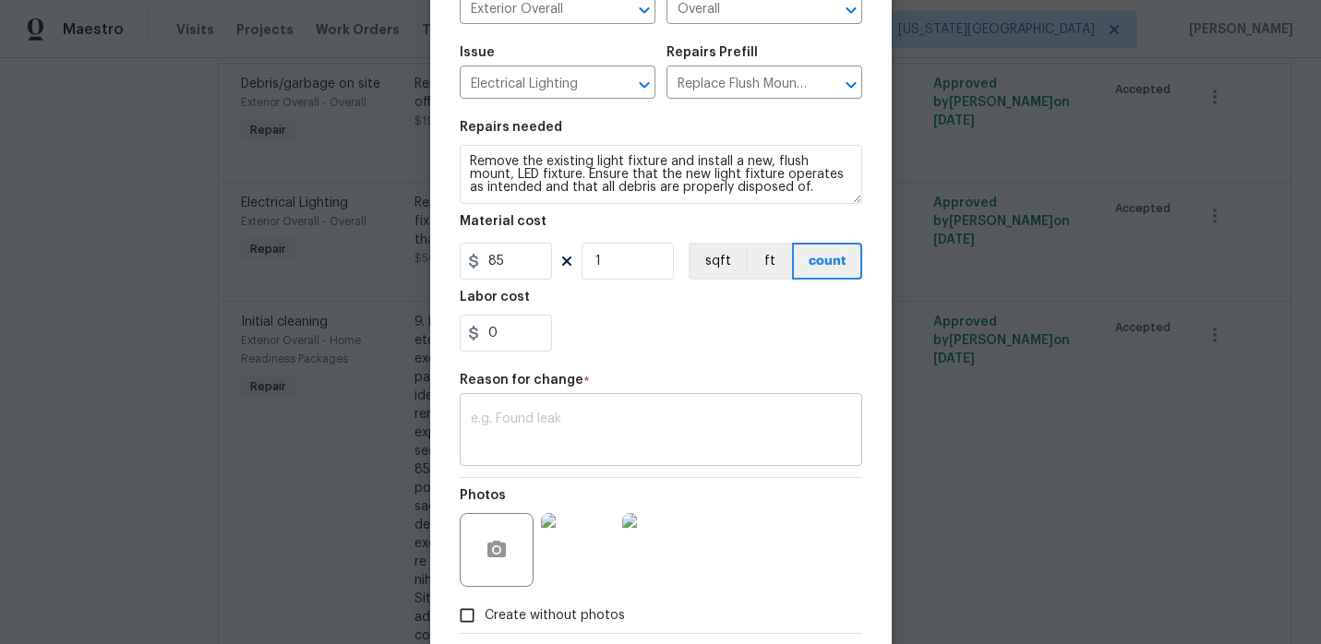
click at [644, 422] on textarea at bounding box center [661, 432] width 380 height 39
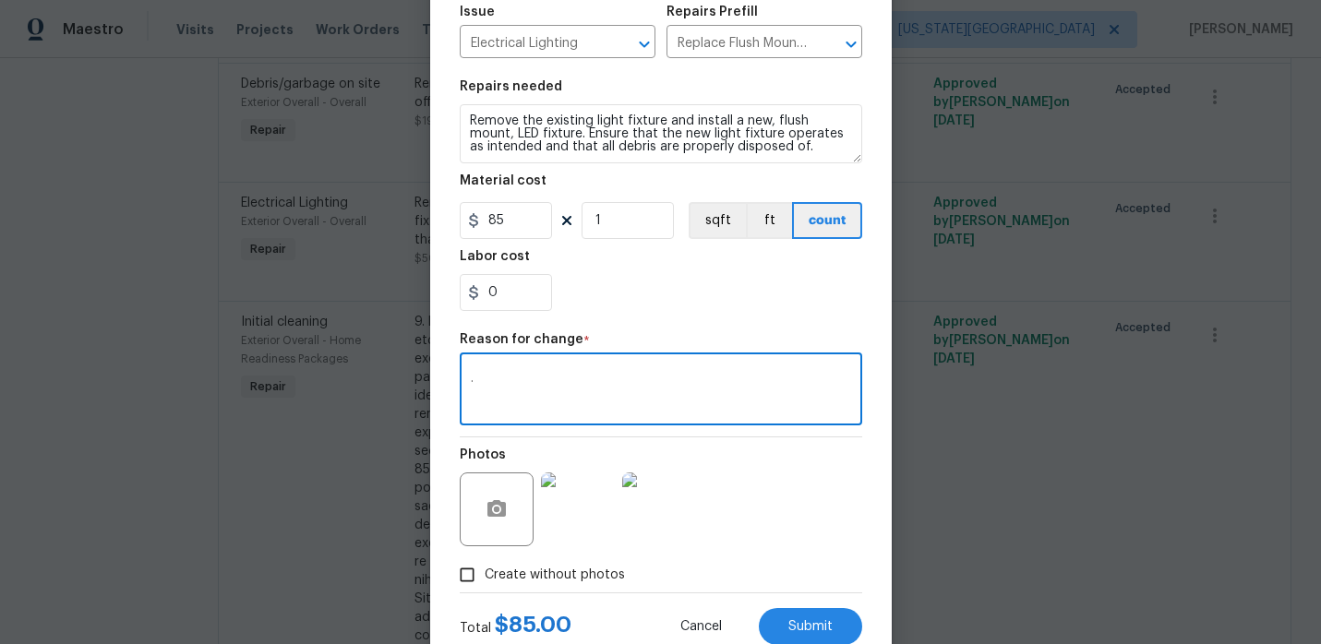
scroll to position [266, 0]
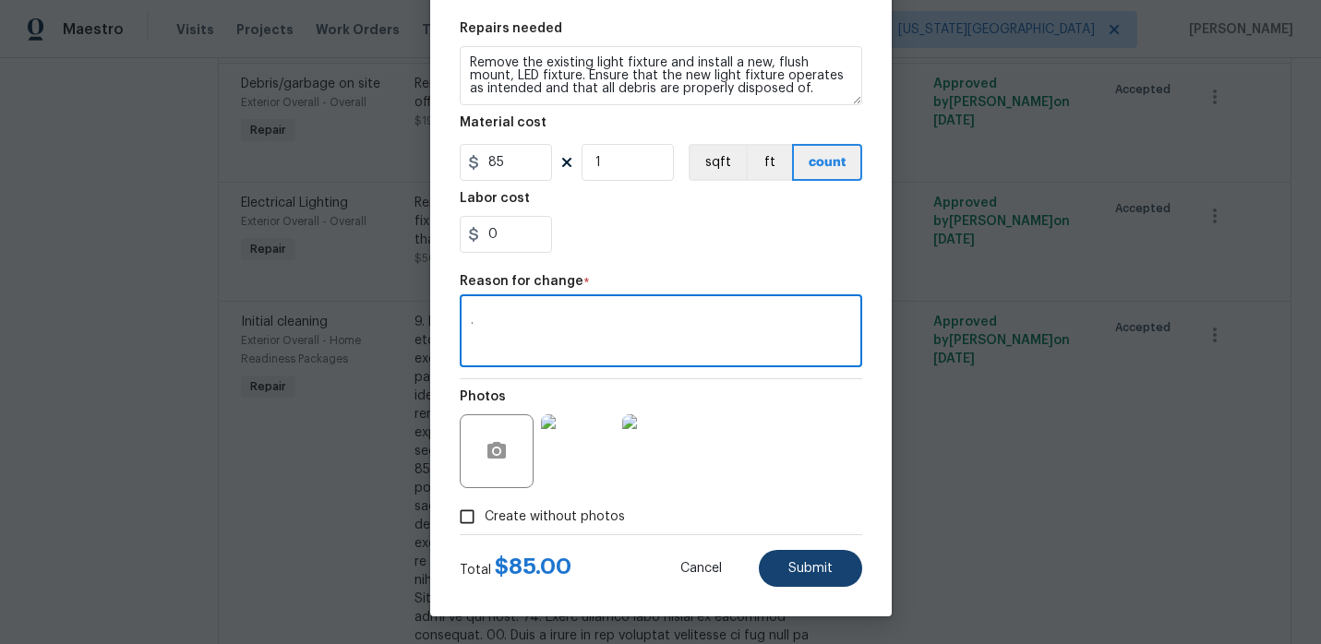
type textarea "."
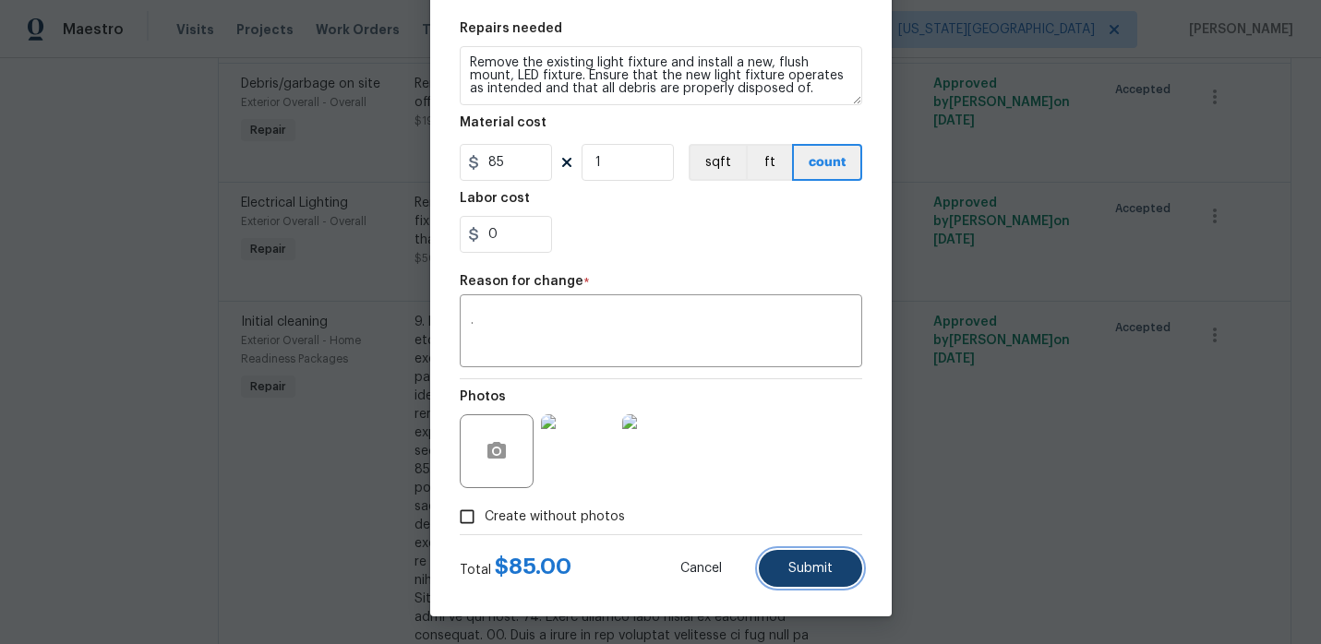
click at [799, 556] on button "Submit" at bounding box center [810, 568] width 103 height 37
type input "25"
type input "2"
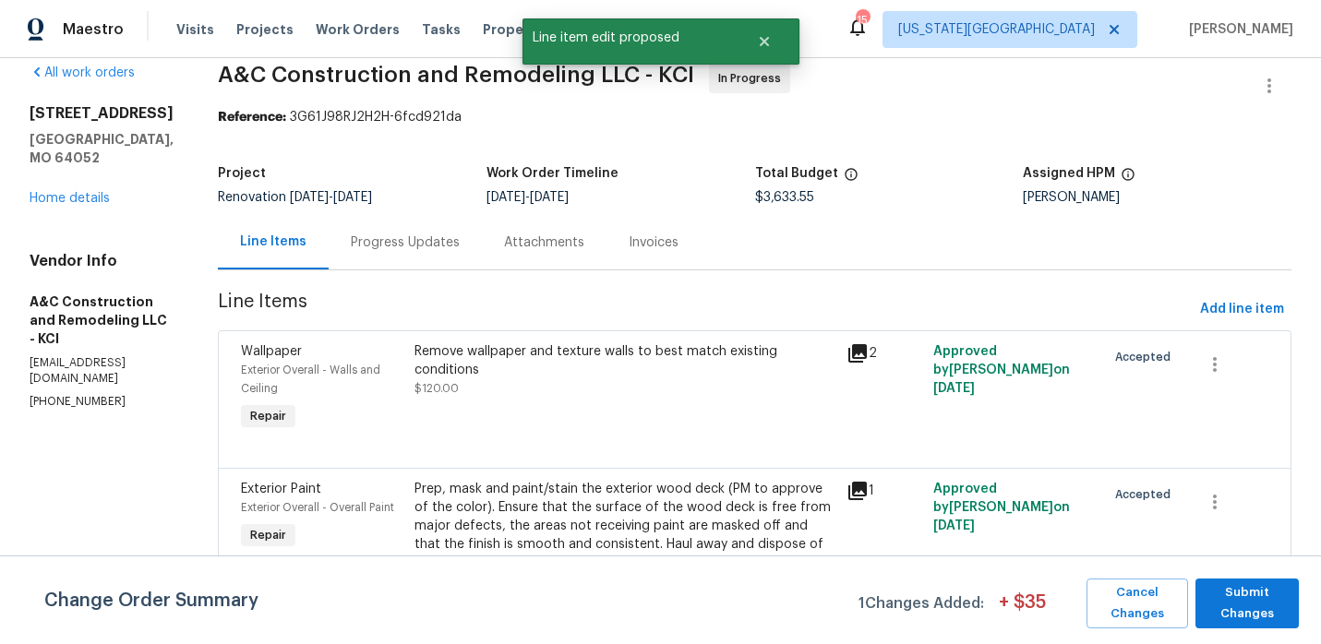
scroll to position [0, 0]
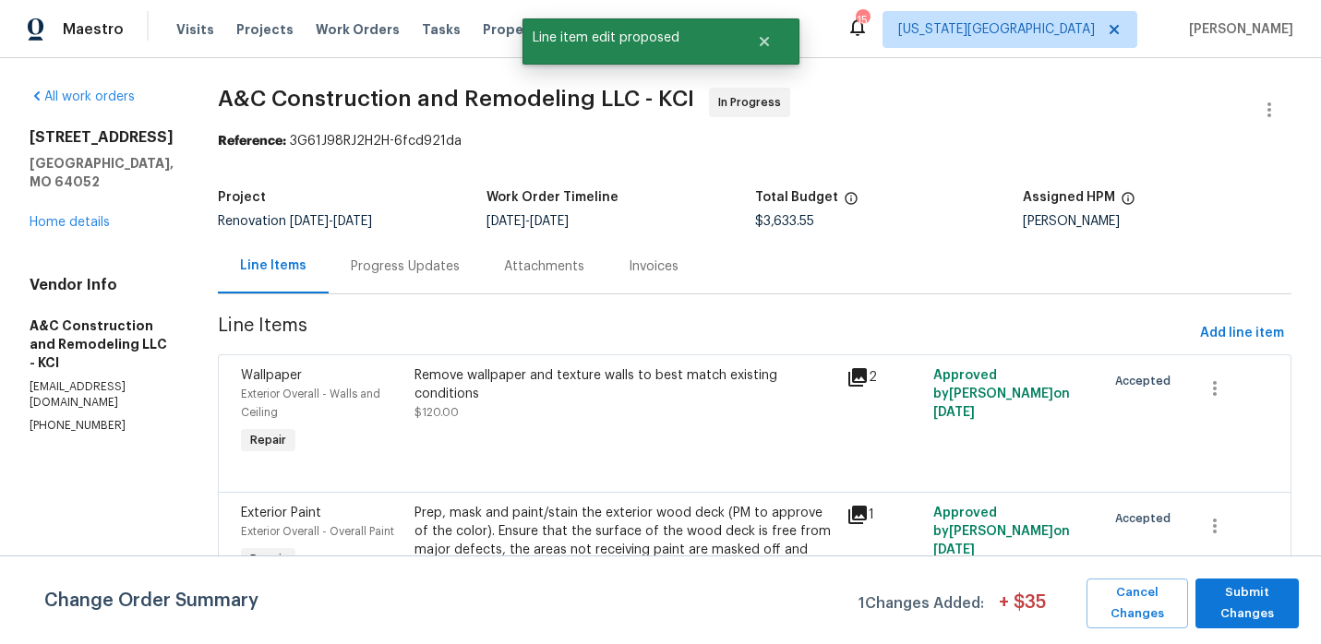
click at [433, 260] on div "Progress Updates" at bounding box center [405, 267] width 109 height 18
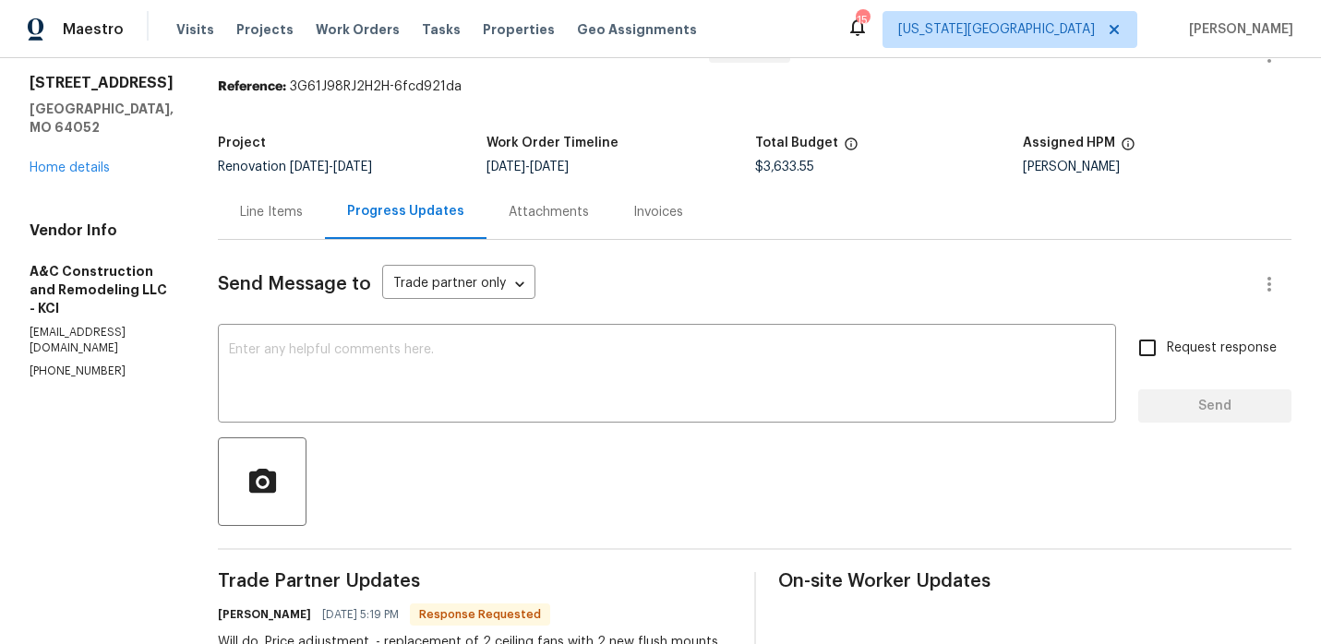
scroll to position [54, 0]
click at [303, 221] on div "Line Items" at bounding box center [271, 213] width 63 height 18
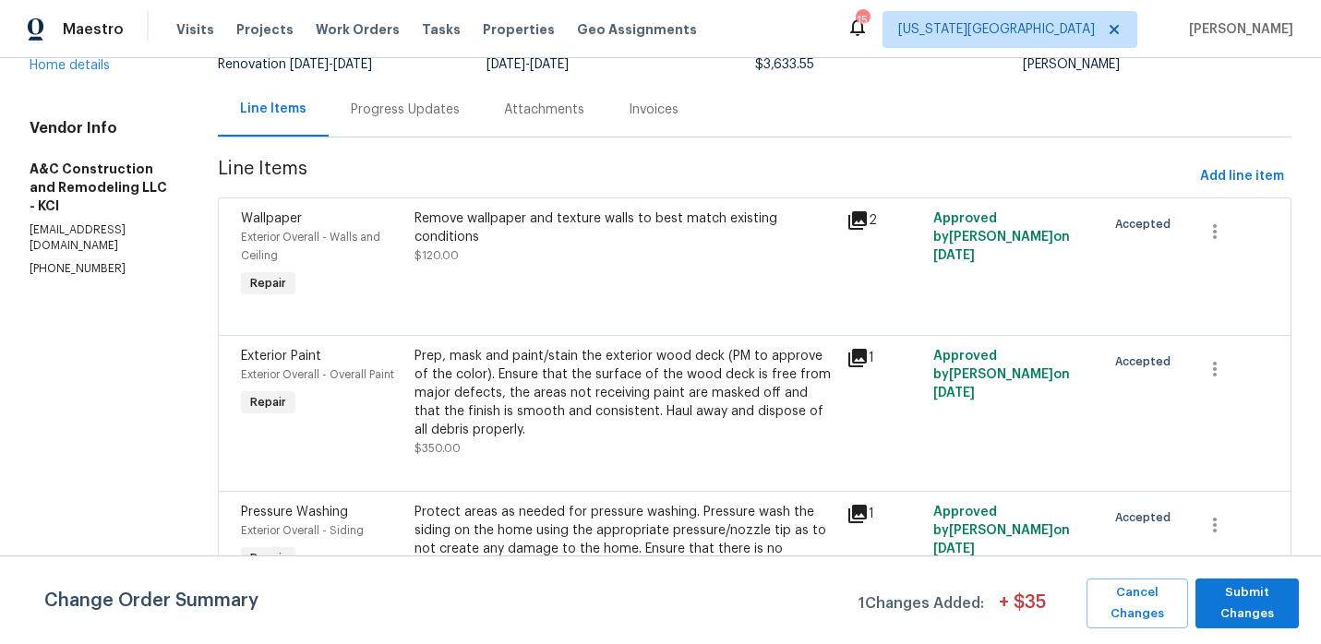
scroll to position [171, 0]
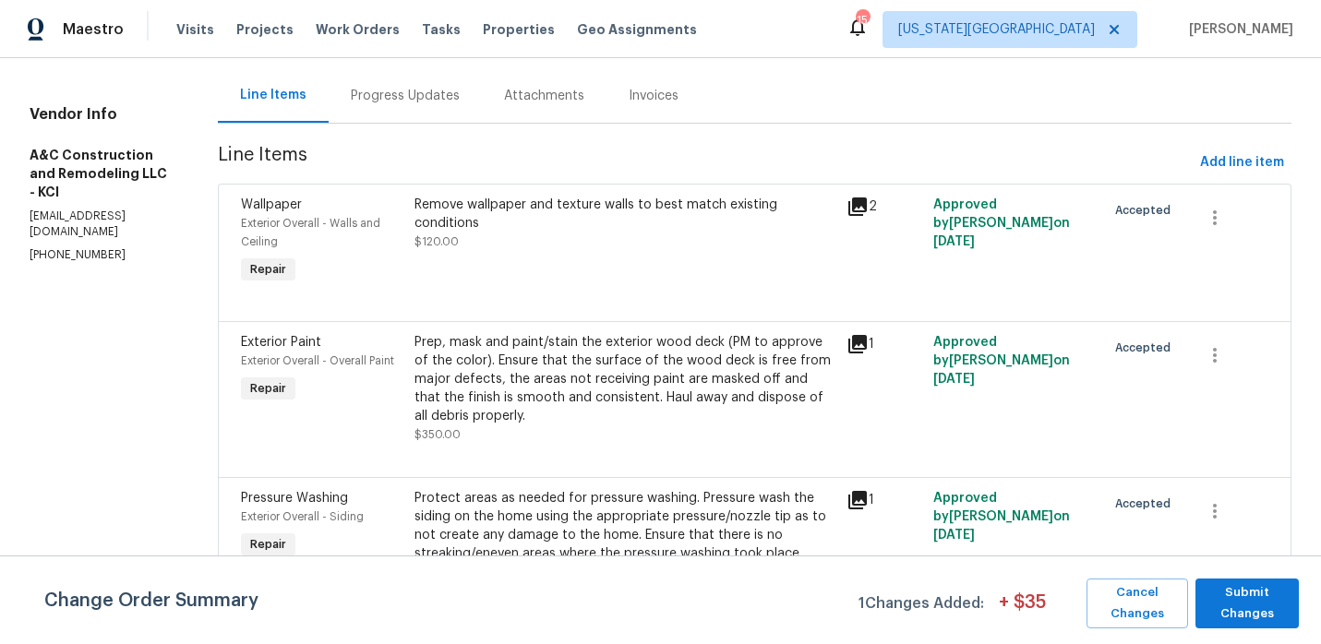
click at [498, 224] on div "Remove wallpaper and texture walls to best match existing conditions" at bounding box center [625, 214] width 422 height 37
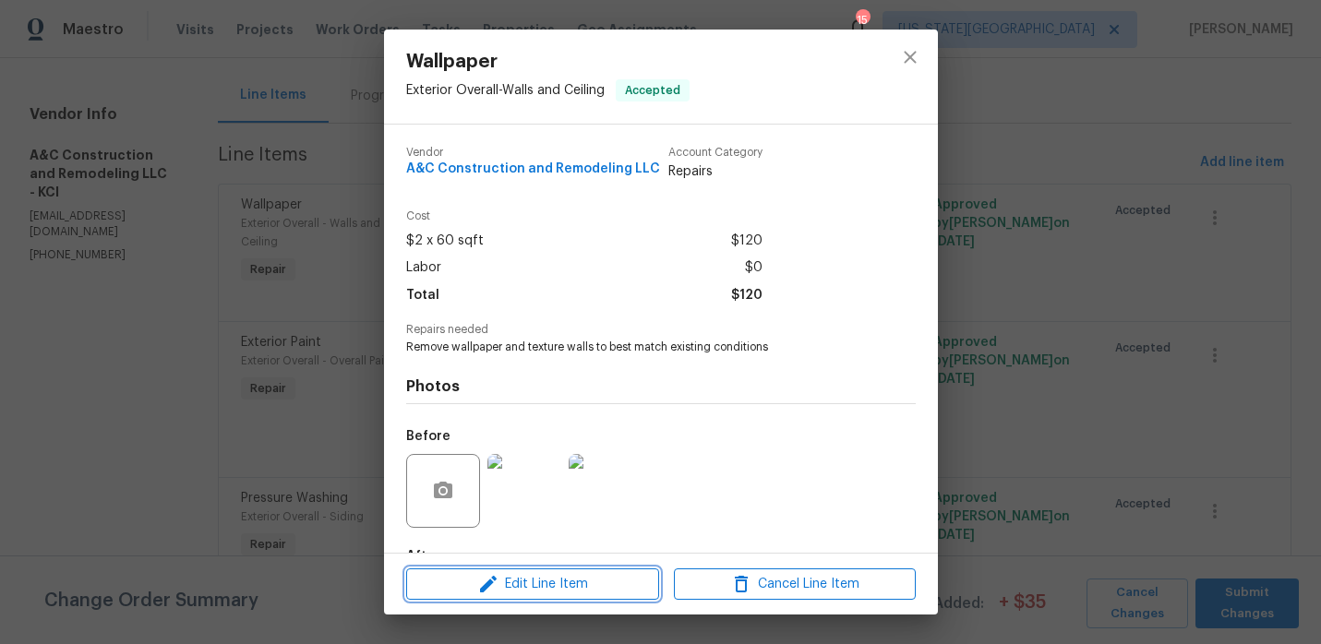
click at [510, 583] on span "Edit Line Item" at bounding box center [533, 584] width 242 height 23
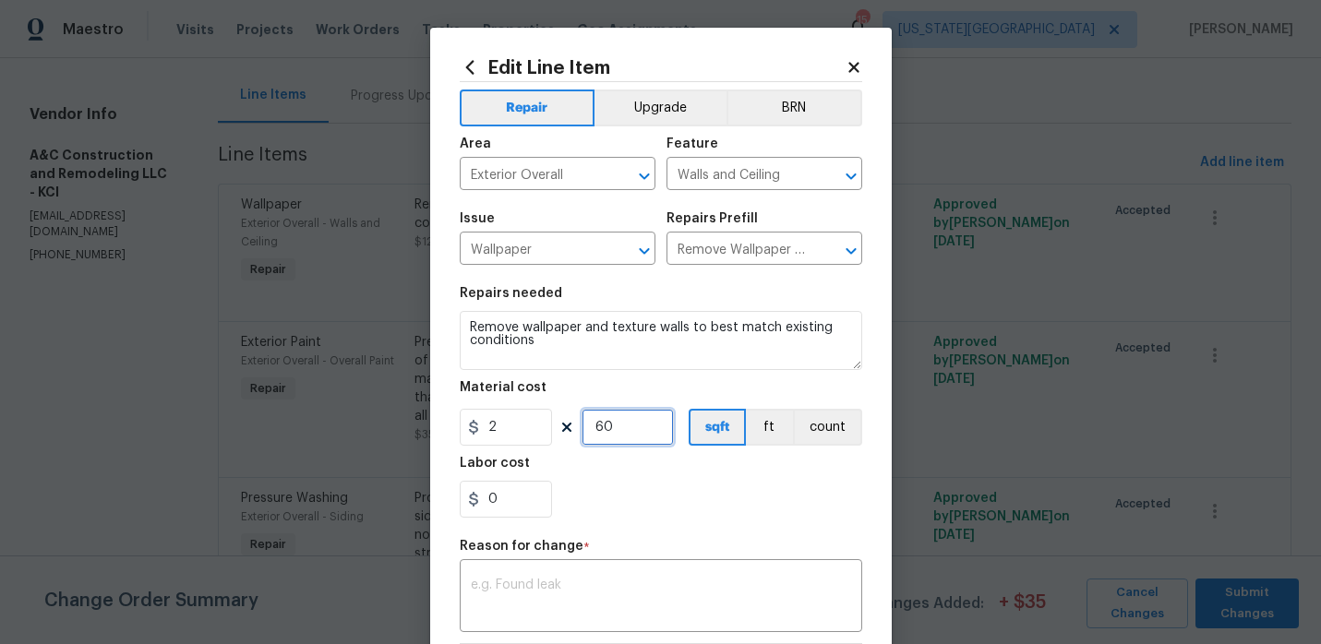
click at [627, 434] on input "60" at bounding box center [627, 427] width 92 height 37
click at [702, 501] on div "0" at bounding box center [661, 499] width 402 height 37
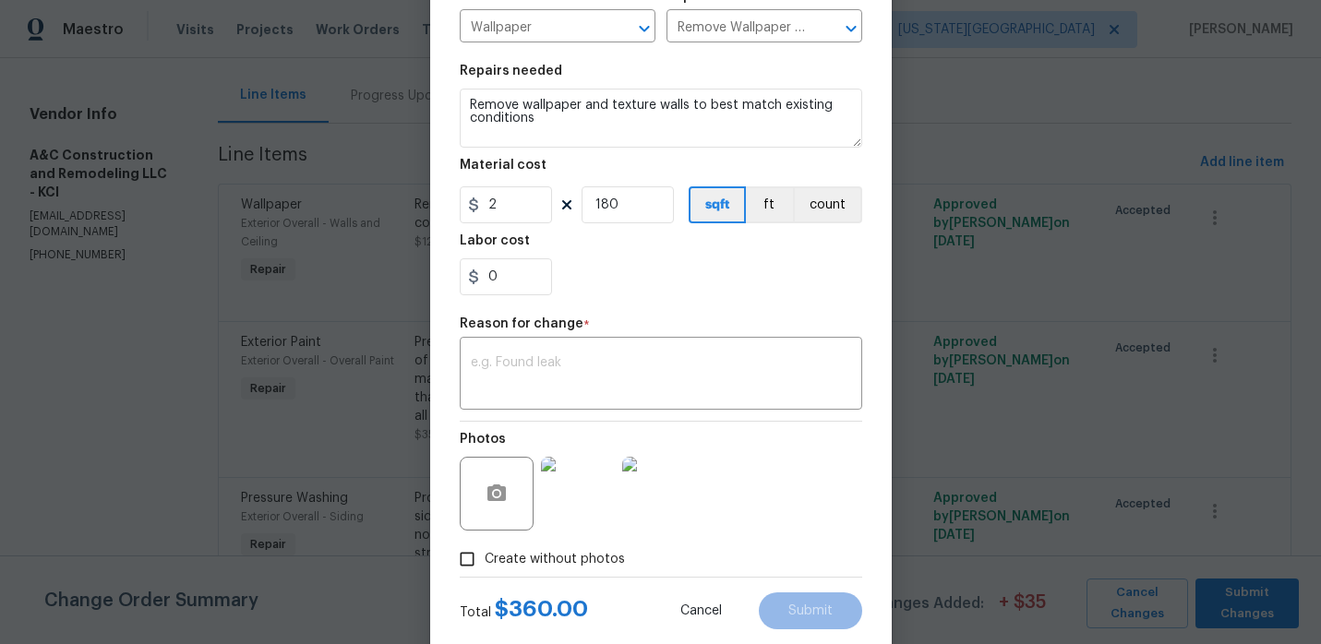
scroll to position [227, 0]
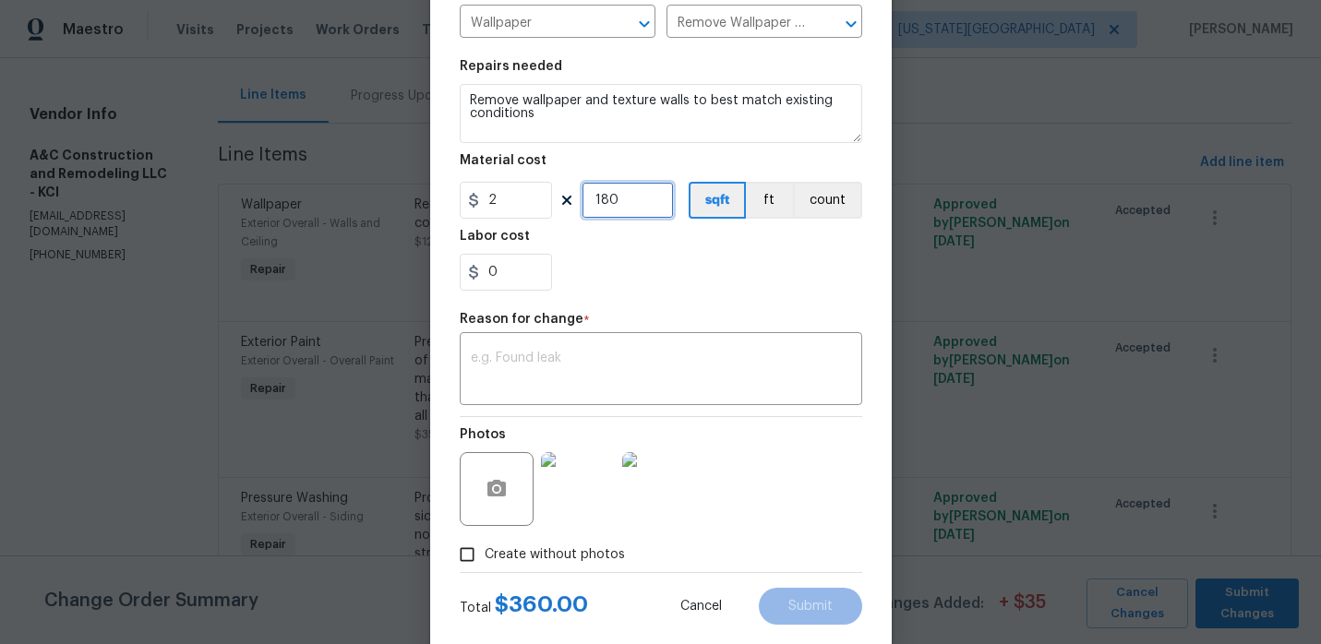
click at [635, 208] on input "180" at bounding box center [627, 200] width 92 height 37
type input "155"
click at [605, 349] on div "x ​" at bounding box center [661, 371] width 402 height 68
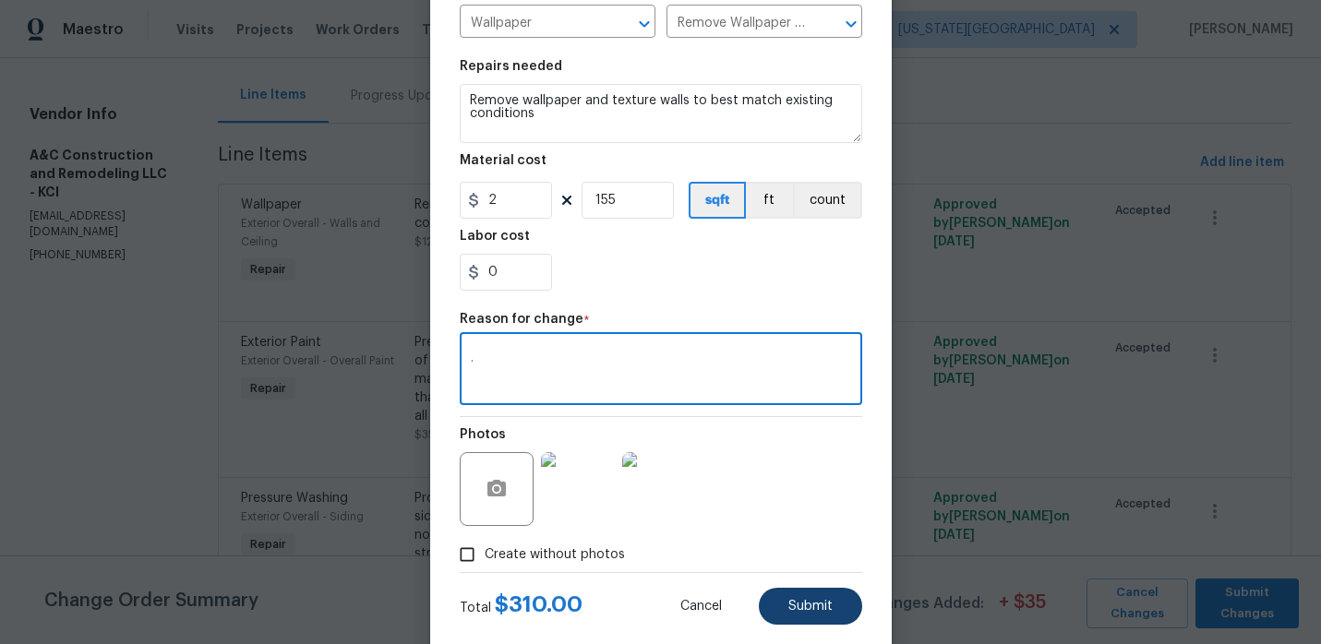
type textarea "."
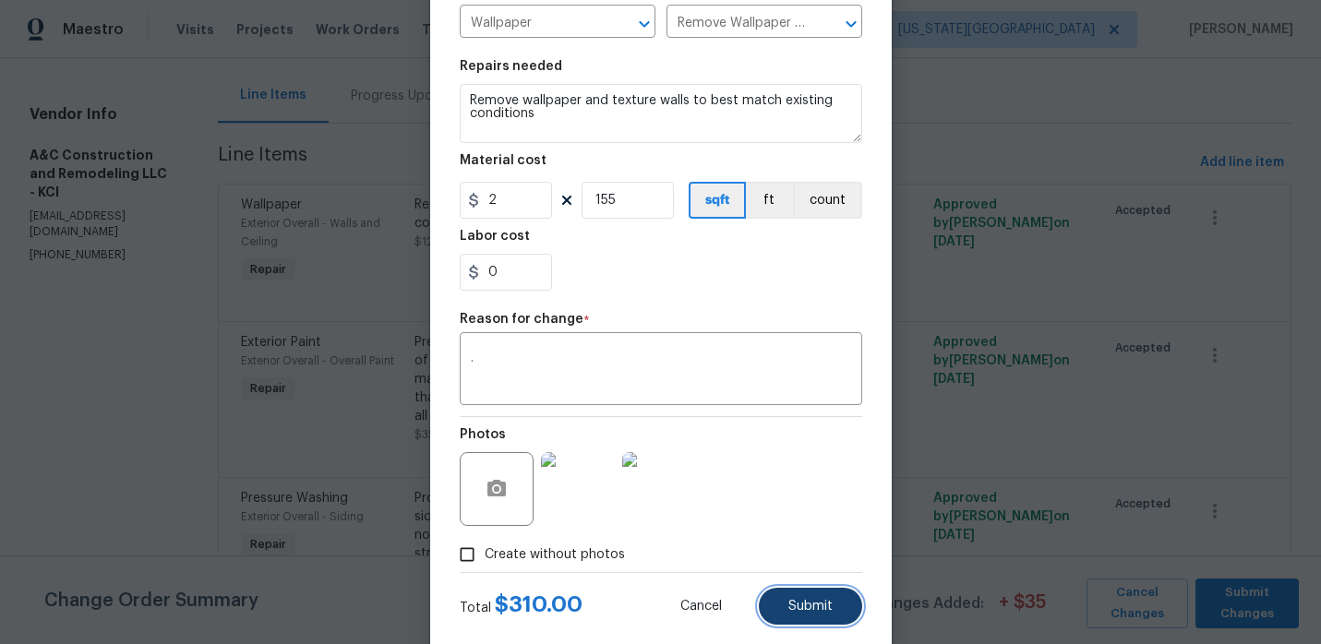
click at [813, 607] on span "Submit" at bounding box center [810, 607] width 44 height 14
type input "60"
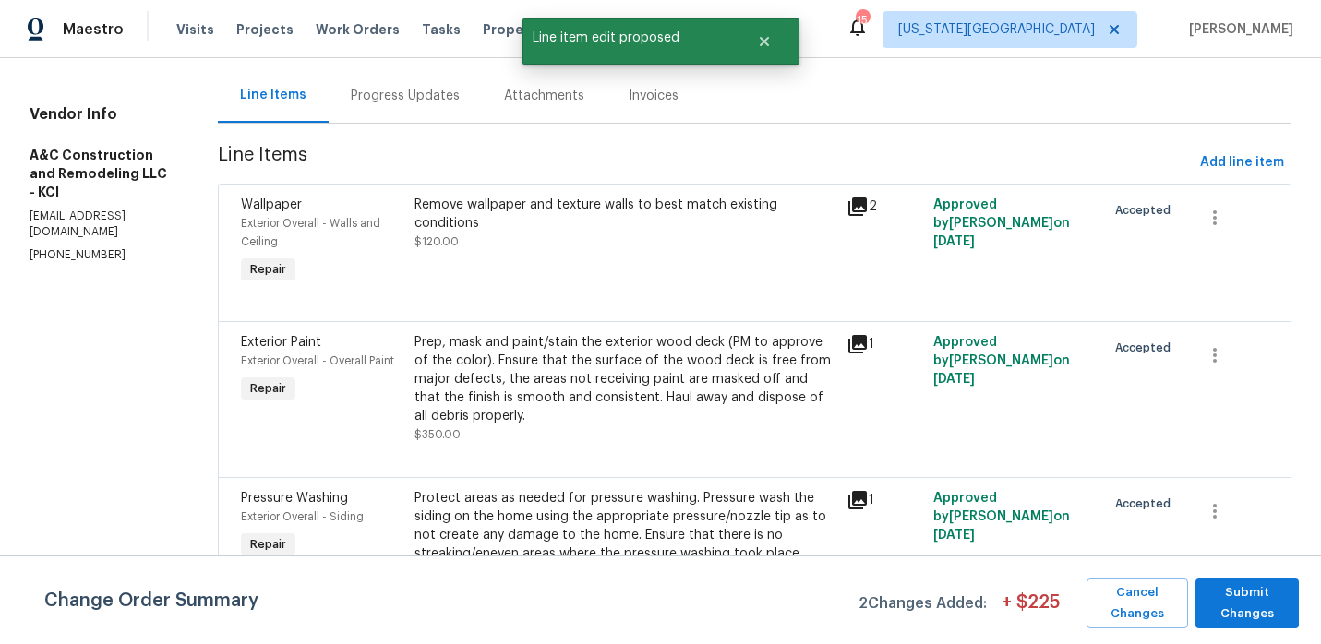
scroll to position [0, 0]
click at [693, 589] on div "Change Order Summary 2 Changes Added: + $ 225 Cancel Changes Submit Changes" at bounding box center [660, 604] width 1321 height 50
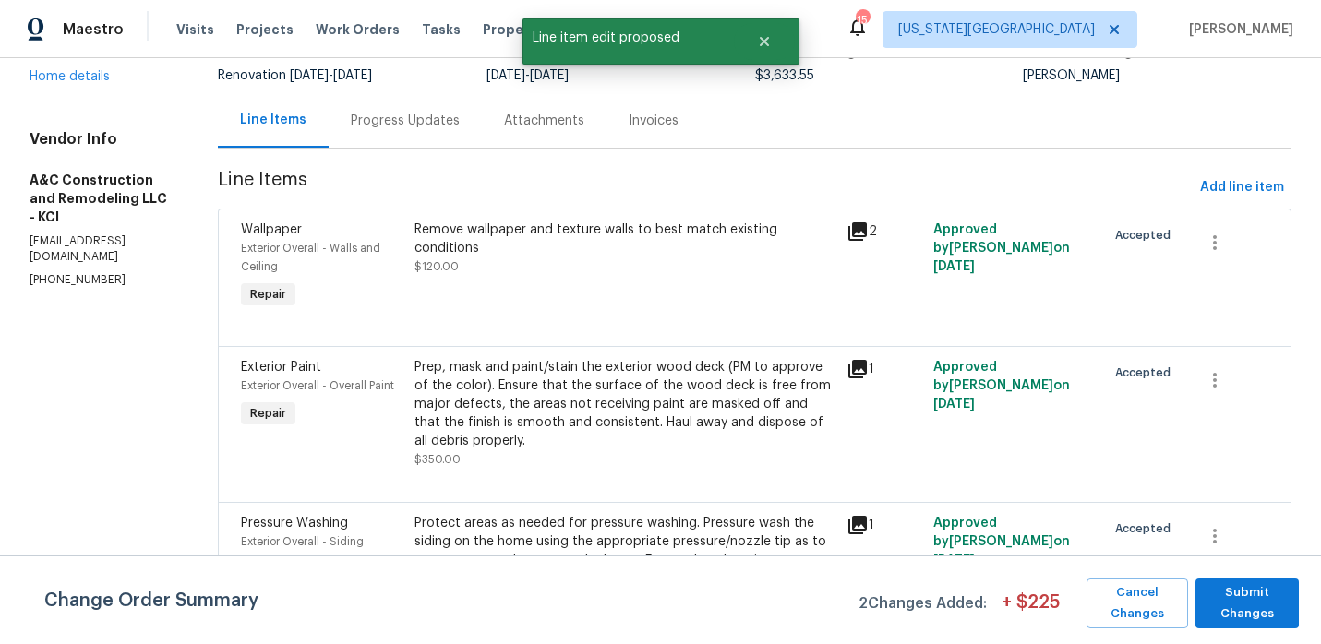
scroll to position [145, 0]
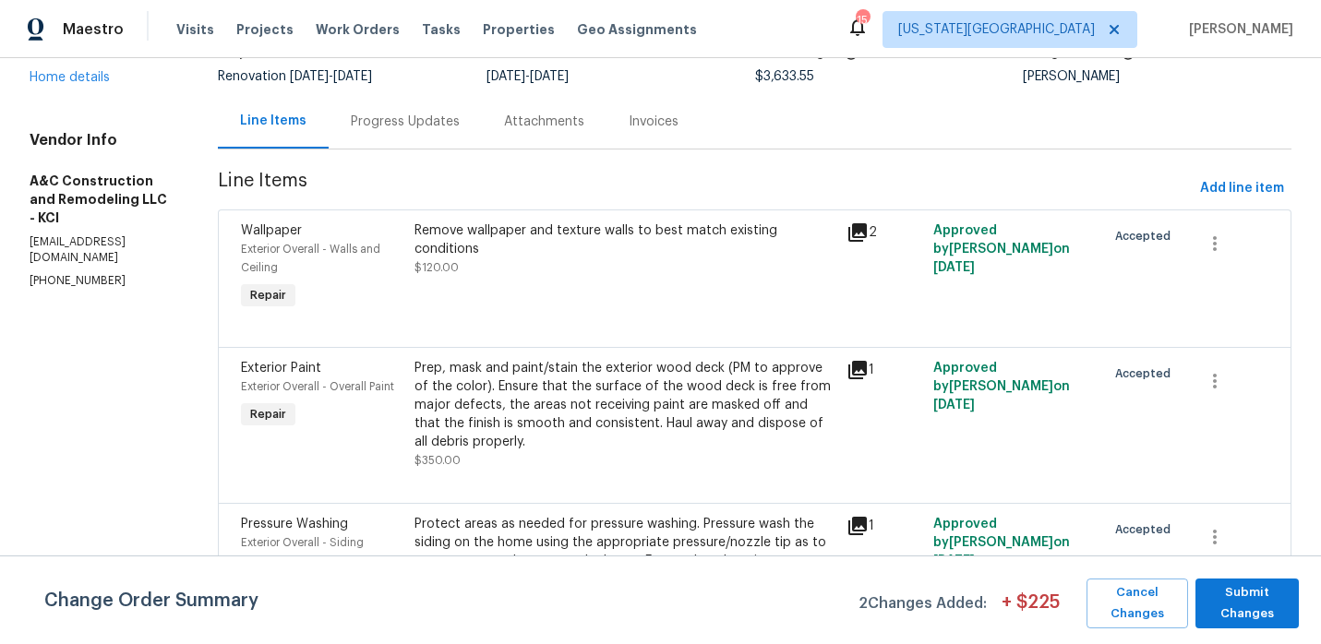
click at [403, 126] on div "Progress Updates" at bounding box center [405, 122] width 109 height 18
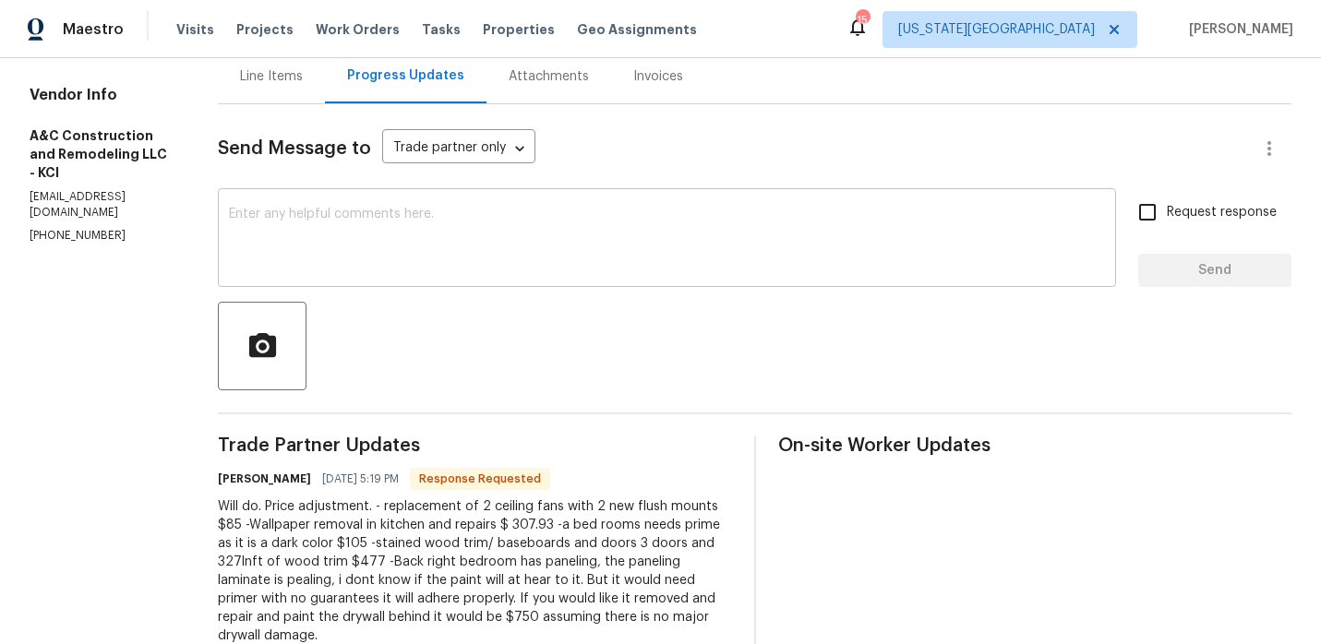
scroll to position [167, 0]
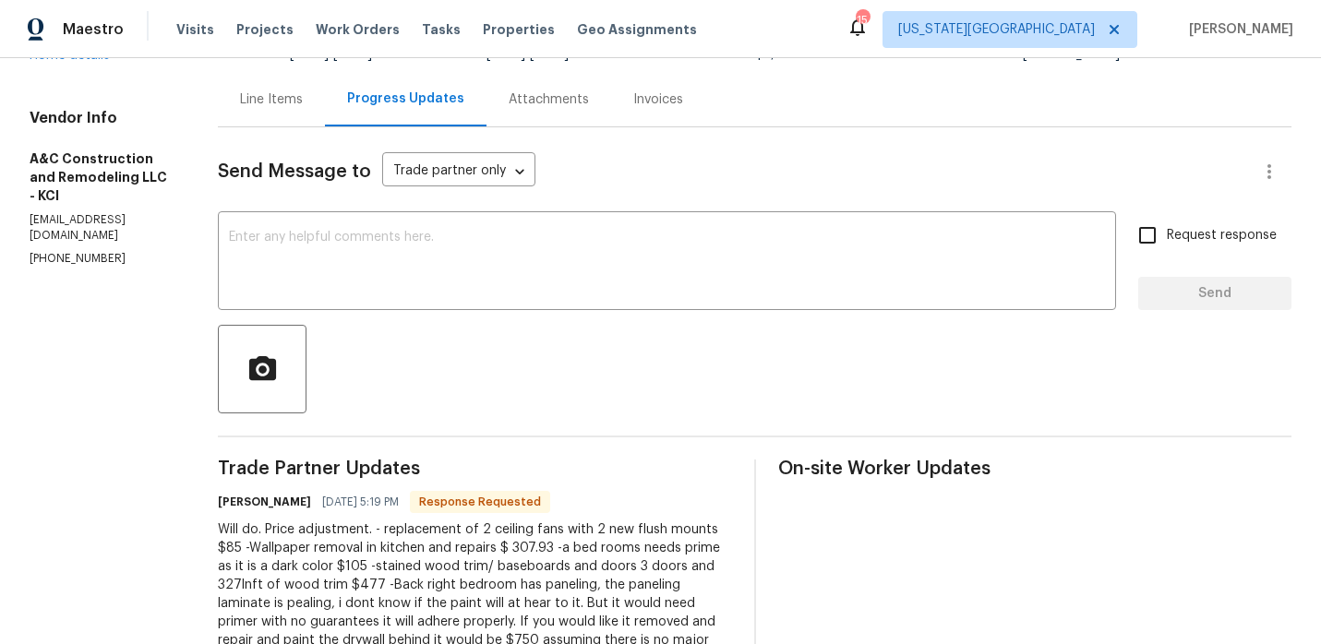
click at [303, 101] on div "Line Items" at bounding box center [271, 99] width 63 height 18
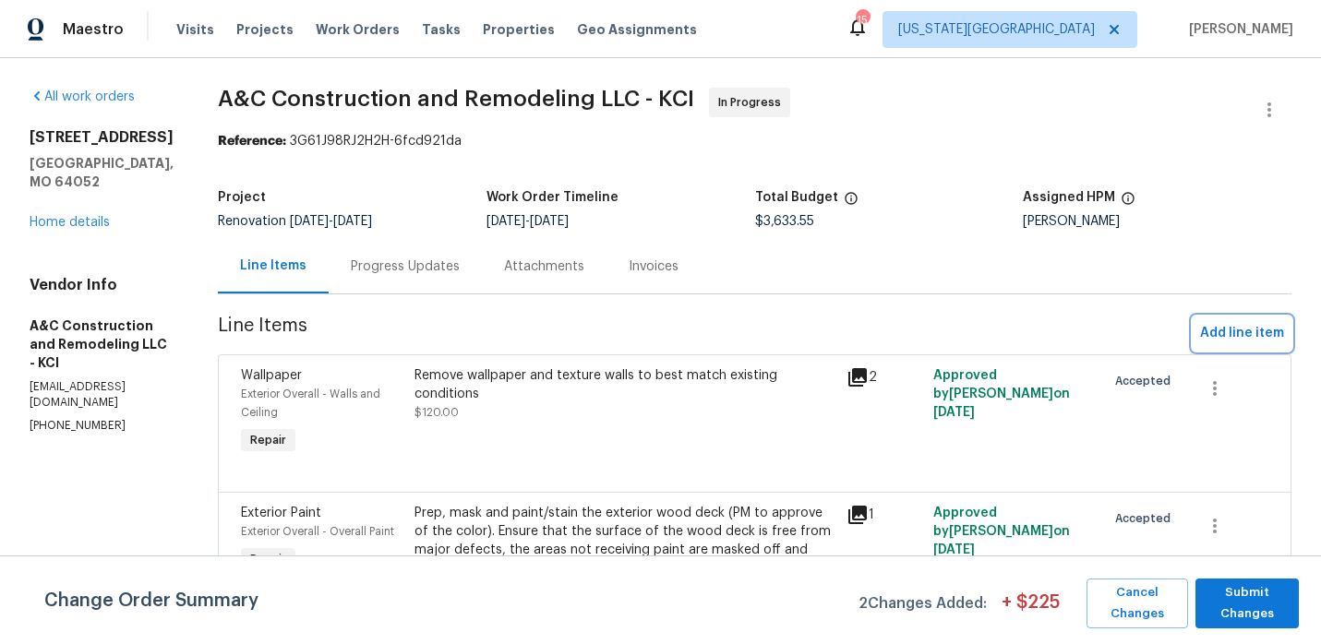
click at [1218, 329] on span "Add line item" at bounding box center [1242, 333] width 84 height 23
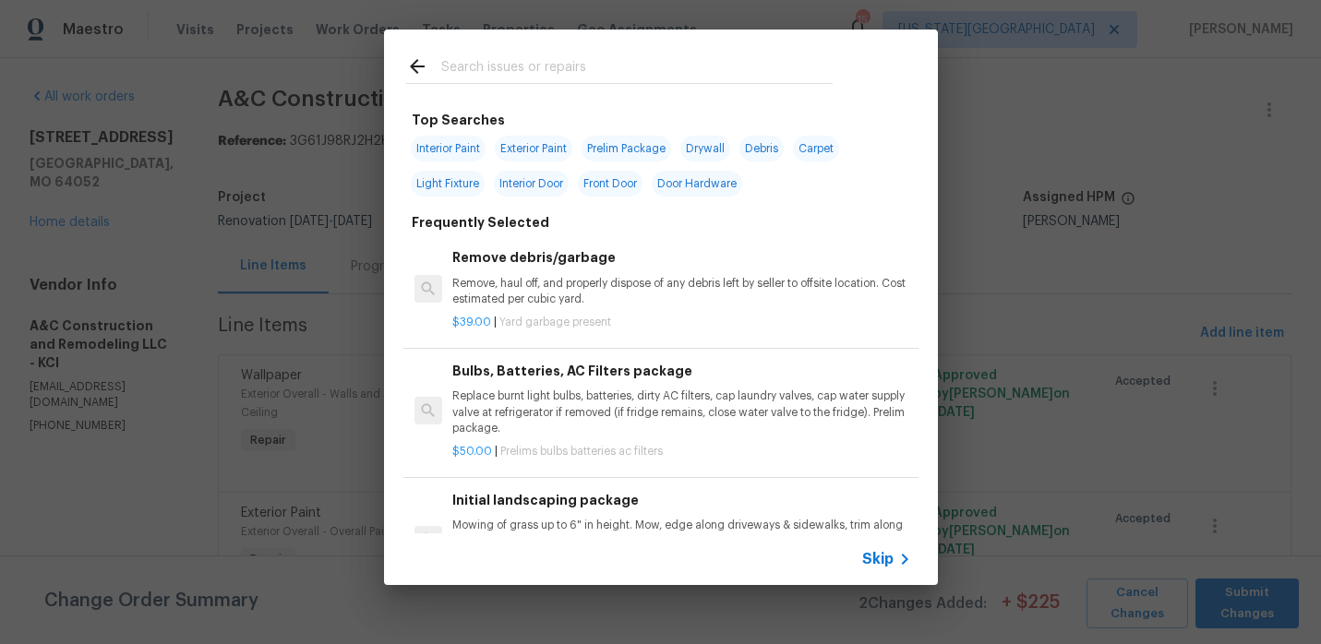
click at [557, 71] on input "text" at bounding box center [636, 69] width 391 height 28
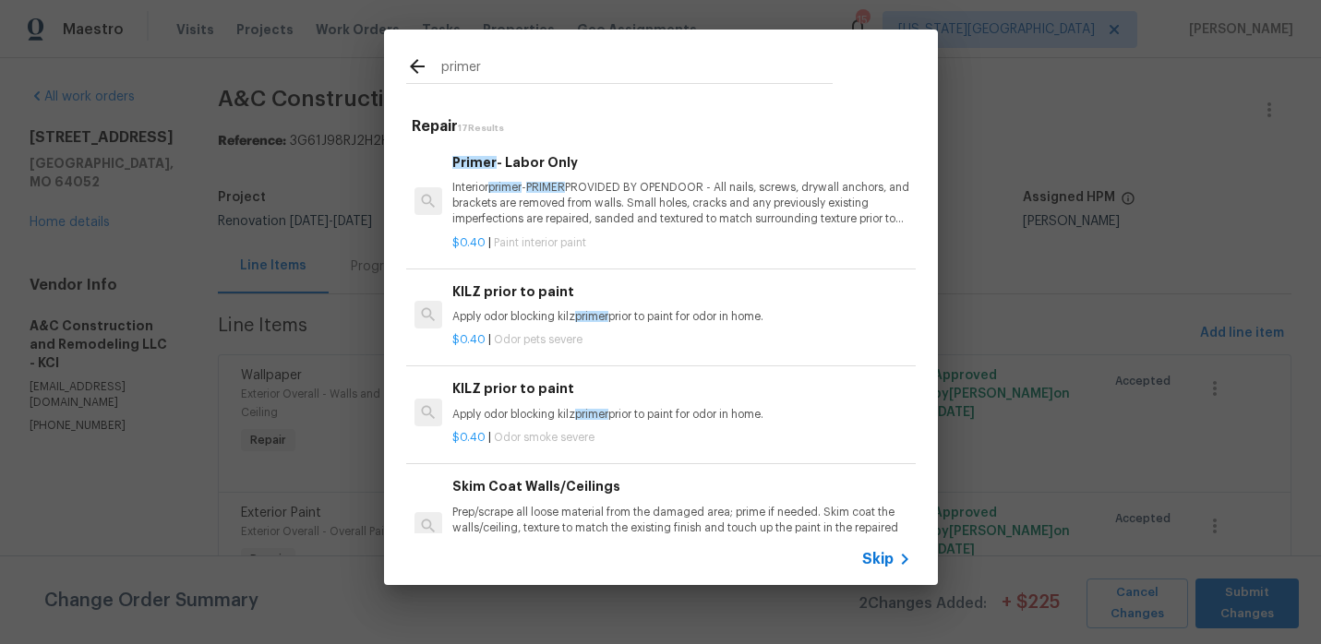
type input "primer"
click at [599, 195] on p "Interior primer - PRIMER PROVIDED BY OPENDOOR - All nails, screws, drywall anch…" at bounding box center [681, 203] width 458 height 47
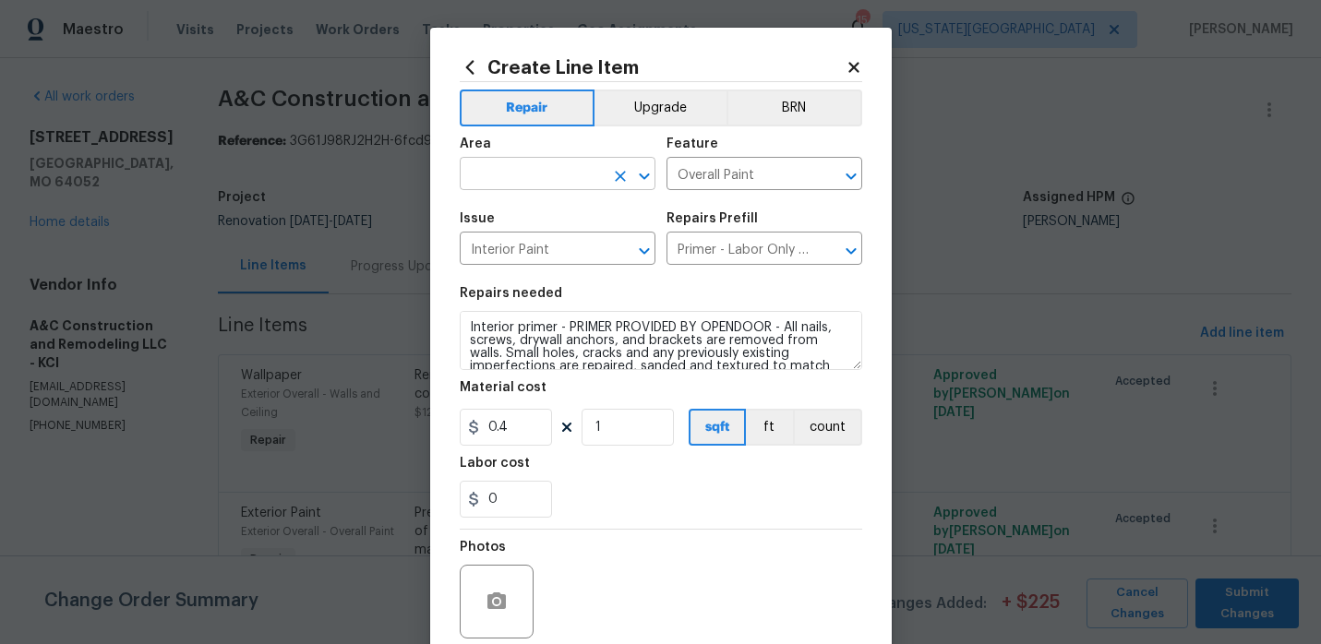
click at [566, 168] on input "text" at bounding box center [532, 176] width 144 height 29
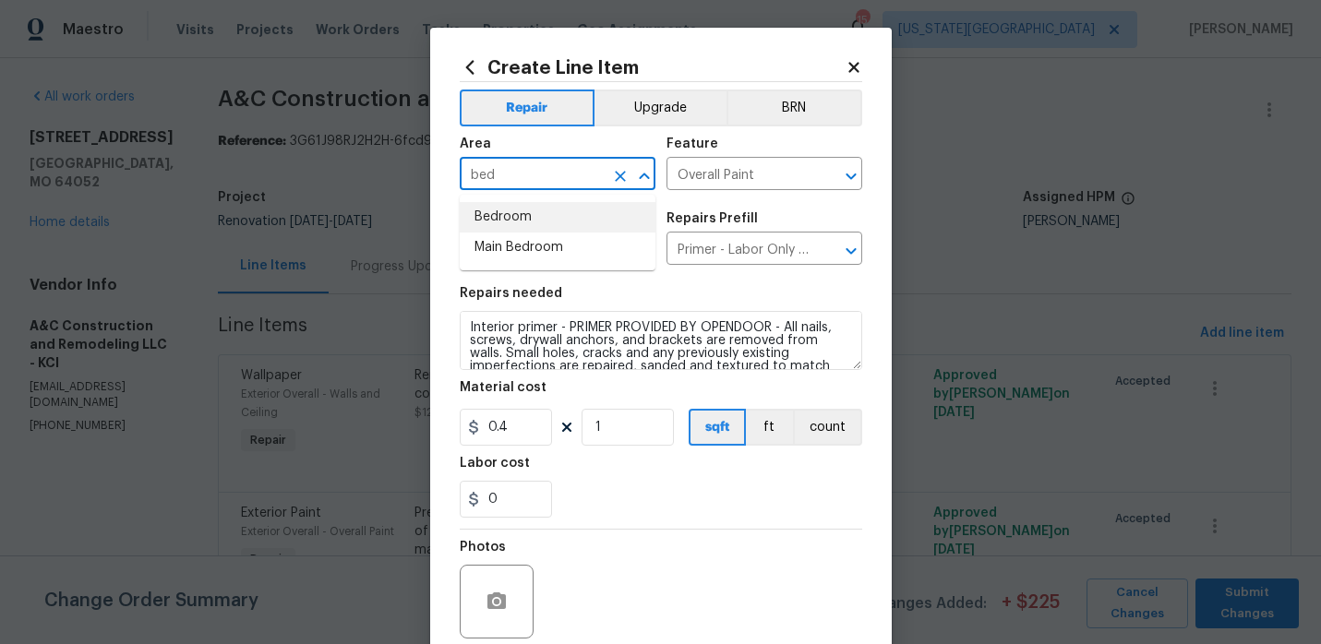
click at [565, 221] on li "Bedroom" at bounding box center [558, 217] width 196 height 30
type input "Bedroom"
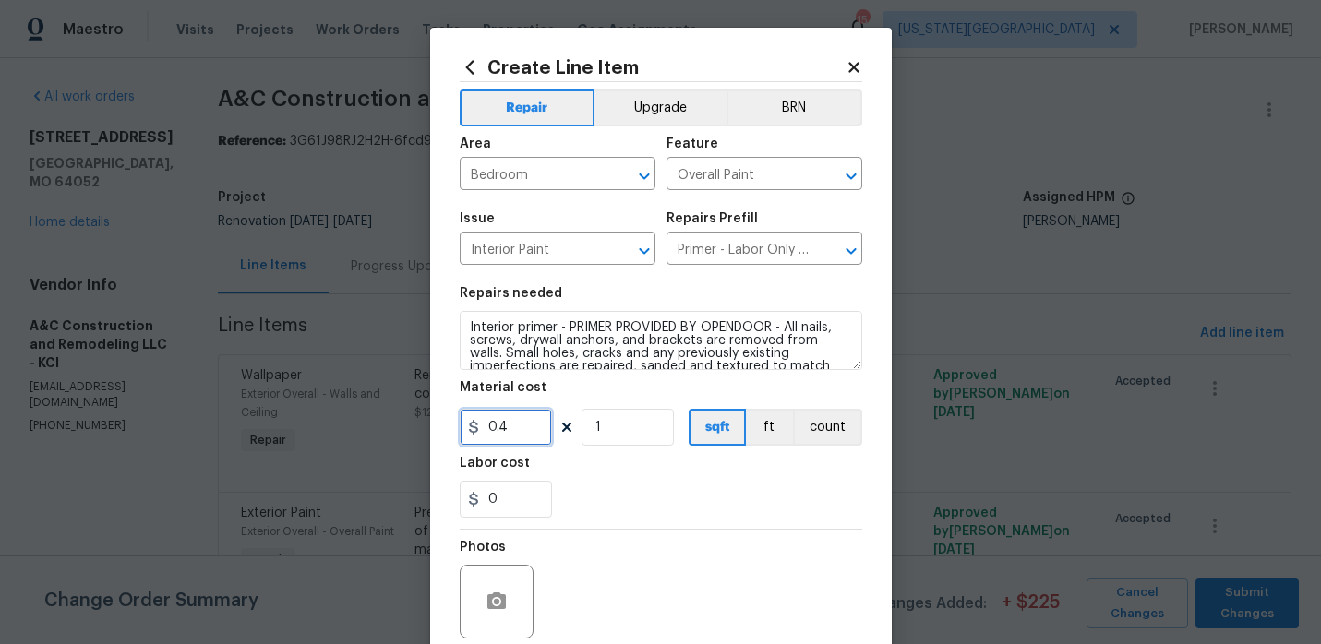
click at [528, 441] on input "0.4" at bounding box center [506, 427] width 92 height 37
type input "120"
click at [589, 505] on div "0" at bounding box center [661, 499] width 402 height 37
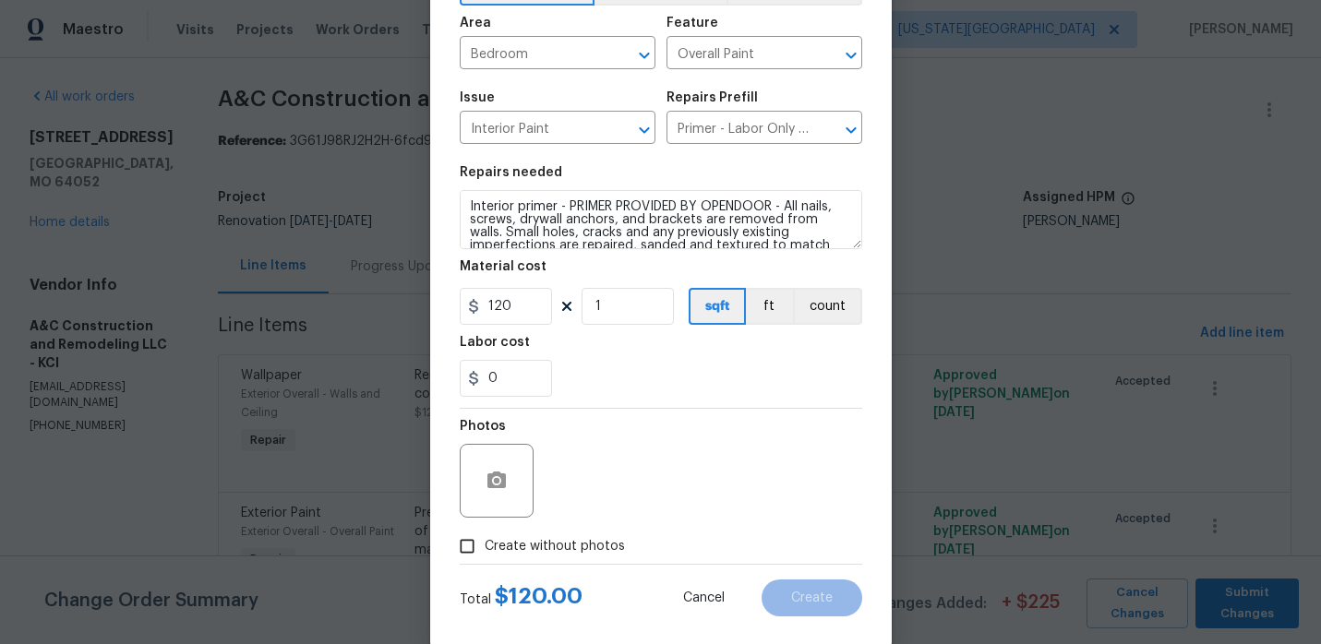
scroll to position [151, 0]
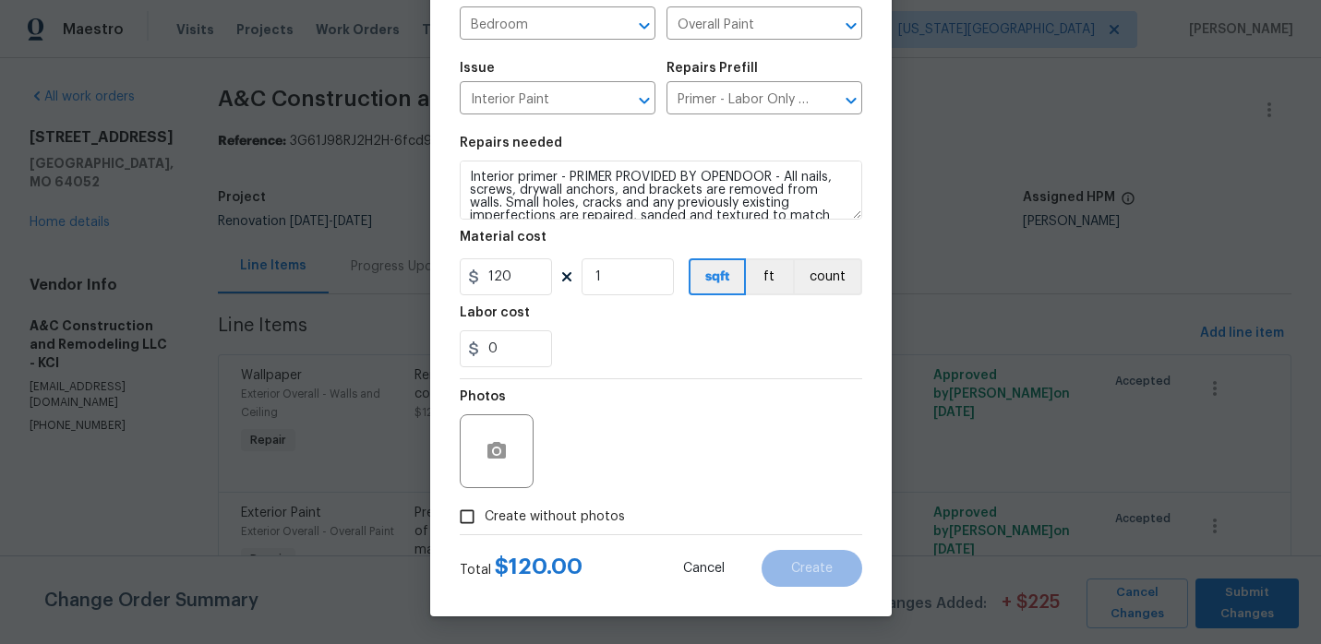
click at [514, 519] on span "Create without photos" at bounding box center [555, 517] width 140 height 19
click at [485, 519] on input "Create without photos" at bounding box center [466, 516] width 35 height 35
checkbox input "true"
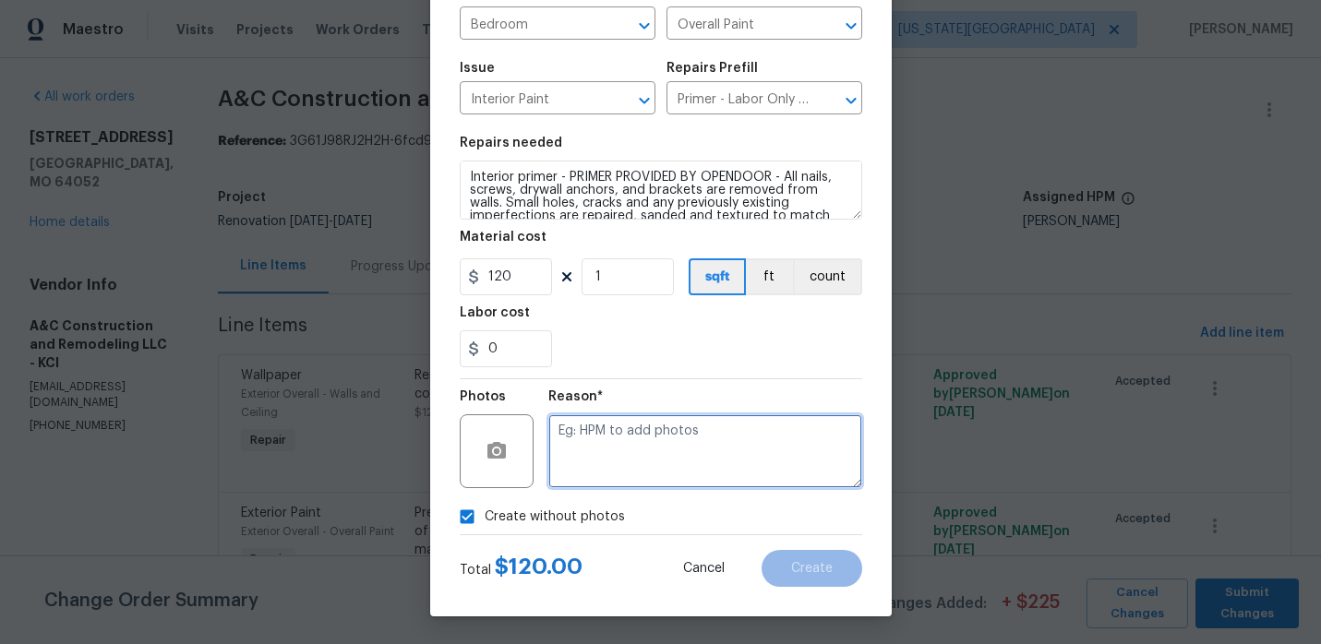
click at [617, 461] on textarea at bounding box center [705, 451] width 314 height 74
type textarea "."
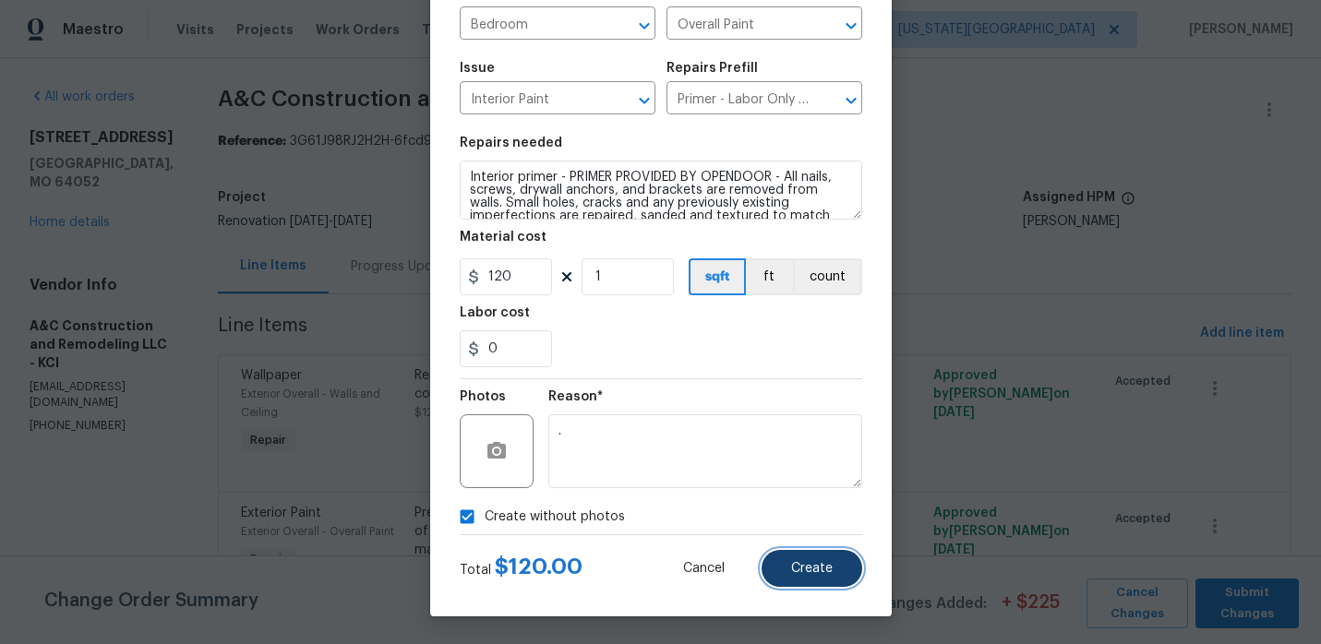
click at [808, 562] on span "Create" at bounding box center [812, 569] width 42 height 14
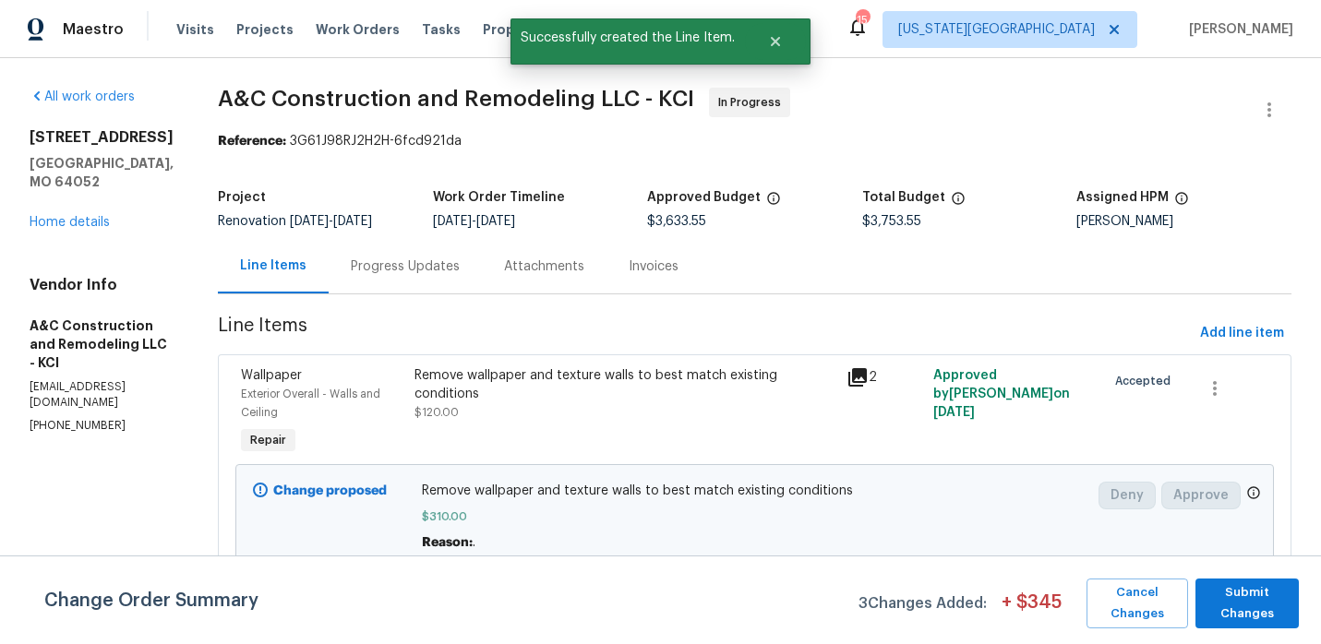
click at [455, 276] on div "Progress Updates" at bounding box center [405, 266] width 153 height 54
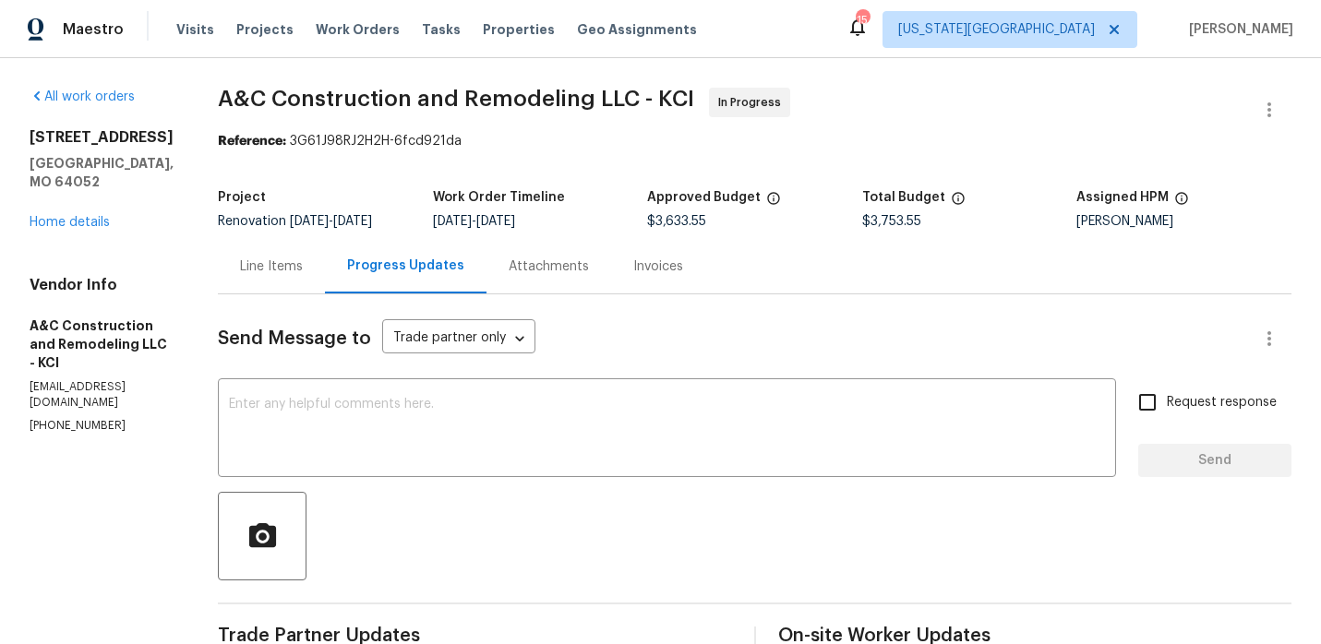
click at [303, 258] on div "Line Items" at bounding box center [271, 267] width 63 height 18
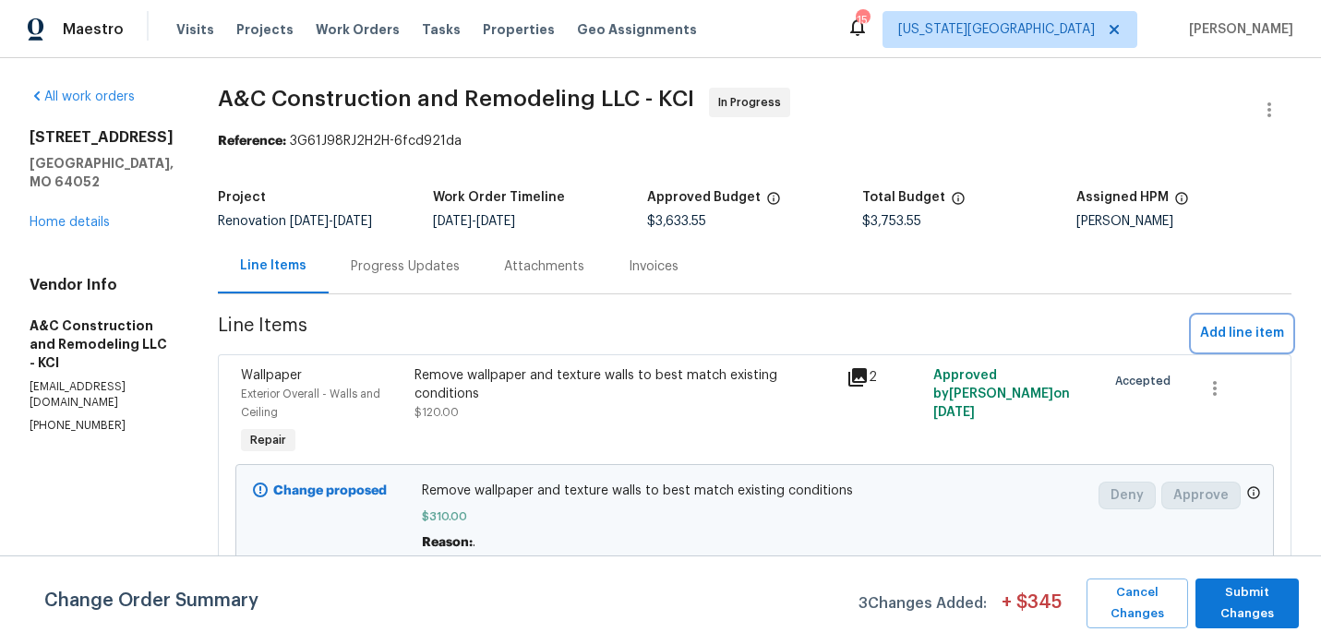
click at [1266, 341] on span "Add line item" at bounding box center [1242, 333] width 84 height 23
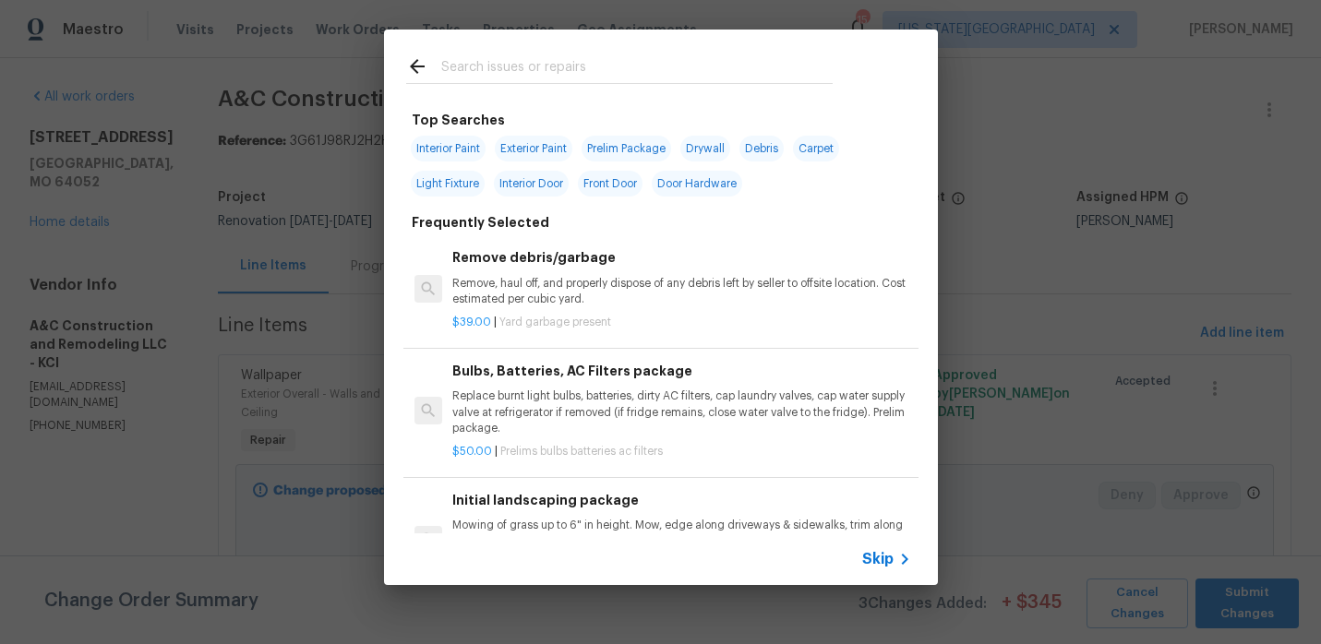
click at [779, 73] on input "text" at bounding box center [636, 69] width 391 height 28
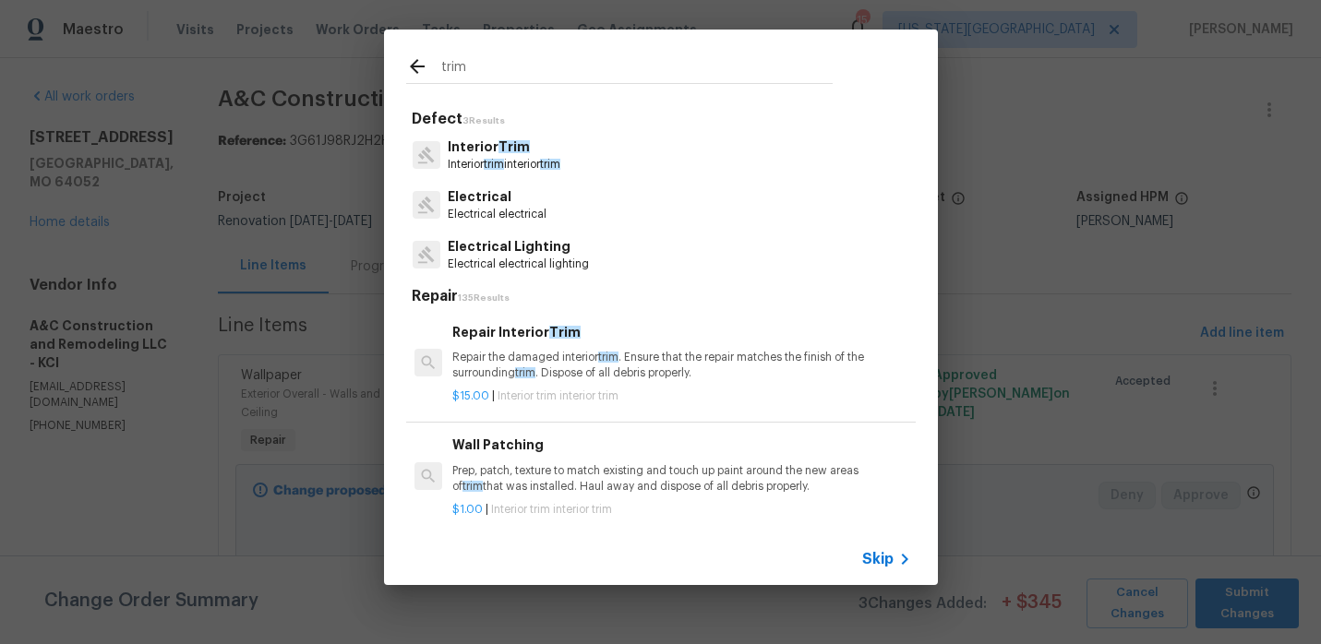
type input "trim"
click at [591, 153] on div "Interior Trim Interior trim interior trim" at bounding box center [660, 155] width 509 height 50
click at [548, 157] on p "Interior trim interior trim" at bounding box center [504, 165] width 113 height 16
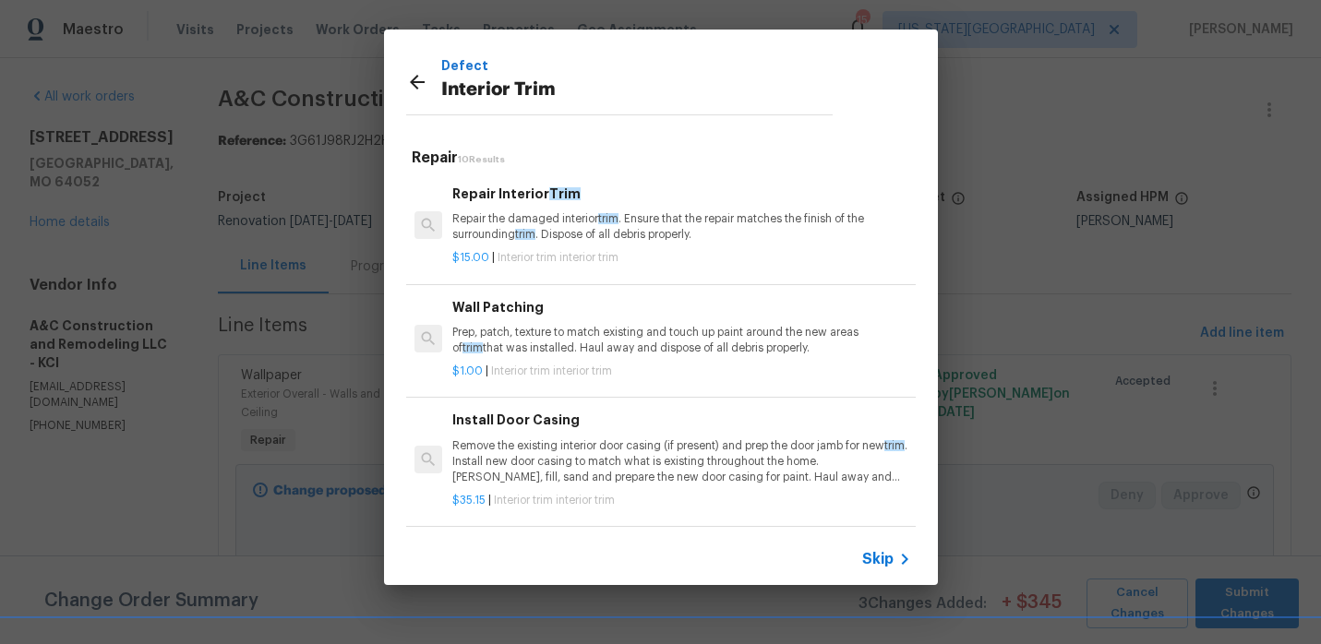
click at [560, 215] on p "Repair the damaged interior trim . Ensure that the repair matches the finish of…" at bounding box center [681, 226] width 458 height 31
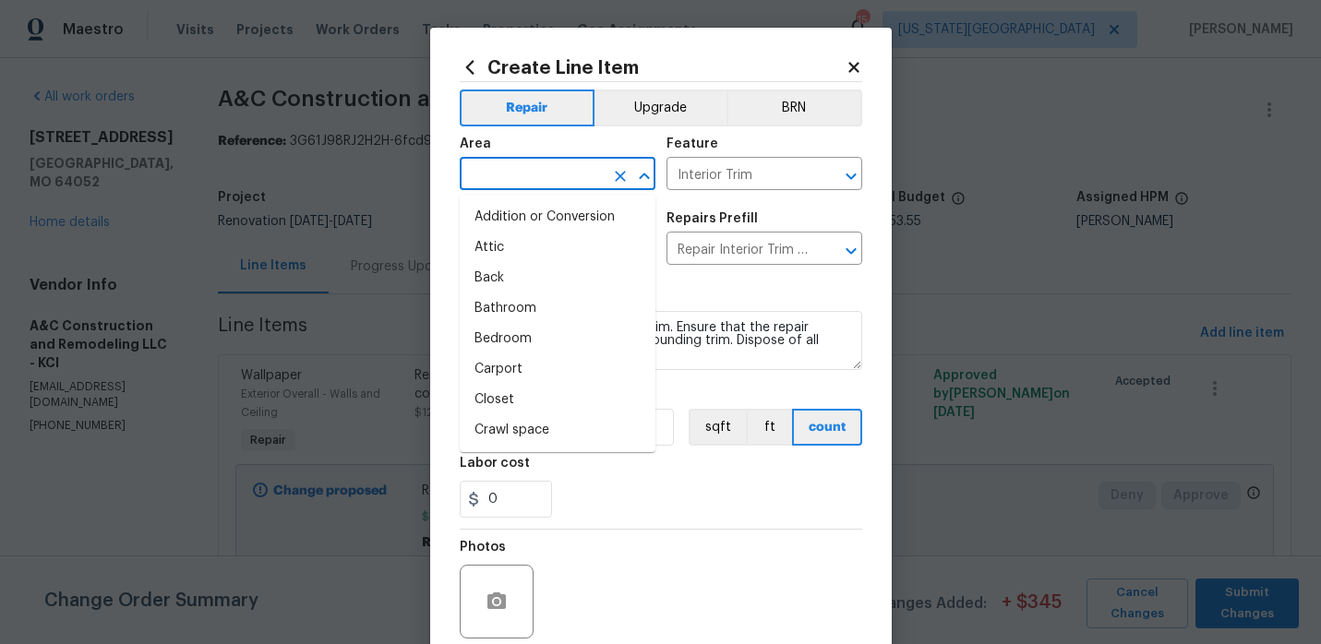
click at [555, 172] on input "text" at bounding box center [532, 176] width 144 height 29
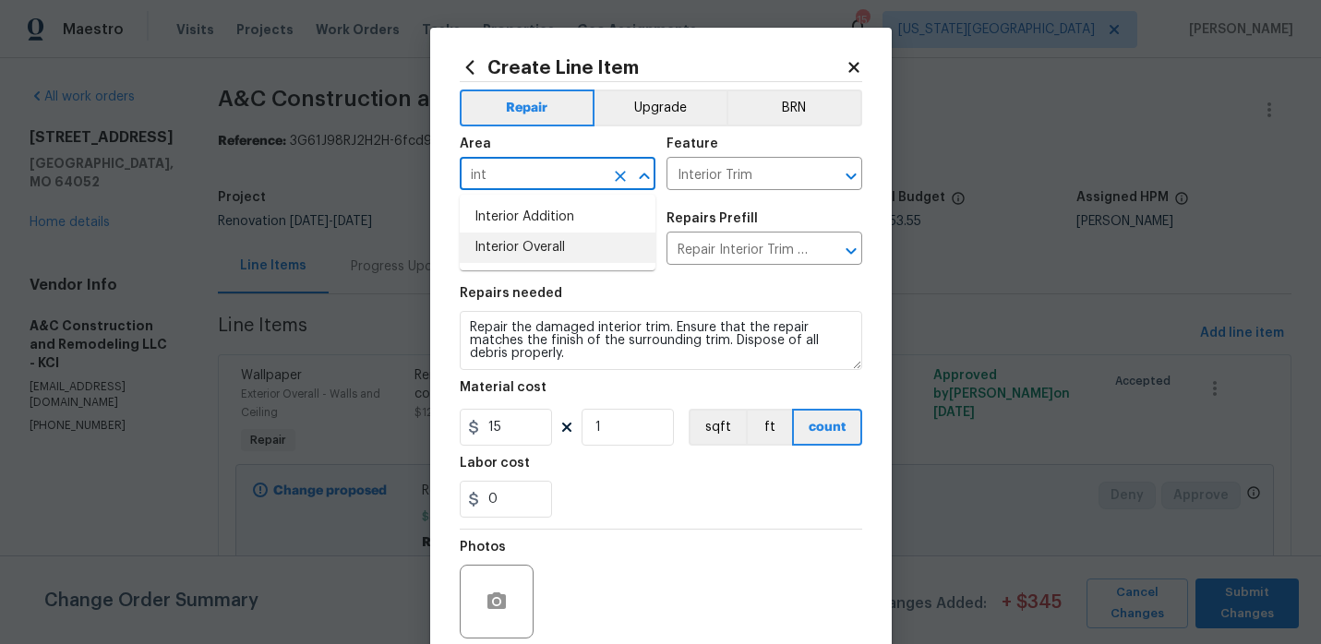
click at [550, 246] on li "Interior Overall" at bounding box center [558, 248] width 196 height 30
type input "Interior Overall"
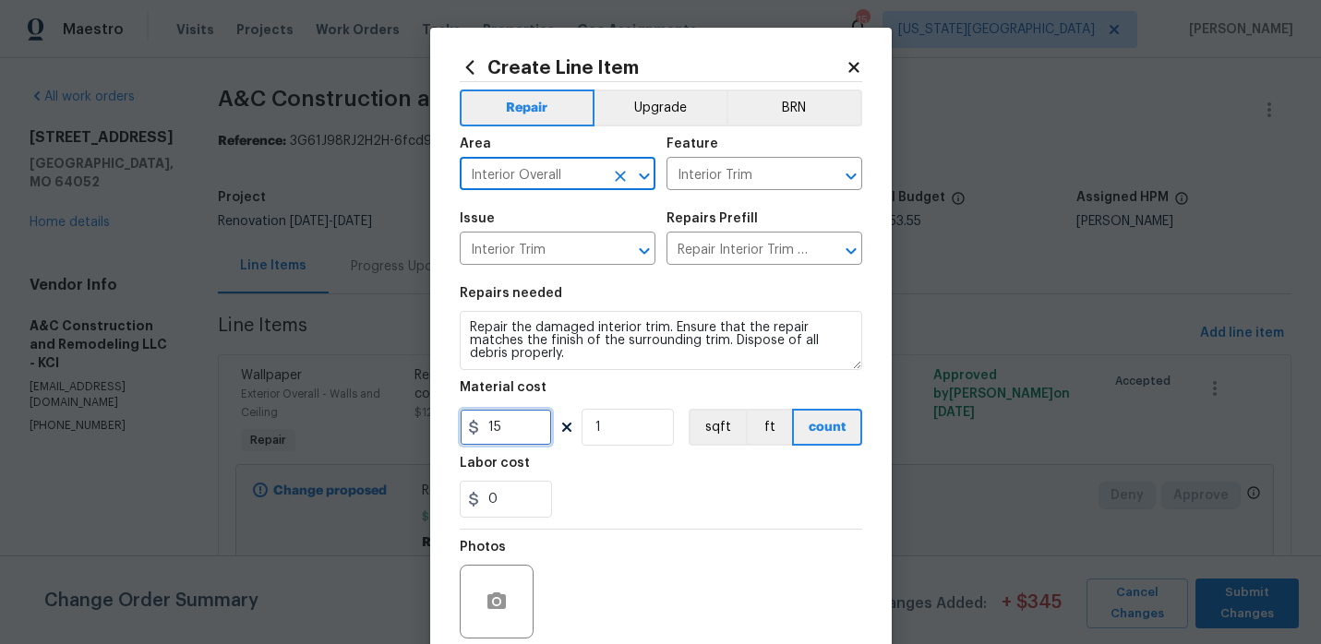
click at [518, 432] on input "15" at bounding box center [506, 427] width 92 height 37
click at [521, 424] on input "15" at bounding box center [506, 427] width 92 height 37
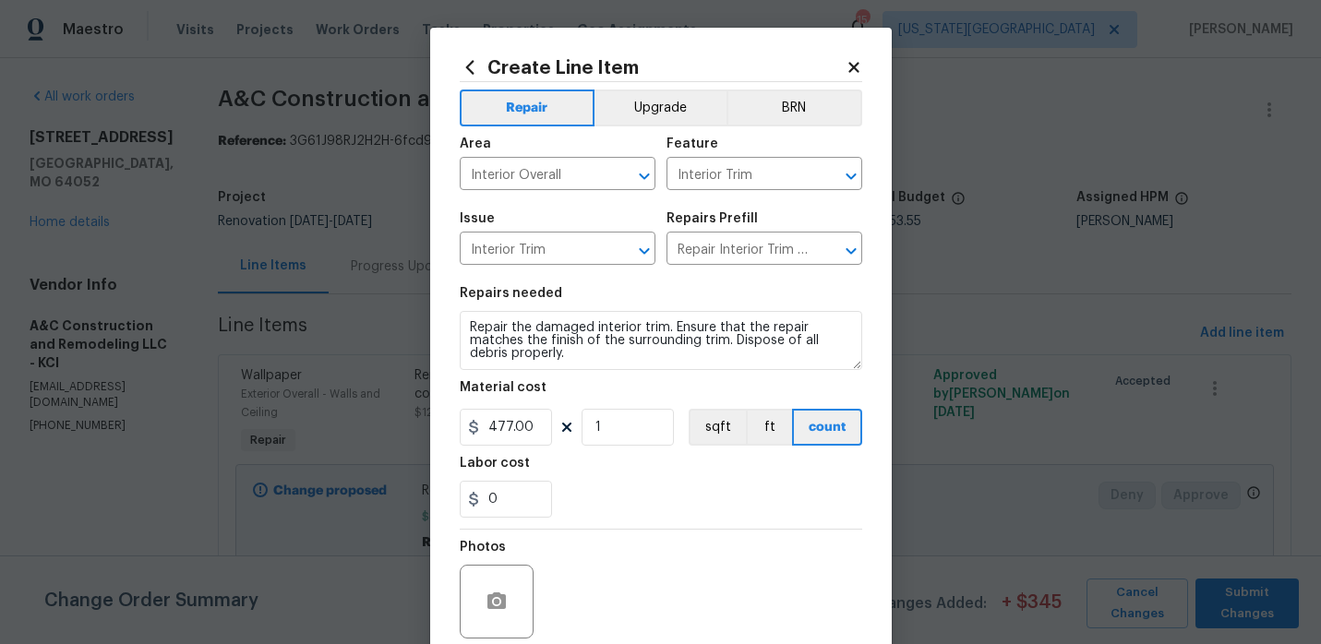
type input "477"
click at [645, 531] on div "Photos" at bounding box center [661, 590] width 402 height 120
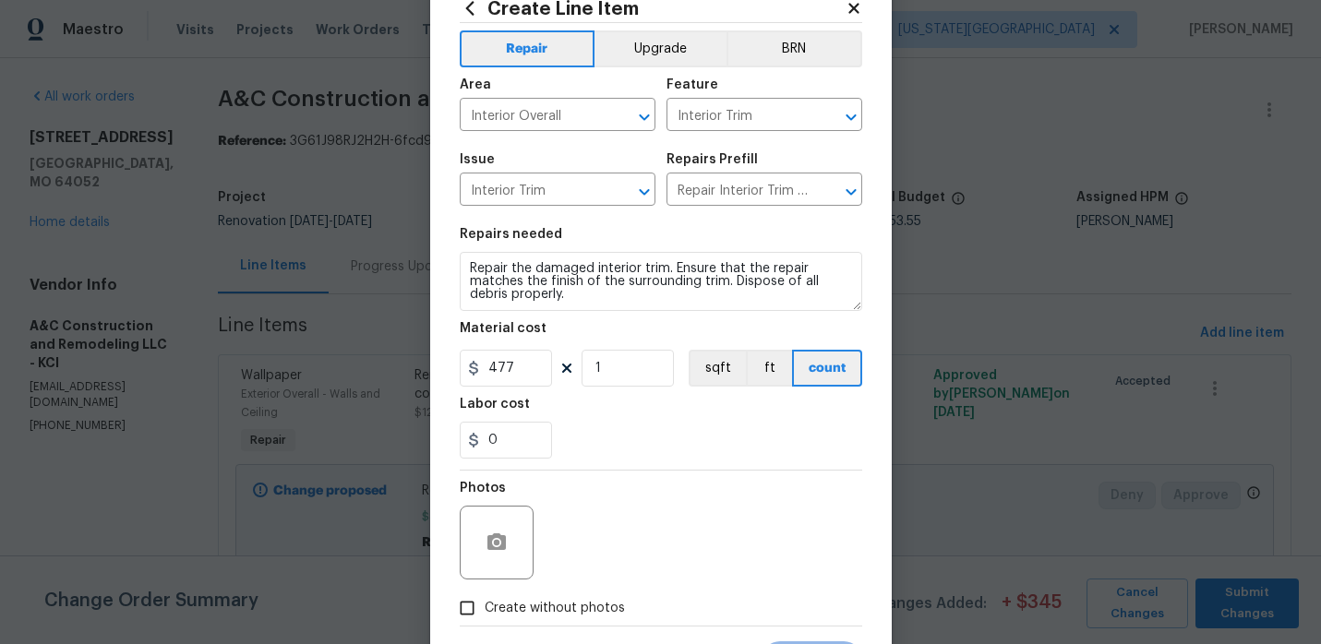
scroll to position [151, 0]
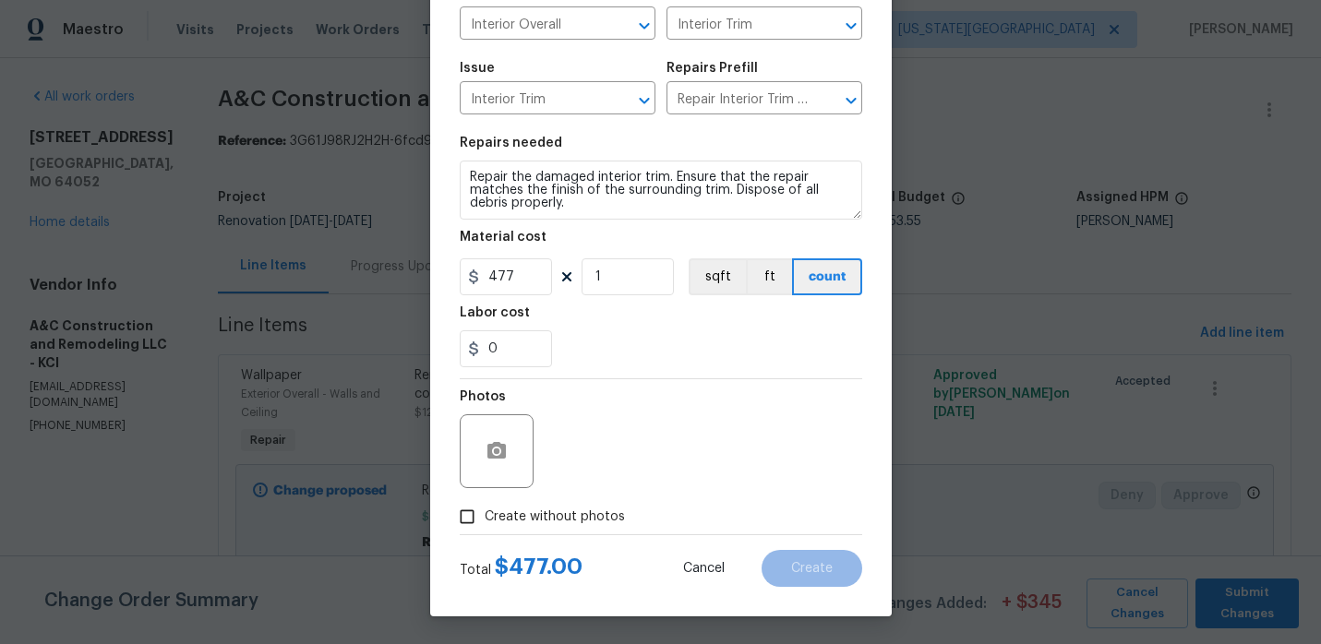
click at [476, 513] on input "Create without photos" at bounding box center [466, 516] width 35 height 35
checkbox input "true"
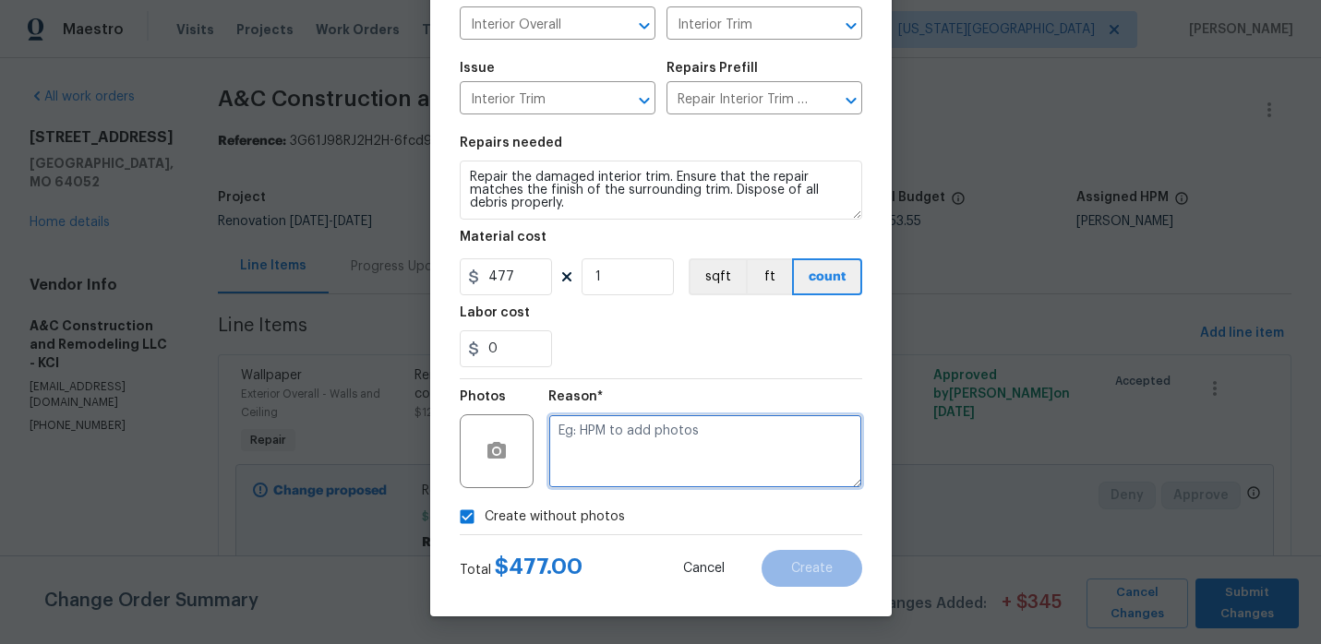
click at [576, 450] on textarea at bounding box center [705, 451] width 314 height 74
type textarea "Replace interior trim as needed"
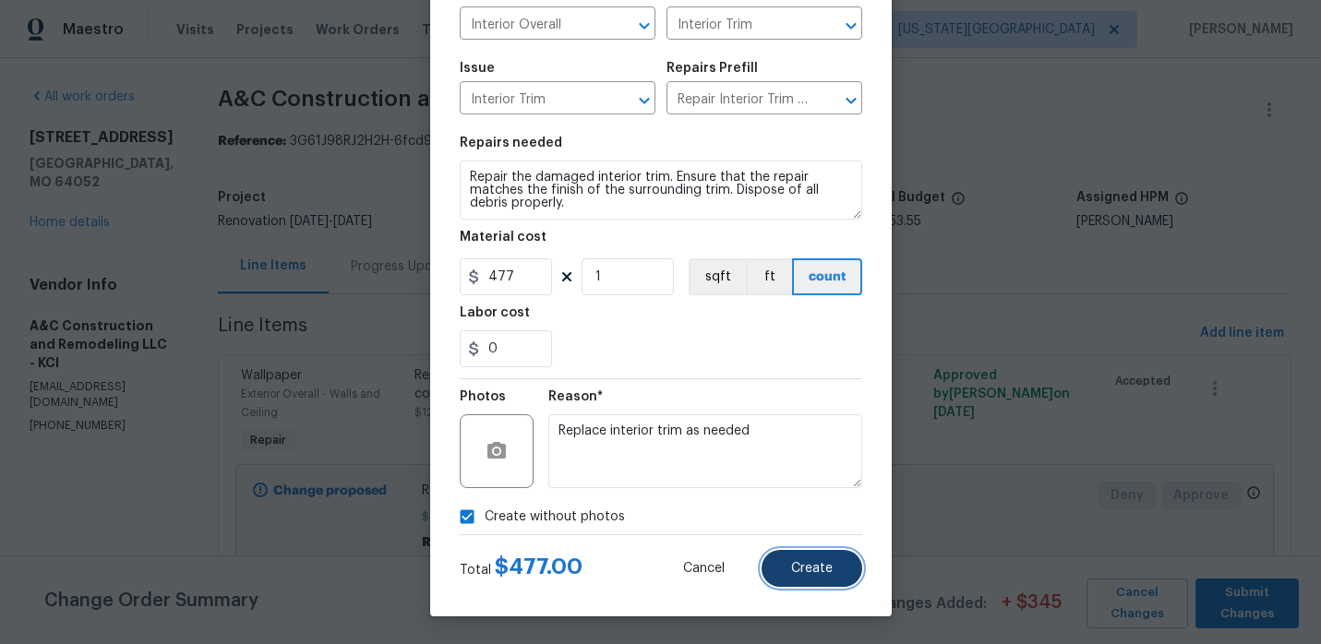
click at [808, 566] on span "Create" at bounding box center [812, 569] width 42 height 14
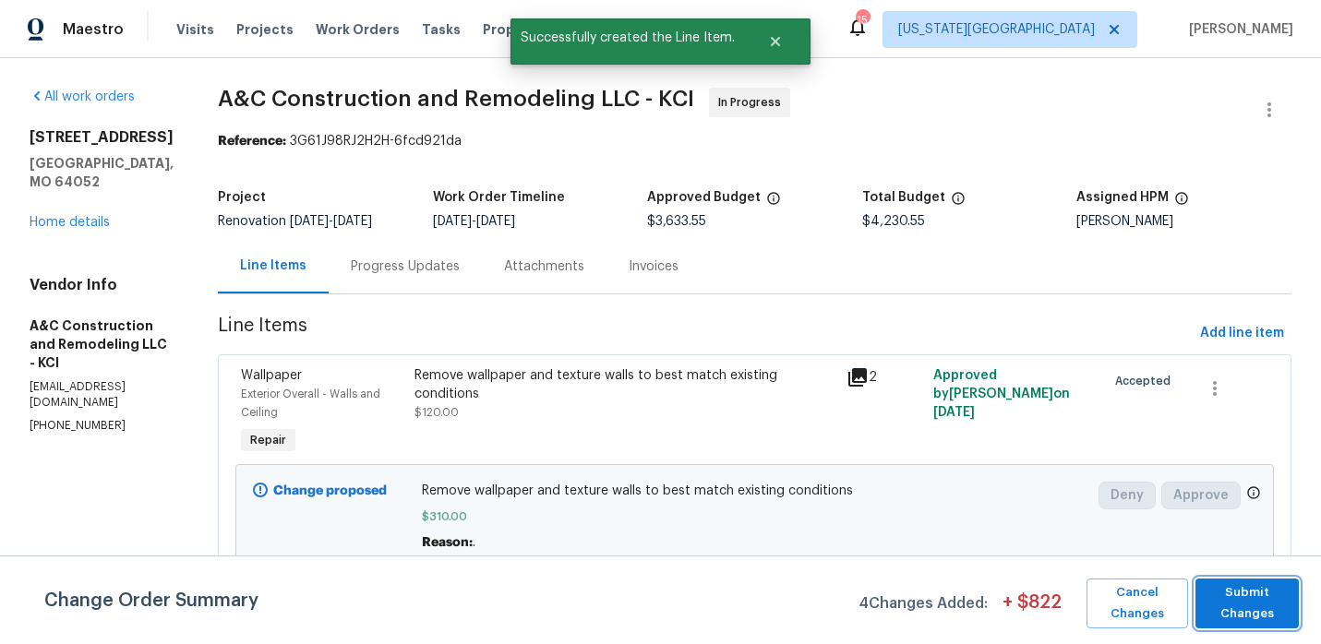
click at [1215, 607] on span "Submit Changes" at bounding box center [1246, 603] width 85 height 42
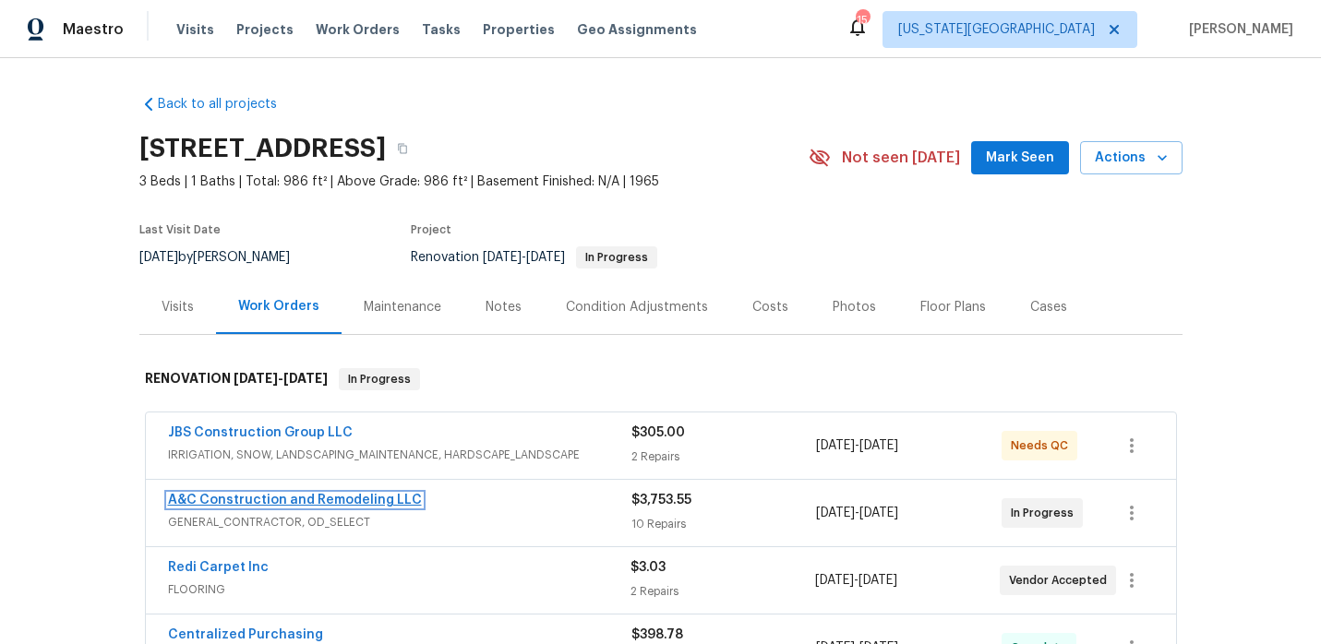
click at [294, 498] on link "A&C Construction and Remodeling LLC" at bounding box center [295, 500] width 254 height 13
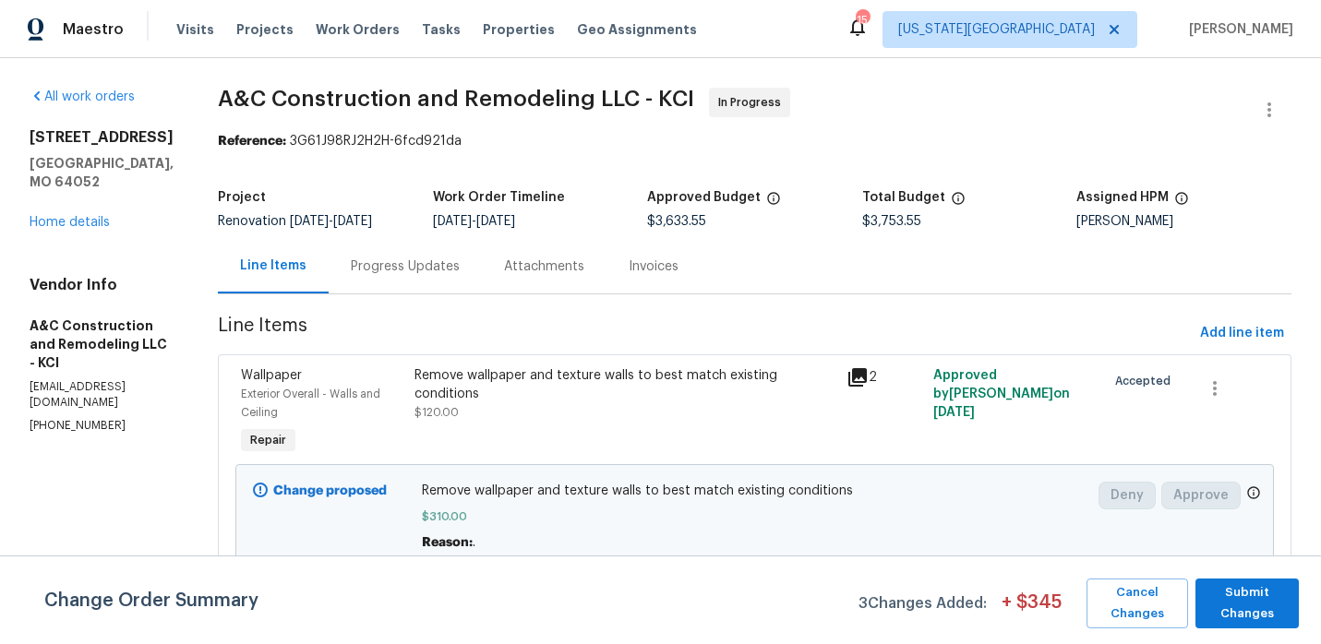
click at [529, 274] on div "Attachments" at bounding box center [544, 266] width 125 height 54
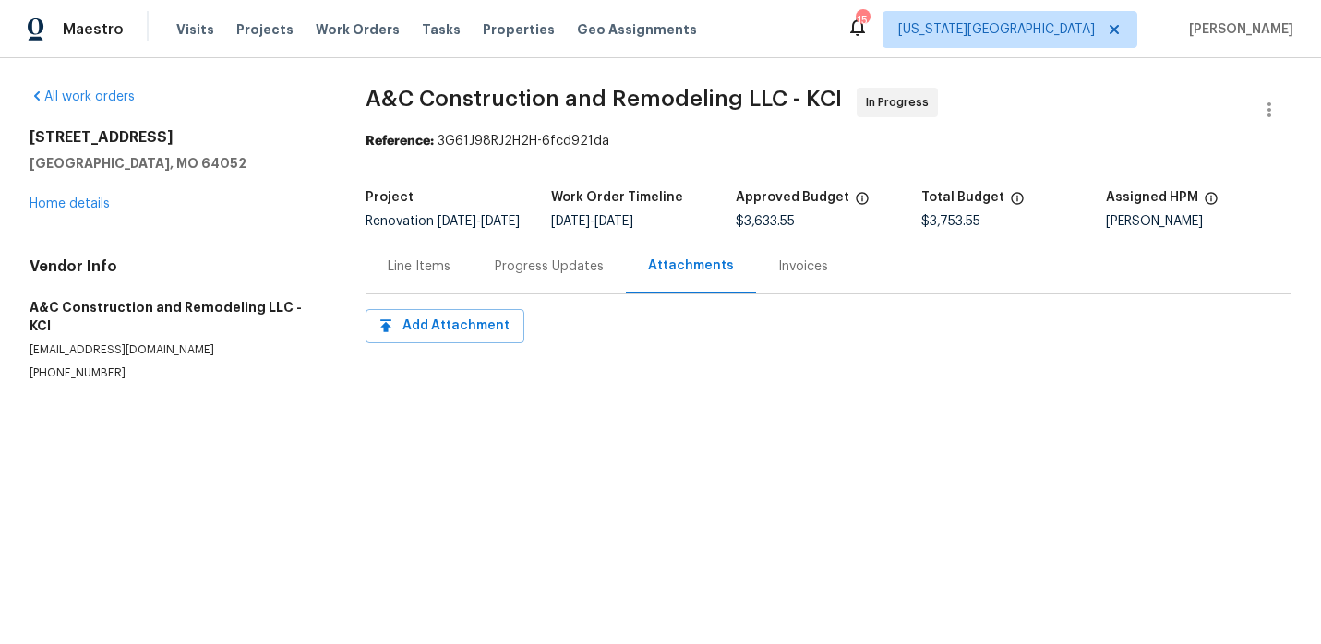
click at [529, 274] on div "Progress Updates" at bounding box center [549, 267] width 109 height 18
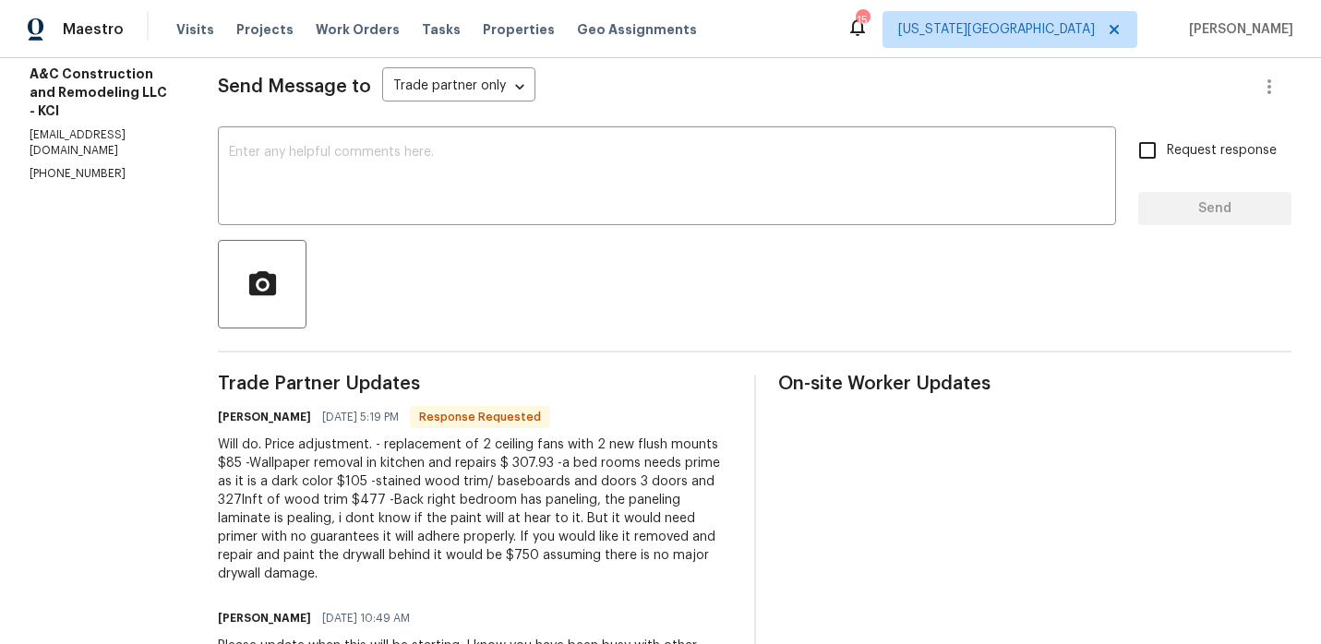
scroll to position [256, 0]
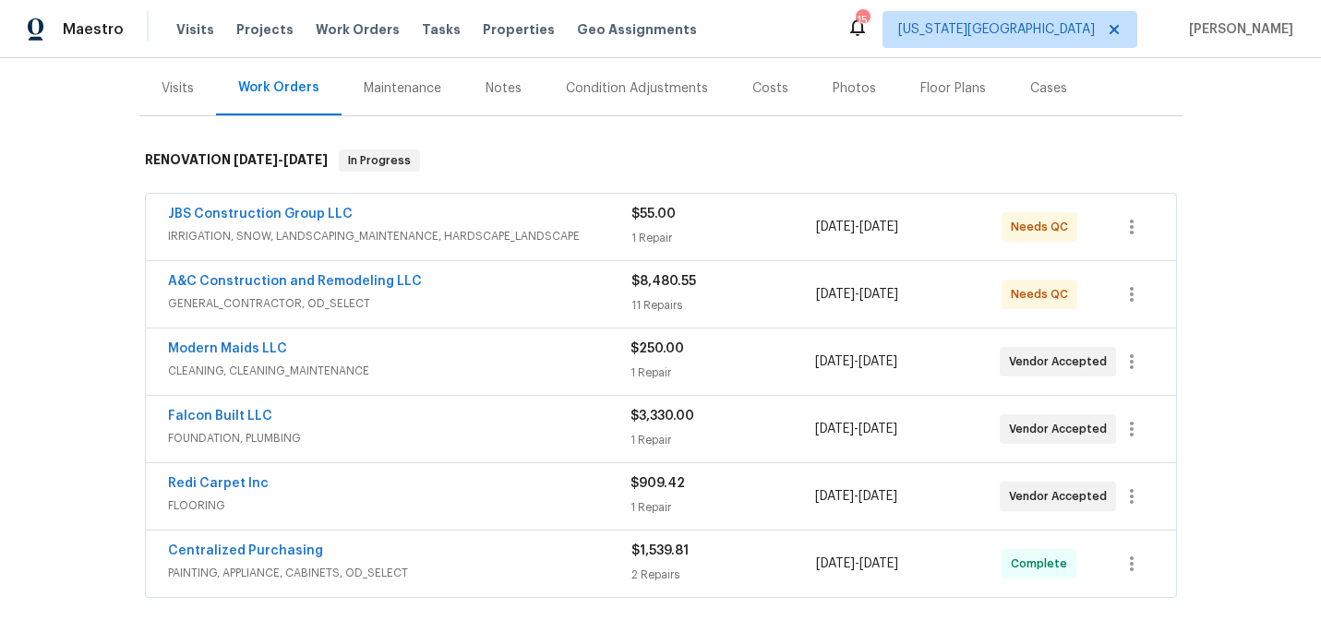
scroll to position [233, 0]
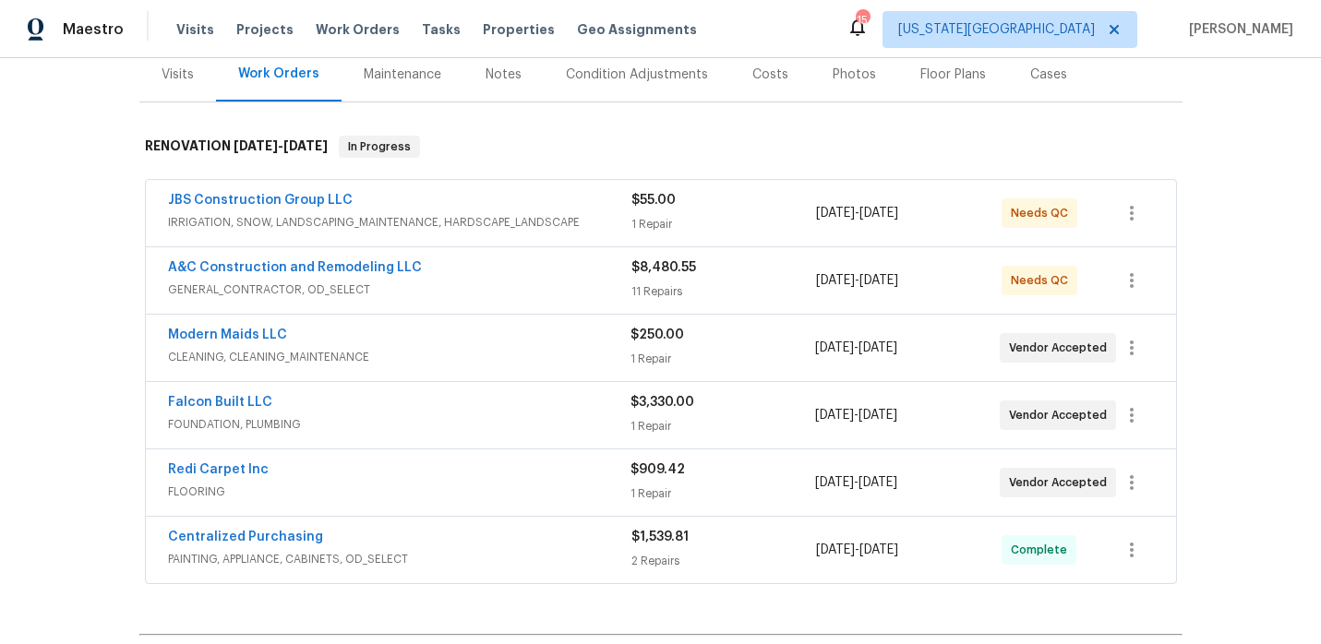
click at [415, 400] on div "Falcon Built LLC" at bounding box center [399, 404] width 462 height 22
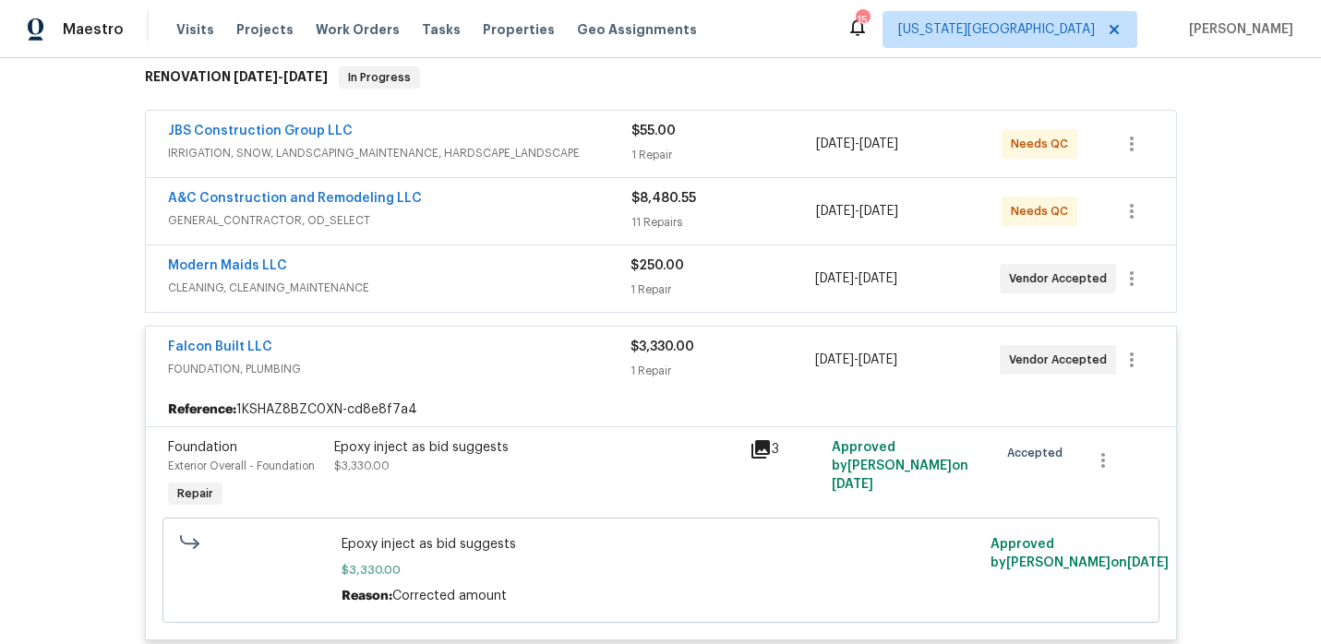
scroll to position [319, 0]
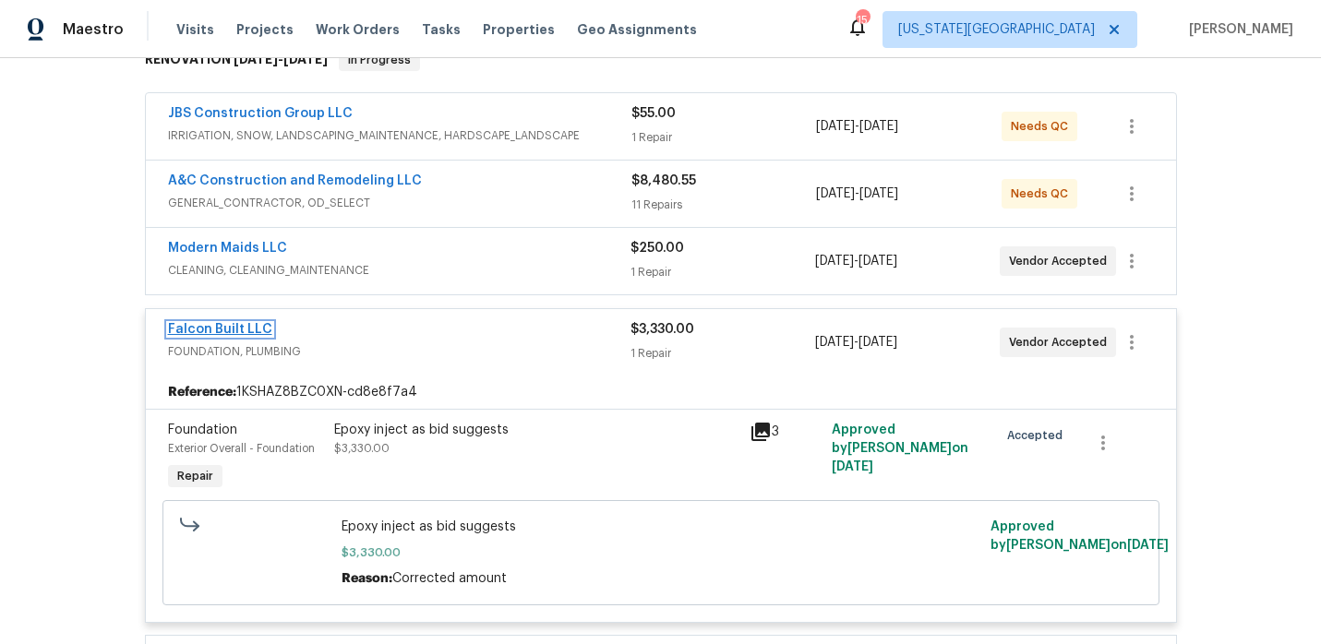
click at [264, 326] on link "Falcon Built LLC" at bounding box center [220, 329] width 104 height 13
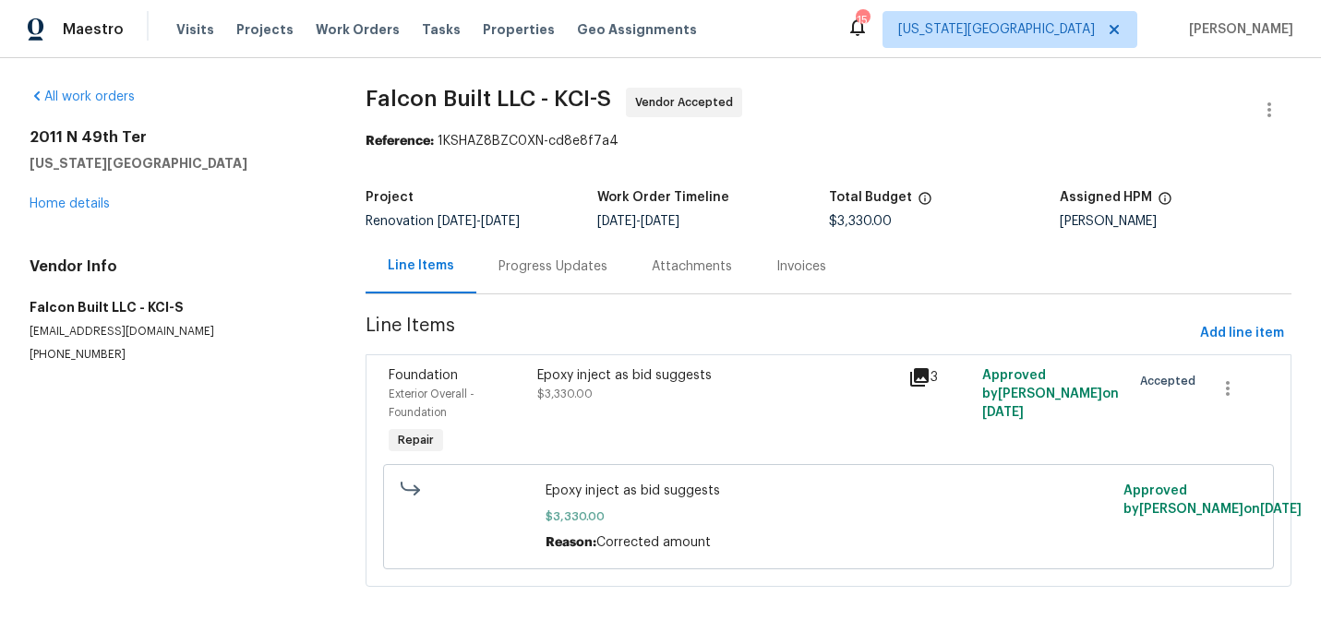
click at [521, 268] on div "Progress Updates" at bounding box center [552, 267] width 109 height 18
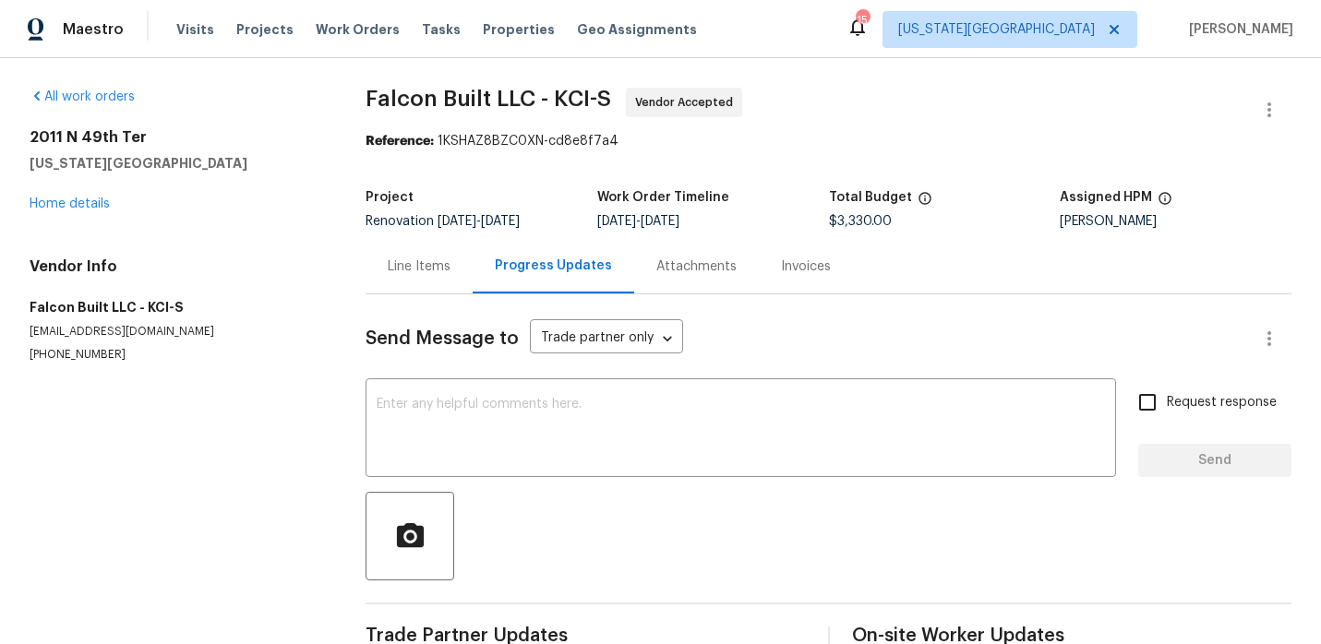
scroll to position [204, 0]
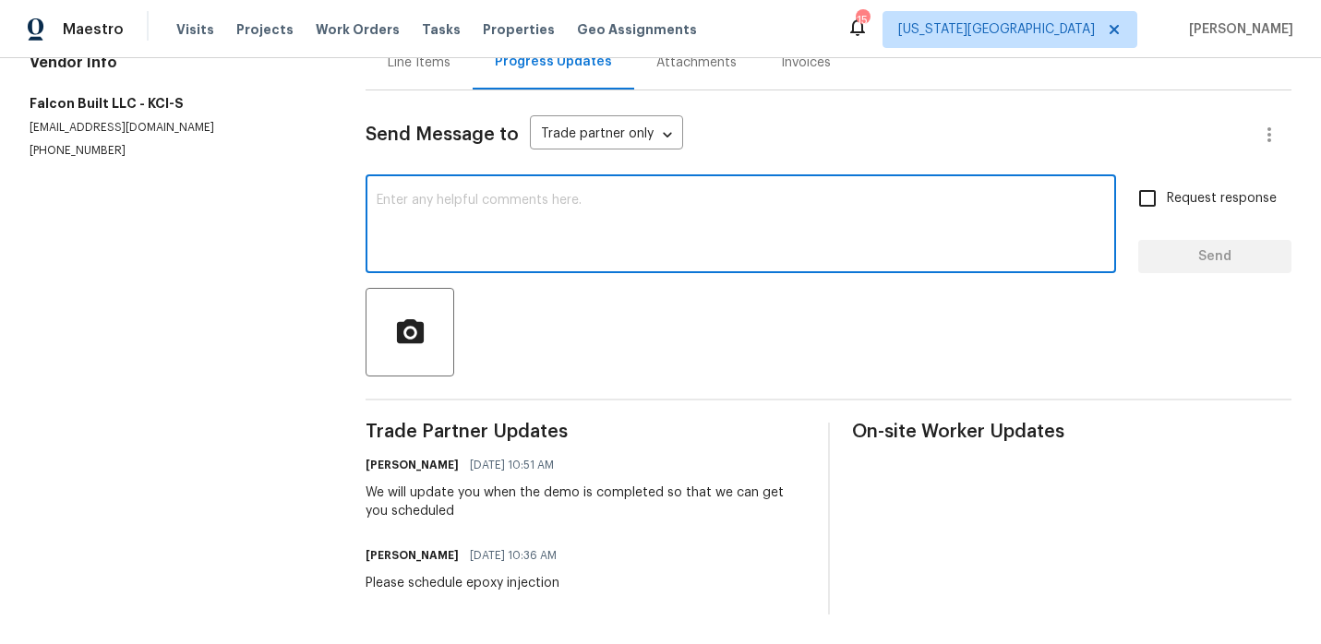
click at [504, 240] on textarea at bounding box center [741, 226] width 728 height 65
type textarea "Please schedule ASAP if not scheduled yet"
click at [1213, 262] on span "Send" at bounding box center [1215, 257] width 124 height 23
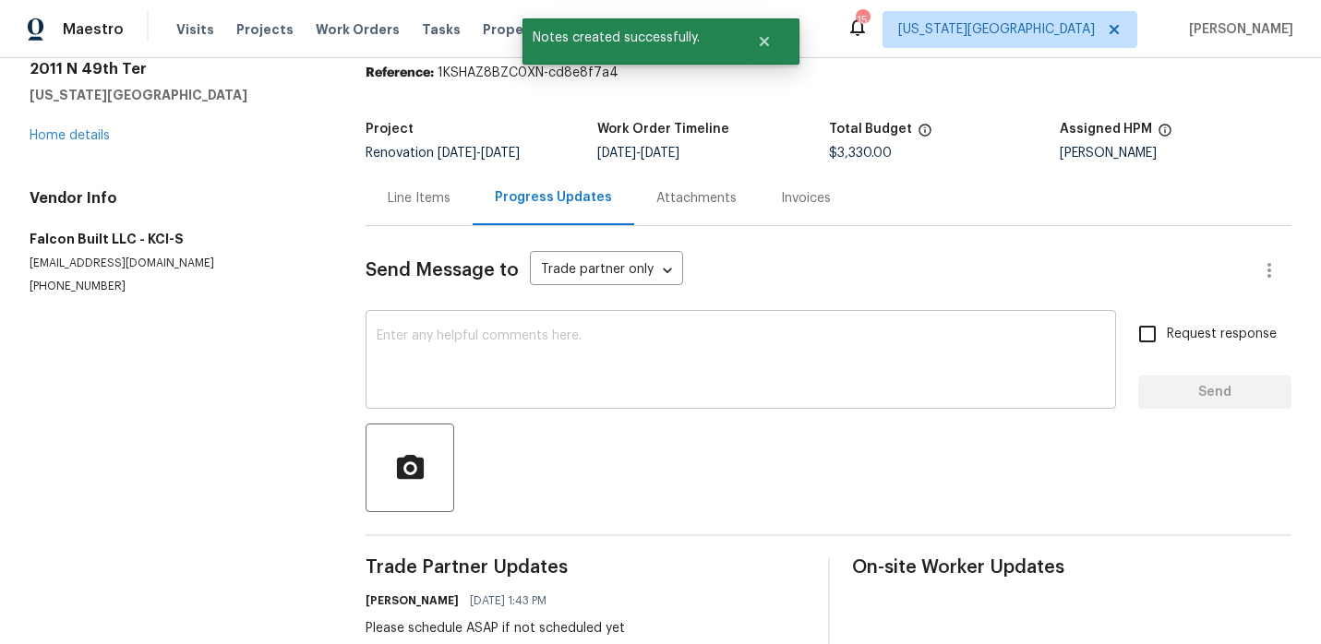
scroll to position [0, 0]
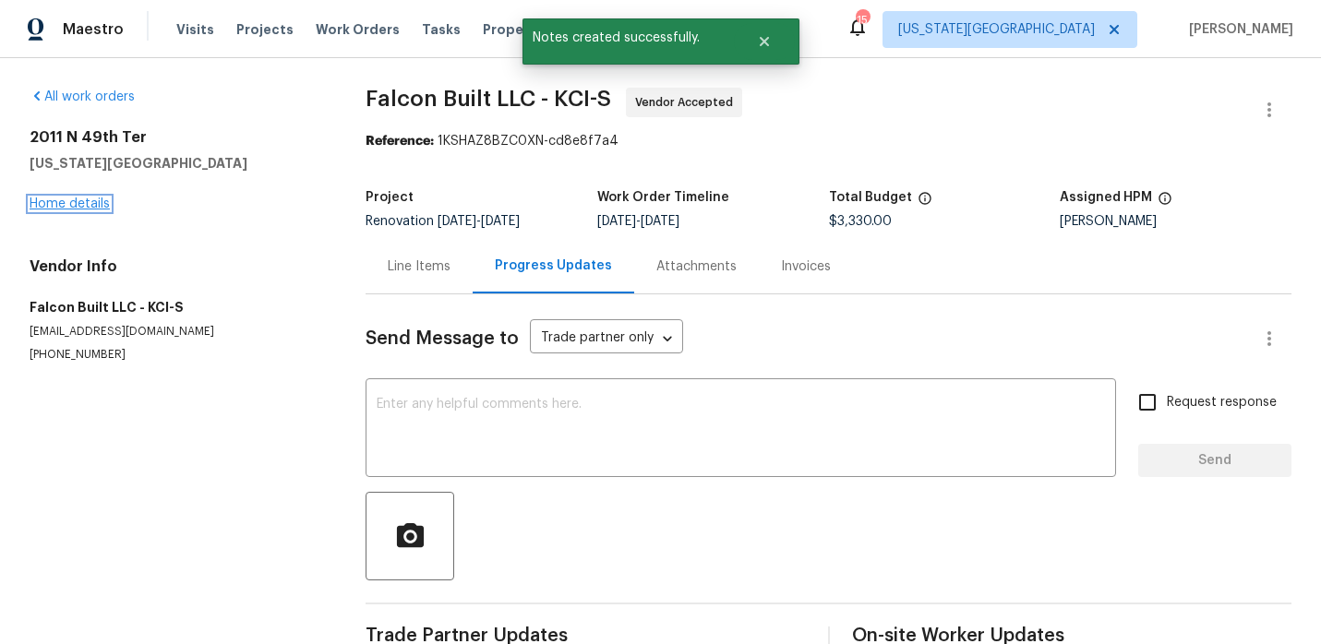
click at [94, 198] on link "Home details" at bounding box center [70, 204] width 80 height 13
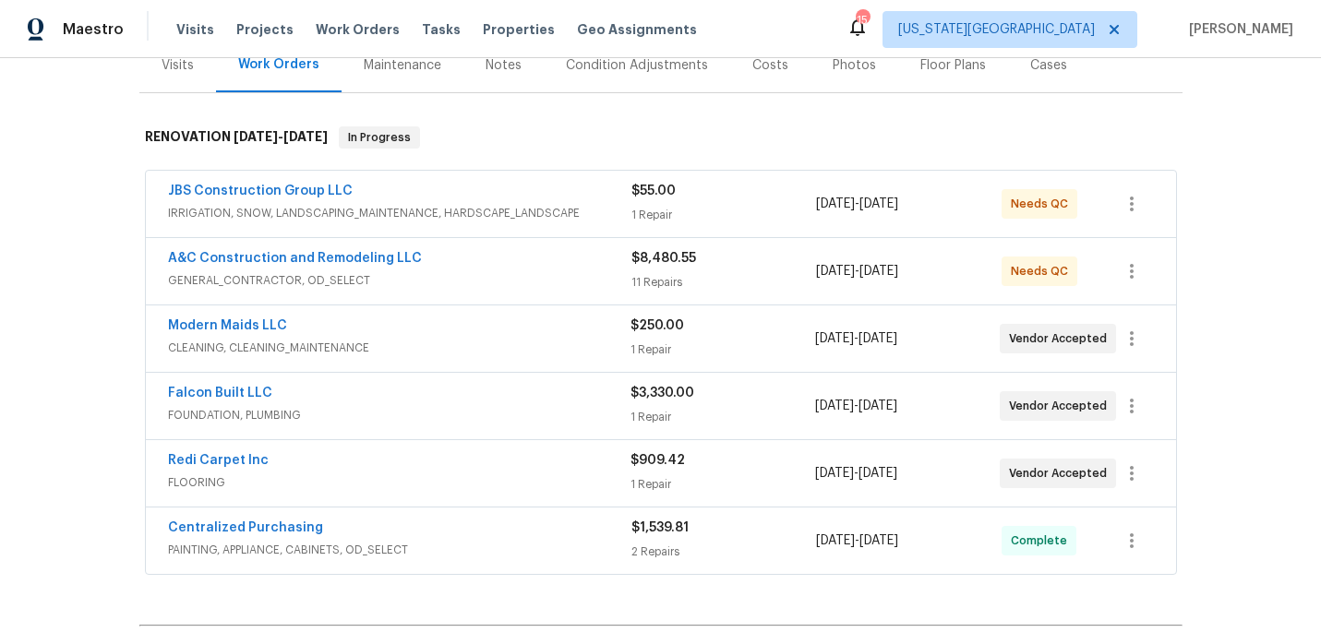
scroll to position [262, 0]
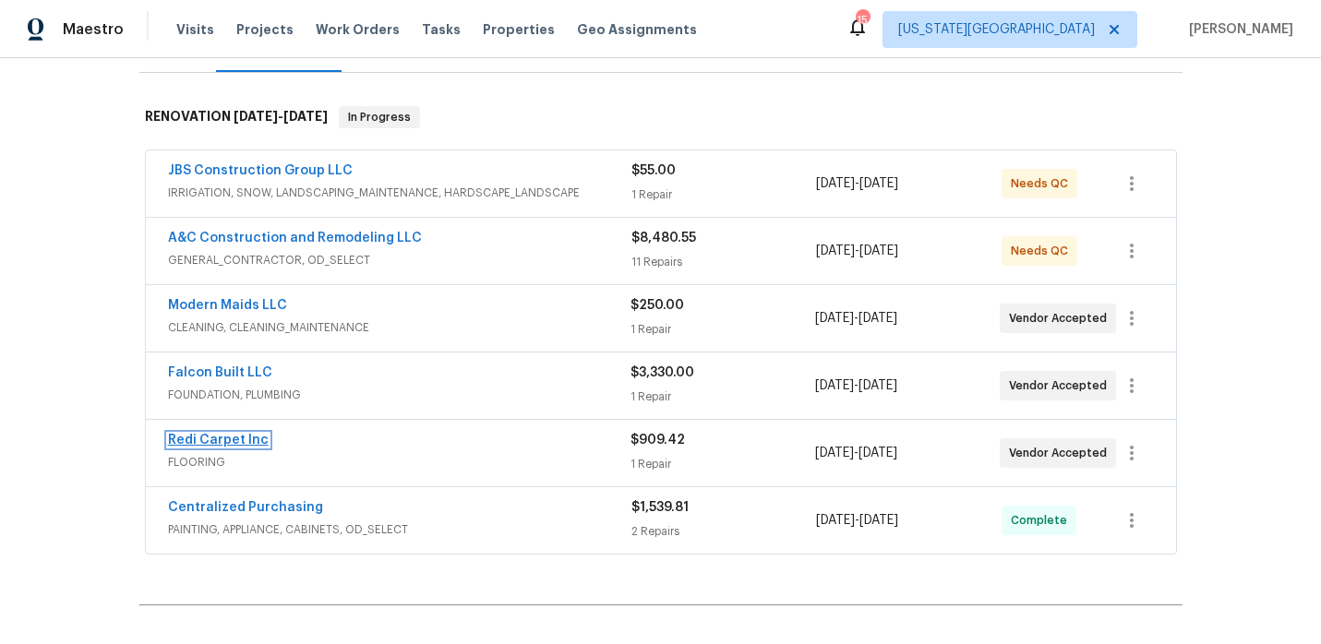
click at [229, 444] on link "Redi Carpet Inc" at bounding box center [218, 440] width 101 height 13
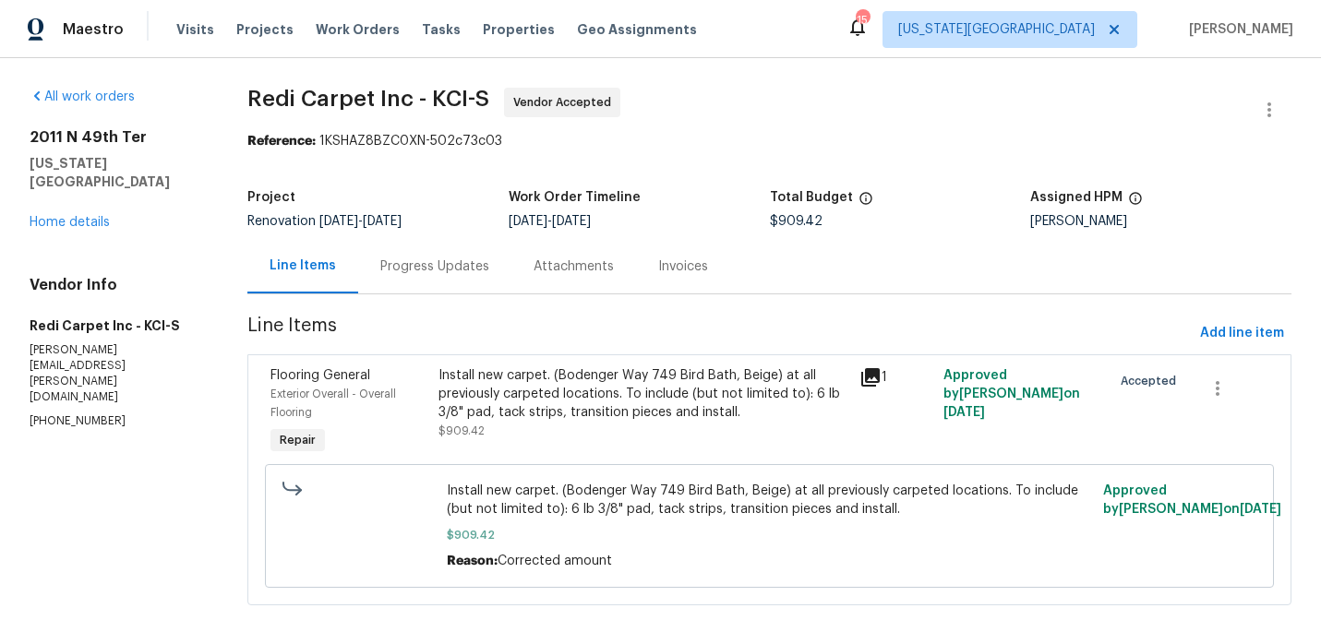
click at [437, 258] on div "Progress Updates" at bounding box center [434, 267] width 109 height 18
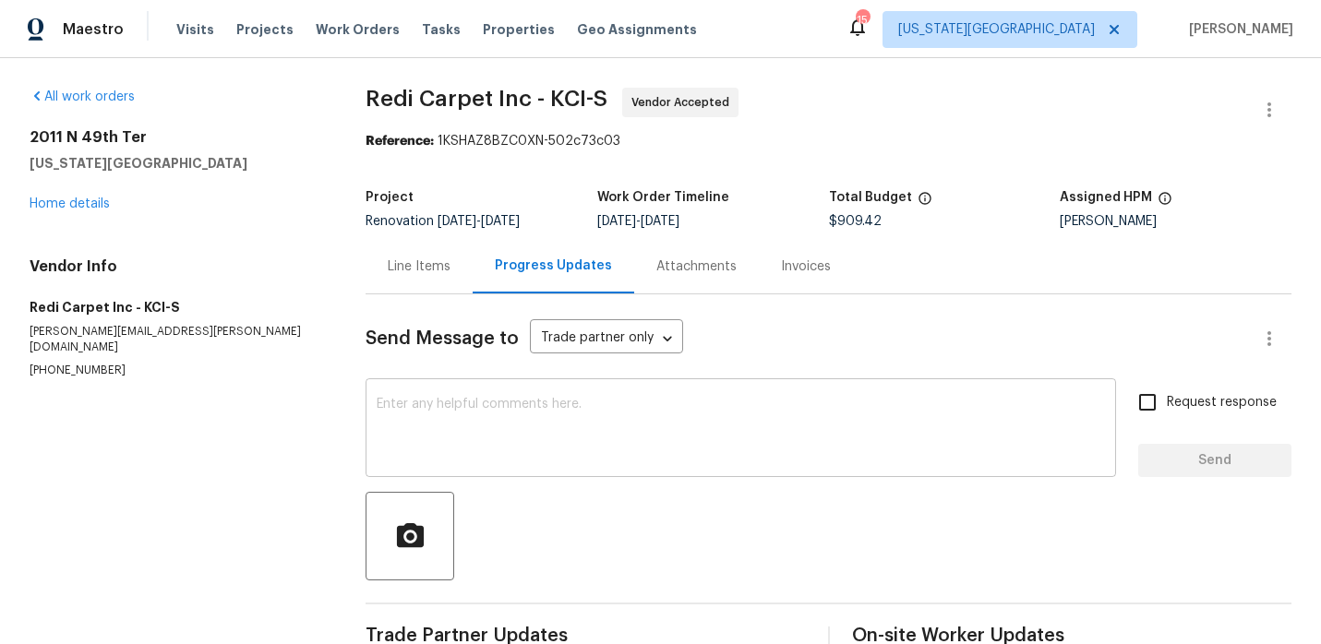
click at [454, 406] on textarea at bounding box center [741, 430] width 728 height 65
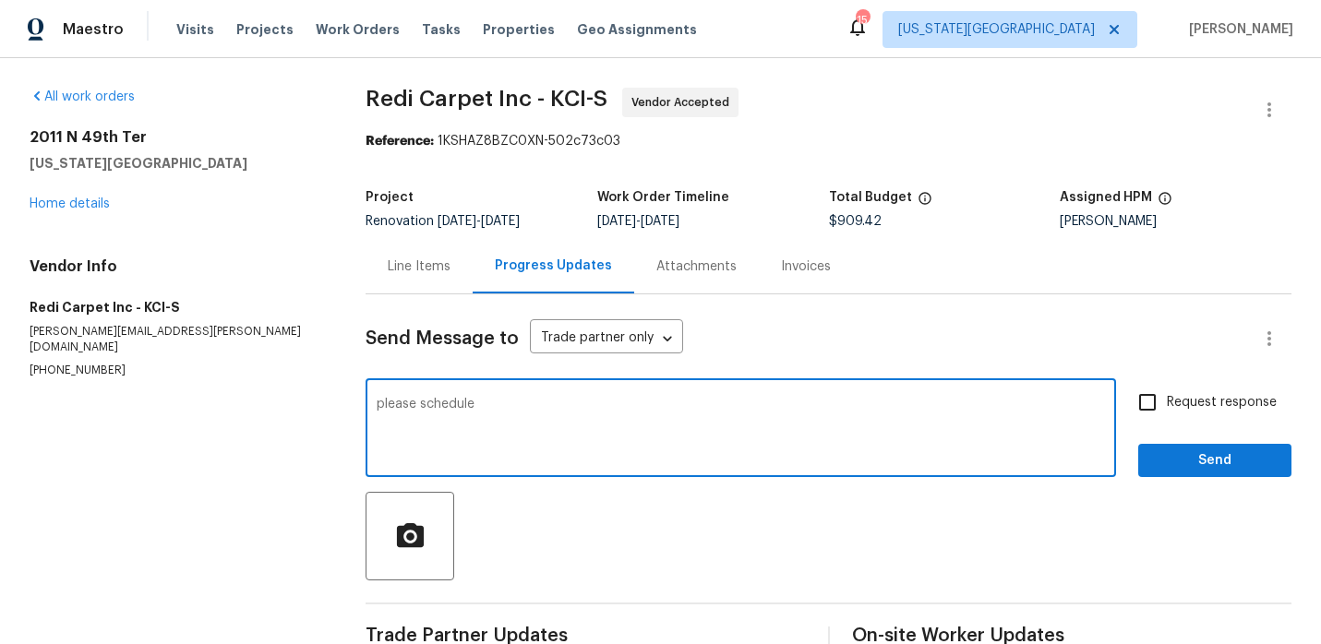
type textarea "please schedule"
click at [1228, 455] on span "Send" at bounding box center [1215, 460] width 124 height 23
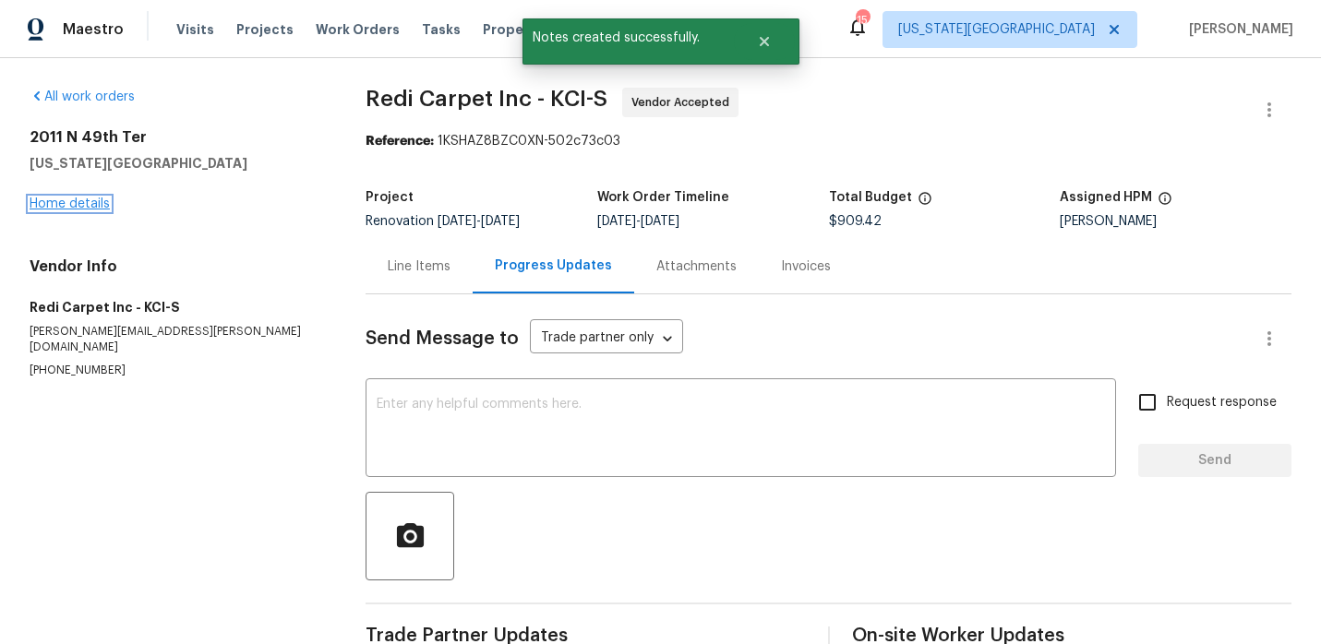
click at [64, 201] on link "Home details" at bounding box center [70, 204] width 80 height 13
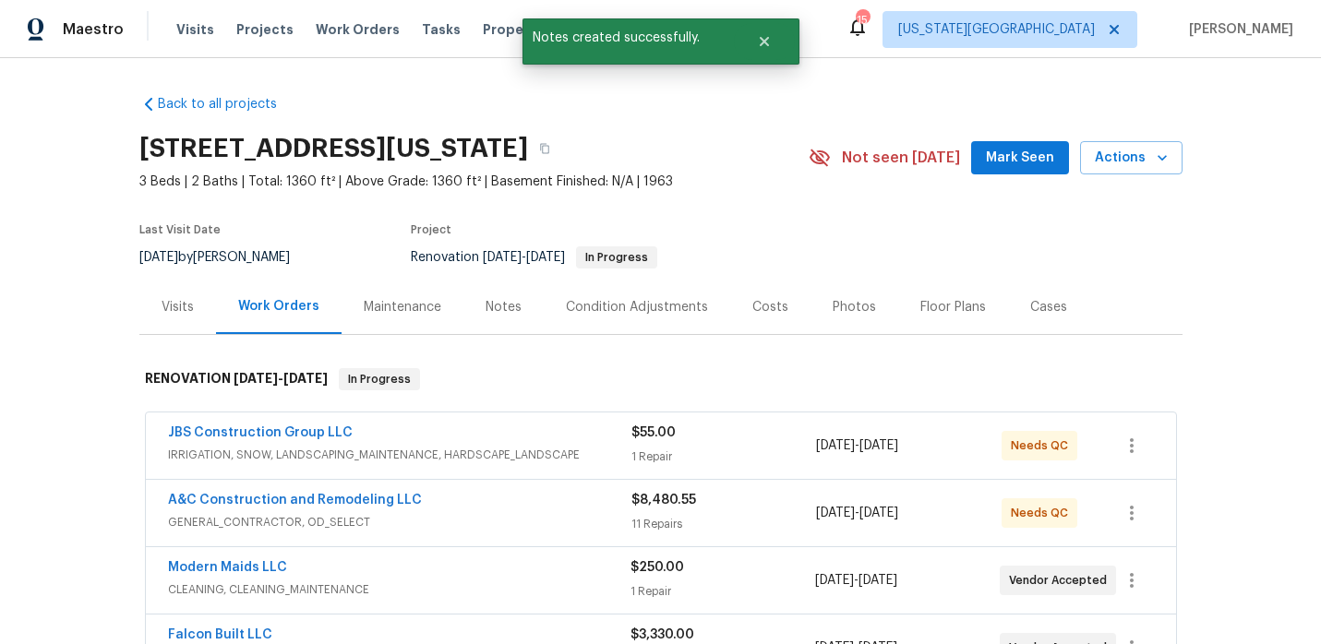
click at [492, 301] on div "Notes" at bounding box center [503, 307] width 36 height 18
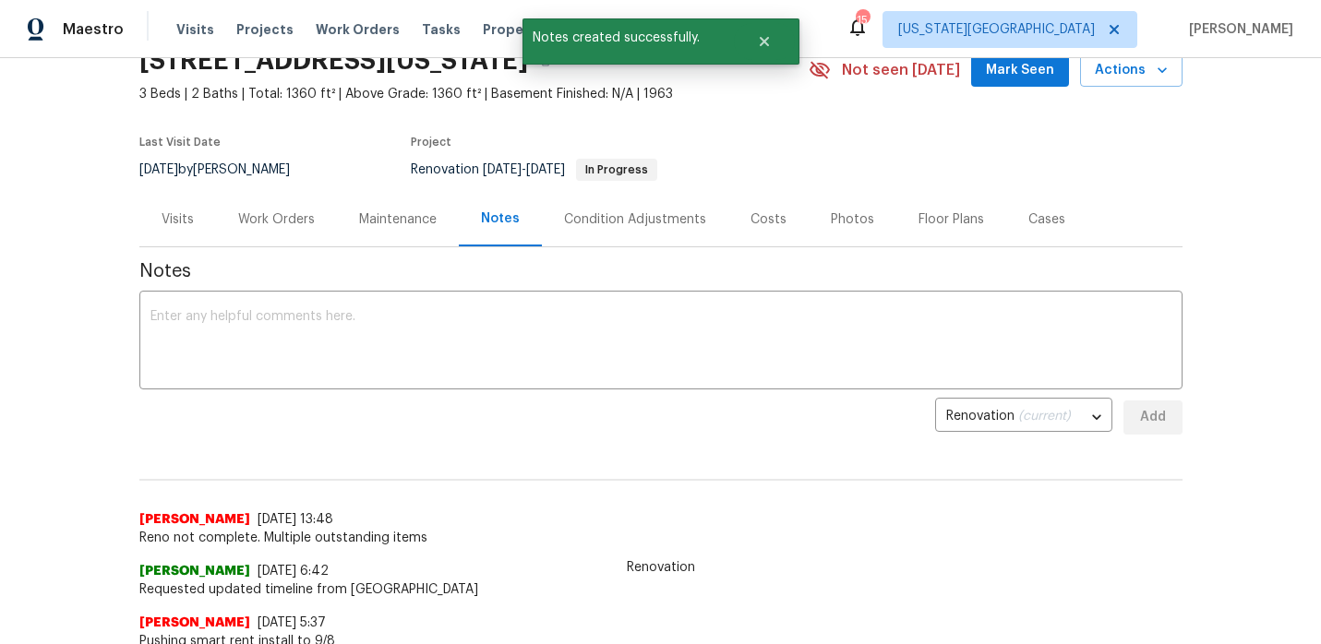
scroll to position [91, 0]
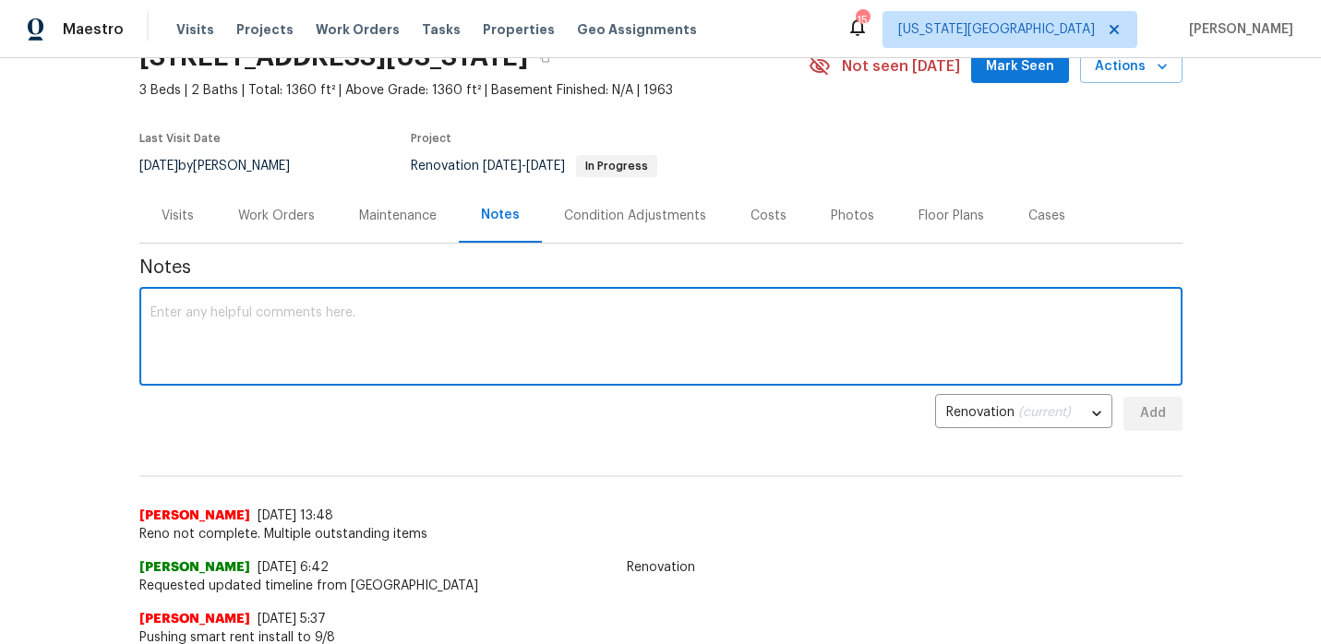
click at [469, 351] on textarea at bounding box center [660, 338] width 1021 height 65
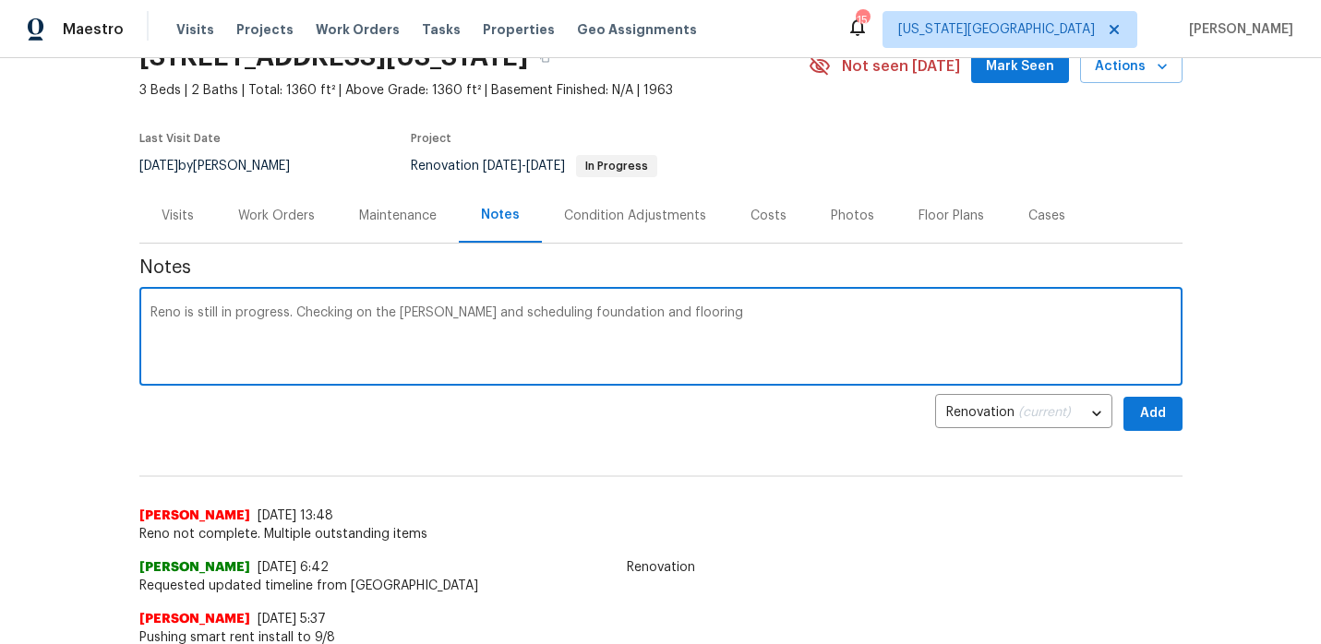
type textarea "Reno is still in progress. Checking on the [PERSON_NAME] and scheduling foundat…"
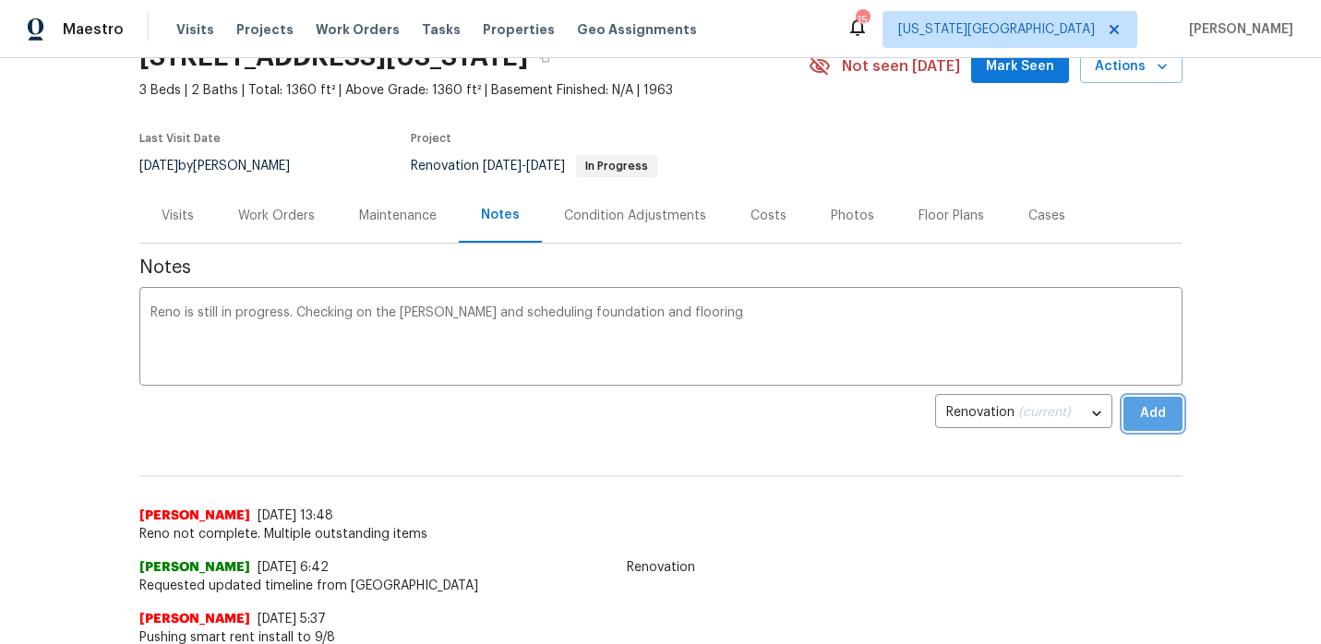
click at [1176, 403] on button "Add" at bounding box center [1152, 414] width 59 height 34
